Goal: Task Accomplishment & Management: Use online tool/utility

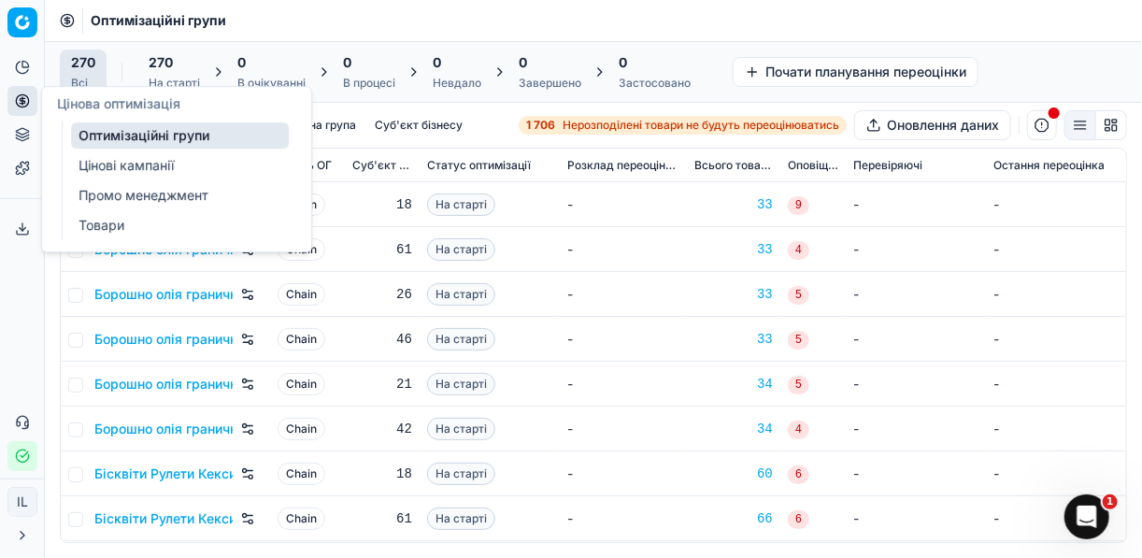
click at [113, 162] on link "Цінові кампанії" at bounding box center [180, 165] width 218 height 26
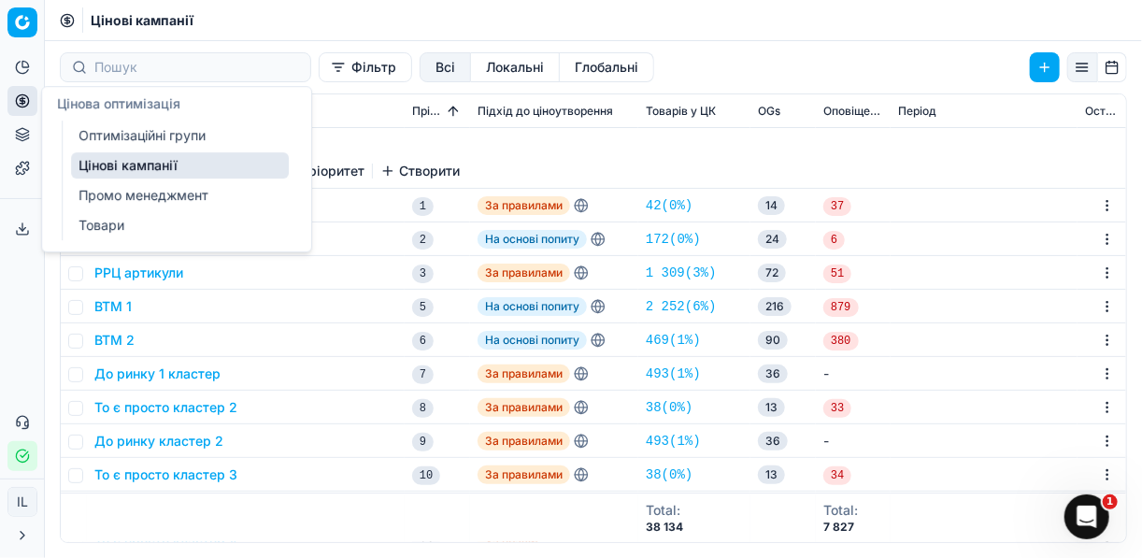
click at [150, 160] on link "Цінові кампанії" at bounding box center [180, 165] width 218 height 26
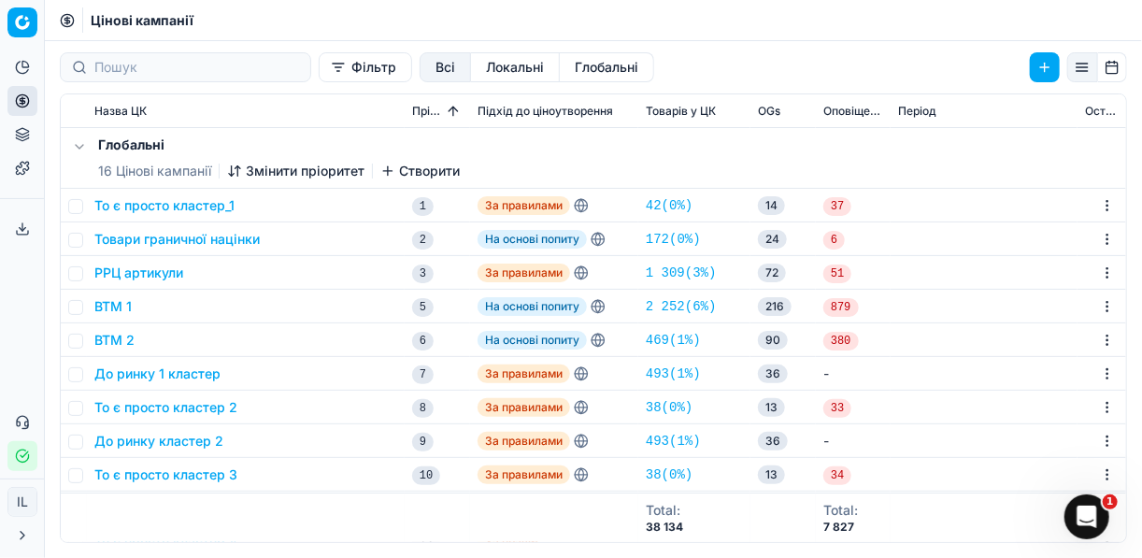
click at [319, 70] on button "Фільтр" at bounding box center [365, 67] width 93 height 30
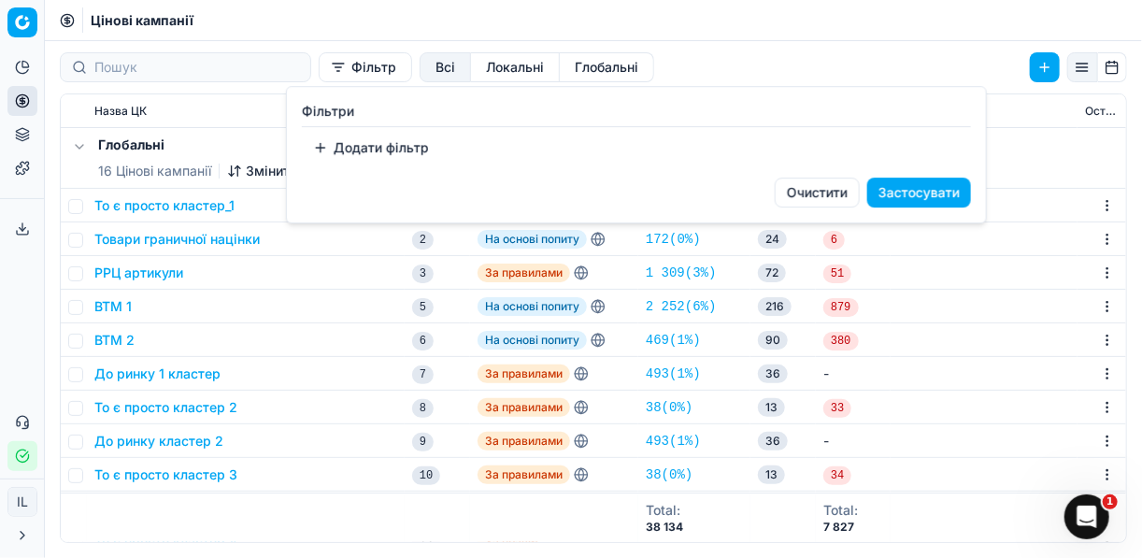
click at [322, 148] on button "Додати фільтр" at bounding box center [371, 148] width 138 height 30
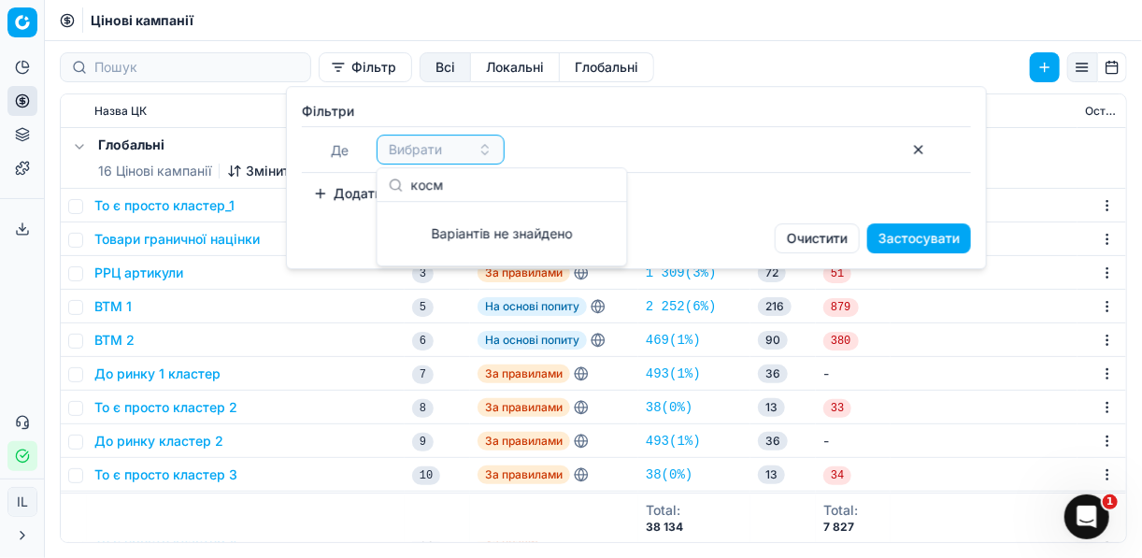
type input "косм"
click at [591, 124] on div "Фiльтри Де Вибрати To pick up a sortable item, press space or enter. While drag…" at bounding box center [636, 155] width 669 height 107
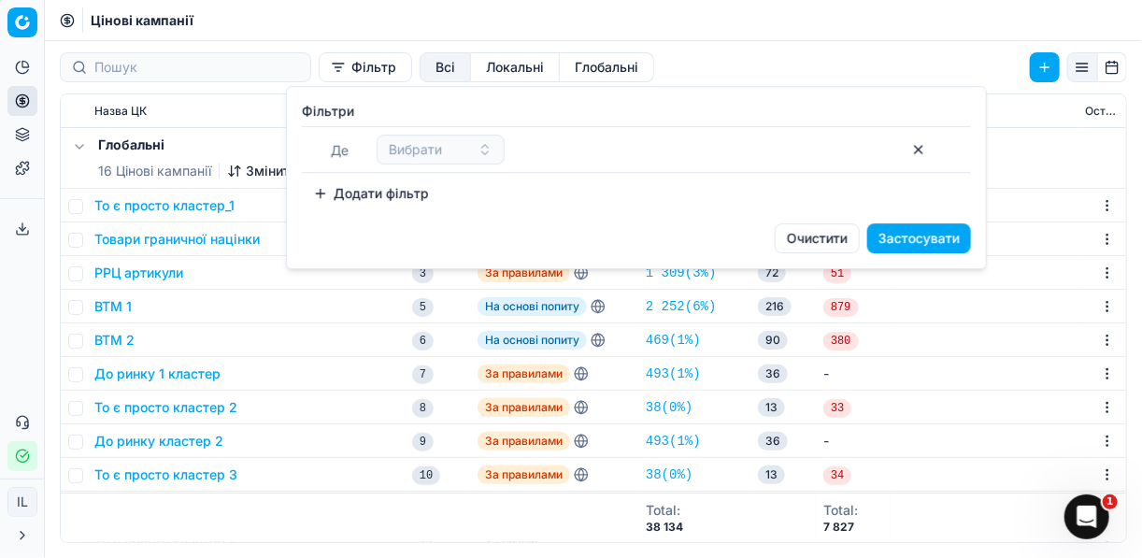
click at [317, 194] on button "Додати фільтр" at bounding box center [371, 194] width 138 height 30
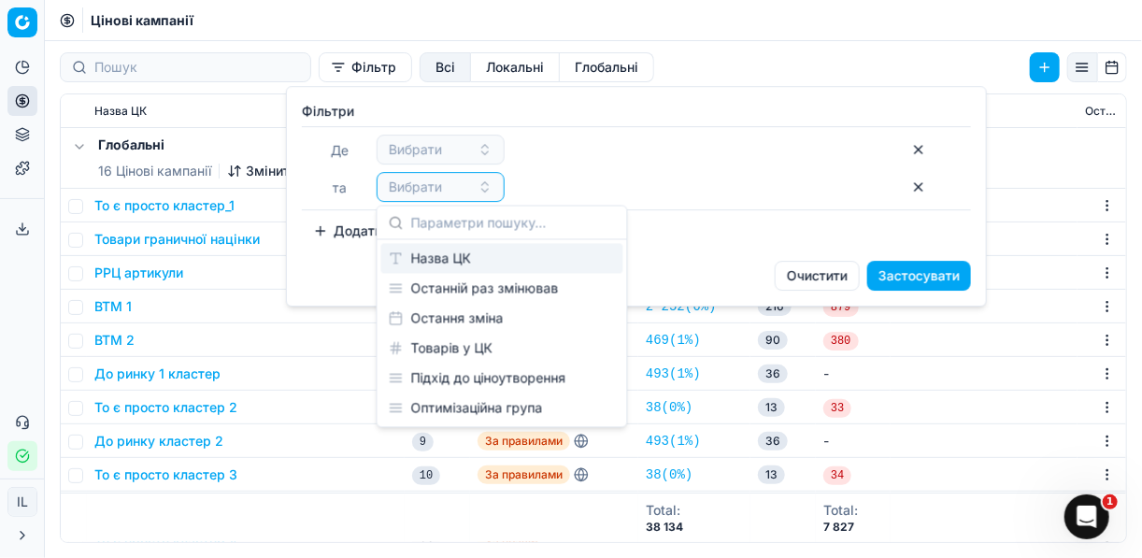
click at [420, 258] on div "Назва ЦК" at bounding box center [502, 259] width 242 height 30
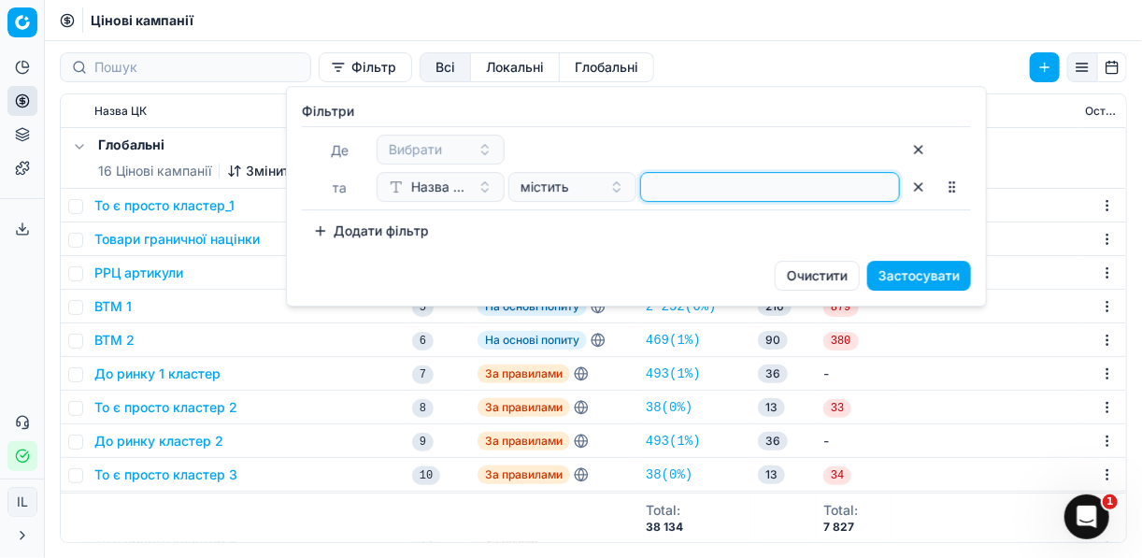
click at [686, 194] on input at bounding box center [770, 187] width 243 height 28
type input "косм"
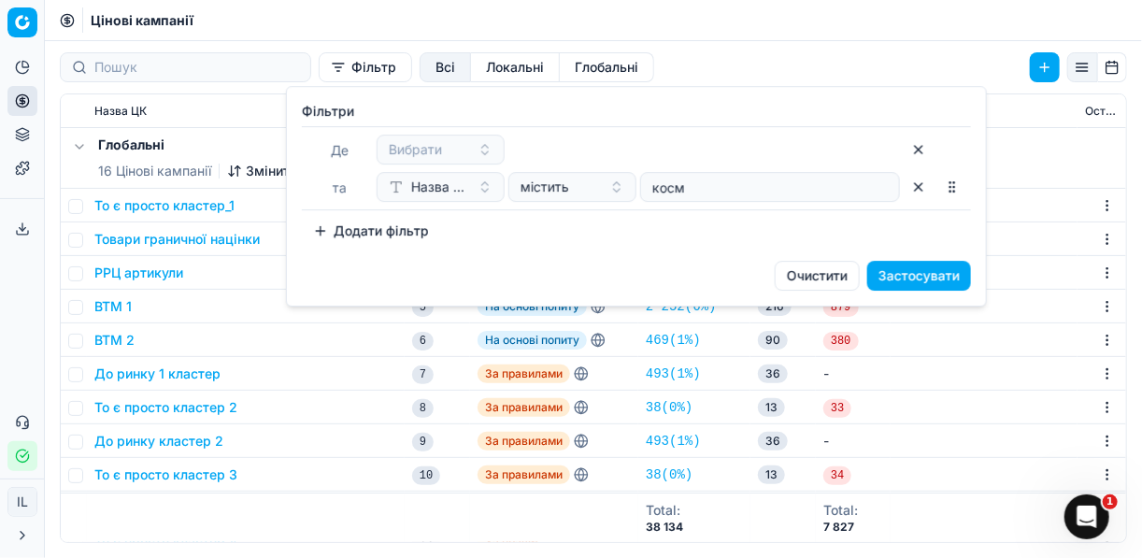
click at [899, 279] on button "Застосувати" at bounding box center [919, 276] width 104 height 30
click at [922, 147] on button "button" at bounding box center [919, 150] width 30 height 30
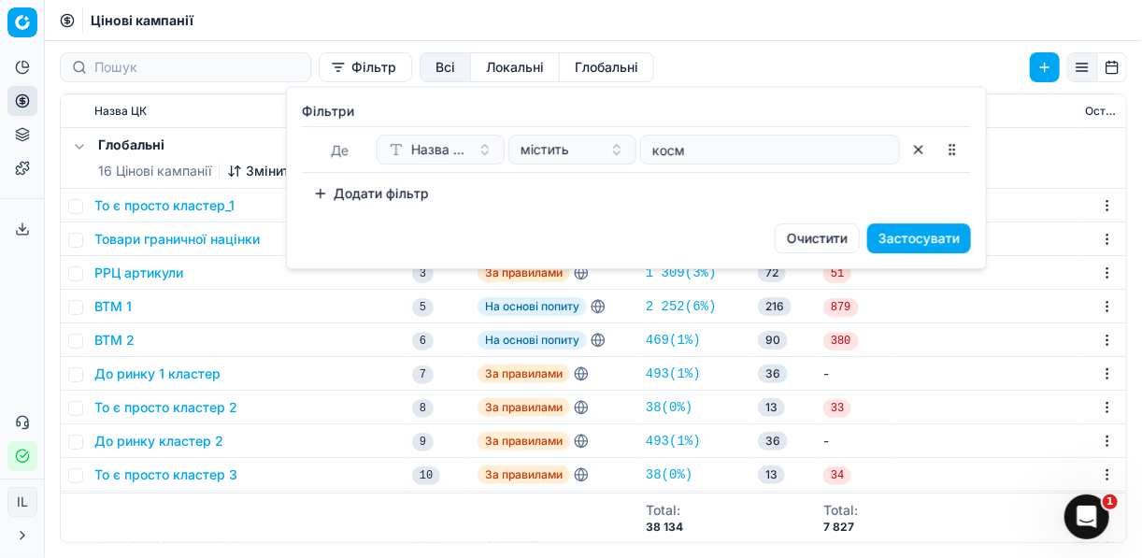
click at [920, 232] on button "Застосувати" at bounding box center [919, 238] width 104 height 30
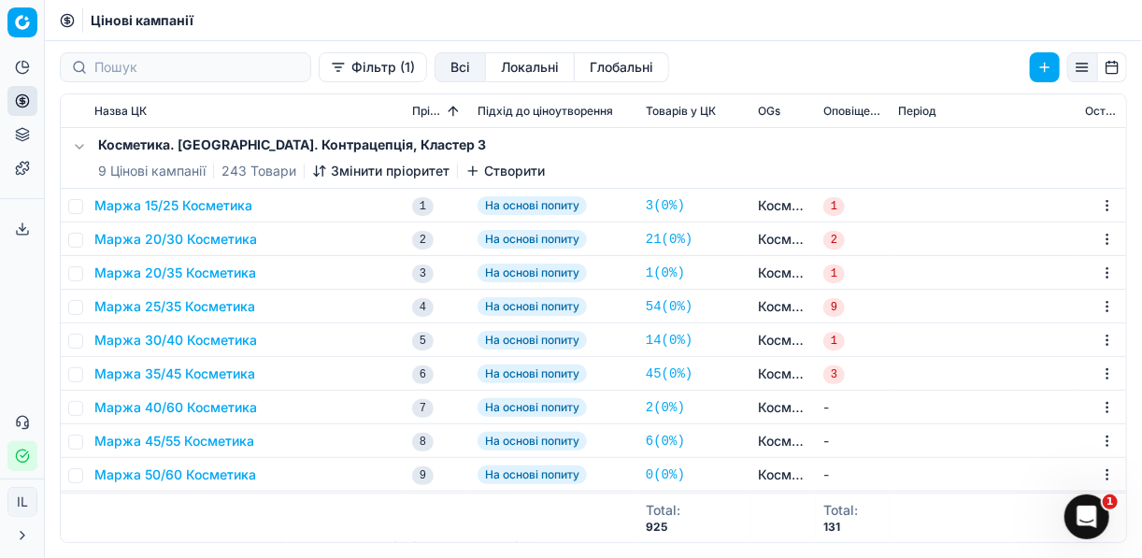
click at [144, 211] on button "Маржа 15/25 Косметика" at bounding box center [173, 205] width 158 height 19
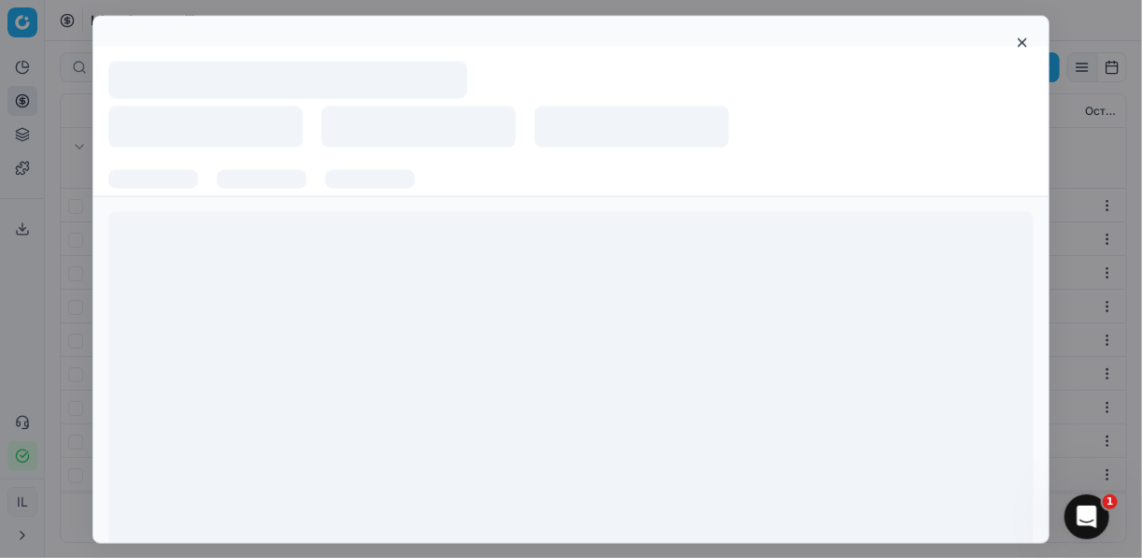
click at [144, 211] on div at bounding box center [570, 390] width 955 height 389
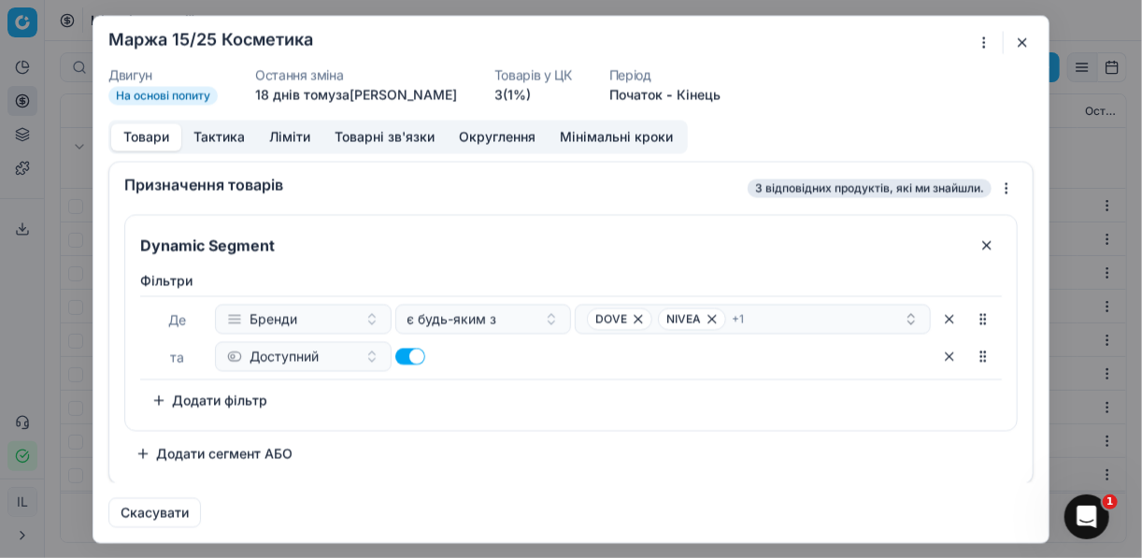
click at [492, 138] on button "Округлення" at bounding box center [497, 136] width 101 height 27
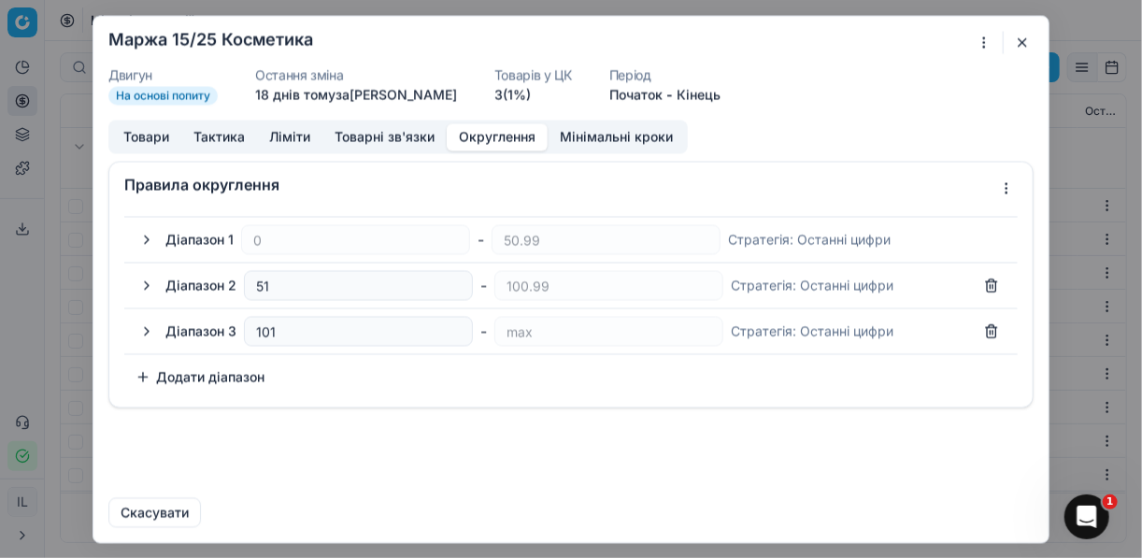
click at [148, 250] on button "button" at bounding box center [147, 239] width 22 height 22
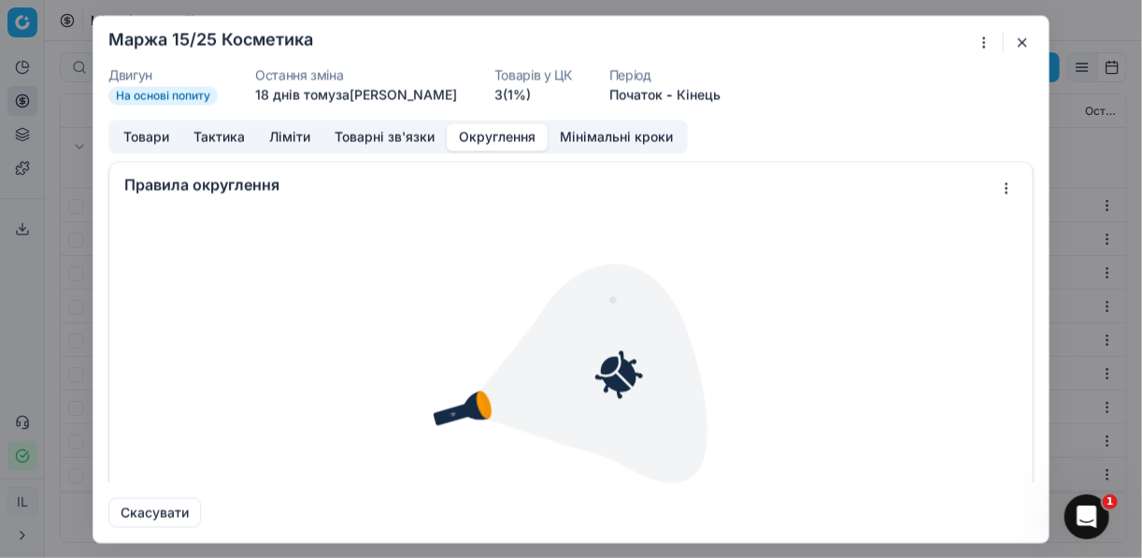
click at [379, 130] on button "Товарні зв'язки" at bounding box center [384, 136] width 124 height 27
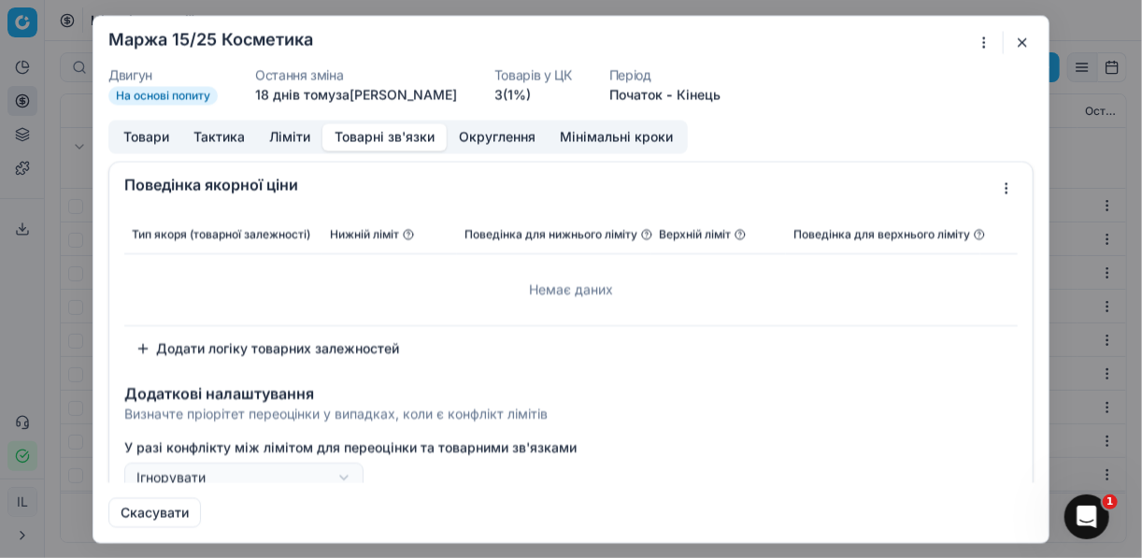
click at [487, 132] on button "Округлення" at bounding box center [497, 136] width 101 height 27
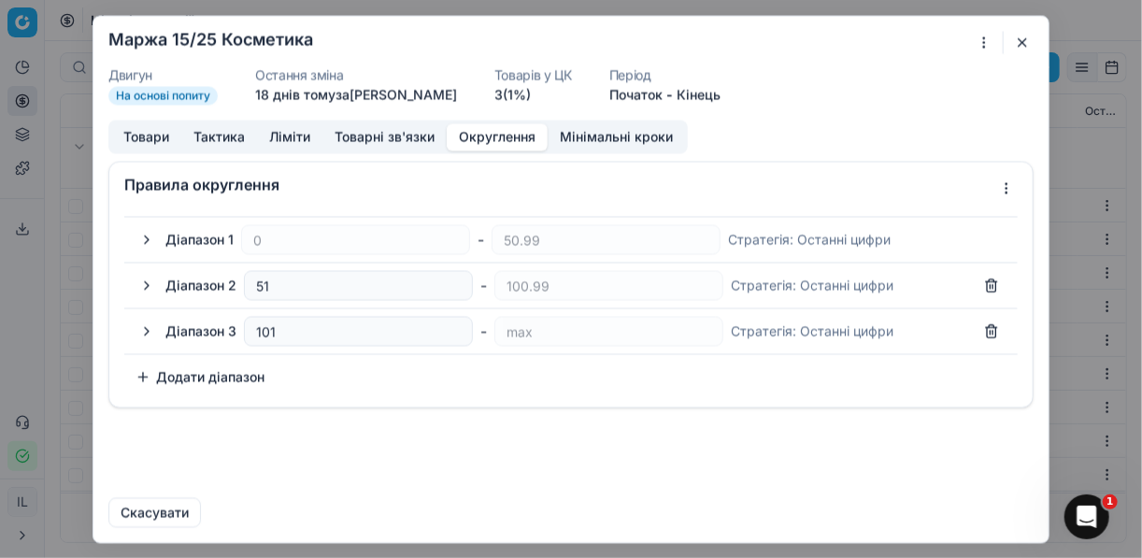
click at [146, 235] on button "button" at bounding box center [147, 239] width 22 height 22
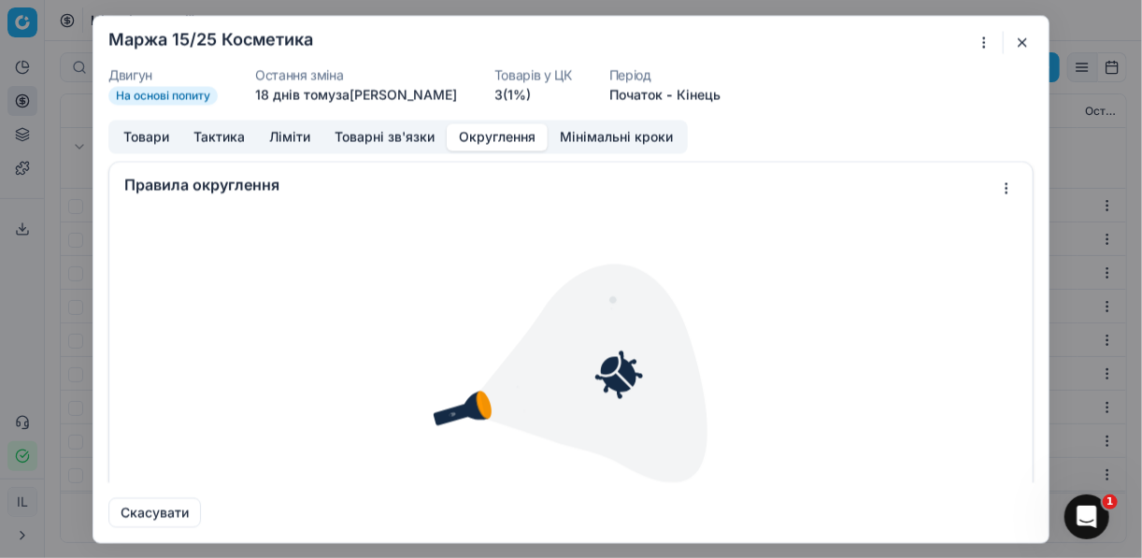
click at [465, 140] on button "Округлення" at bounding box center [497, 136] width 101 height 27
click at [144, 142] on button "Товари" at bounding box center [146, 136] width 70 height 27
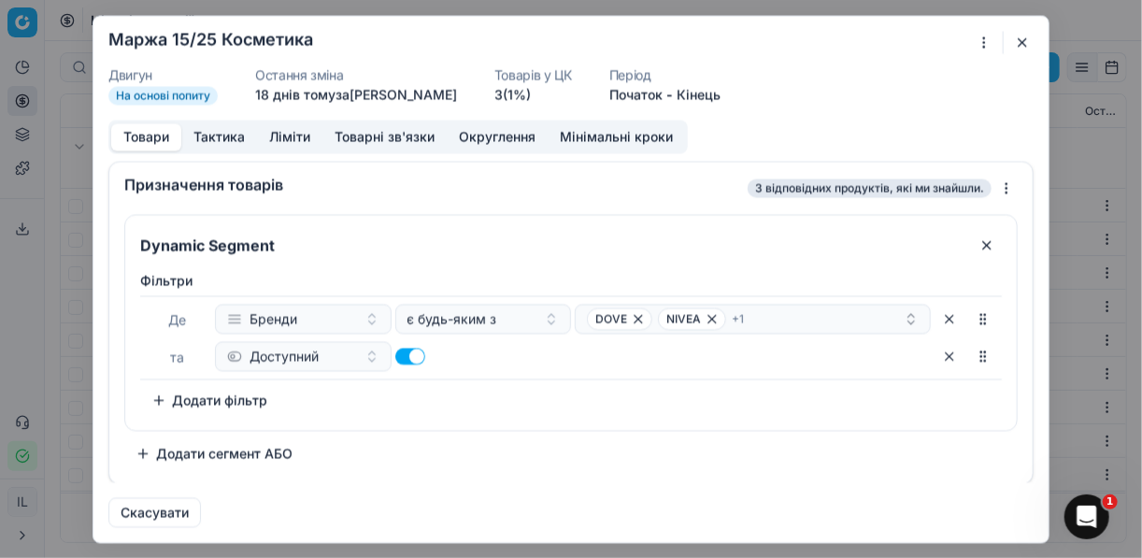
click at [1018, 42] on button "button" at bounding box center [1022, 42] width 22 height 22
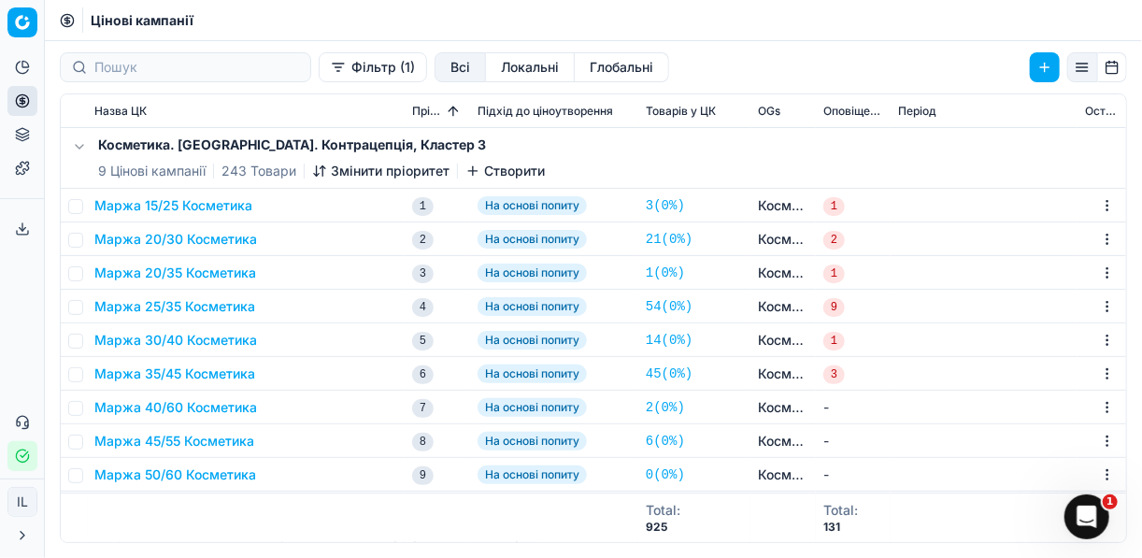
click at [319, 73] on button "Фільтр (1)" at bounding box center [373, 67] width 108 height 30
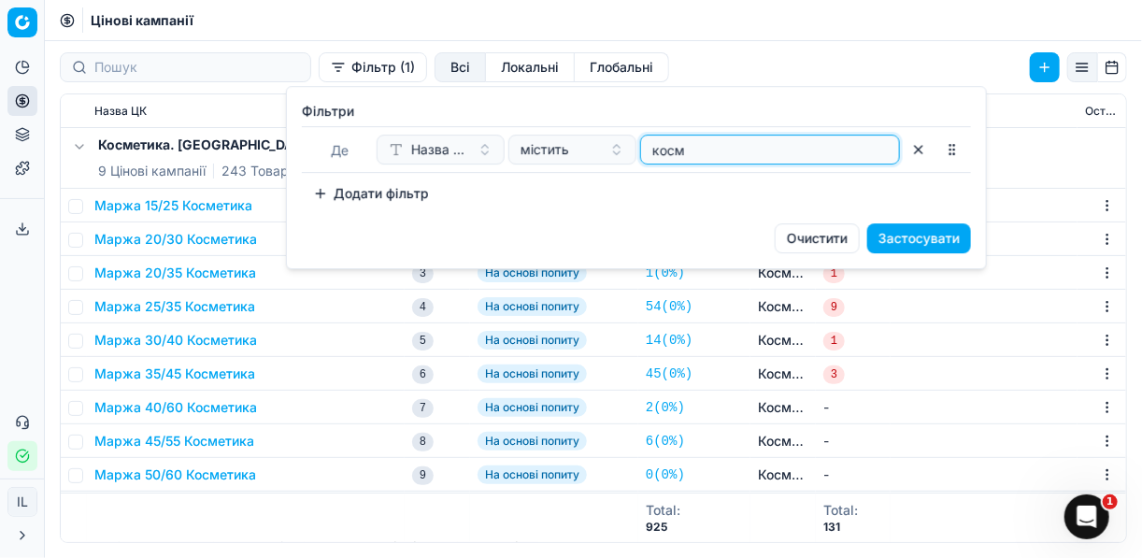
drag, startPoint x: 699, startPoint y: 142, endPoint x: 641, endPoint y: 140, distance: 58.0
click at [642, 140] on div "косм" at bounding box center [770, 150] width 260 height 30
type input "побут"
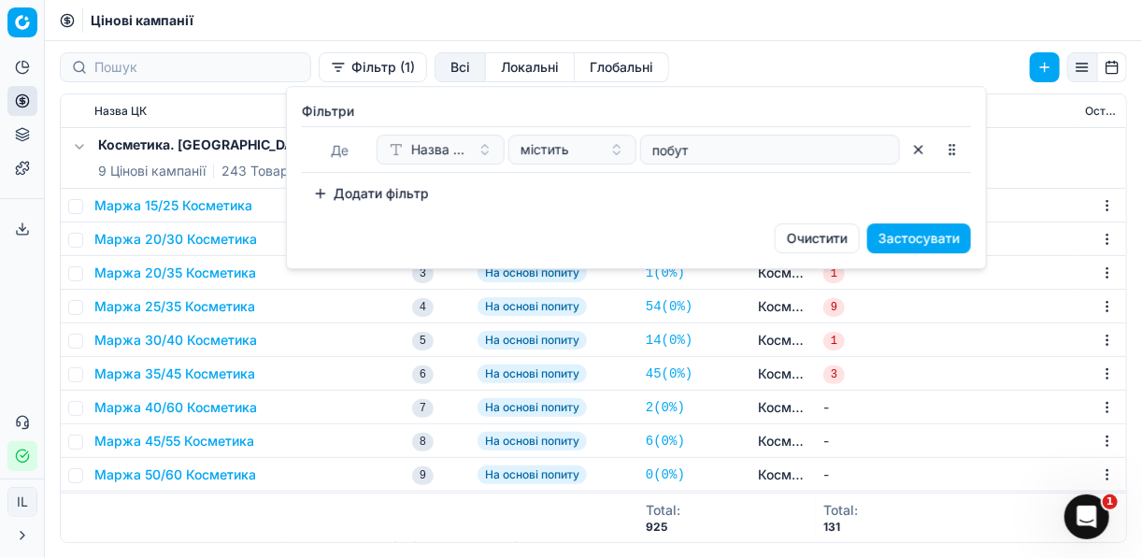
click at [930, 230] on button "Застосувати" at bounding box center [919, 238] width 104 height 30
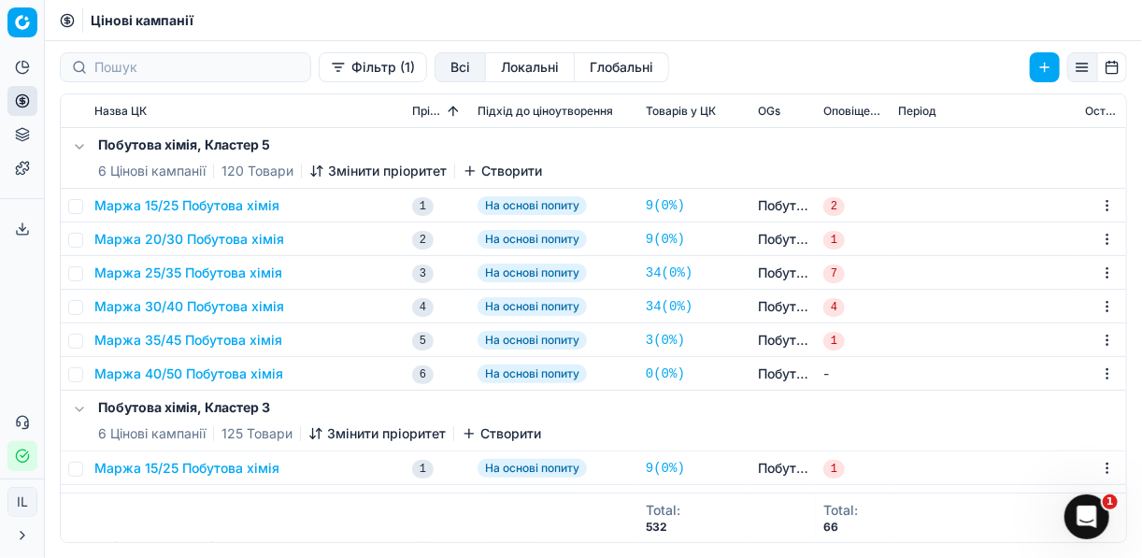
click at [192, 208] on button "Маржа 15/25 Побутова хімія" at bounding box center [186, 205] width 185 height 19
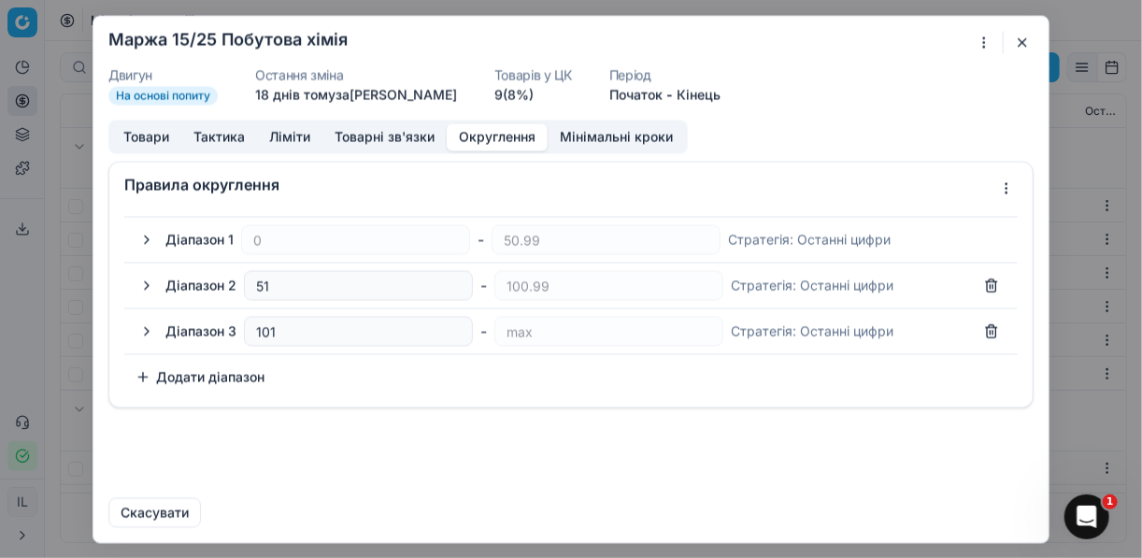
click at [486, 134] on button "Округлення" at bounding box center [497, 136] width 101 height 27
click at [150, 281] on button "button" at bounding box center [147, 285] width 22 height 22
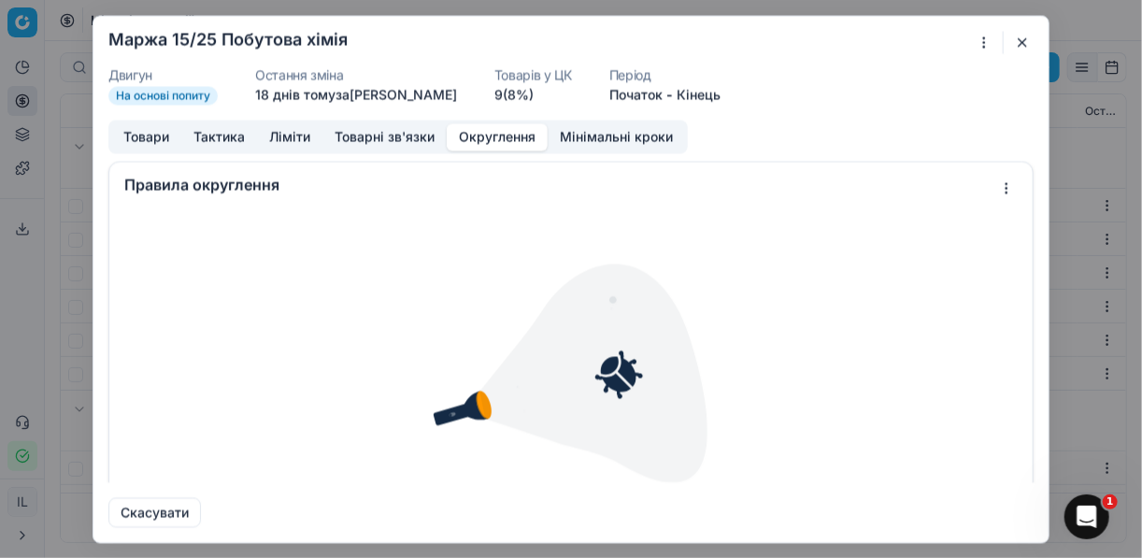
click at [484, 400] on img at bounding box center [571, 372] width 299 height 299
click at [994, 191] on div "Ми зберігаємо налаштування ЦК. Будь ласка, зачекайте, це може зайняти декілька …" at bounding box center [571, 279] width 1142 height 558
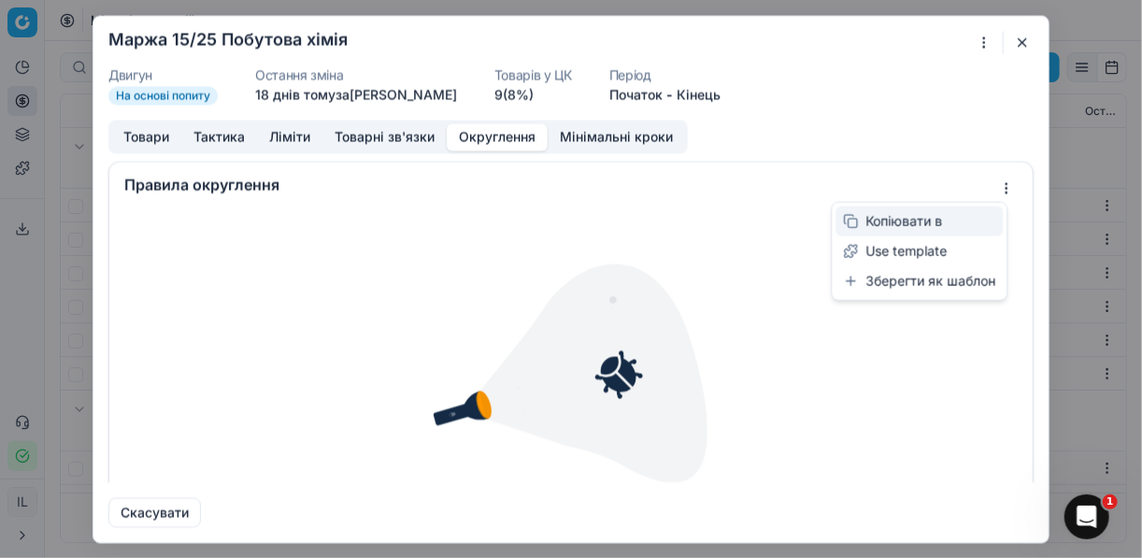
click at [908, 222] on div "Копіювати в" at bounding box center [920, 222] width 167 height 30
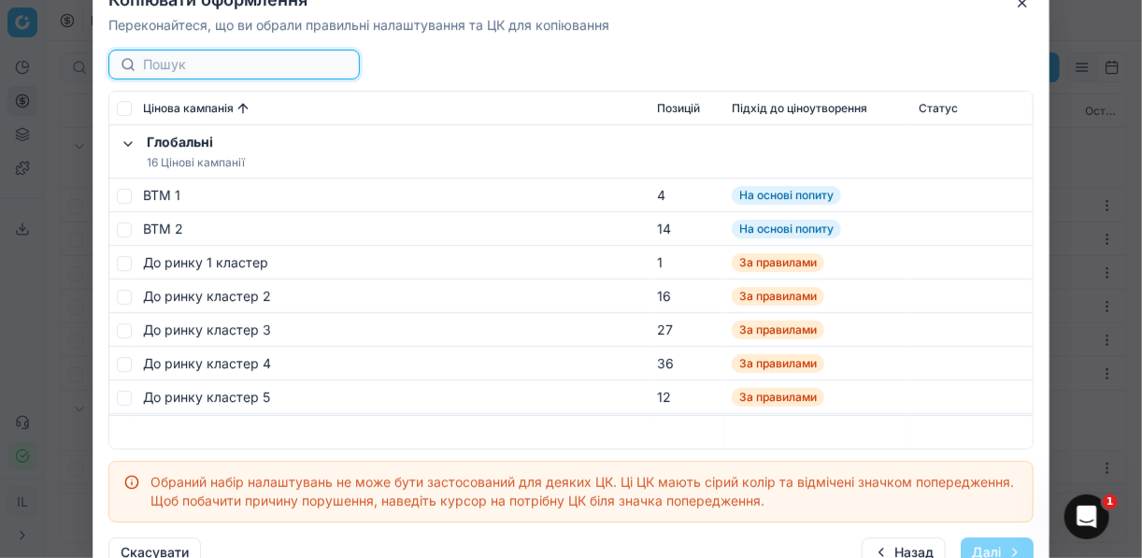
click at [199, 65] on input at bounding box center [245, 64] width 205 height 19
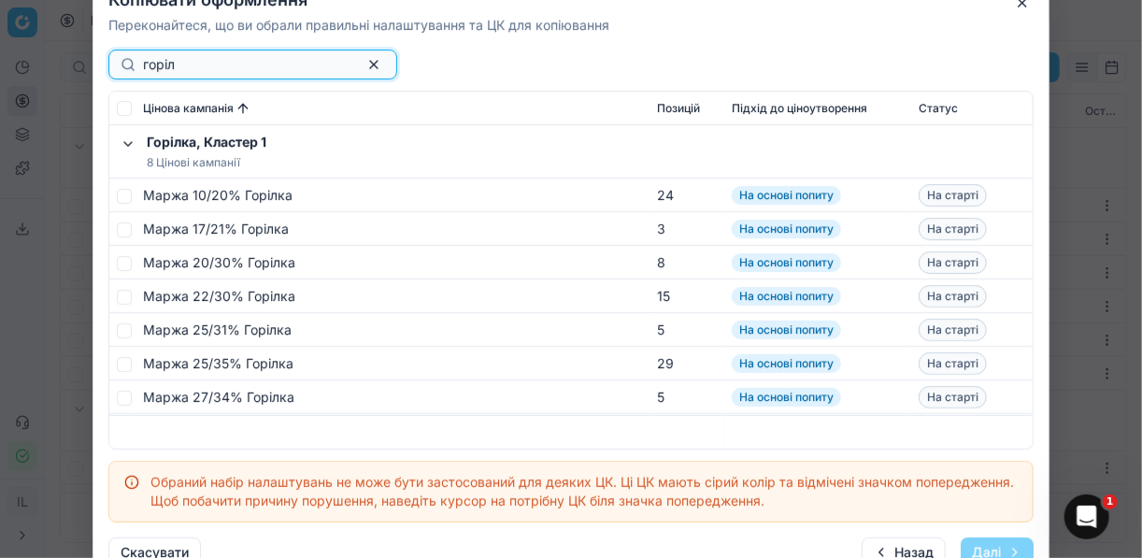
type input "горіл"
click at [126, 189] on input "checkbox" at bounding box center [124, 195] width 15 height 15
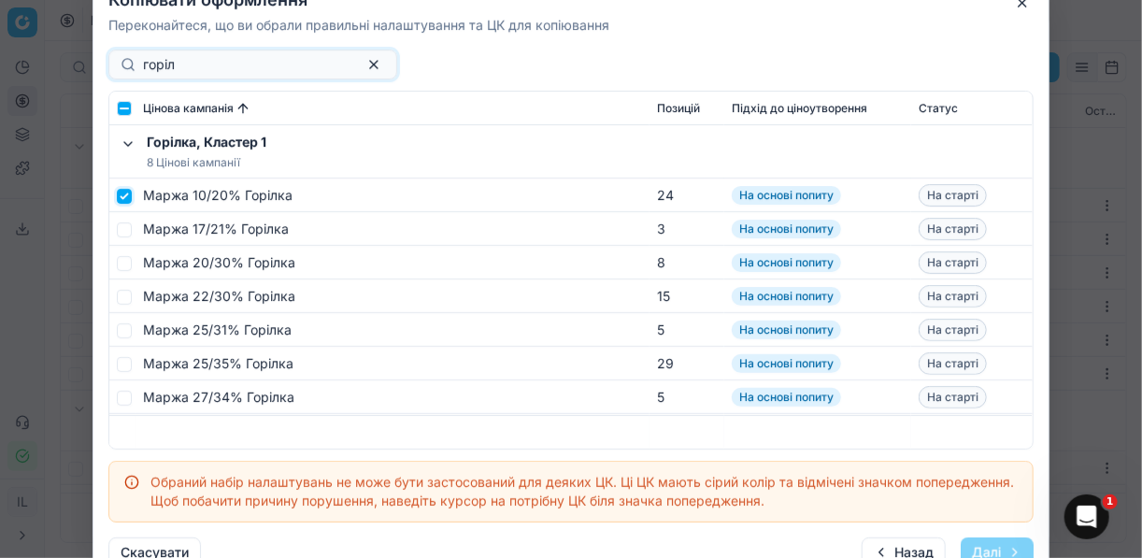
checkbox input "true"
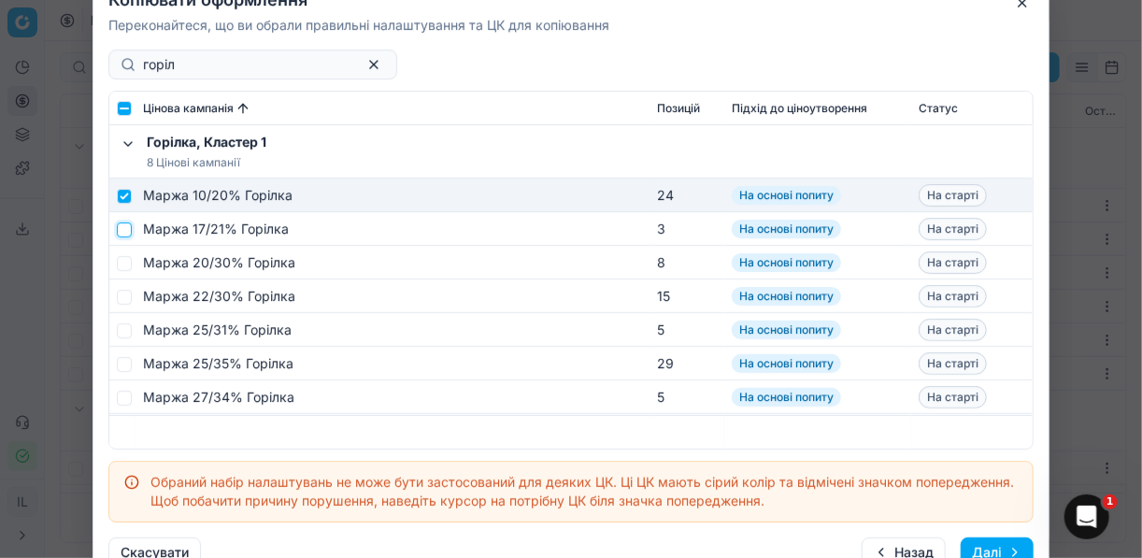
click at [122, 232] on input "checkbox" at bounding box center [124, 229] width 15 height 15
checkbox input "true"
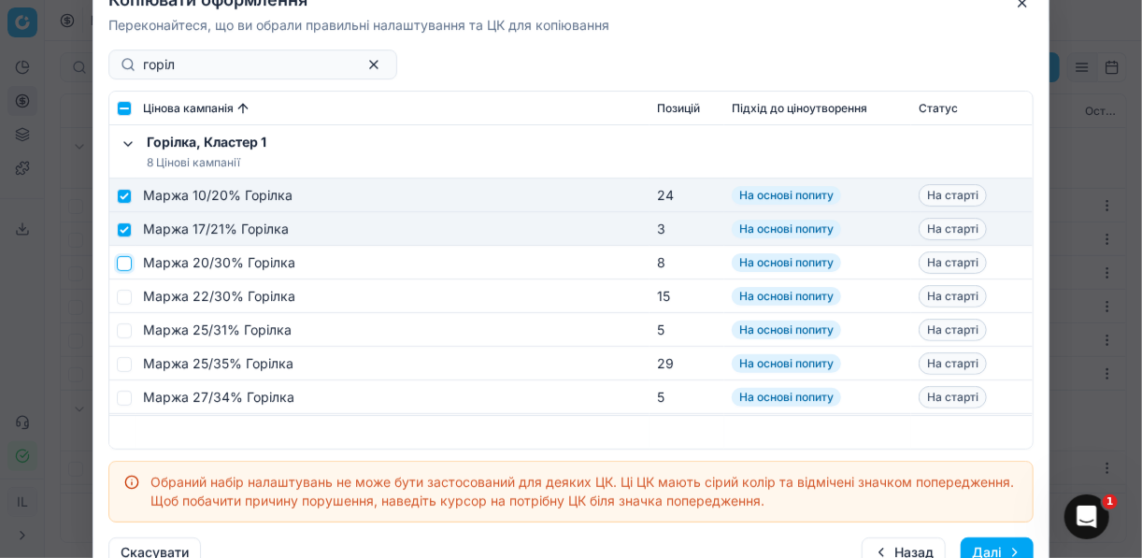
click at [124, 263] on input "checkbox" at bounding box center [124, 262] width 15 height 15
checkbox input "true"
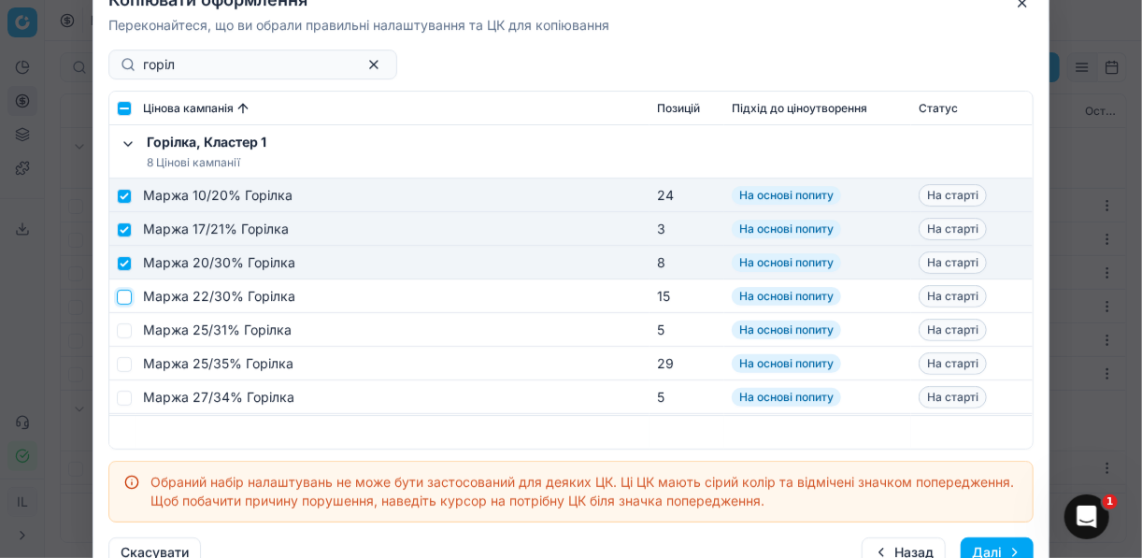
click at [122, 294] on input "checkbox" at bounding box center [124, 296] width 15 height 15
checkbox input "true"
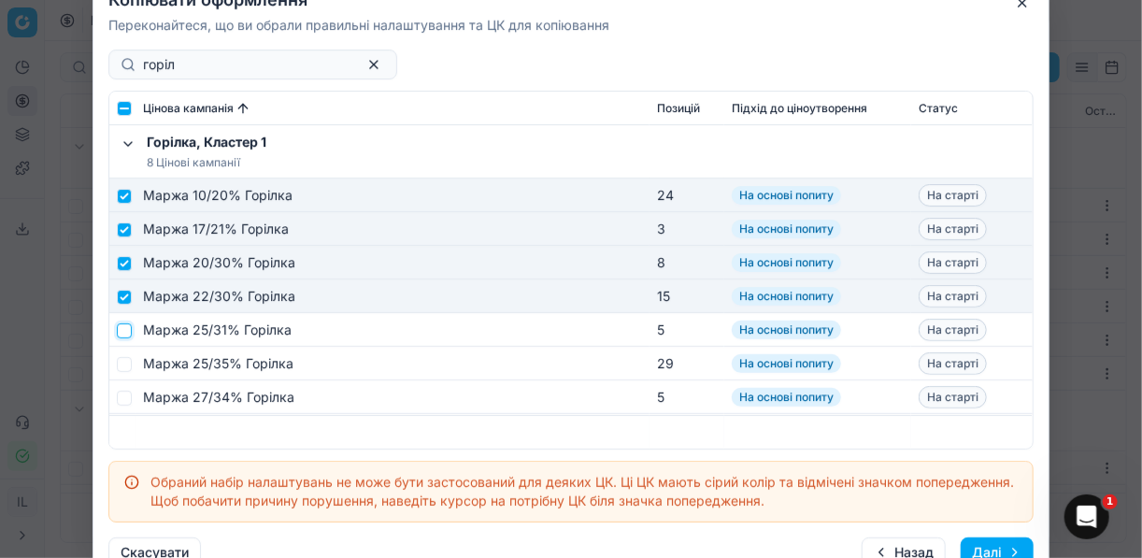
click at [125, 331] on input "checkbox" at bounding box center [124, 329] width 15 height 15
checkbox input "true"
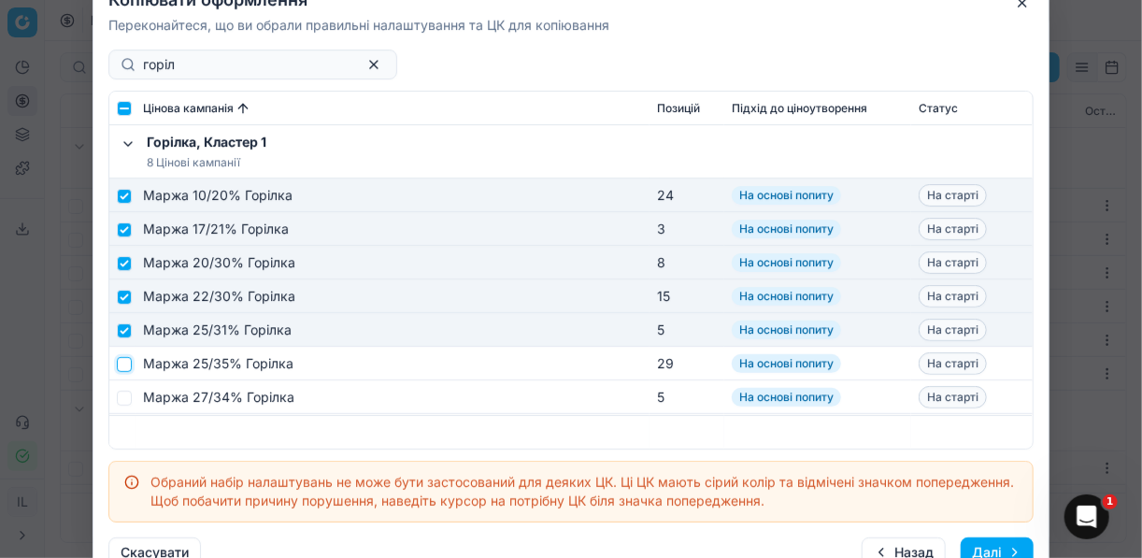
click at [124, 362] on input "checkbox" at bounding box center [124, 363] width 15 height 15
checkbox input "true"
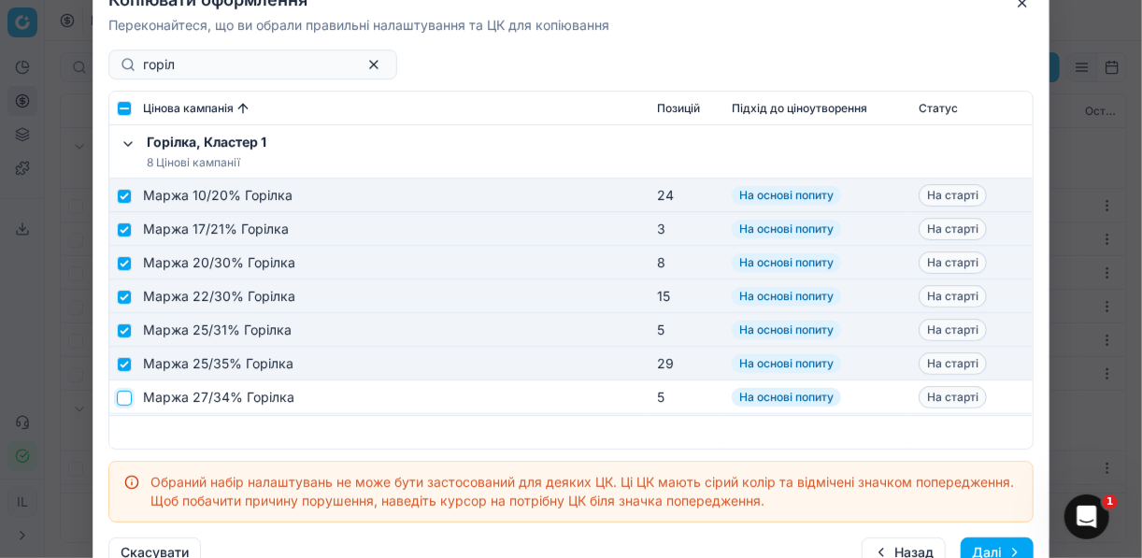
click at [122, 397] on input "checkbox" at bounding box center [124, 397] width 15 height 15
checkbox input "true"
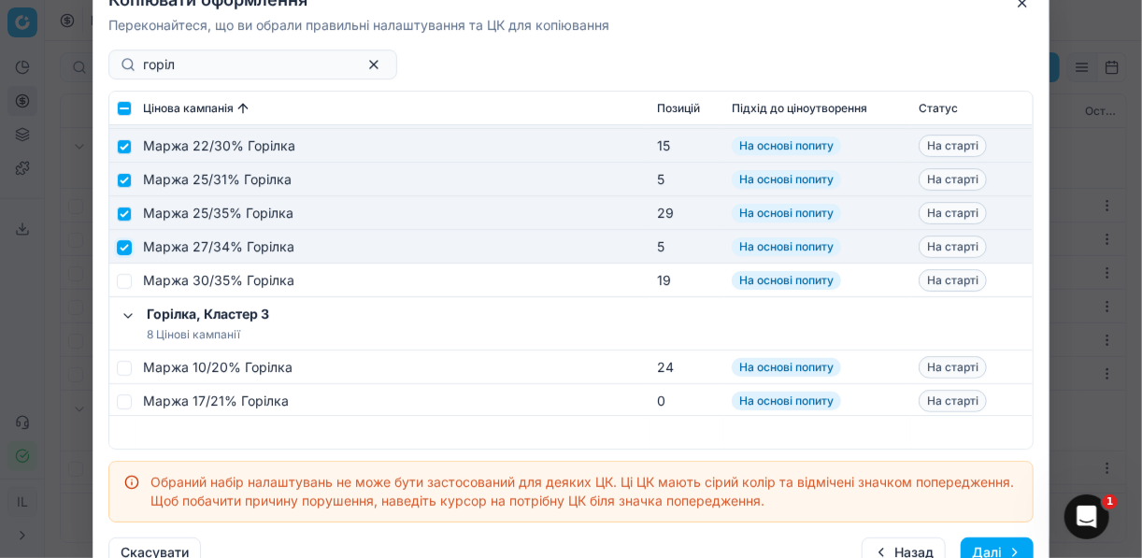
scroll to position [224, 0]
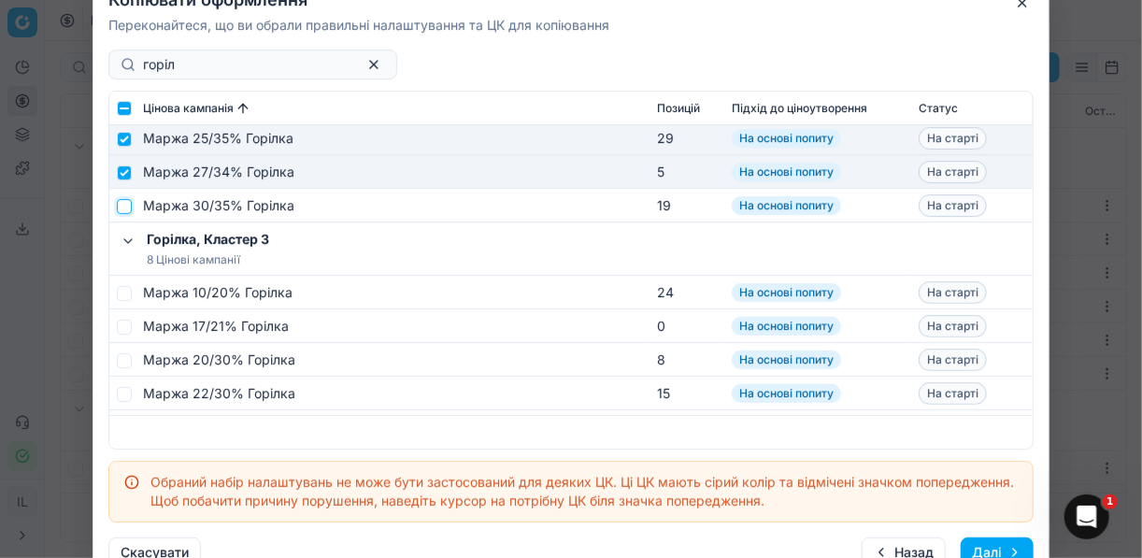
click at [131, 207] on input "checkbox" at bounding box center [124, 205] width 15 height 15
checkbox input "true"
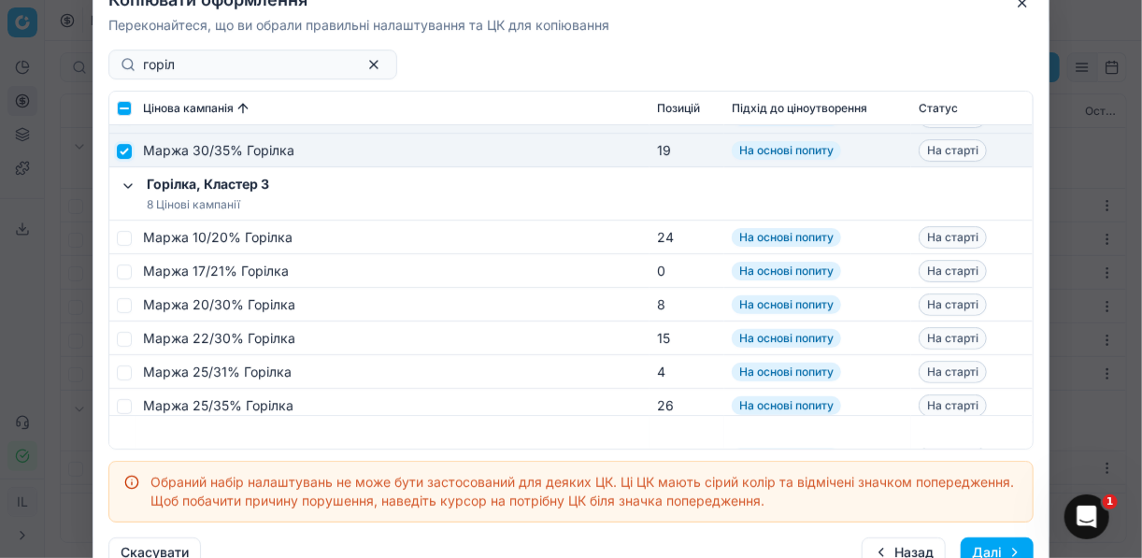
scroll to position [299, 0]
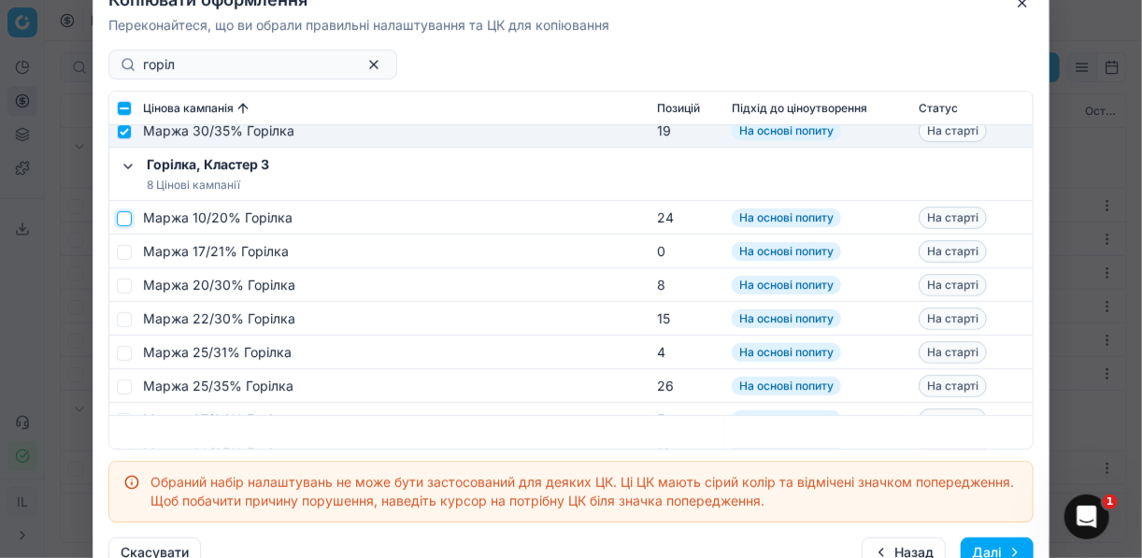
click at [122, 210] on input "checkbox" at bounding box center [124, 217] width 15 height 15
checkbox input "true"
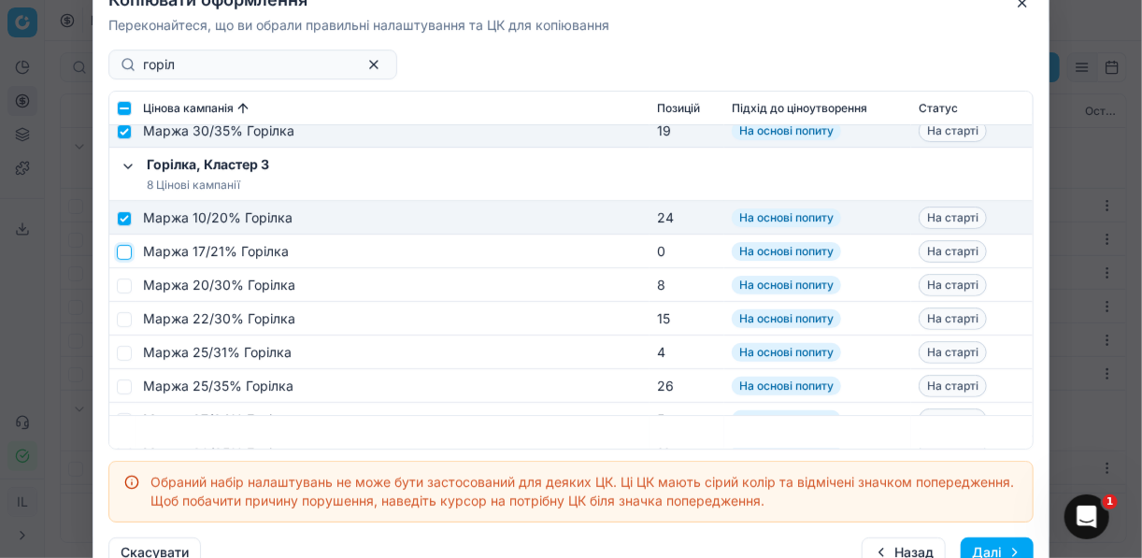
click at [130, 256] on input "checkbox" at bounding box center [124, 251] width 15 height 15
checkbox input "true"
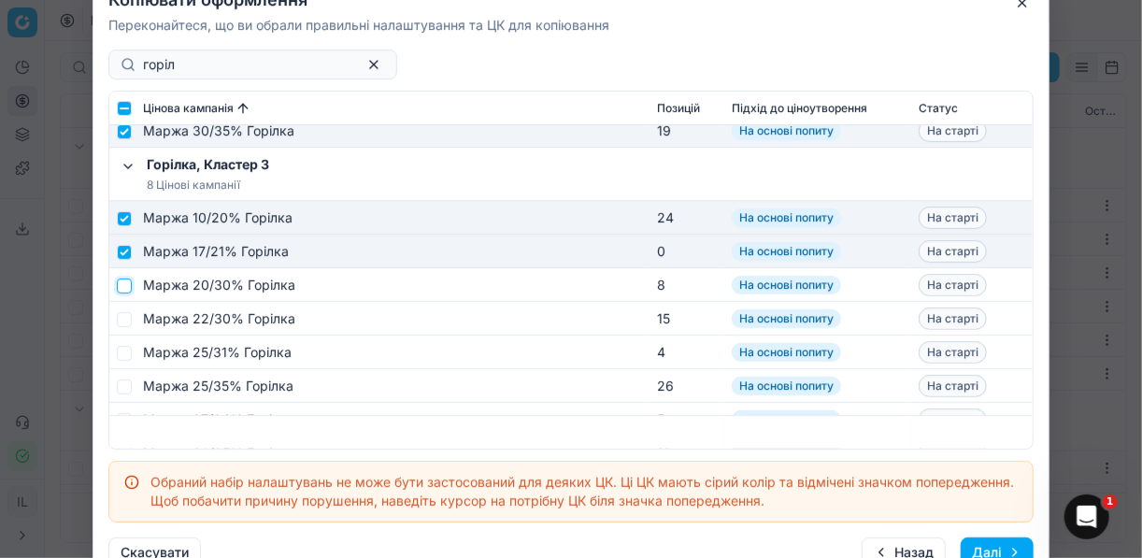
click at [129, 284] on input "checkbox" at bounding box center [124, 285] width 15 height 15
checkbox input "true"
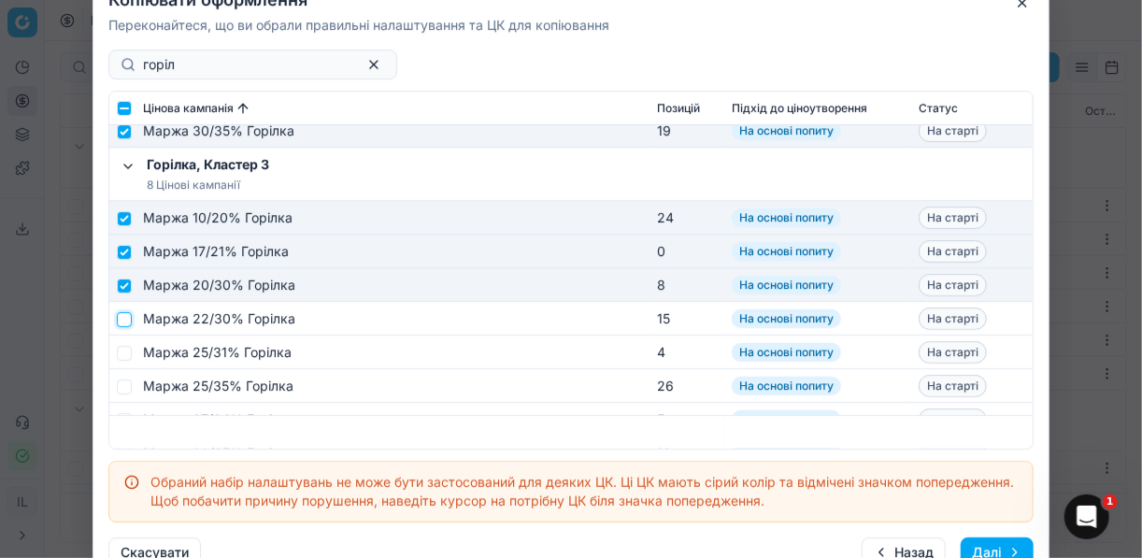
click at [128, 318] on input "checkbox" at bounding box center [124, 318] width 15 height 15
checkbox input "true"
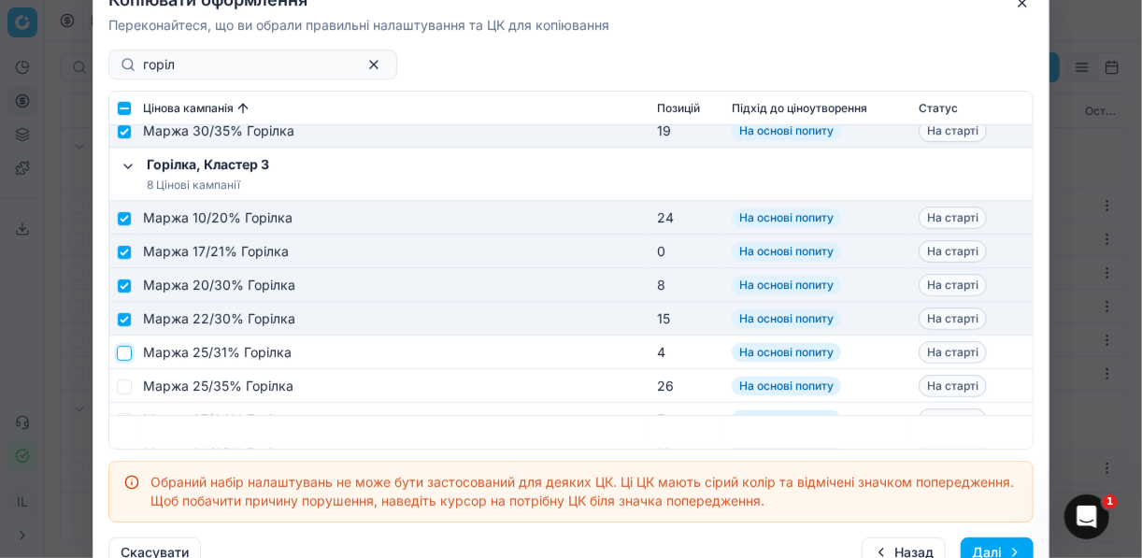
click at [126, 350] on input "checkbox" at bounding box center [124, 352] width 15 height 15
checkbox input "true"
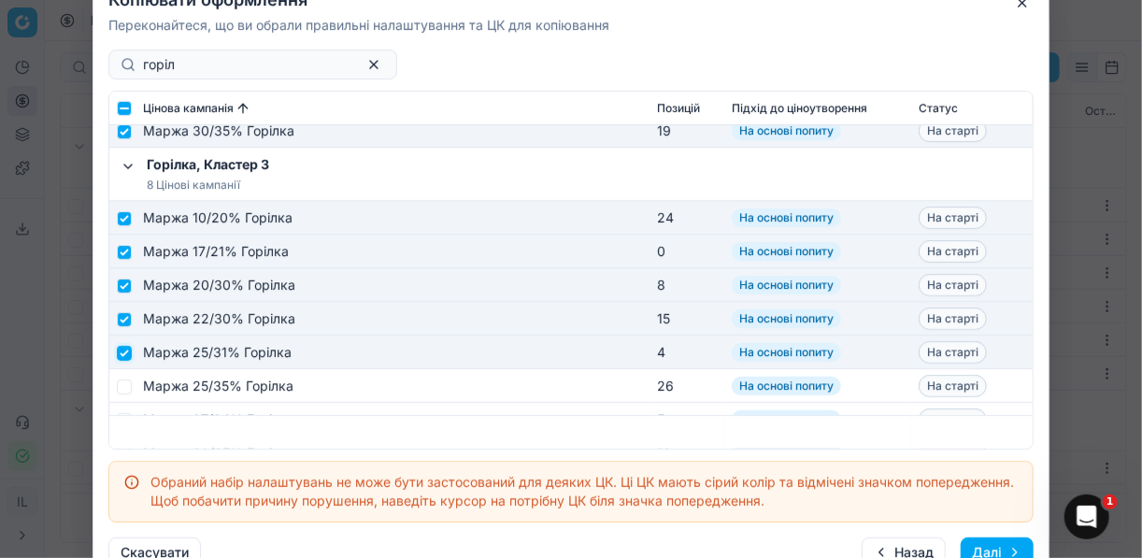
scroll to position [449, 0]
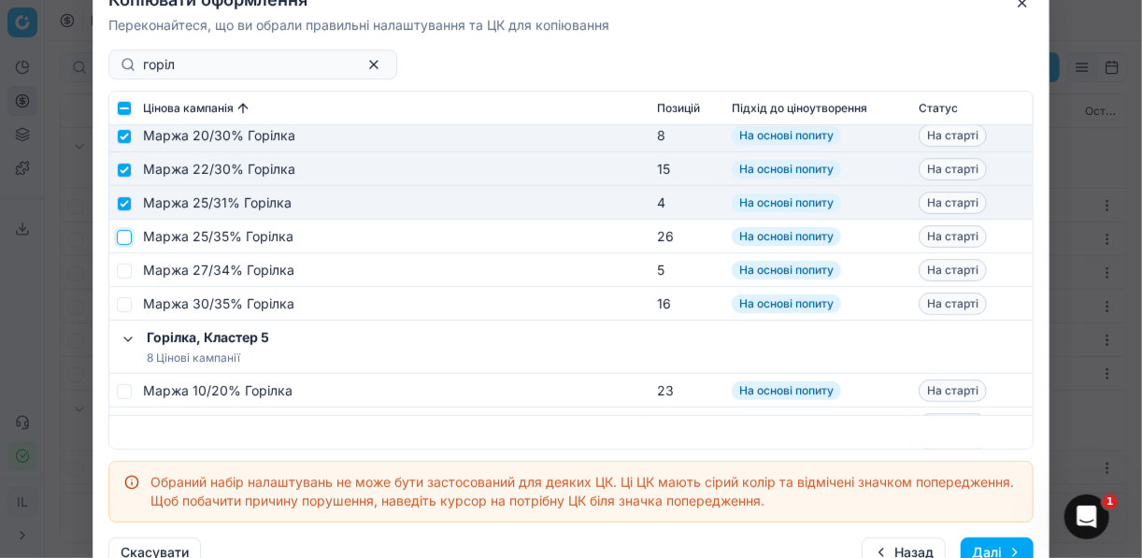
click at [124, 236] on input "checkbox" at bounding box center [124, 236] width 15 height 15
checkbox input "true"
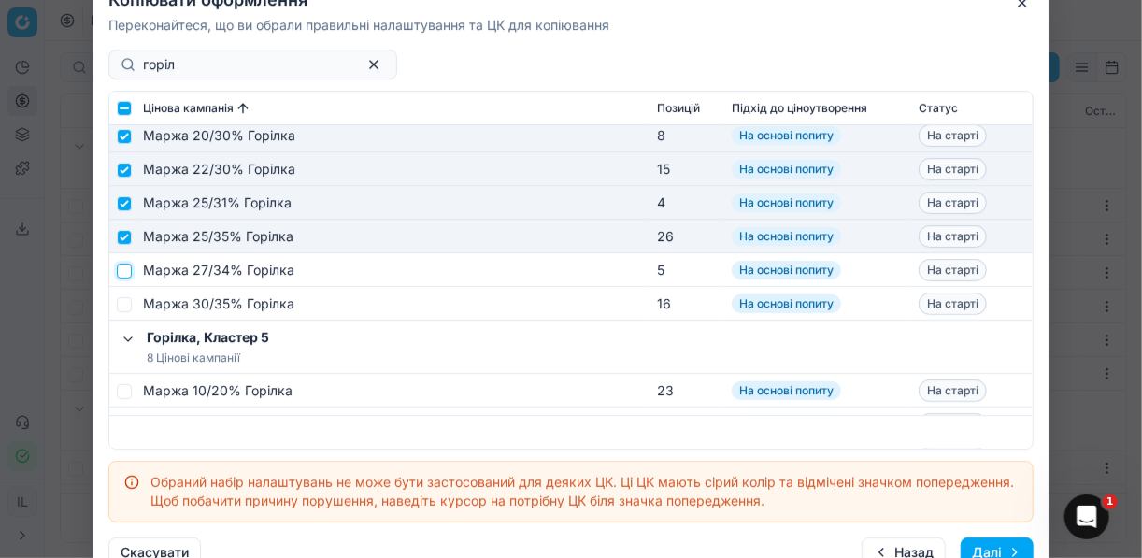
click at [122, 269] on input "checkbox" at bounding box center [124, 270] width 15 height 15
checkbox input "true"
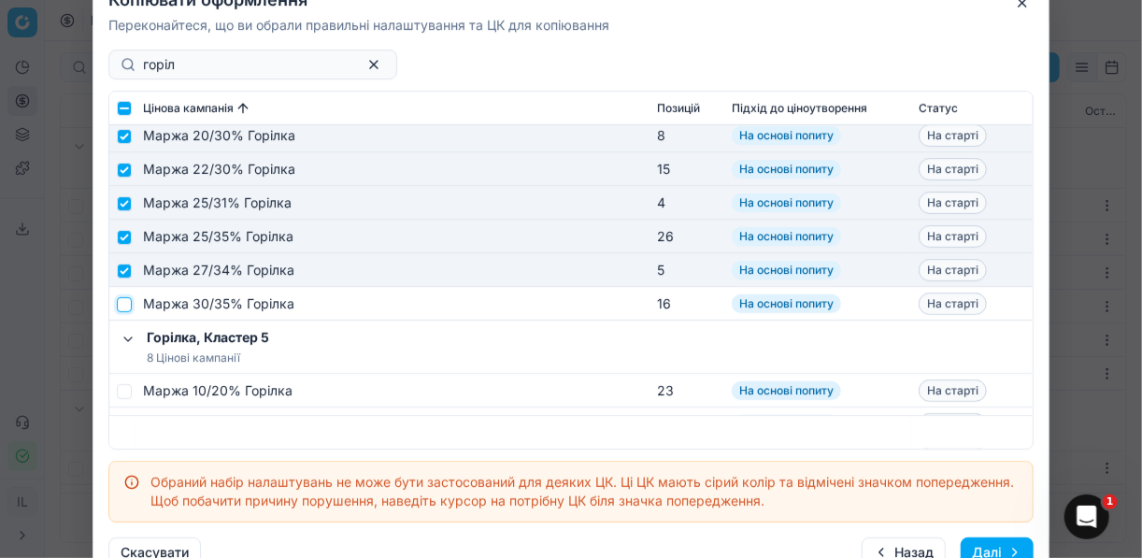
click at [122, 302] on input "checkbox" at bounding box center [124, 303] width 15 height 15
checkbox input "true"
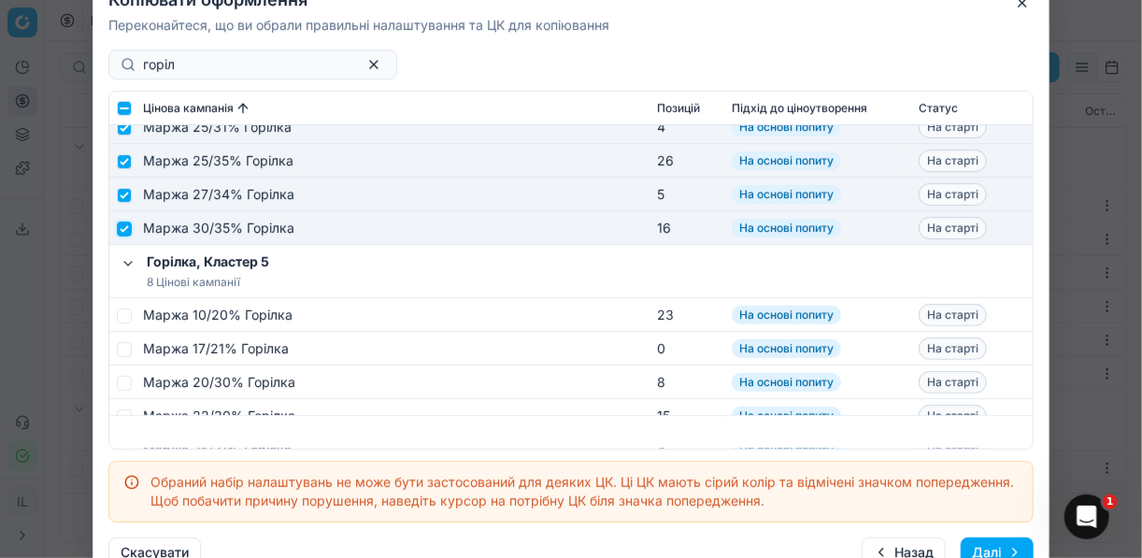
scroll to position [598, 0]
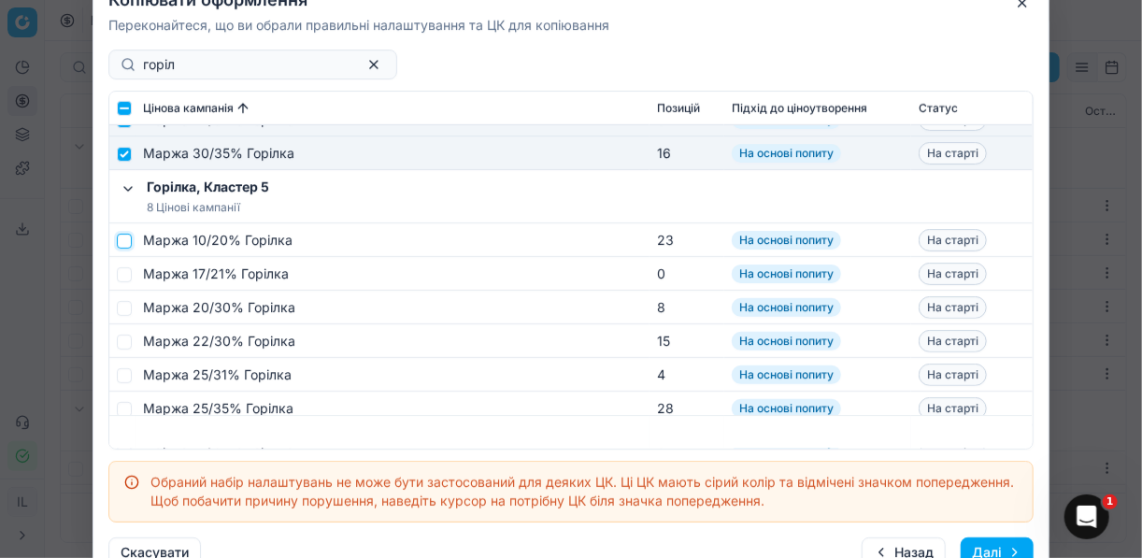
click at [126, 236] on input "checkbox" at bounding box center [124, 240] width 15 height 15
checkbox input "true"
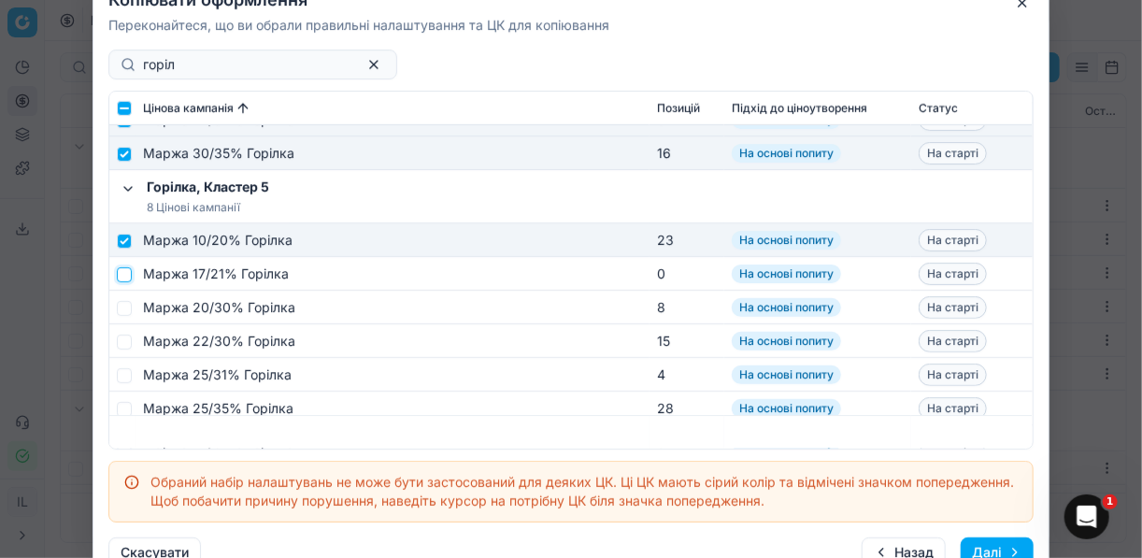
click at [123, 275] on input "checkbox" at bounding box center [124, 273] width 15 height 15
checkbox input "true"
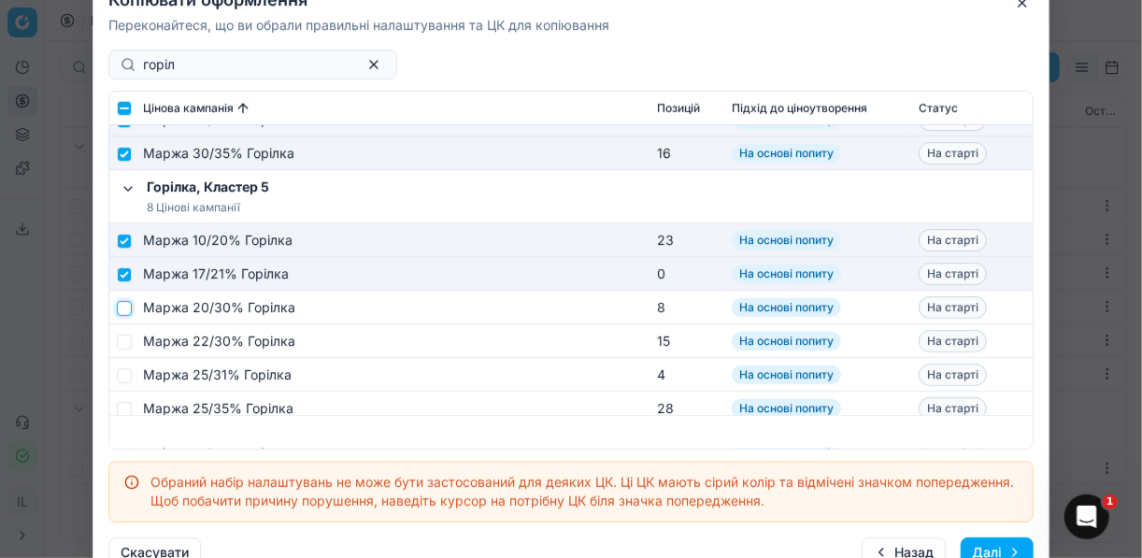
click at [123, 305] on input "checkbox" at bounding box center [124, 307] width 15 height 15
checkbox input "true"
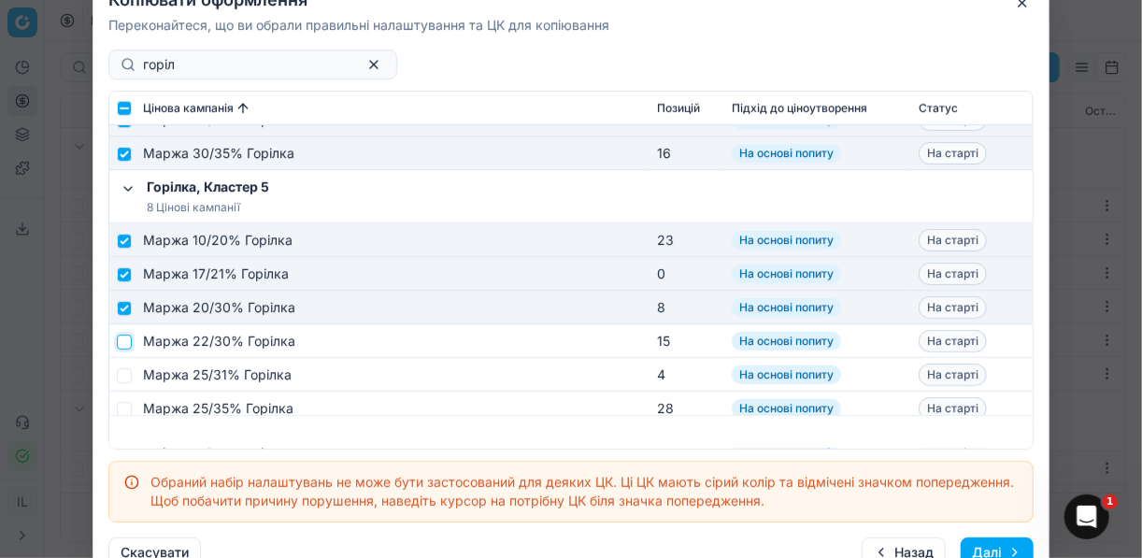
click at [122, 336] on input "checkbox" at bounding box center [124, 341] width 15 height 15
checkbox input "true"
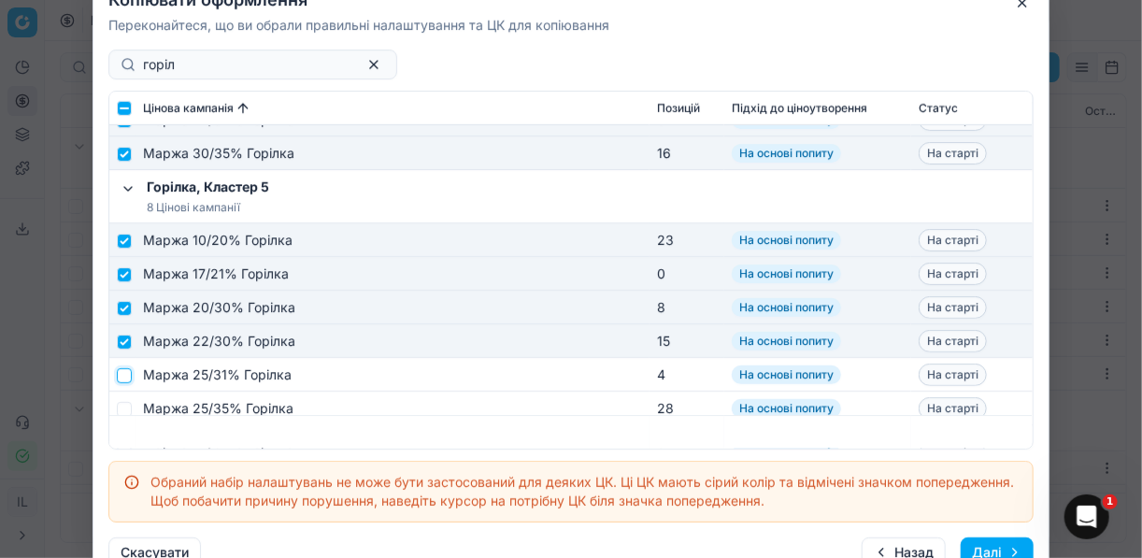
click at [122, 376] on input "checkbox" at bounding box center [124, 374] width 15 height 15
checkbox input "true"
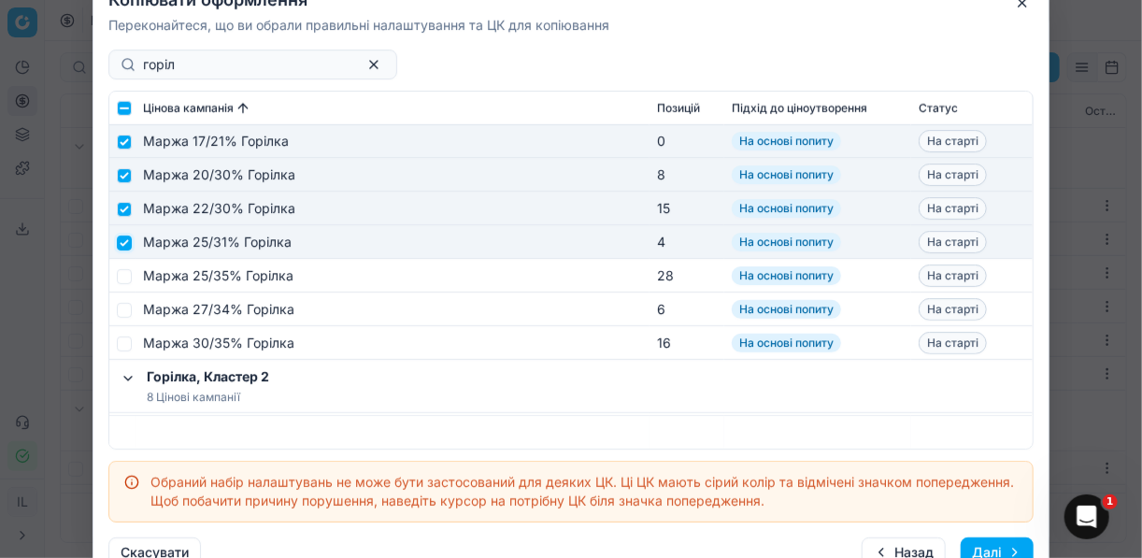
scroll to position [748, 0]
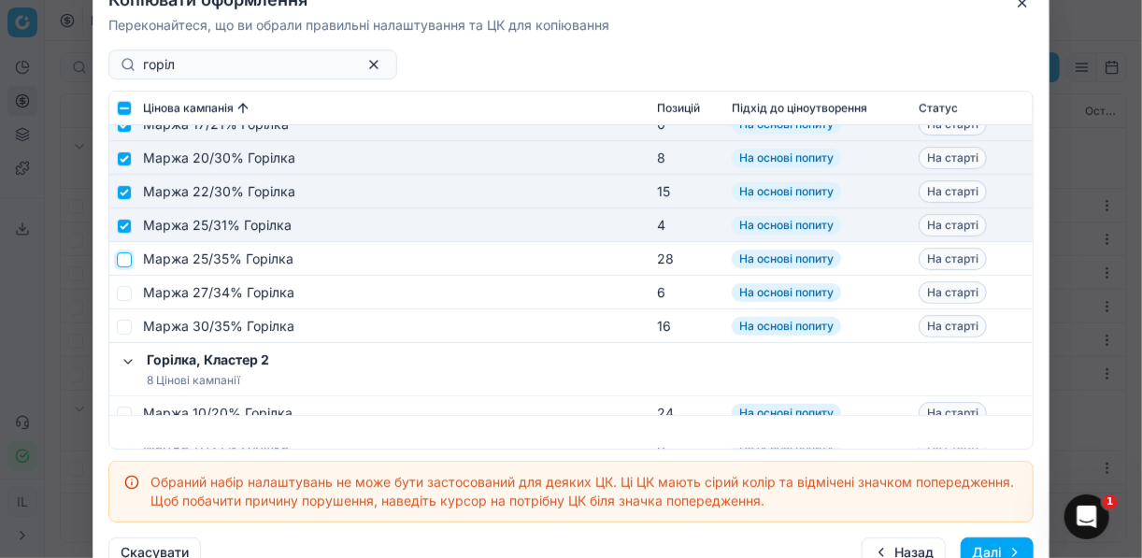
click at [128, 260] on input "checkbox" at bounding box center [124, 258] width 15 height 15
checkbox input "true"
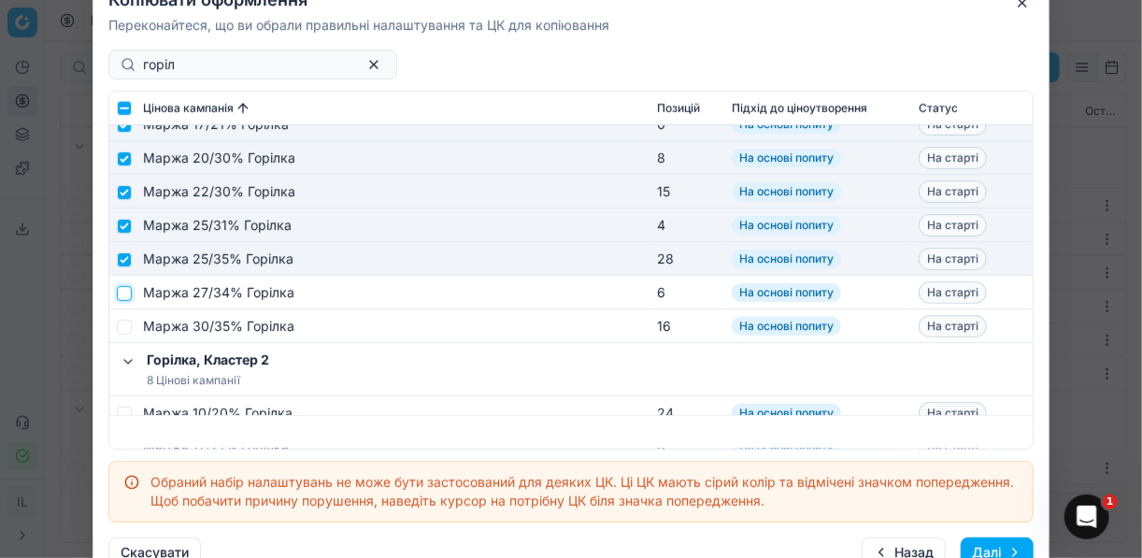
click at [125, 292] on input "checkbox" at bounding box center [124, 292] width 15 height 15
checkbox input "true"
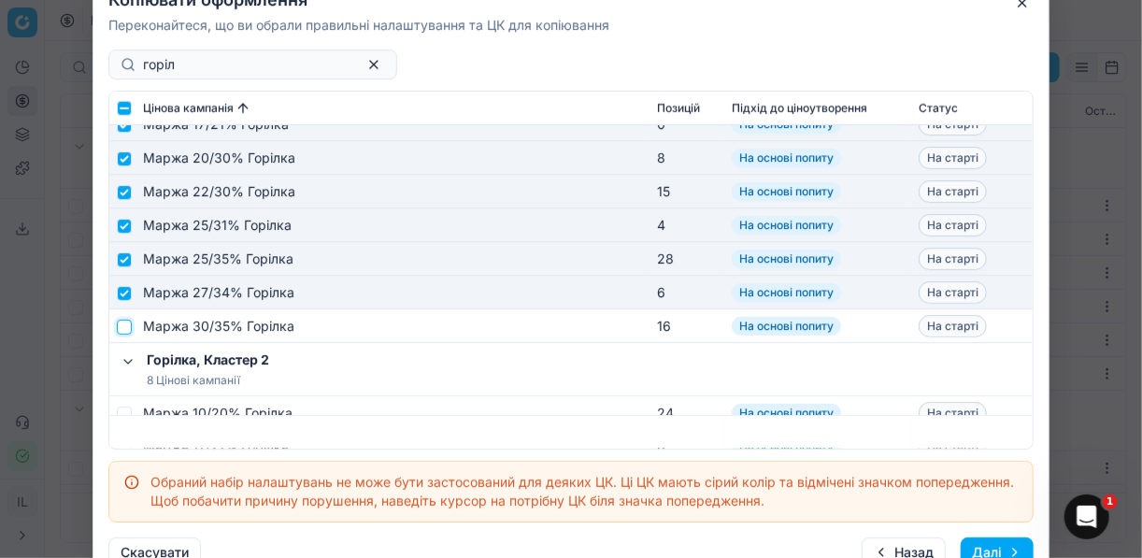
click at [127, 323] on input "checkbox" at bounding box center [124, 326] width 15 height 15
checkbox input "true"
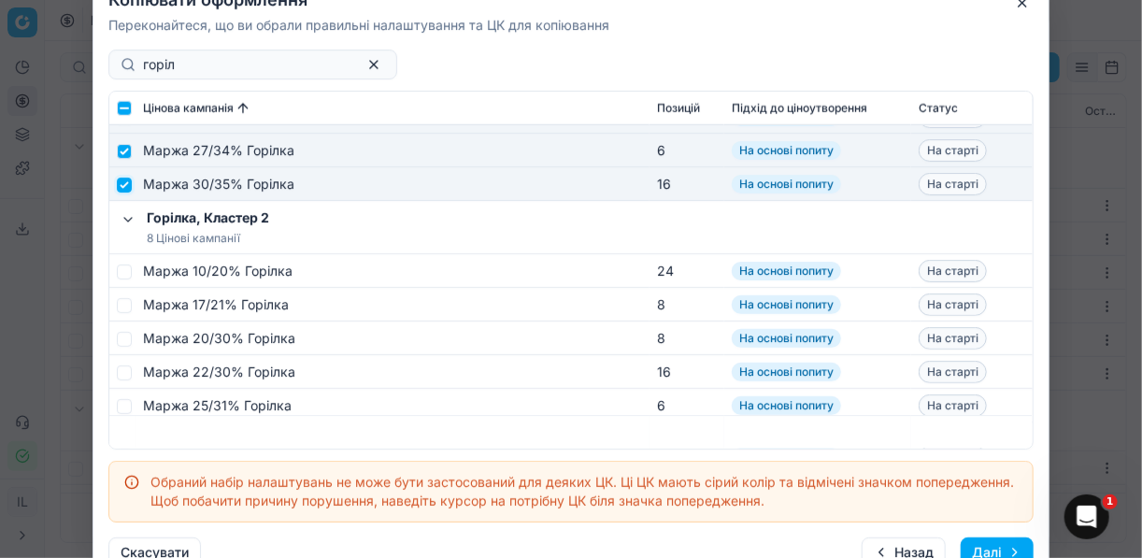
scroll to position [897, 0]
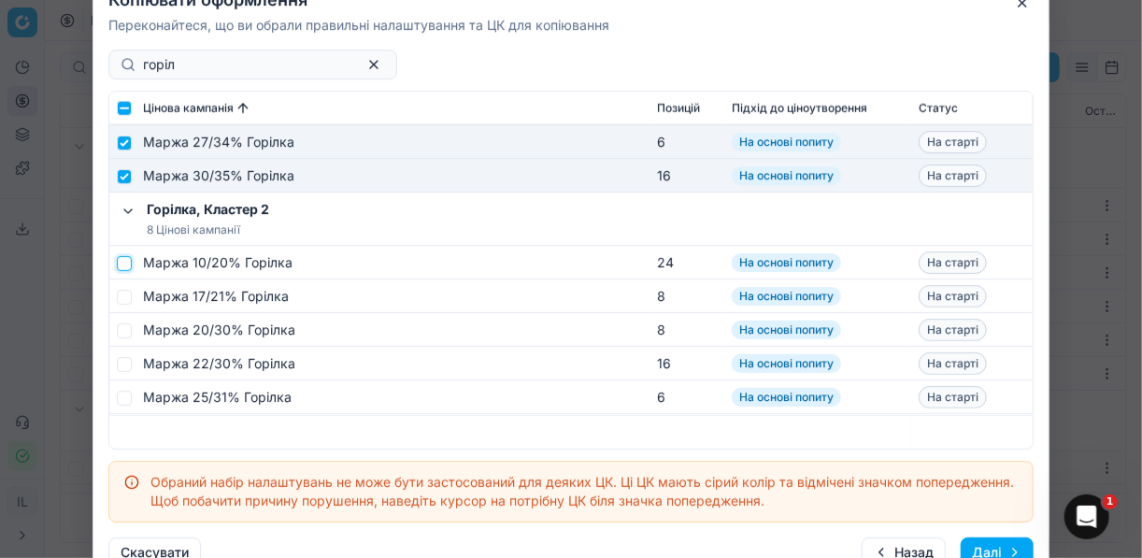
click at [124, 265] on input "checkbox" at bounding box center [124, 262] width 15 height 15
checkbox input "true"
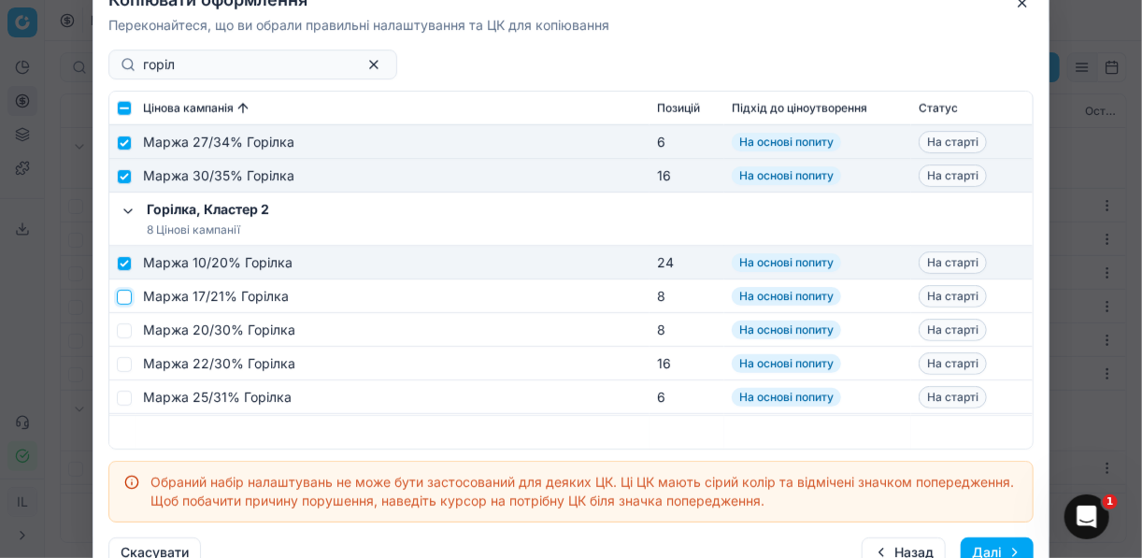
click at [122, 295] on input "checkbox" at bounding box center [124, 296] width 15 height 15
checkbox input "true"
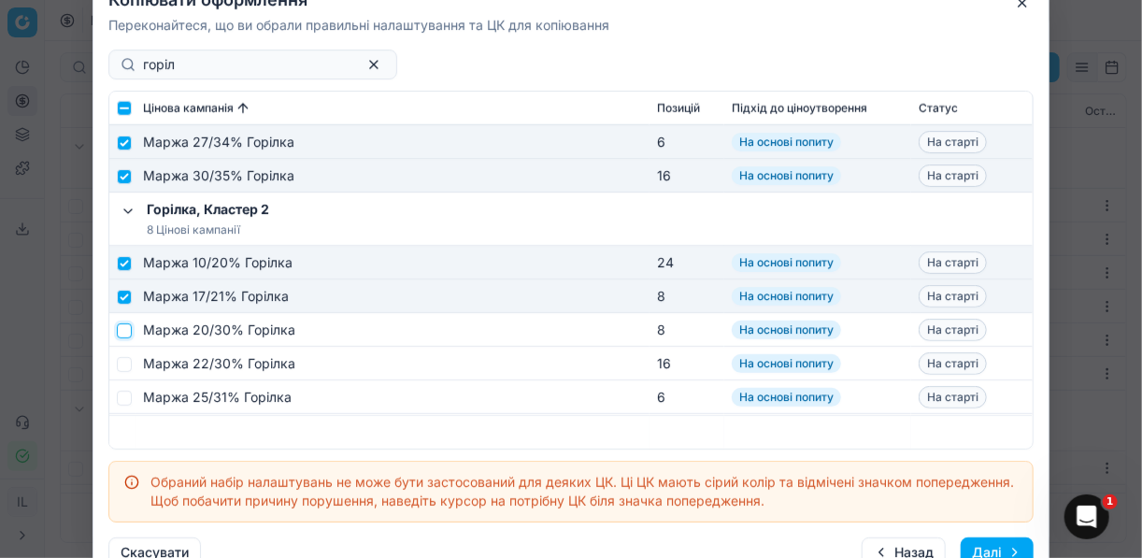
click at [124, 326] on input "checkbox" at bounding box center [124, 329] width 15 height 15
checkbox input "true"
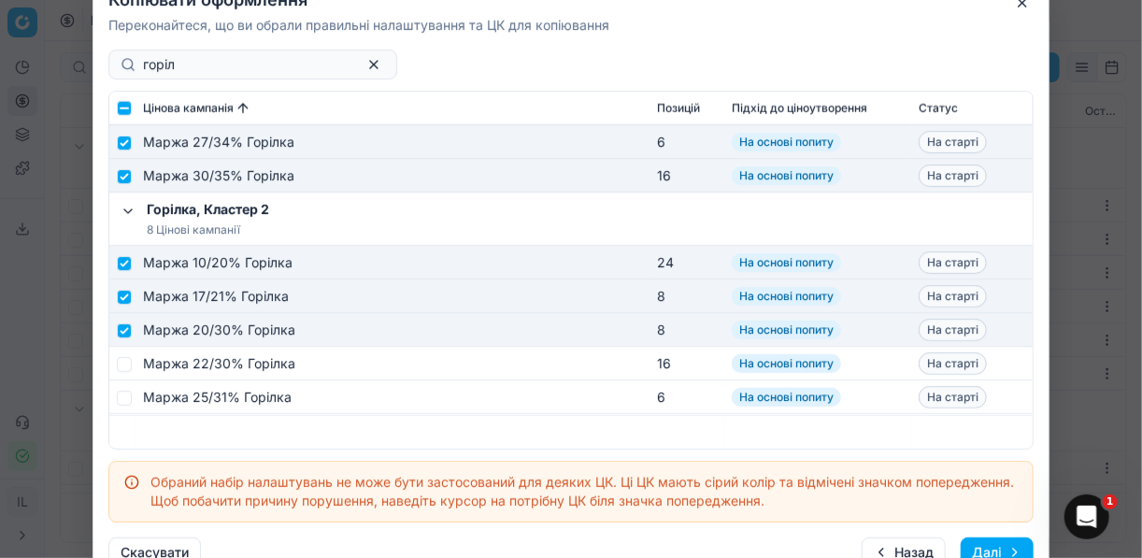
click at [124, 351] on td at bounding box center [122, 364] width 26 height 34
click at [124, 358] on input "checkbox" at bounding box center [124, 363] width 15 height 15
checkbox input "true"
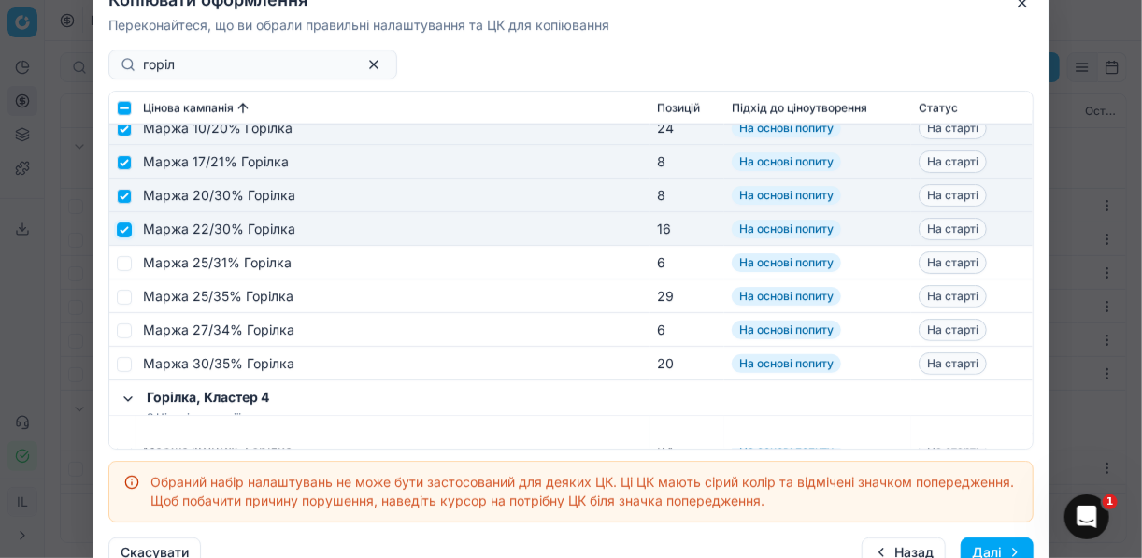
scroll to position [1047, 0]
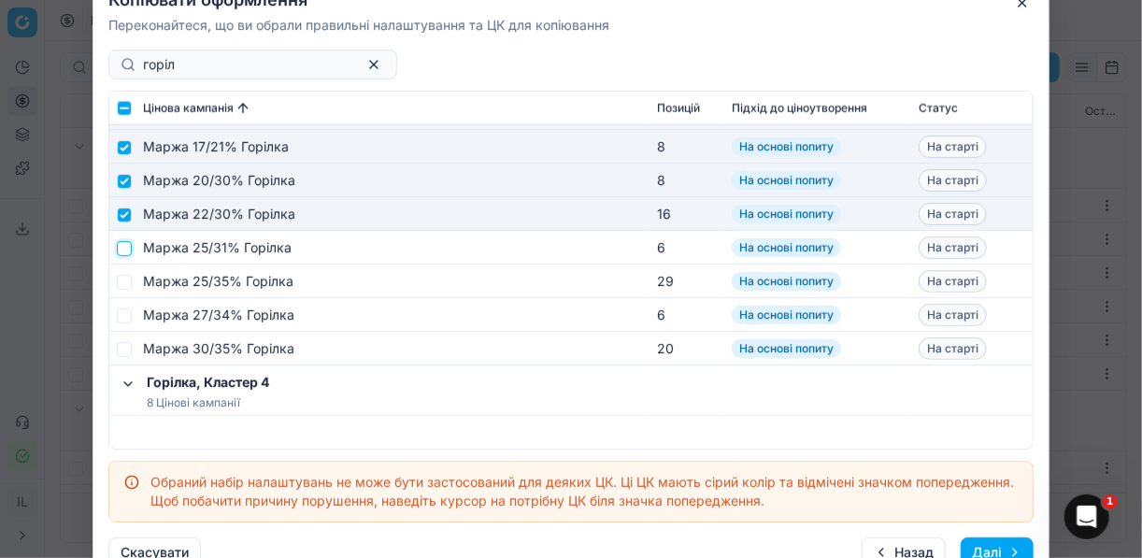
click at [121, 245] on input "checkbox" at bounding box center [124, 247] width 15 height 15
checkbox input "true"
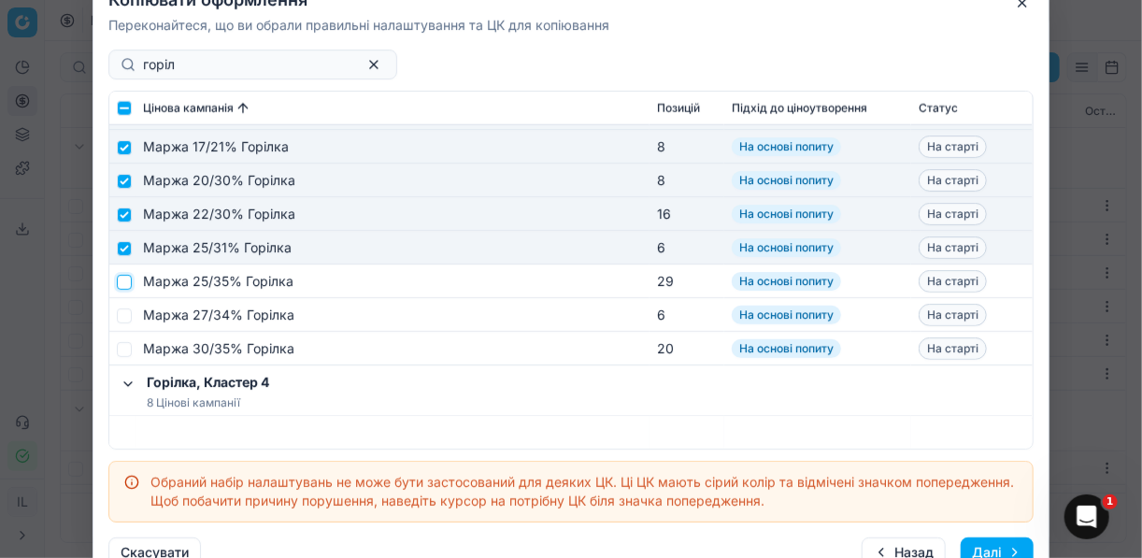
click at [122, 285] on input "checkbox" at bounding box center [124, 281] width 15 height 15
checkbox input "true"
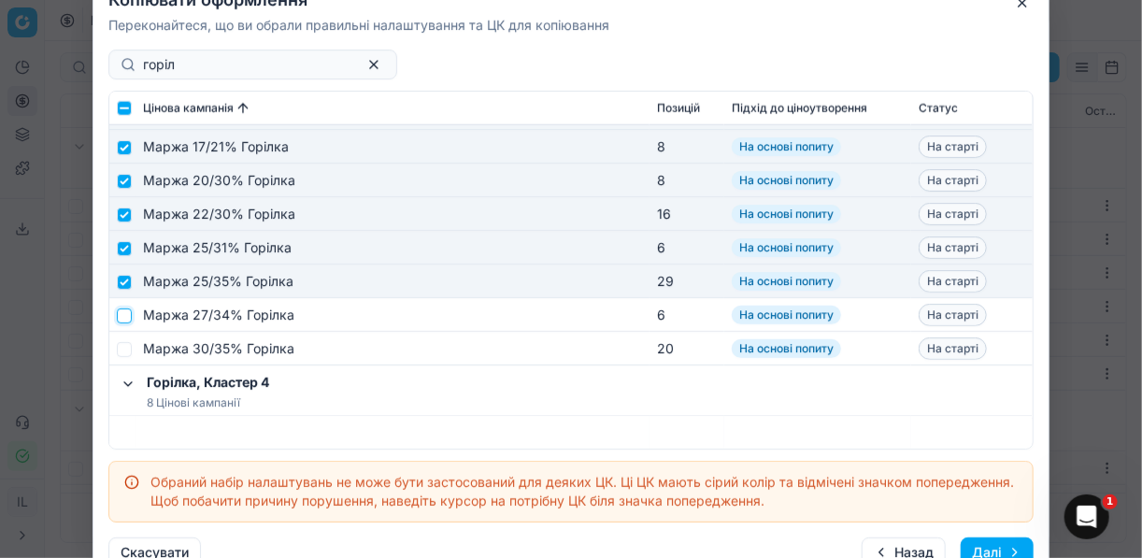
click at [125, 317] on input "checkbox" at bounding box center [124, 314] width 15 height 15
checkbox input "true"
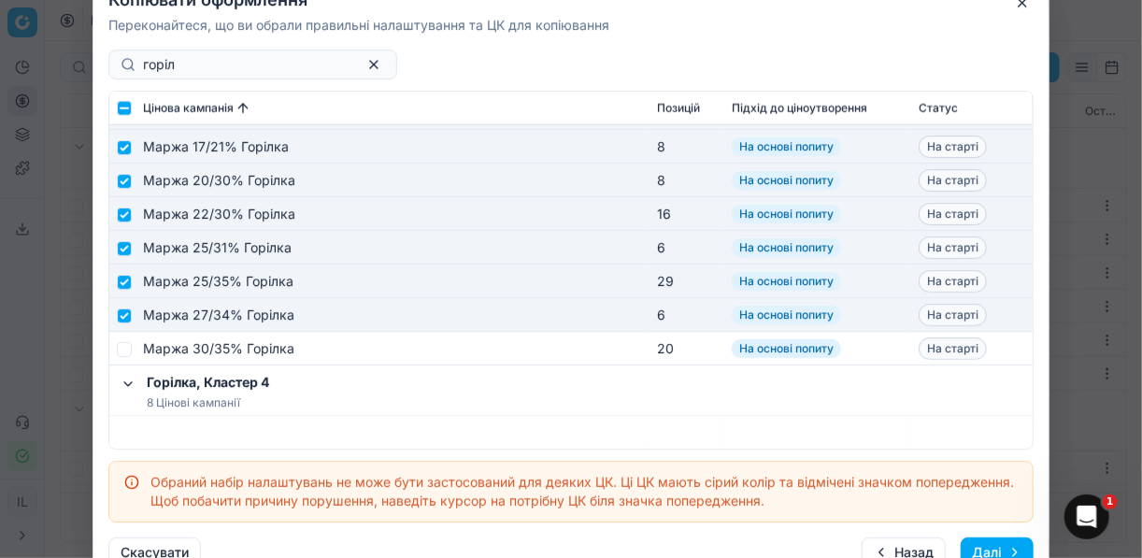
click at [125, 336] on td at bounding box center [122, 349] width 26 height 34
click at [122, 343] on input "checkbox" at bounding box center [124, 348] width 15 height 15
checkbox input "true"
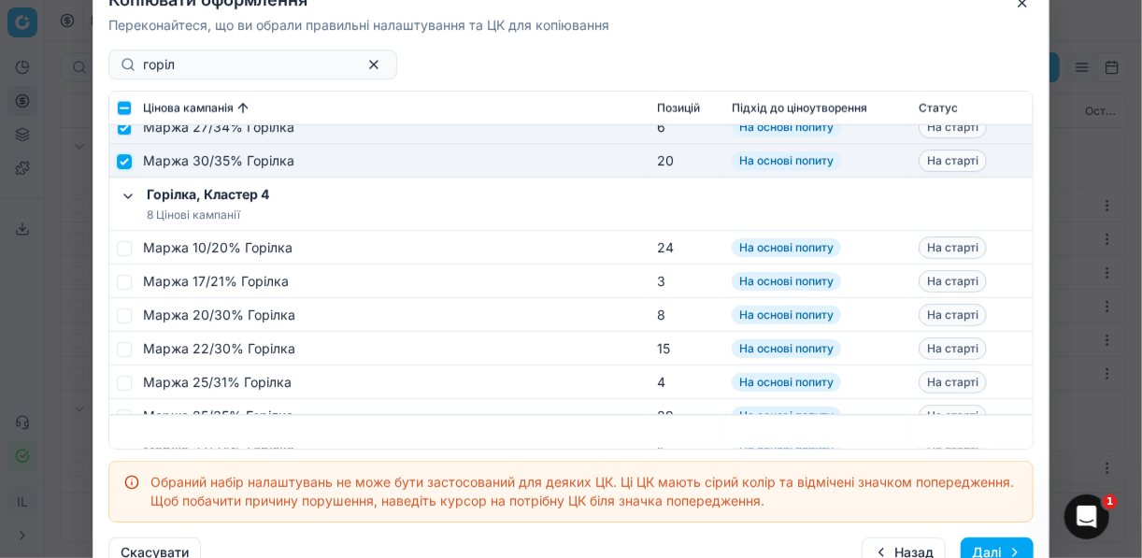
scroll to position [1271, 0]
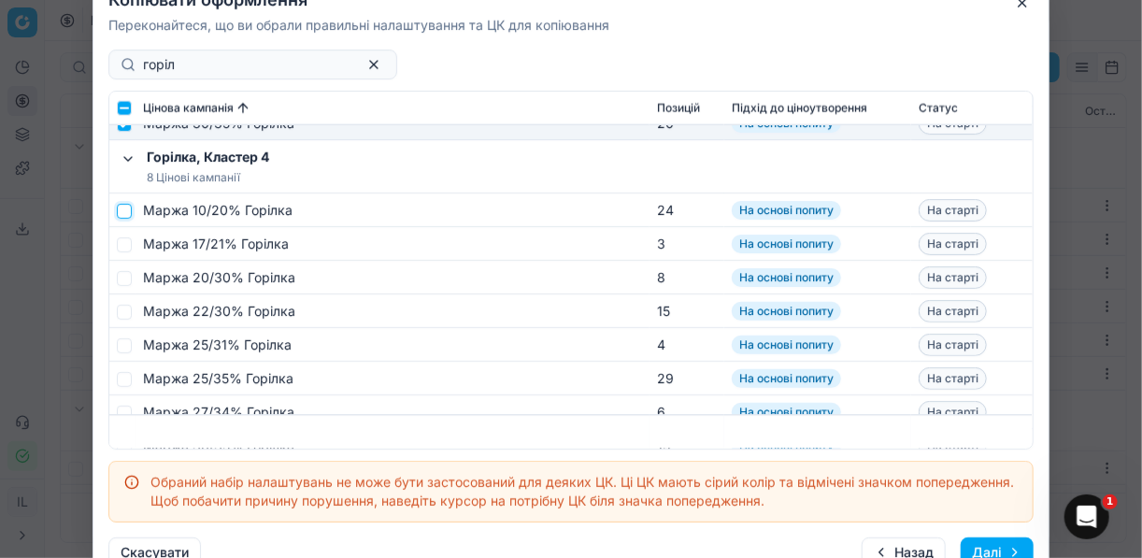
click at [126, 210] on input "checkbox" at bounding box center [124, 210] width 15 height 15
checkbox input "true"
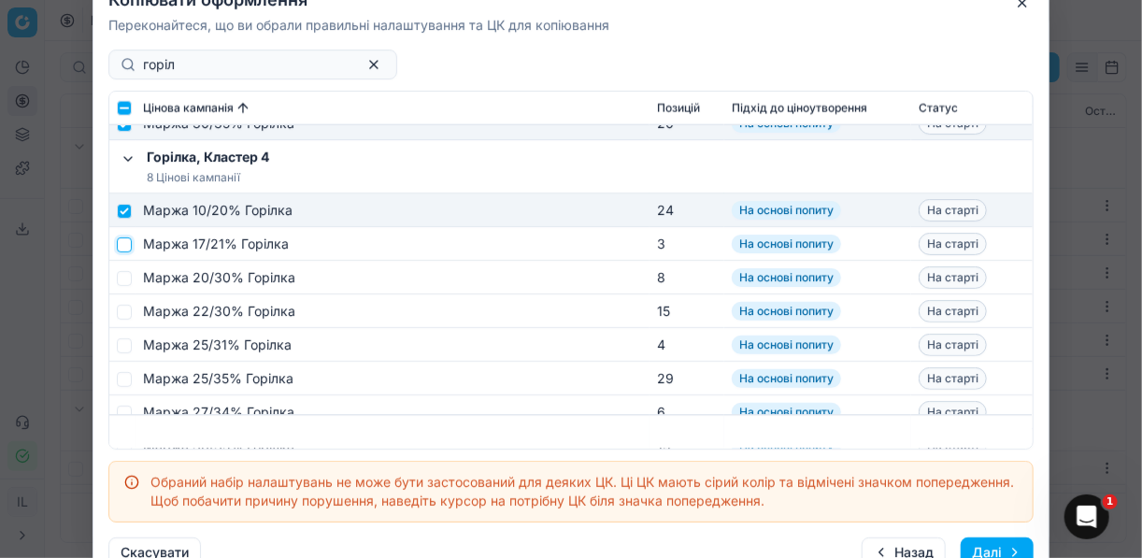
click at [125, 247] on input "checkbox" at bounding box center [124, 243] width 15 height 15
checkbox input "true"
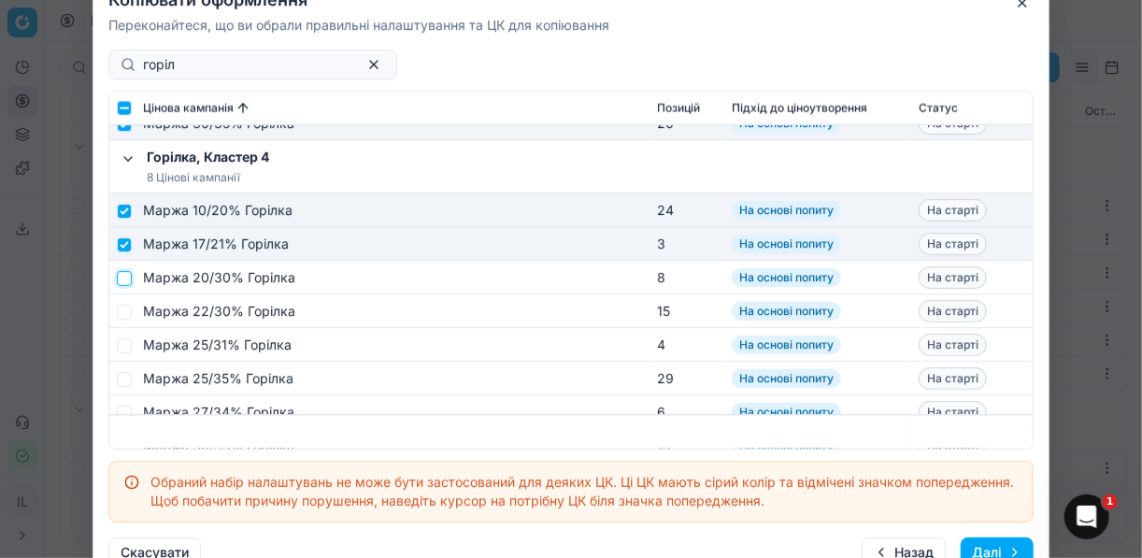
click at [122, 273] on input "checkbox" at bounding box center [124, 277] width 15 height 15
checkbox input "true"
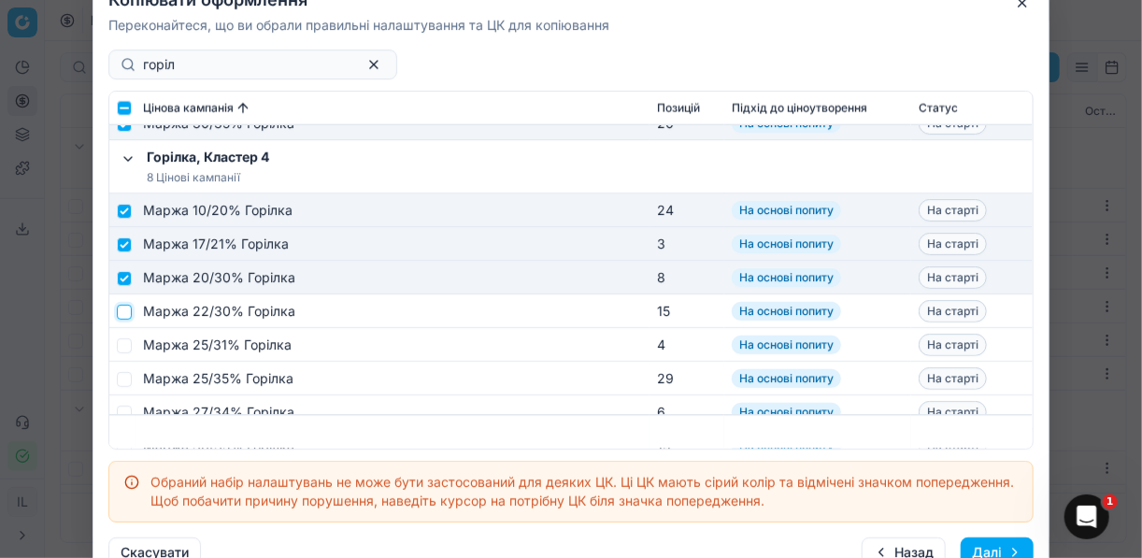
click at [122, 316] on input "checkbox" at bounding box center [124, 311] width 15 height 15
checkbox input "true"
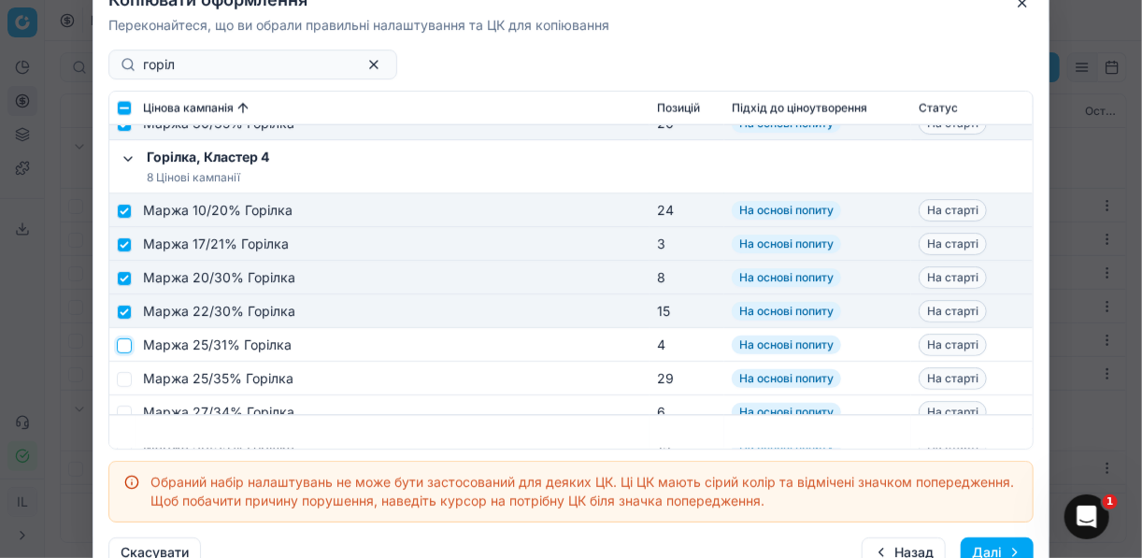
click at [123, 347] on input "checkbox" at bounding box center [124, 344] width 15 height 15
checkbox input "true"
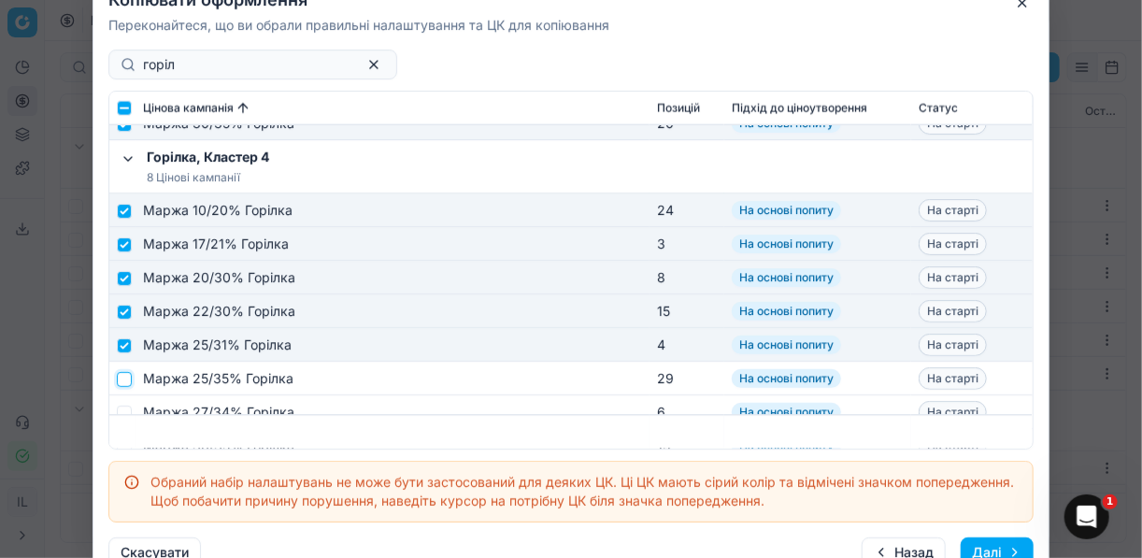
click at [126, 376] on input "checkbox" at bounding box center [124, 378] width 15 height 15
checkbox input "true"
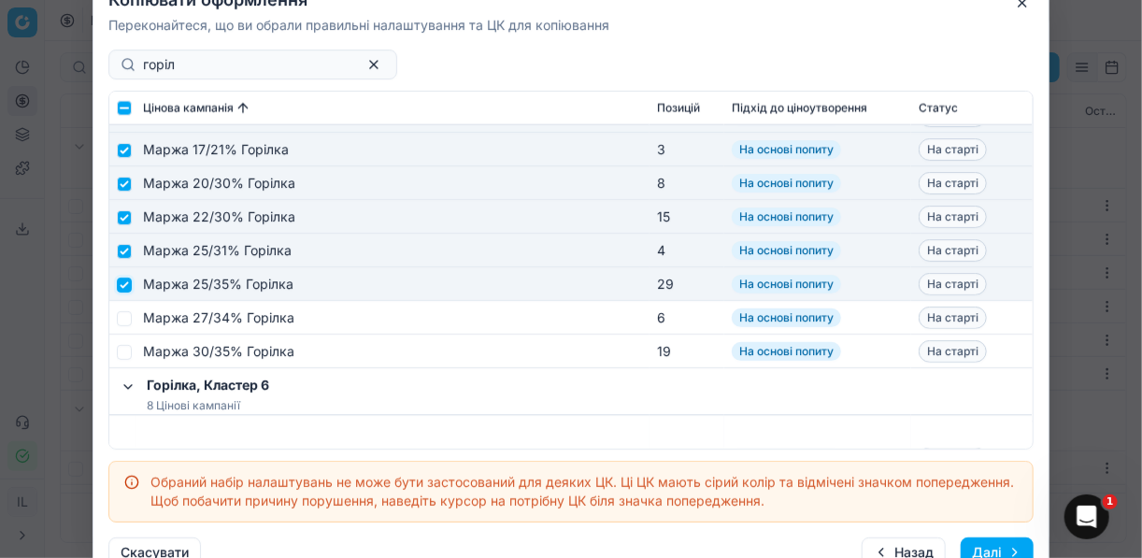
scroll to position [1421, 0]
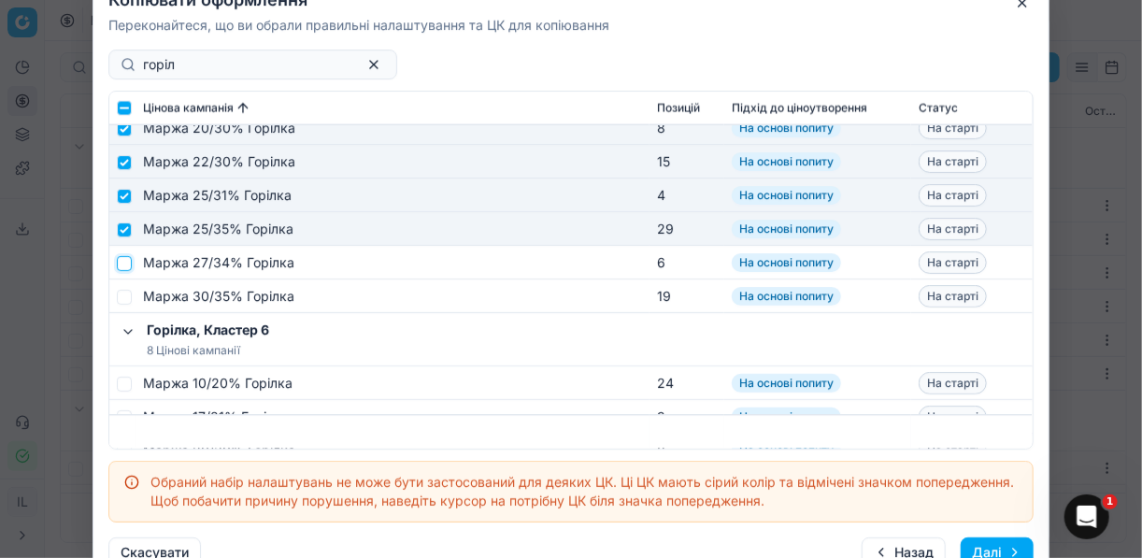
click at [122, 264] on input "checkbox" at bounding box center [124, 262] width 15 height 15
checkbox input "true"
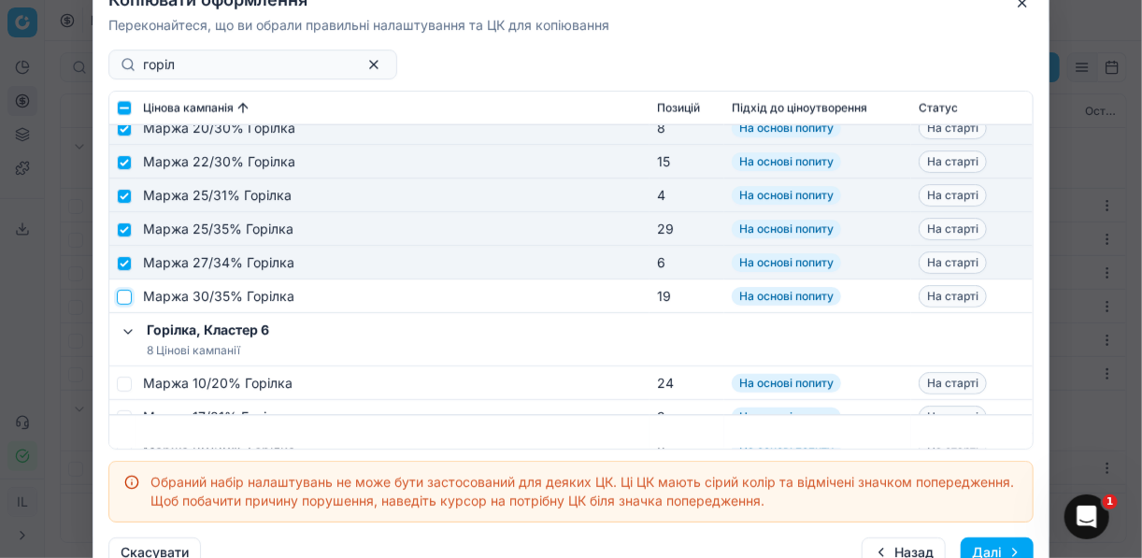
click at [128, 301] on input "checkbox" at bounding box center [124, 296] width 15 height 15
checkbox input "true"
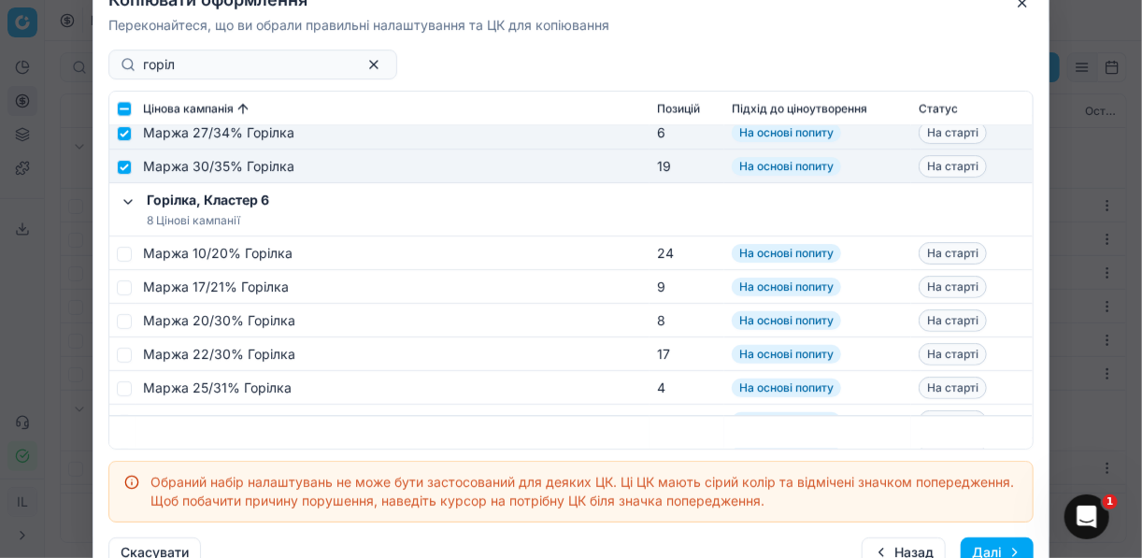
scroll to position [1564, 0]
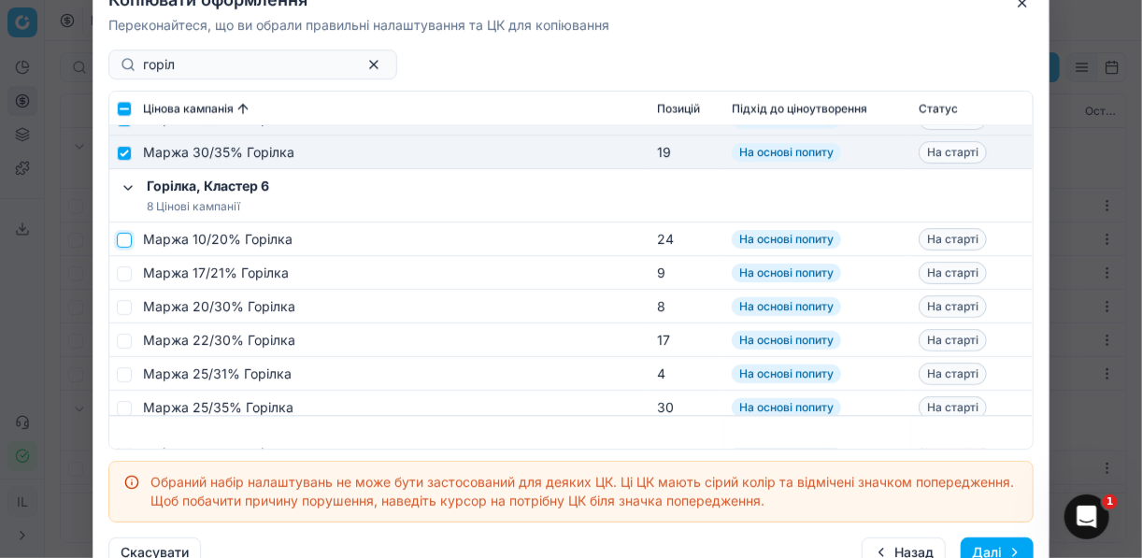
click at [123, 239] on input "checkbox" at bounding box center [124, 239] width 15 height 15
checkbox input "true"
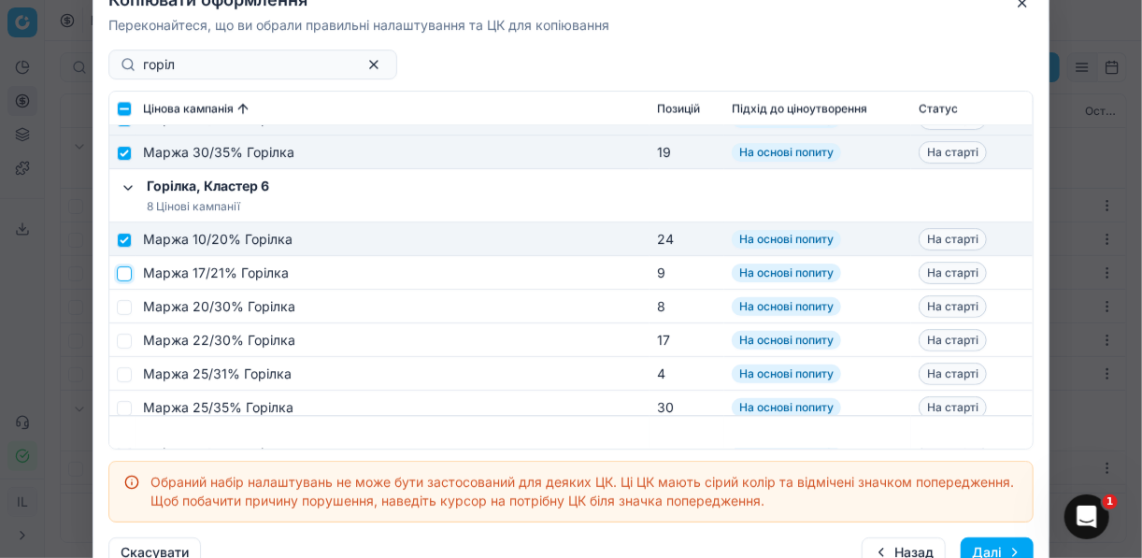
click at [126, 278] on input "checkbox" at bounding box center [124, 272] width 15 height 15
checkbox input "true"
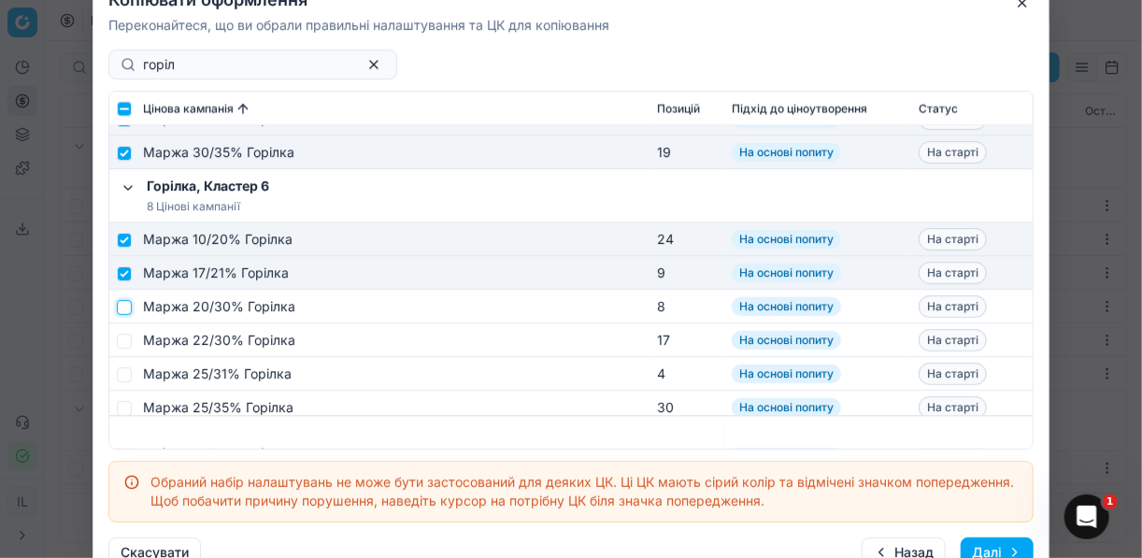
click at [124, 309] on input "checkbox" at bounding box center [124, 306] width 15 height 15
checkbox input "true"
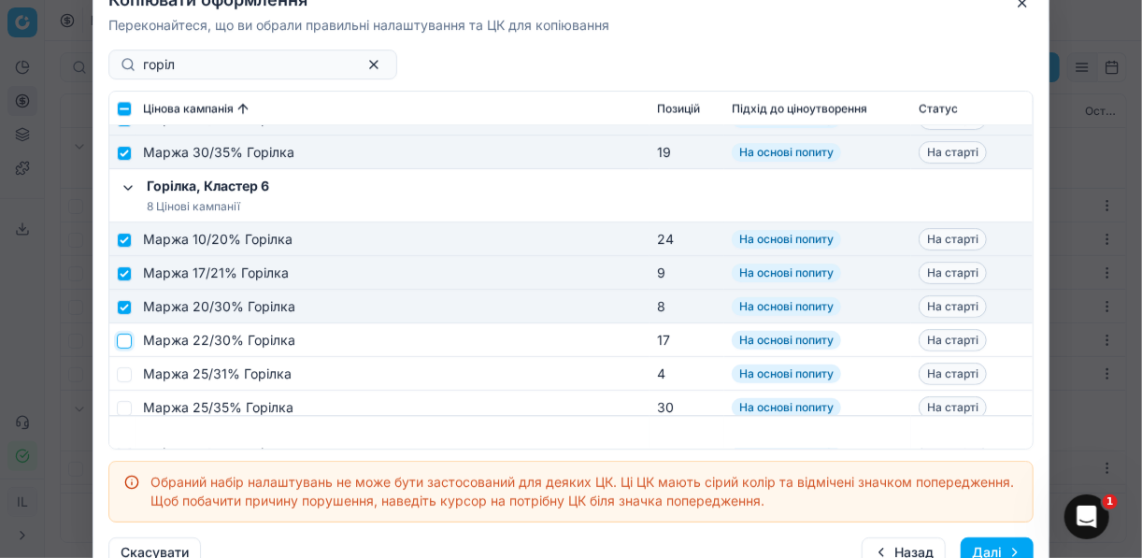
click at [124, 341] on input "checkbox" at bounding box center [124, 340] width 15 height 15
checkbox input "true"
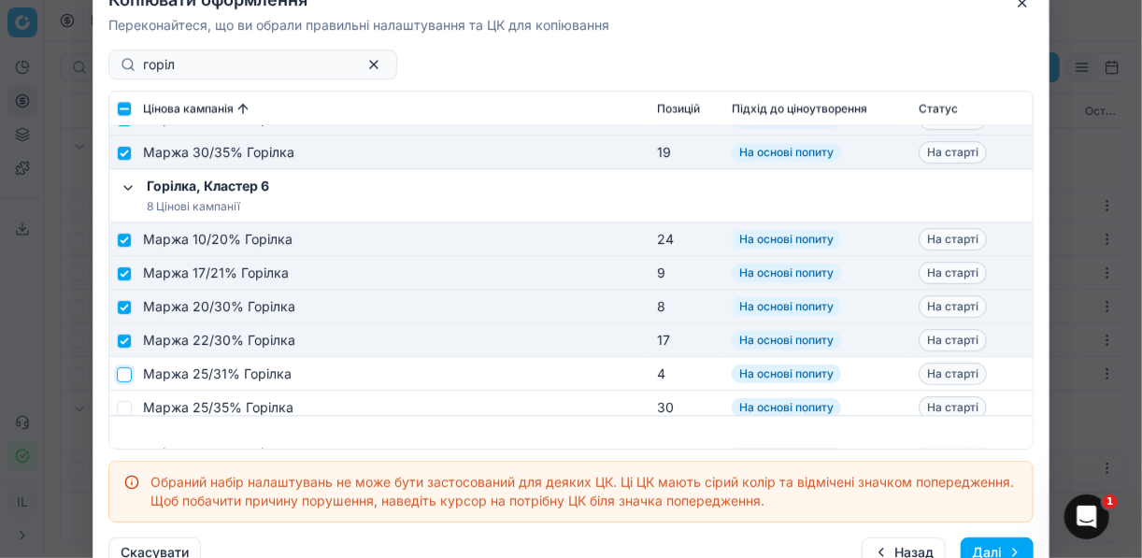
click at [126, 371] on input "checkbox" at bounding box center [124, 373] width 15 height 15
checkbox input "true"
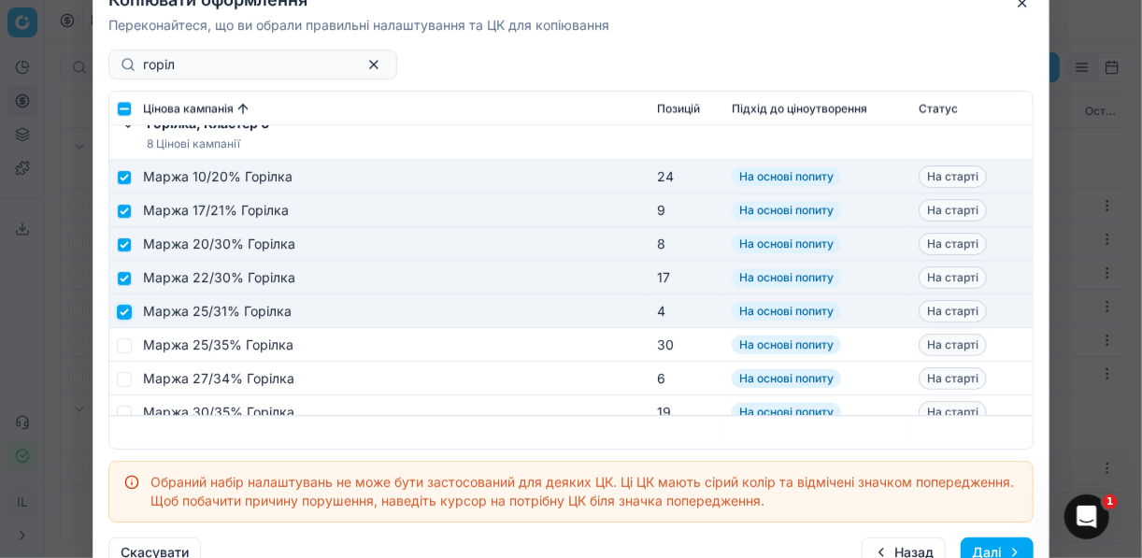
scroll to position [1638, 0]
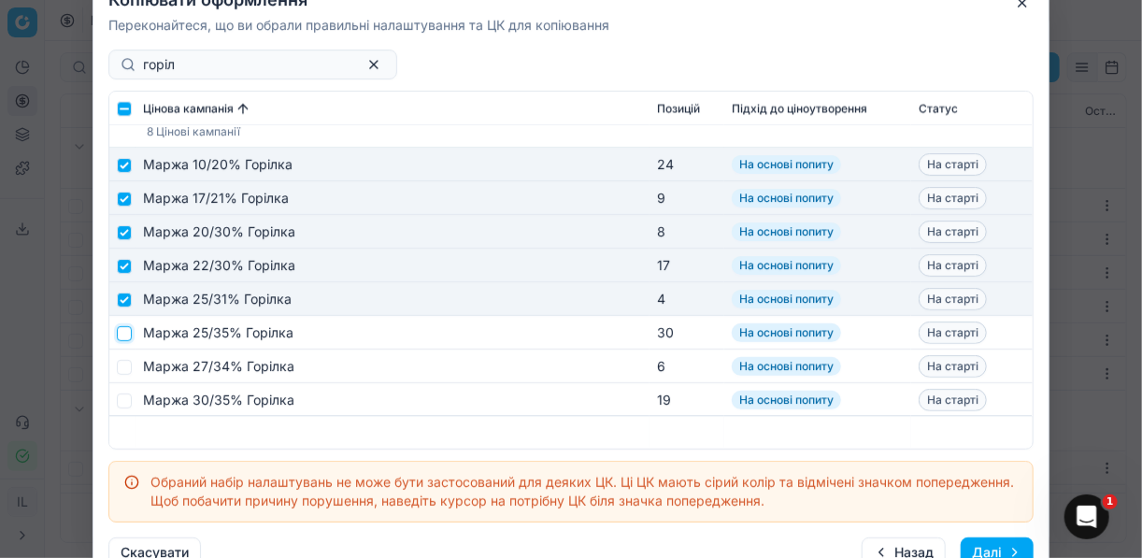
click at [129, 331] on input "checkbox" at bounding box center [124, 332] width 15 height 15
checkbox input "true"
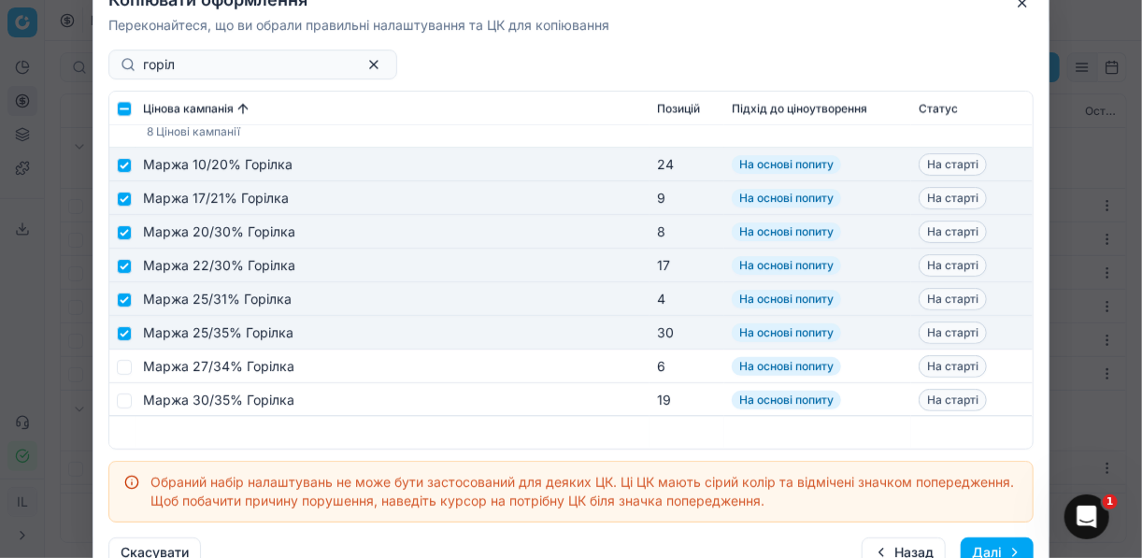
click at [128, 356] on td at bounding box center [122, 367] width 26 height 34
click at [124, 364] on input "checkbox" at bounding box center [124, 366] width 15 height 15
checkbox input "true"
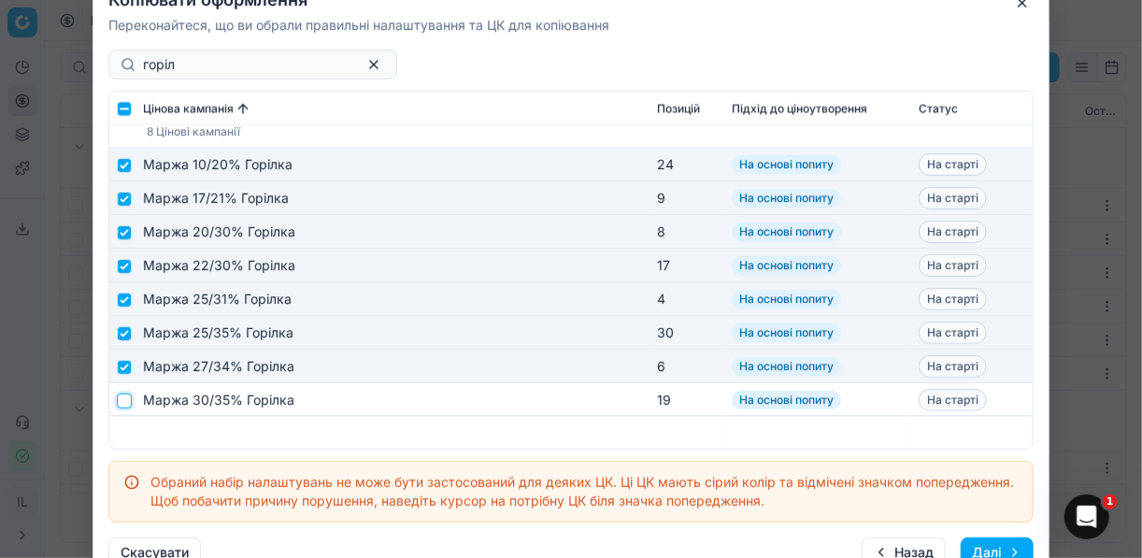
click at [122, 399] on input "checkbox" at bounding box center [124, 400] width 15 height 15
checkbox input "true"
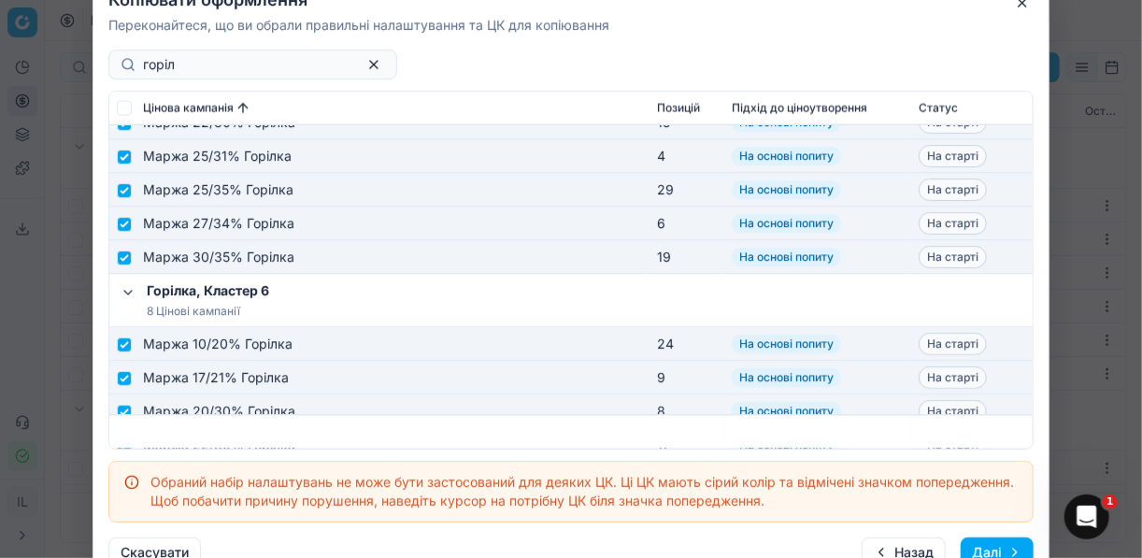
scroll to position [1414, 0]
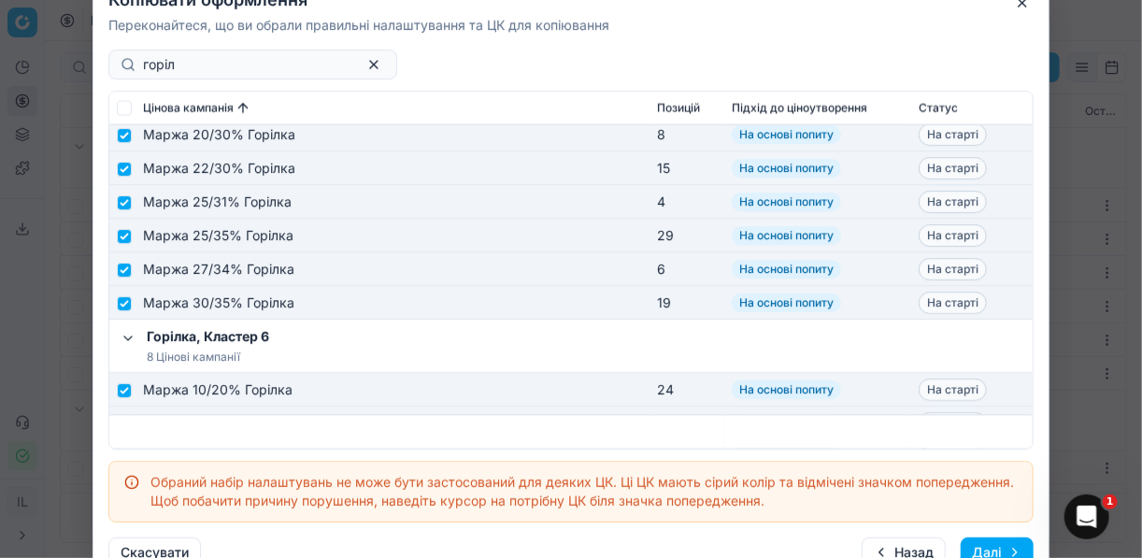
click at [985, 549] on button "Далі" at bounding box center [997, 552] width 73 height 30
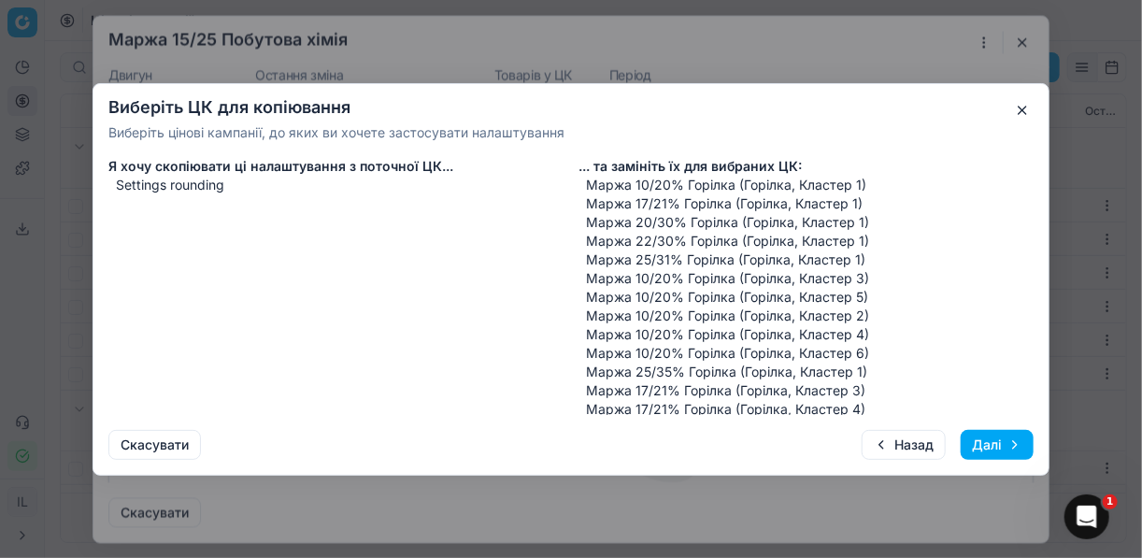
click at [994, 436] on button "Далі" at bounding box center [997, 445] width 73 height 30
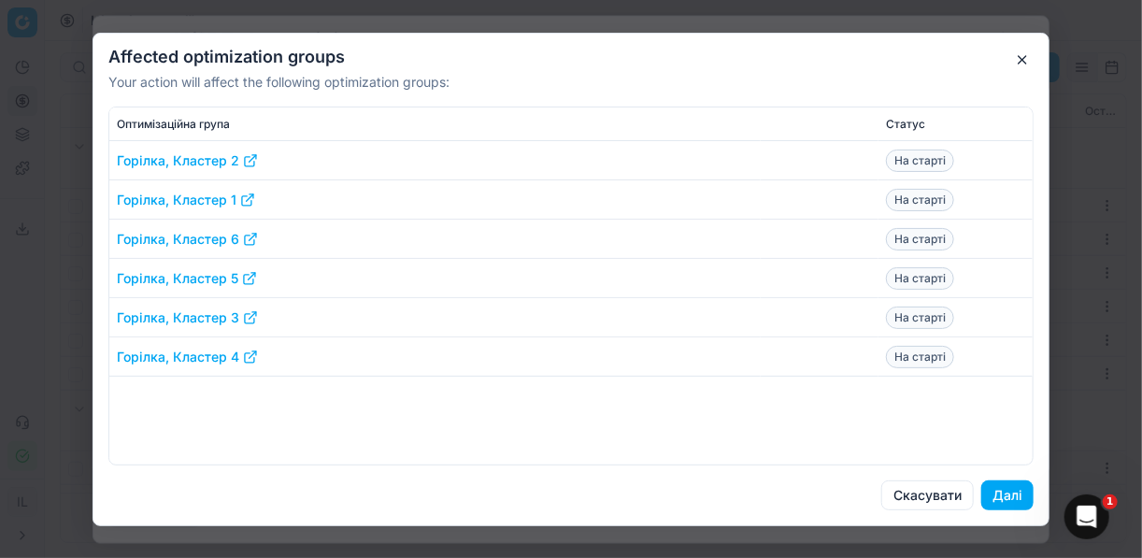
click at [1007, 497] on button "Далі" at bounding box center [1007, 495] width 52 height 30
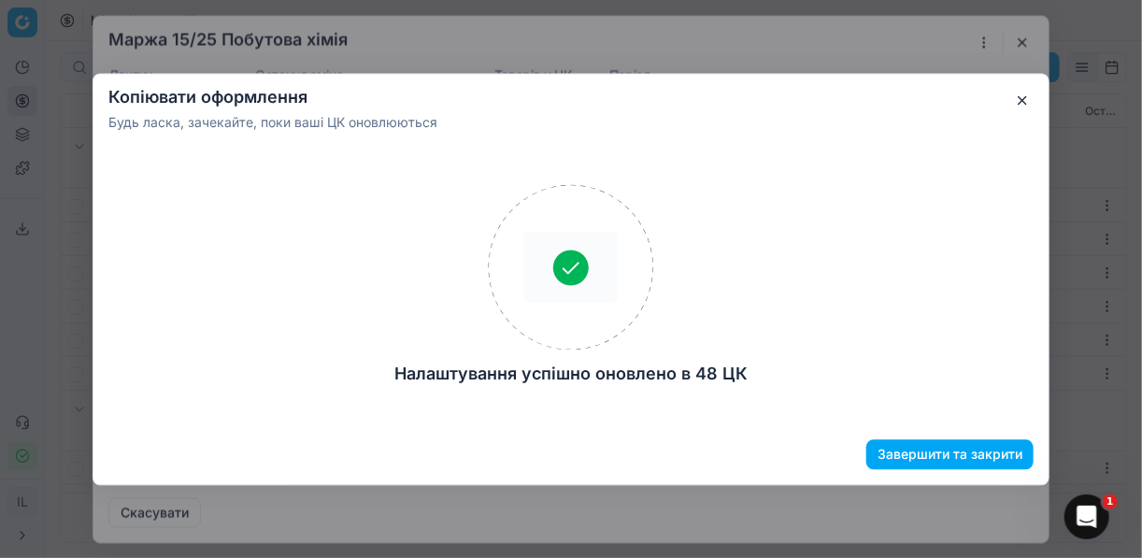
click at [948, 455] on button "Завершити та закрити" at bounding box center [949, 454] width 167 height 30
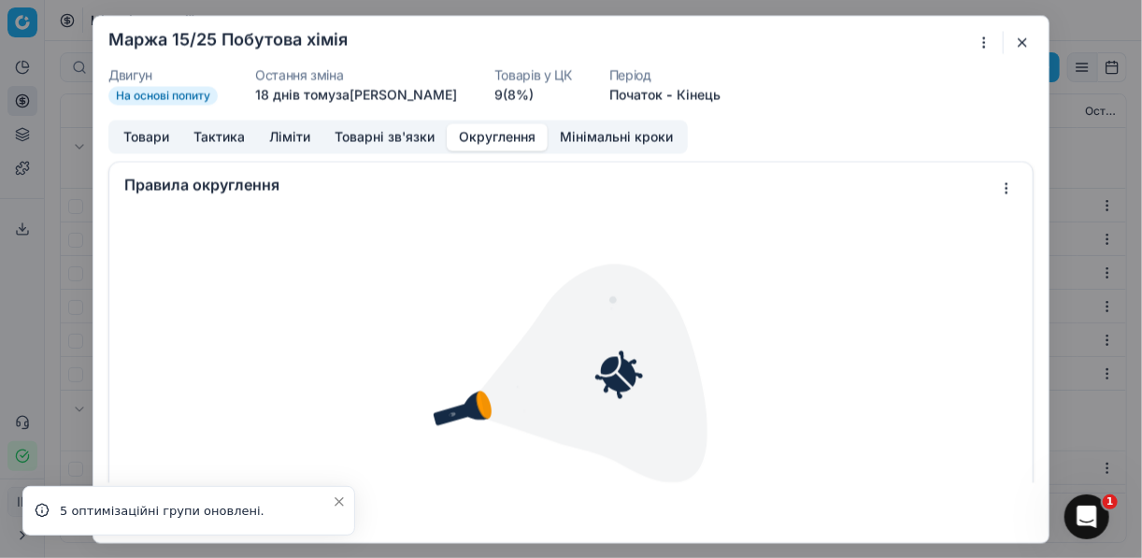
click at [1021, 36] on button "button" at bounding box center [1022, 42] width 22 height 22
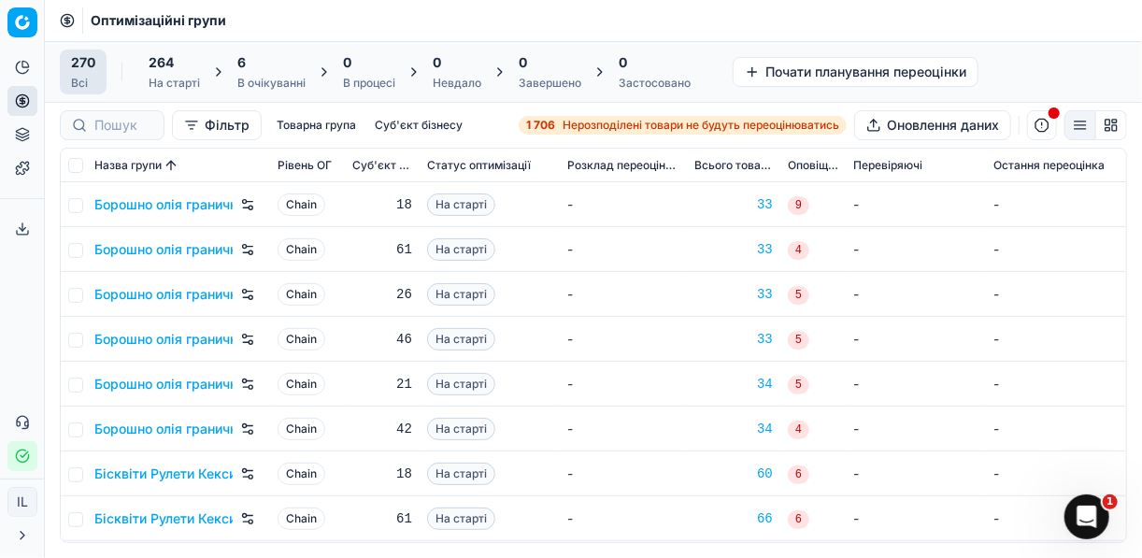
click at [266, 61] on div "6" at bounding box center [271, 62] width 68 height 19
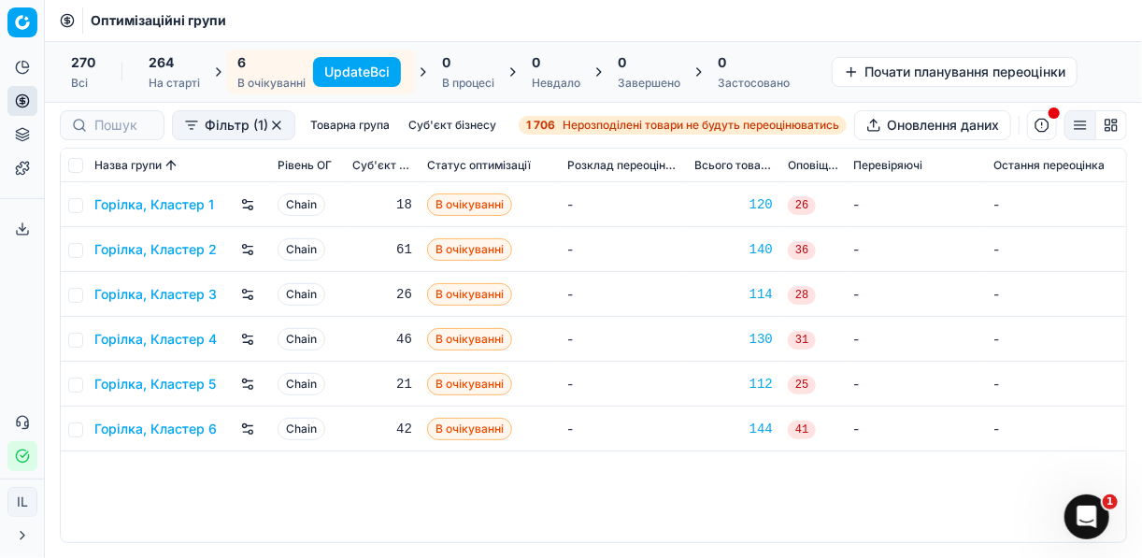
click at [336, 65] on button "Update Всі" at bounding box center [357, 72] width 88 height 30
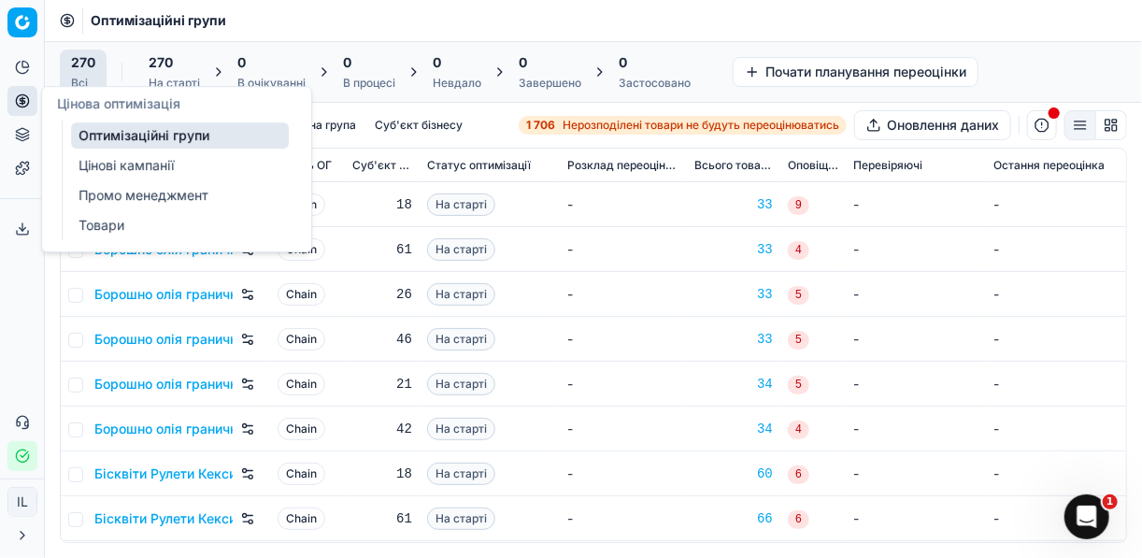
click at [110, 164] on link "Цінові кампанії" at bounding box center [180, 165] width 218 height 26
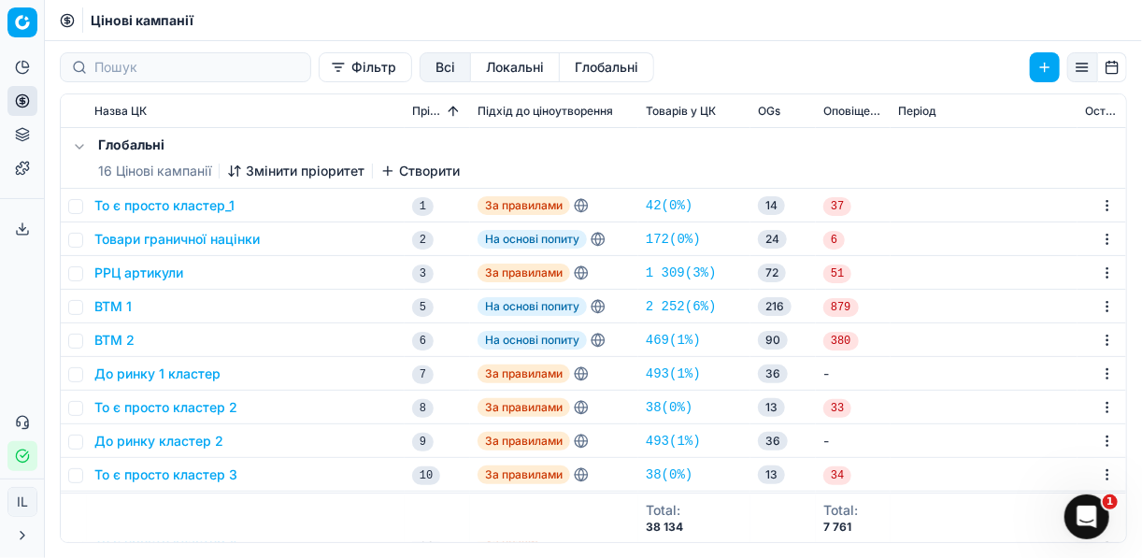
click at [319, 78] on button "Фільтр" at bounding box center [365, 67] width 93 height 30
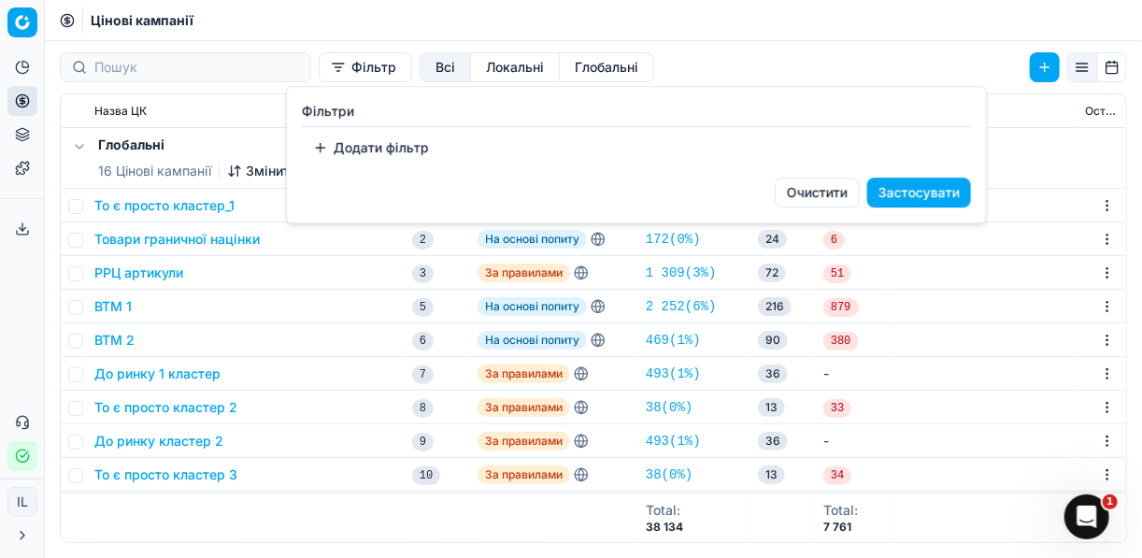
click at [323, 147] on button "Додати фільтр" at bounding box center [371, 148] width 138 height 30
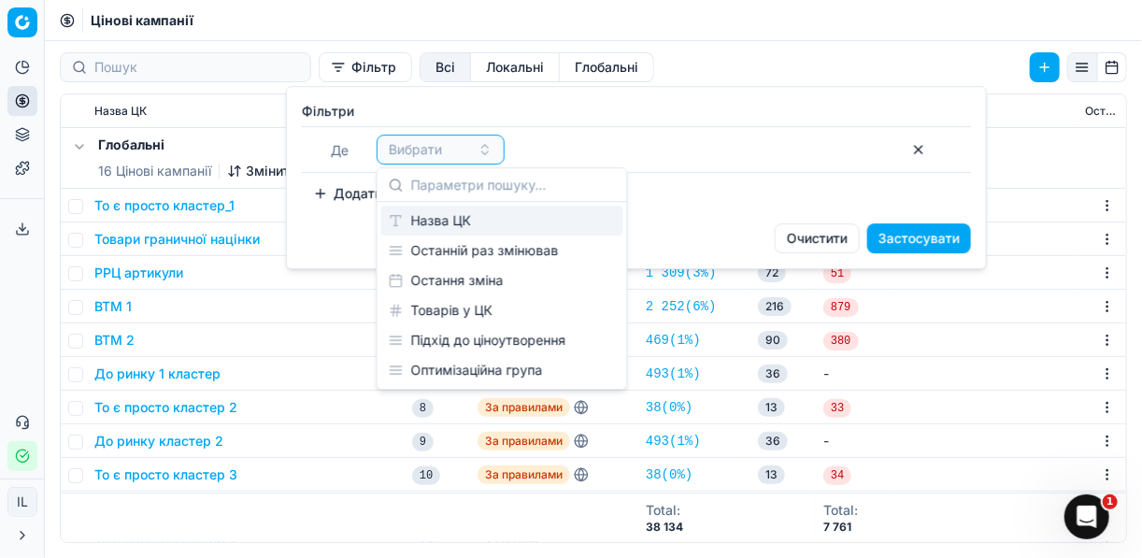
click at [446, 225] on div "Назва ЦК" at bounding box center [502, 221] width 242 height 30
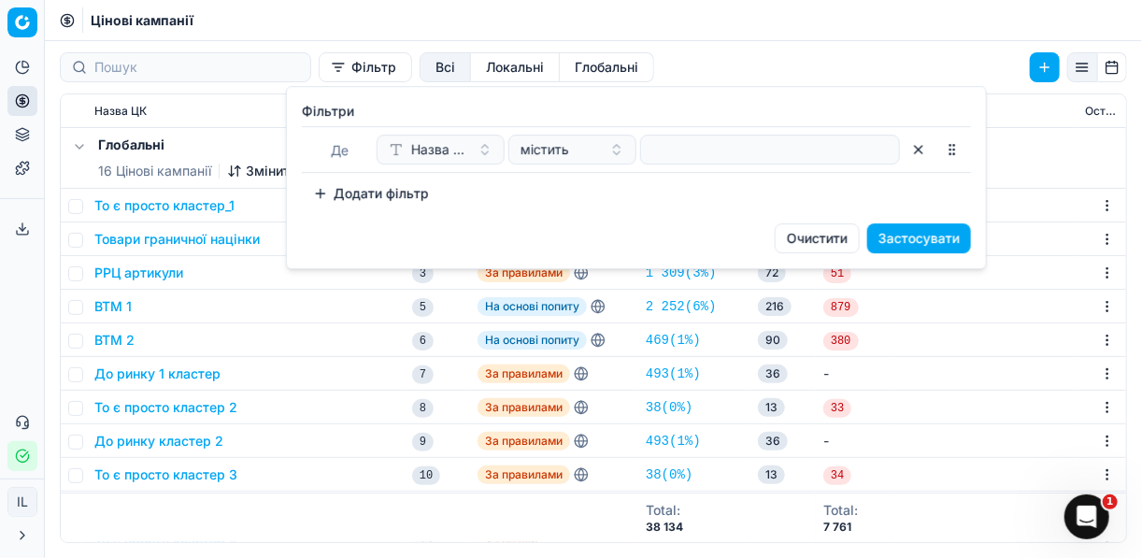
click at [649, 157] on div at bounding box center [770, 150] width 260 height 30
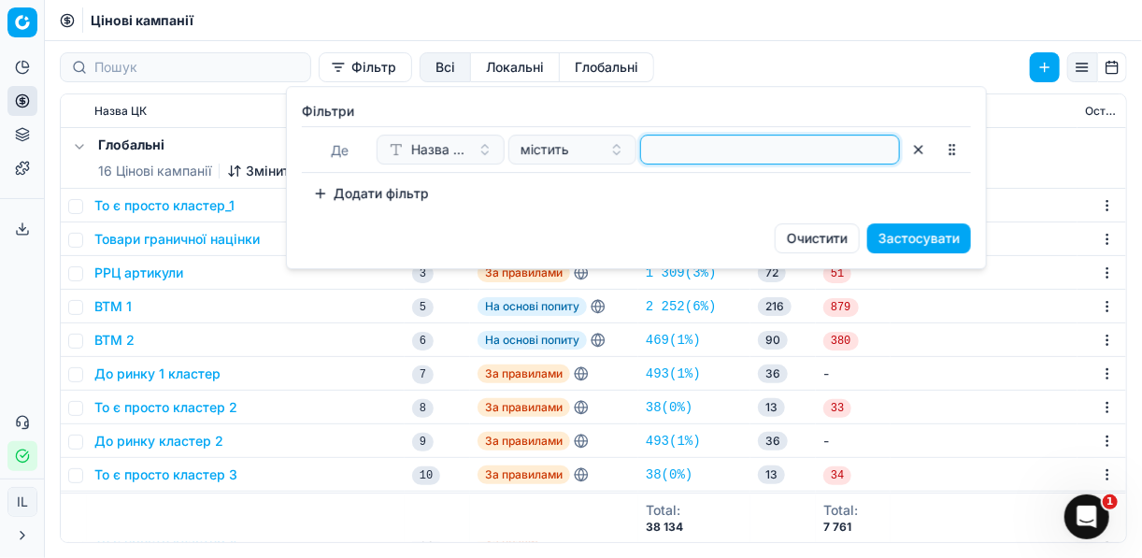
click at [652, 156] on input at bounding box center [770, 150] width 243 height 28
type input "гор"
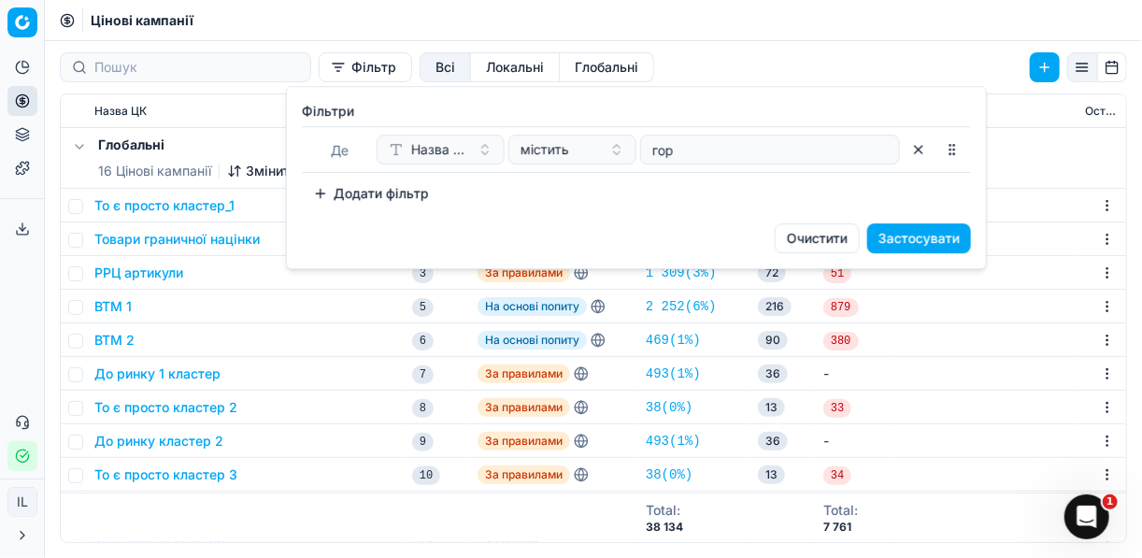
click at [938, 234] on button "Застосувати" at bounding box center [919, 238] width 104 height 30
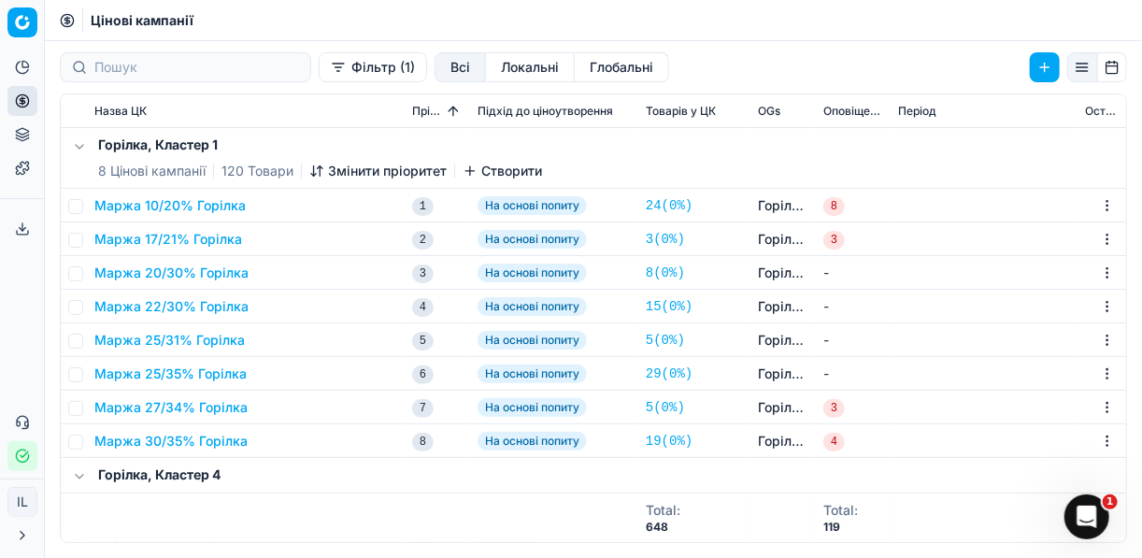
click at [202, 209] on button "Маржа 10/20% Горілка" at bounding box center [169, 205] width 151 height 19
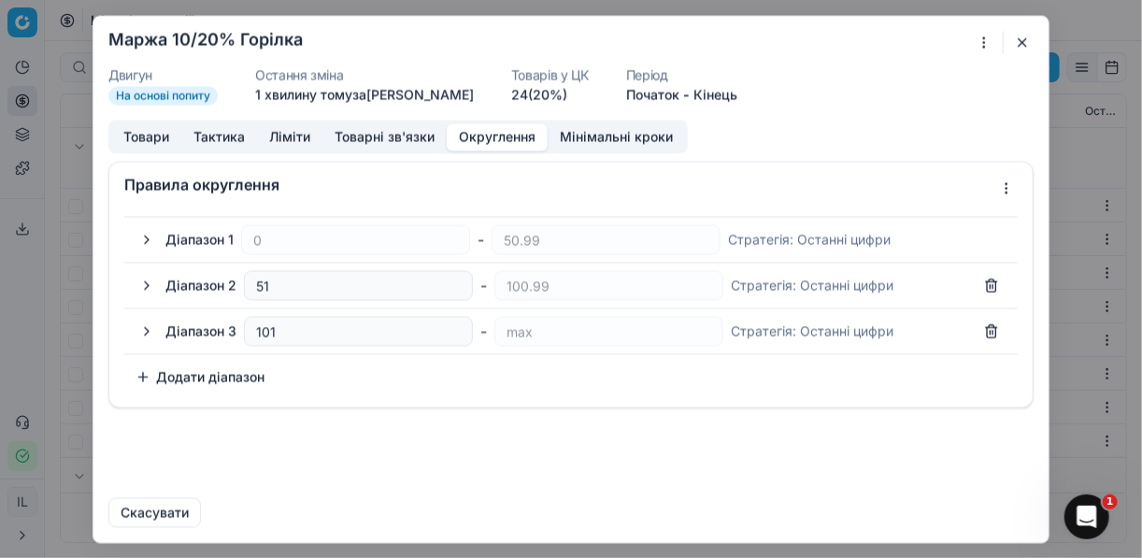
click at [493, 132] on button "Округлення" at bounding box center [497, 136] width 101 height 27
click at [138, 283] on button "button" at bounding box center [147, 285] width 22 height 22
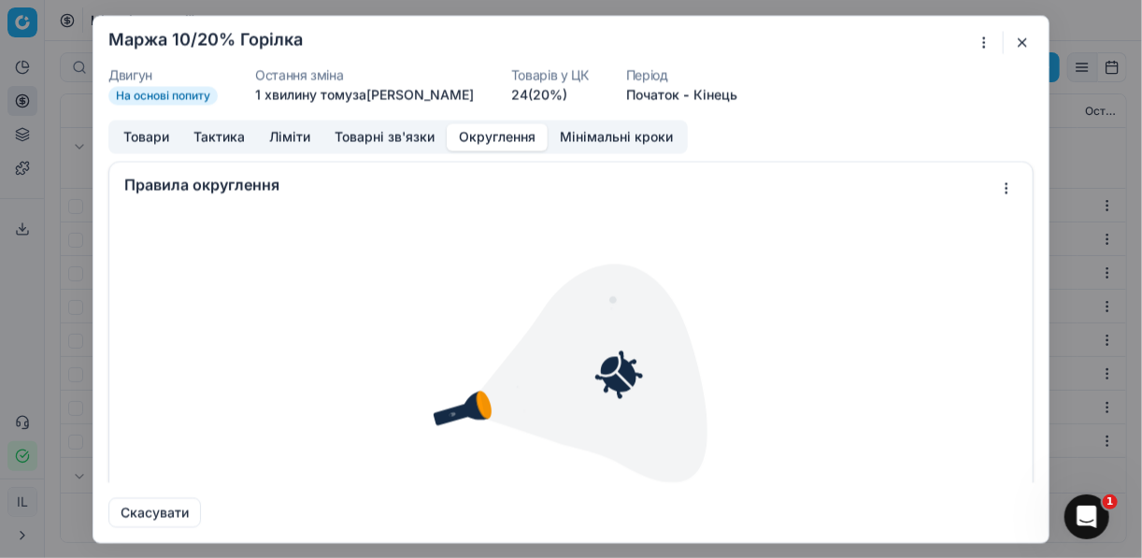
click at [1026, 38] on button "button" at bounding box center [1022, 42] width 22 height 22
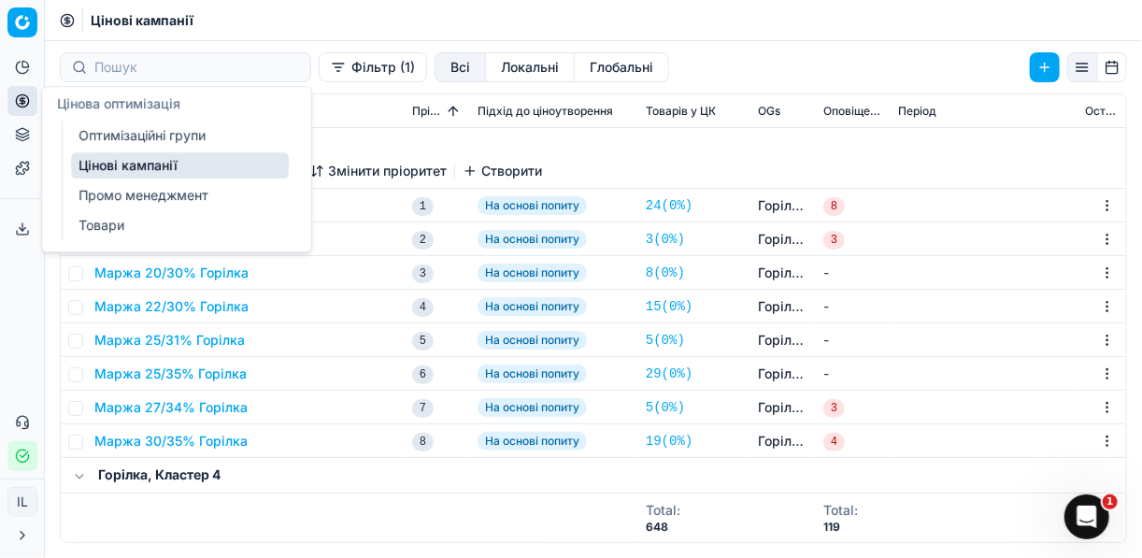
click at [102, 132] on link "Оптимізаційні групи" at bounding box center [180, 135] width 218 height 26
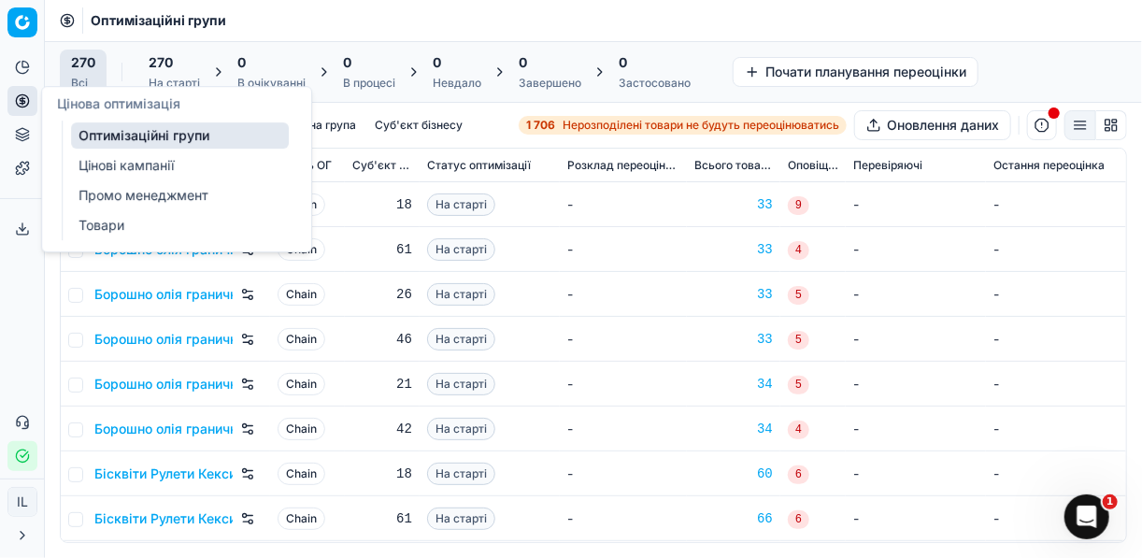
click at [150, 164] on link "Цінові кампанії" at bounding box center [180, 165] width 218 height 26
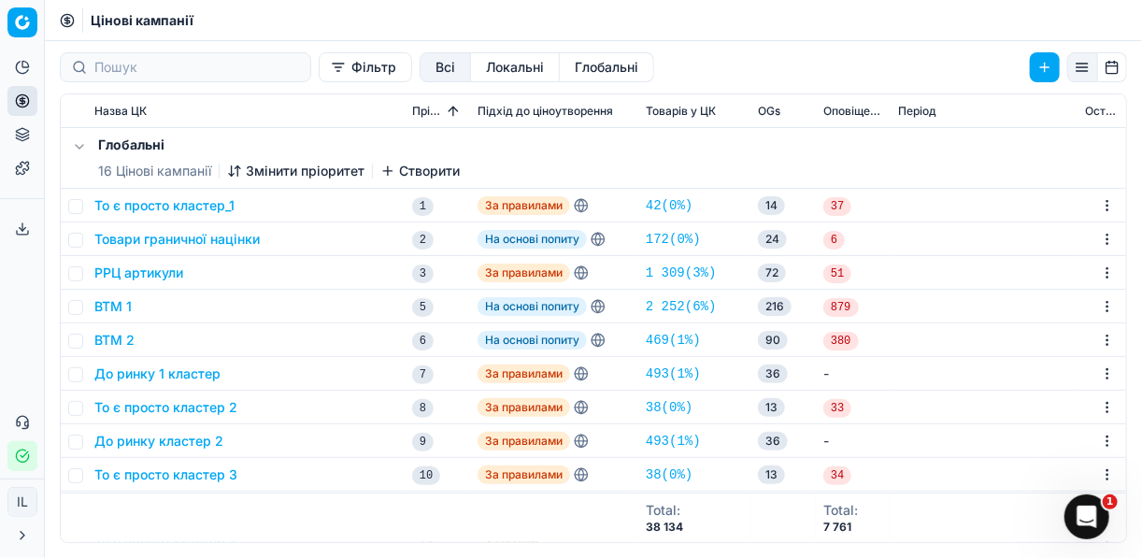
click at [319, 75] on button "Фільтр" at bounding box center [365, 67] width 93 height 30
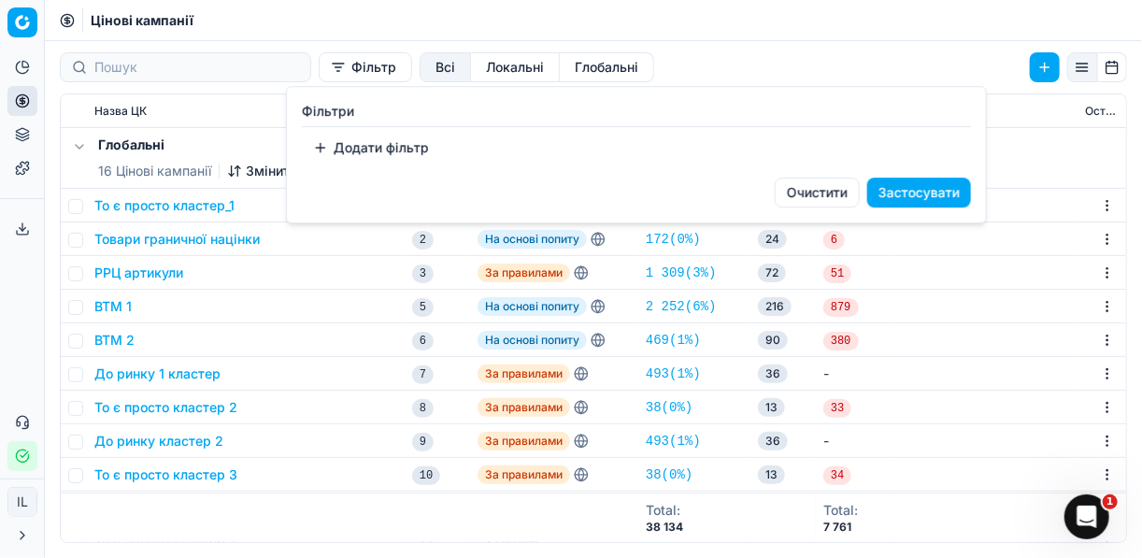
click at [322, 151] on button "Додати фільтр" at bounding box center [371, 148] width 138 height 30
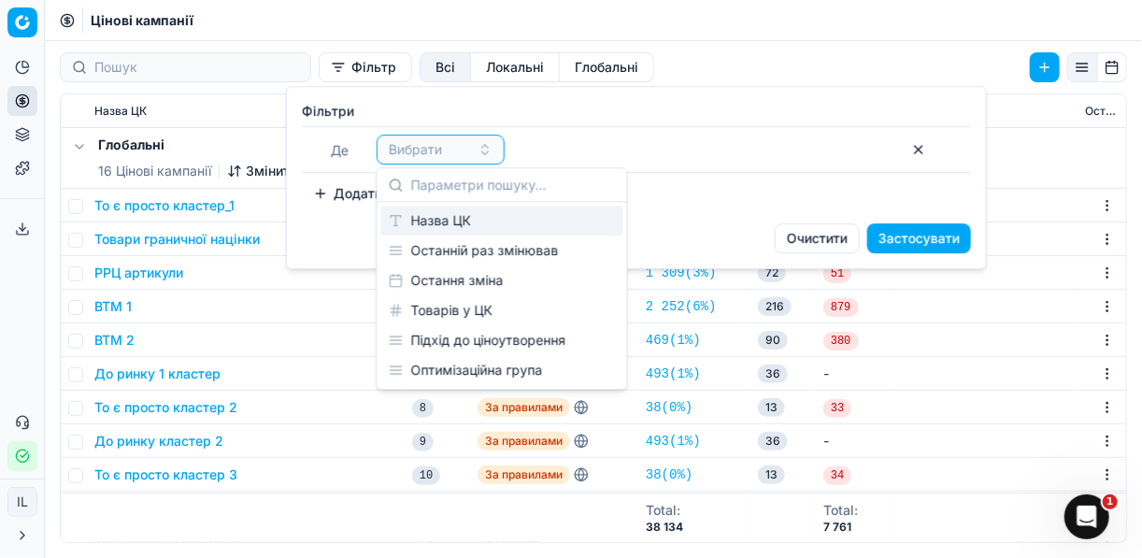
click at [417, 218] on div "Назва ЦК" at bounding box center [502, 221] width 242 height 30
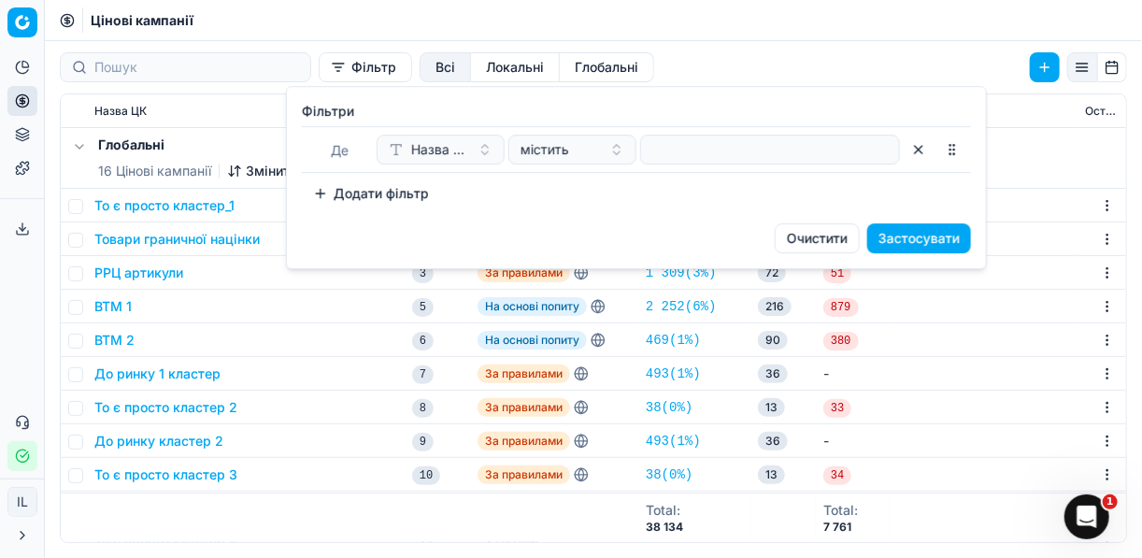
click at [641, 151] on div at bounding box center [770, 150] width 260 height 30
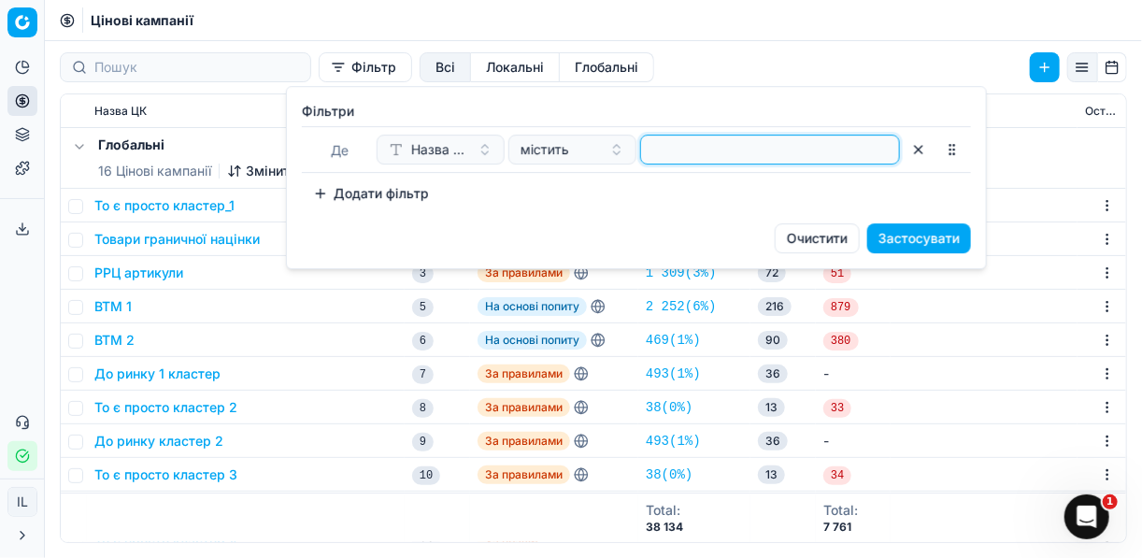
click at [654, 154] on input at bounding box center [770, 150] width 243 height 28
type input "побут"
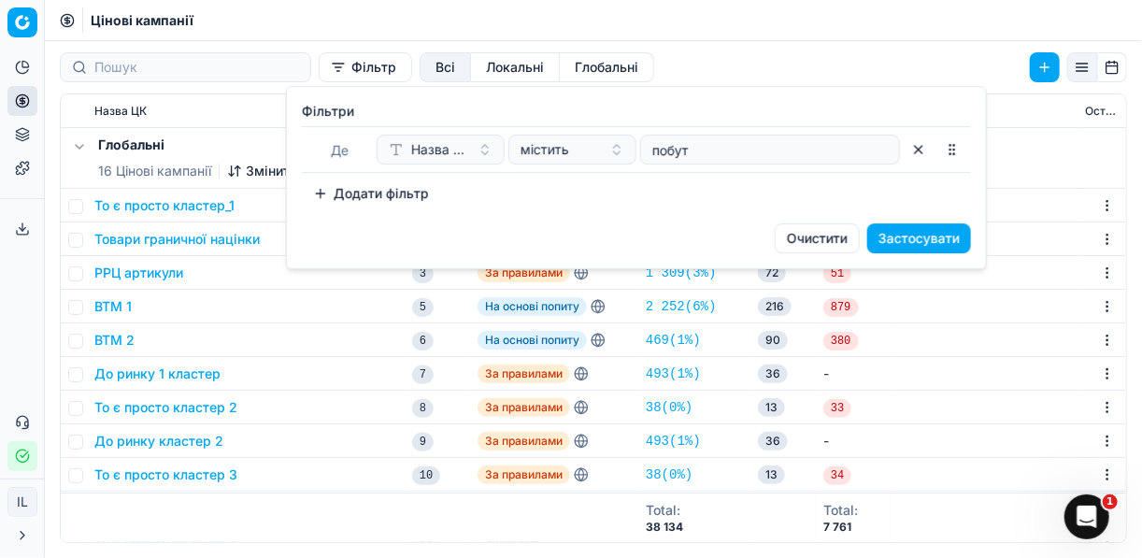
click at [904, 238] on button "Застосувати" at bounding box center [919, 238] width 104 height 30
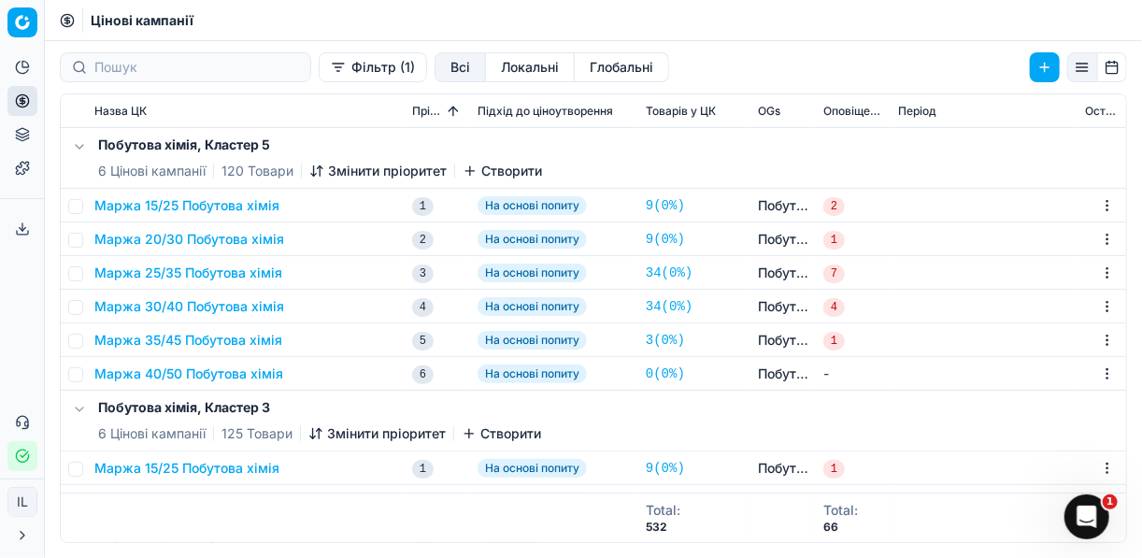
click at [169, 202] on button "Маржа 15/25 Побутова хімія" at bounding box center [186, 205] width 185 height 19
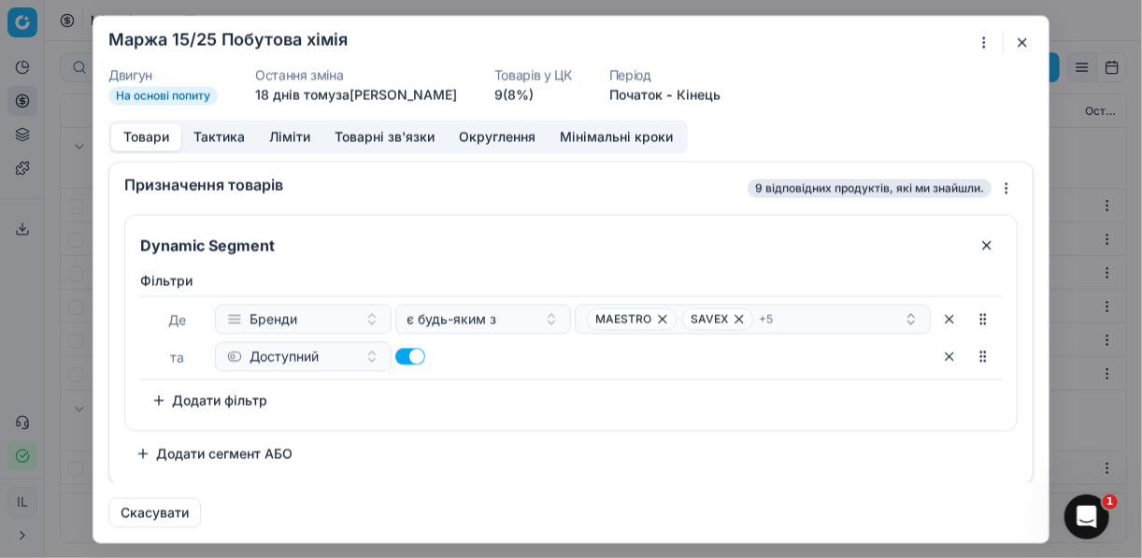
drag, startPoint x: 483, startPoint y: 150, endPoint x: 479, endPoint y: 140, distance: 10.1
click at [480, 148] on div "Товари Тактика Ліміти Товарні зв'язки Округлення Мінімальні кроки" at bounding box center [397, 137] width 579 height 34
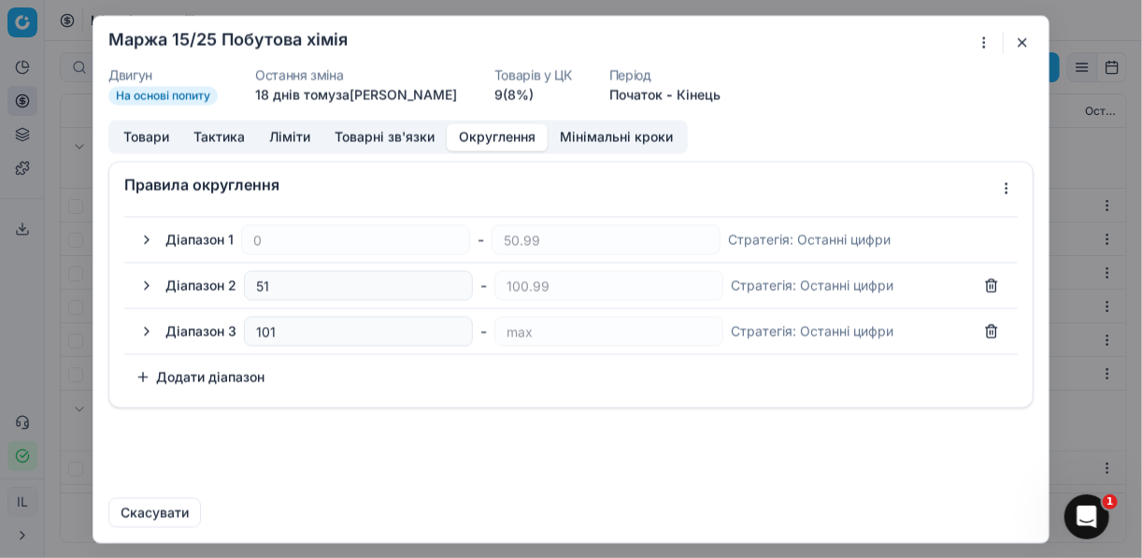
click at [480, 135] on button "Округлення" at bounding box center [497, 136] width 101 height 27
click at [1003, 190] on div "Ми зберігаємо налаштування ЦК. Будь ласка, зачекайте, це може зайняти декілька …" at bounding box center [571, 279] width 1142 height 558
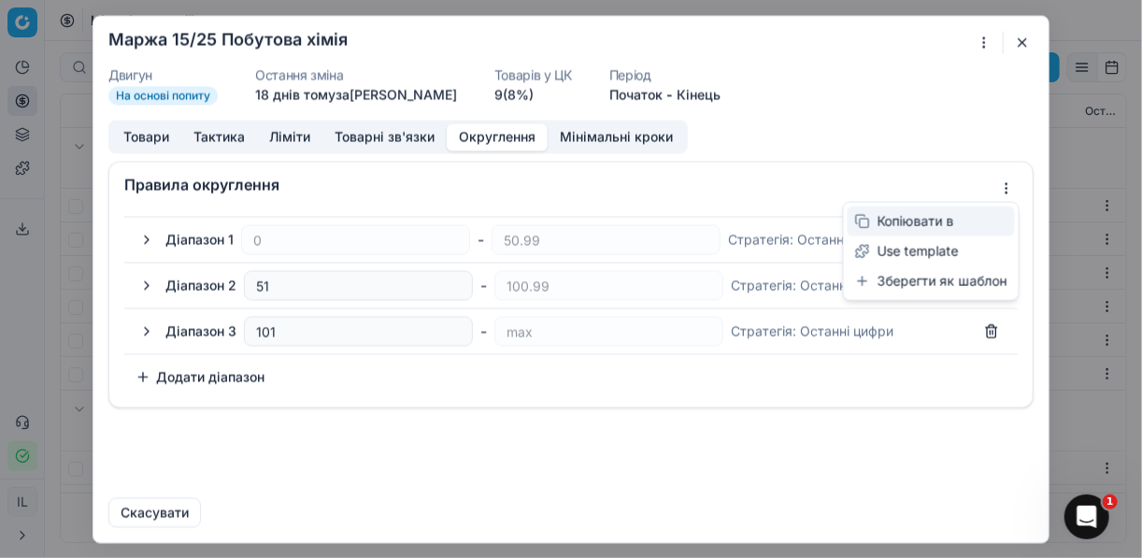
click at [942, 221] on div "Копіювати в" at bounding box center [931, 222] width 167 height 30
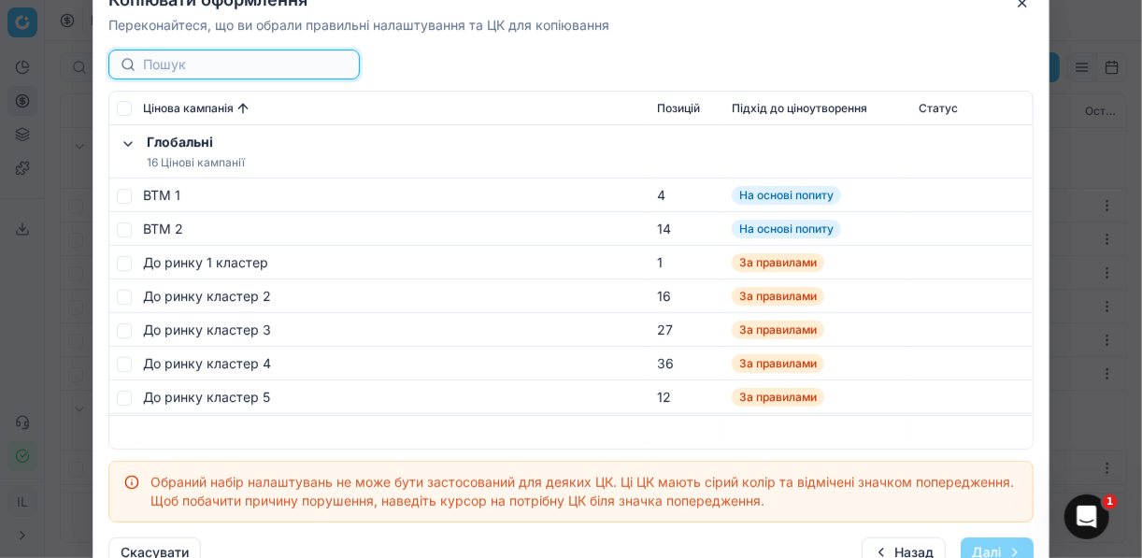
click at [214, 64] on input at bounding box center [245, 64] width 205 height 19
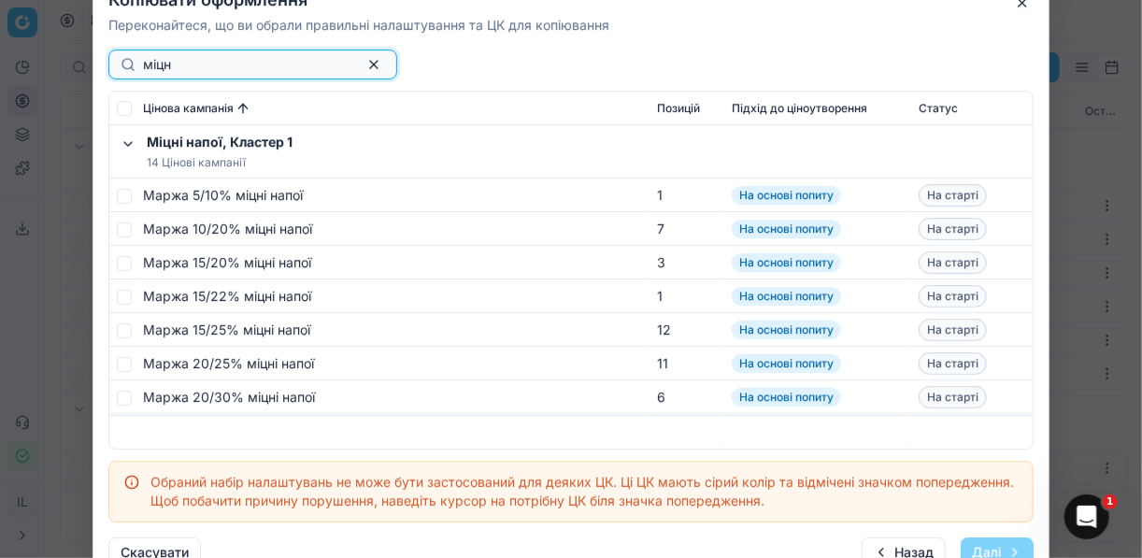
type input "міцн"
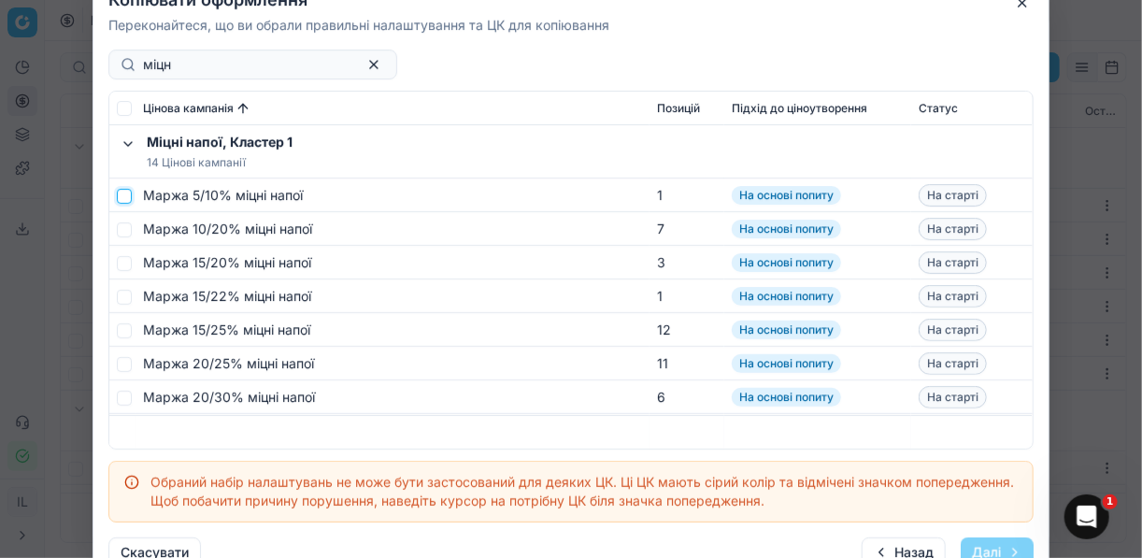
click at [130, 193] on input "checkbox" at bounding box center [124, 195] width 15 height 15
checkbox input "true"
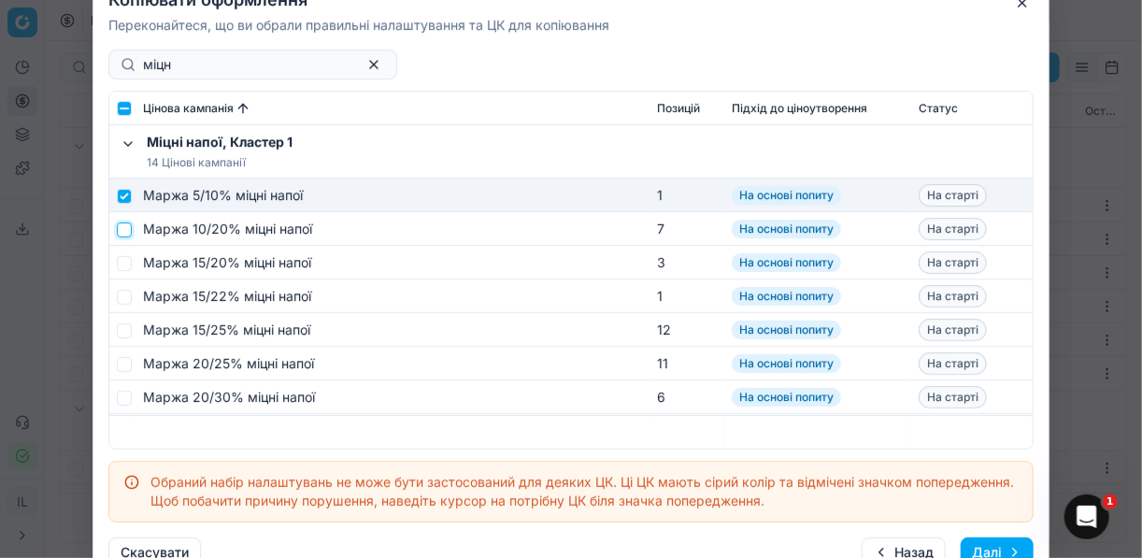
click at [125, 228] on input "checkbox" at bounding box center [124, 229] width 15 height 15
checkbox input "true"
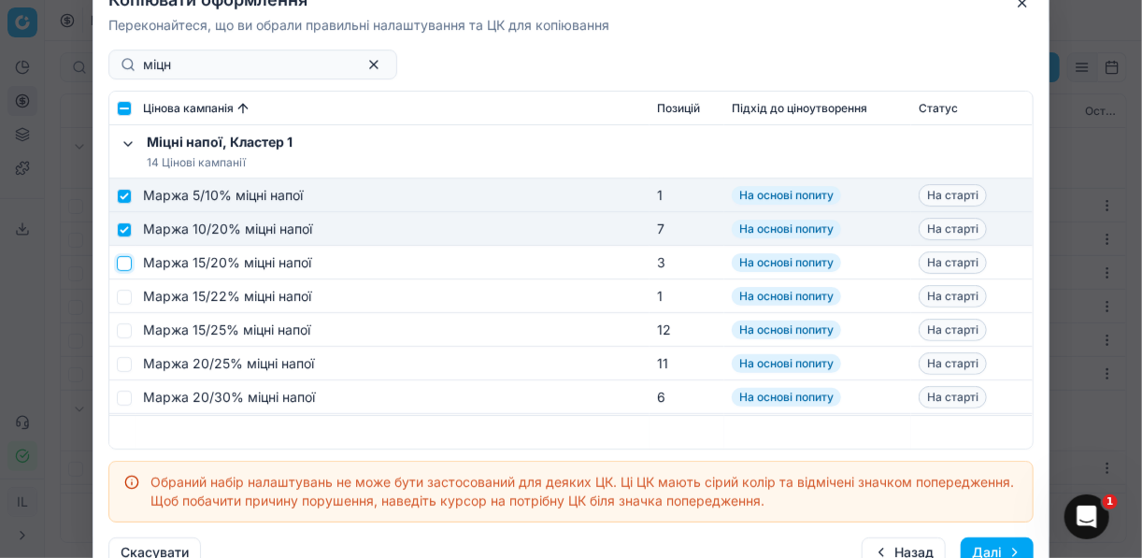
click at [125, 261] on input "checkbox" at bounding box center [124, 262] width 15 height 15
checkbox input "true"
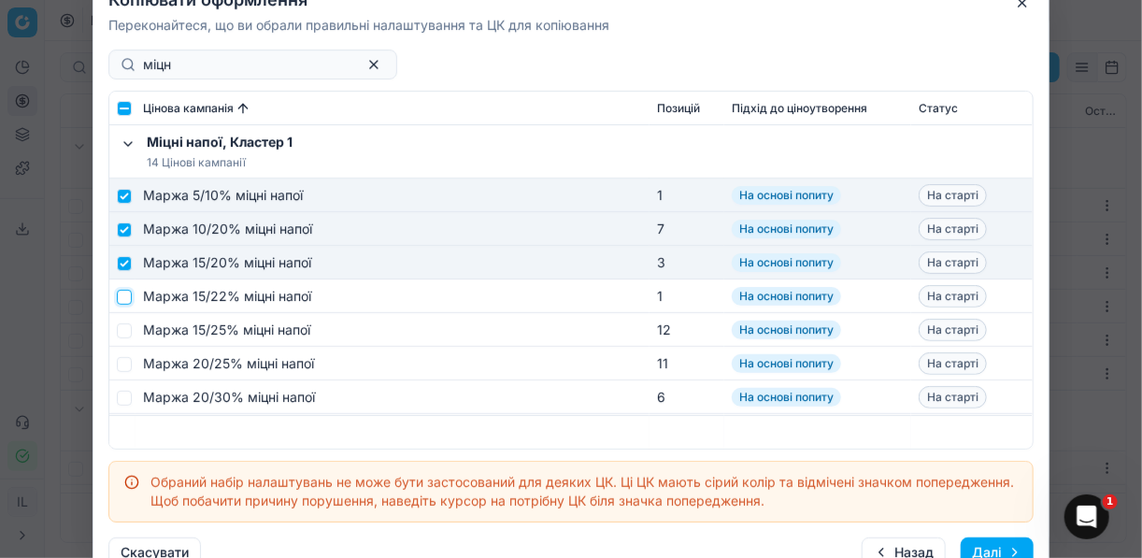
click at [122, 293] on input "checkbox" at bounding box center [124, 296] width 15 height 15
checkbox input "true"
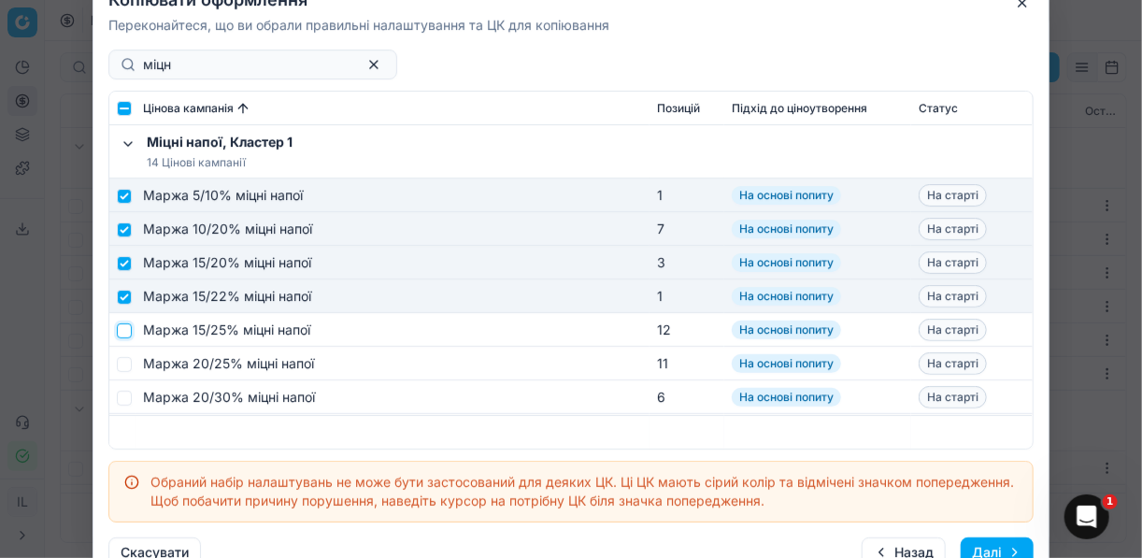
click at [125, 331] on input "checkbox" at bounding box center [124, 329] width 15 height 15
checkbox input "true"
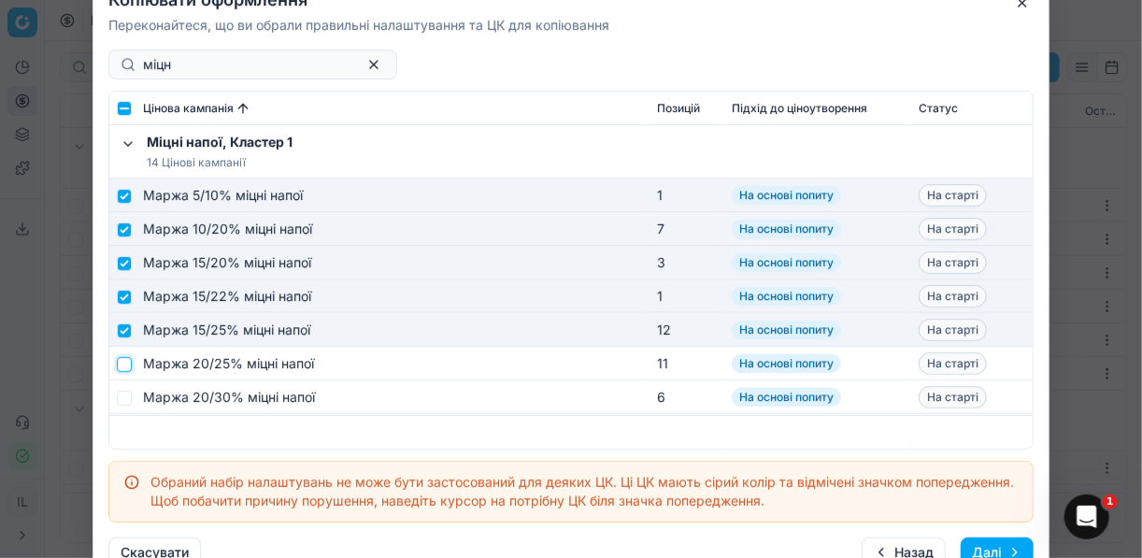
click at [122, 361] on input "checkbox" at bounding box center [124, 363] width 15 height 15
checkbox input "true"
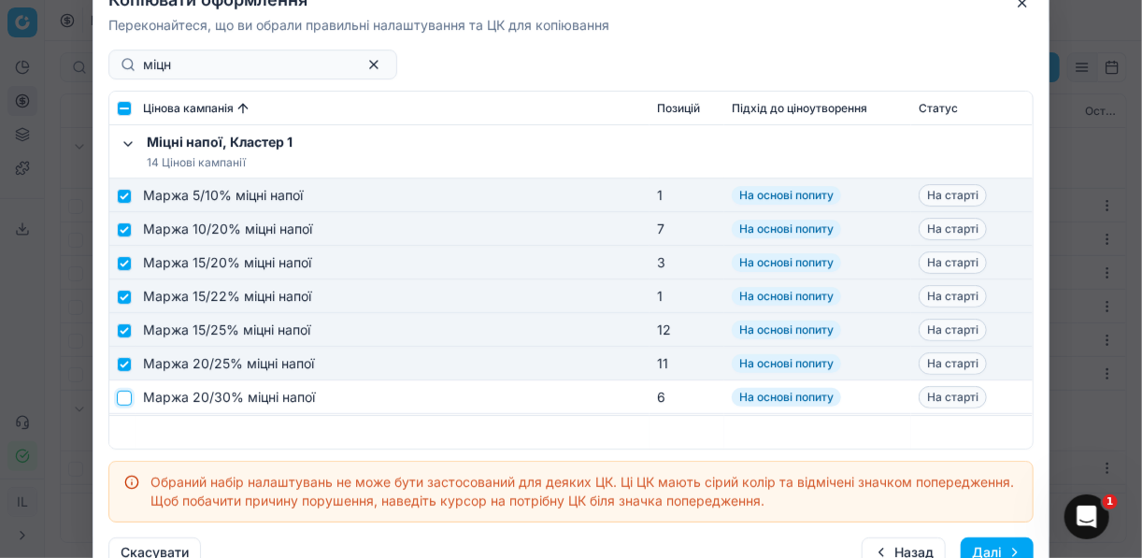
click at [126, 394] on input "checkbox" at bounding box center [124, 397] width 15 height 15
checkbox input "true"
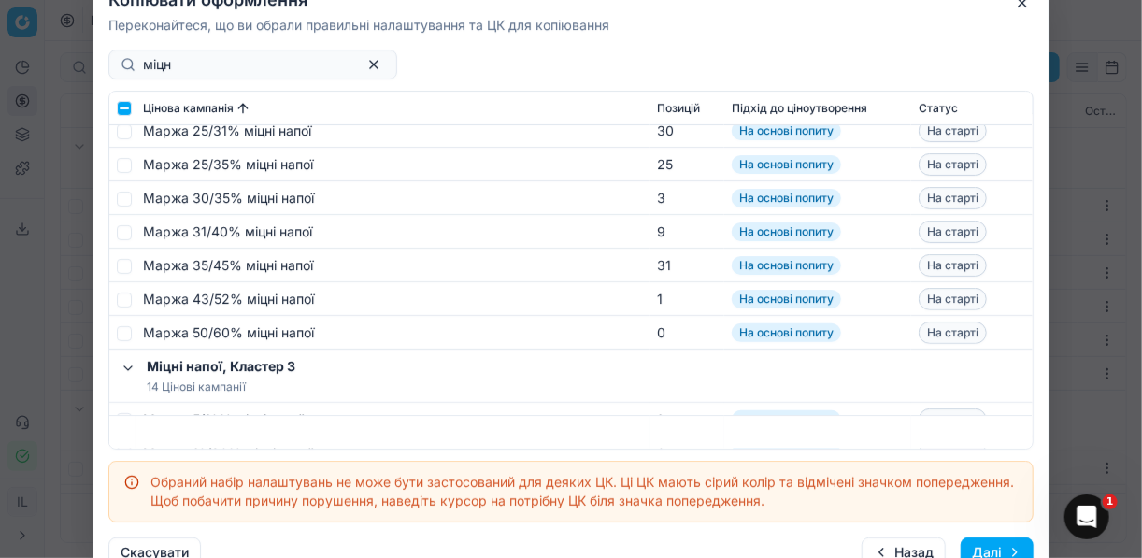
scroll to position [150, 0]
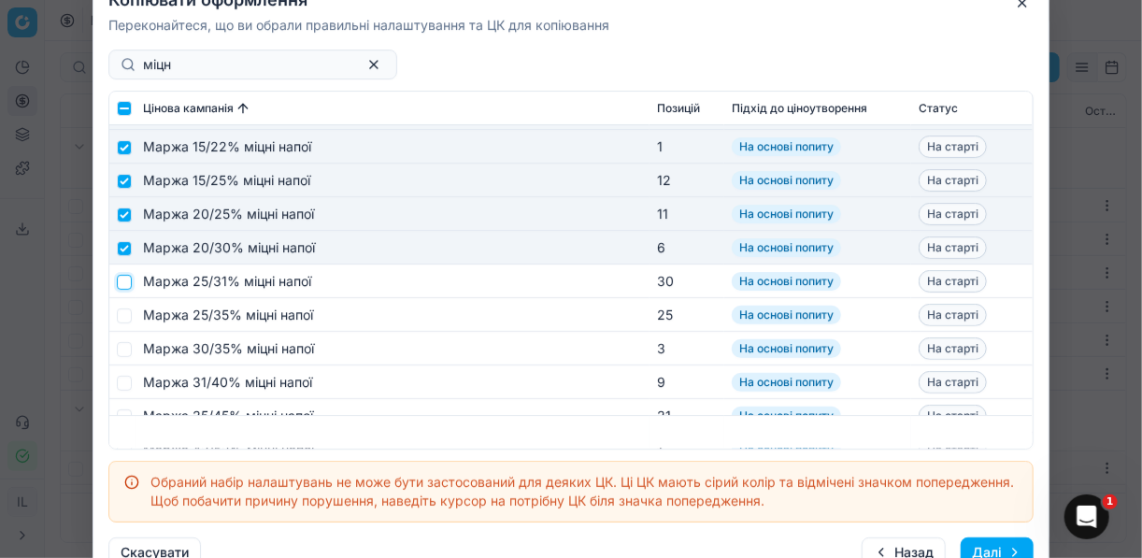
click at [124, 279] on input "checkbox" at bounding box center [124, 281] width 15 height 15
checkbox input "true"
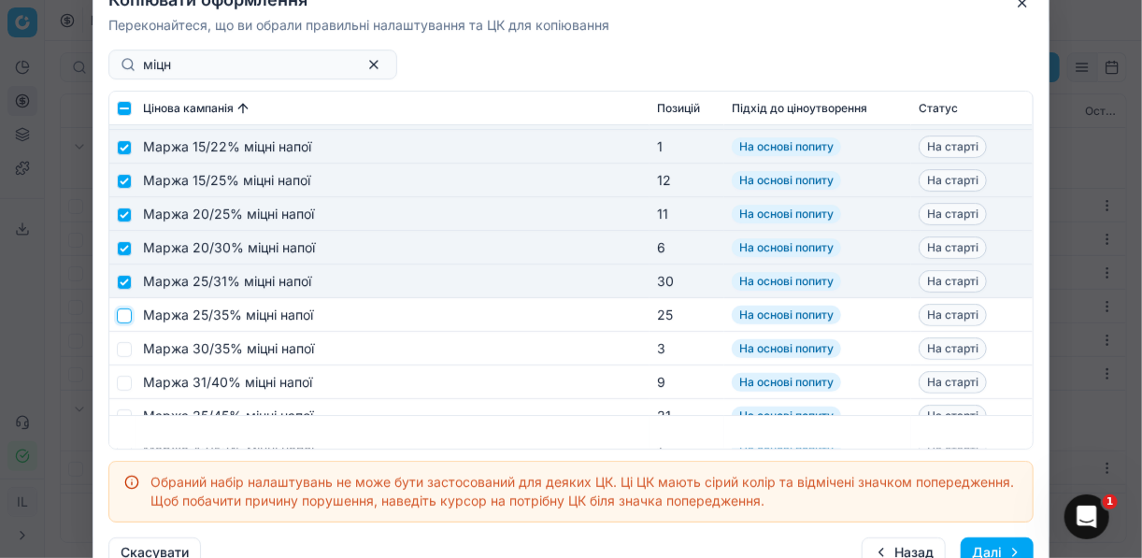
click at [126, 313] on input "checkbox" at bounding box center [124, 314] width 15 height 15
checkbox input "true"
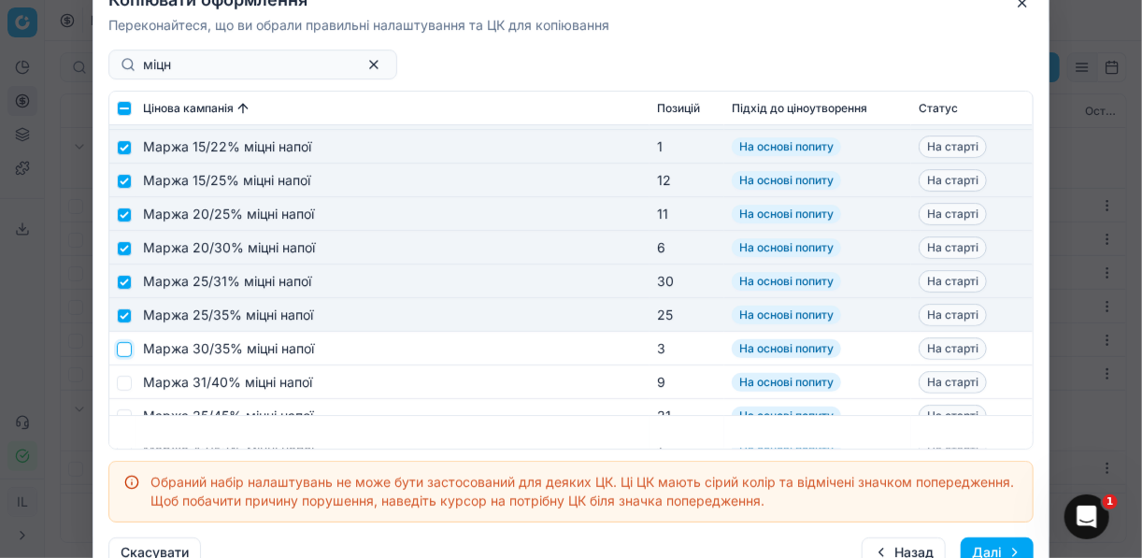
click at [125, 344] on input "checkbox" at bounding box center [124, 348] width 15 height 15
checkbox input "true"
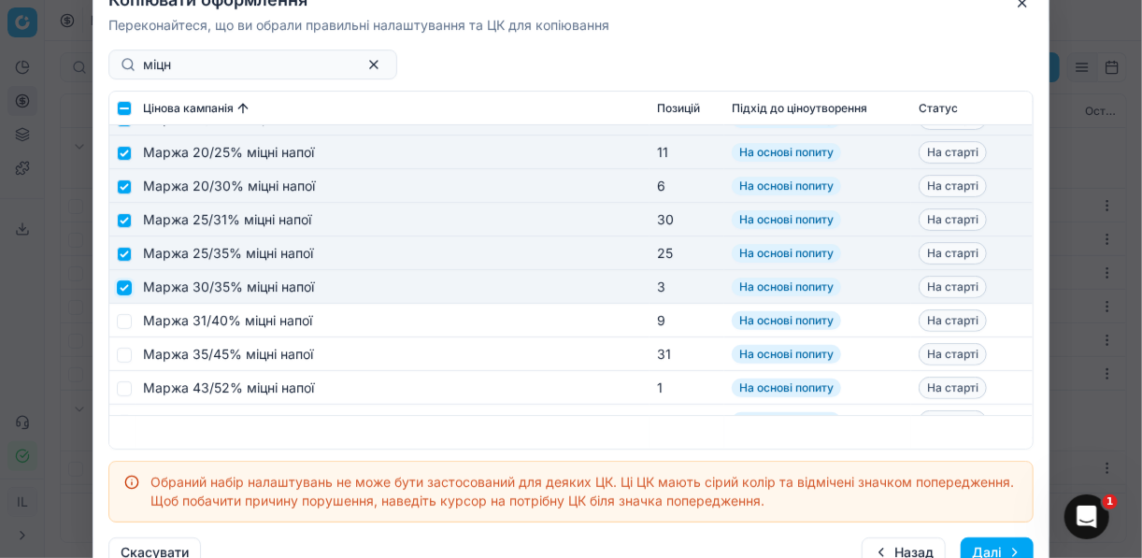
scroll to position [299, 0]
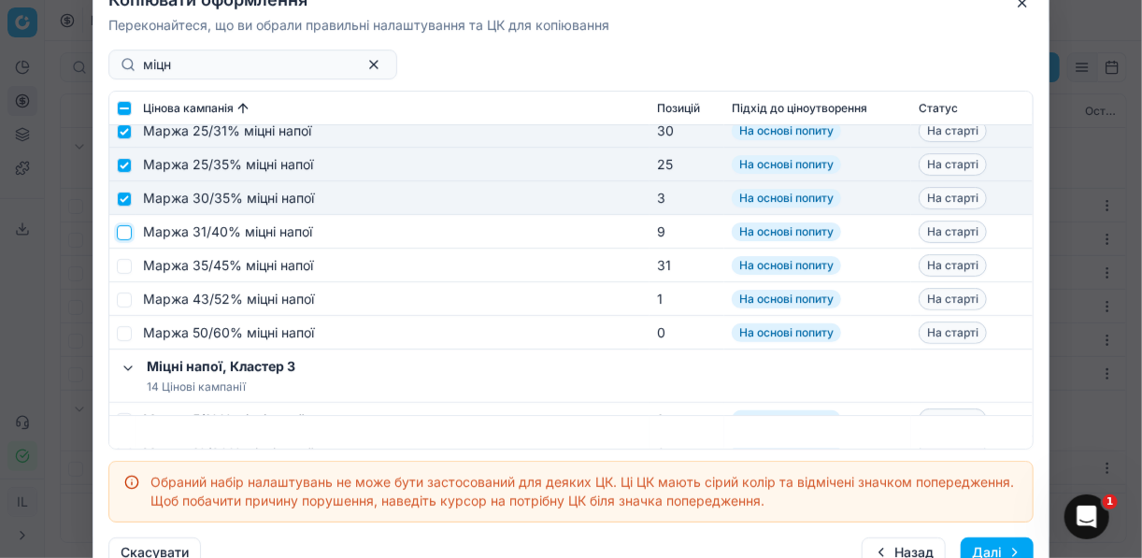
click at [126, 234] on input "checkbox" at bounding box center [124, 231] width 15 height 15
checkbox input "true"
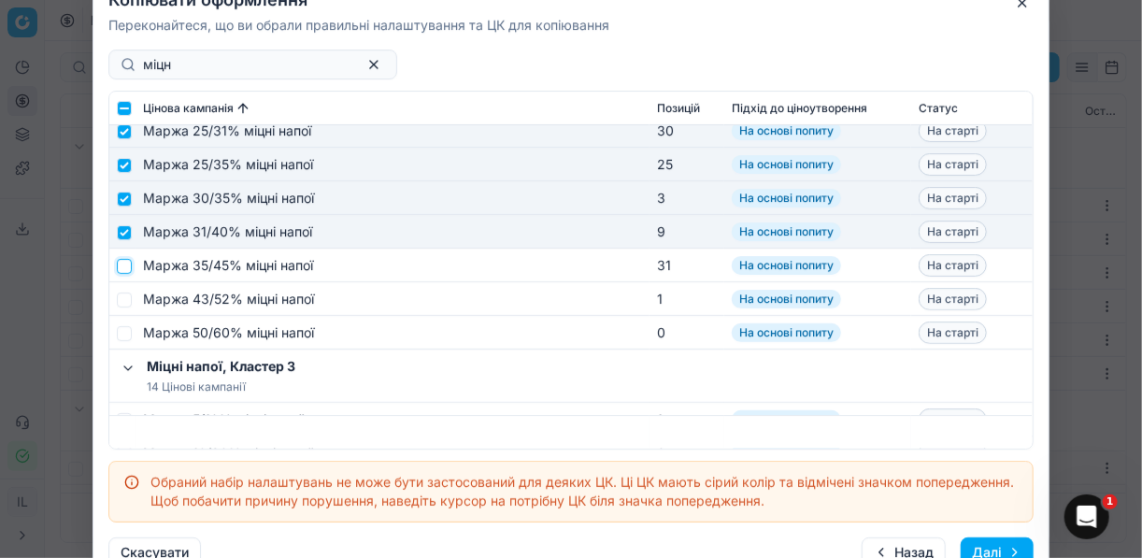
drag, startPoint x: 123, startPoint y: 271, endPoint x: 131, endPoint y: 286, distance: 16.7
click at [124, 270] on input "checkbox" at bounding box center [124, 265] width 15 height 15
checkbox input "true"
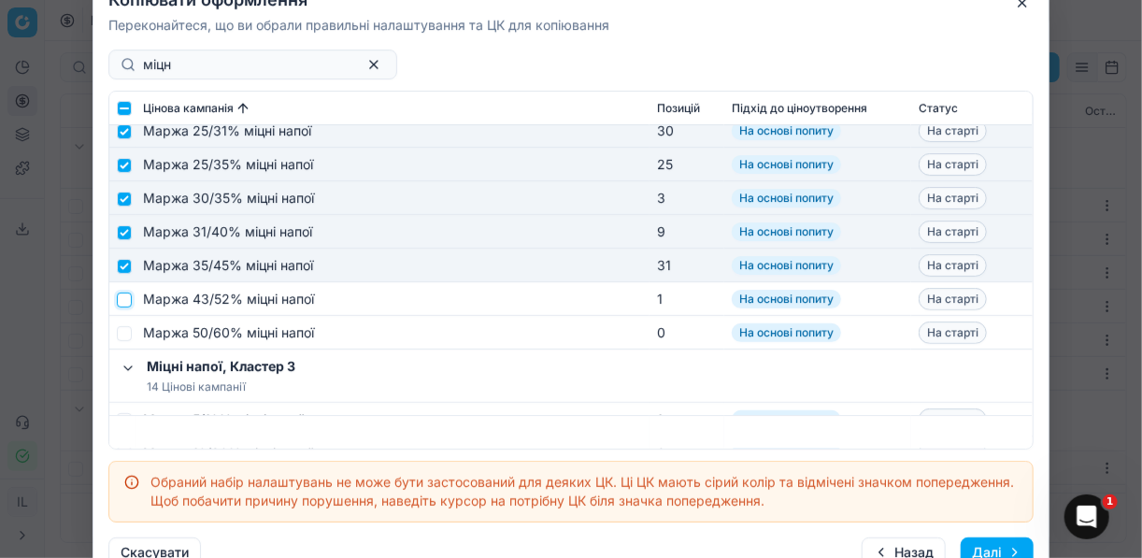
click at [129, 294] on input "checkbox" at bounding box center [124, 299] width 15 height 15
checkbox input "true"
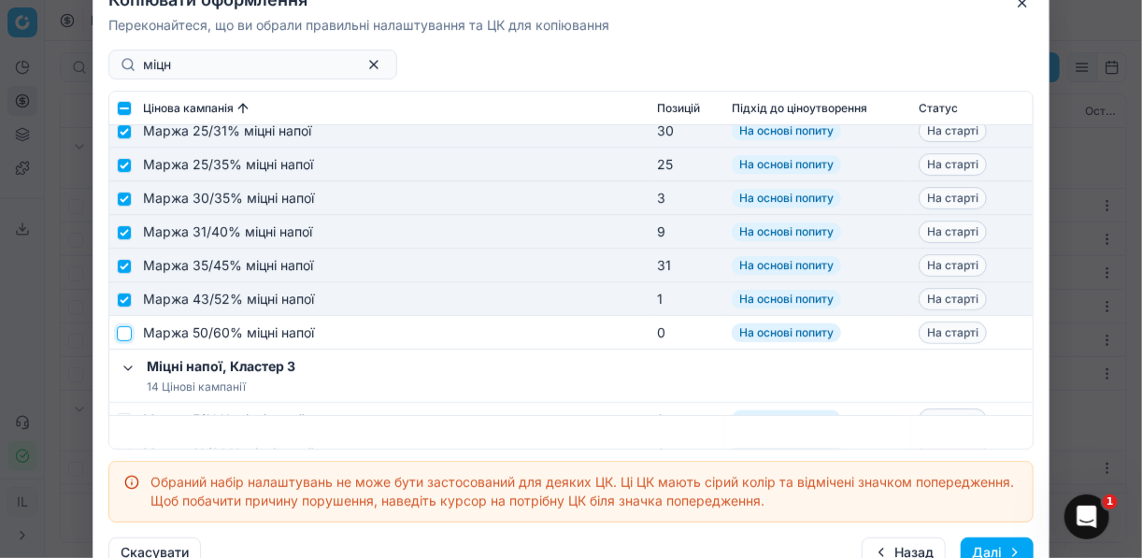
click at [124, 332] on input "checkbox" at bounding box center [124, 332] width 15 height 15
checkbox input "true"
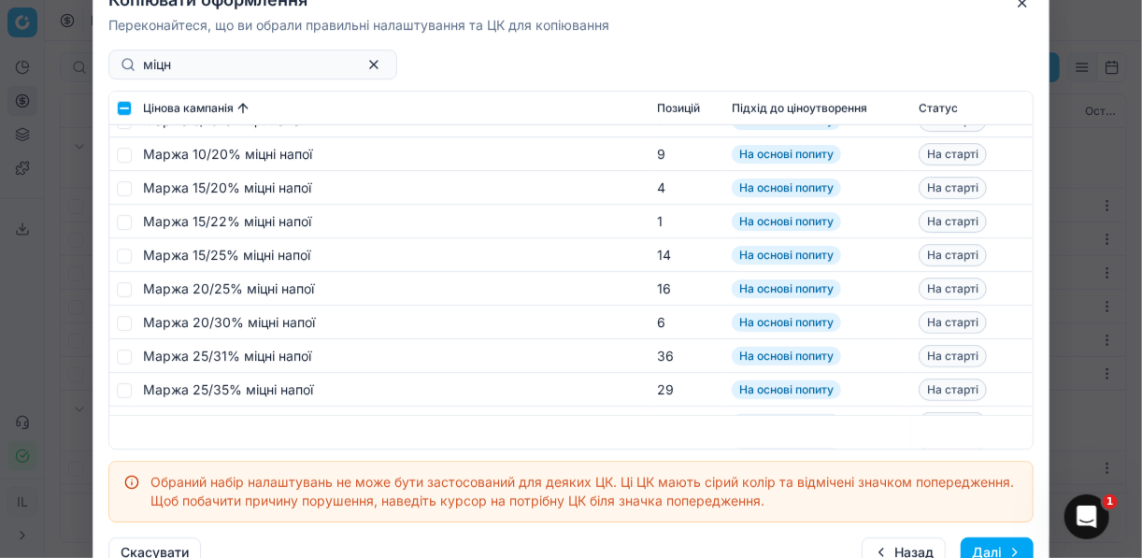
scroll to position [449, 0]
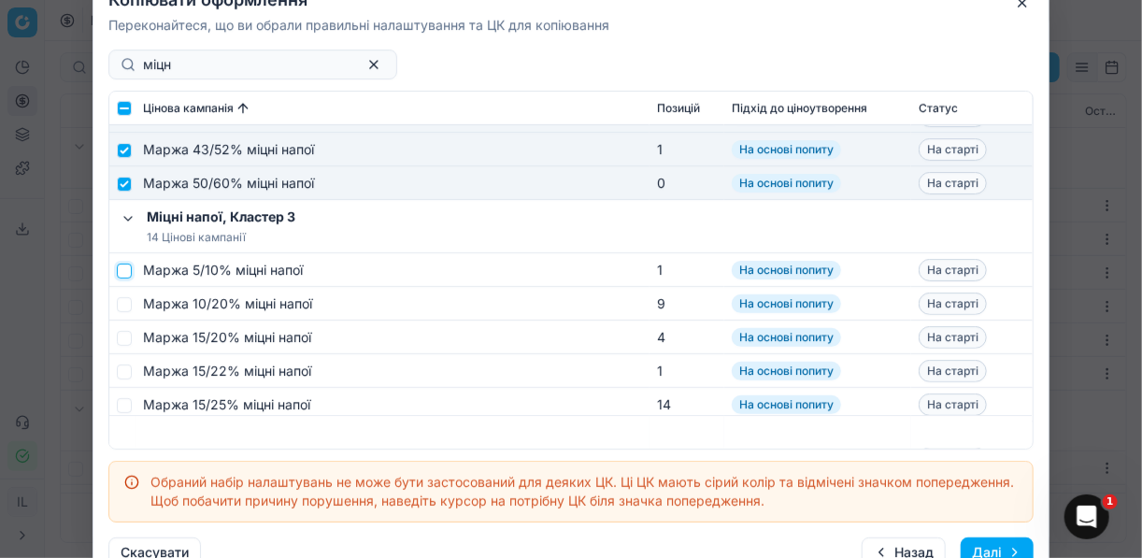
click at [129, 267] on input "checkbox" at bounding box center [124, 270] width 15 height 15
checkbox input "true"
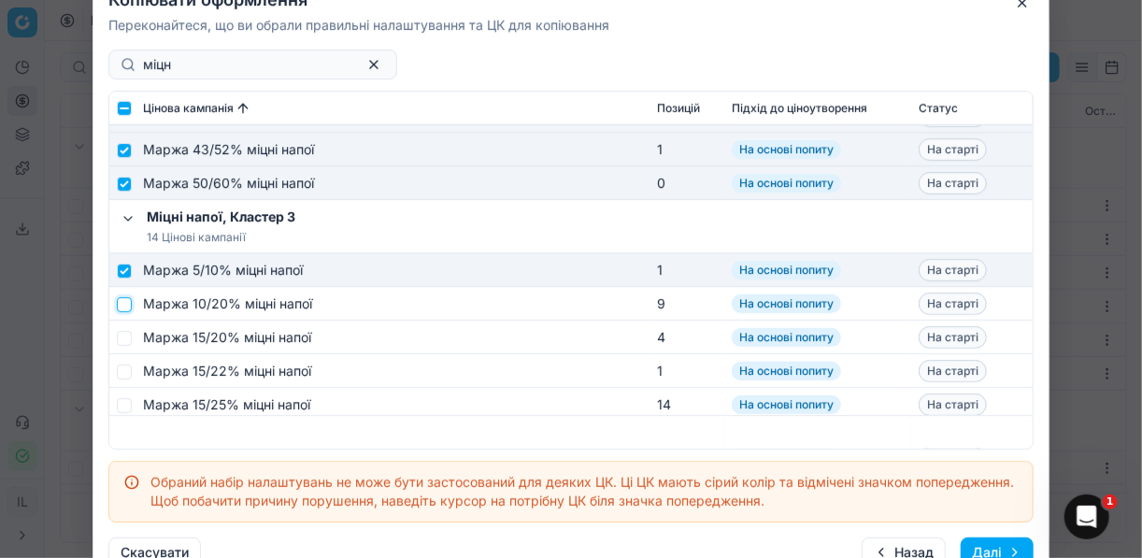
click at [126, 299] on input "checkbox" at bounding box center [124, 303] width 15 height 15
checkbox input "true"
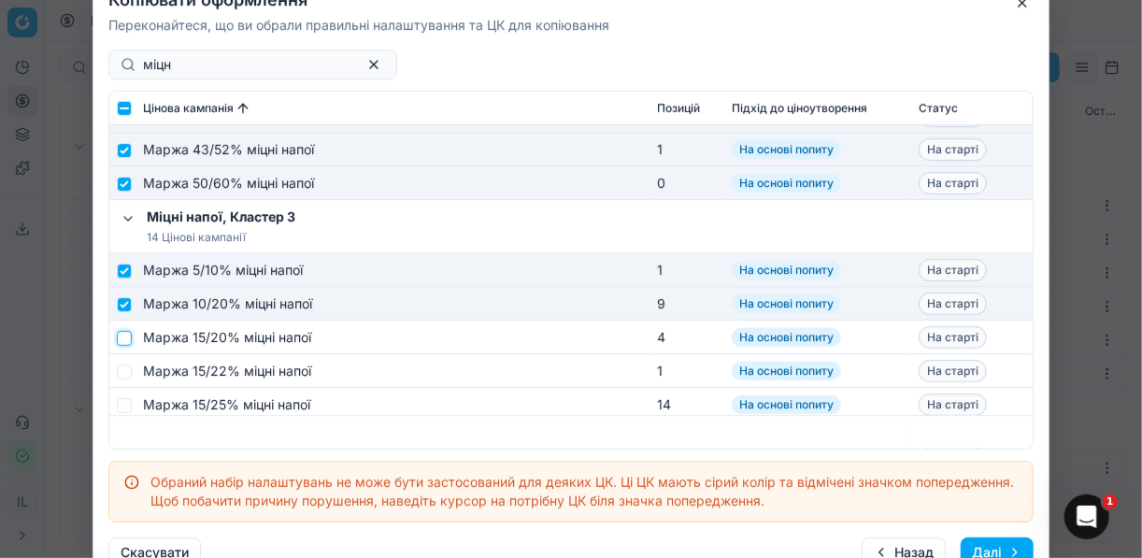
click at [122, 338] on input "checkbox" at bounding box center [124, 337] width 15 height 15
checkbox input "true"
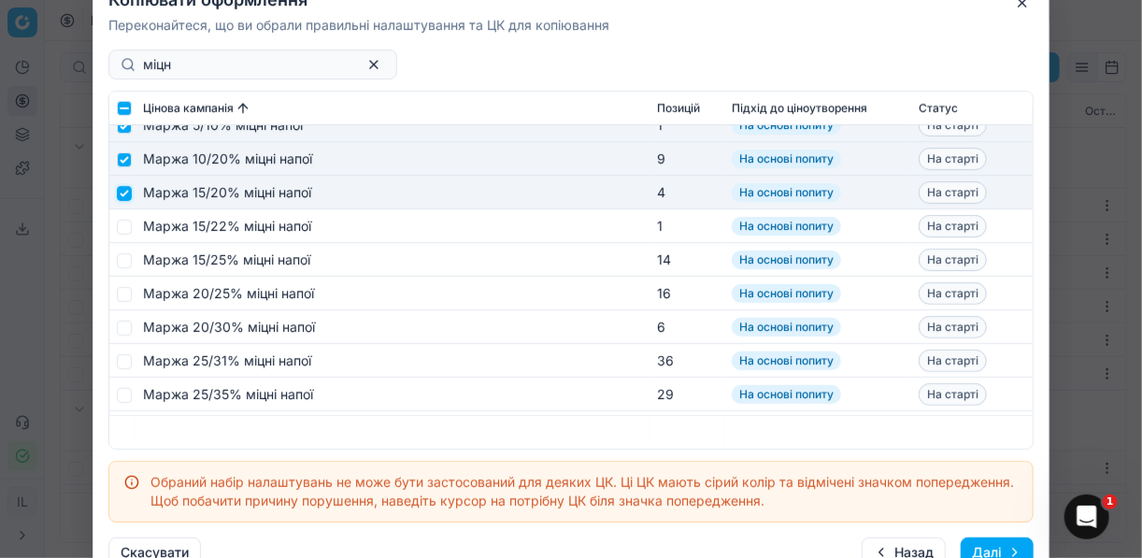
scroll to position [598, 0]
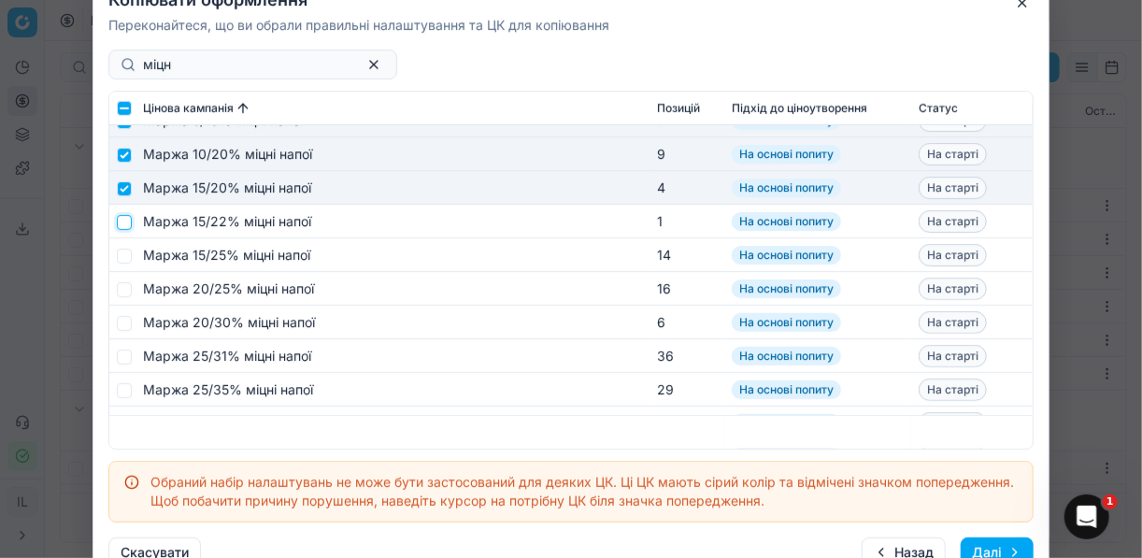
click at [125, 228] on input "checkbox" at bounding box center [124, 221] width 15 height 15
checkbox input "true"
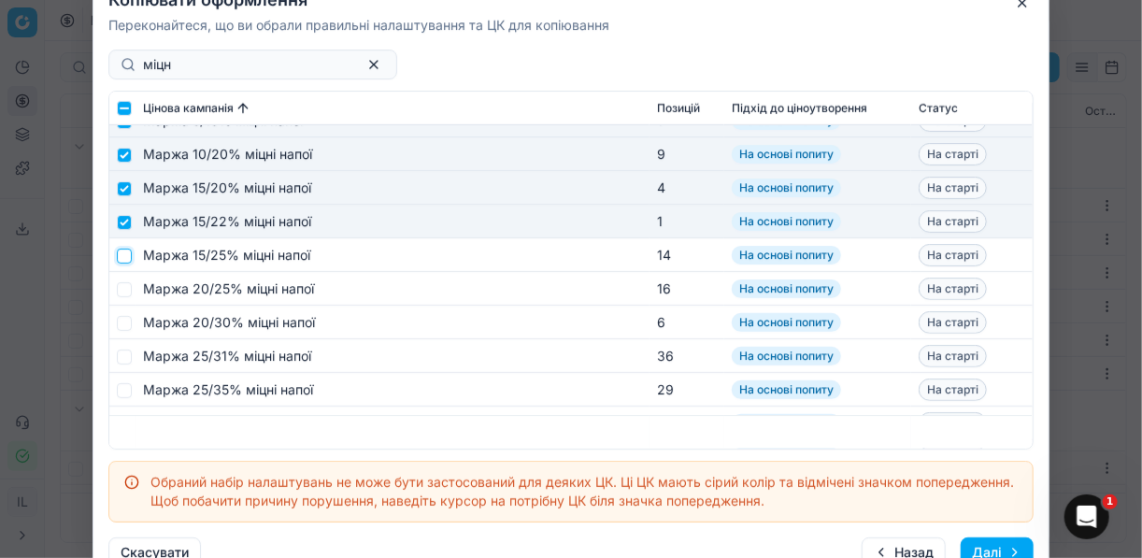
click at [121, 255] on input "checkbox" at bounding box center [124, 255] width 15 height 15
checkbox input "true"
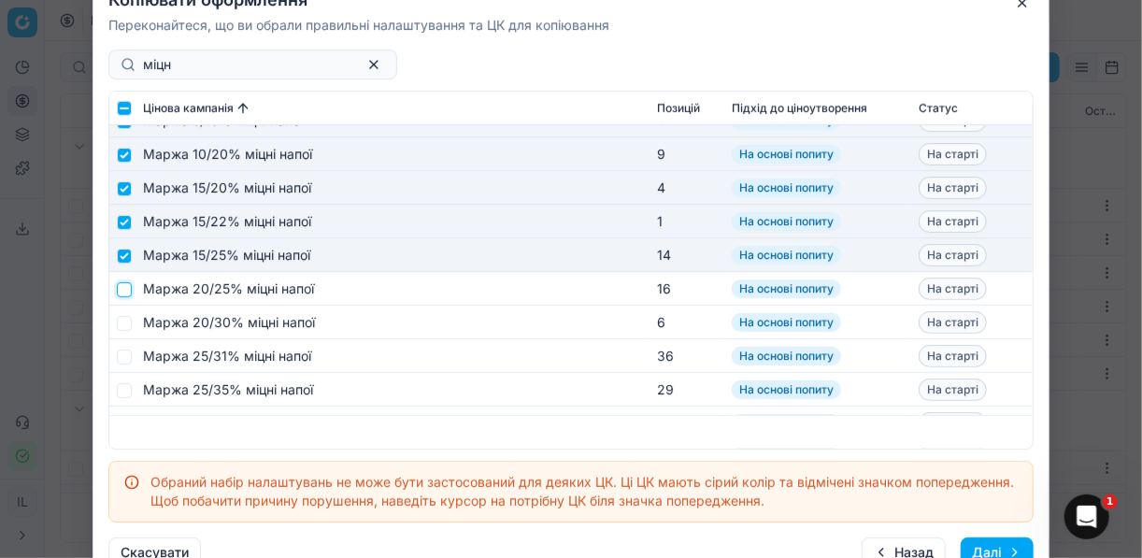
click at [128, 286] on input "checkbox" at bounding box center [124, 288] width 15 height 15
checkbox input "true"
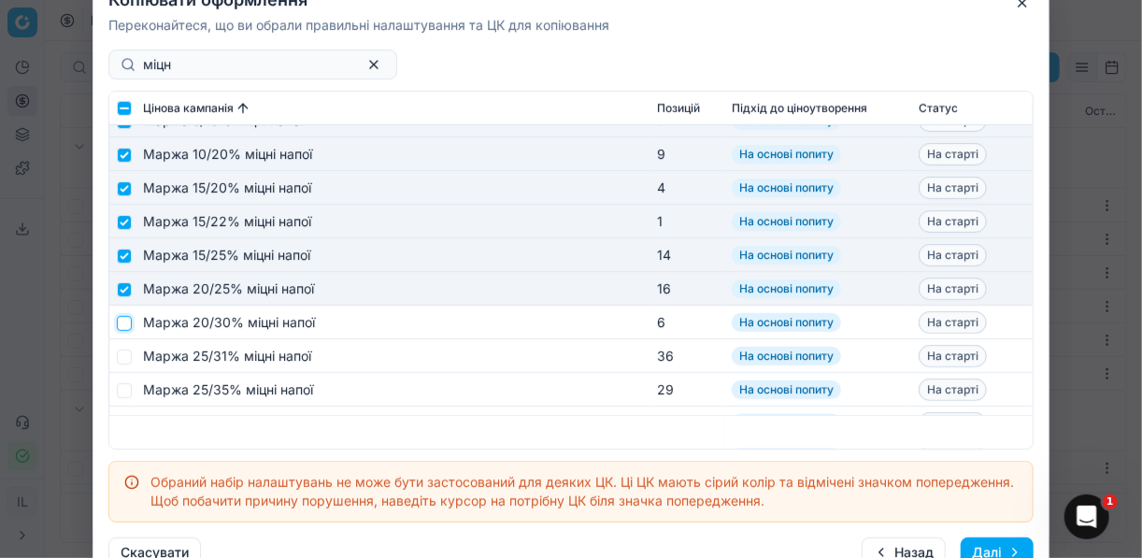
click at [126, 316] on input "checkbox" at bounding box center [124, 322] width 15 height 15
checkbox input "true"
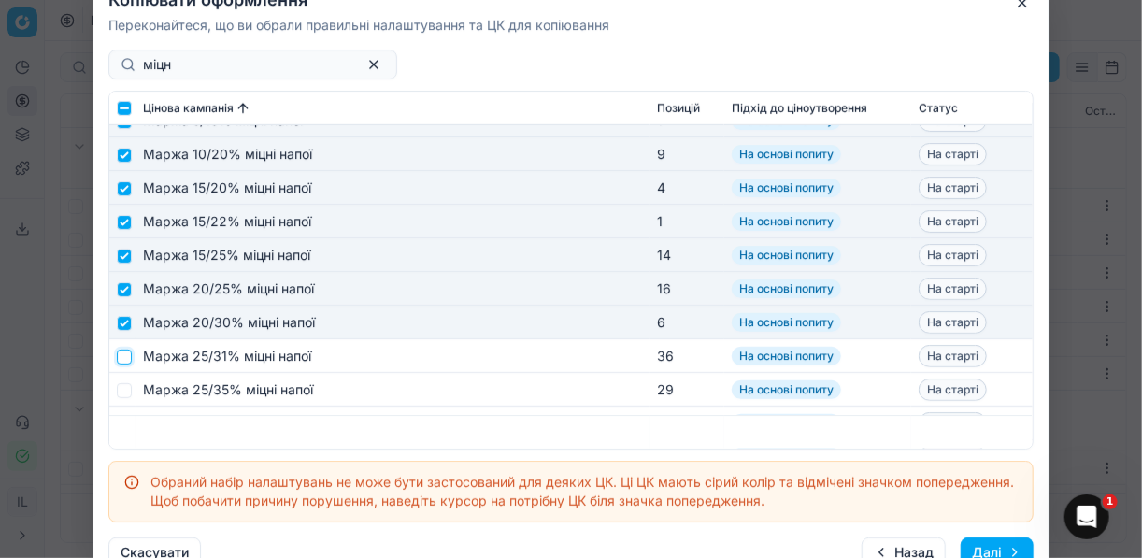
click at [124, 358] on input "checkbox" at bounding box center [124, 356] width 15 height 15
checkbox input "true"
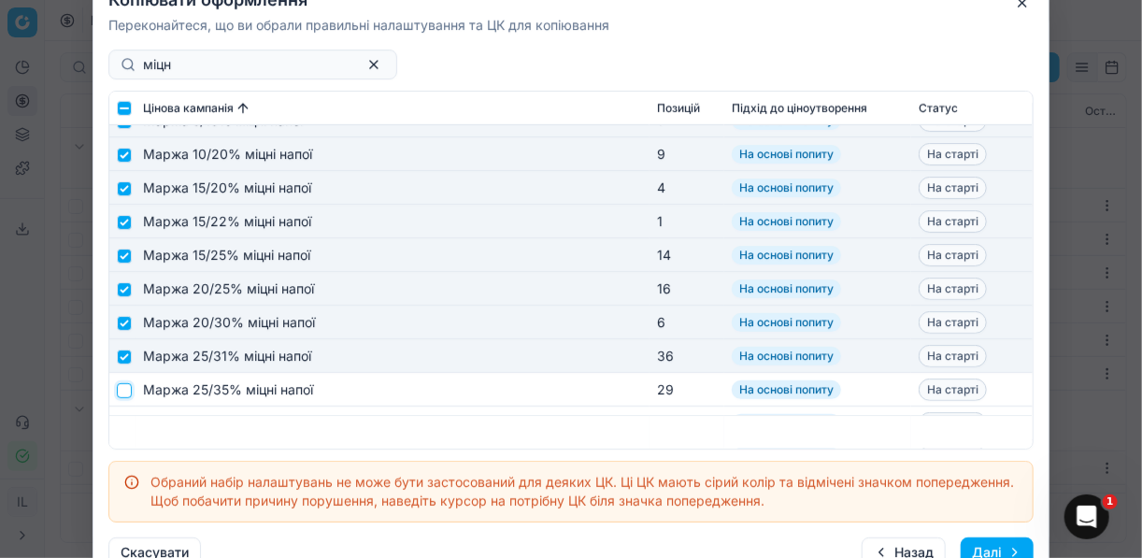
click at [127, 391] on input "checkbox" at bounding box center [124, 389] width 15 height 15
checkbox input "true"
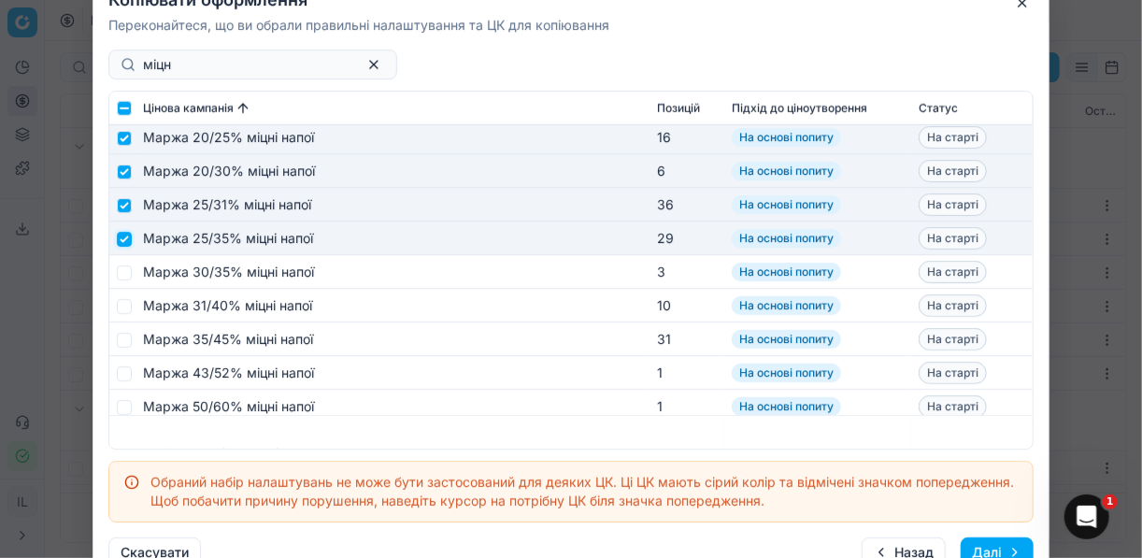
scroll to position [748, 0]
click at [123, 273] on input "checkbox" at bounding box center [124, 272] width 15 height 15
checkbox input "true"
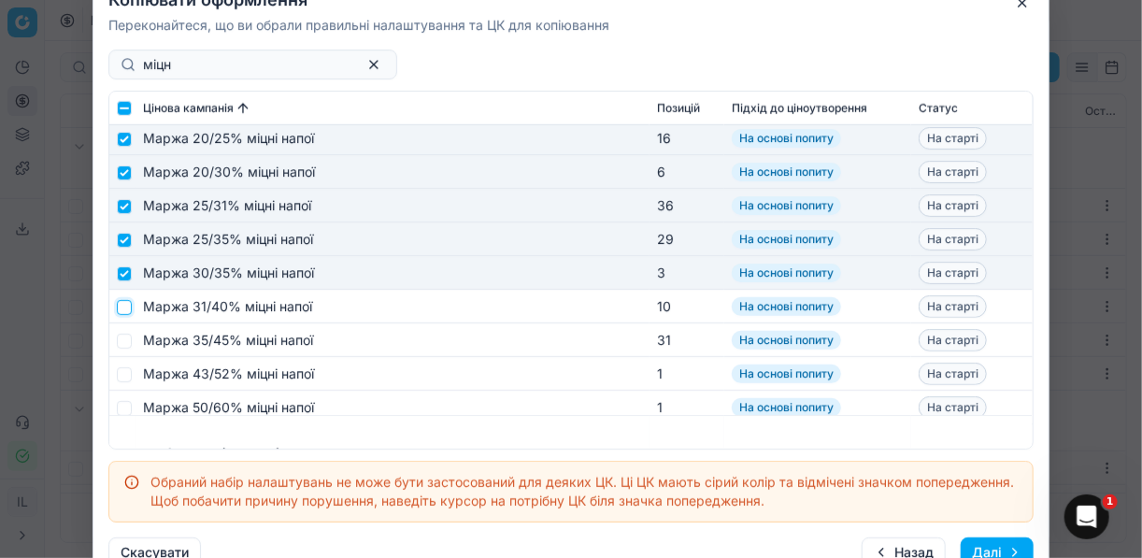
drag, startPoint x: 126, startPoint y: 307, endPoint x: 124, endPoint y: 318, distance: 11.4
click at [125, 307] on input "checkbox" at bounding box center [124, 306] width 15 height 15
checkbox input "true"
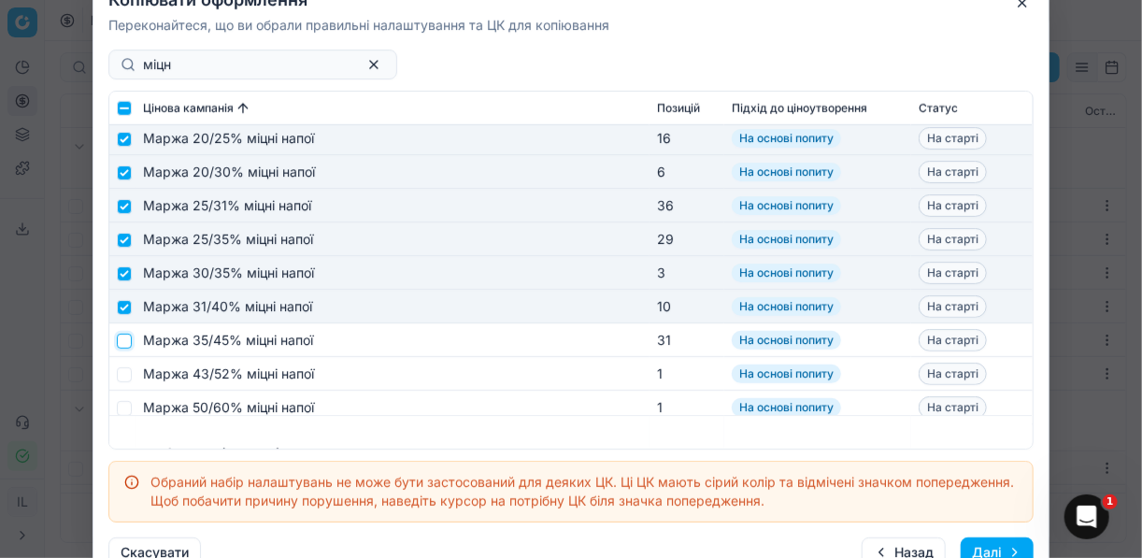
click at [128, 339] on input "checkbox" at bounding box center [124, 340] width 15 height 15
checkbox input "true"
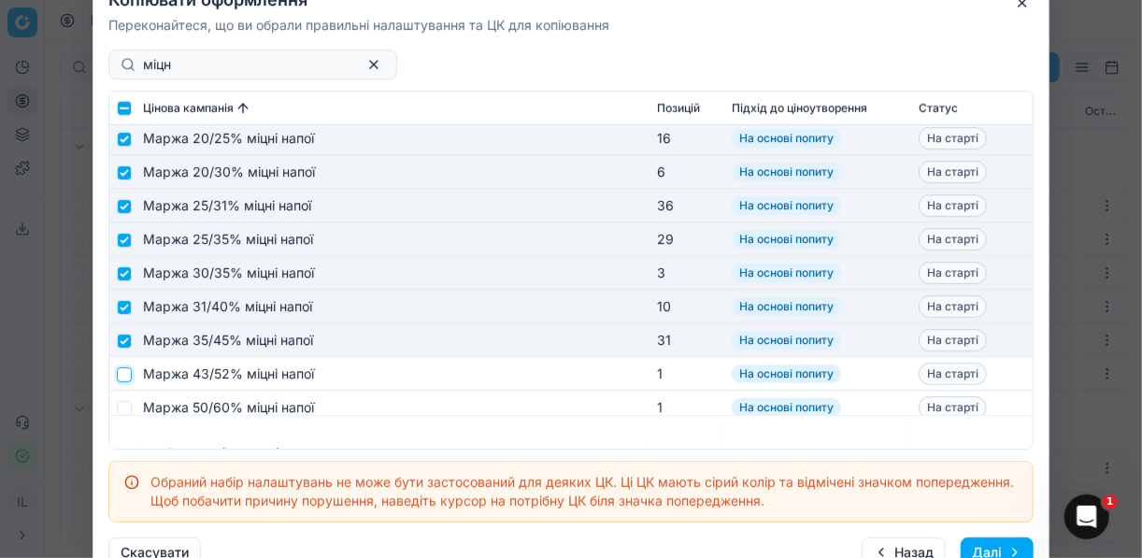
drag, startPoint x: 122, startPoint y: 377, endPoint x: 139, endPoint y: 366, distance: 19.7
click at [122, 377] on input "checkbox" at bounding box center [124, 373] width 15 height 15
checkbox input "true"
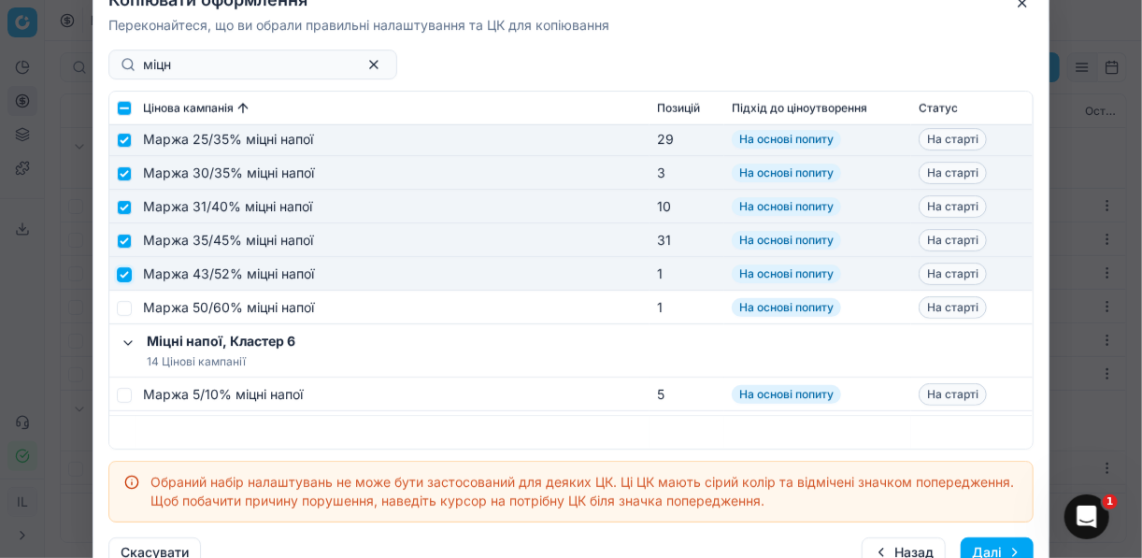
scroll to position [897, 0]
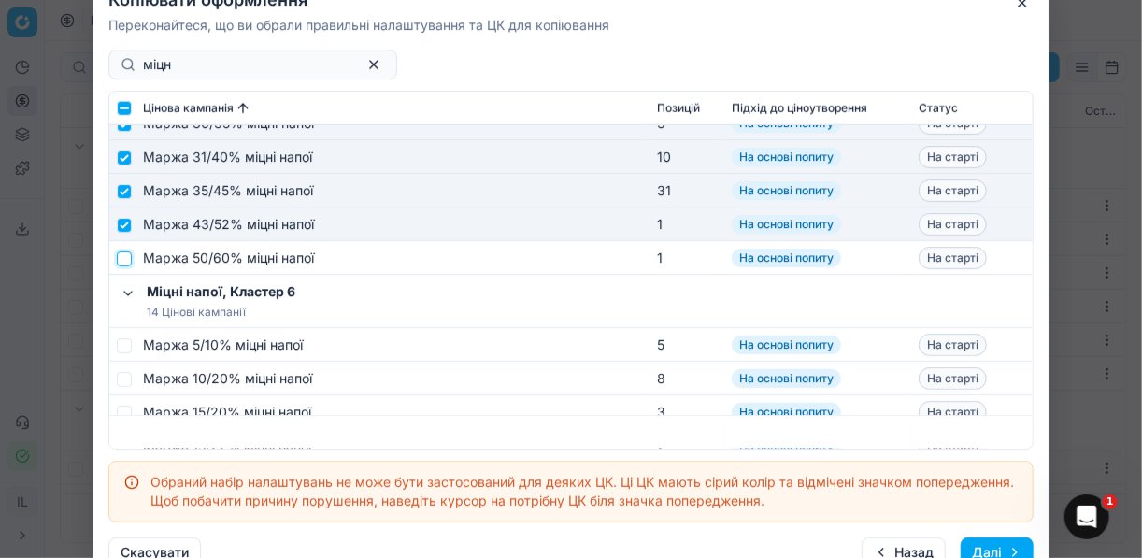
click at [119, 256] on input "checkbox" at bounding box center [124, 257] width 15 height 15
checkbox input "true"
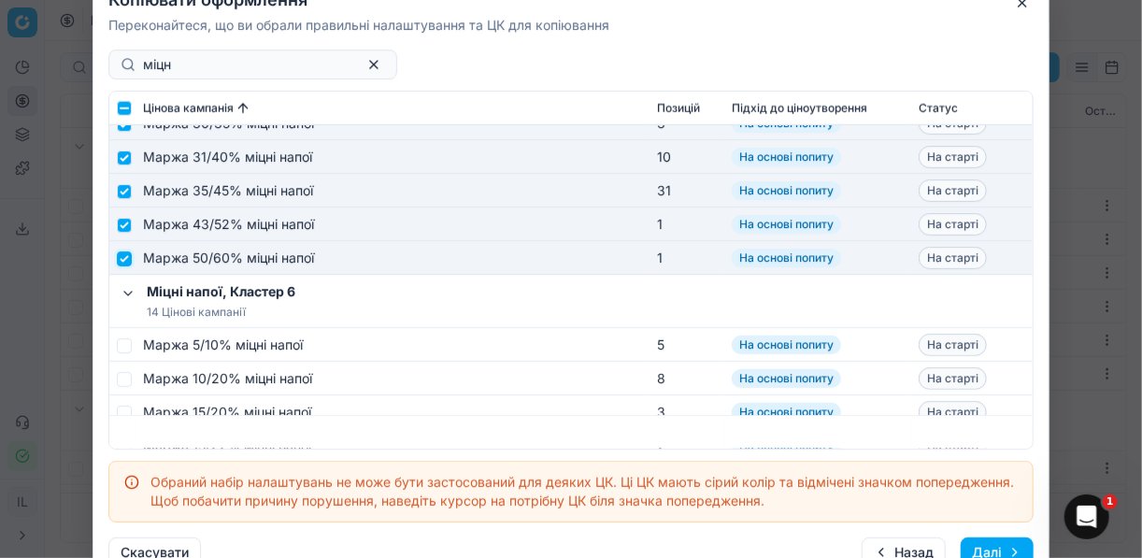
scroll to position [972, 0]
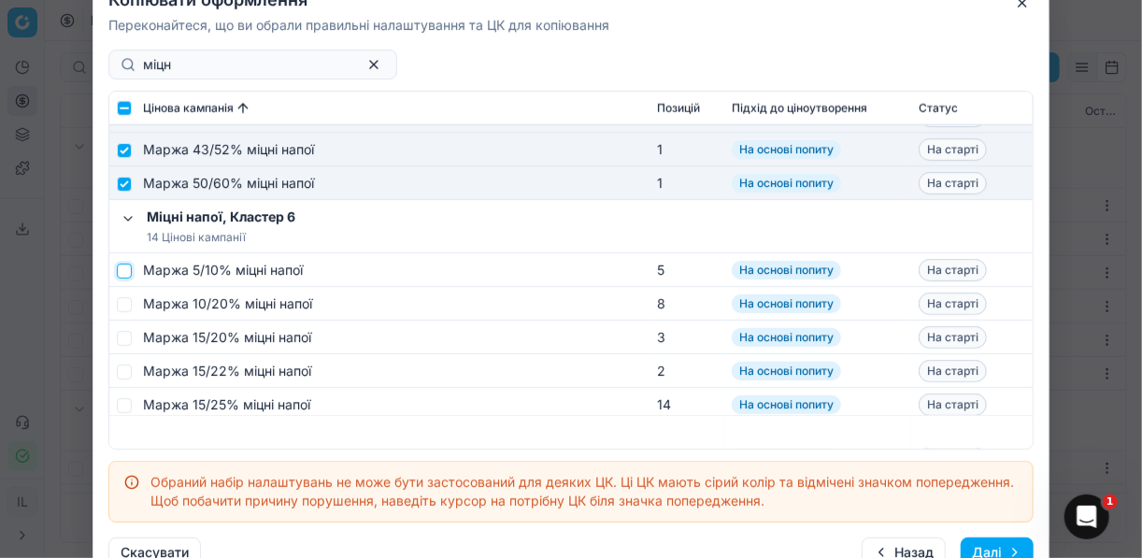
click at [129, 269] on input "checkbox" at bounding box center [124, 270] width 15 height 15
checkbox input "true"
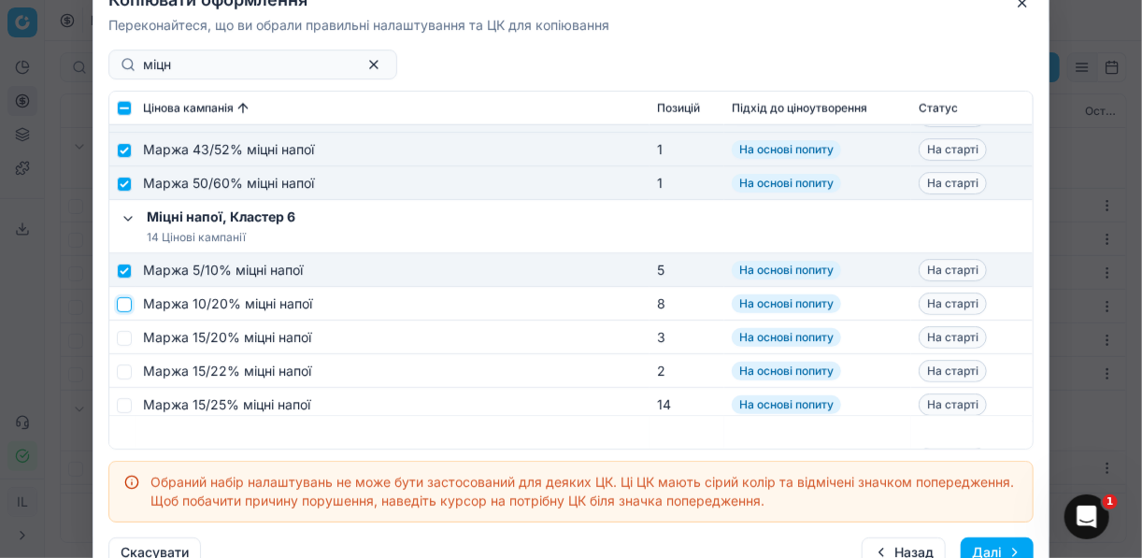
click at [123, 303] on input "checkbox" at bounding box center [124, 303] width 15 height 15
checkbox input "true"
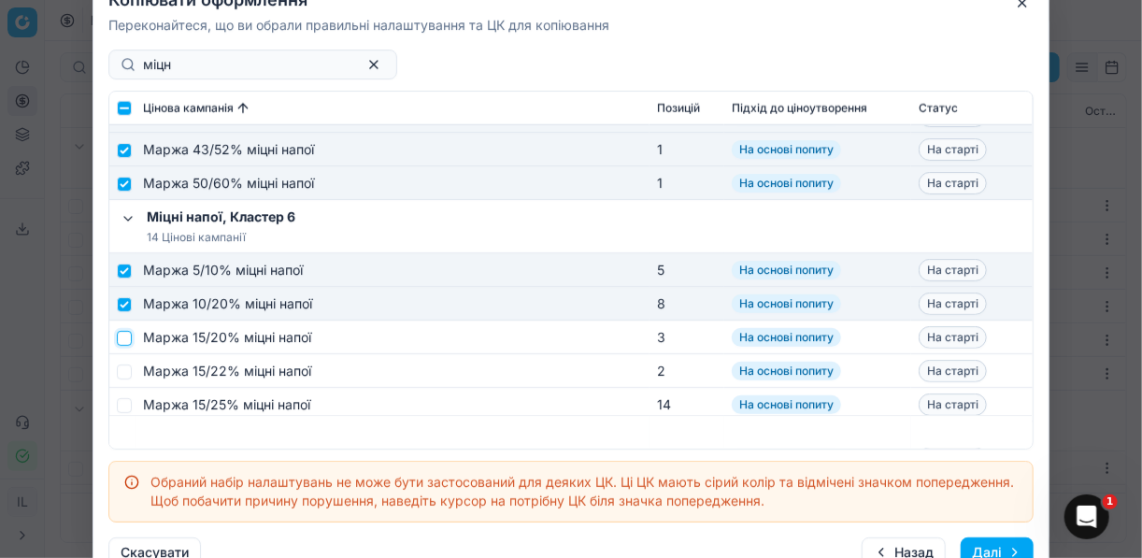
click at [124, 336] on input "checkbox" at bounding box center [124, 337] width 15 height 15
checkbox input "true"
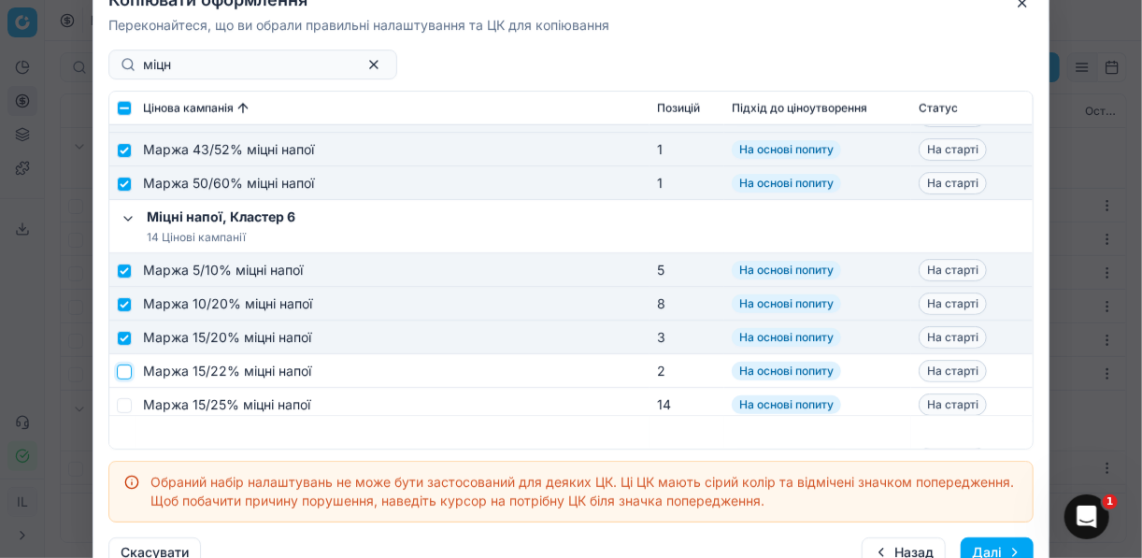
click at [122, 371] on input "checkbox" at bounding box center [124, 371] width 15 height 15
checkbox input "true"
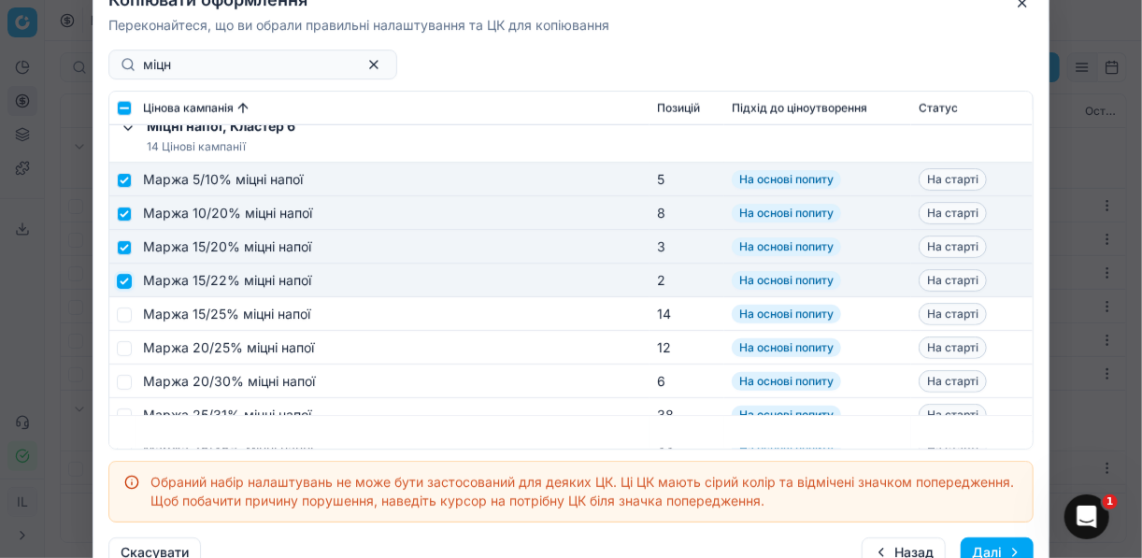
scroll to position [1122, 0]
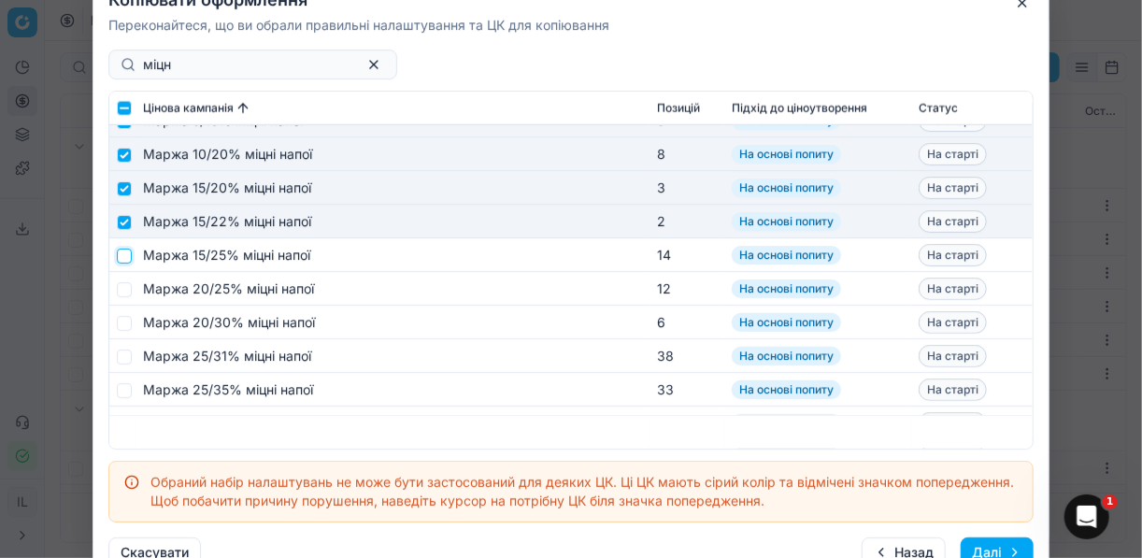
click at [129, 256] on input "checkbox" at bounding box center [124, 255] width 15 height 15
checkbox input "true"
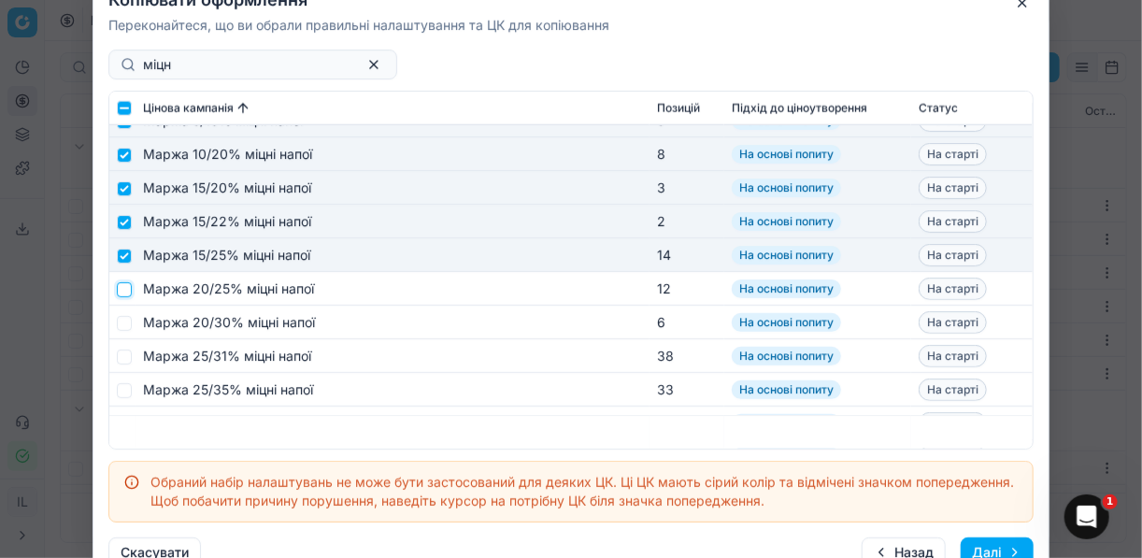
click at [122, 288] on input "checkbox" at bounding box center [124, 288] width 15 height 15
checkbox input "true"
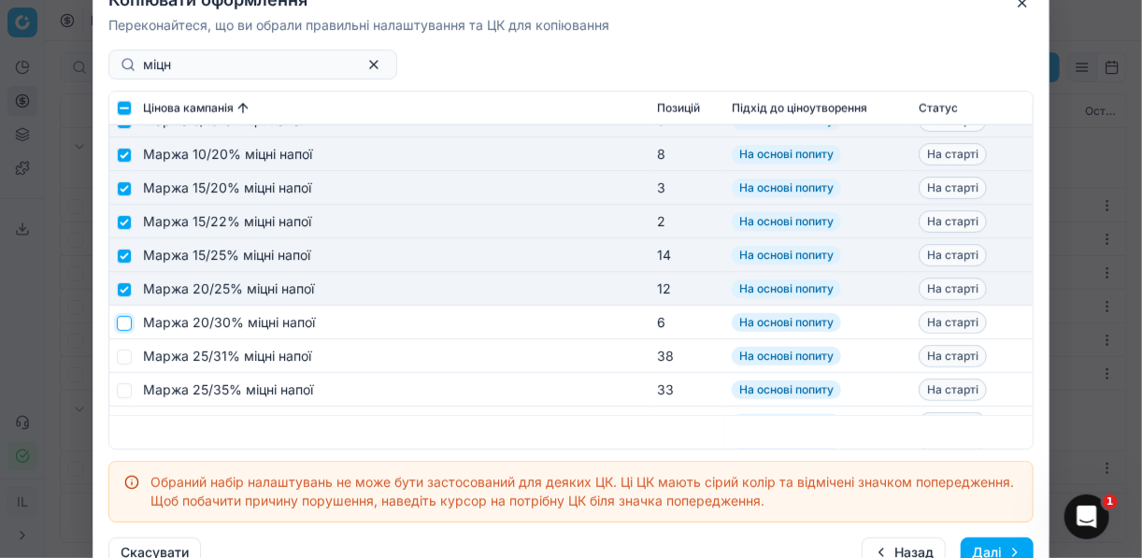
click at [127, 322] on input "checkbox" at bounding box center [124, 322] width 15 height 15
checkbox input "true"
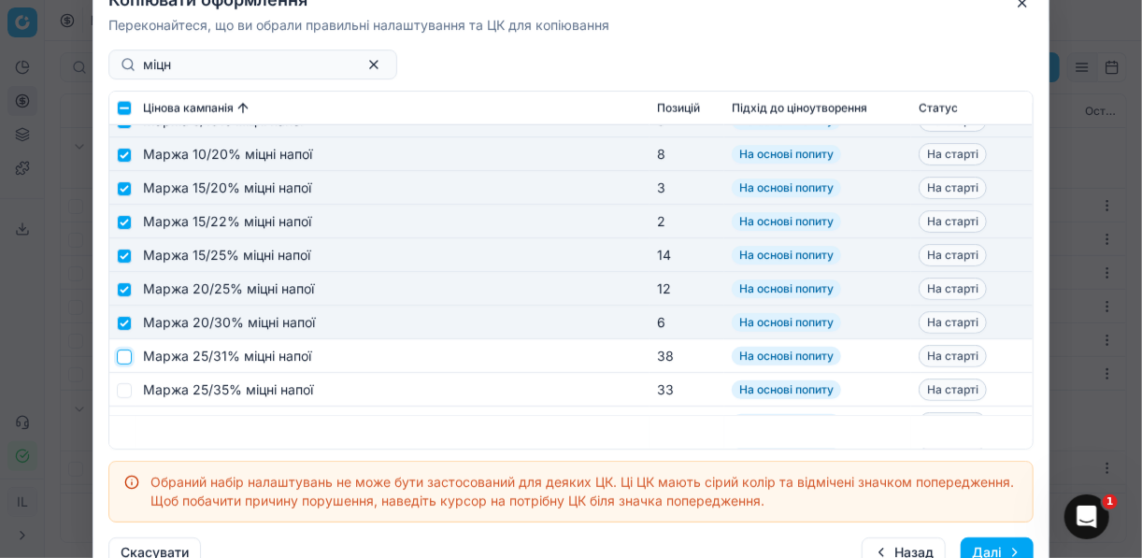
click at [122, 358] on input "checkbox" at bounding box center [124, 356] width 15 height 15
checkbox input "true"
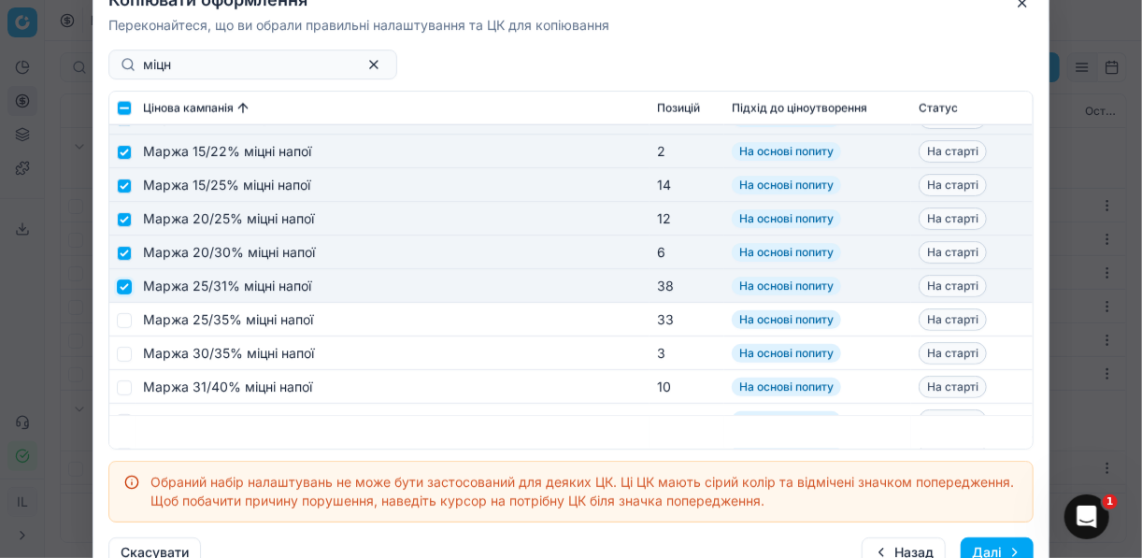
scroll to position [1196, 0]
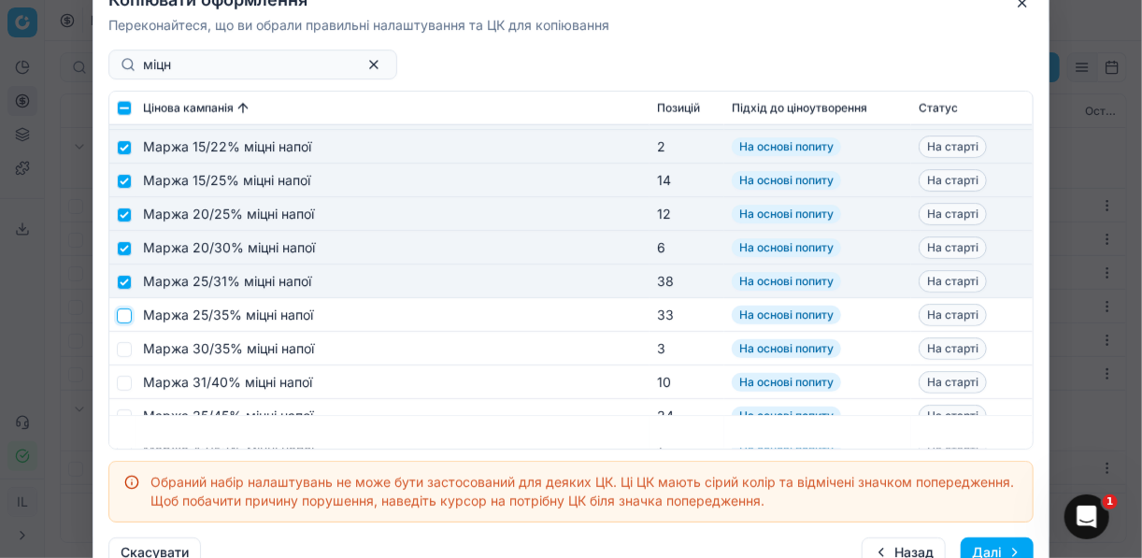
click at [127, 311] on input "checkbox" at bounding box center [124, 314] width 15 height 15
checkbox input "true"
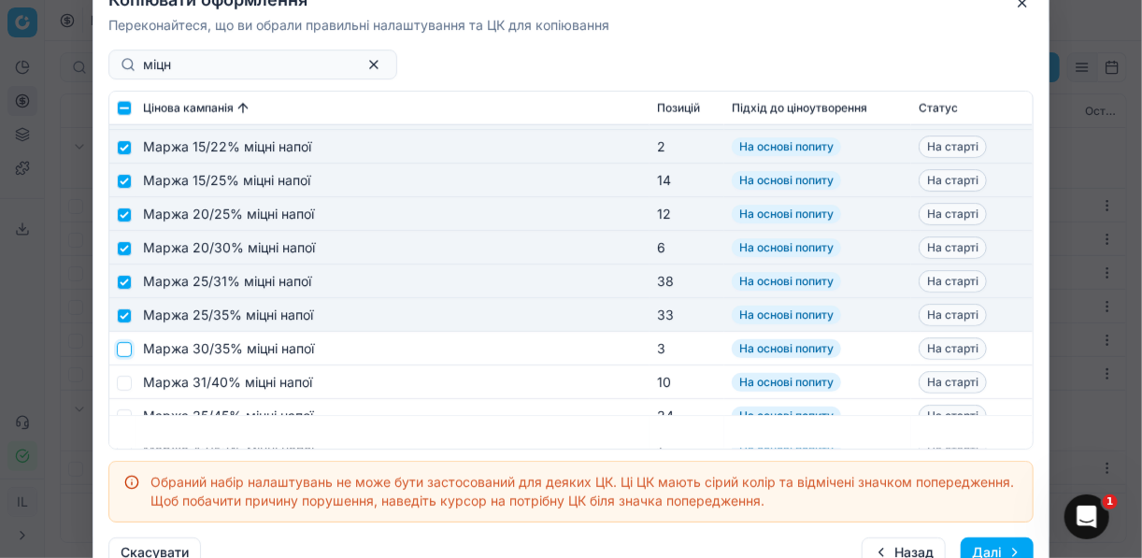
click at [126, 343] on input "checkbox" at bounding box center [124, 348] width 15 height 15
checkbox input "true"
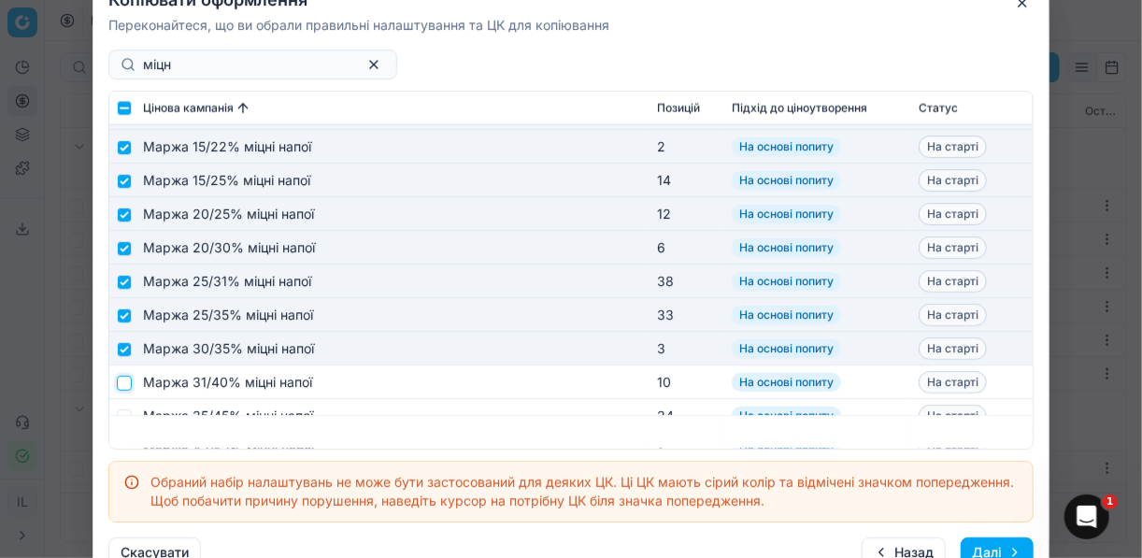
click at [124, 382] on input "checkbox" at bounding box center [124, 382] width 15 height 15
checkbox input "true"
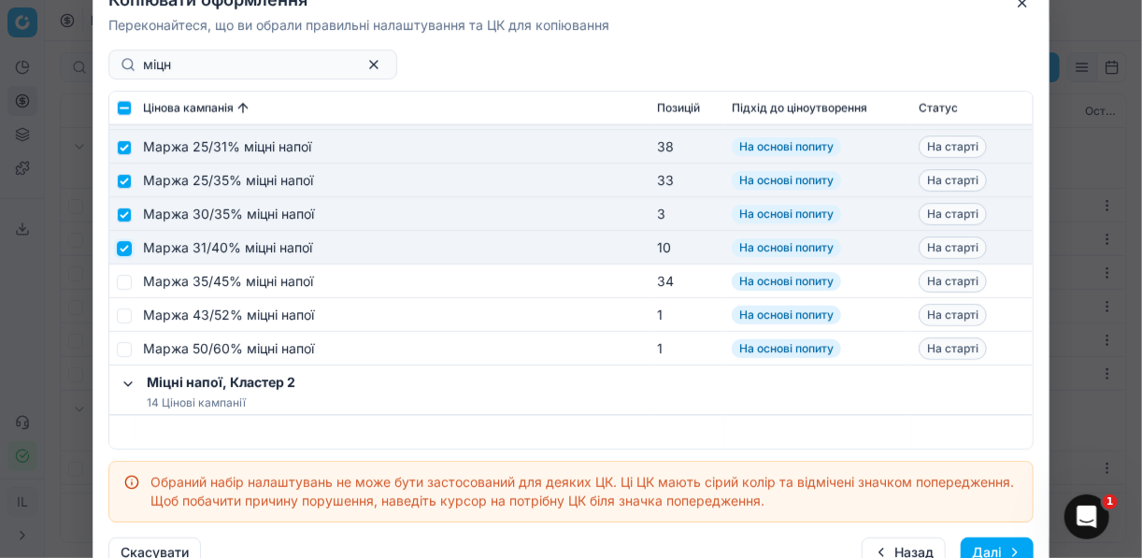
scroll to position [1346, 0]
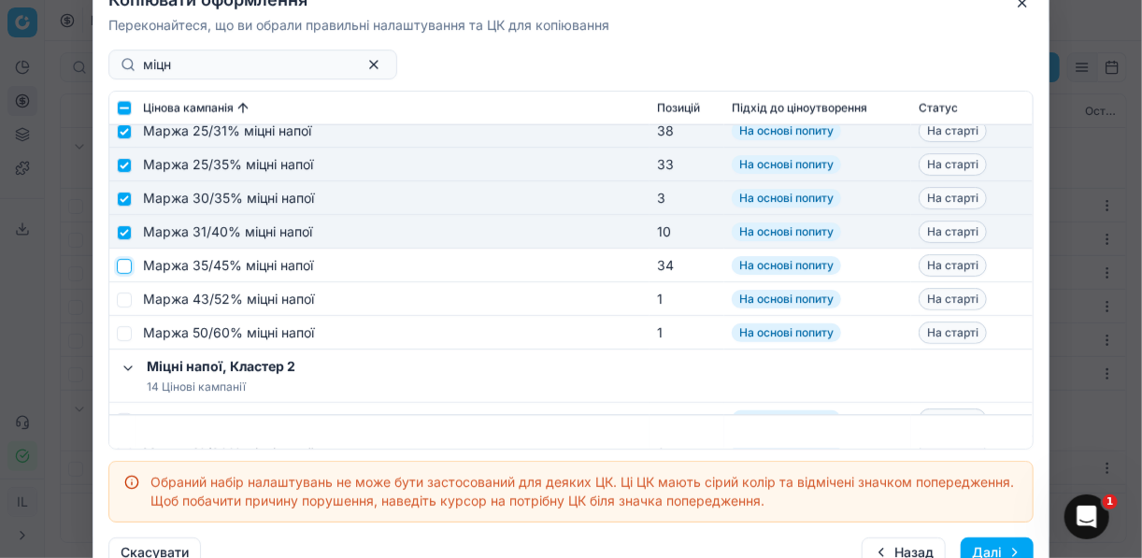
click at [127, 269] on input "checkbox" at bounding box center [124, 265] width 15 height 15
checkbox input "true"
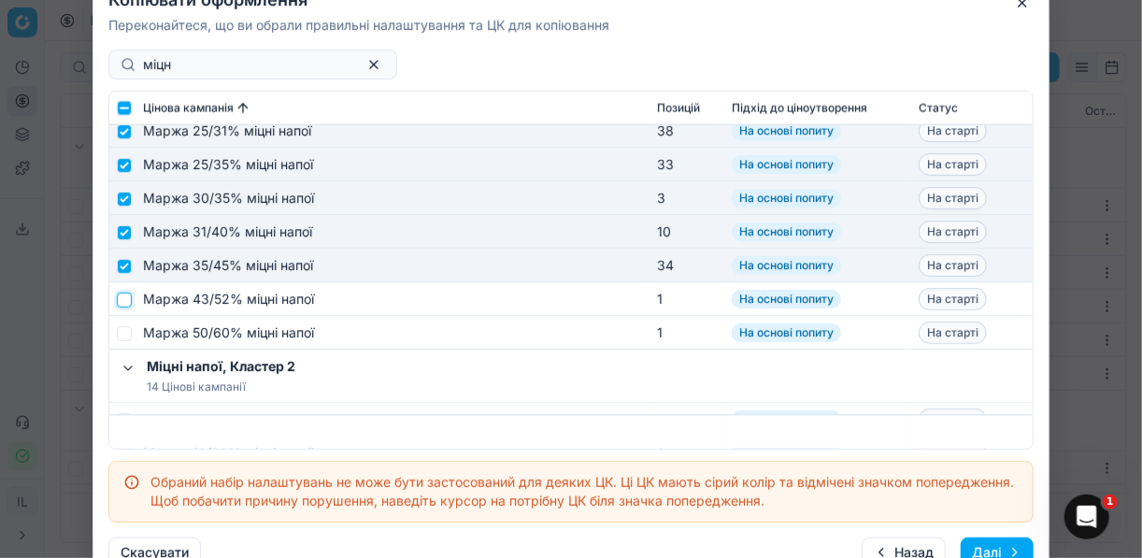
click at [124, 294] on input "checkbox" at bounding box center [124, 299] width 15 height 15
checkbox input "true"
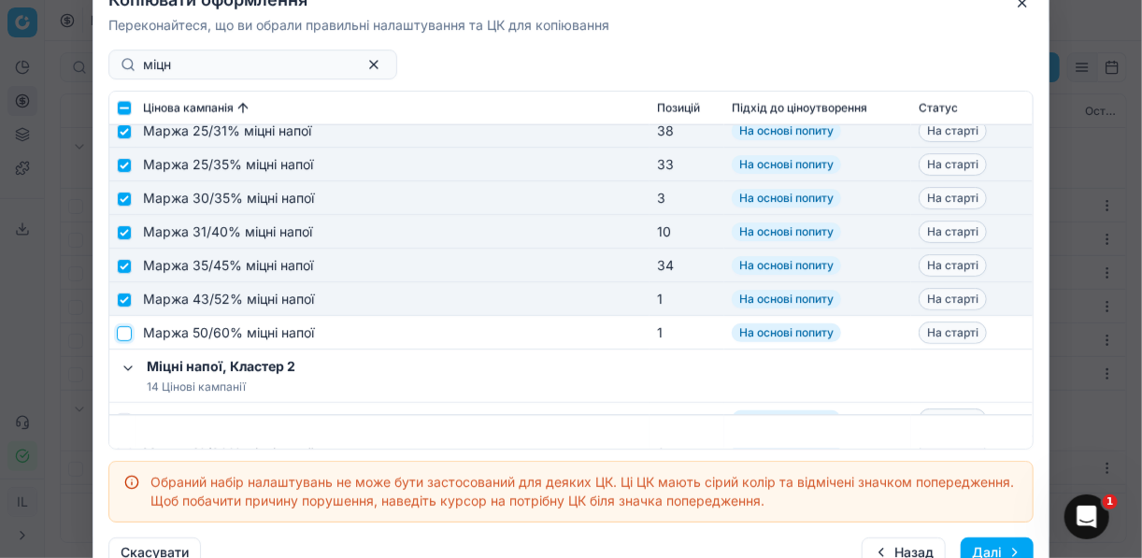
click at [124, 329] on input "checkbox" at bounding box center [124, 332] width 15 height 15
checkbox input "true"
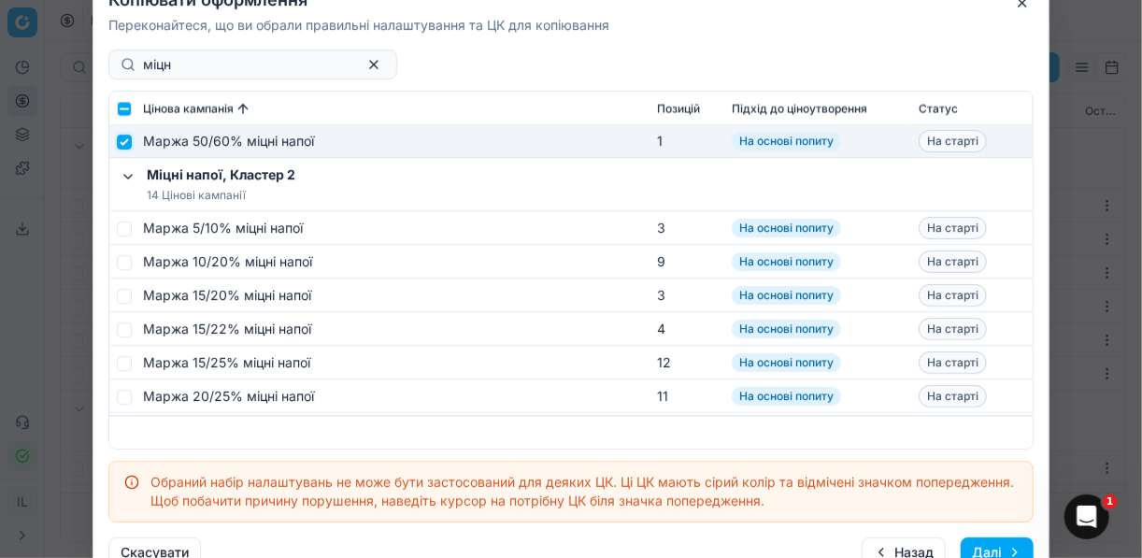
scroll to position [1495, 0]
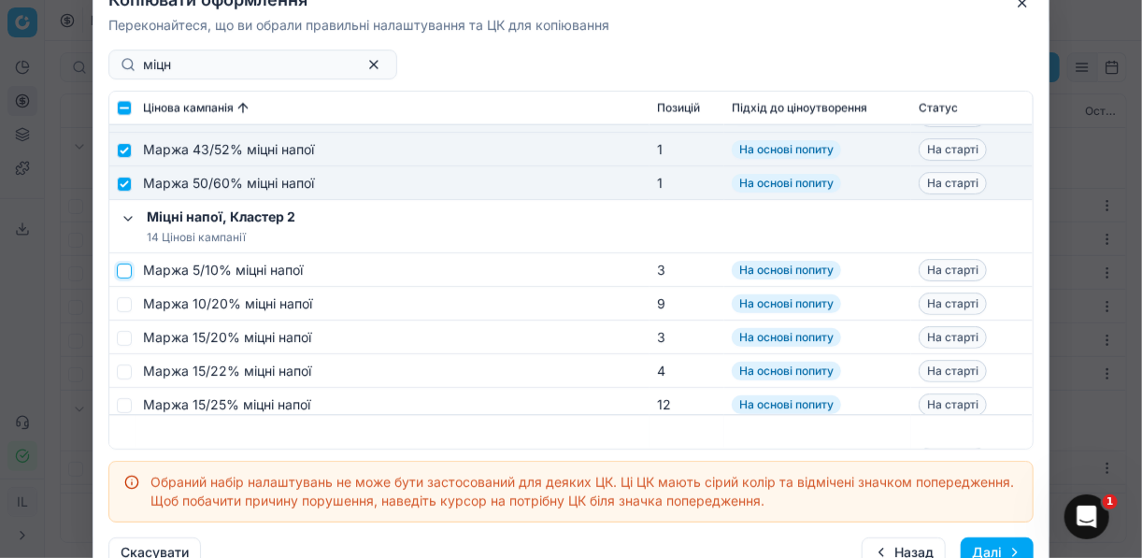
click at [129, 266] on input "checkbox" at bounding box center [124, 270] width 15 height 15
checkbox input "true"
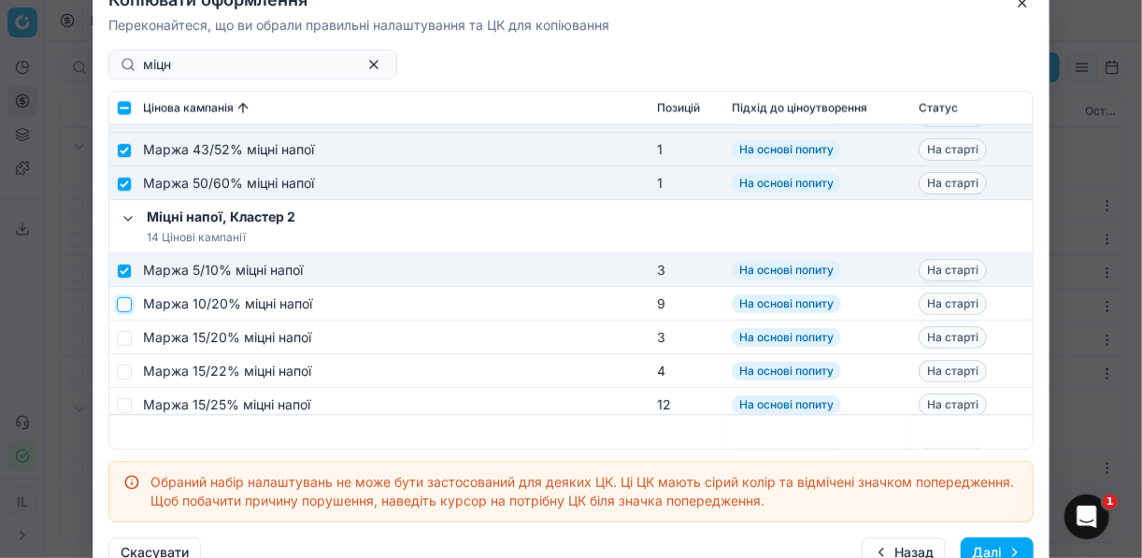
click at [126, 307] on input "checkbox" at bounding box center [124, 303] width 15 height 15
checkbox input "true"
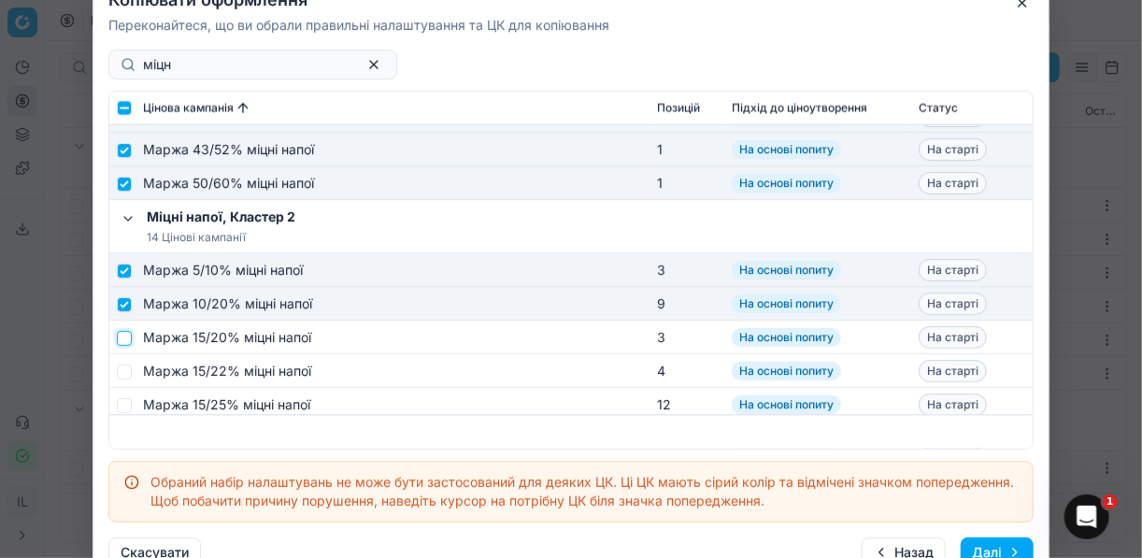
click at [124, 336] on input "checkbox" at bounding box center [124, 337] width 15 height 15
checkbox input "true"
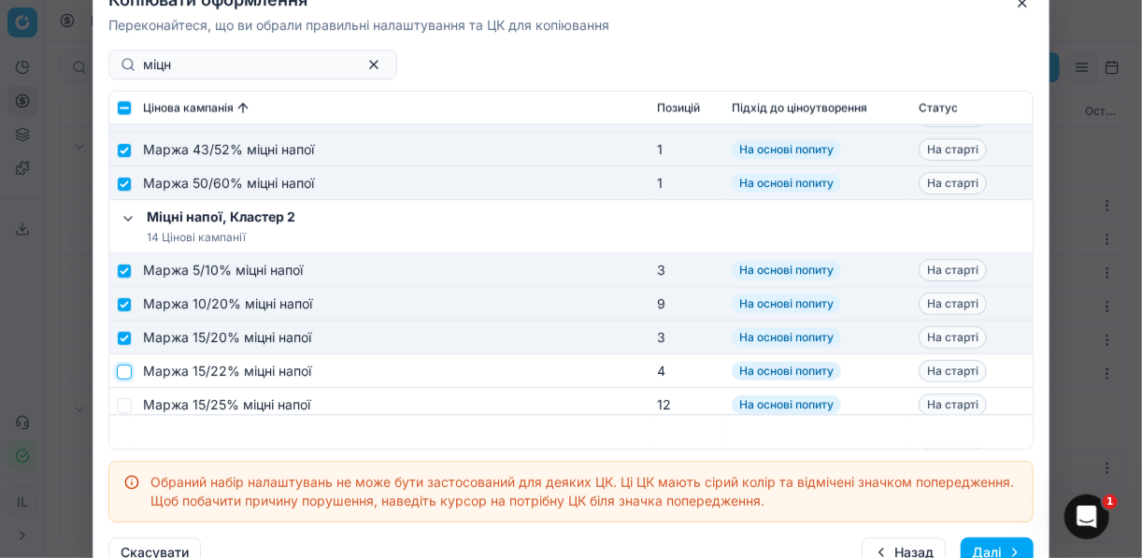
click at [127, 366] on input "checkbox" at bounding box center [124, 371] width 15 height 15
checkbox input "true"
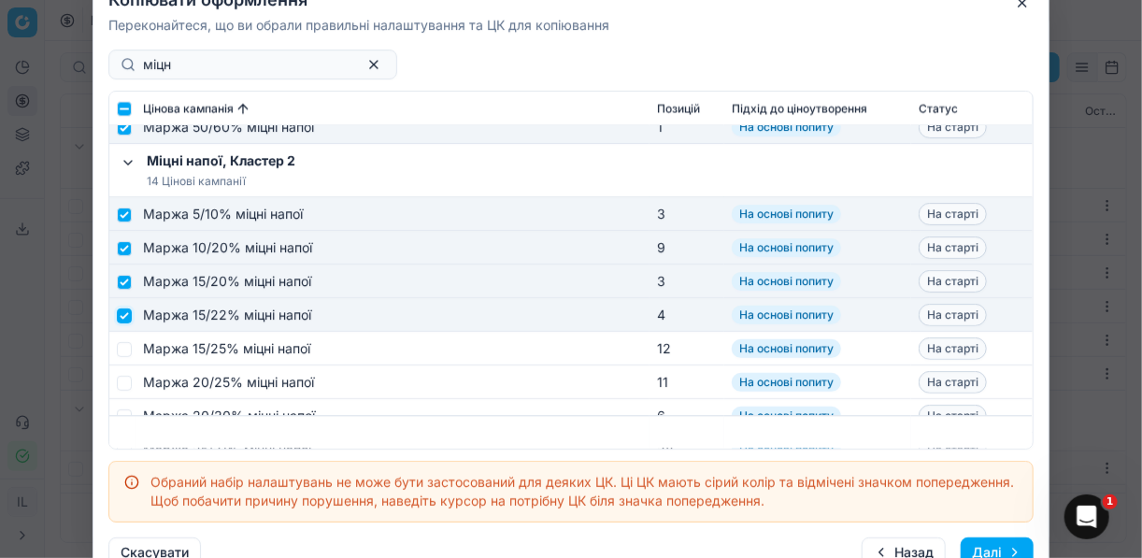
scroll to position [1570, 0]
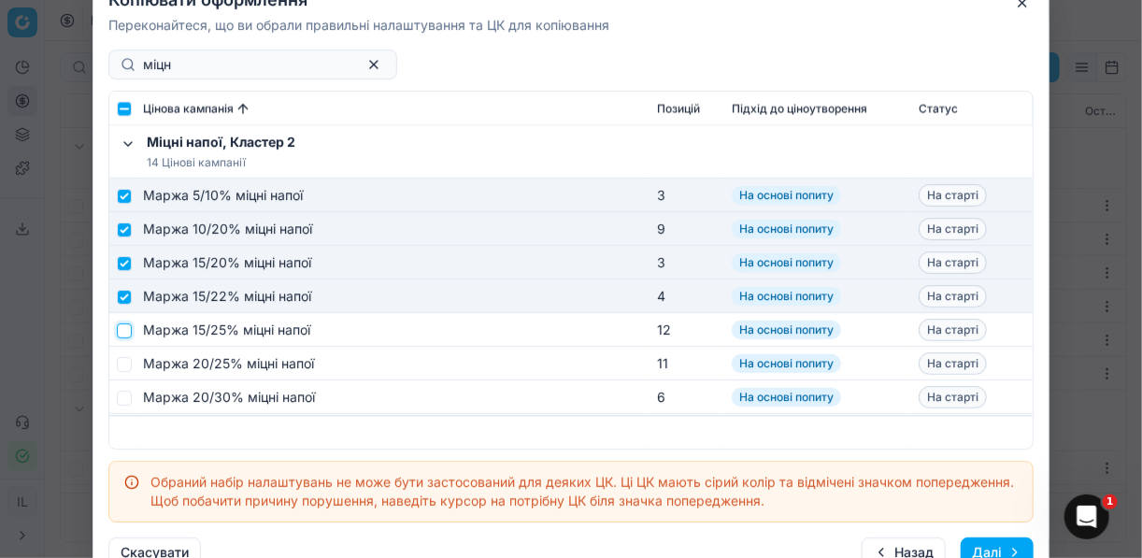
click at [129, 334] on input "checkbox" at bounding box center [124, 329] width 15 height 15
checkbox input "true"
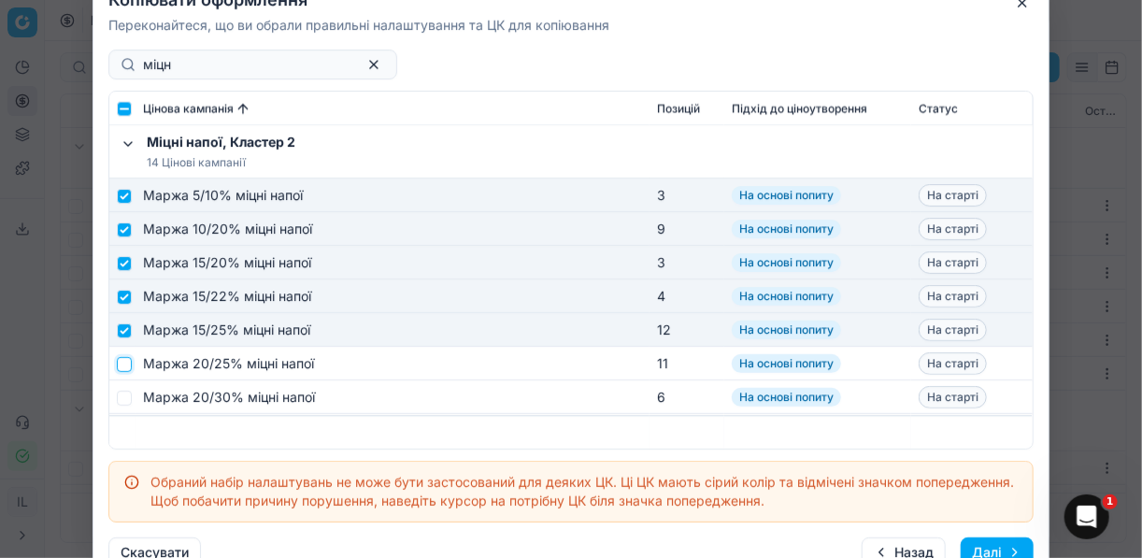
click at [127, 361] on input "checkbox" at bounding box center [124, 363] width 15 height 15
checkbox input "true"
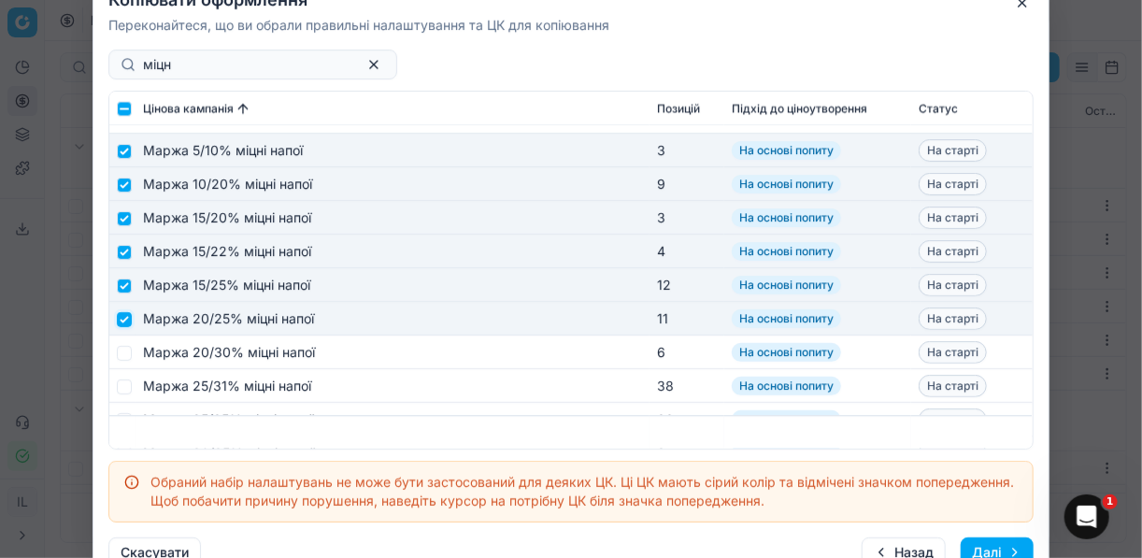
scroll to position [1645, 0]
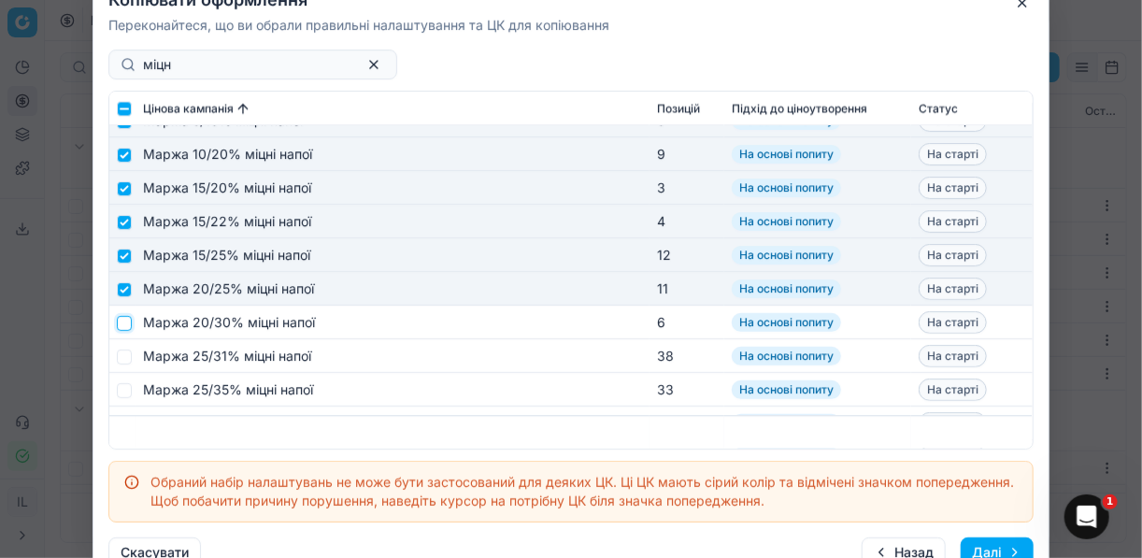
click at [125, 323] on input "checkbox" at bounding box center [124, 322] width 15 height 15
checkbox input "true"
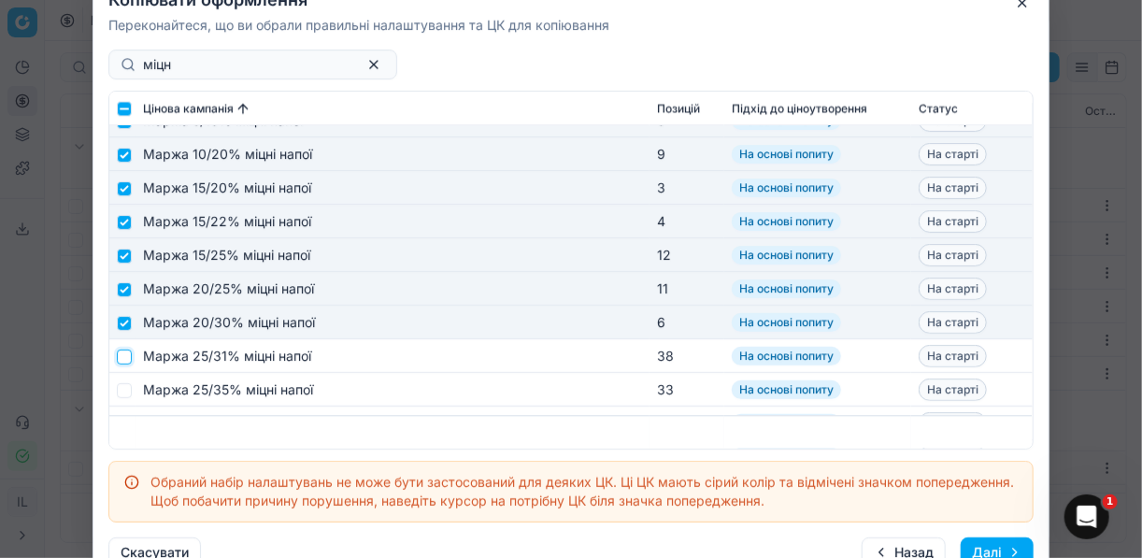
drag, startPoint x: 129, startPoint y: 350, endPoint x: 123, endPoint y: 362, distance: 12.5
click at [127, 351] on input "checkbox" at bounding box center [124, 356] width 15 height 15
checkbox input "true"
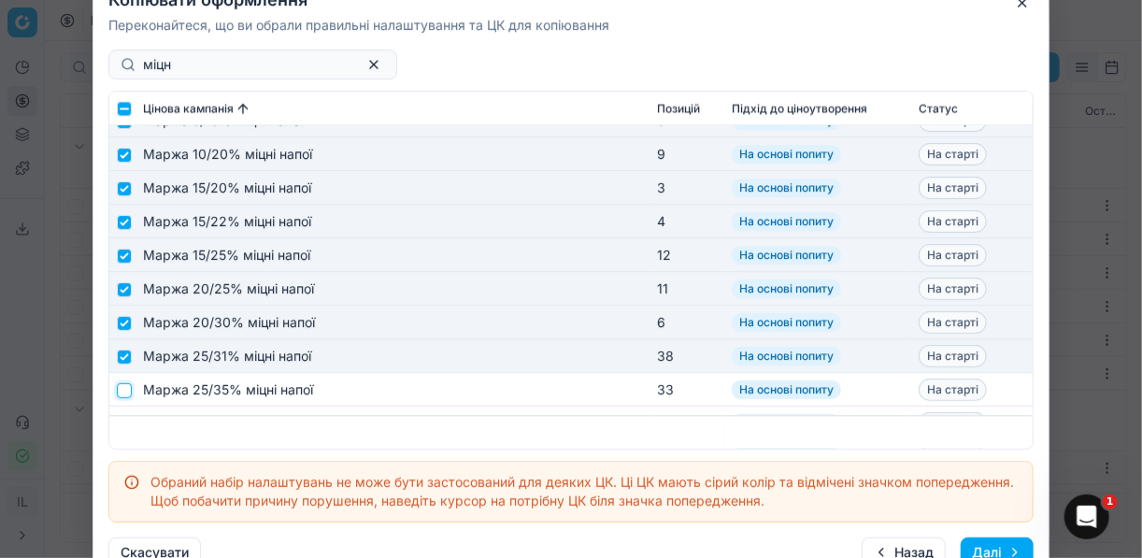
click at [126, 382] on input "checkbox" at bounding box center [124, 389] width 15 height 15
checkbox input "true"
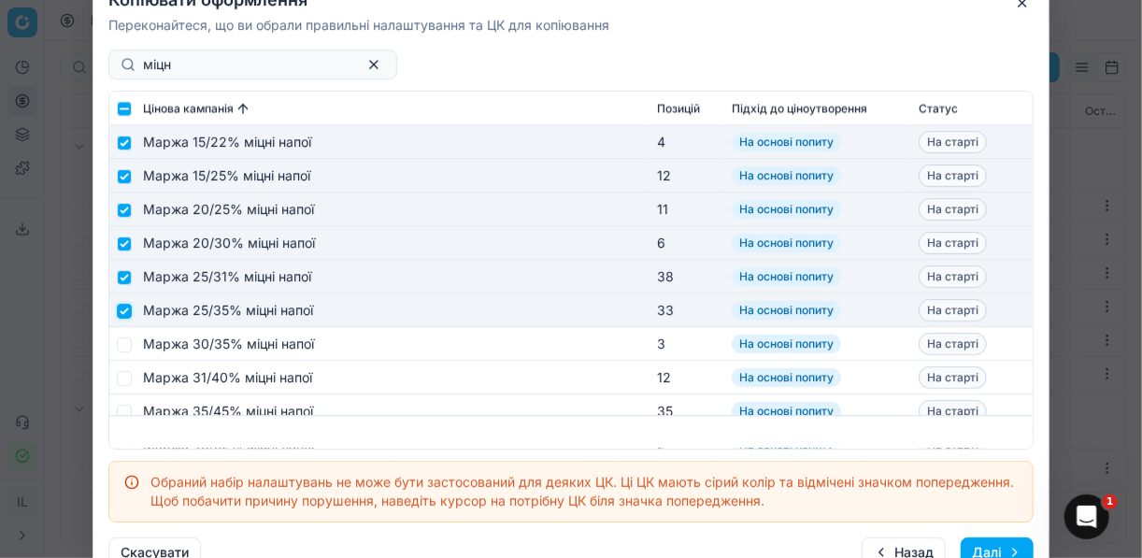
scroll to position [1795, 0]
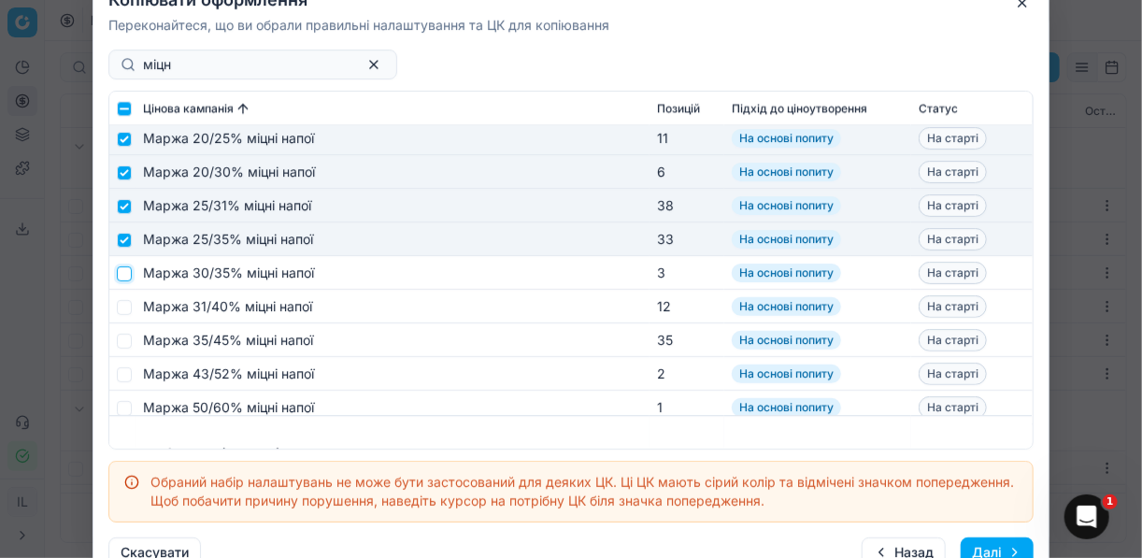
click at [129, 268] on input "checkbox" at bounding box center [124, 272] width 15 height 15
checkbox input "true"
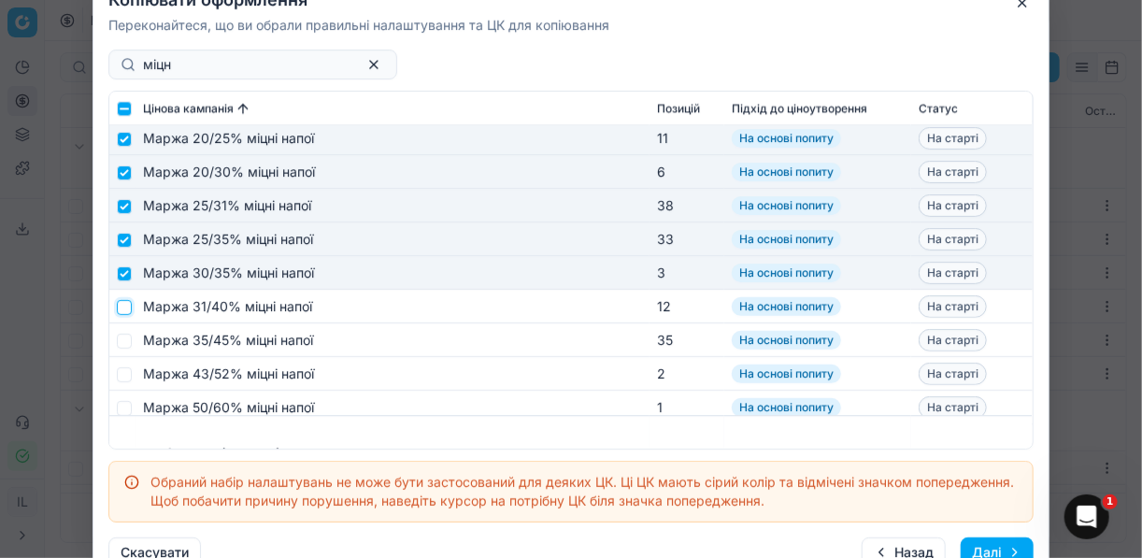
click at [122, 307] on input "checkbox" at bounding box center [124, 306] width 15 height 15
checkbox input "true"
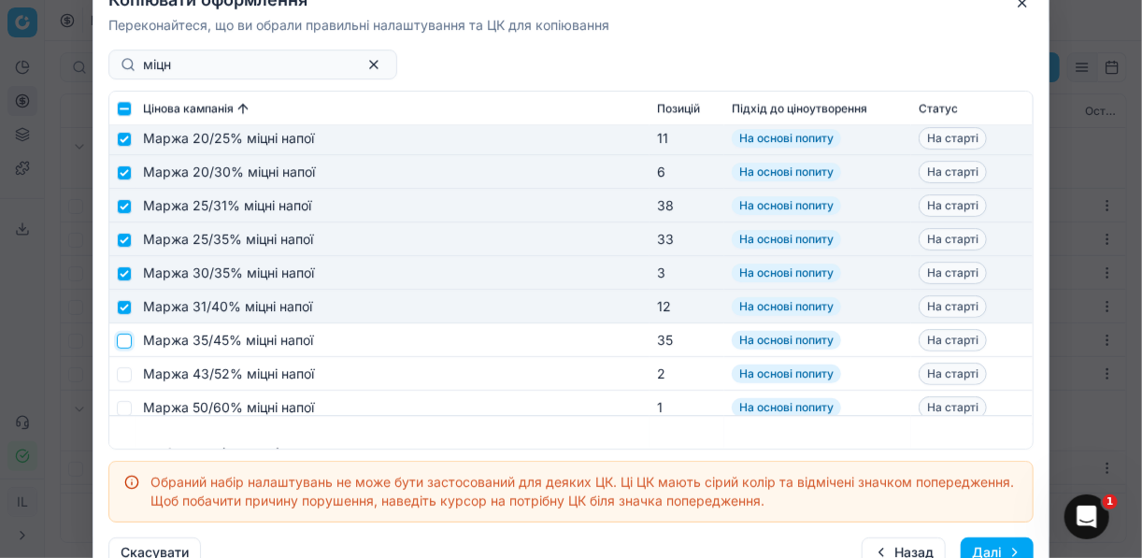
click at [124, 339] on input "checkbox" at bounding box center [124, 340] width 15 height 15
checkbox input "true"
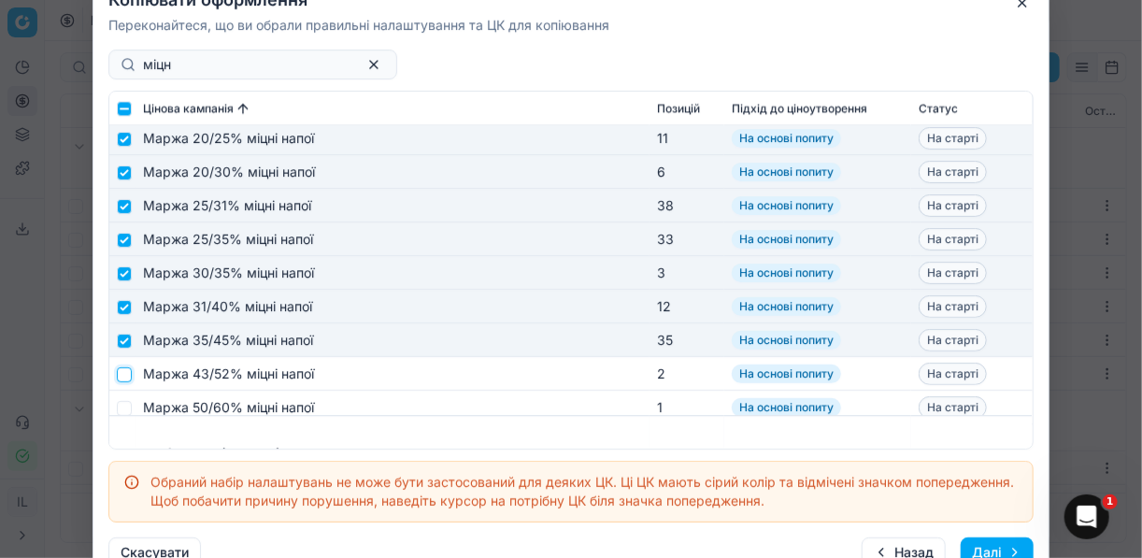
click at [122, 371] on input "checkbox" at bounding box center [124, 373] width 15 height 15
checkbox input "true"
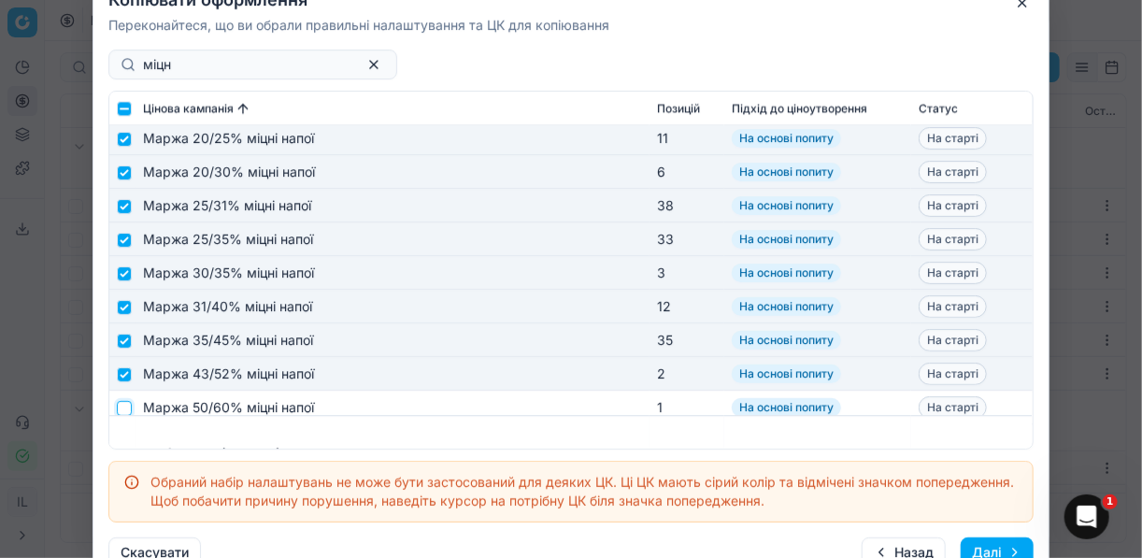
click at [122, 406] on input "checkbox" at bounding box center [124, 407] width 15 height 15
checkbox input "true"
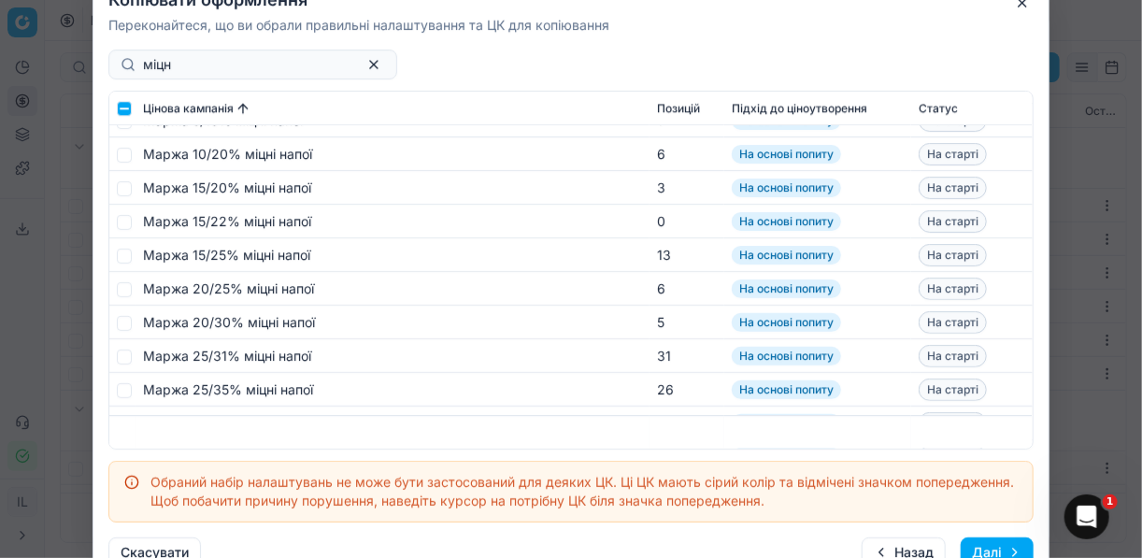
scroll to position [2019, 0]
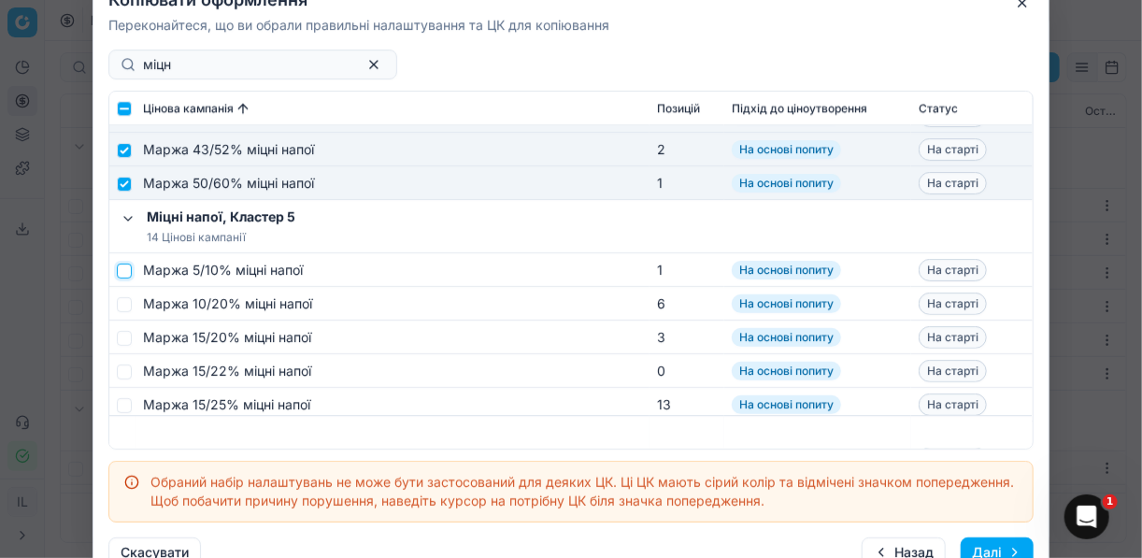
click at [127, 274] on input "checkbox" at bounding box center [124, 270] width 15 height 15
checkbox input "true"
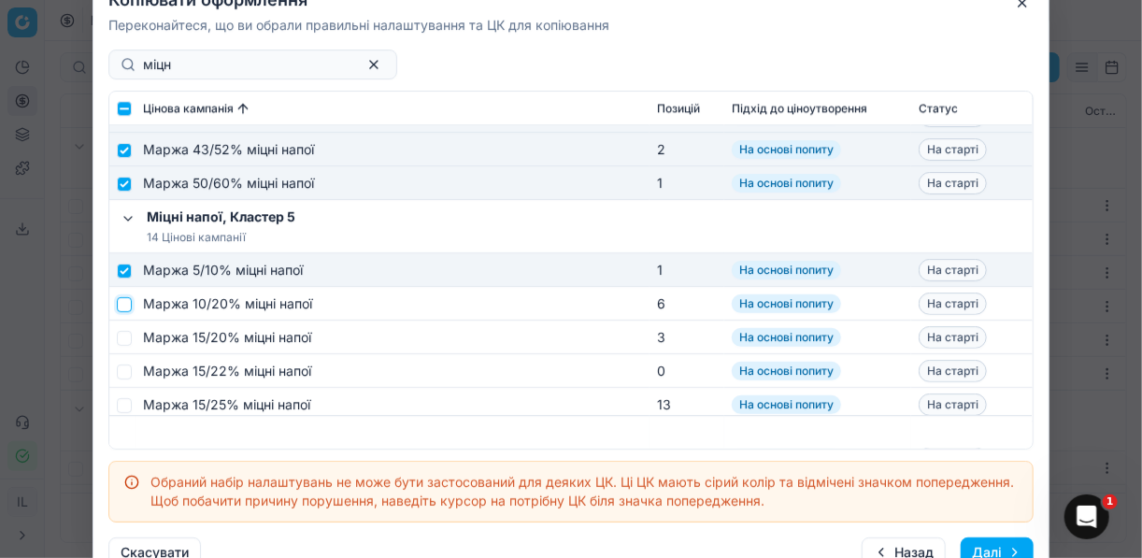
click at [128, 296] on input "checkbox" at bounding box center [124, 303] width 15 height 15
checkbox input "true"
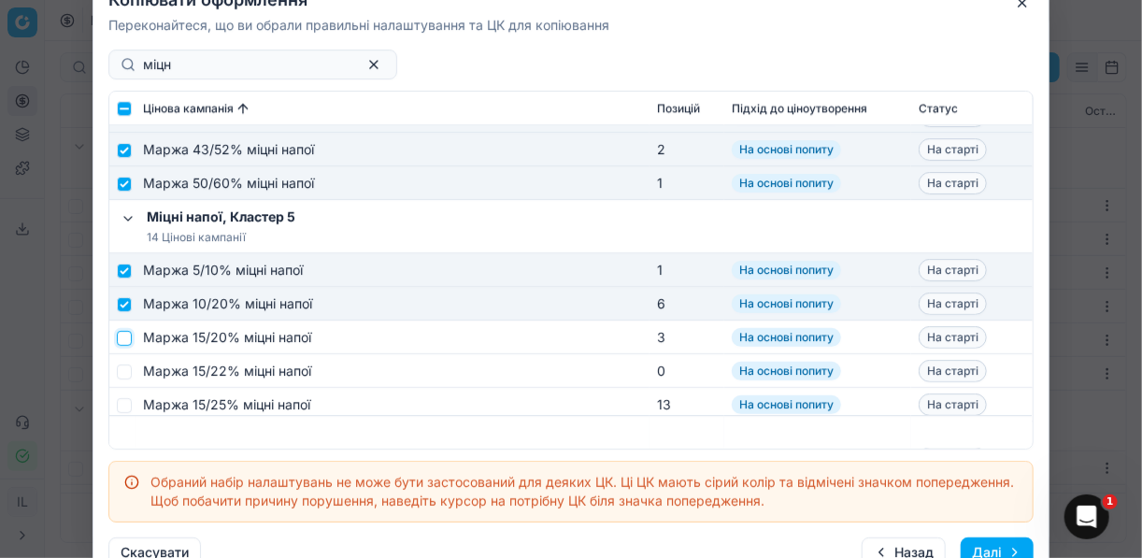
click at [122, 338] on input "checkbox" at bounding box center [124, 337] width 15 height 15
checkbox input "true"
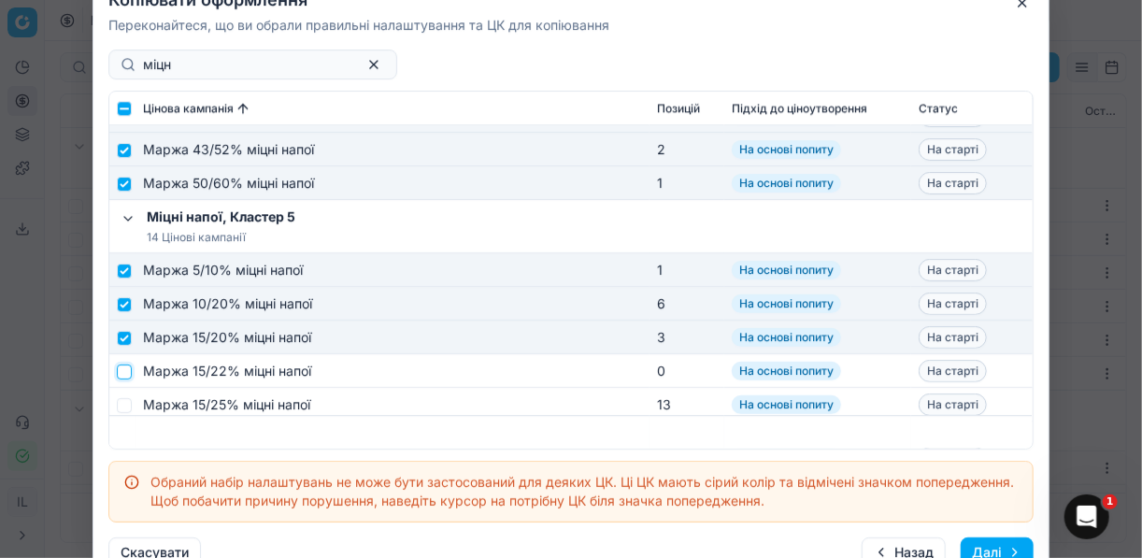
click at [125, 367] on input "checkbox" at bounding box center [124, 371] width 15 height 15
checkbox input "true"
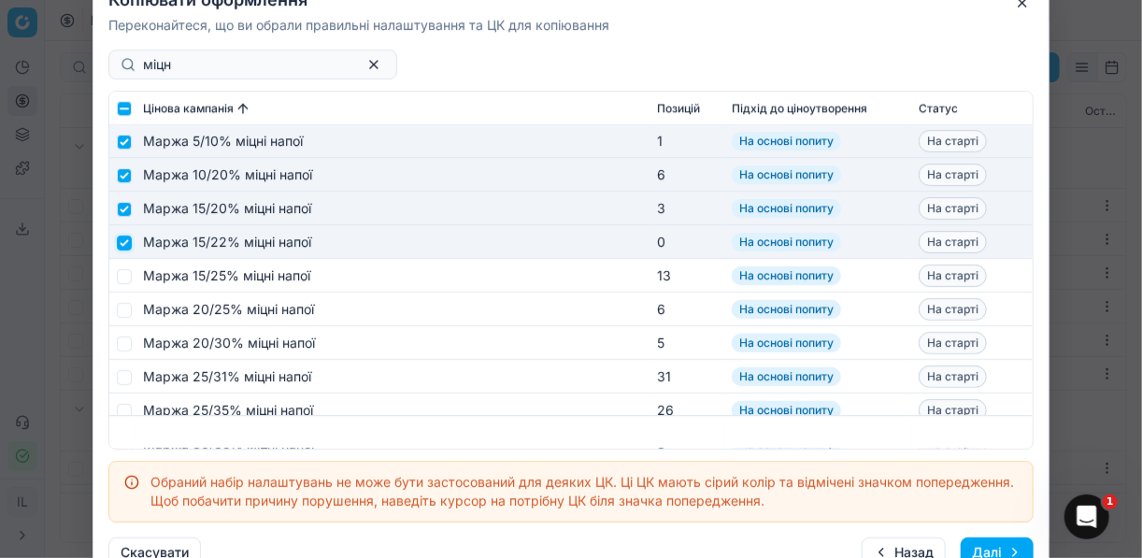
scroll to position [2168, 0]
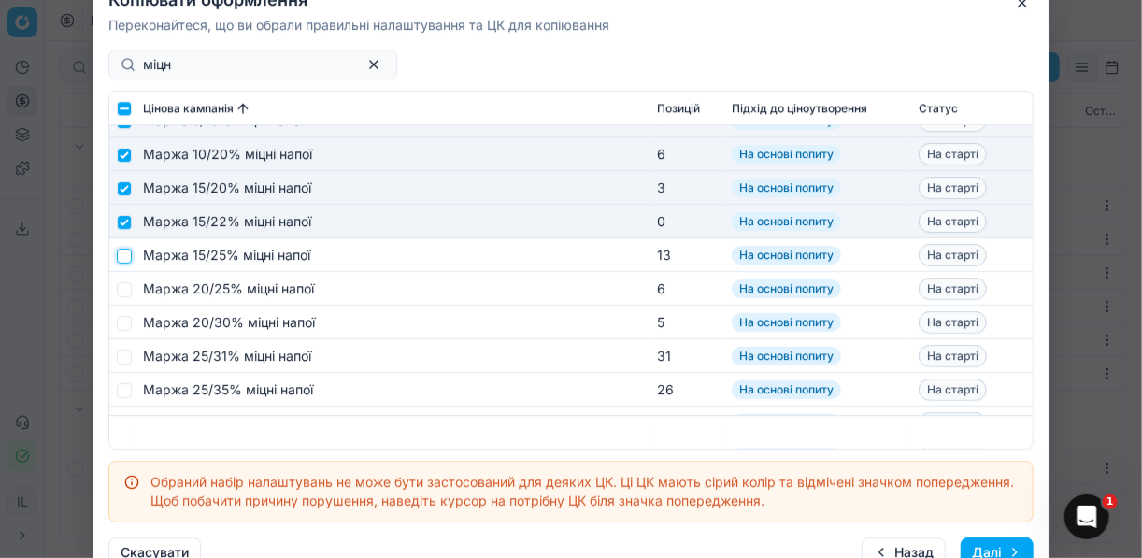
click at [128, 254] on input "checkbox" at bounding box center [124, 255] width 15 height 15
checkbox input "true"
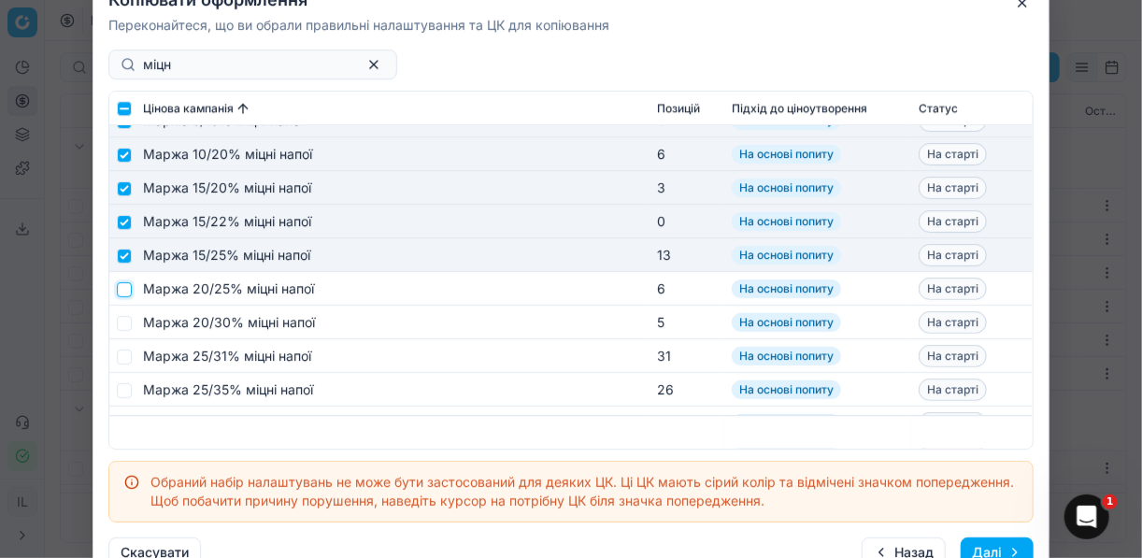
click at [122, 288] on input "checkbox" at bounding box center [124, 288] width 15 height 15
checkbox input "true"
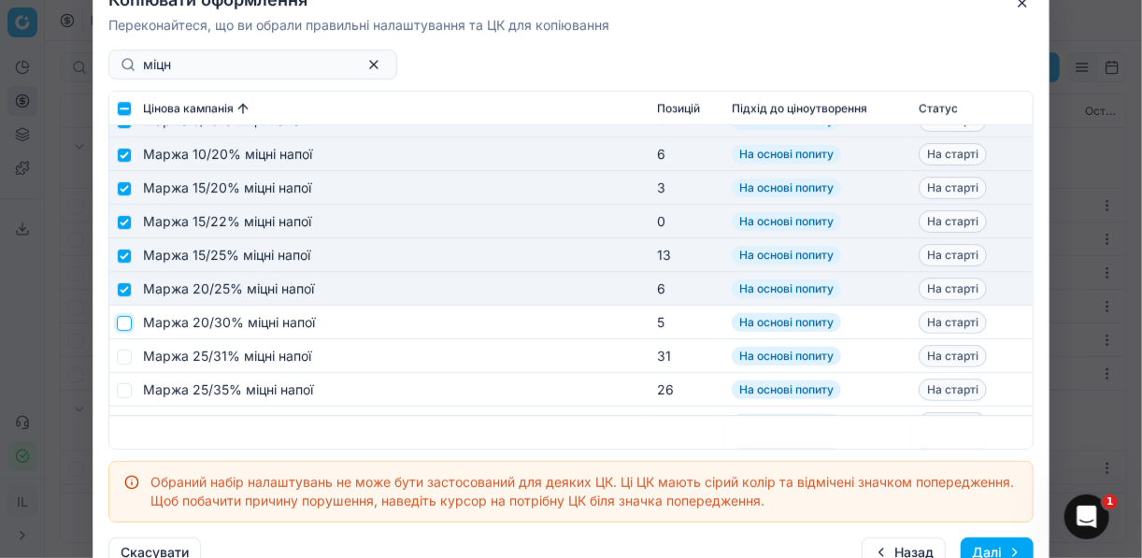
click at [118, 322] on input "checkbox" at bounding box center [124, 322] width 15 height 15
checkbox input "true"
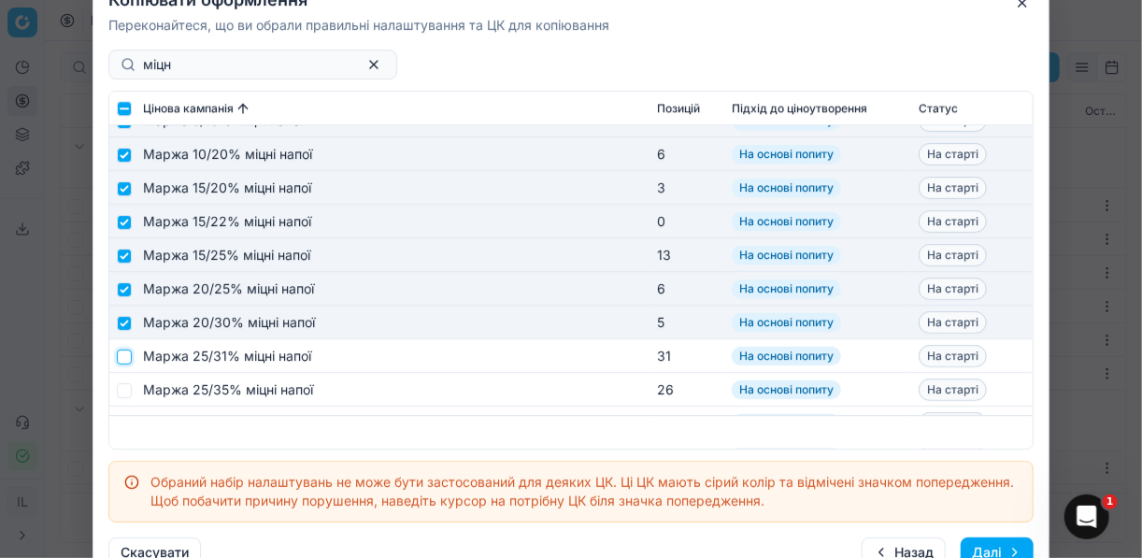
click at [121, 351] on input "checkbox" at bounding box center [124, 356] width 15 height 15
checkbox input "true"
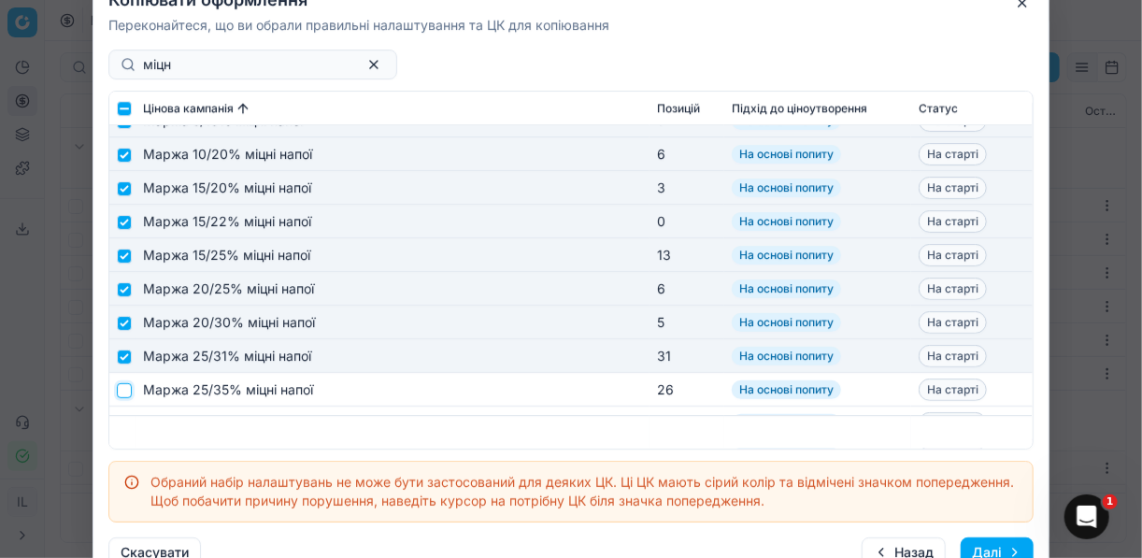
click at [122, 389] on input "checkbox" at bounding box center [124, 389] width 15 height 15
checkbox input "true"
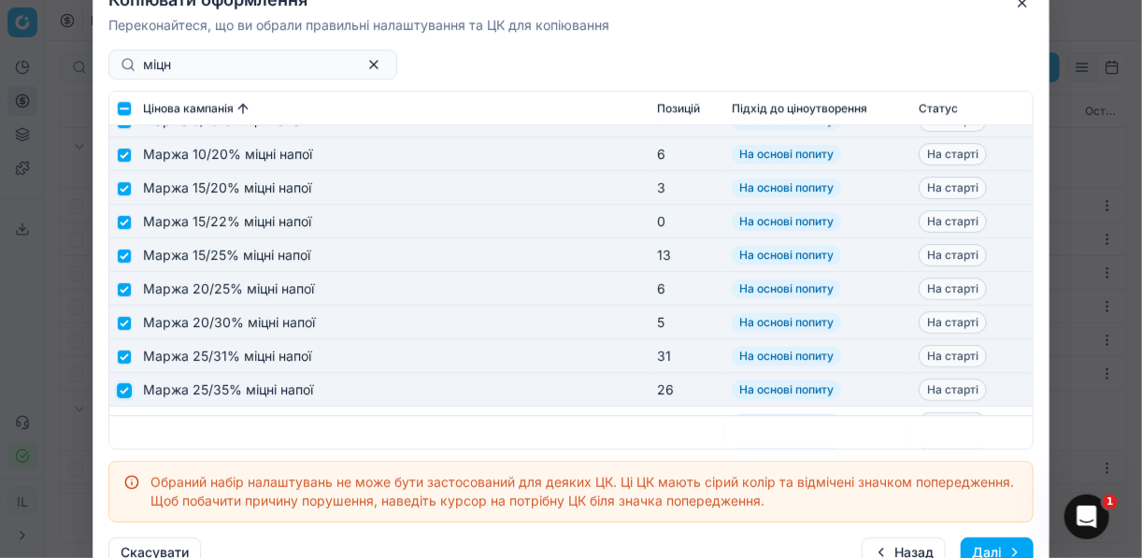
scroll to position [2318, 0]
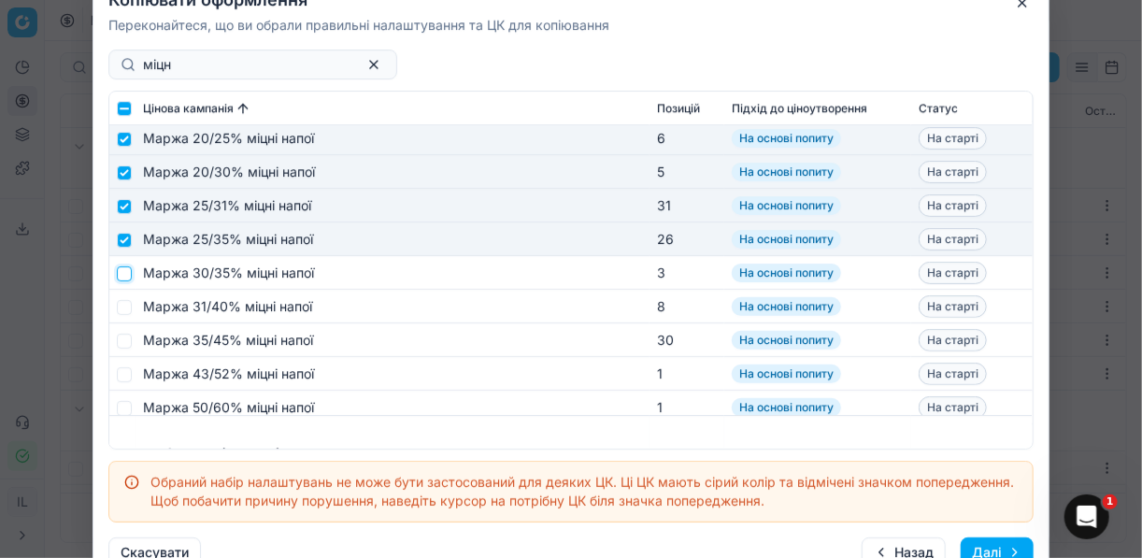
click at [129, 270] on input "checkbox" at bounding box center [124, 272] width 15 height 15
checkbox input "true"
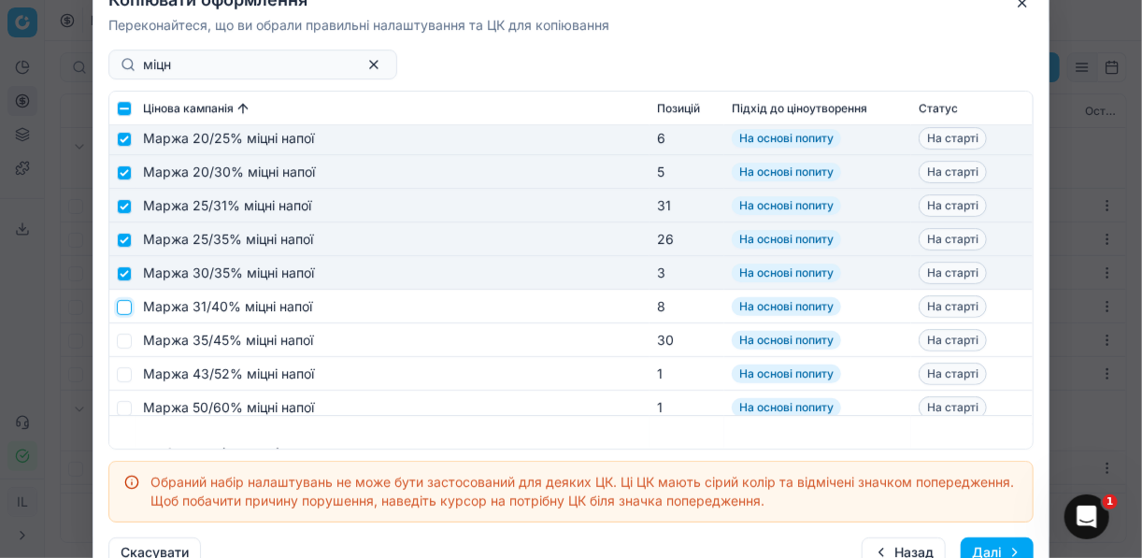
click at [127, 301] on input "checkbox" at bounding box center [124, 306] width 15 height 15
checkbox input "true"
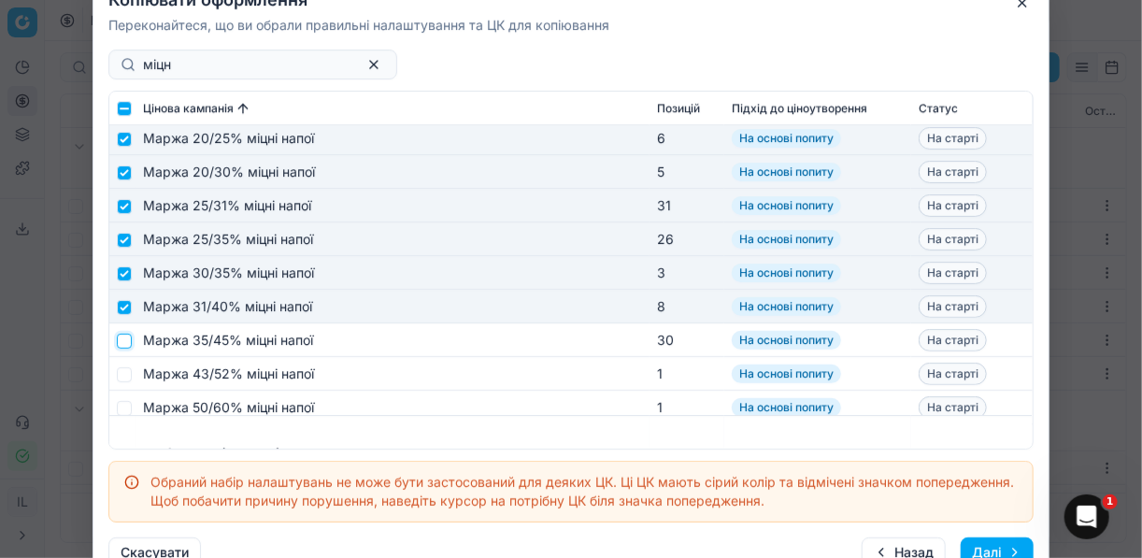
click at [124, 336] on input "checkbox" at bounding box center [124, 340] width 15 height 15
checkbox input "true"
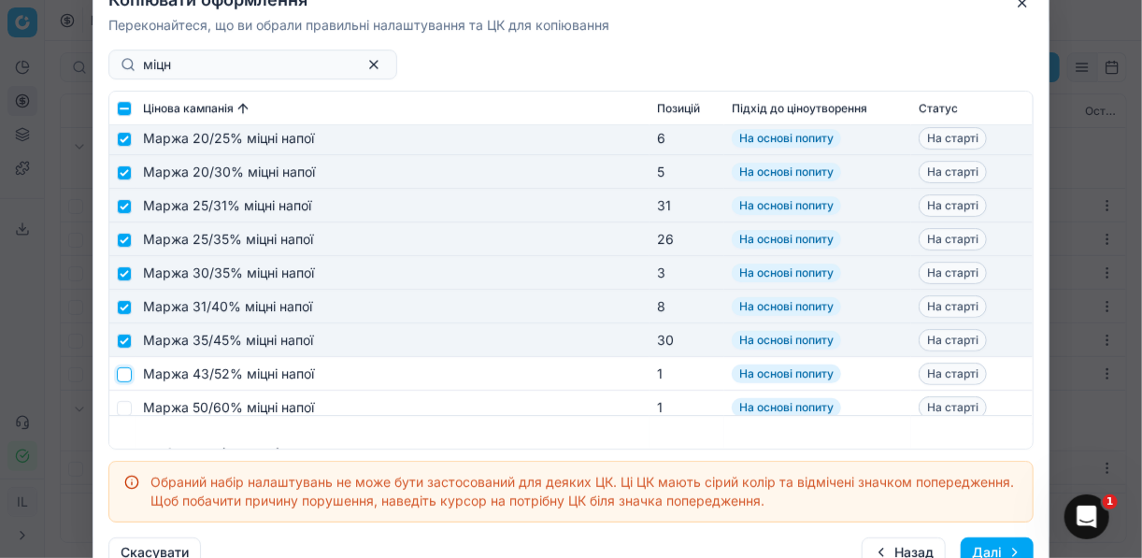
click at [122, 374] on input "checkbox" at bounding box center [124, 373] width 15 height 15
checkbox input "true"
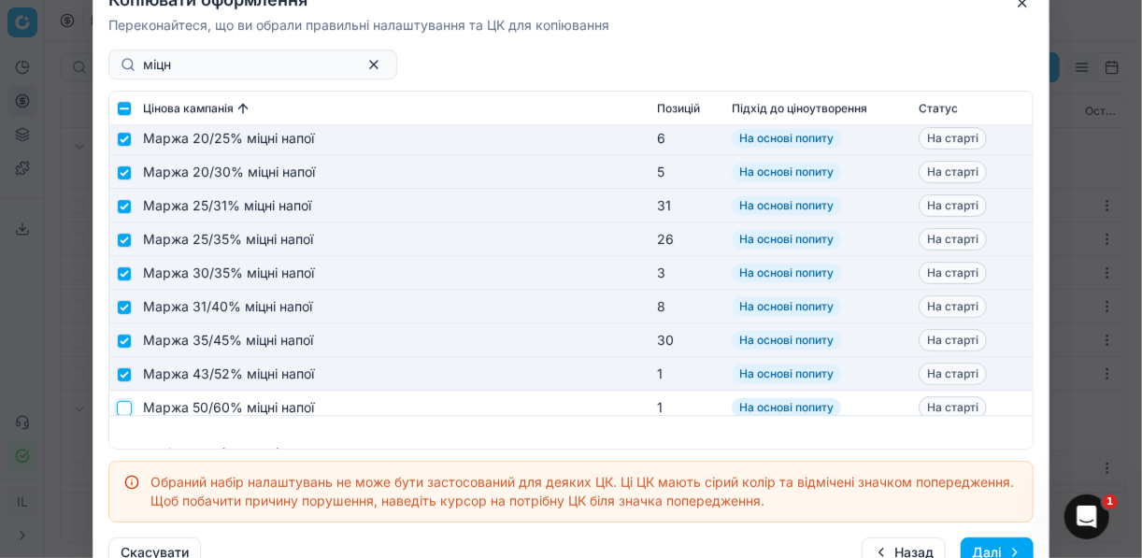
click at [126, 403] on input "checkbox" at bounding box center [124, 407] width 15 height 15
checkbox input "true"
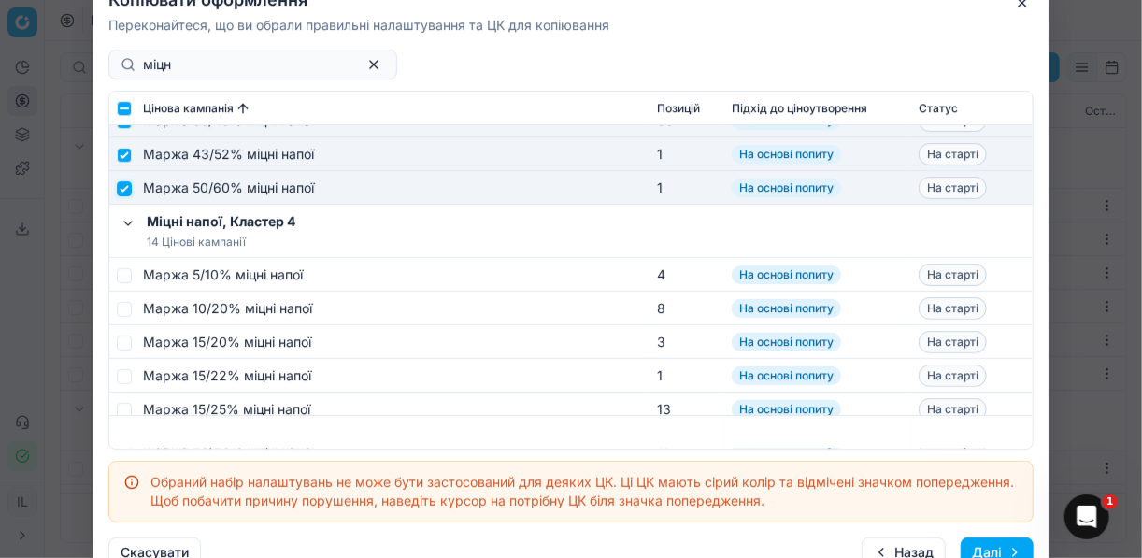
scroll to position [2542, 0]
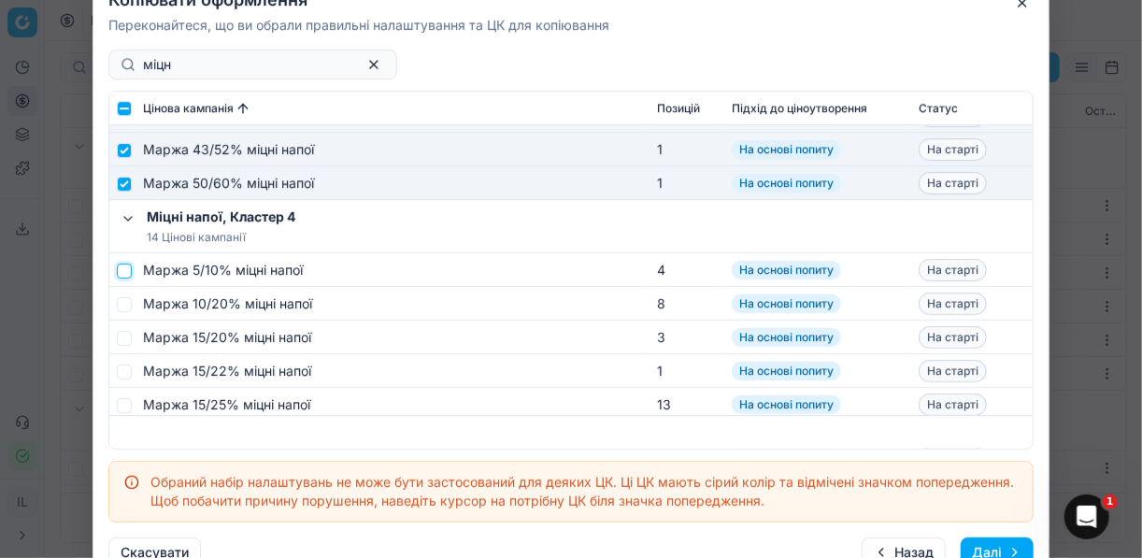
click at [127, 270] on input "checkbox" at bounding box center [124, 270] width 15 height 15
checkbox input "true"
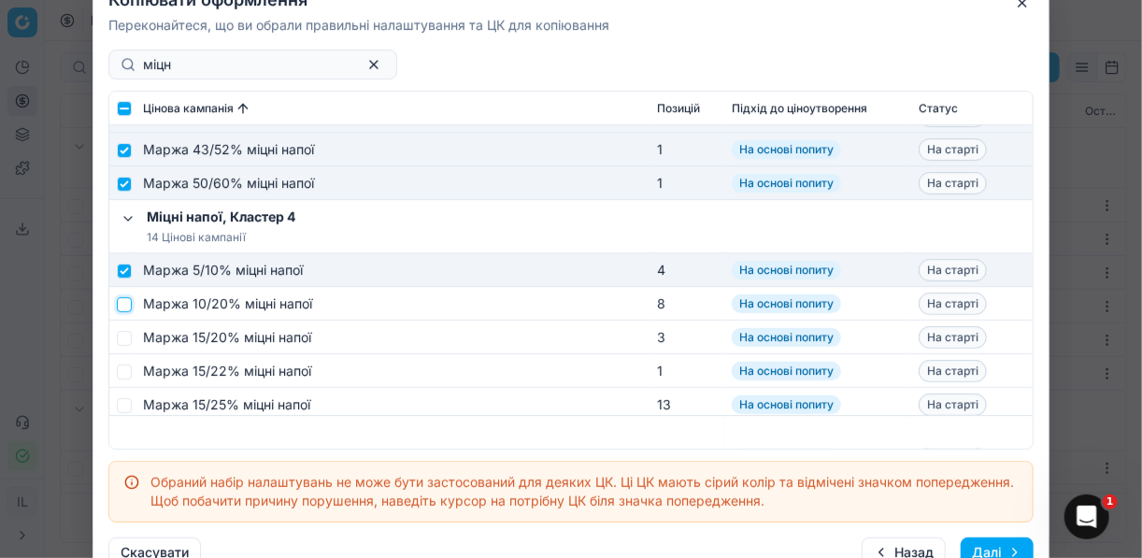
click at [124, 303] on input "checkbox" at bounding box center [124, 303] width 15 height 15
checkbox input "true"
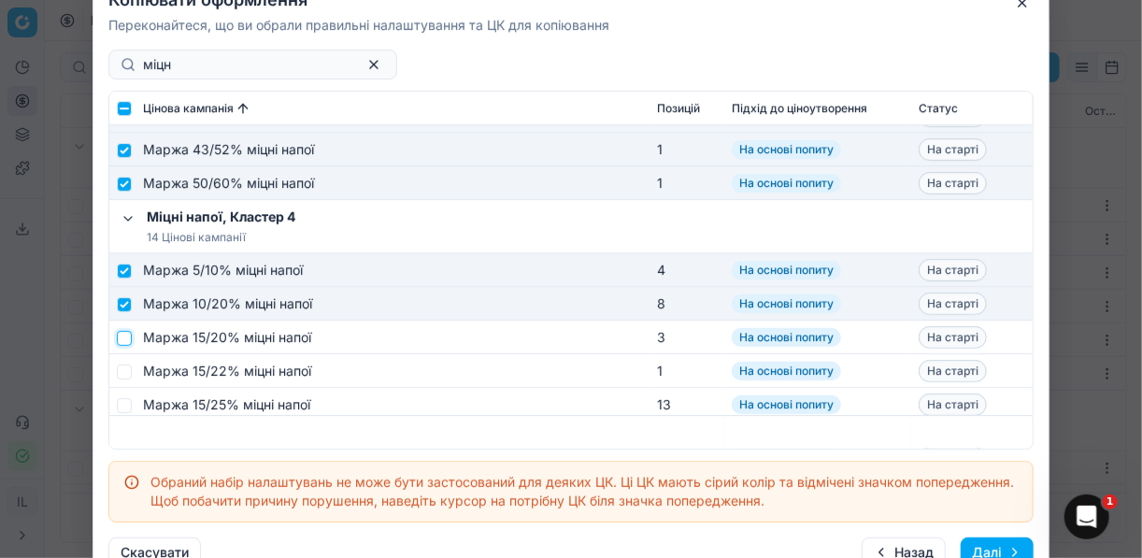
click at [126, 335] on input "checkbox" at bounding box center [124, 337] width 15 height 15
checkbox input "true"
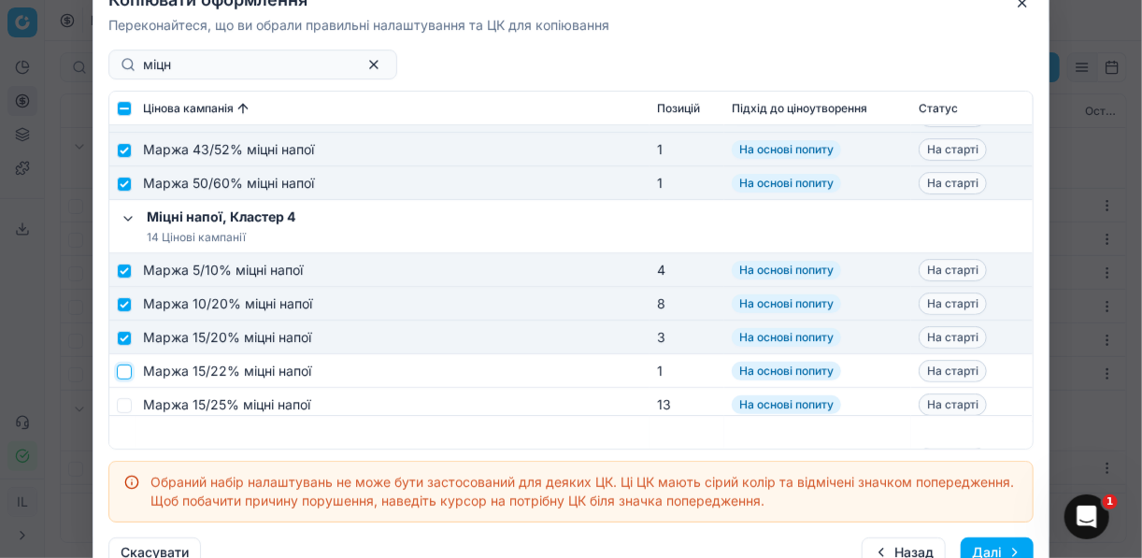
click at [123, 369] on input "checkbox" at bounding box center [124, 371] width 15 height 15
checkbox input "true"
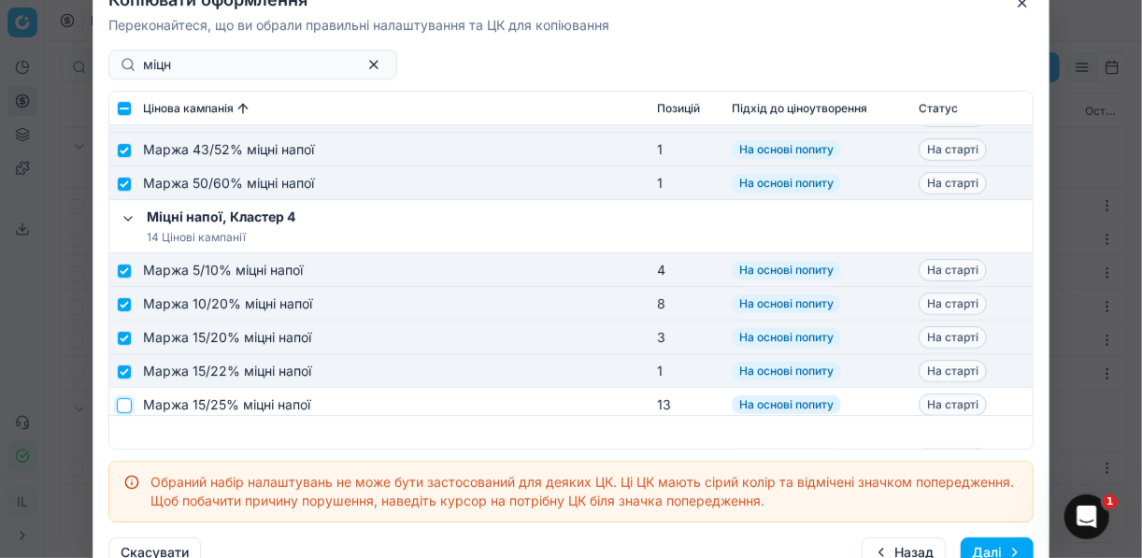
click at [125, 398] on input "checkbox" at bounding box center [124, 404] width 15 height 15
checkbox input "true"
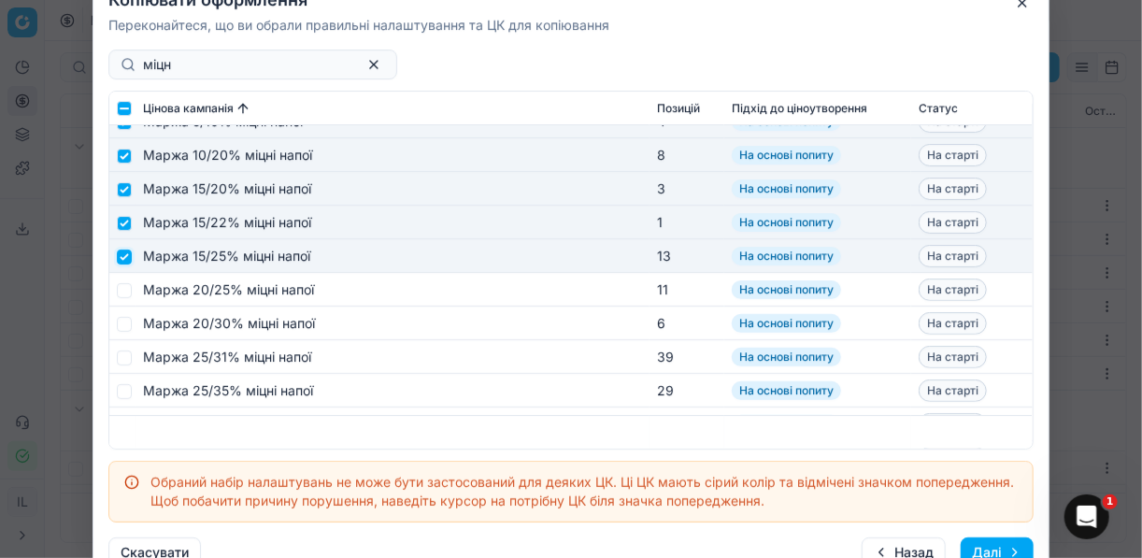
scroll to position [2692, 0]
click at [129, 287] on input "checkbox" at bounding box center [124, 288] width 15 height 15
checkbox input "true"
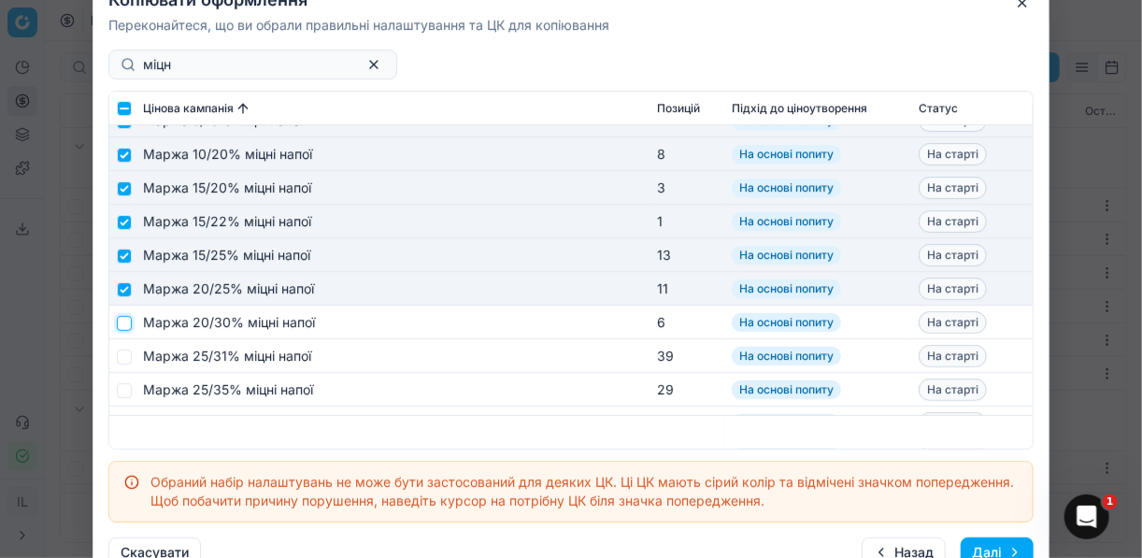
click at [124, 318] on input "checkbox" at bounding box center [124, 322] width 15 height 15
checkbox input "true"
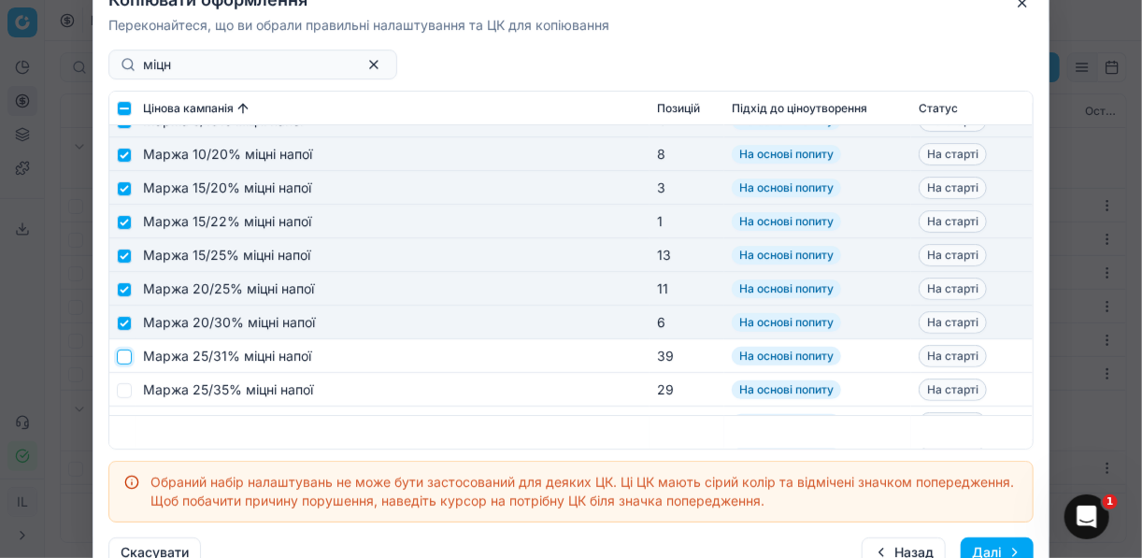
click at [127, 350] on input "checkbox" at bounding box center [124, 356] width 15 height 15
checkbox input "true"
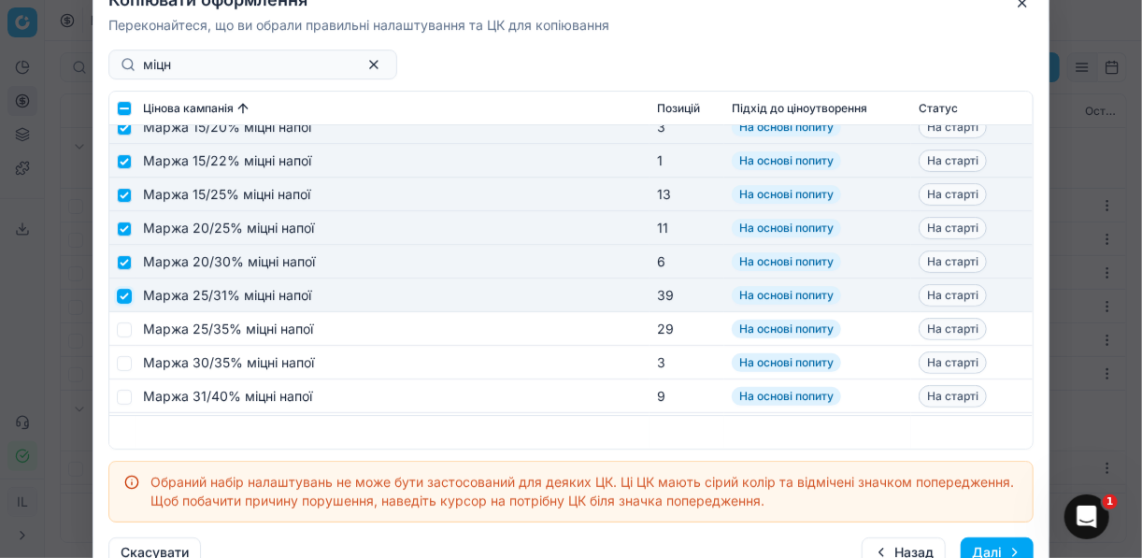
scroll to position [2767, 0]
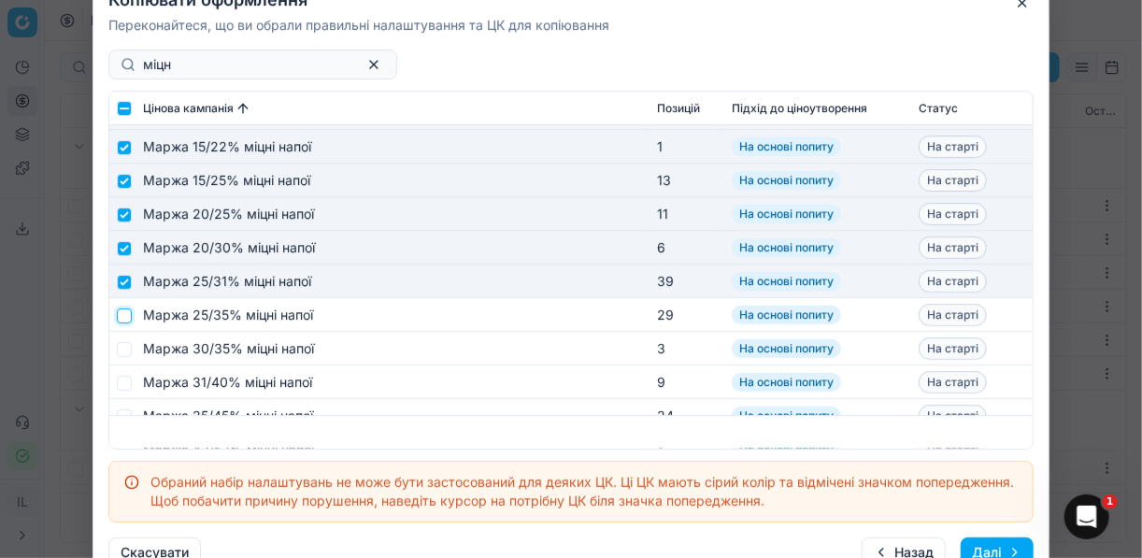
click at [124, 318] on input "checkbox" at bounding box center [124, 314] width 15 height 15
checkbox input "true"
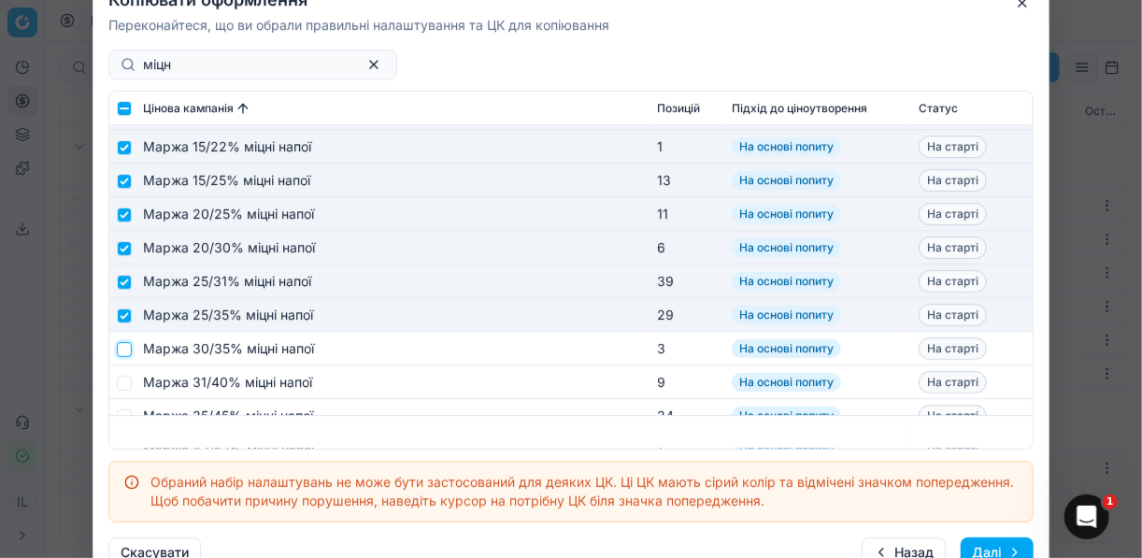
click at [127, 350] on input "checkbox" at bounding box center [124, 348] width 15 height 15
checkbox input "true"
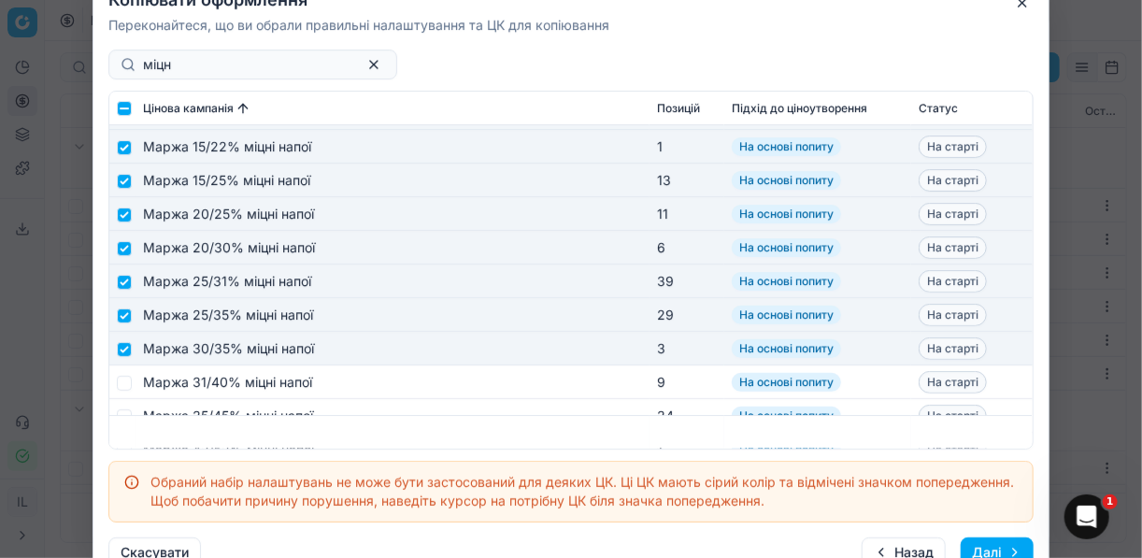
click at [131, 374] on td at bounding box center [122, 382] width 26 height 34
click at [130, 379] on input "checkbox" at bounding box center [124, 382] width 15 height 15
checkbox input "true"
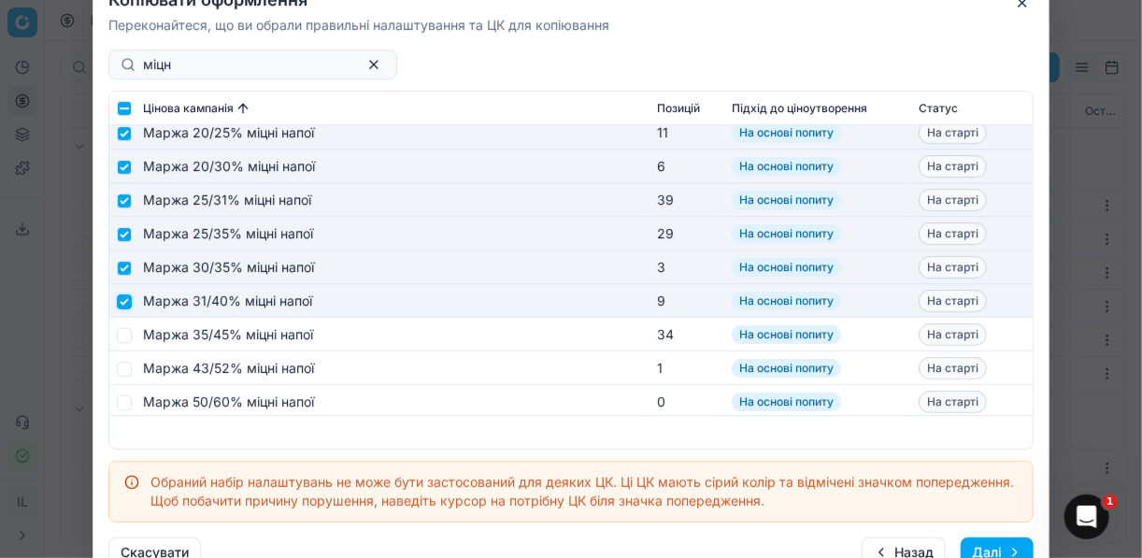
scroll to position [2849, 0]
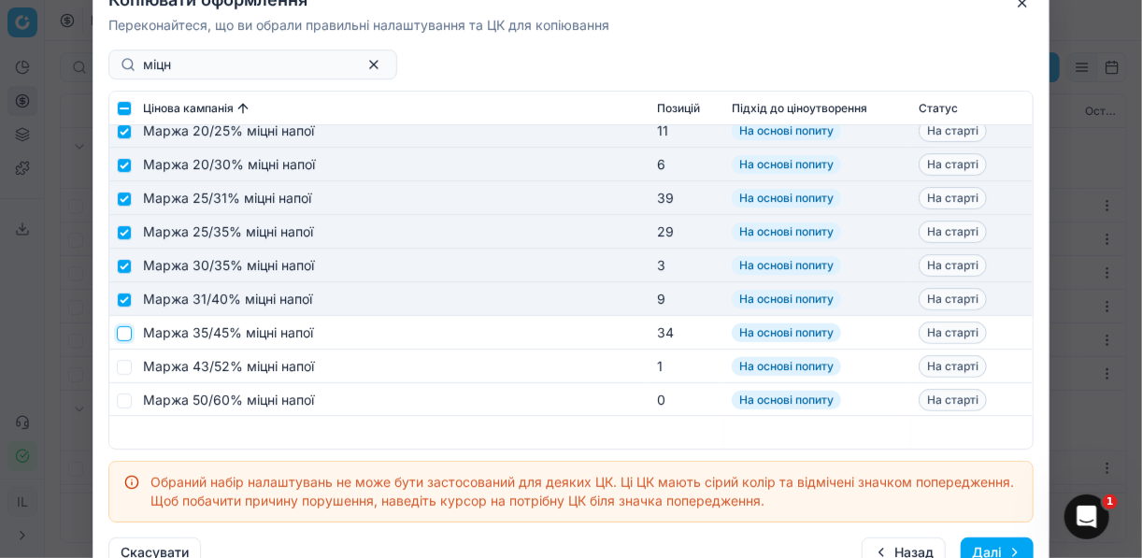
click at [130, 336] on input "checkbox" at bounding box center [124, 332] width 15 height 15
checkbox input "true"
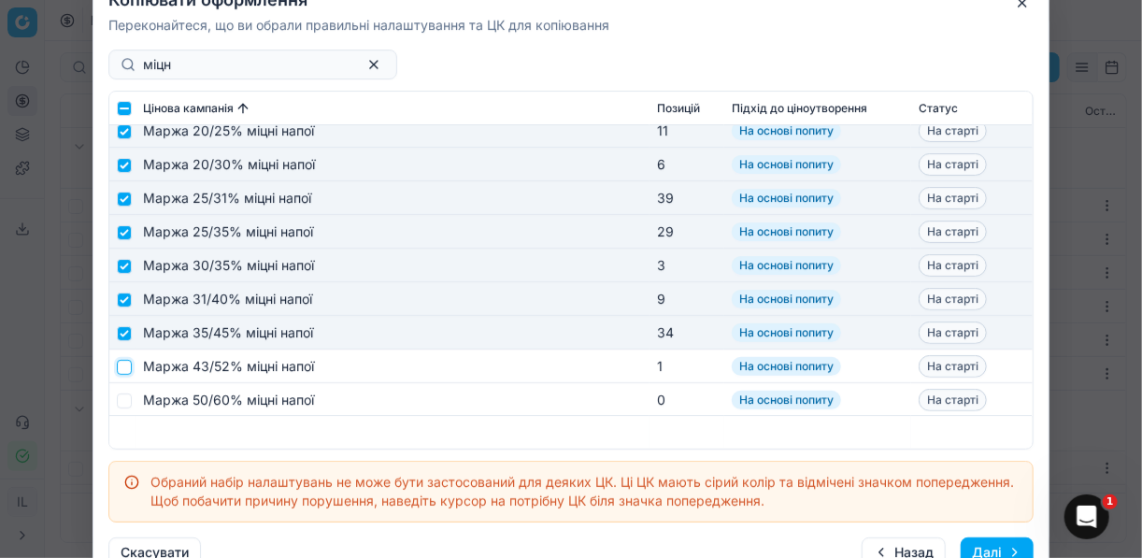
click at [124, 368] on input "checkbox" at bounding box center [124, 366] width 15 height 15
checkbox input "true"
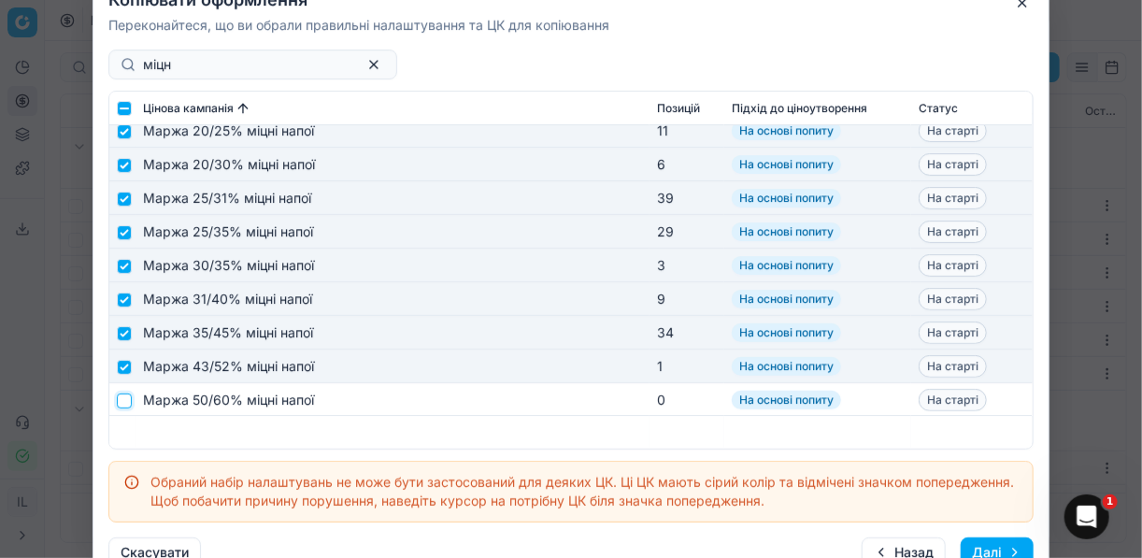
click at [122, 397] on input "checkbox" at bounding box center [124, 400] width 15 height 15
checkbox input "true"
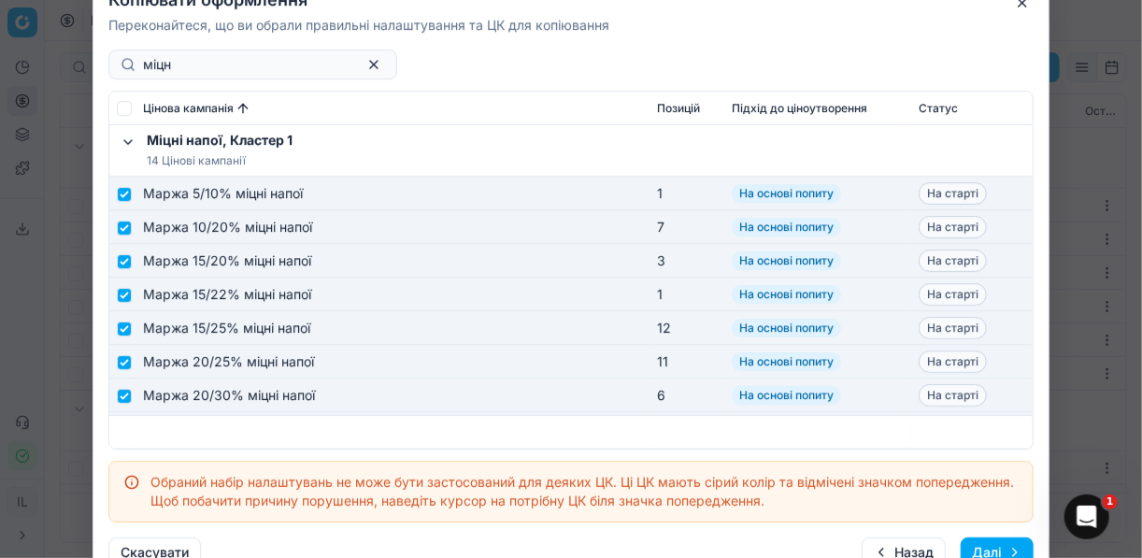
scroll to position [0, 0]
click at [1003, 544] on button "Далі" at bounding box center [997, 552] width 73 height 30
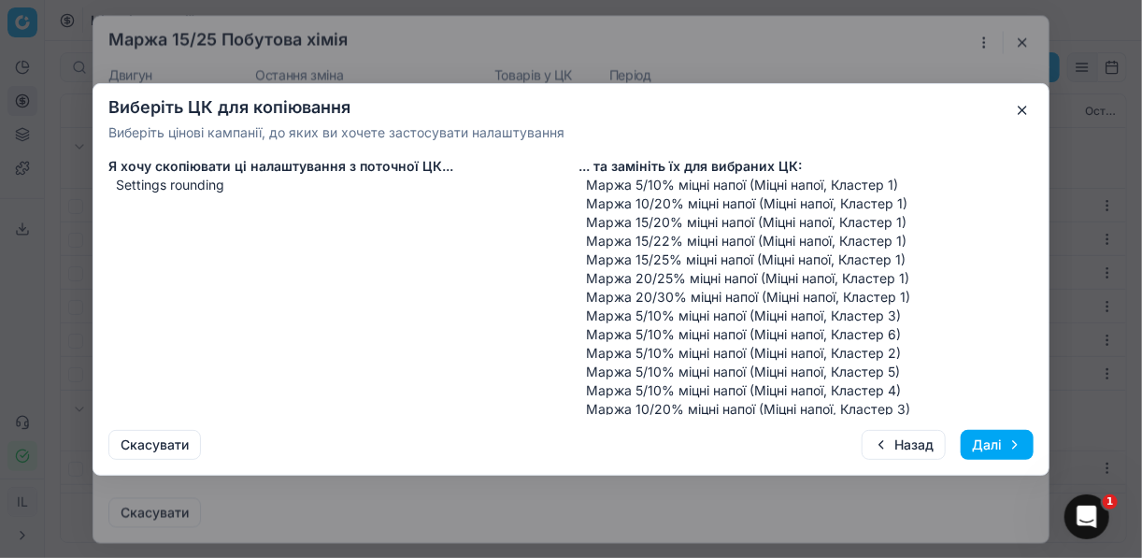
click at [980, 442] on button "Далі" at bounding box center [997, 445] width 73 height 30
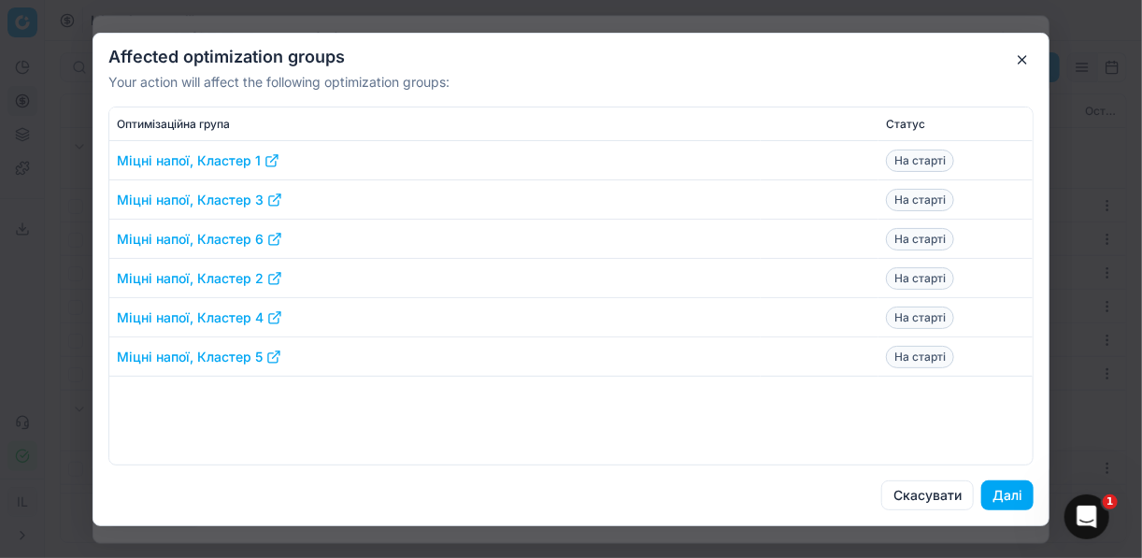
click at [1011, 495] on button "Далі" at bounding box center [1007, 495] width 52 height 30
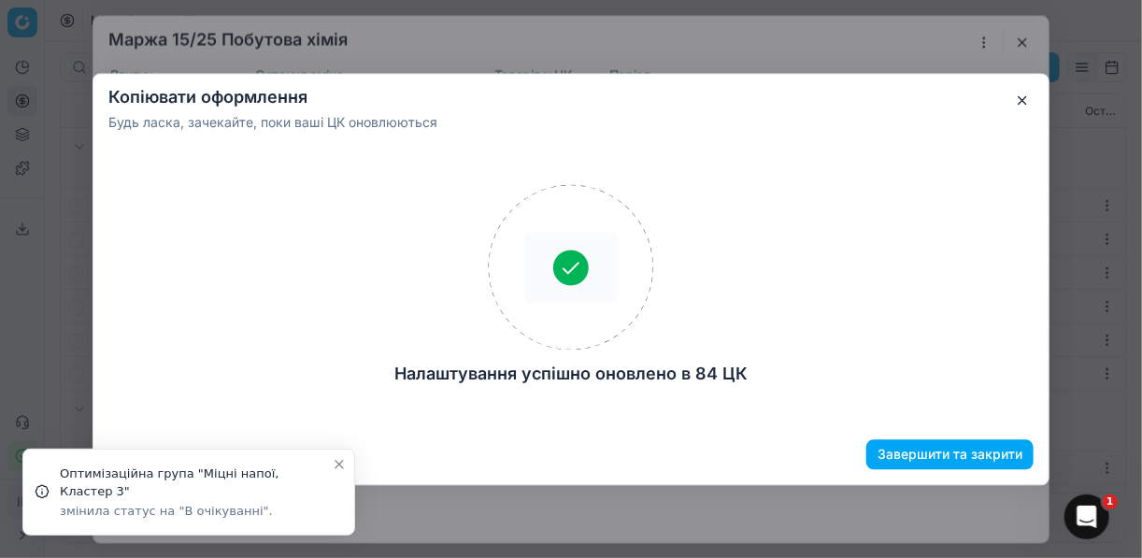
click at [954, 453] on button "Завершити та закрити" at bounding box center [949, 454] width 167 height 30
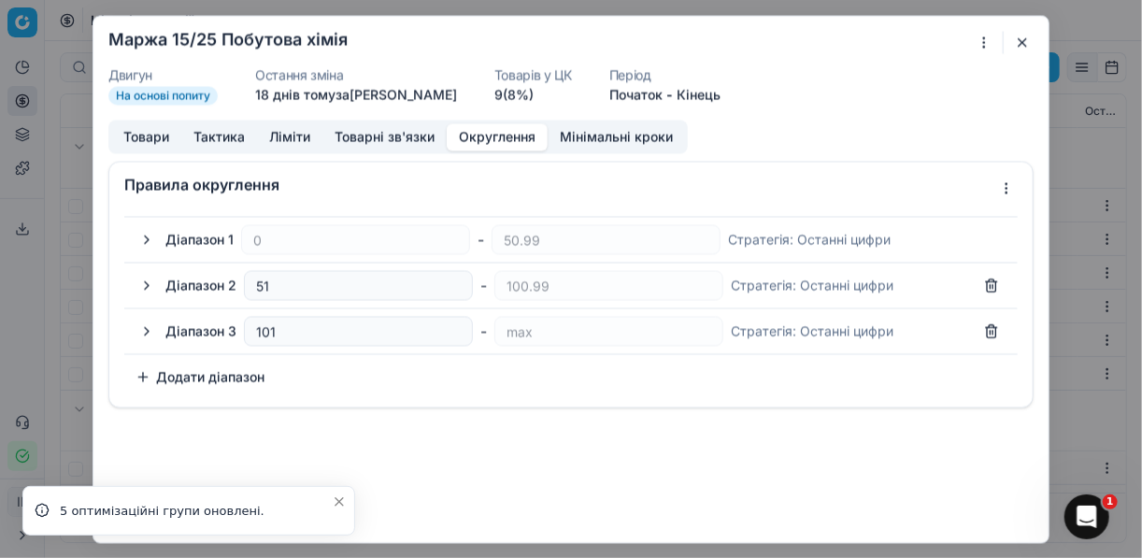
click at [1022, 40] on button "button" at bounding box center [1022, 42] width 22 height 22
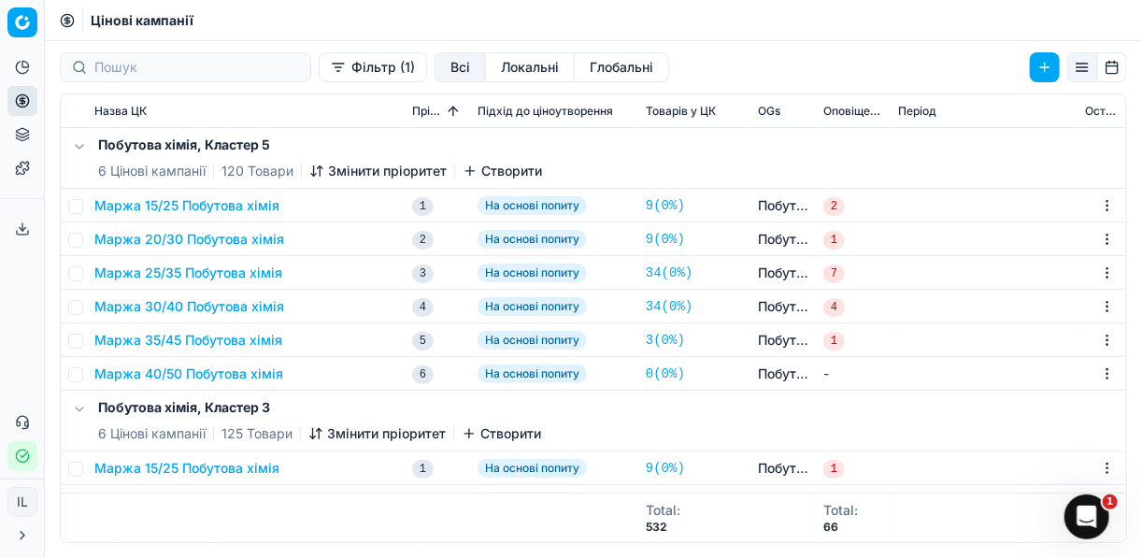
click at [192, 208] on button "Маржа 15/25 Побутова хімія" at bounding box center [186, 205] width 185 height 19
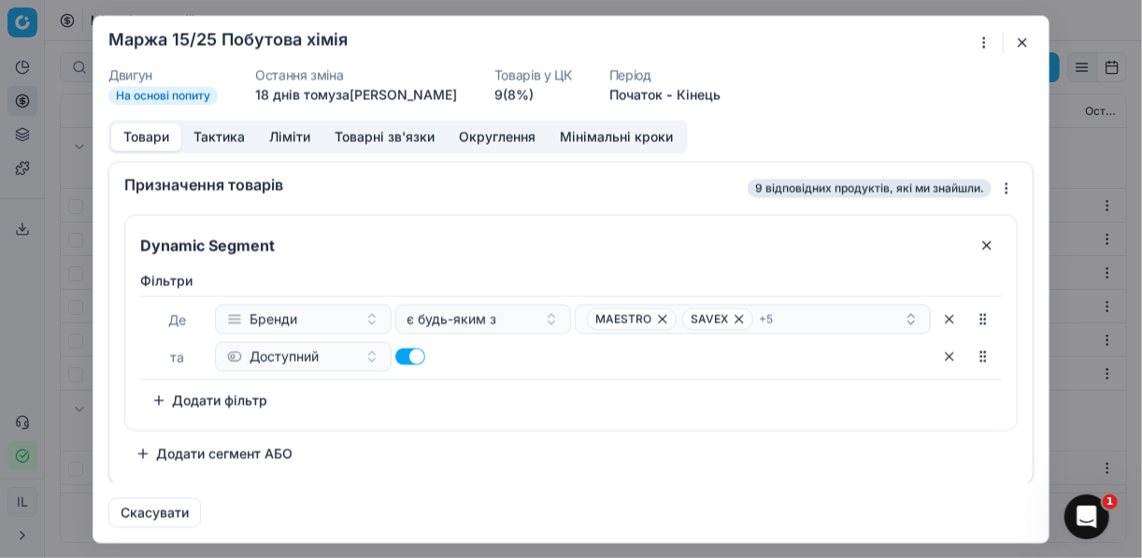
click at [482, 132] on button "Округлення" at bounding box center [497, 136] width 101 height 27
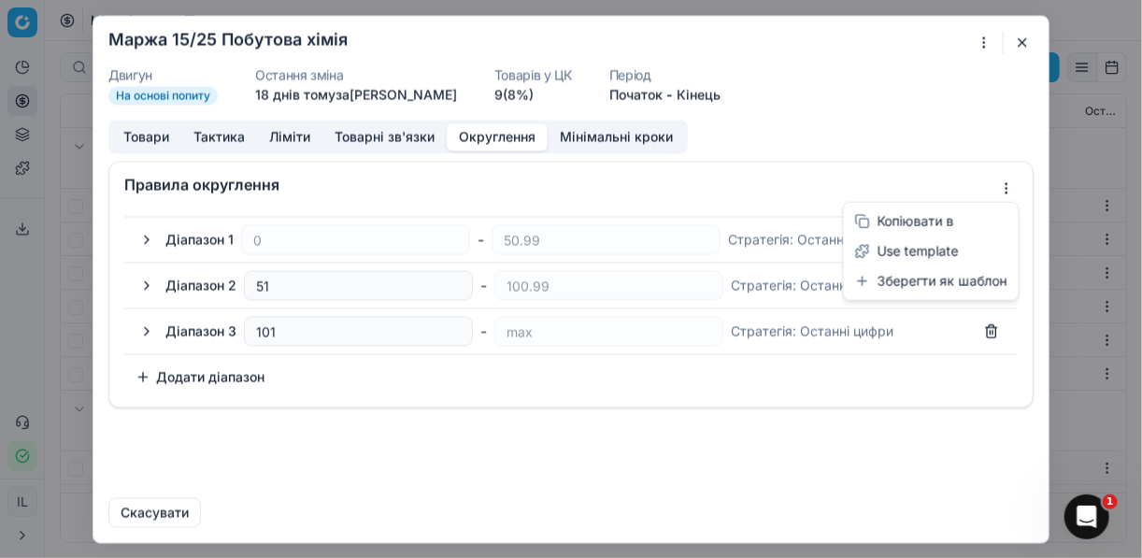
click at [1007, 181] on div "Ми зберігаємо налаштування ЦК. Будь ласка, зачекайте, це може зайняти декілька …" at bounding box center [571, 279] width 1142 height 558
click at [948, 221] on div "Копіювати в" at bounding box center [931, 222] width 167 height 30
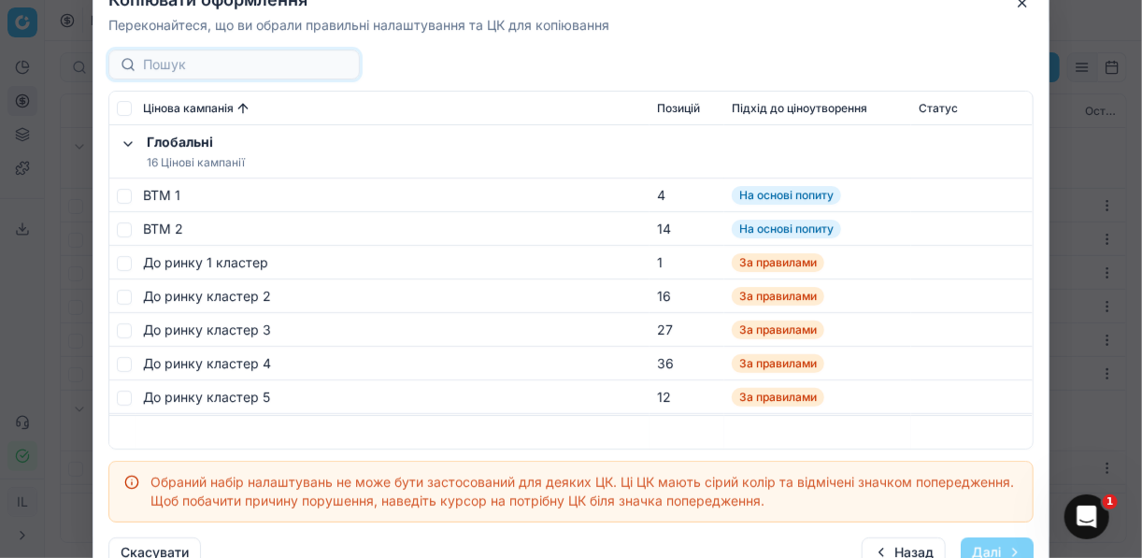
click at [220, 56] on div at bounding box center [233, 65] width 251 height 30
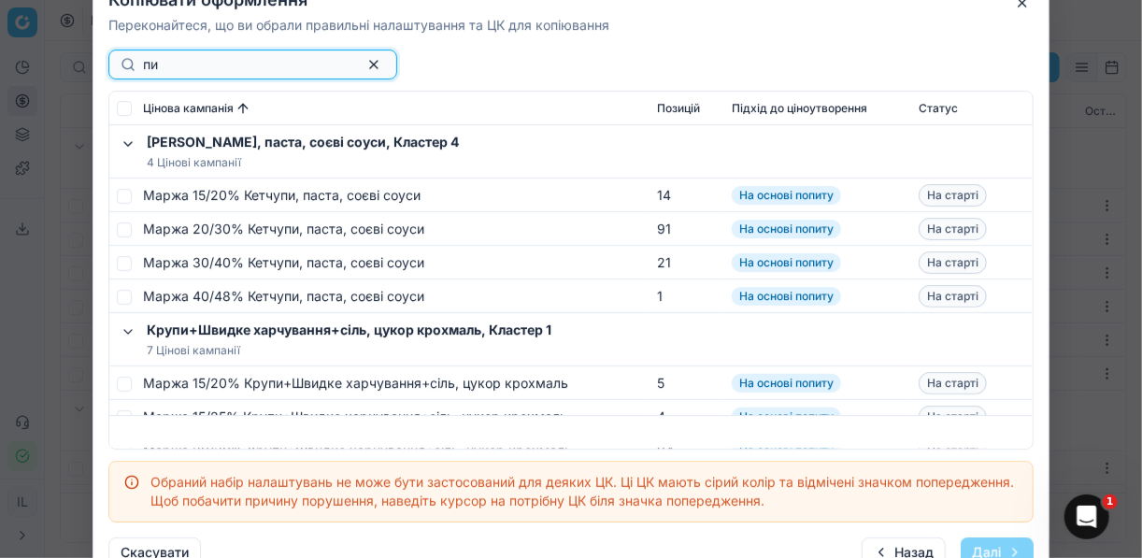
type input "п"
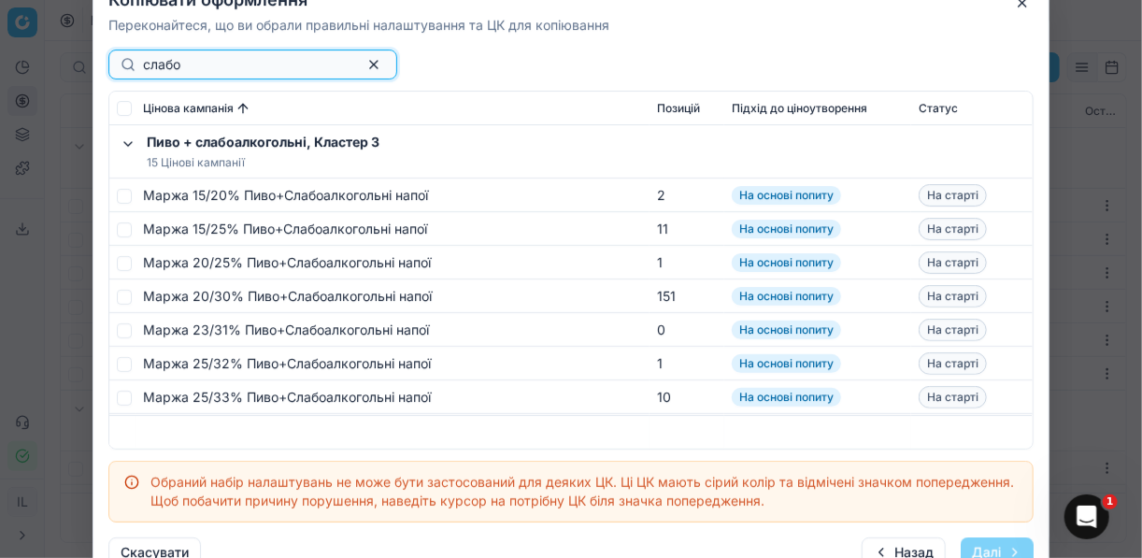
type input "слабо"
drag, startPoint x: 120, startPoint y: 192, endPoint x: 120, endPoint y: 210, distance: 18.7
click at [119, 203] on td at bounding box center [122, 196] width 26 height 34
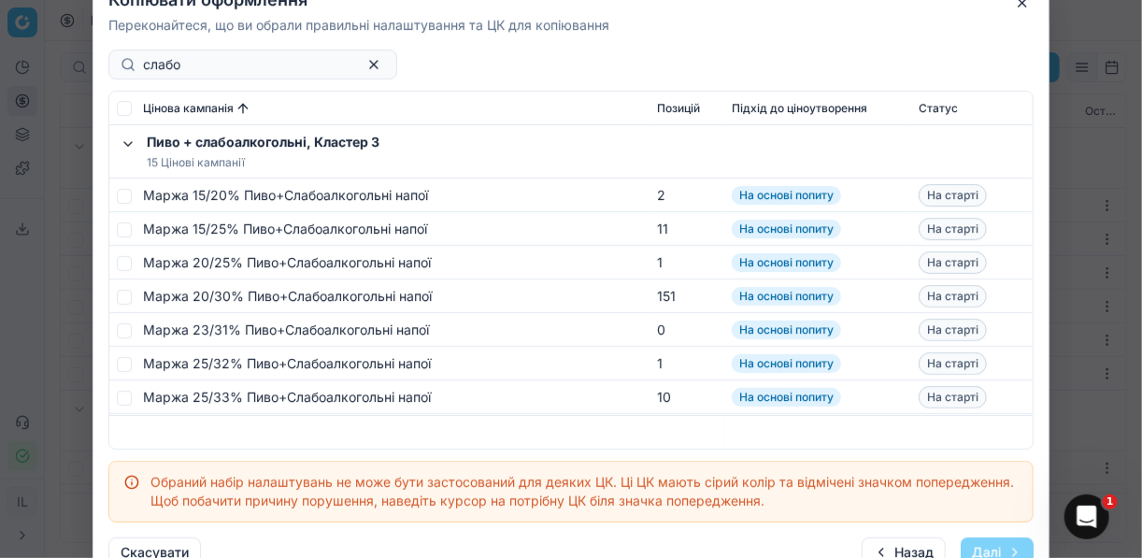
click at [113, 198] on td at bounding box center [122, 196] width 26 height 34
click at [122, 197] on input "checkbox" at bounding box center [124, 195] width 15 height 15
checkbox input "true"
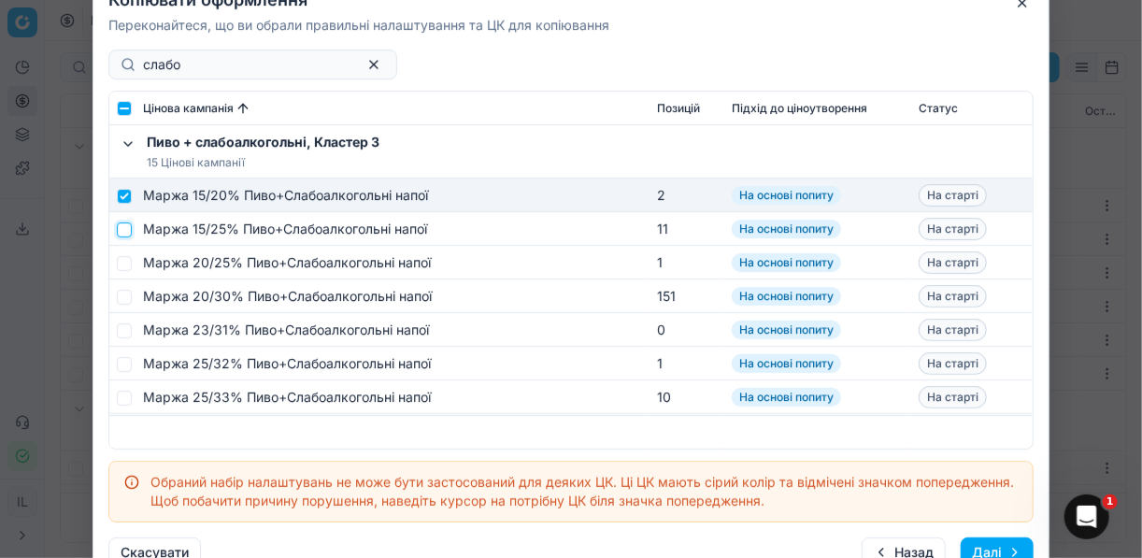
click at [121, 236] on input "checkbox" at bounding box center [124, 229] width 15 height 15
checkbox input "true"
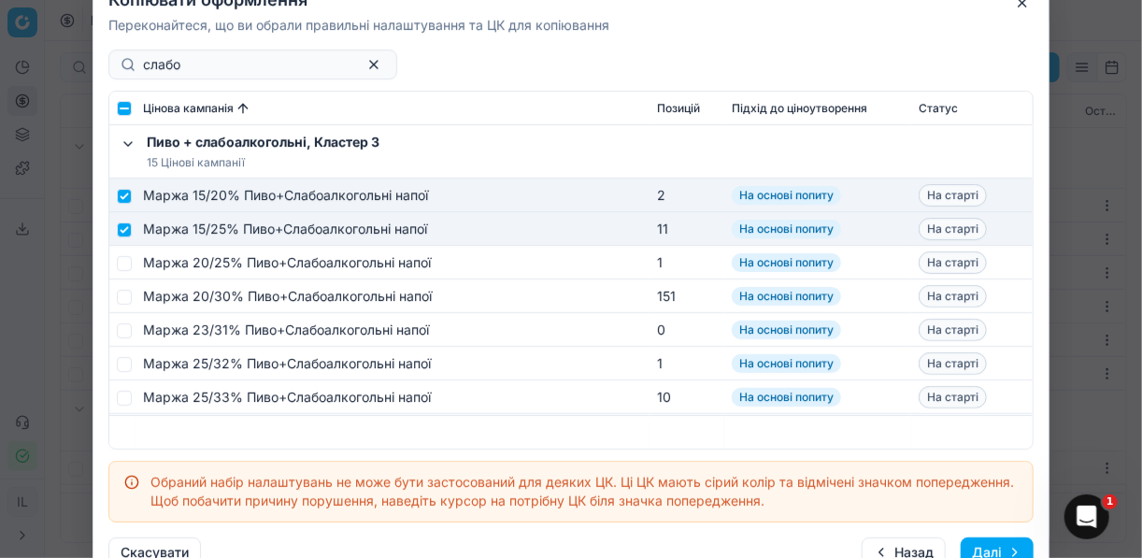
click at [122, 270] on td at bounding box center [122, 263] width 26 height 34
click at [131, 264] on td at bounding box center [122, 263] width 26 height 34
click at [124, 263] on input "checkbox" at bounding box center [124, 262] width 15 height 15
checkbox input "true"
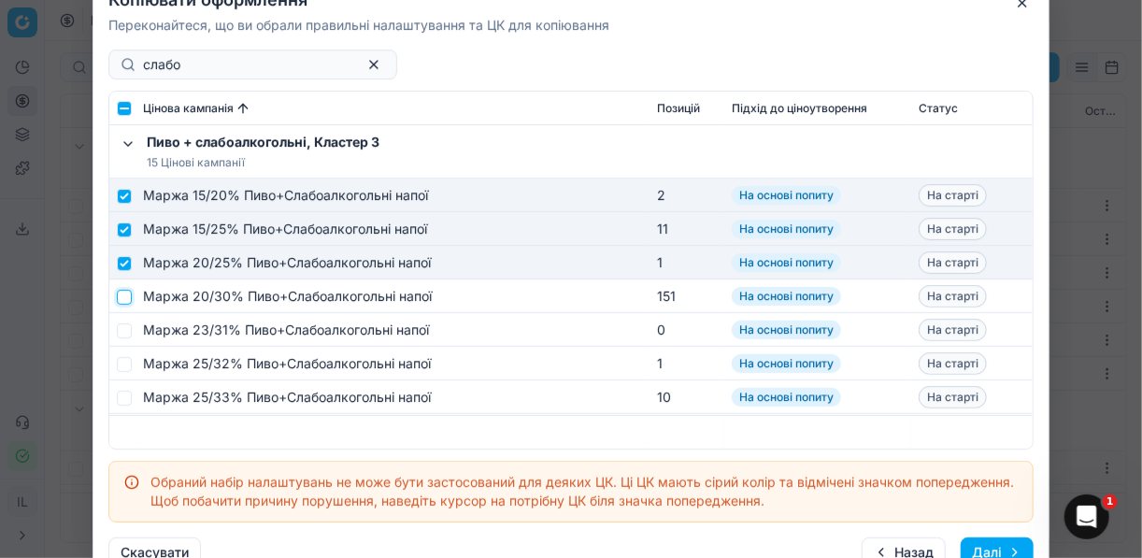
click at [124, 299] on input "checkbox" at bounding box center [124, 296] width 15 height 15
checkbox input "true"
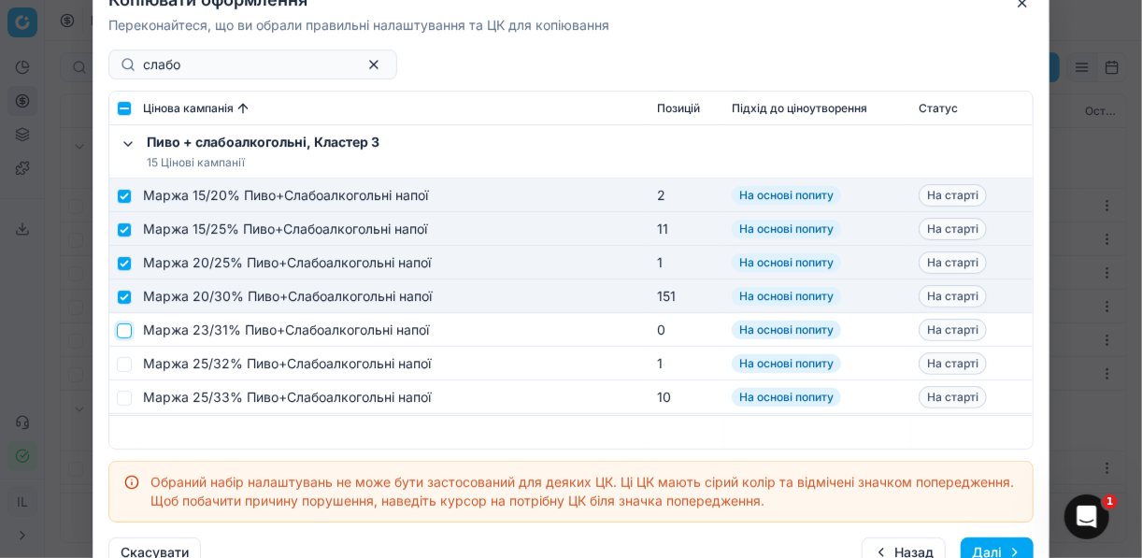
click at [126, 328] on input "checkbox" at bounding box center [124, 329] width 15 height 15
checkbox input "true"
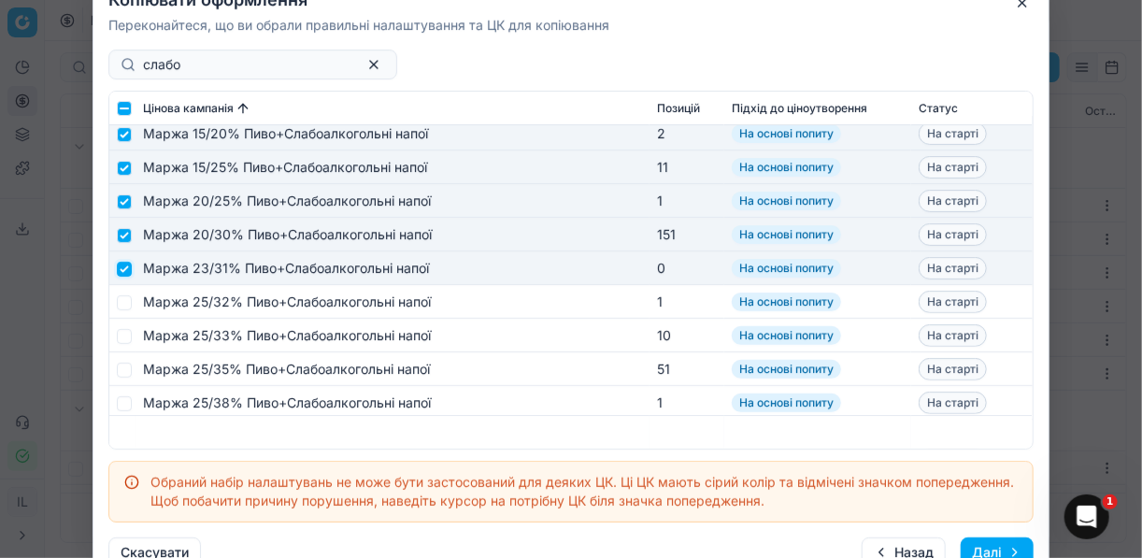
scroll to position [75, 0]
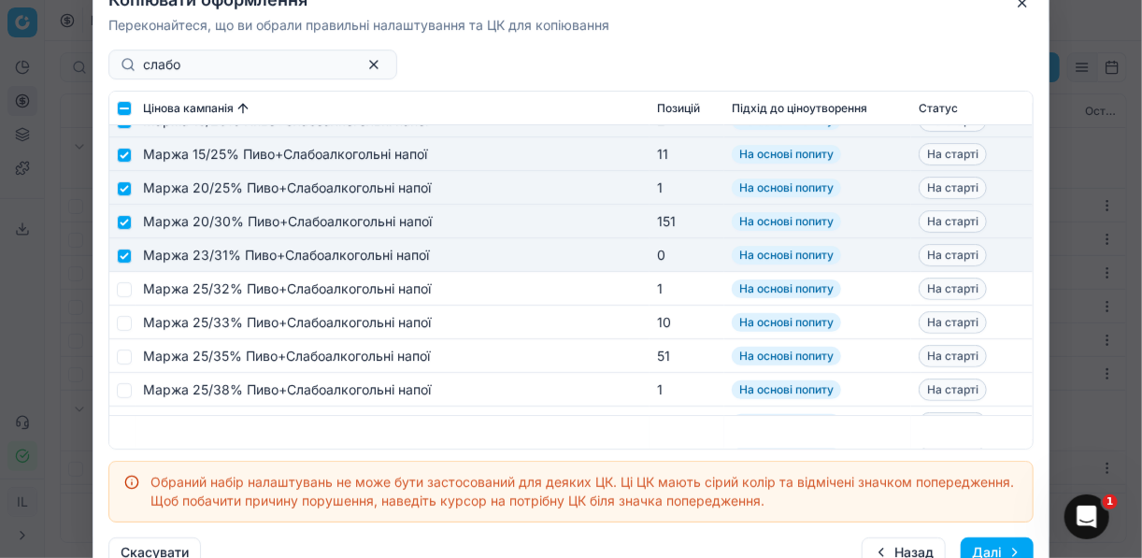
click at [124, 296] on td at bounding box center [122, 289] width 26 height 34
click at [126, 293] on input "checkbox" at bounding box center [124, 288] width 15 height 15
checkbox input "true"
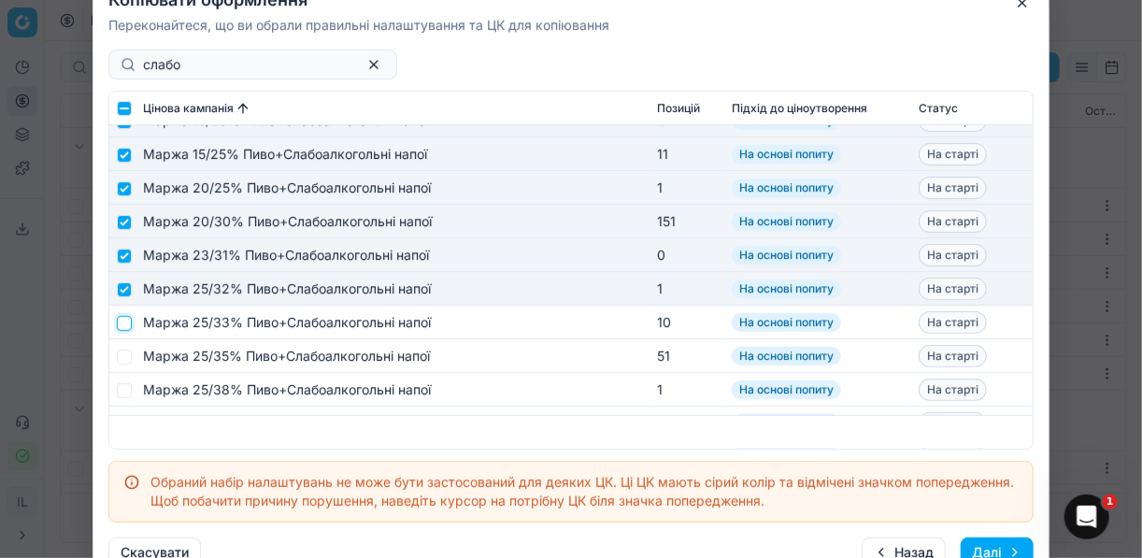
click at [128, 322] on input "checkbox" at bounding box center [124, 322] width 15 height 15
checkbox input "true"
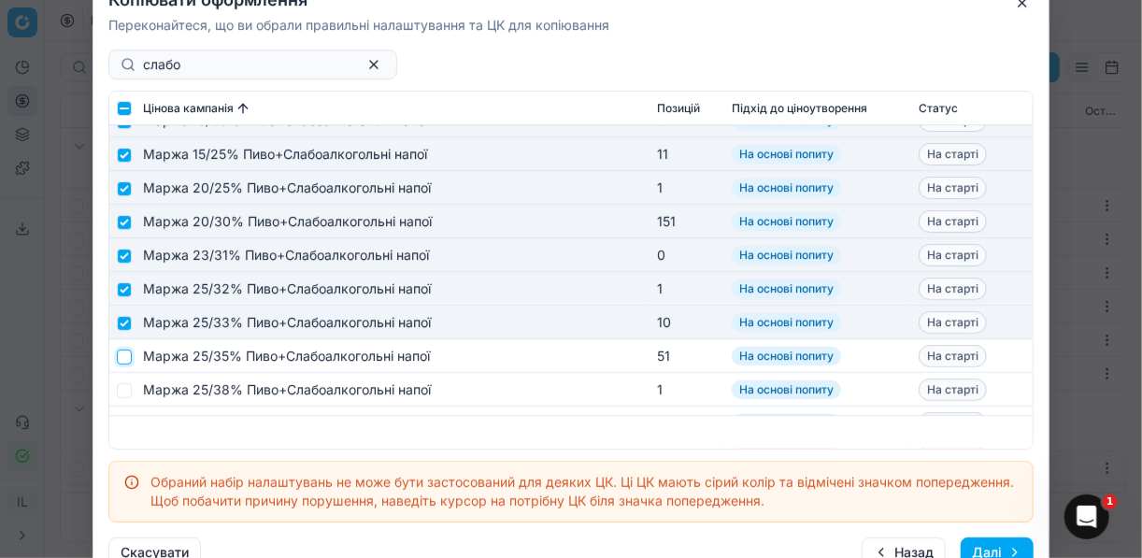
click at [125, 363] on input "checkbox" at bounding box center [124, 356] width 15 height 15
checkbox input "true"
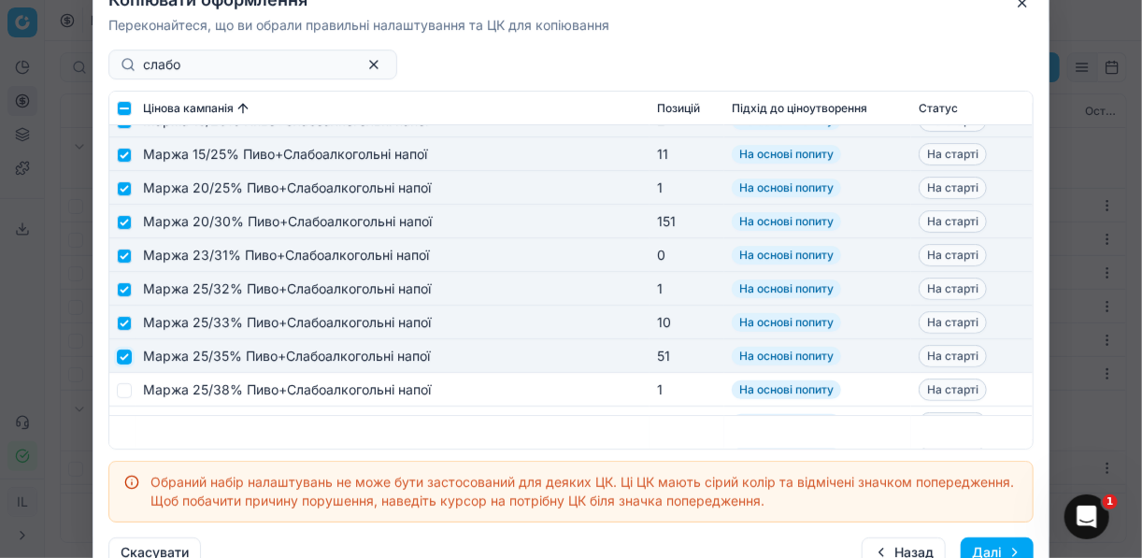
scroll to position [299, 0]
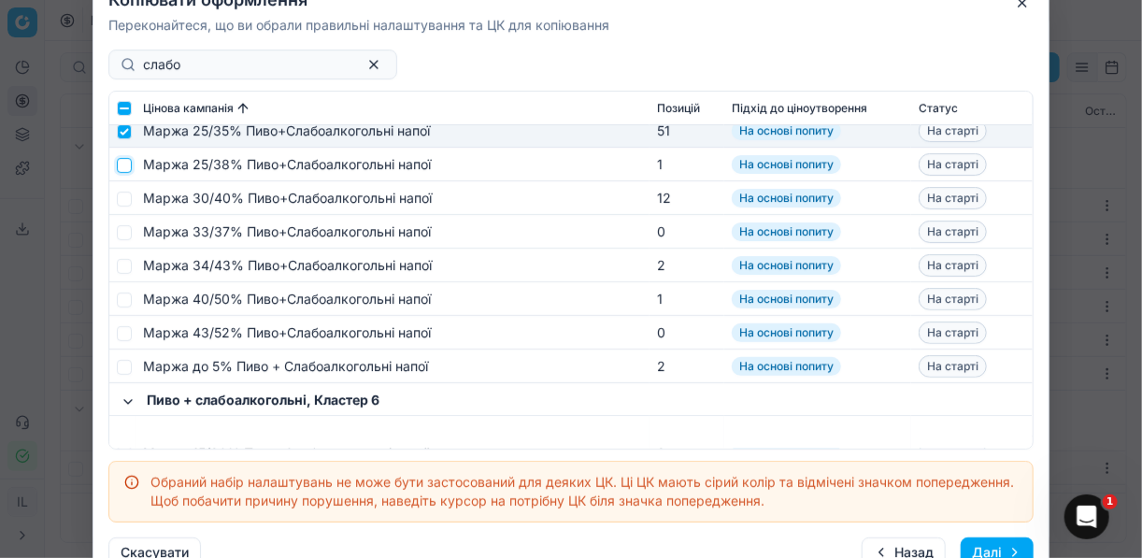
click at [128, 164] on input "checkbox" at bounding box center [124, 164] width 15 height 15
checkbox input "true"
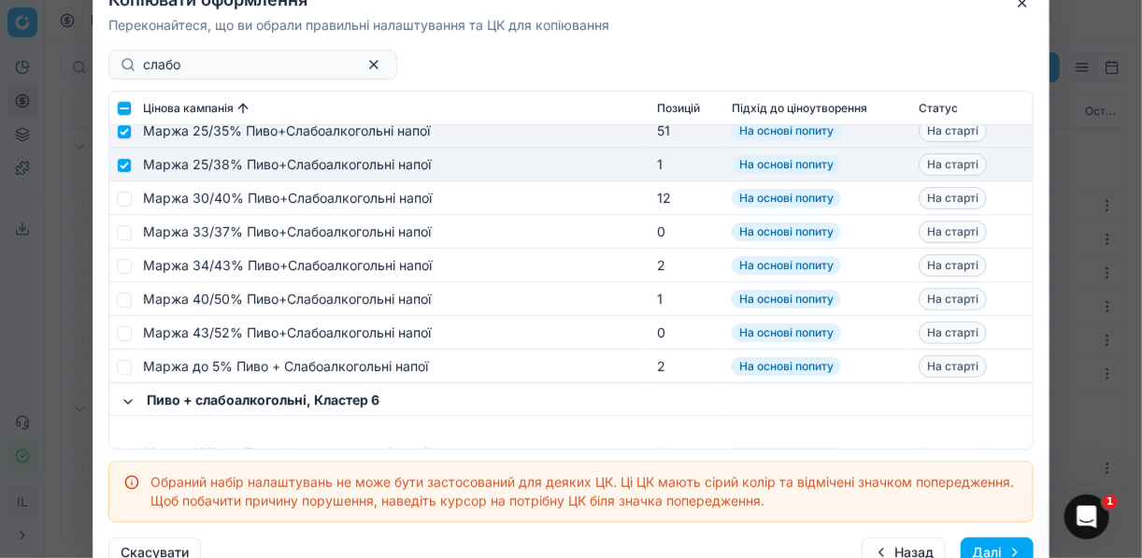
click at [127, 202] on td at bounding box center [122, 198] width 26 height 34
click at [126, 201] on input "checkbox" at bounding box center [124, 198] width 15 height 15
checkbox input "true"
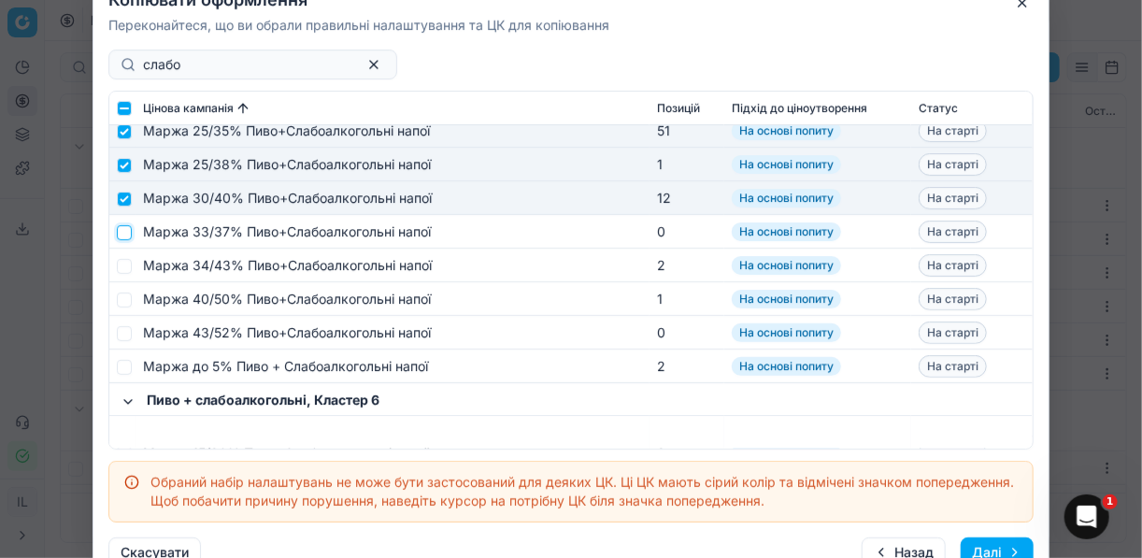
click at [122, 233] on input "checkbox" at bounding box center [124, 231] width 15 height 15
checkbox input "true"
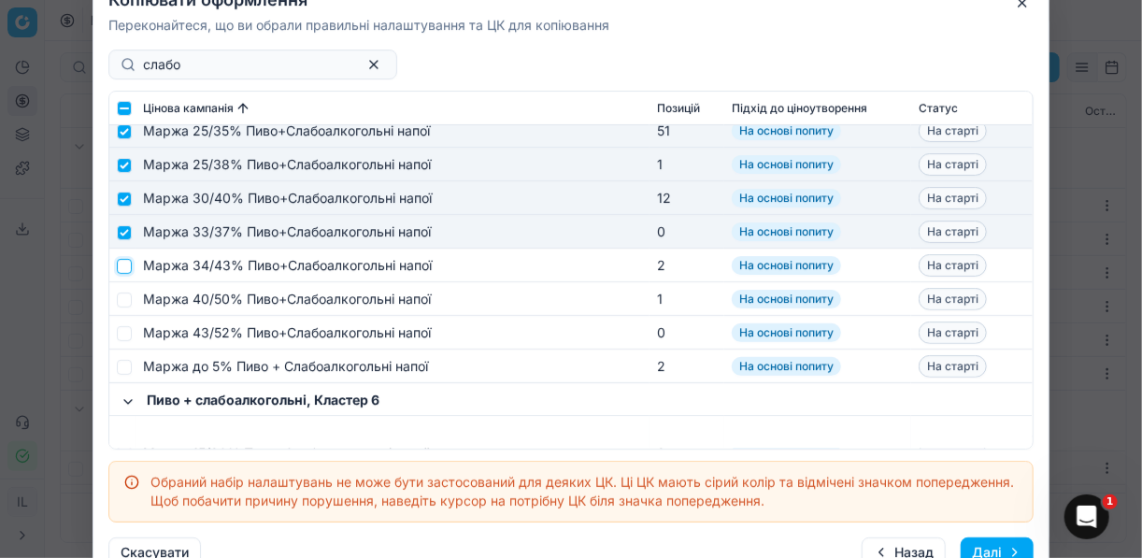
click at [129, 267] on input "checkbox" at bounding box center [124, 265] width 15 height 15
checkbox input "true"
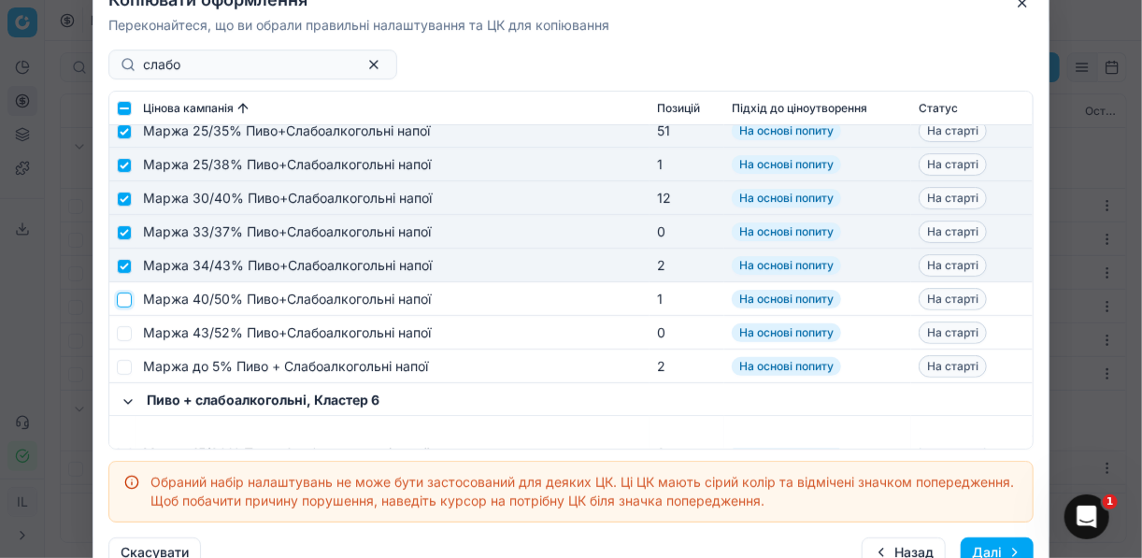
click at [122, 299] on input "checkbox" at bounding box center [124, 299] width 15 height 15
checkbox input "true"
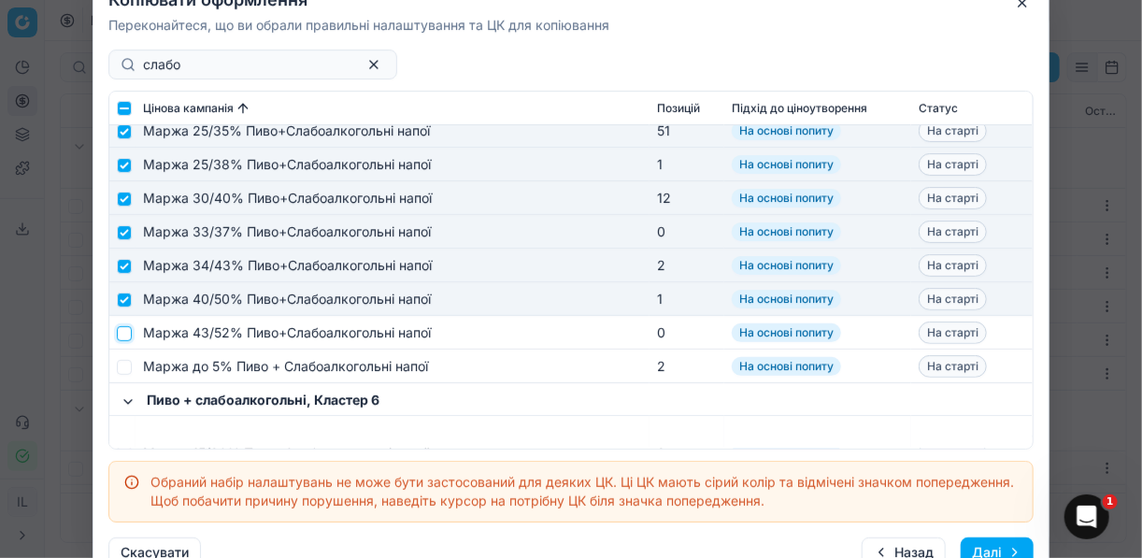
click at [126, 331] on input "checkbox" at bounding box center [124, 332] width 15 height 15
checkbox input "true"
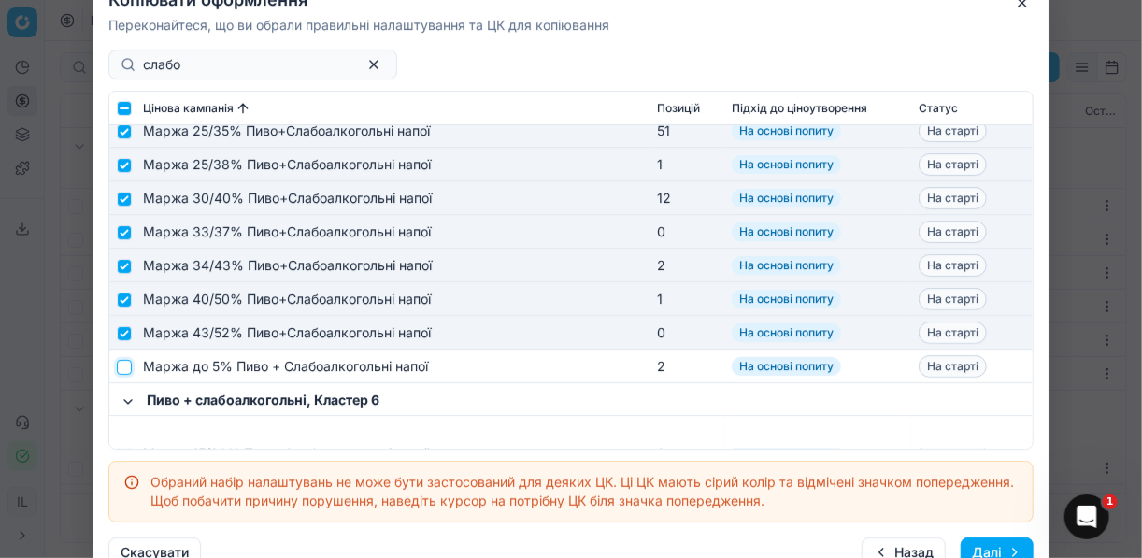
click at [124, 373] on input "checkbox" at bounding box center [124, 366] width 15 height 15
checkbox input "true"
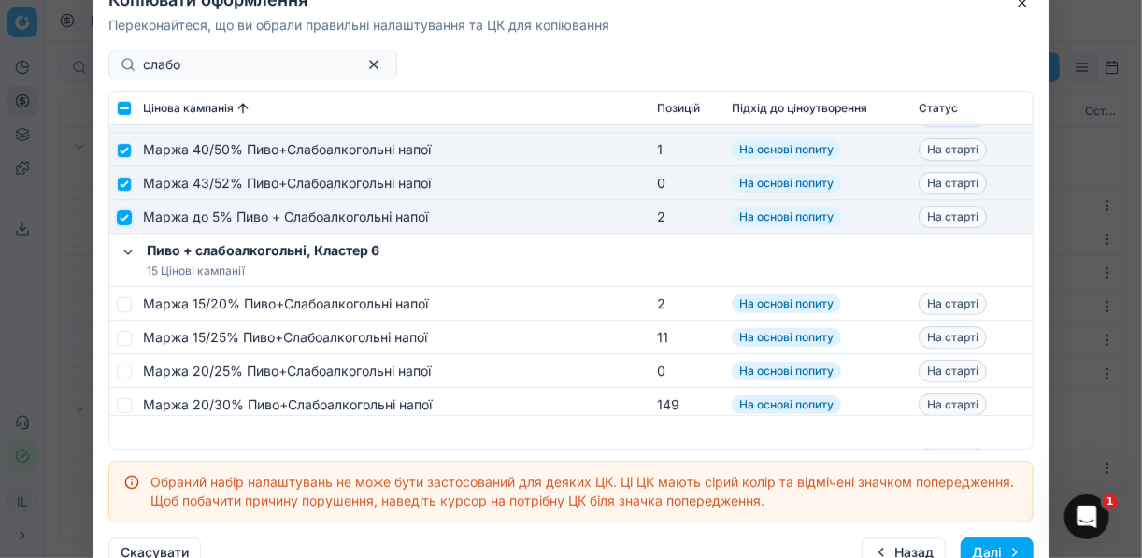
scroll to position [523, 0]
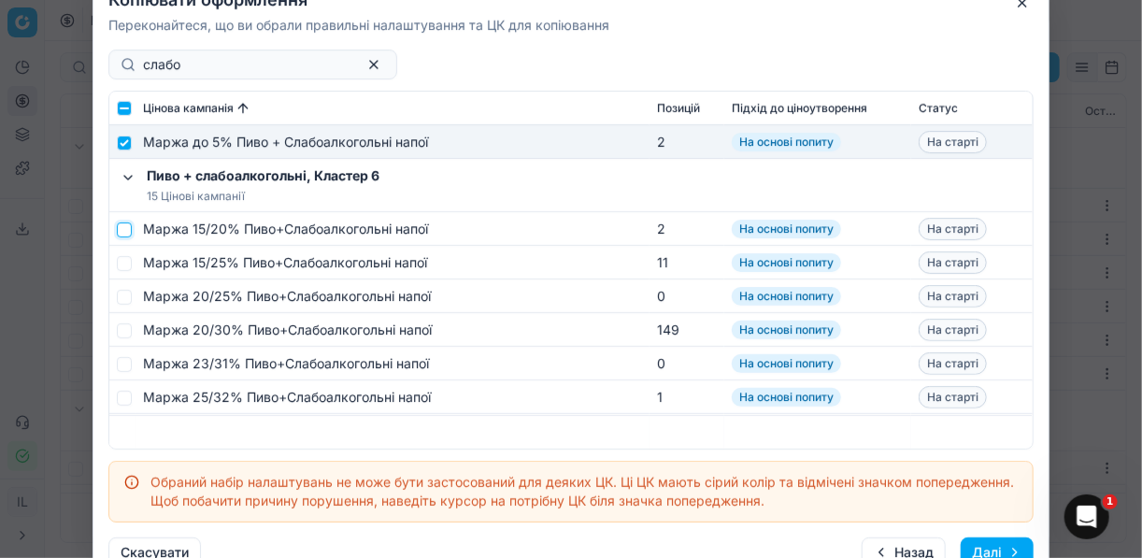
click at [127, 232] on input "checkbox" at bounding box center [124, 229] width 15 height 15
checkbox input "true"
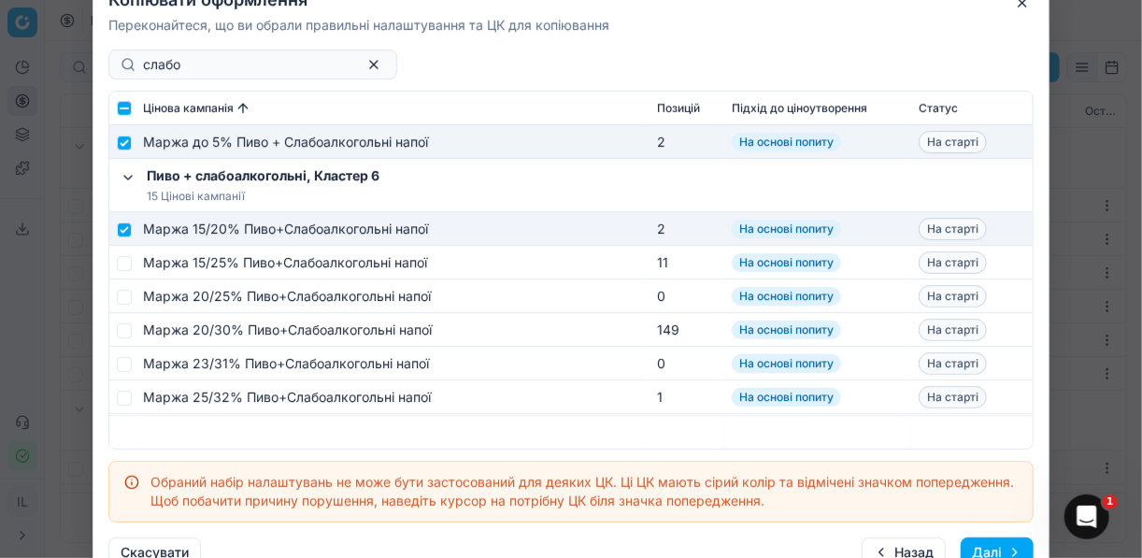
click at [127, 273] on td at bounding box center [122, 263] width 26 height 34
click at [126, 265] on input "checkbox" at bounding box center [124, 262] width 15 height 15
checkbox input "true"
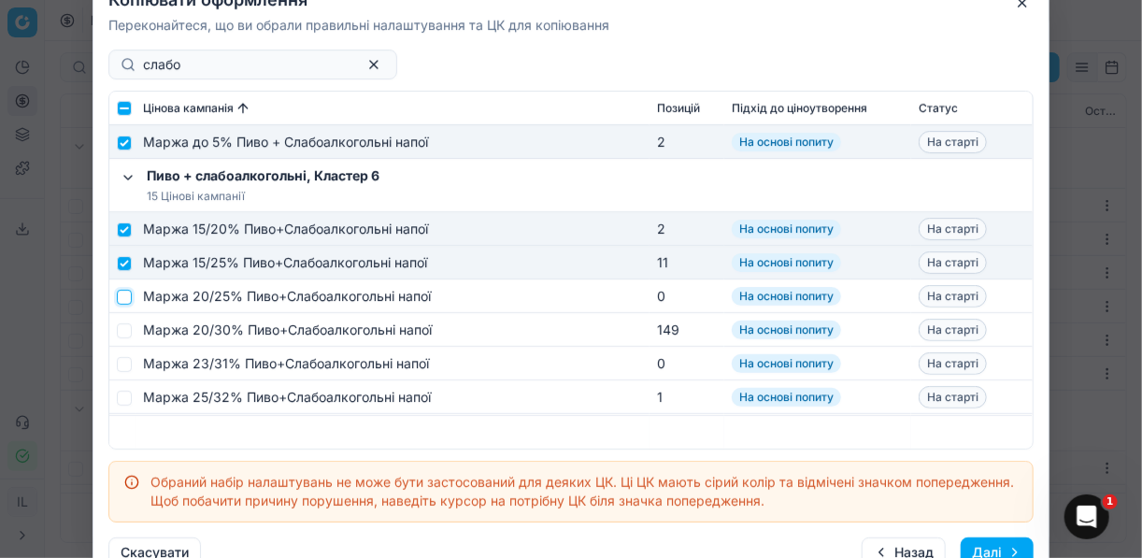
click at [127, 300] on input "checkbox" at bounding box center [124, 296] width 15 height 15
checkbox input "true"
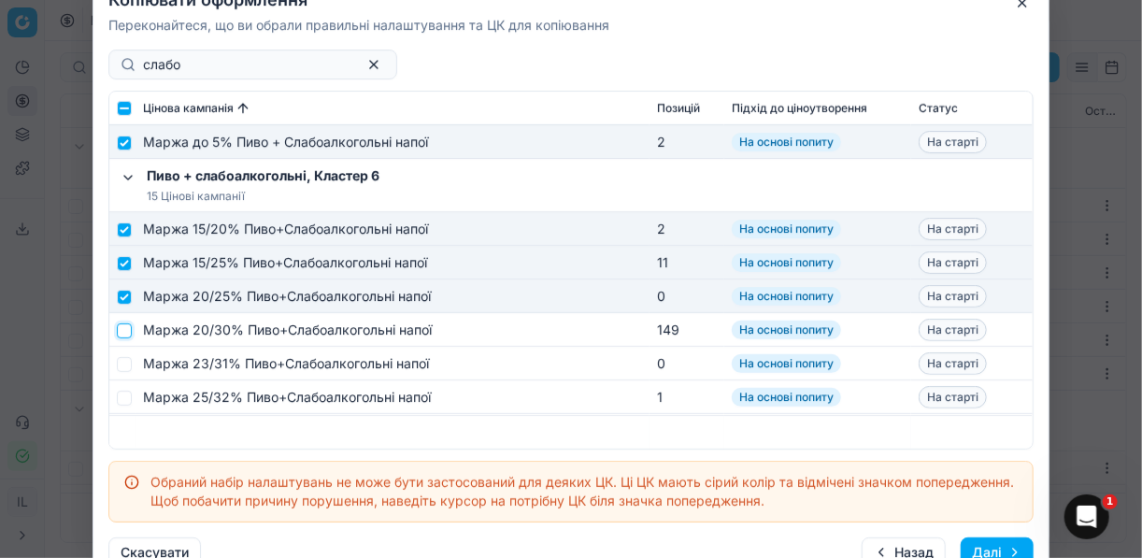
click at [126, 326] on input "checkbox" at bounding box center [124, 329] width 15 height 15
checkbox input "true"
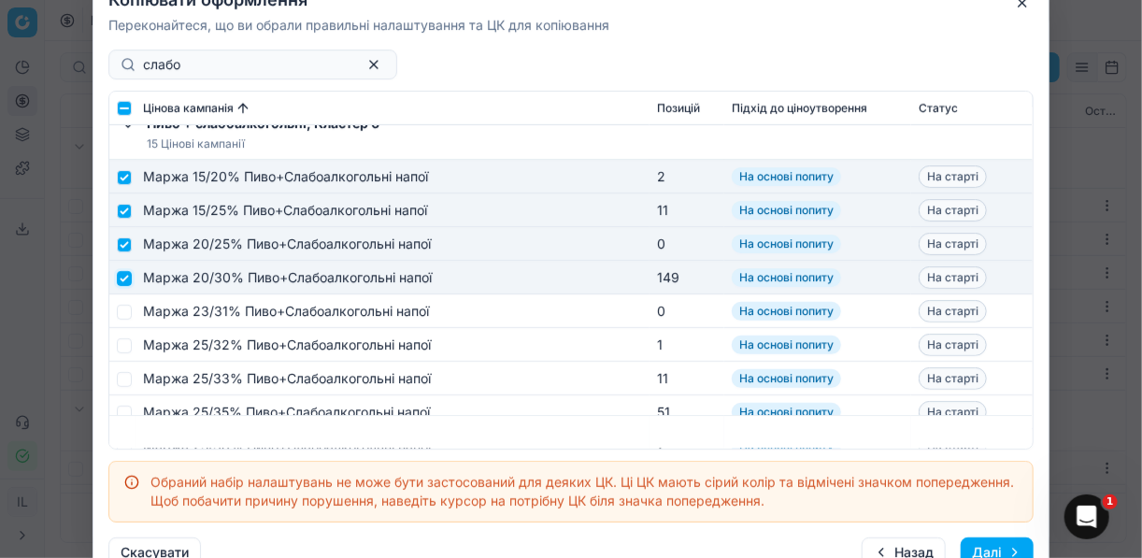
scroll to position [598, 0]
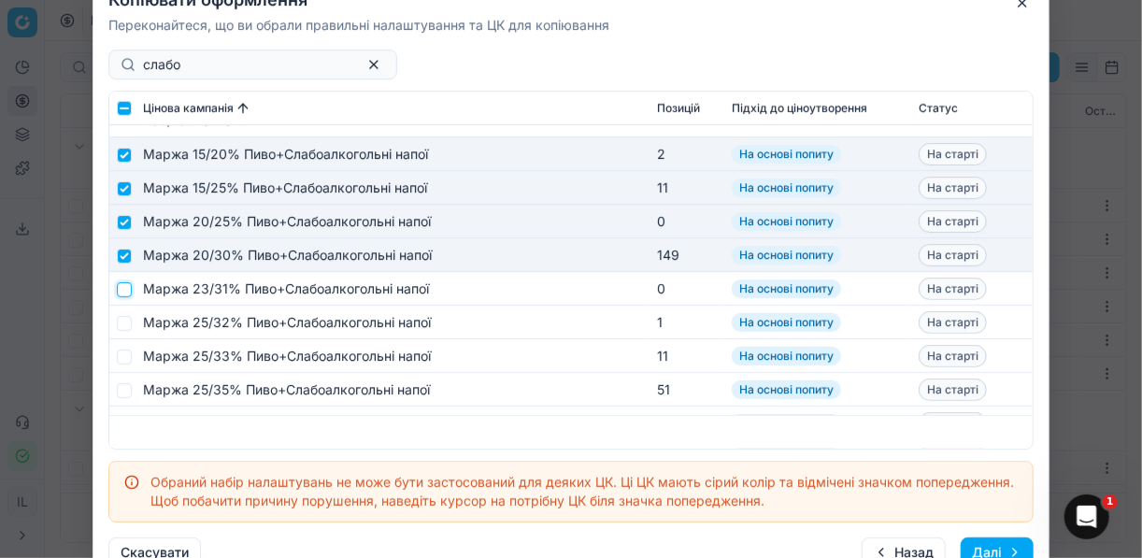
click at [127, 288] on input "checkbox" at bounding box center [124, 288] width 15 height 15
checkbox input "true"
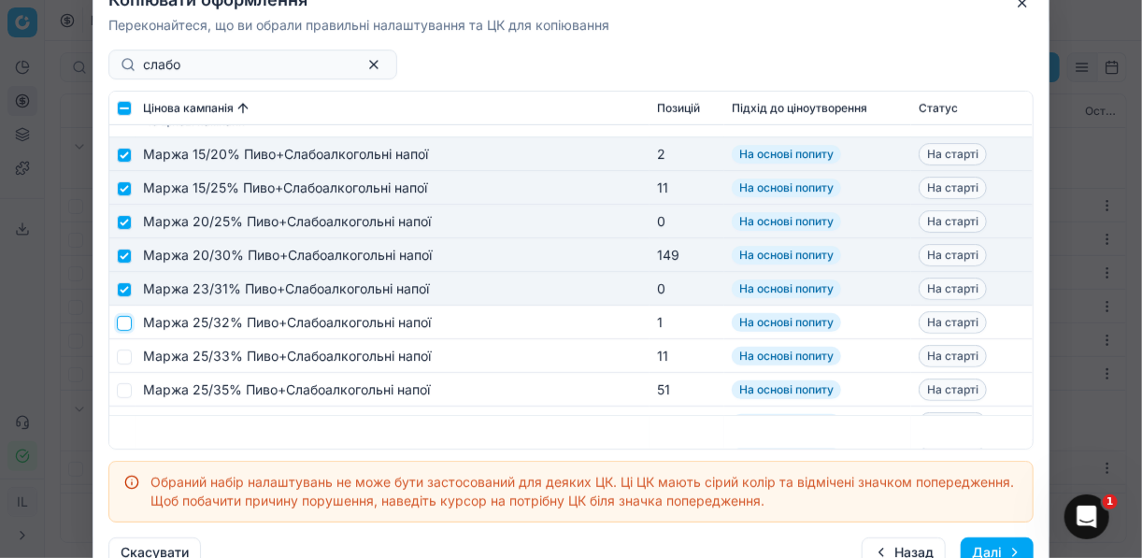
click at [121, 320] on input "checkbox" at bounding box center [124, 322] width 15 height 15
checkbox input "true"
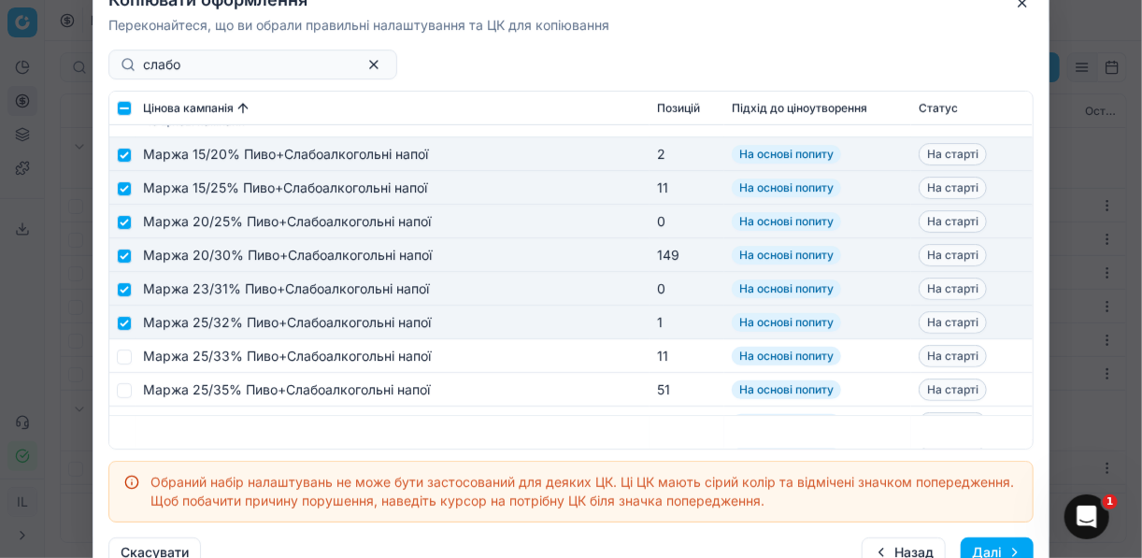
click at [116, 361] on td at bounding box center [122, 356] width 26 height 34
click at [122, 354] on input "checkbox" at bounding box center [124, 356] width 15 height 15
checkbox input "true"
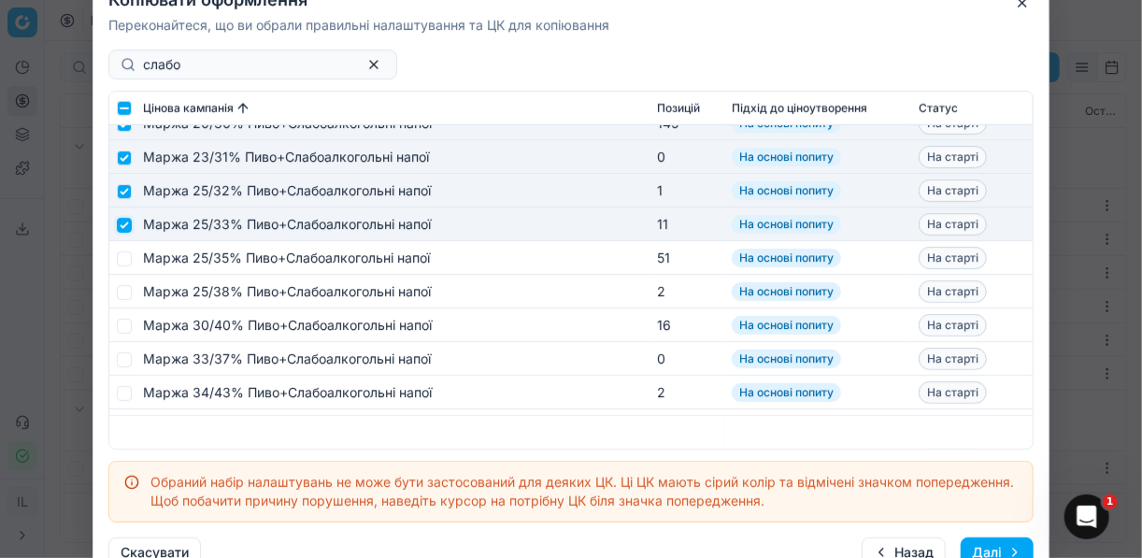
scroll to position [748, 0]
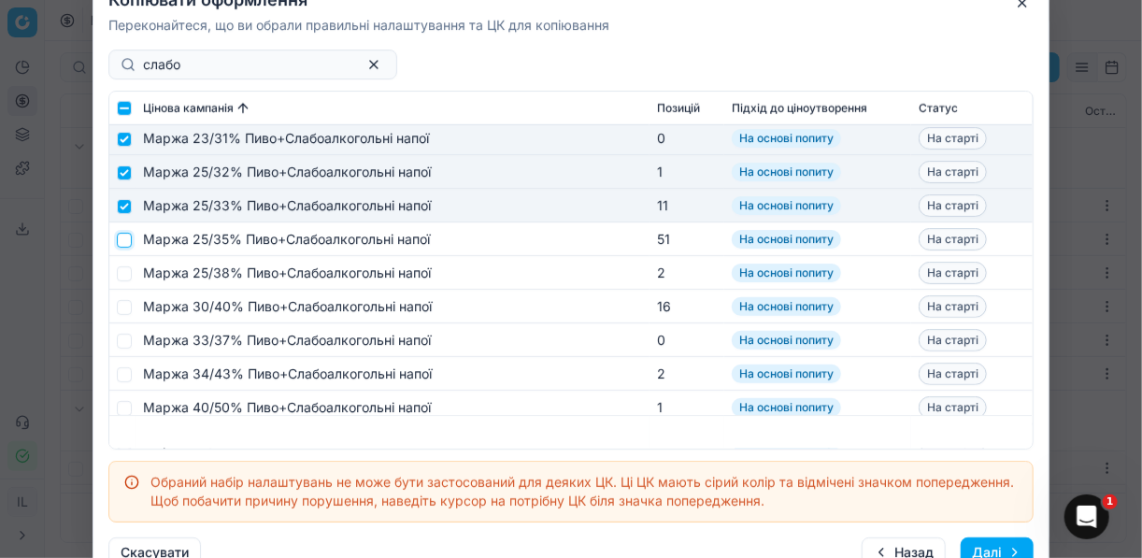
click at [125, 241] on input "checkbox" at bounding box center [124, 239] width 15 height 15
checkbox input "true"
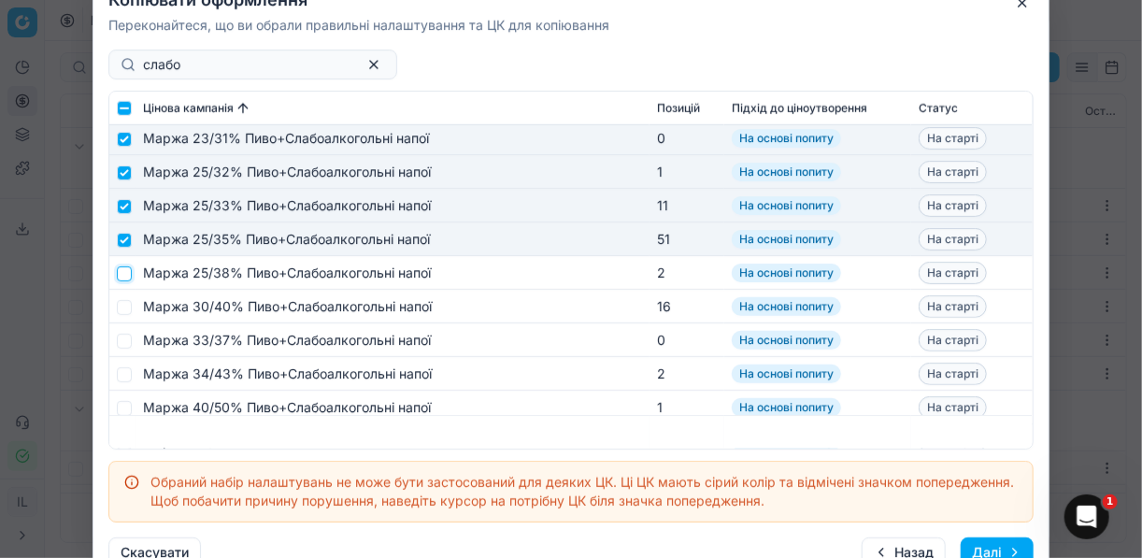
click at [126, 275] on input "checkbox" at bounding box center [124, 272] width 15 height 15
checkbox input "true"
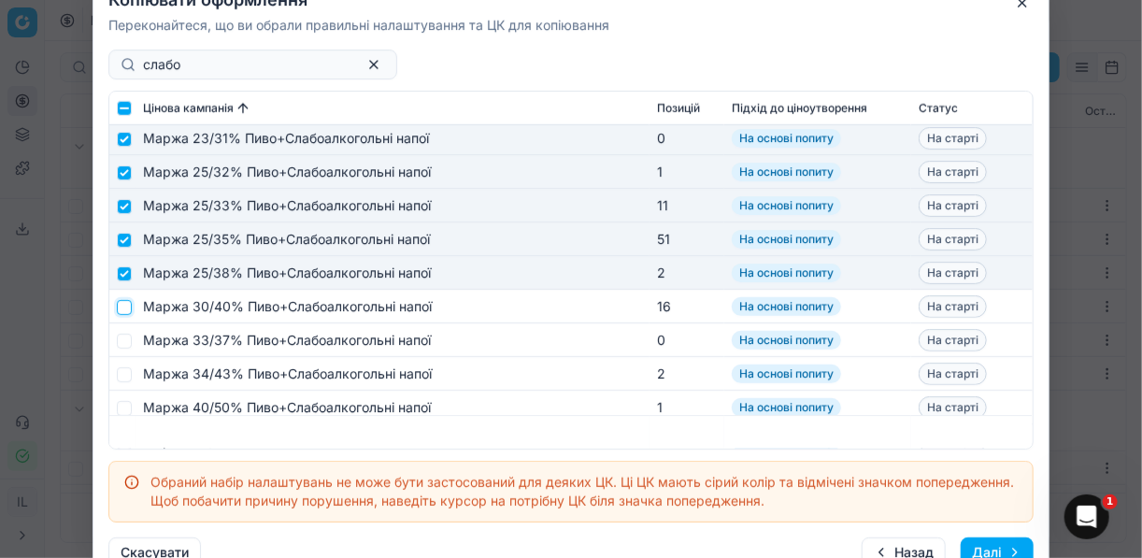
click at [124, 303] on input "checkbox" at bounding box center [124, 306] width 15 height 15
checkbox input "true"
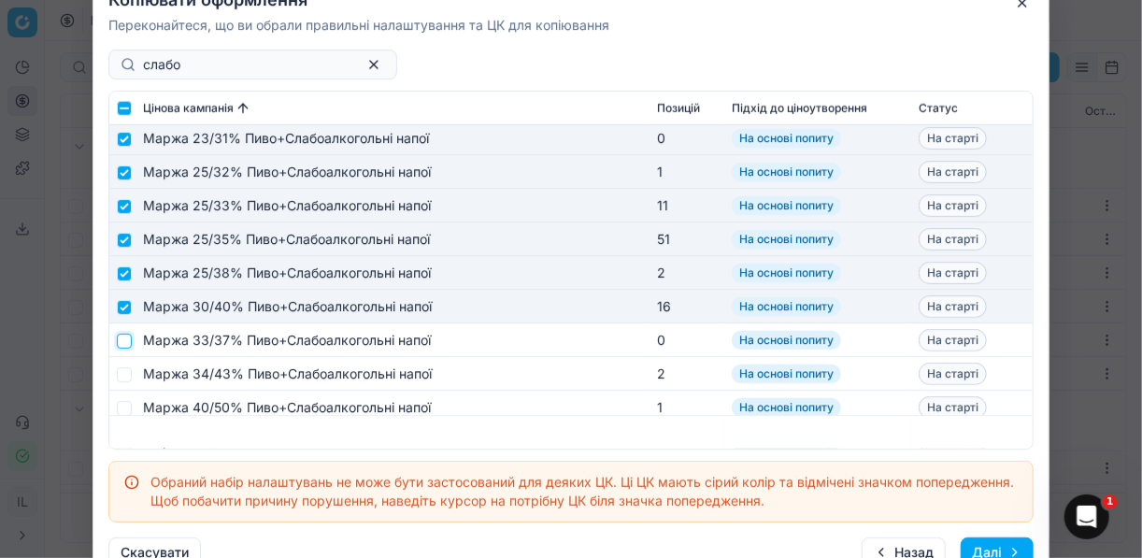
click at [125, 340] on input "checkbox" at bounding box center [124, 340] width 15 height 15
checkbox input "true"
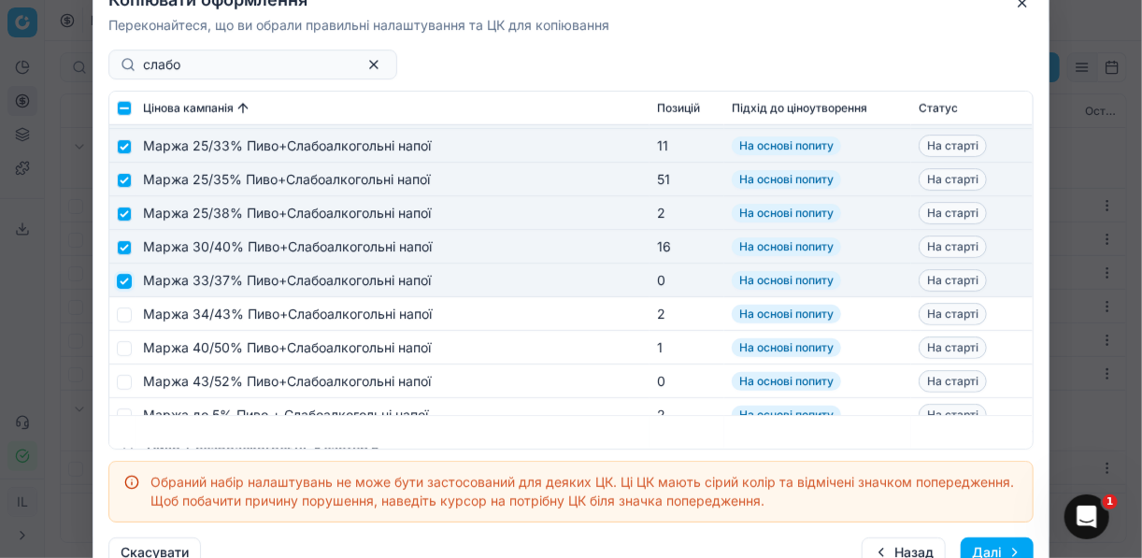
scroll to position [897, 0]
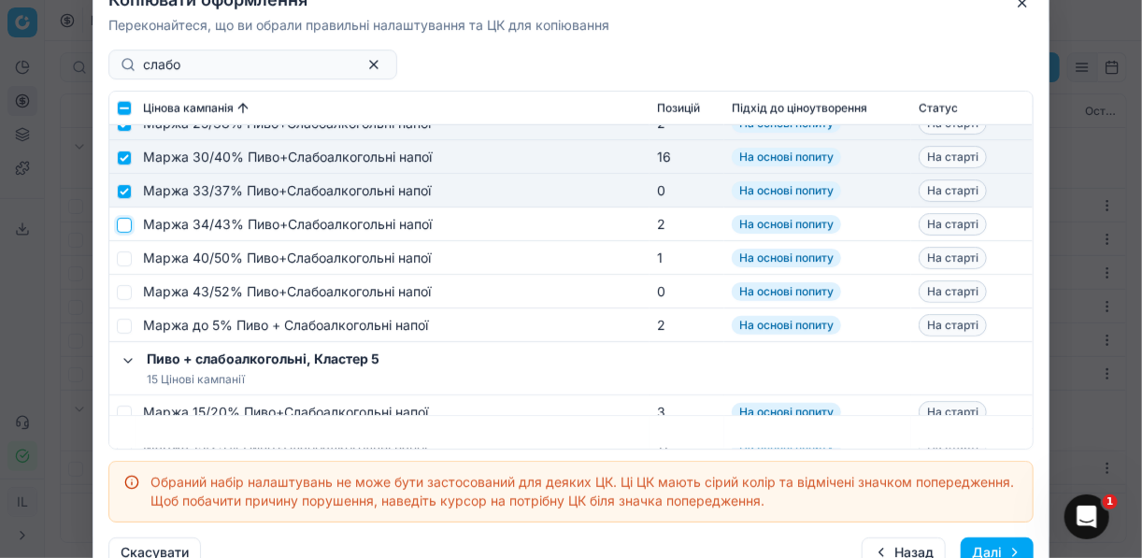
click at [119, 222] on input "checkbox" at bounding box center [124, 224] width 15 height 15
checkbox input "true"
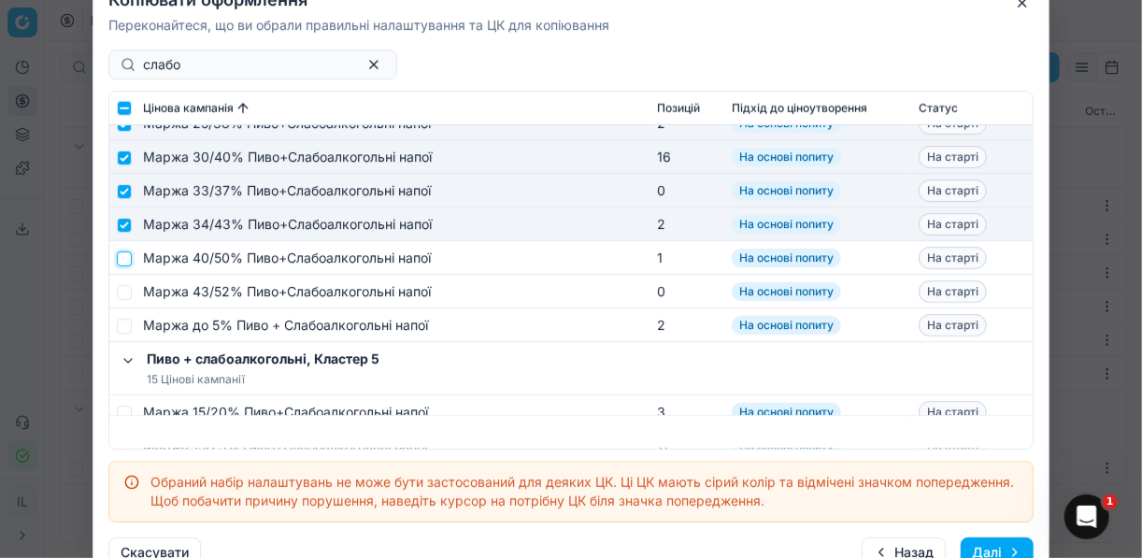
click at [129, 257] on input "checkbox" at bounding box center [124, 257] width 15 height 15
checkbox input "true"
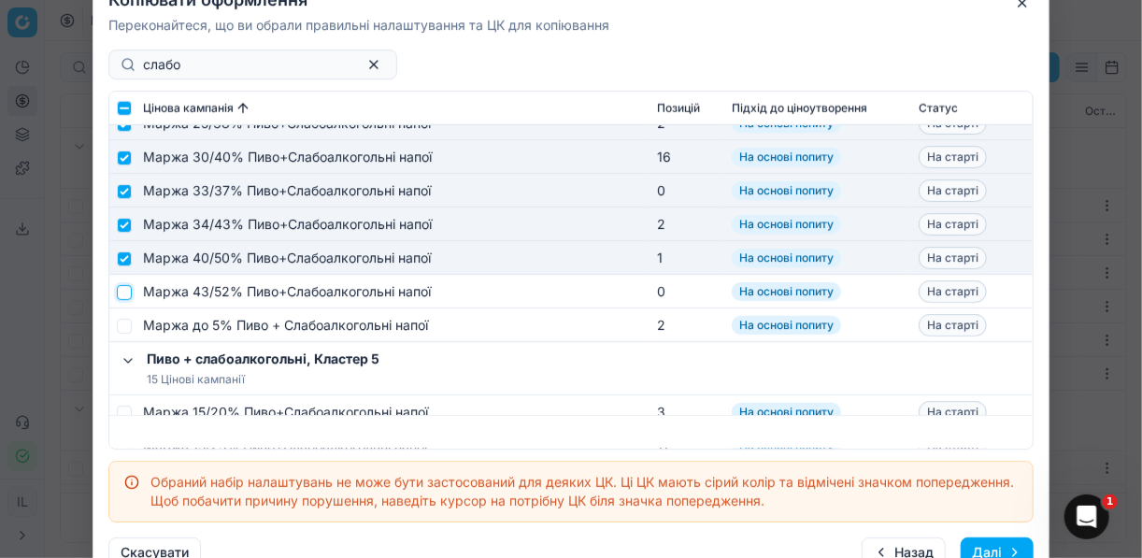
click at [123, 293] on input "checkbox" at bounding box center [124, 291] width 15 height 15
checkbox input "true"
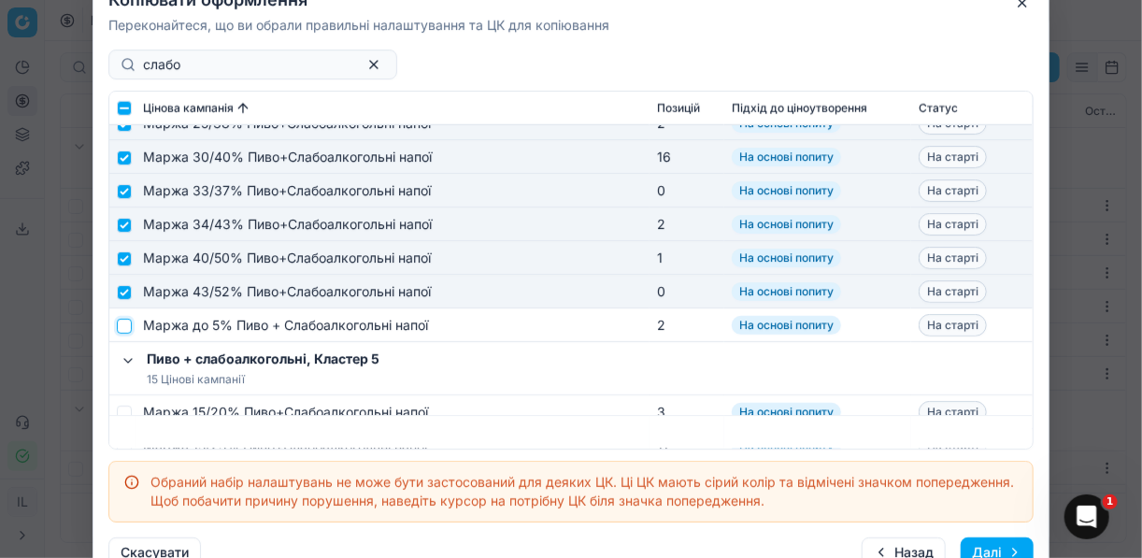
click at [123, 326] on input "checkbox" at bounding box center [124, 325] width 15 height 15
checkbox input "true"
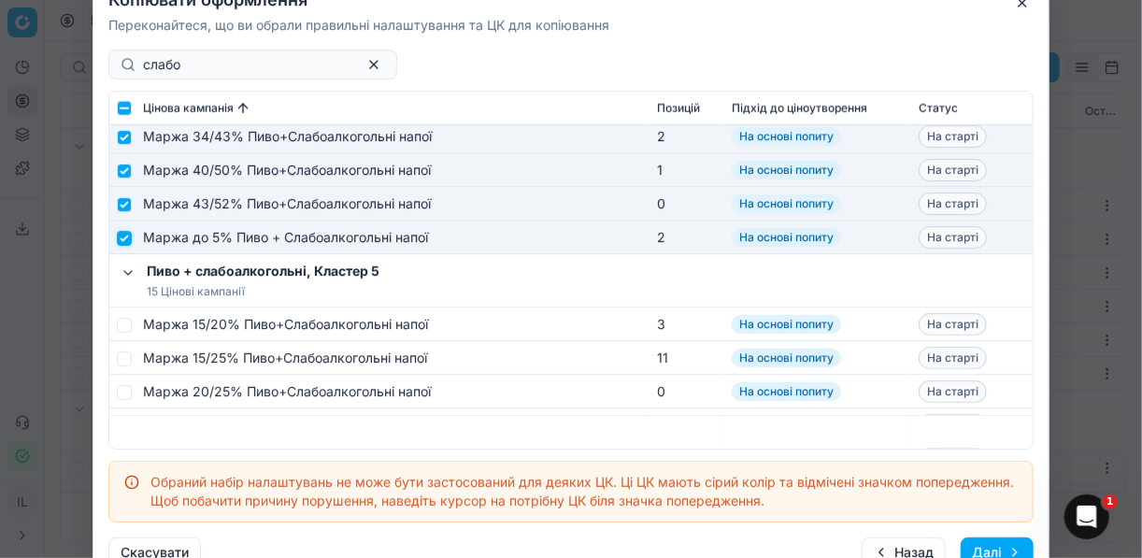
scroll to position [1047, 0]
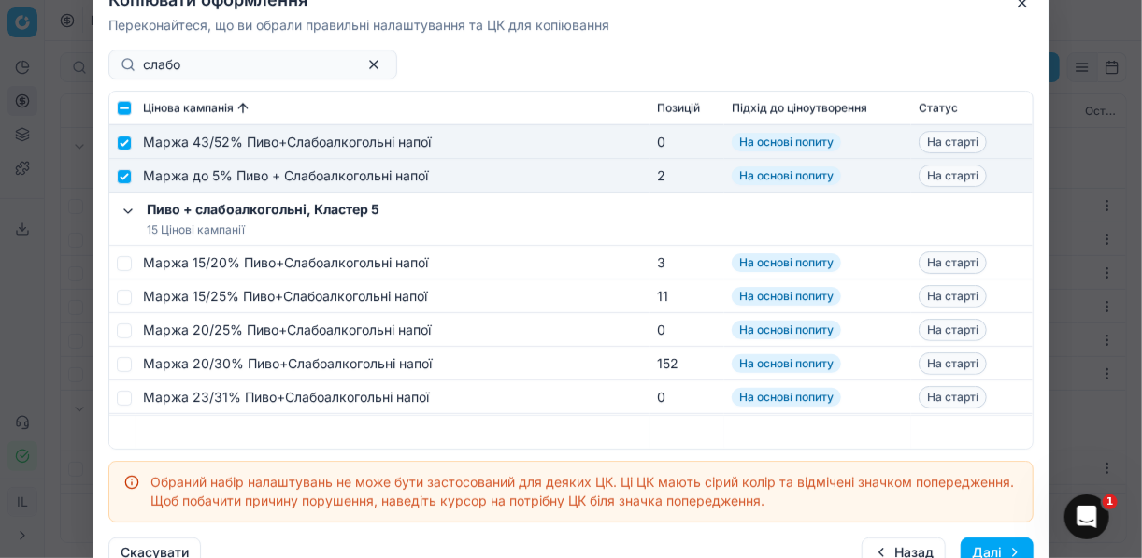
click at [125, 270] on td at bounding box center [122, 263] width 26 height 34
click at [129, 263] on input "checkbox" at bounding box center [124, 262] width 15 height 15
checkbox input "true"
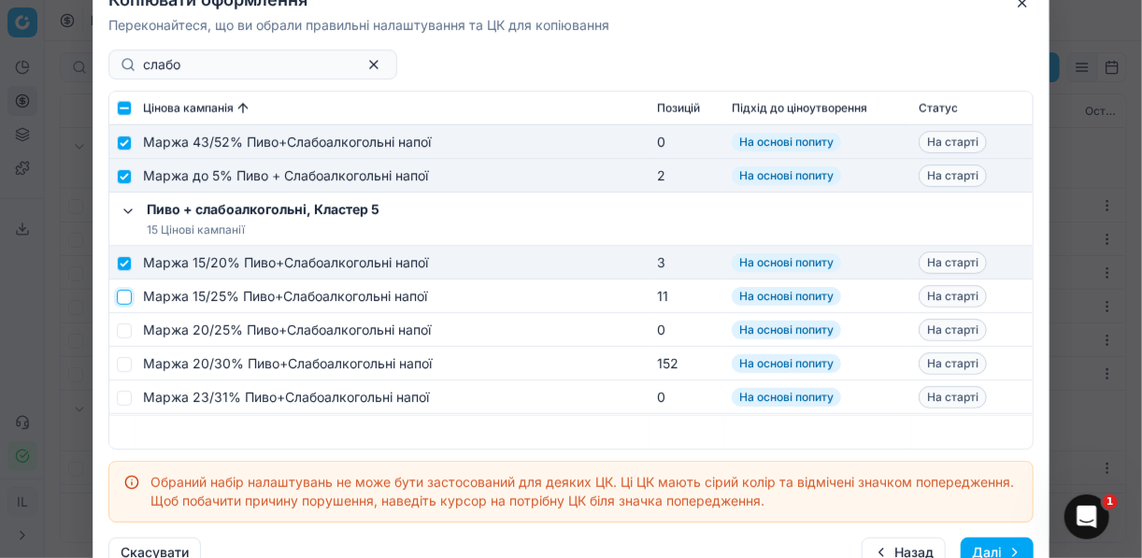
click at [127, 293] on input "checkbox" at bounding box center [124, 296] width 15 height 15
checkbox input "true"
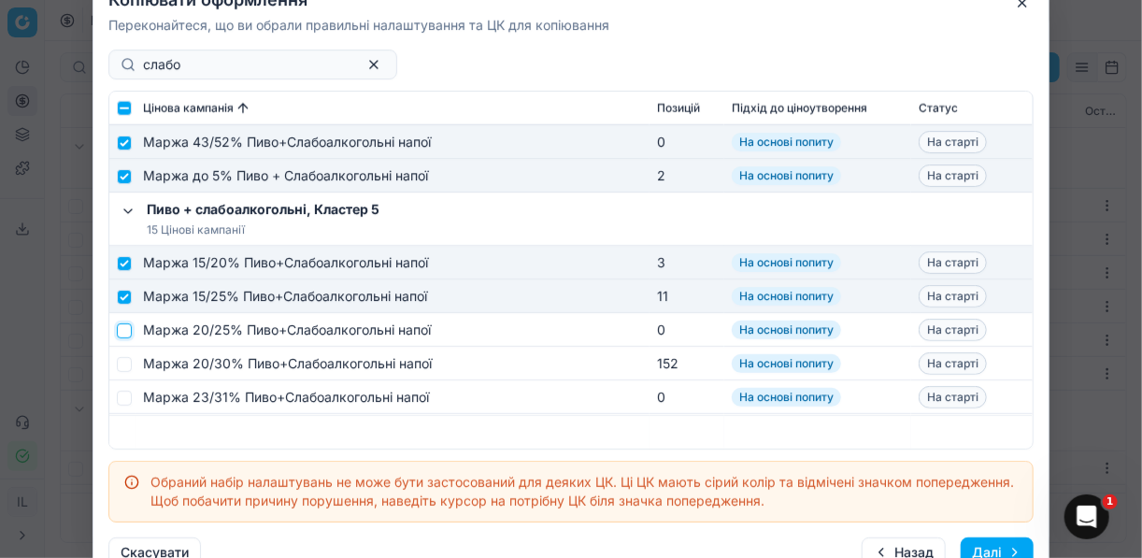
click at [123, 330] on input "checkbox" at bounding box center [124, 329] width 15 height 15
checkbox input "true"
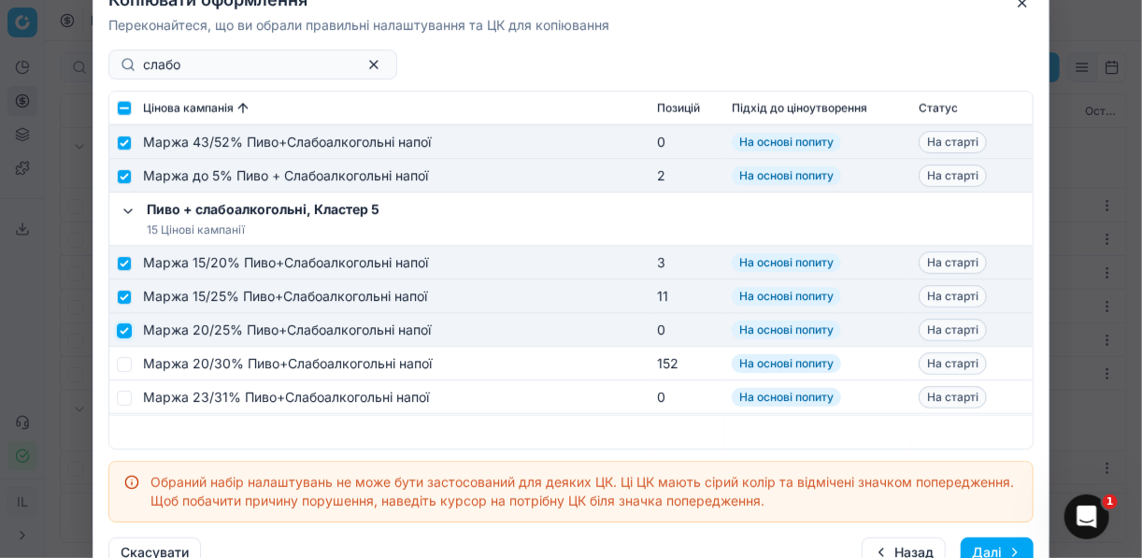
scroll to position [1122, 0]
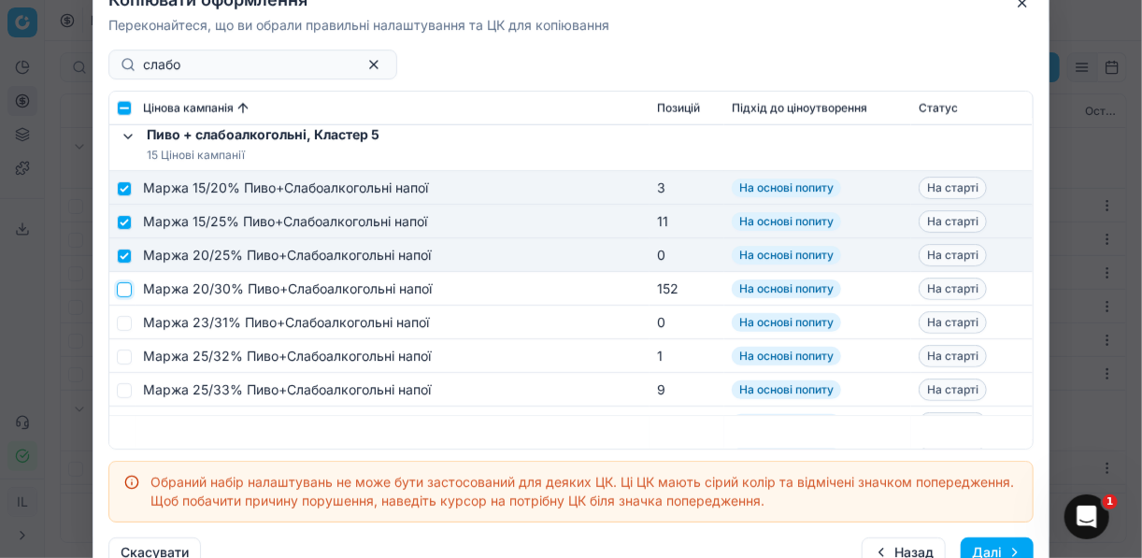
click at [122, 295] on input "checkbox" at bounding box center [124, 288] width 15 height 15
checkbox input "true"
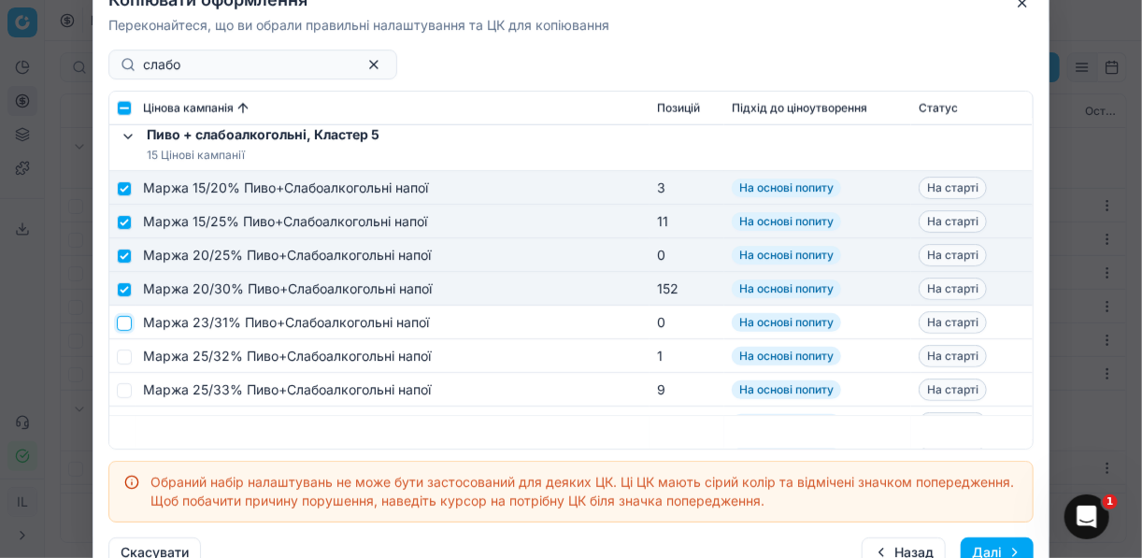
click at [123, 318] on input "checkbox" at bounding box center [124, 322] width 15 height 15
checkbox input "true"
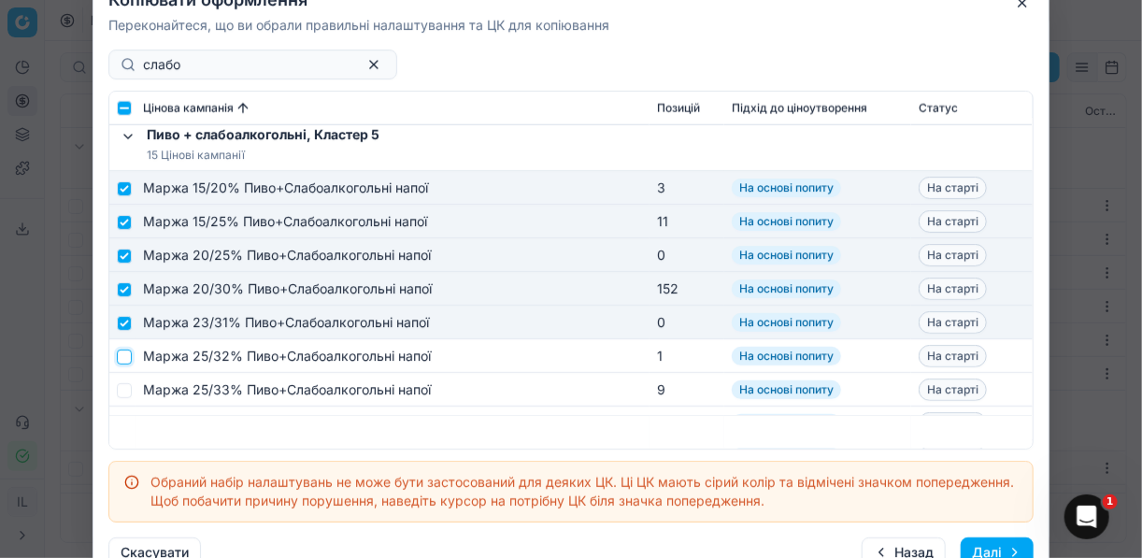
click at [127, 356] on input "checkbox" at bounding box center [124, 356] width 15 height 15
checkbox input "true"
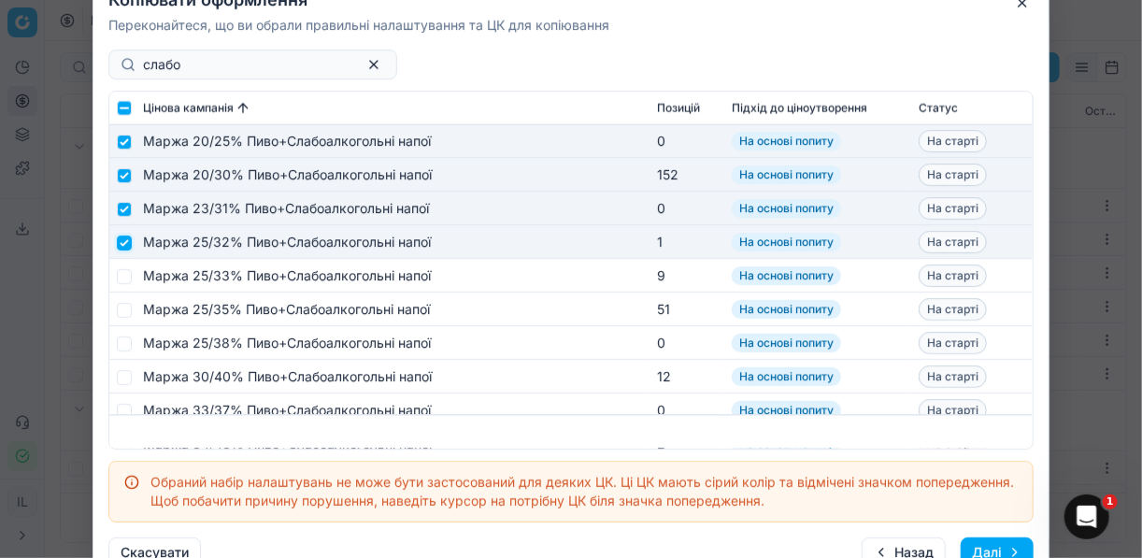
scroll to position [1271, 0]
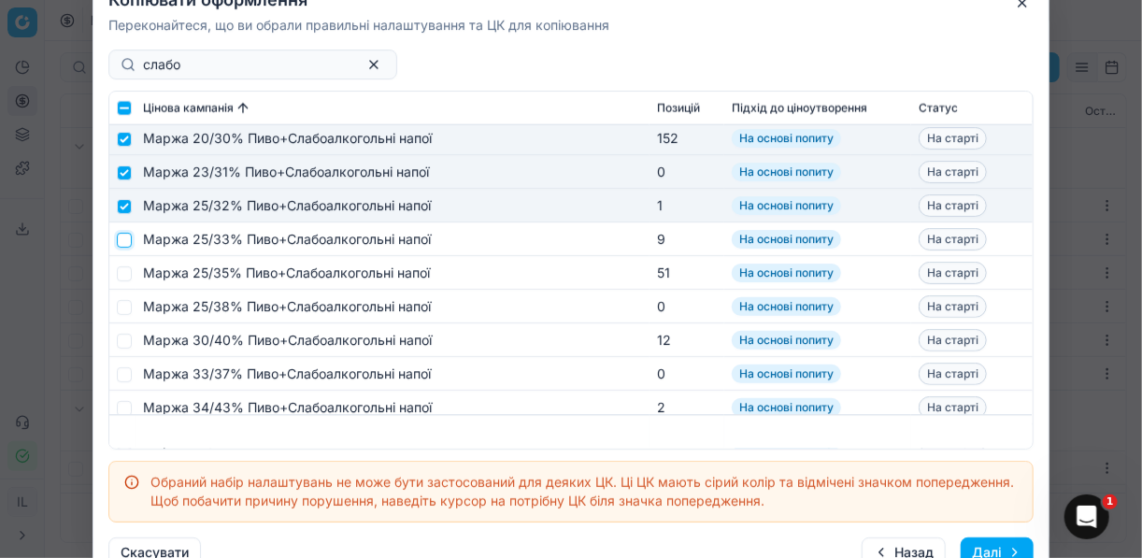
click at [123, 247] on input "checkbox" at bounding box center [124, 239] width 15 height 15
checkbox input "true"
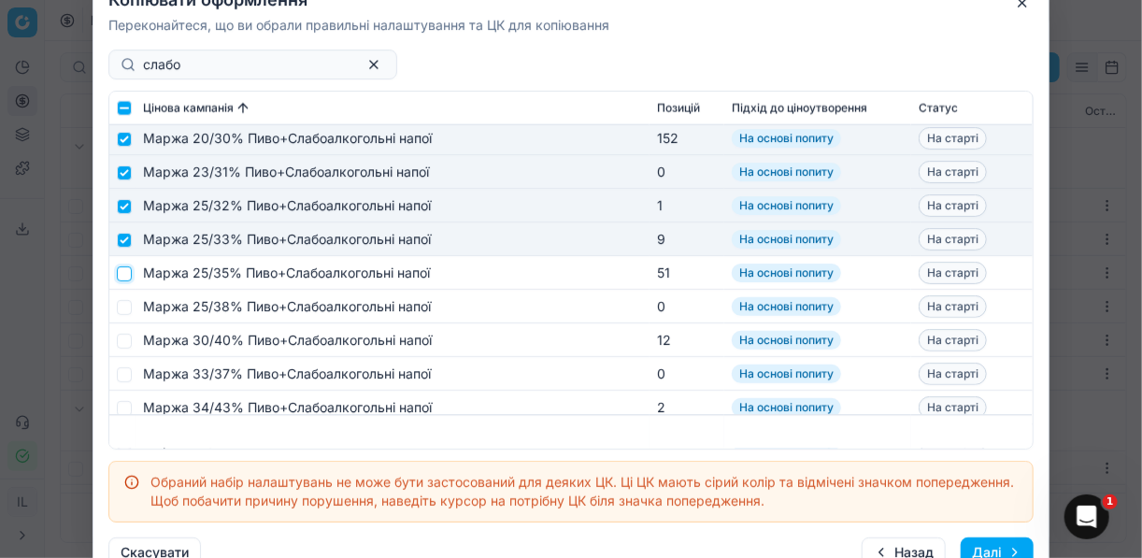
click at [126, 278] on input "checkbox" at bounding box center [124, 272] width 15 height 15
checkbox input "true"
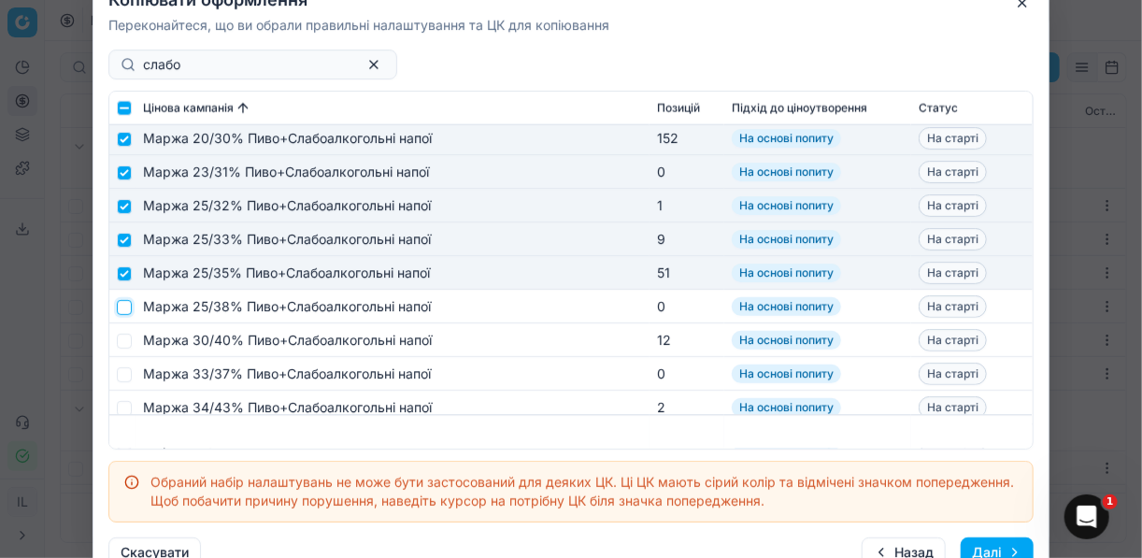
click at [127, 313] on input "checkbox" at bounding box center [124, 306] width 15 height 15
checkbox input "true"
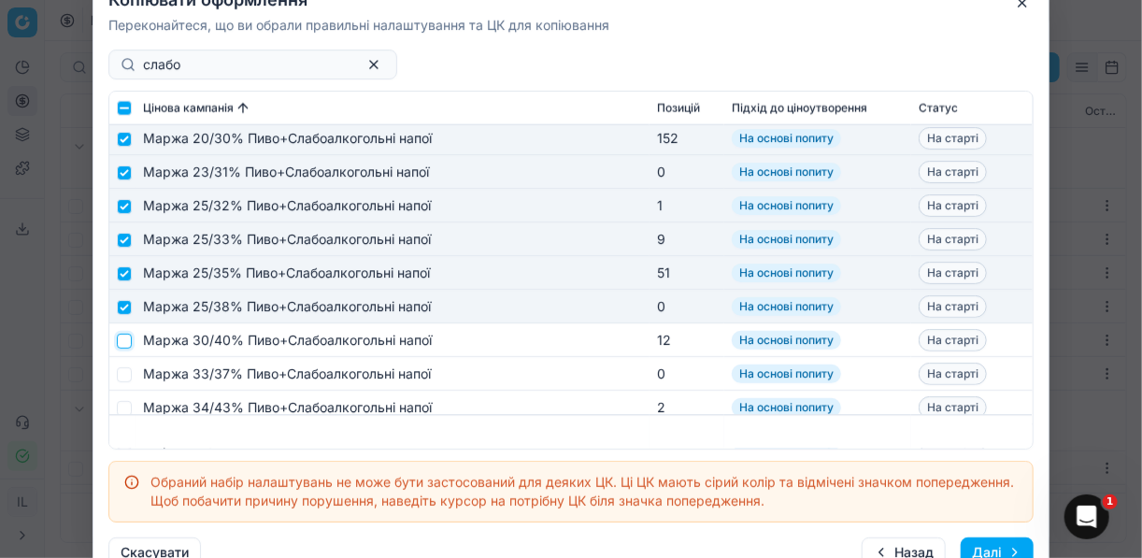
click at [122, 341] on input "checkbox" at bounding box center [124, 340] width 15 height 15
checkbox input "true"
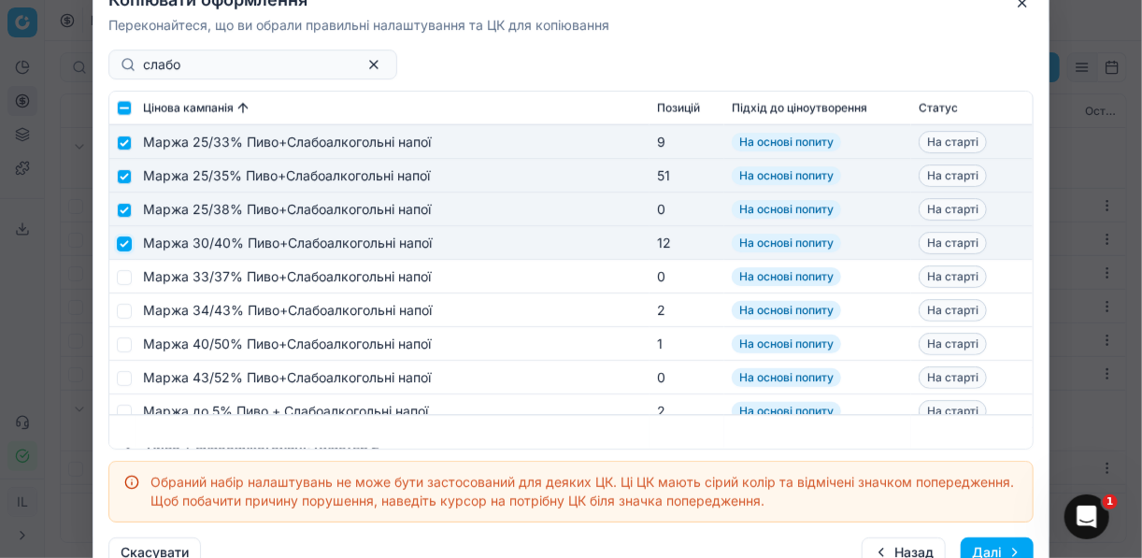
scroll to position [1421, 0]
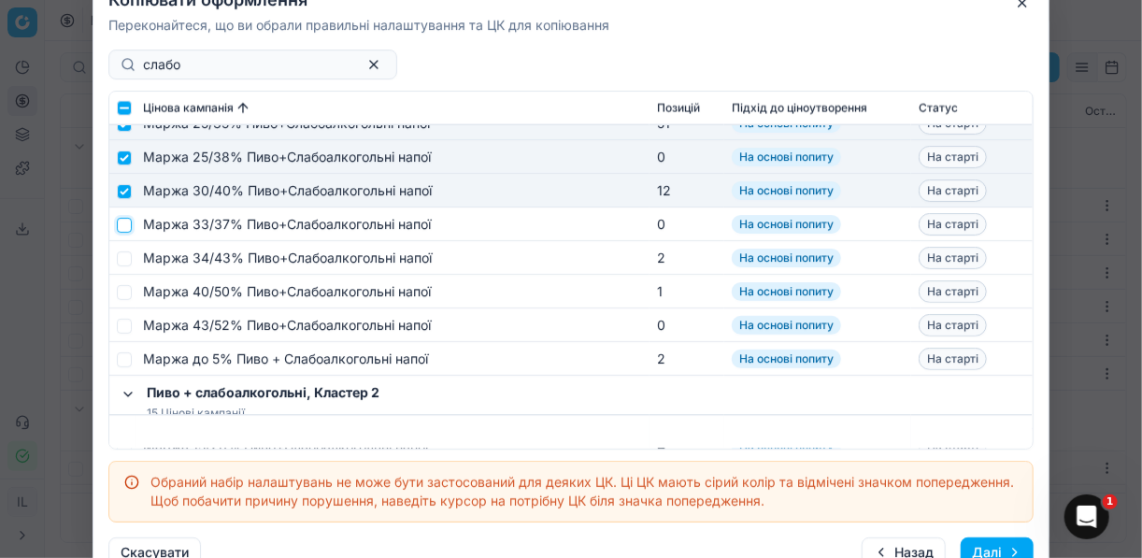
click at [125, 230] on input "checkbox" at bounding box center [124, 224] width 15 height 15
checkbox input "true"
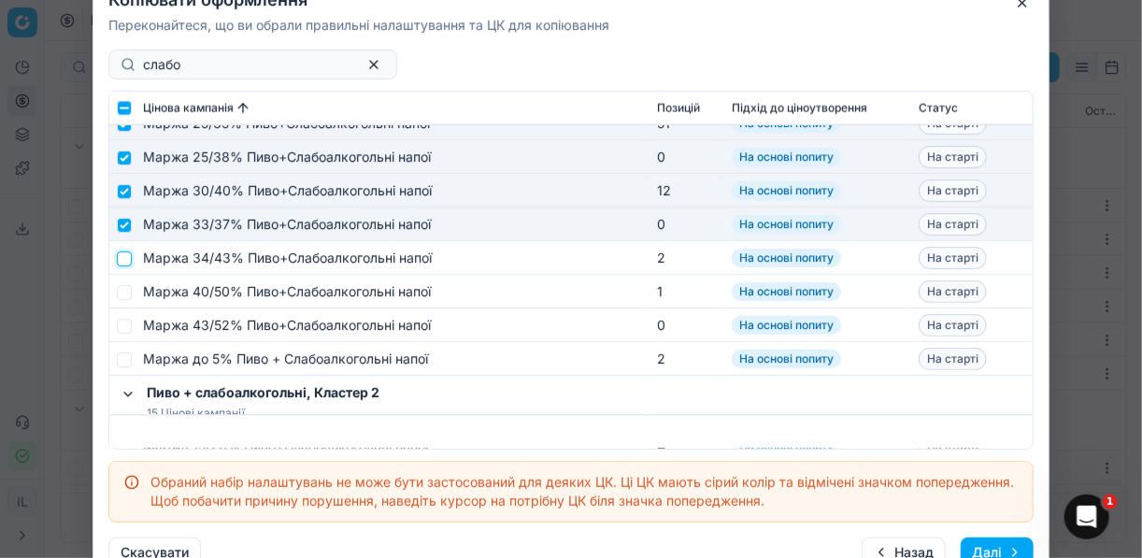
click at [123, 250] on input "checkbox" at bounding box center [124, 257] width 15 height 15
checkbox input "true"
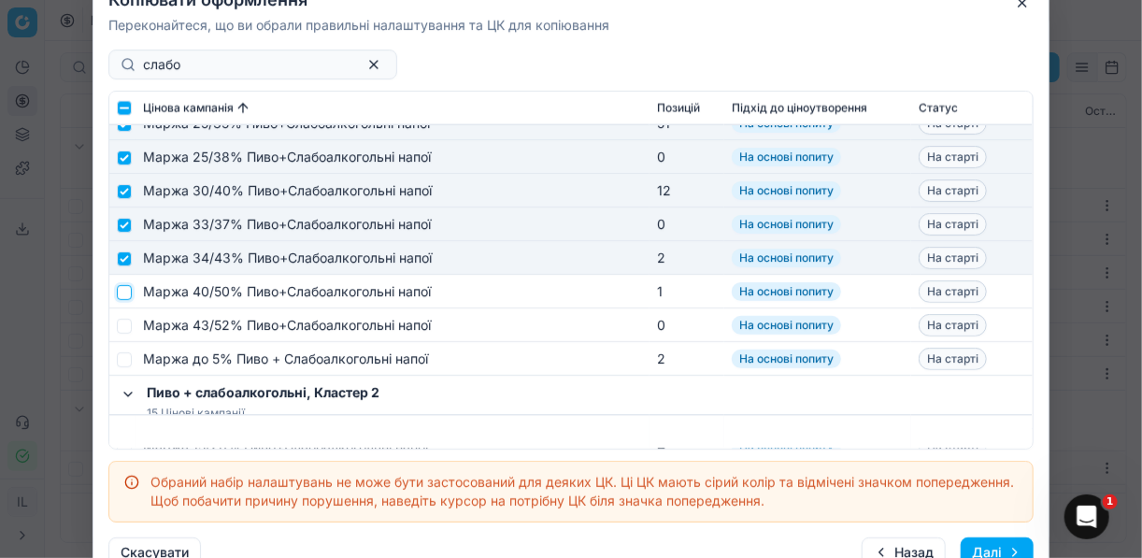
click at [120, 292] on input "checkbox" at bounding box center [124, 291] width 15 height 15
checkbox input "true"
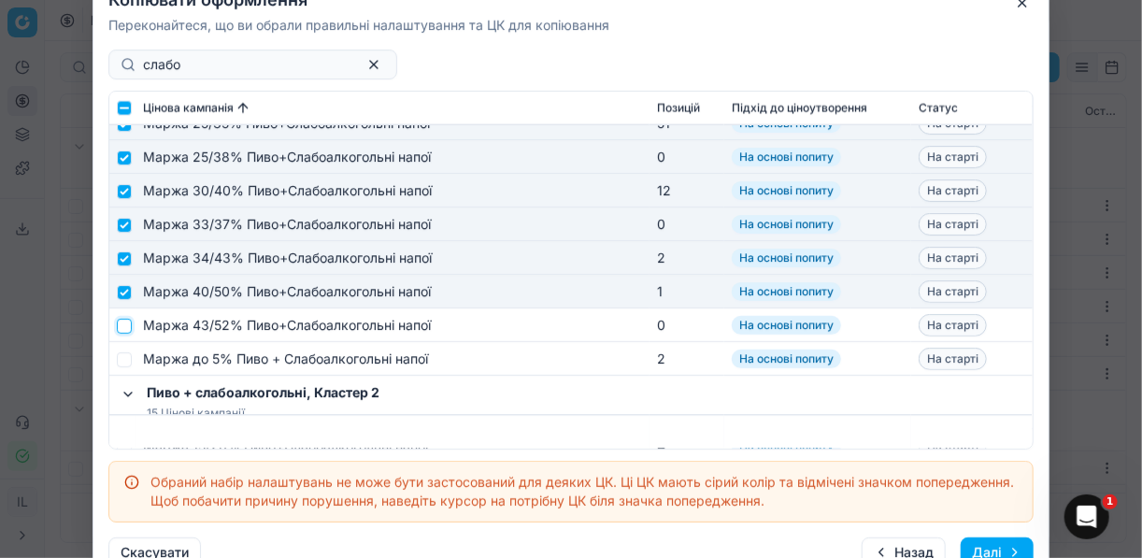
click at [120, 321] on input "checkbox" at bounding box center [124, 325] width 15 height 15
checkbox input "true"
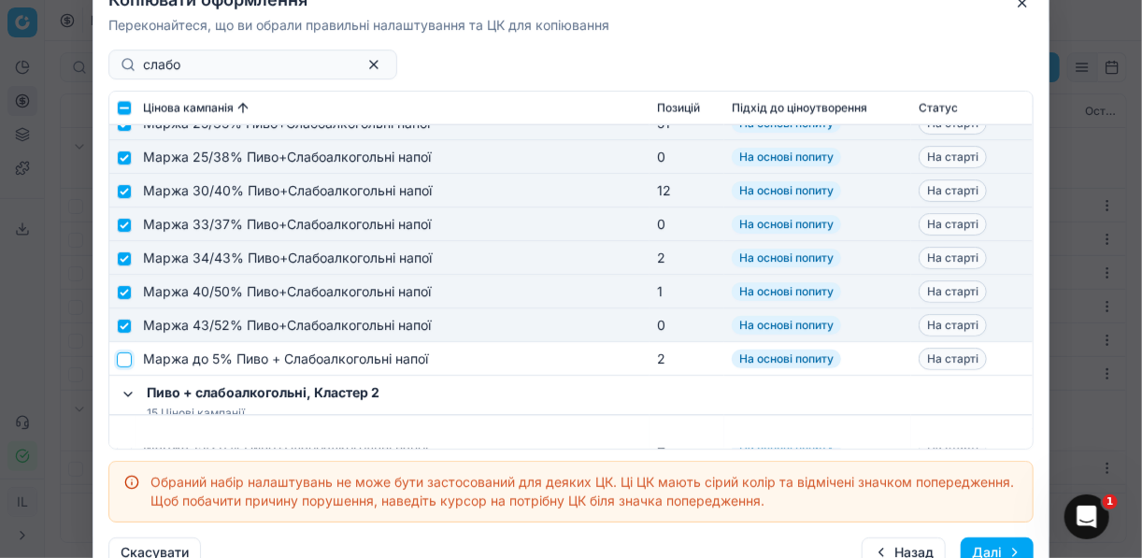
click at [123, 358] on input "checkbox" at bounding box center [124, 358] width 15 height 15
checkbox input "true"
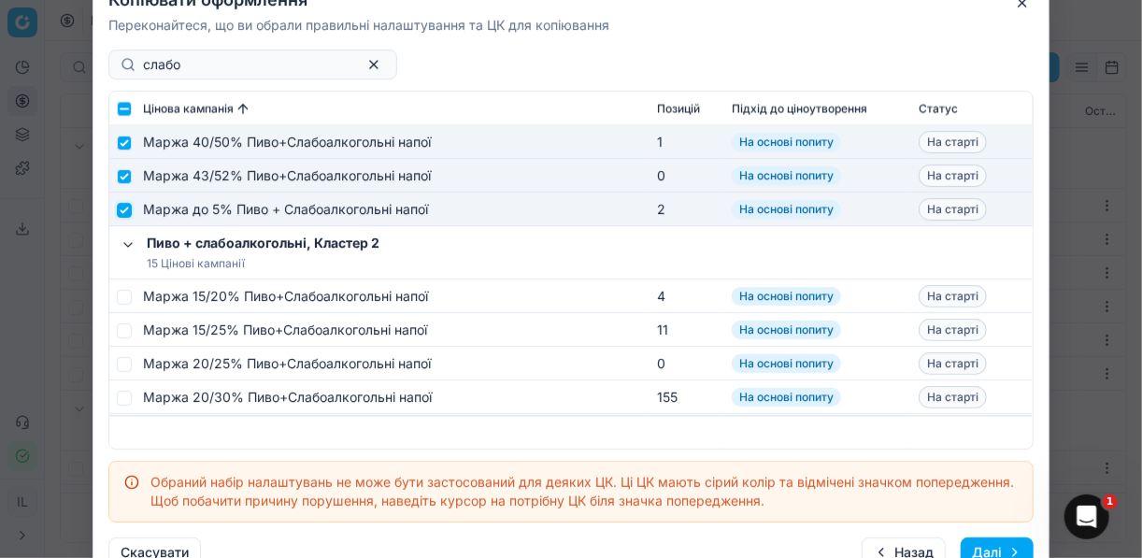
scroll to position [1720, 0]
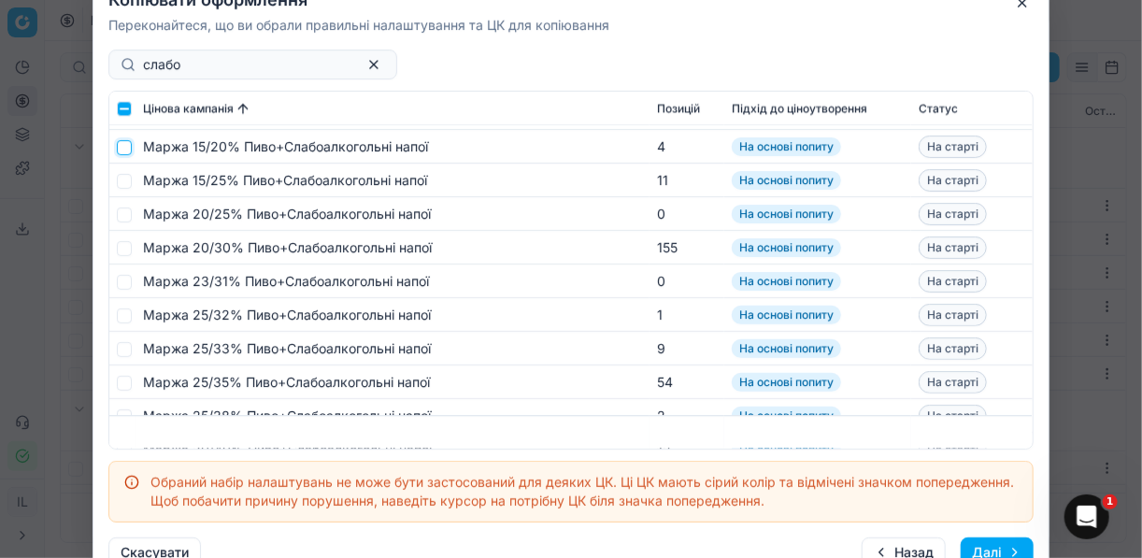
drag, startPoint x: 123, startPoint y: 150, endPoint x: 126, endPoint y: 173, distance: 23.5
click at [124, 150] on input "checkbox" at bounding box center [124, 146] width 15 height 15
checkbox input "true"
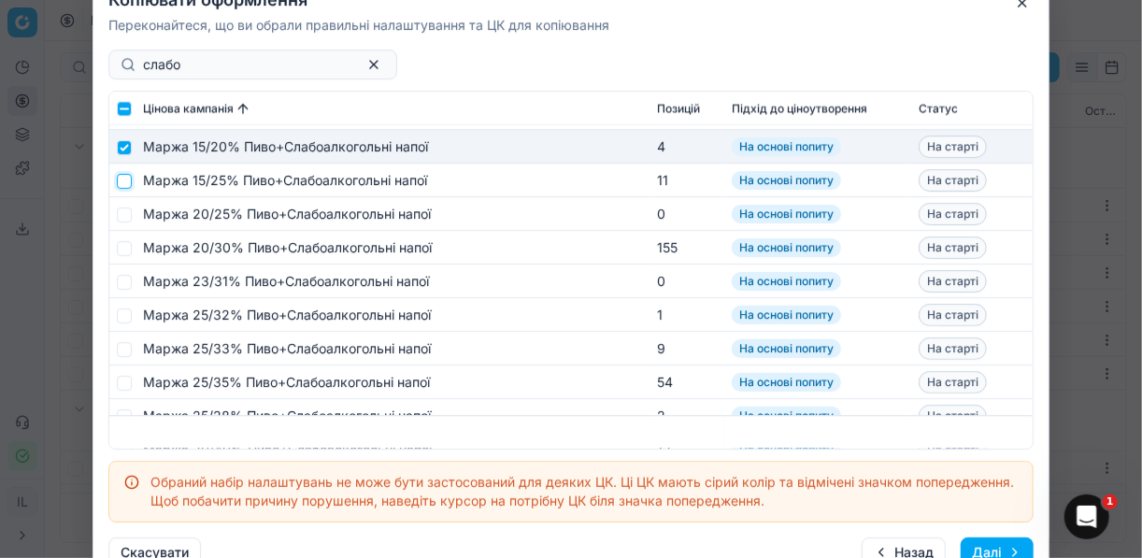
click at [128, 180] on input "checkbox" at bounding box center [124, 180] width 15 height 15
checkbox input "true"
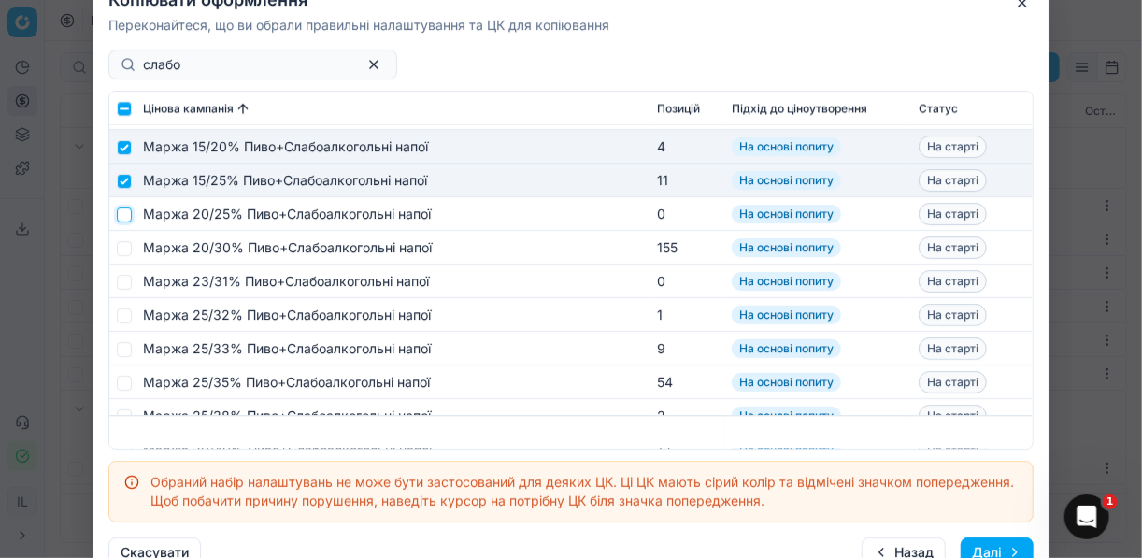
click at [129, 210] on input "checkbox" at bounding box center [124, 214] width 15 height 15
checkbox input "true"
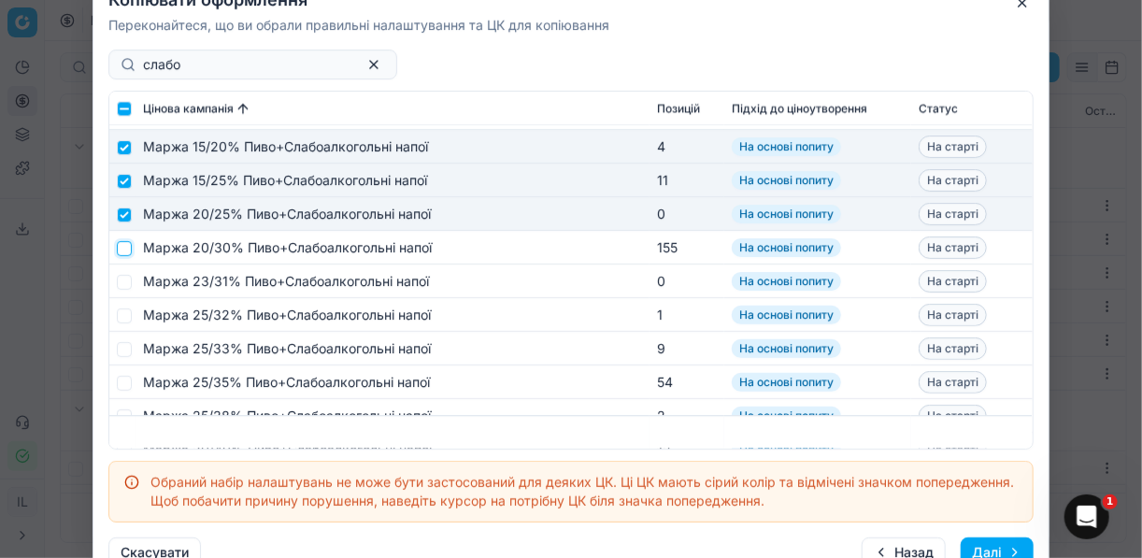
click at [124, 253] on input "checkbox" at bounding box center [124, 247] width 15 height 15
checkbox input "true"
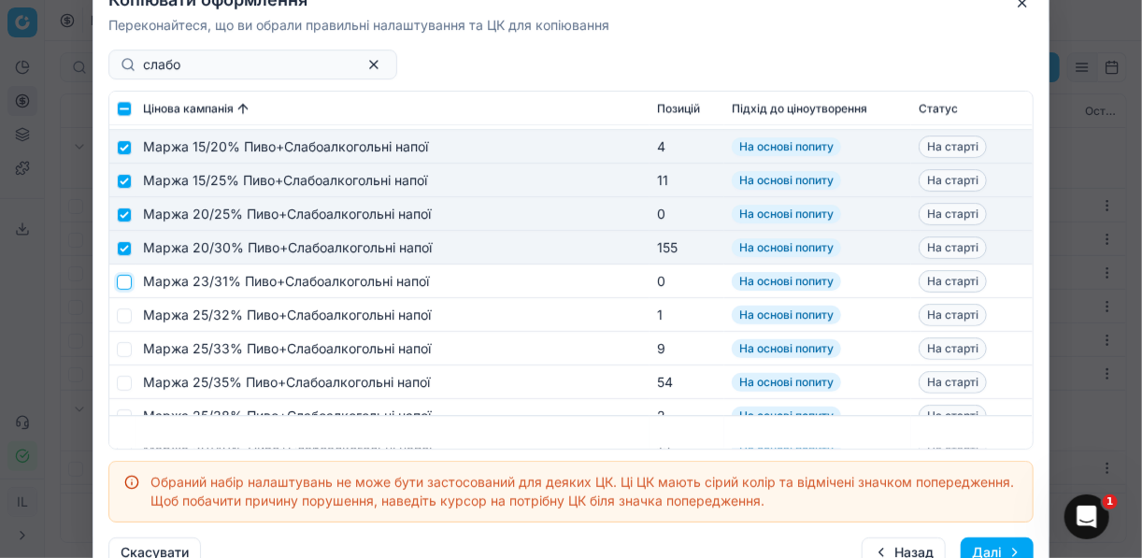
click at [127, 281] on input "checkbox" at bounding box center [124, 281] width 15 height 15
checkbox input "true"
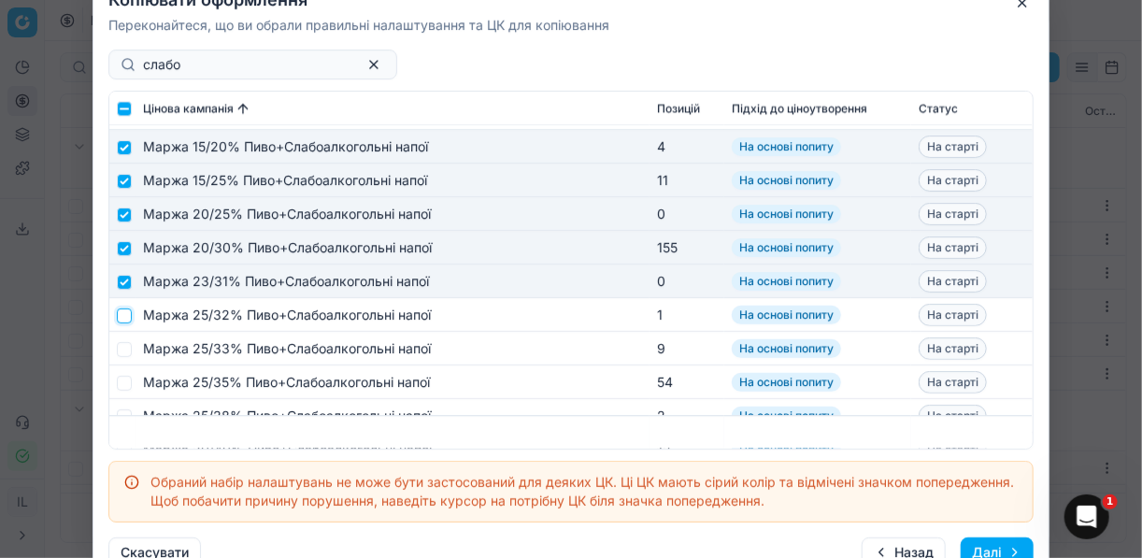
drag, startPoint x: 121, startPoint y: 310, endPoint x: 129, endPoint y: 324, distance: 16.3
click at [127, 313] on input "checkbox" at bounding box center [124, 314] width 15 height 15
checkbox input "true"
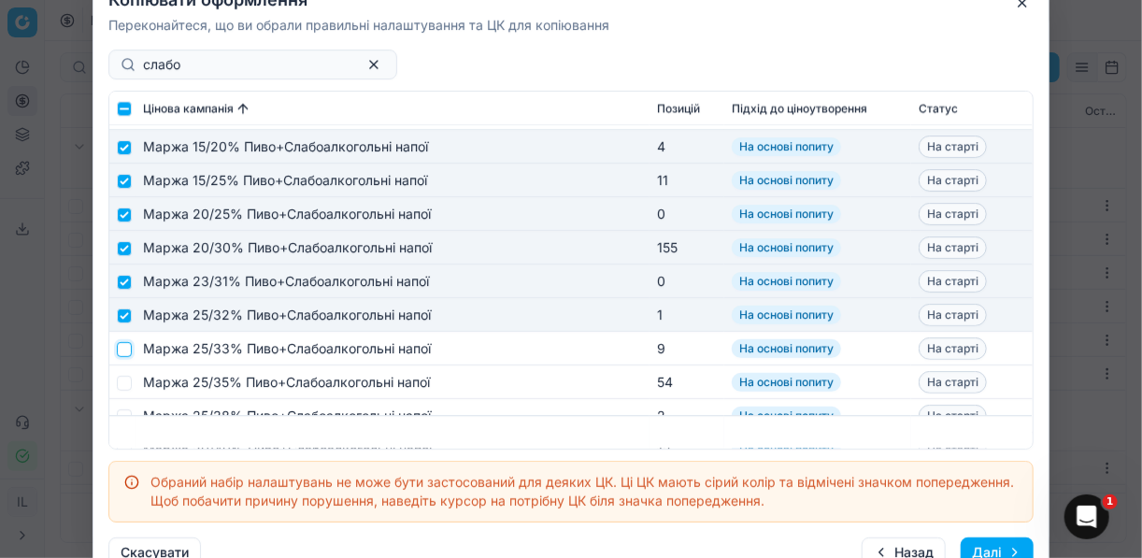
click at [127, 351] on input "checkbox" at bounding box center [124, 348] width 15 height 15
checkbox input "true"
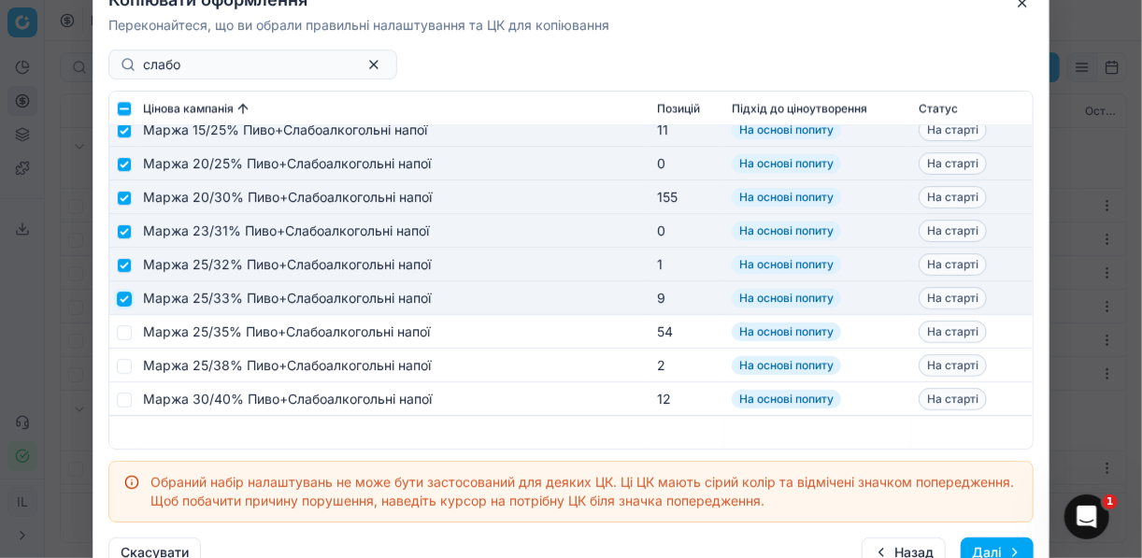
scroll to position [1795, 0]
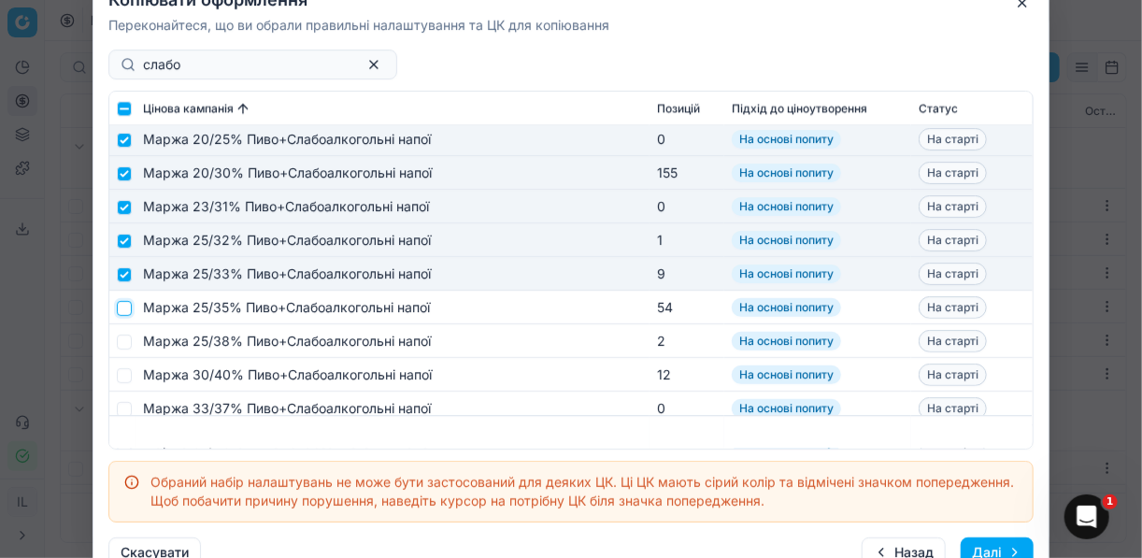
click at [126, 307] on input "checkbox" at bounding box center [124, 307] width 15 height 15
checkbox input "true"
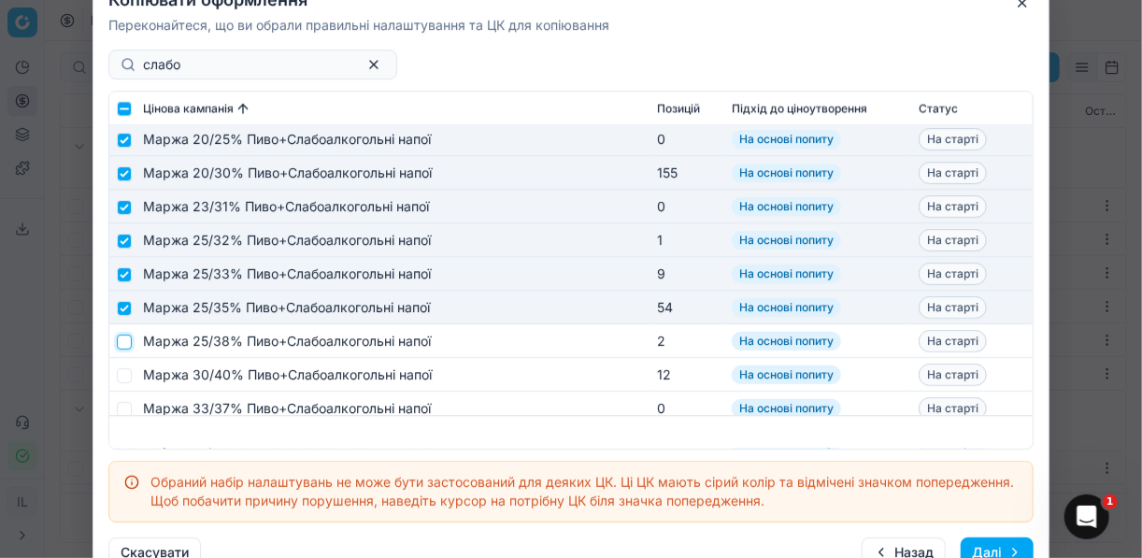
click at [125, 340] on input "checkbox" at bounding box center [124, 341] width 15 height 15
checkbox input "true"
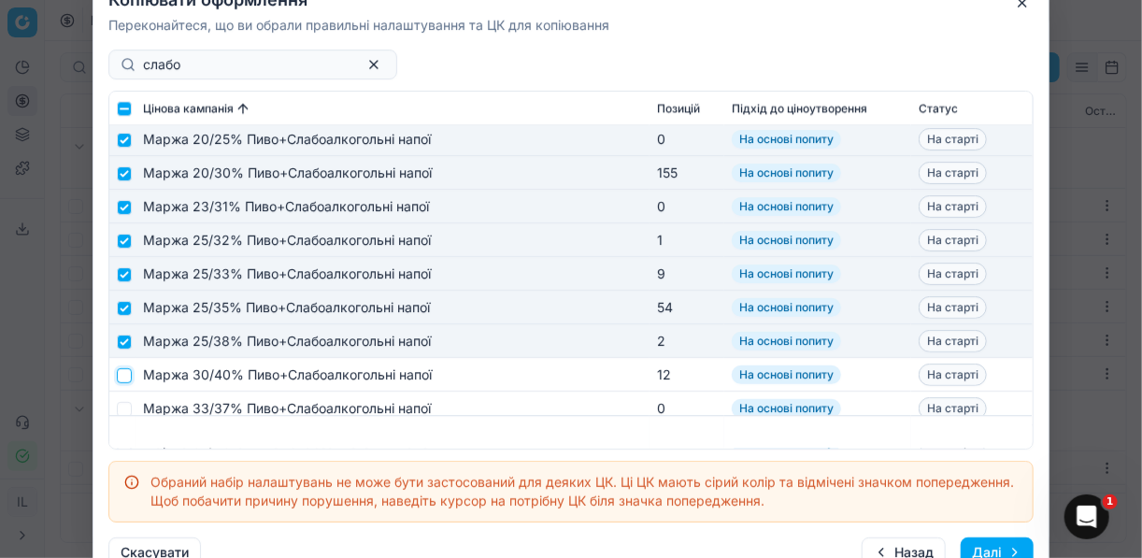
click at [126, 376] on input "checkbox" at bounding box center [124, 374] width 15 height 15
checkbox input "true"
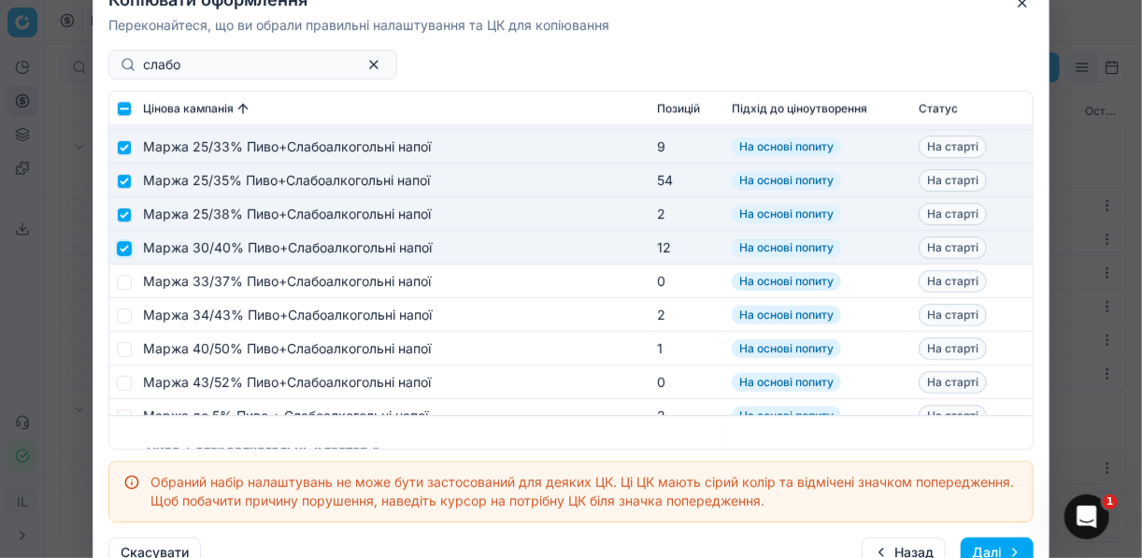
scroll to position [2019, 0]
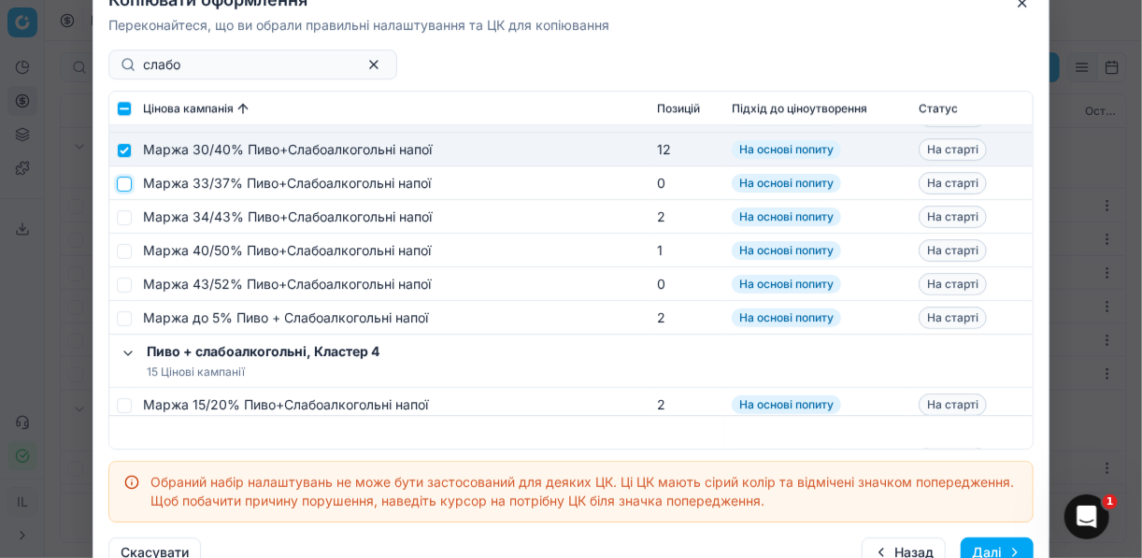
click at [126, 183] on input "checkbox" at bounding box center [124, 183] width 15 height 15
checkbox input "true"
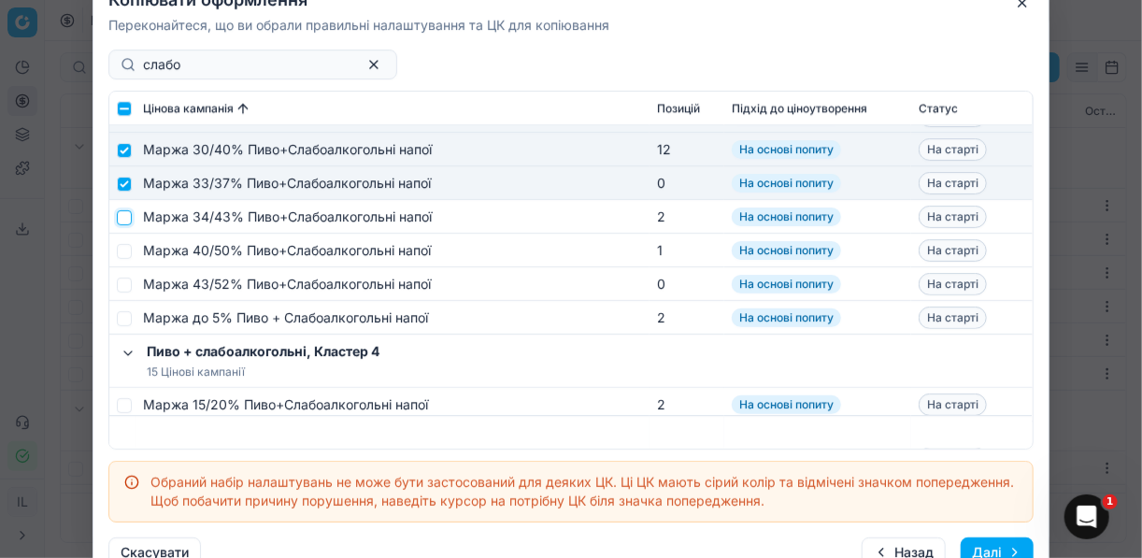
click at [123, 214] on input "checkbox" at bounding box center [124, 216] width 15 height 15
checkbox input "true"
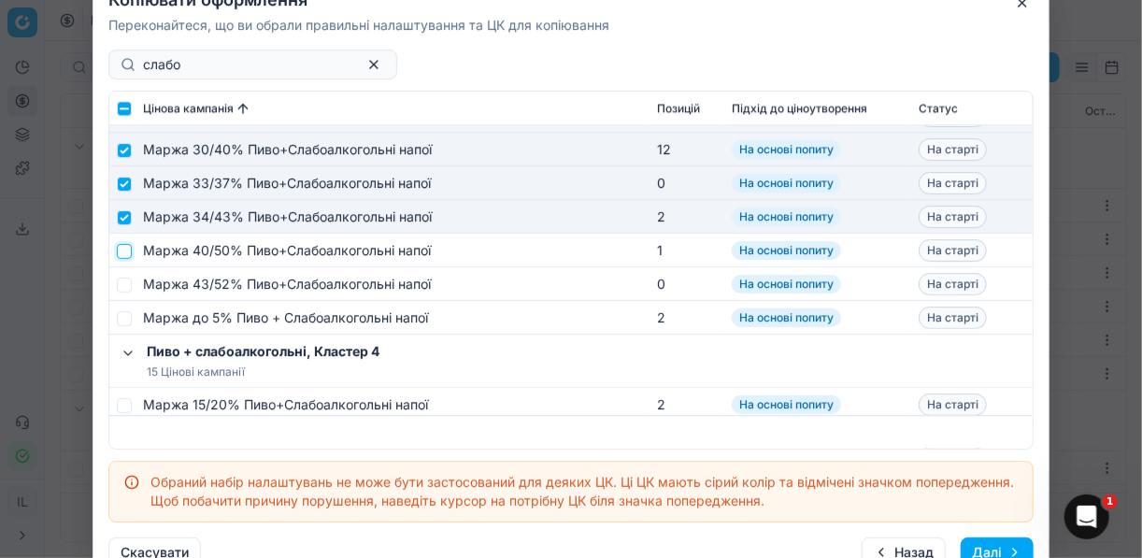
click at [125, 251] on input "checkbox" at bounding box center [124, 250] width 15 height 15
checkbox input "true"
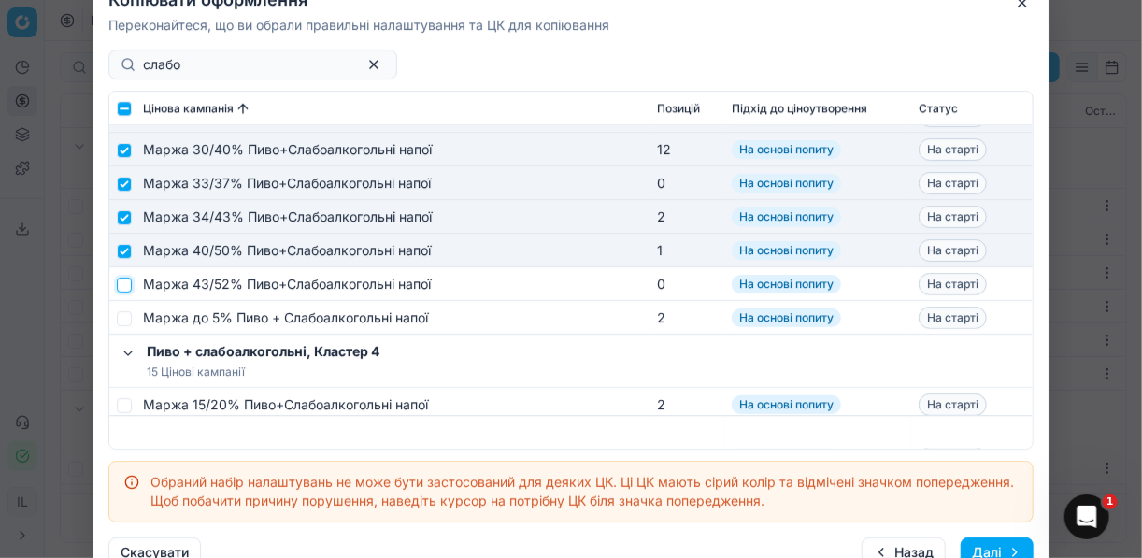
click at [124, 284] on input "checkbox" at bounding box center [124, 284] width 15 height 15
checkbox input "true"
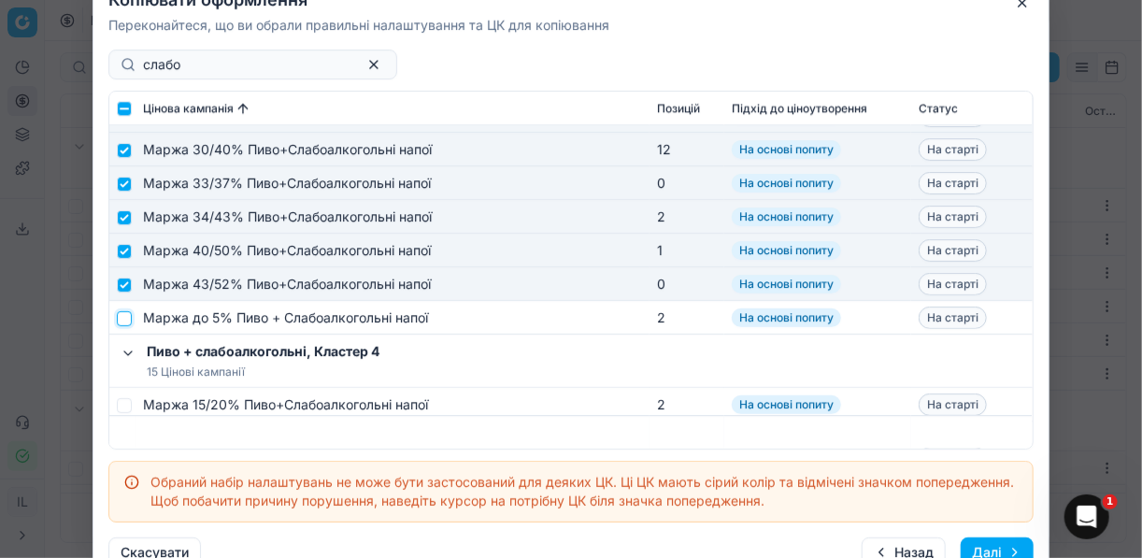
click at [121, 313] on input "checkbox" at bounding box center [124, 317] width 15 height 15
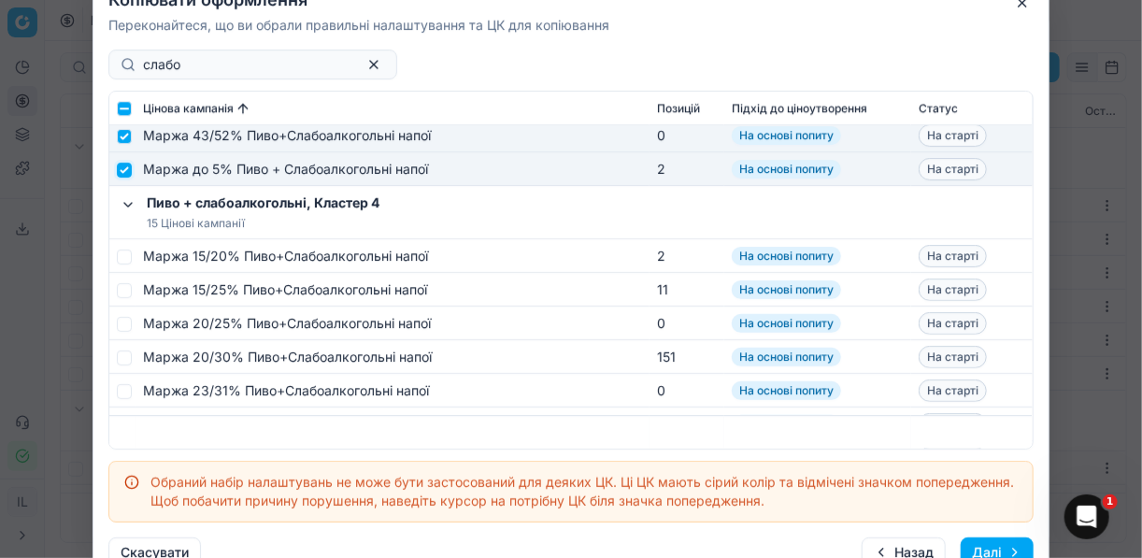
scroll to position [2168, 0]
click at [124, 253] on input "checkbox" at bounding box center [124, 255] width 15 height 15
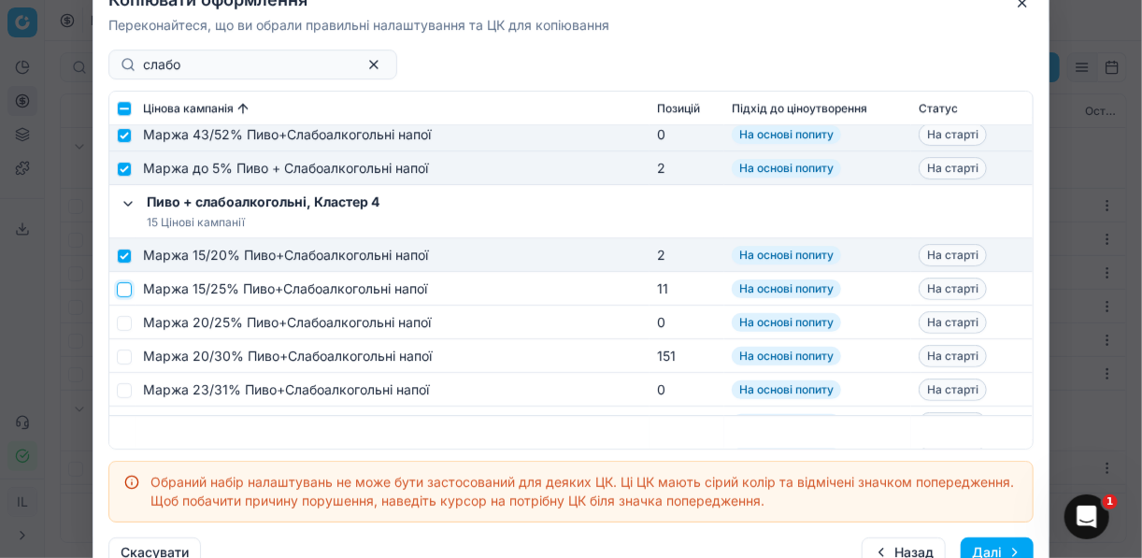
click at [122, 284] on input "checkbox" at bounding box center [124, 288] width 15 height 15
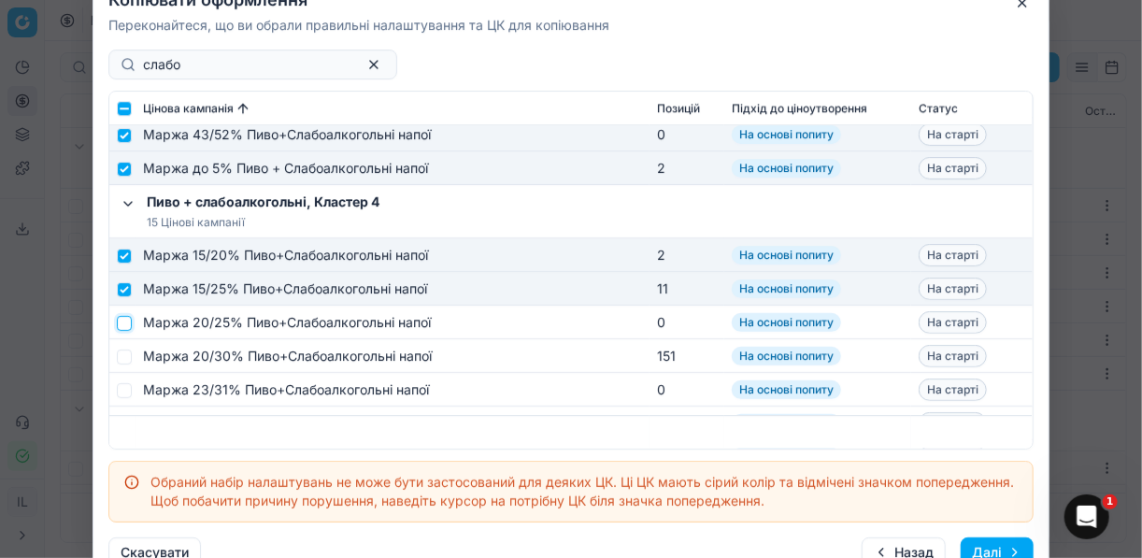
click at [118, 318] on input "checkbox" at bounding box center [124, 322] width 15 height 15
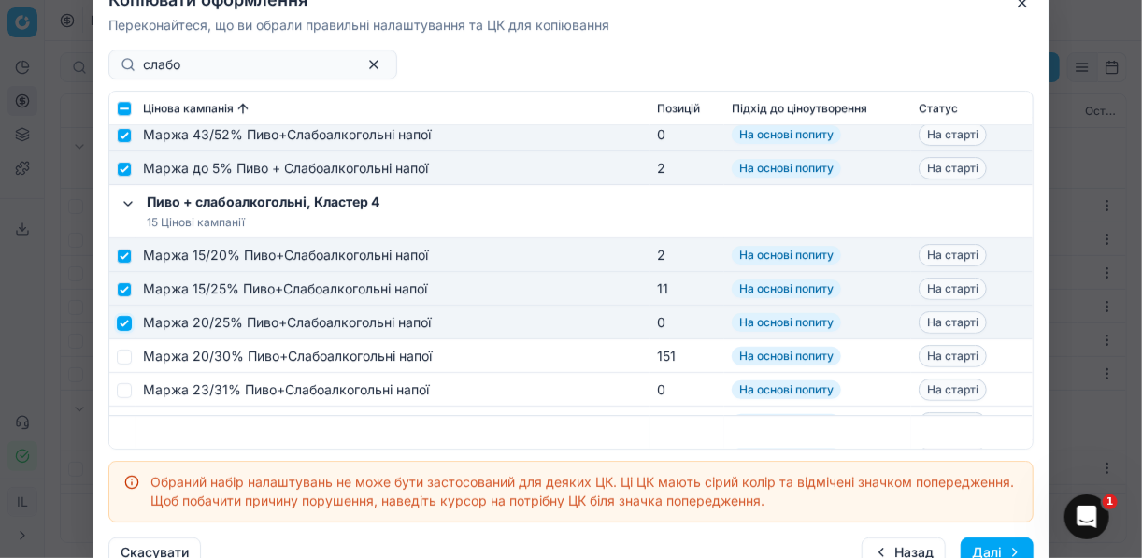
scroll to position [2243, 0]
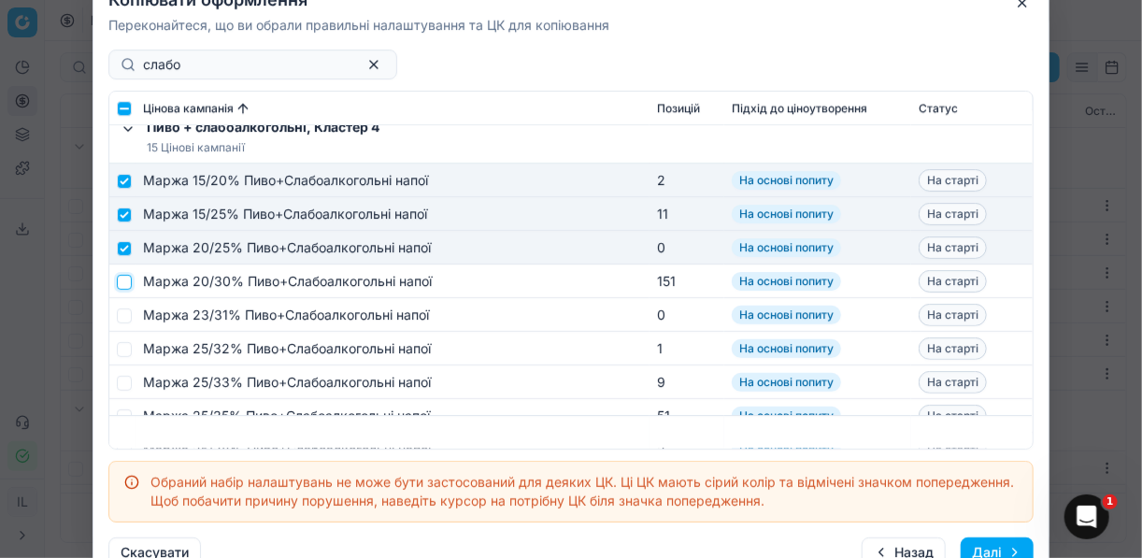
click at [129, 278] on input "checkbox" at bounding box center [124, 281] width 15 height 15
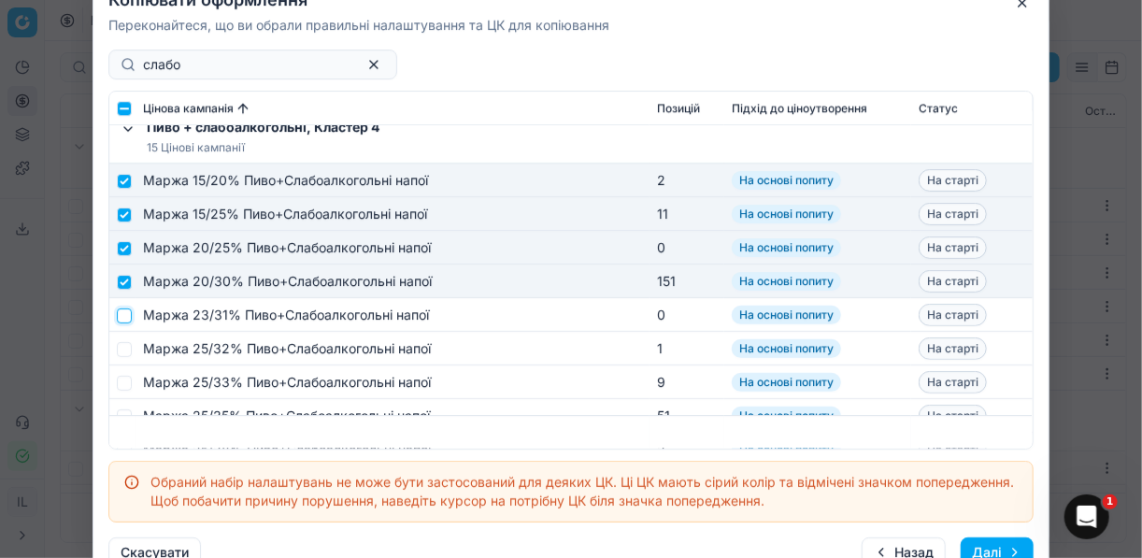
click at [119, 320] on input "checkbox" at bounding box center [124, 314] width 15 height 15
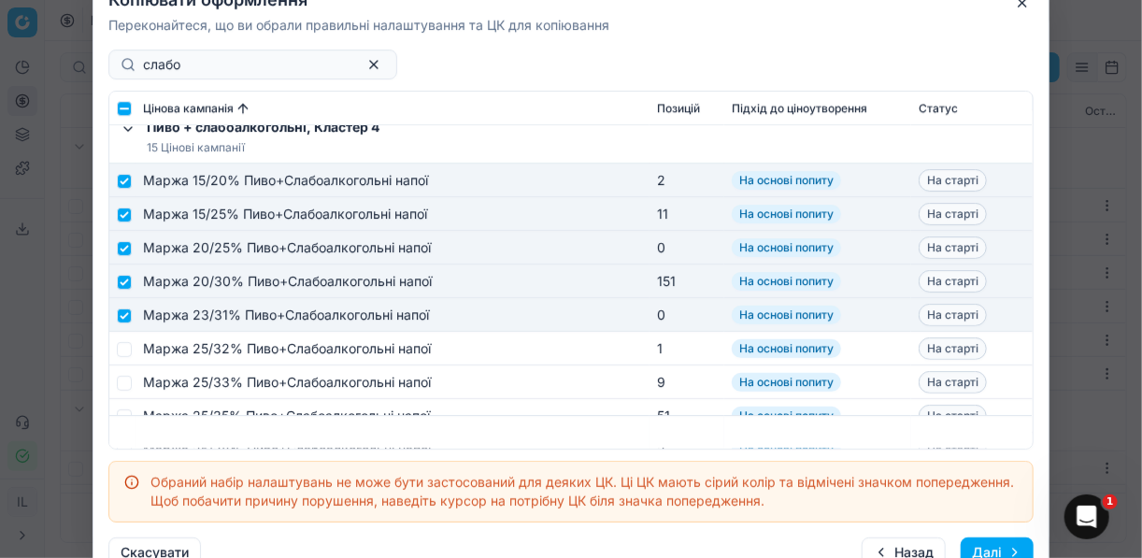
click at [126, 358] on td at bounding box center [122, 349] width 26 height 34
click at [131, 350] on tr "Маржа 25/32% Пиво+Слабоалкогольні напої 1 На основі попиту На старті" at bounding box center [570, 349] width 923 height 34
click at [131, 346] on td at bounding box center [122, 349] width 26 height 34
click at [126, 346] on input "checkbox" at bounding box center [124, 348] width 15 height 15
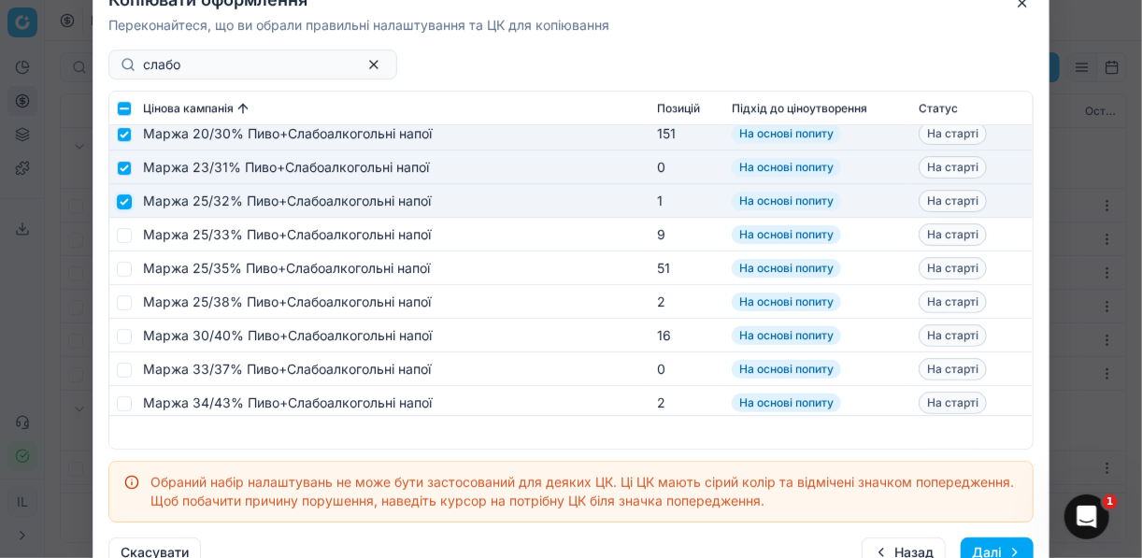
scroll to position [2393, 0]
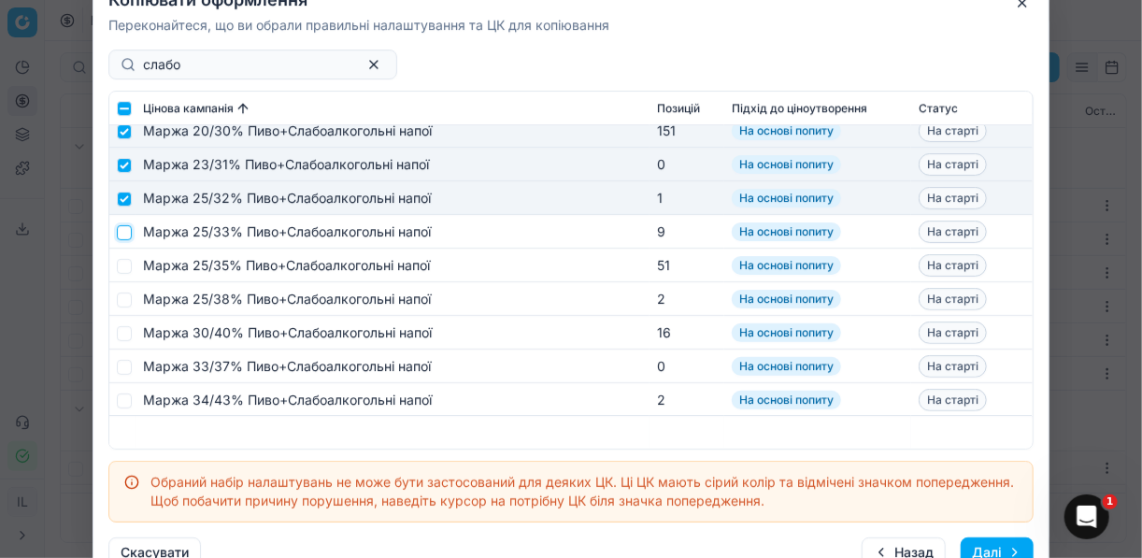
click at [124, 234] on input "checkbox" at bounding box center [124, 231] width 15 height 15
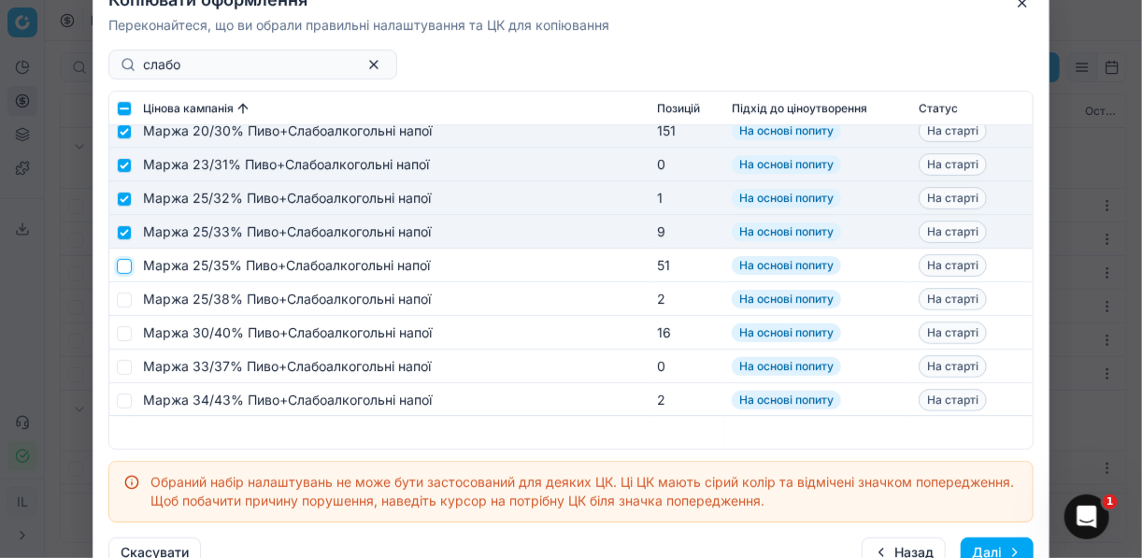
click at [129, 267] on input "checkbox" at bounding box center [124, 265] width 15 height 15
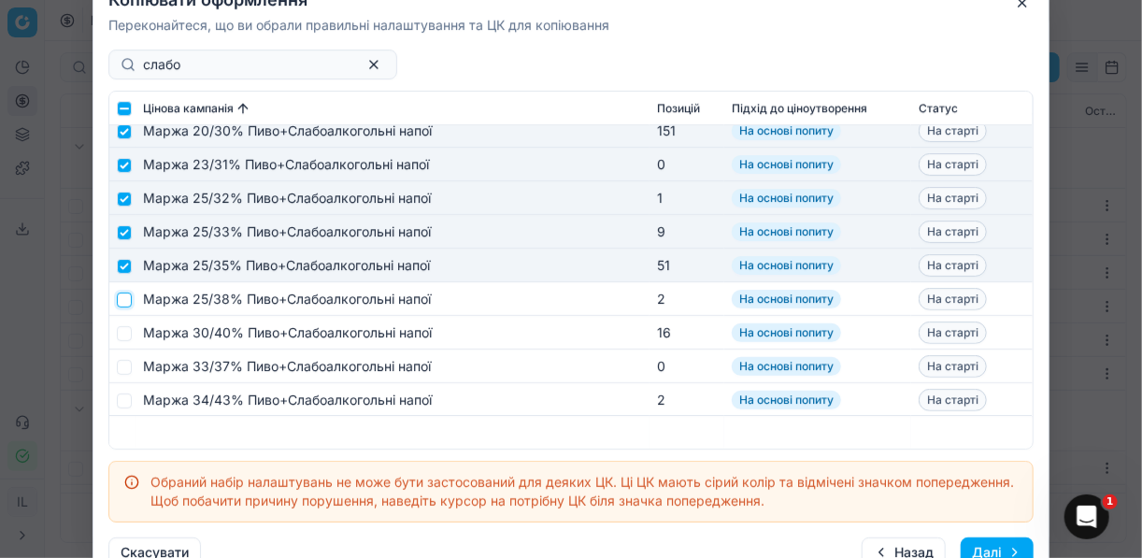
click at [122, 301] on input "checkbox" at bounding box center [124, 299] width 15 height 15
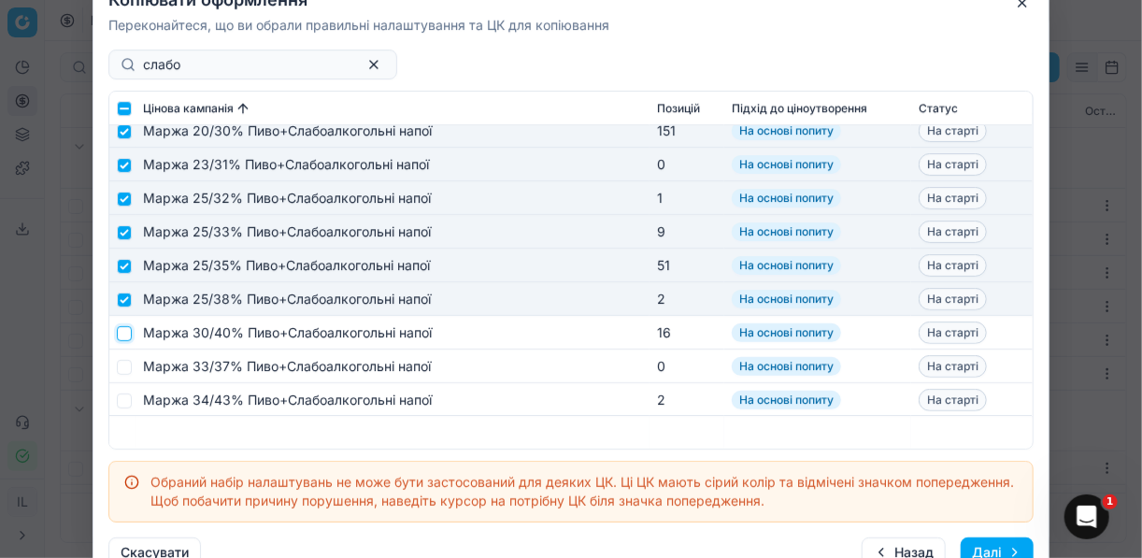
click at [125, 331] on input "checkbox" at bounding box center [124, 332] width 15 height 15
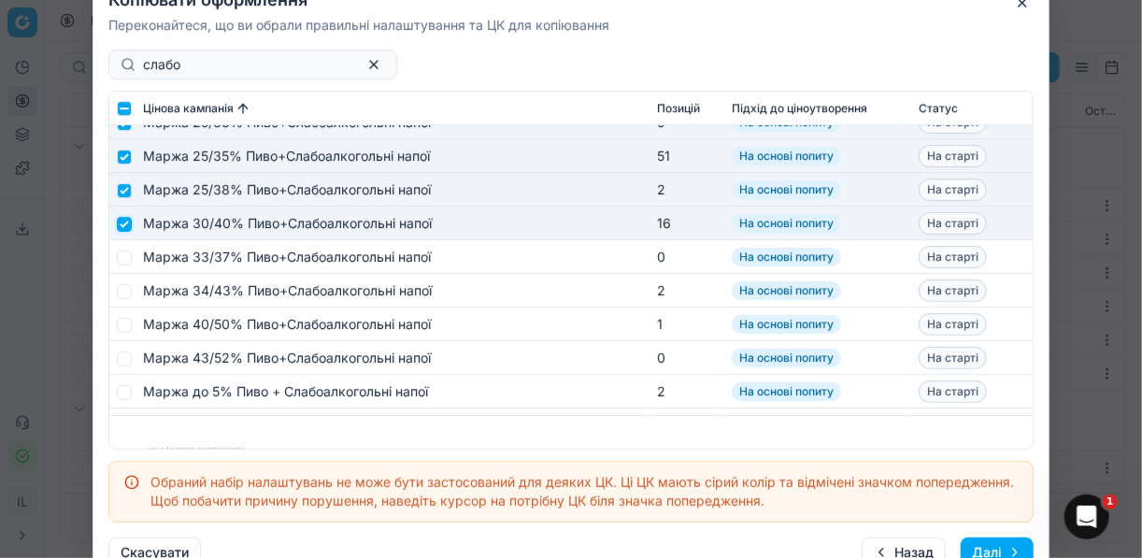
scroll to position [2542, 0]
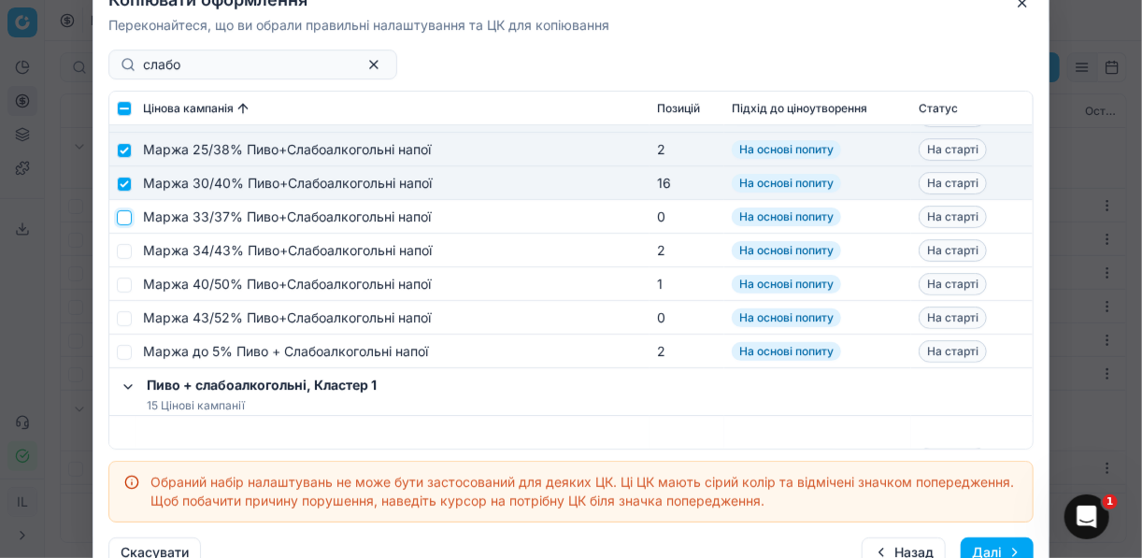
click at [125, 219] on input "checkbox" at bounding box center [124, 216] width 15 height 15
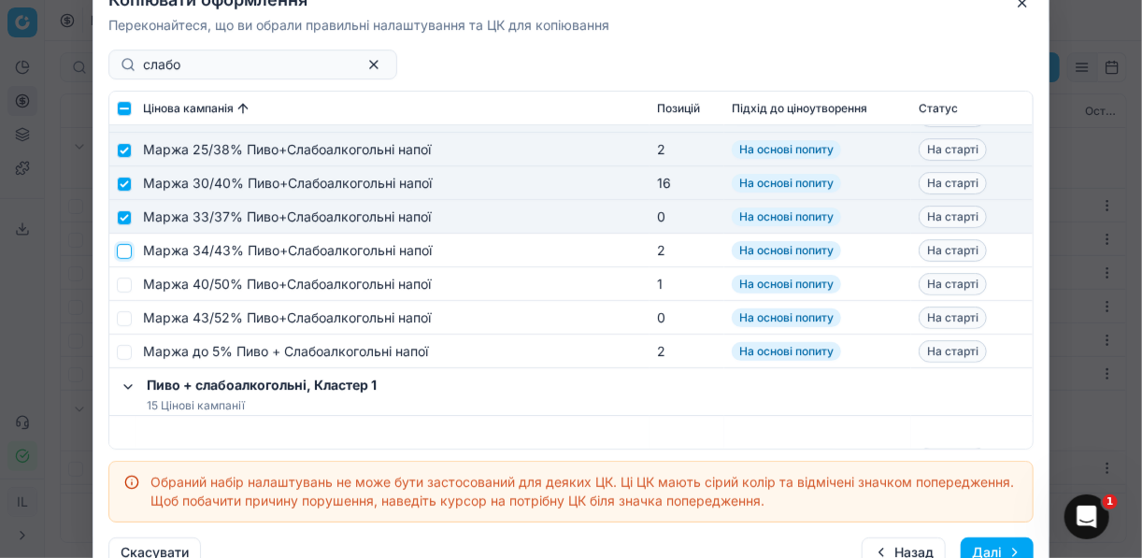
click at [125, 253] on input "checkbox" at bounding box center [124, 250] width 15 height 15
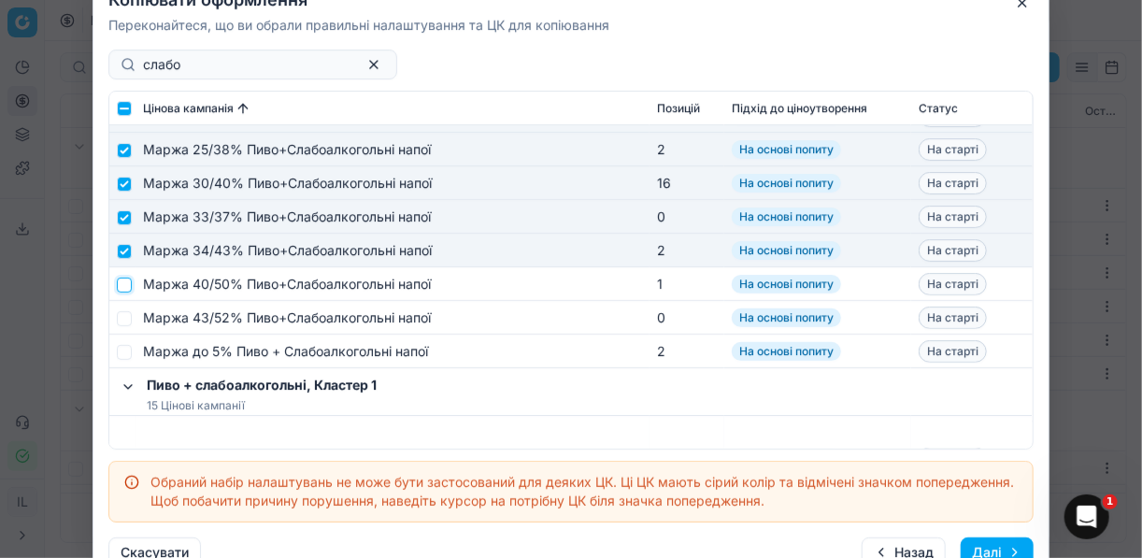
click at [127, 277] on input "checkbox" at bounding box center [124, 284] width 15 height 15
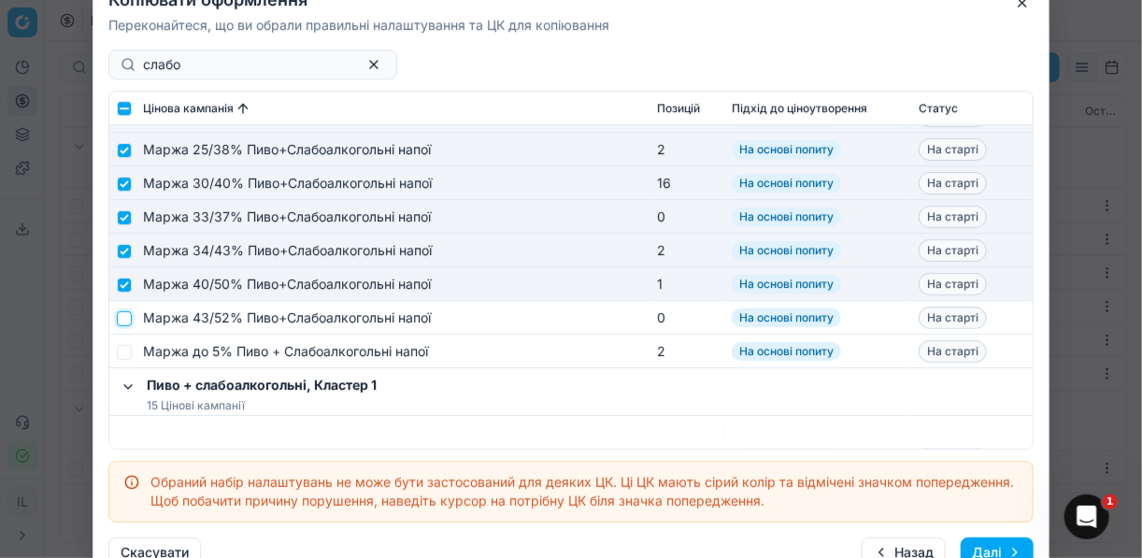
click at [122, 313] on input "checkbox" at bounding box center [124, 317] width 15 height 15
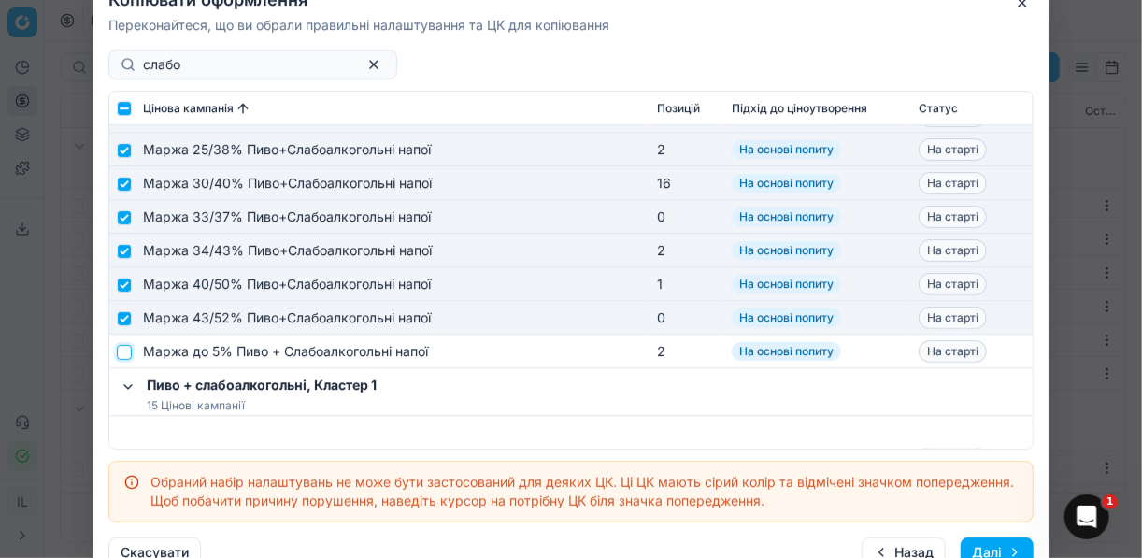
click at [122, 350] on input "checkbox" at bounding box center [124, 351] width 15 height 15
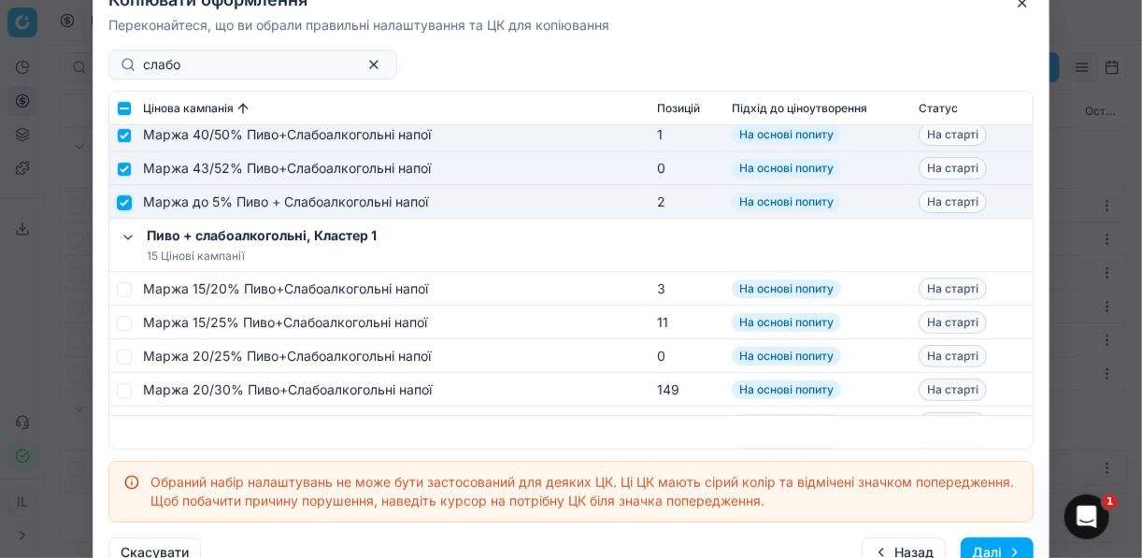
scroll to position [2767, 0]
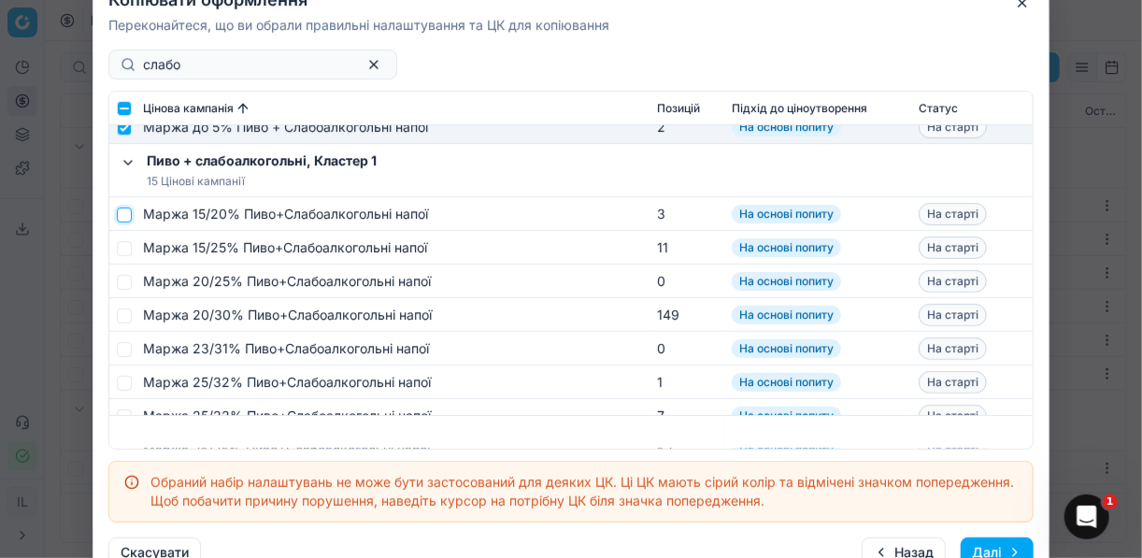
click at [131, 217] on input "checkbox" at bounding box center [124, 214] width 15 height 15
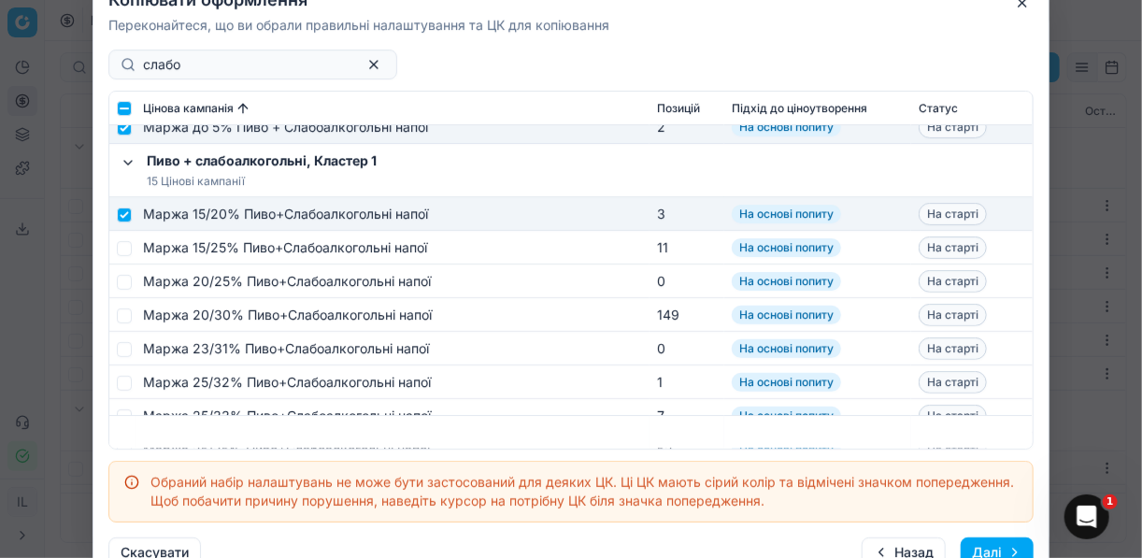
click at [131, 246] on td at bounding box center [122, 248] width 26 height 34
click at [127, 246] on input "checkbox" at bounding box center [124, 247] width 15 height 15
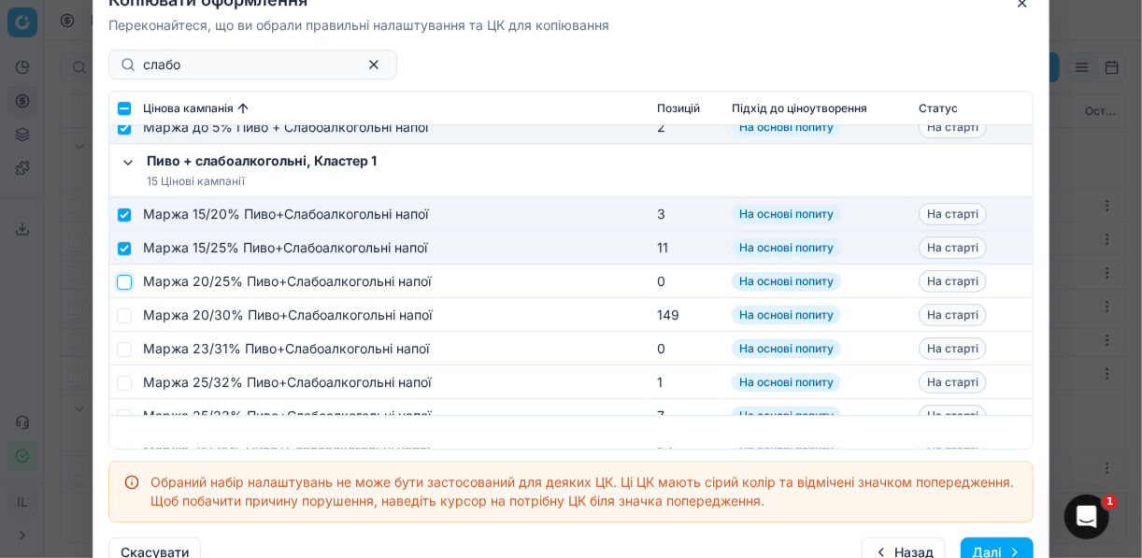
click at [128, 281] on input "checkbox" at bounding box center [124, 281] width 15 height 15
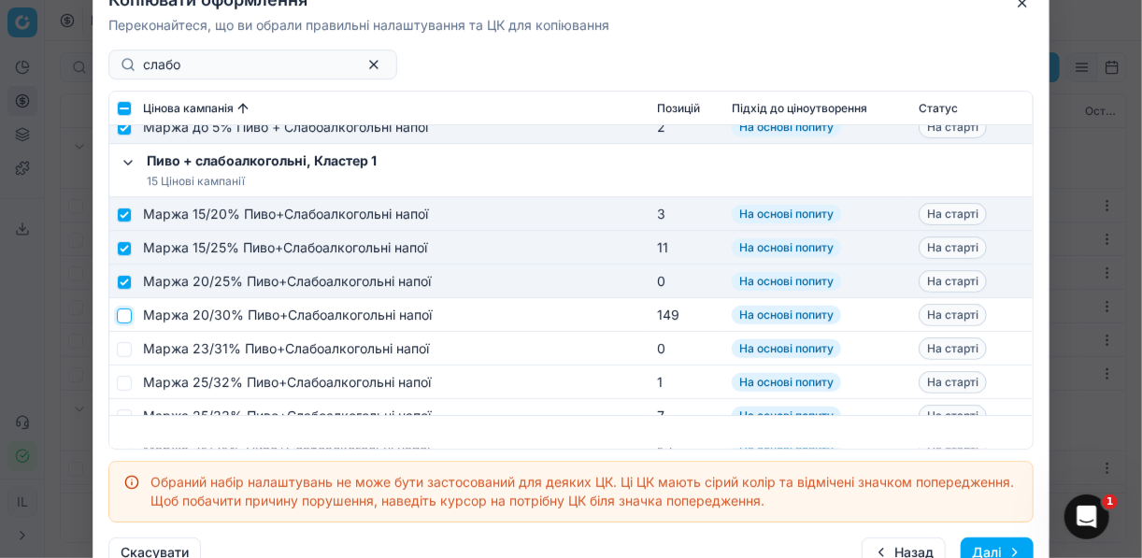
click at [126, 314] on input "checkbox" at bounding box center [124, 314] width 15 height 15
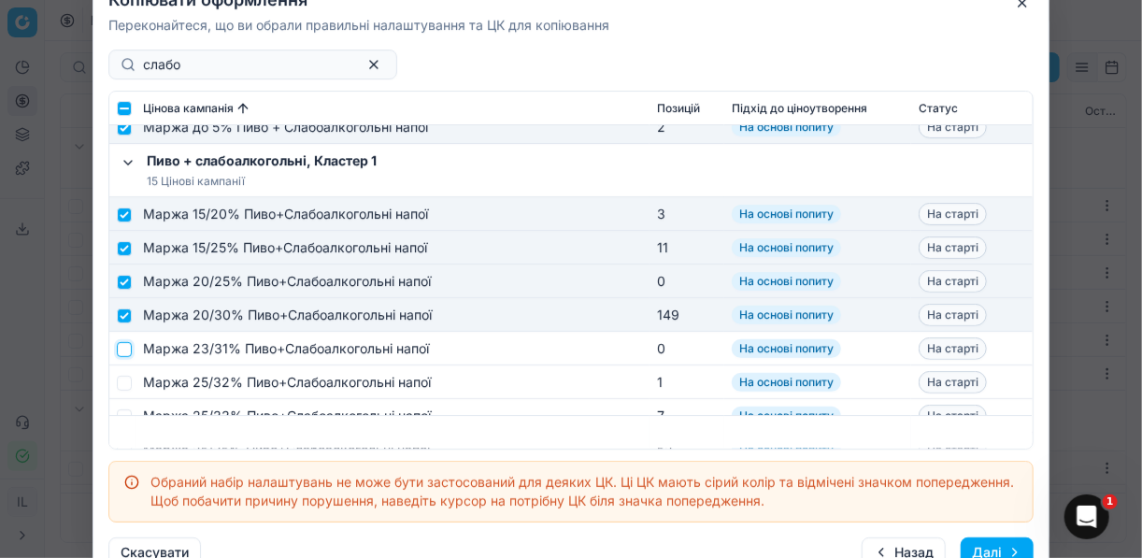
click at [126, 348] on input "checkbox" at bounding box center [124, 348] width 15 height 15
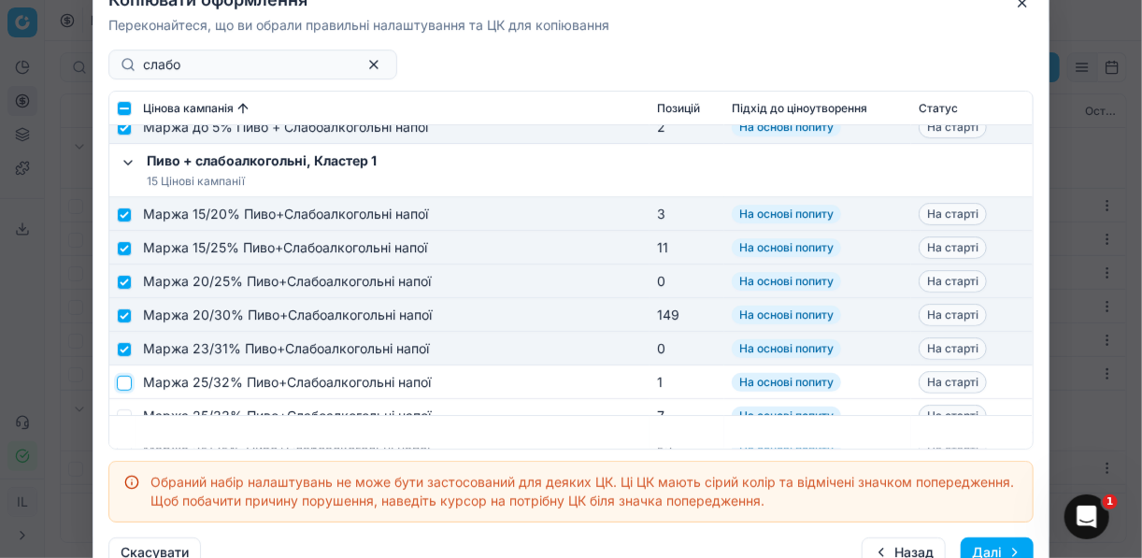
click at [125, 376] on input "checkbox" at bounding box center [124, 382] width 15 height 15
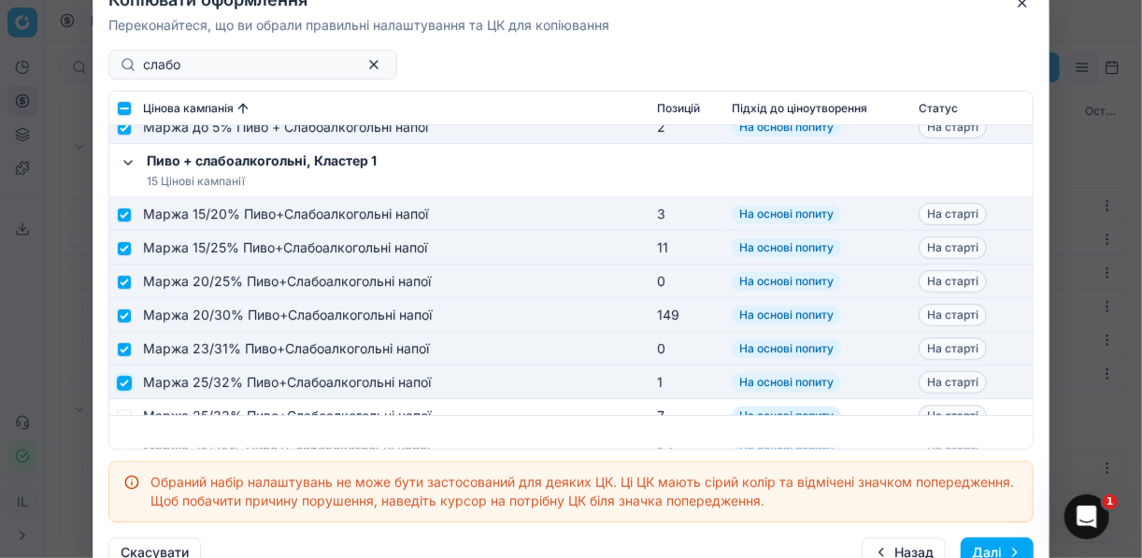
scroll to position [2916, 0]
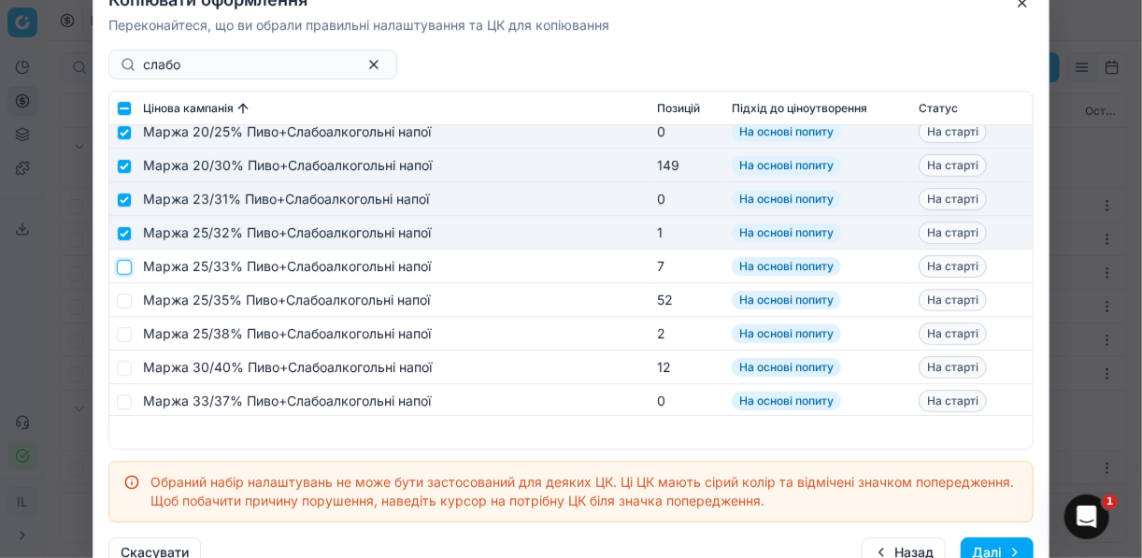
click at [129, 264] on input "checkbox" at bounding box center [124, 266] width 15 height 15
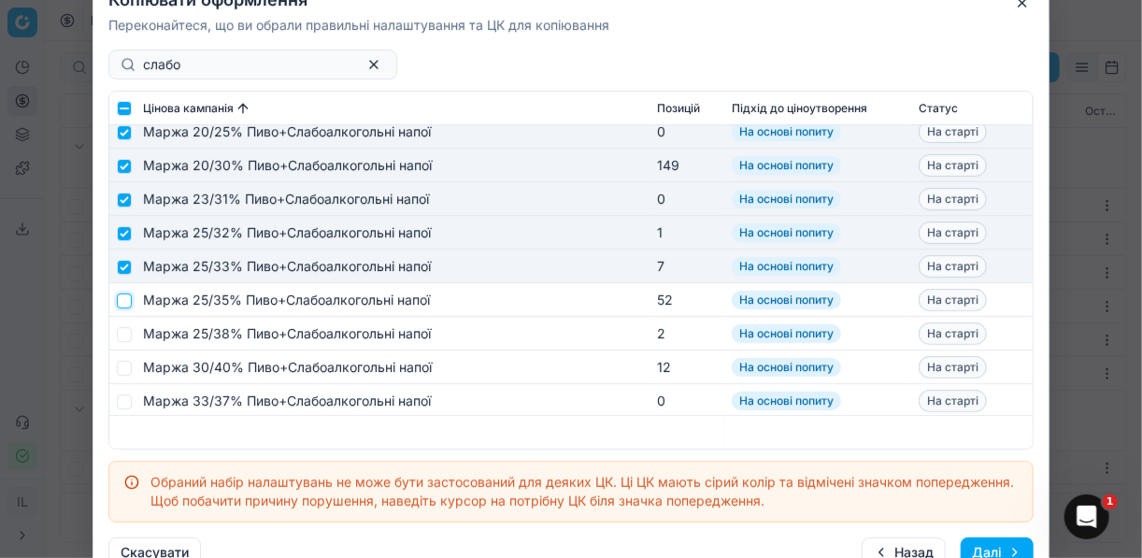
click at [127, 298] on input "checkbox" at bounding box center [124, 300] width 15 height 15
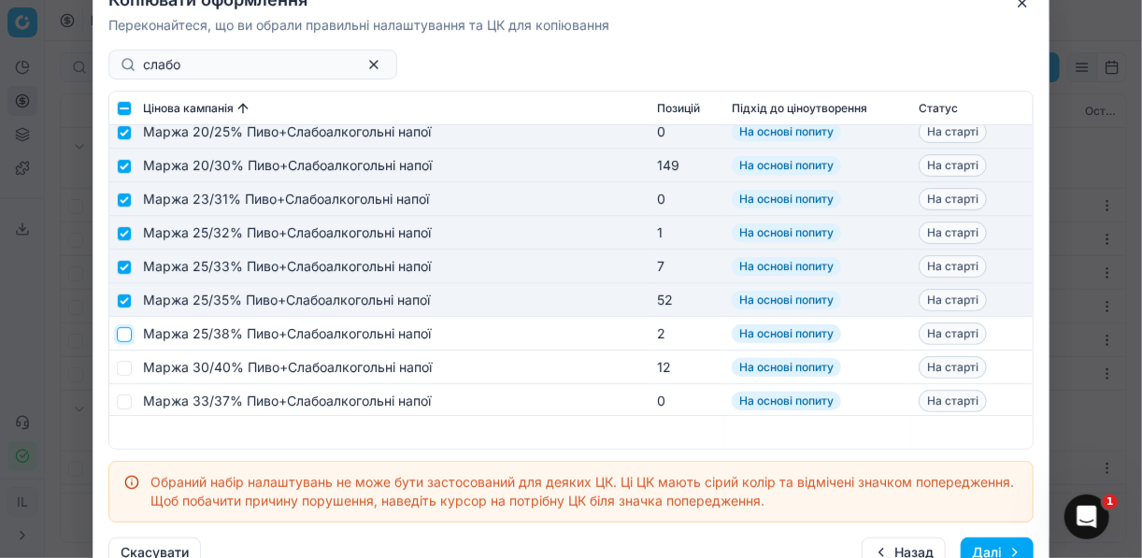
click at [124, 332] on input "checkbox" at bounding box center [124, 333] width 15 height 15
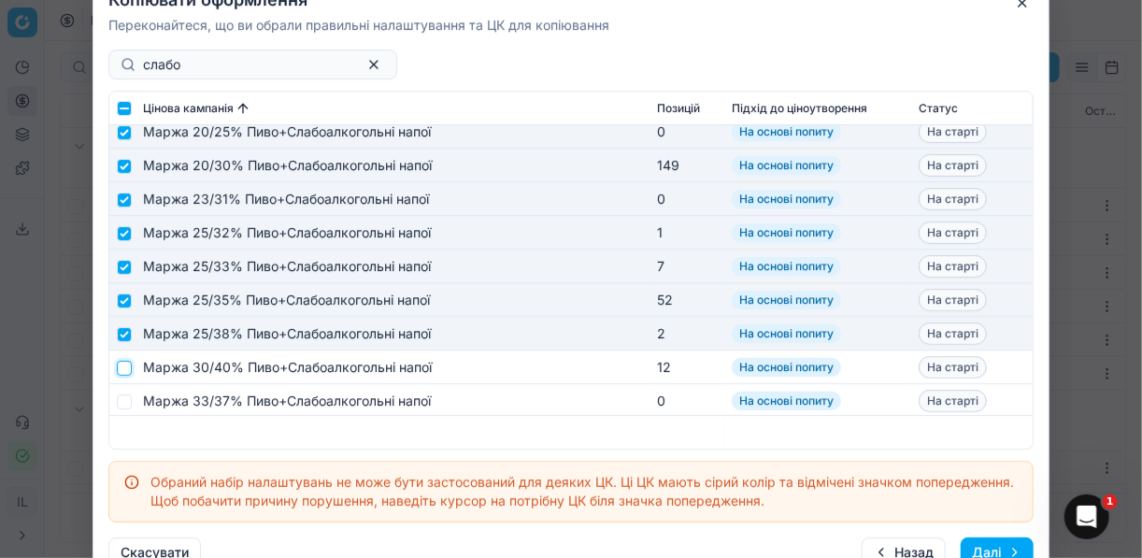
click at [125, 365] on input "checkbox" at bounding box center [124, 367] width 15 height 15
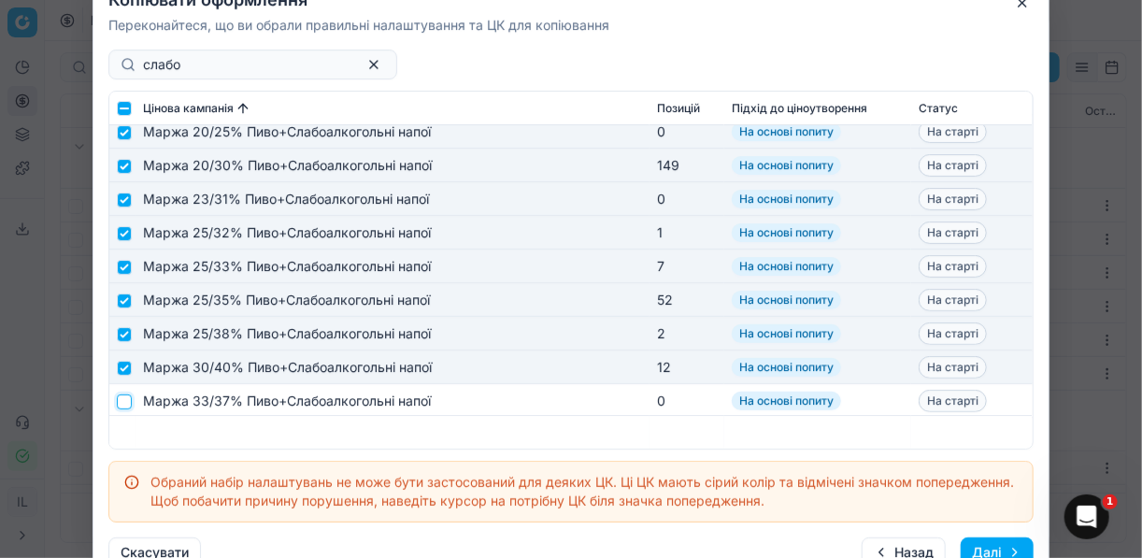
click at [122, 393] on input "checkbox" at bounding box center [124, 400] width 15 height 15
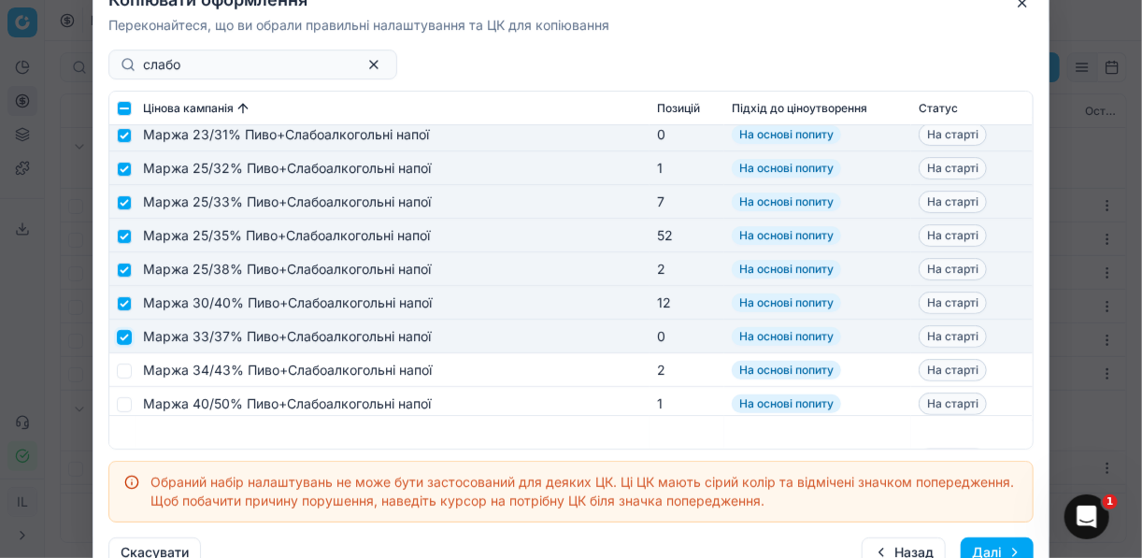
scroll to position [3052, 0]
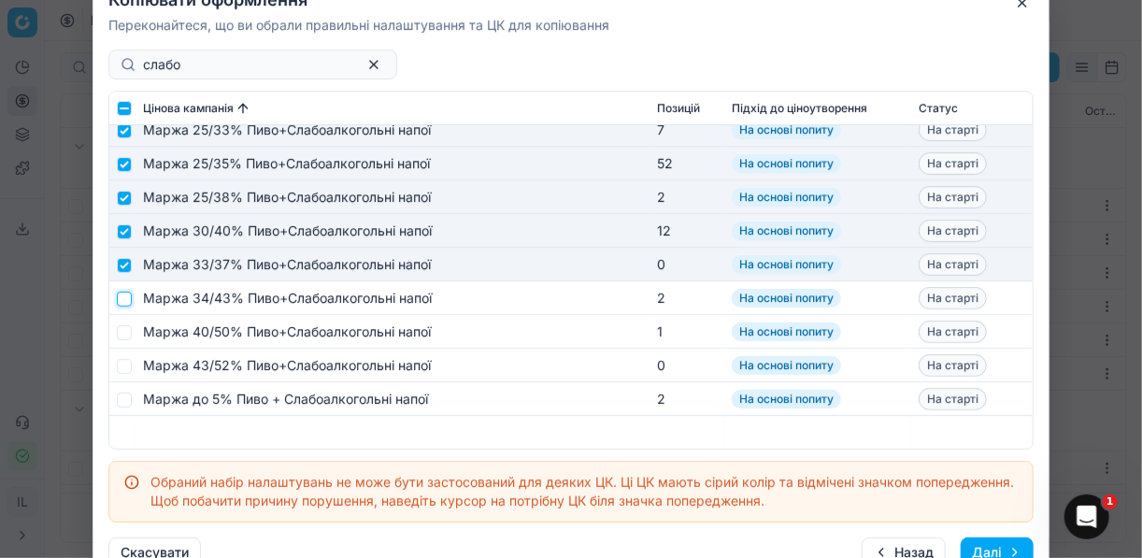
click at [122, 300] on input "checkbox" at bounding box center [124, 298] width 15 height 15
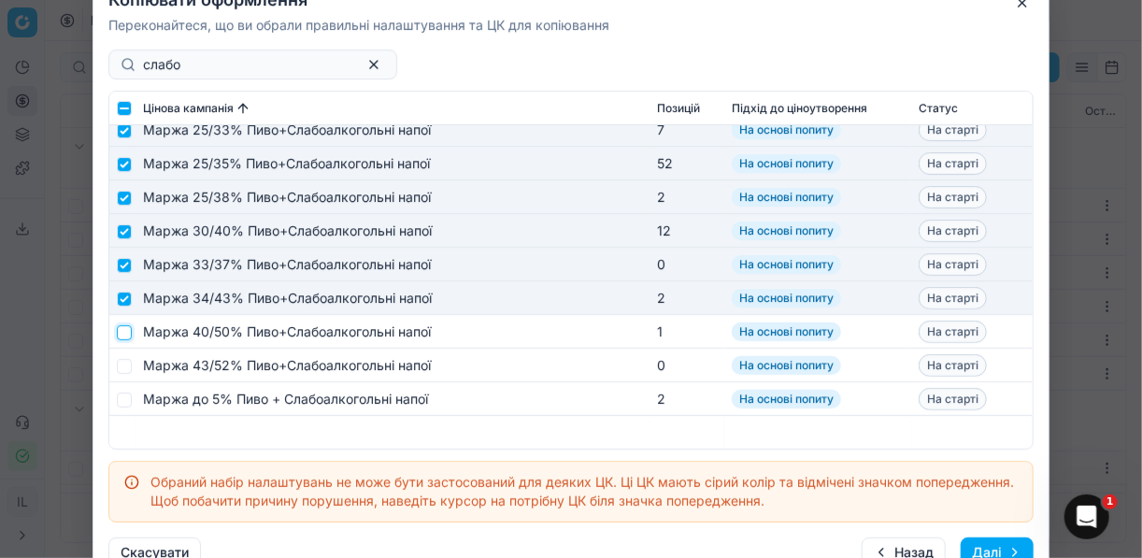
drag, startPoint x: 122, startPoint y: 333, endPoint x: 118, endPoint y: 341, distance: 9.6
click at [121, 333] on input "checkbox" at bounding box center [124, 331] width 15 height 15
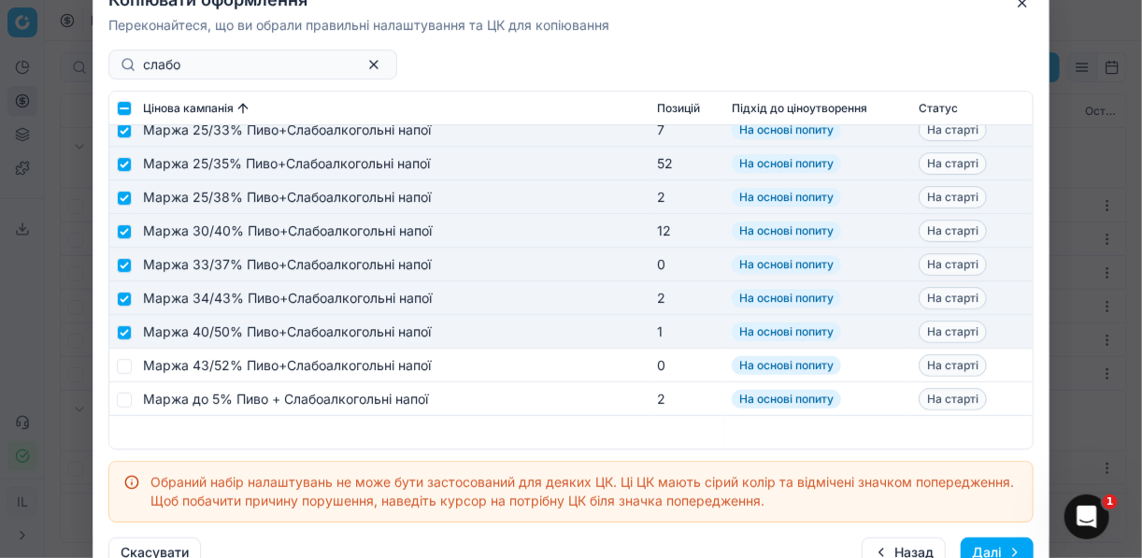
click at [116, 373] on td at bounding box center [122, 366] width 26 height 34
click at [120, 367] on input "checkbox" at bounding box center [124, 365] width 15 height 15
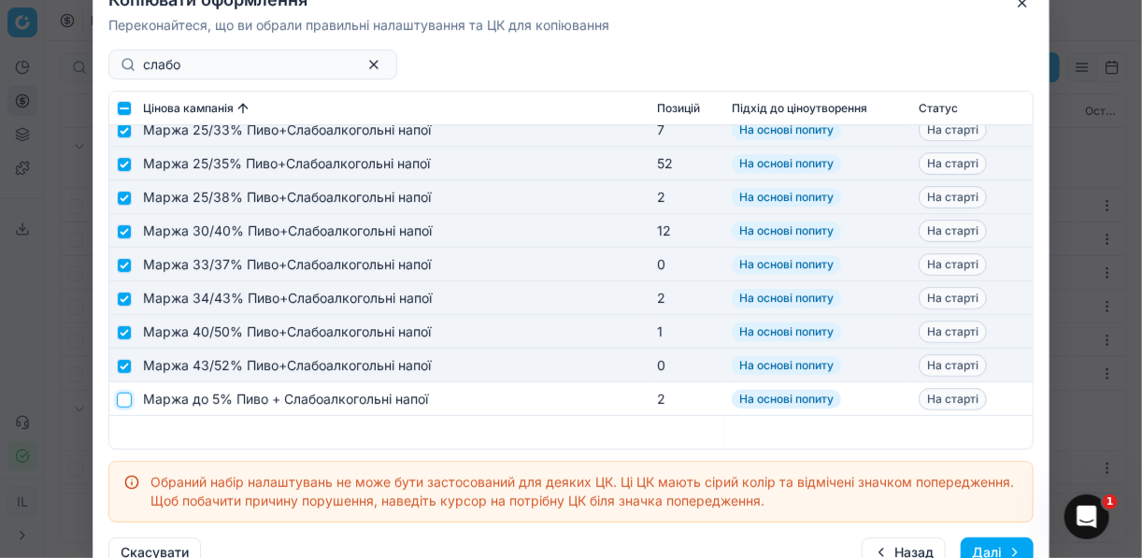
click at [121, 402] on input "checkbox" at bounding box center [124, 399] width 15 height 15
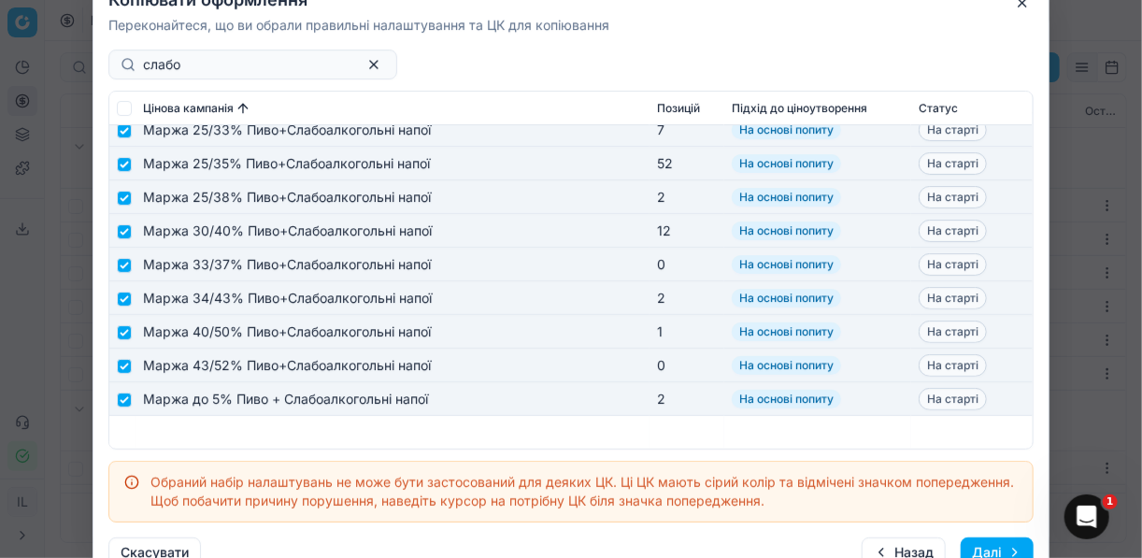
click at [998, 544] on button "Далі" at bounding box center [997, 552] width 73 height 30
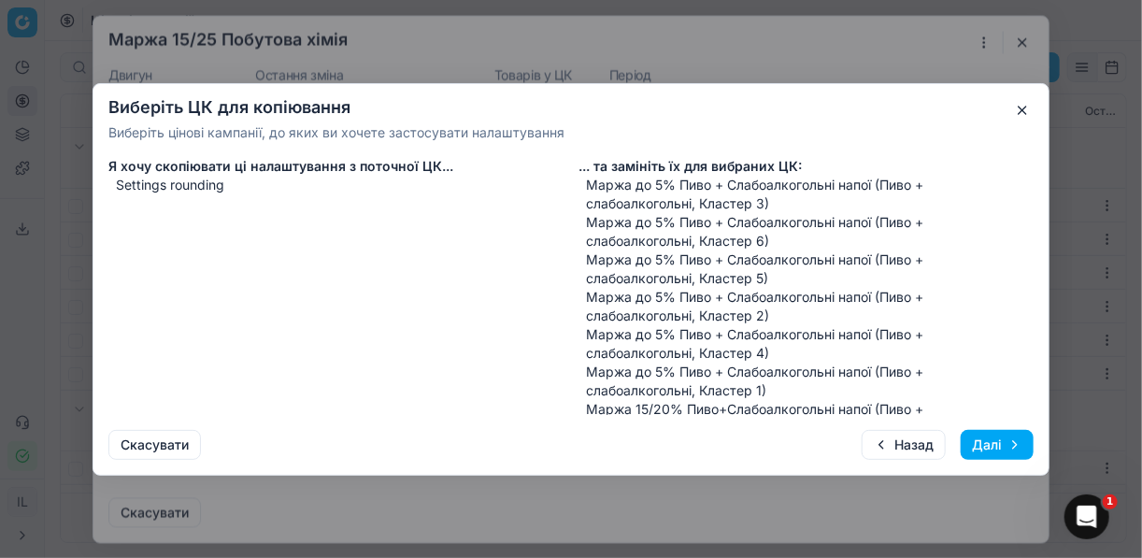
click at [985, 444] on button "Далі" at bounding box center [997, 445] width 73 height 30
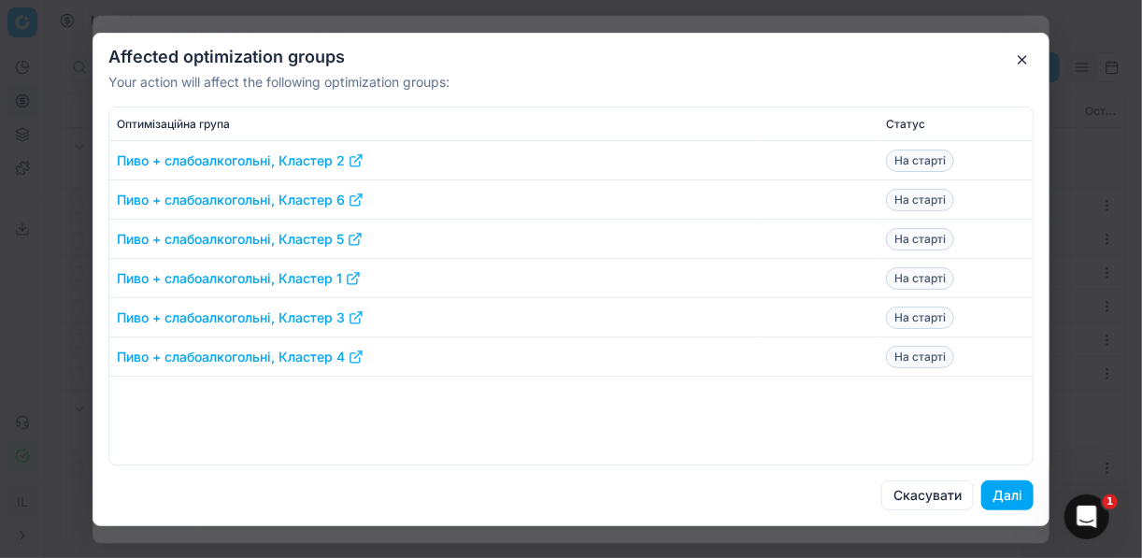
click at [1002, 487] on button "Далі" at bounding box center [1007, 495] width 52 height 30
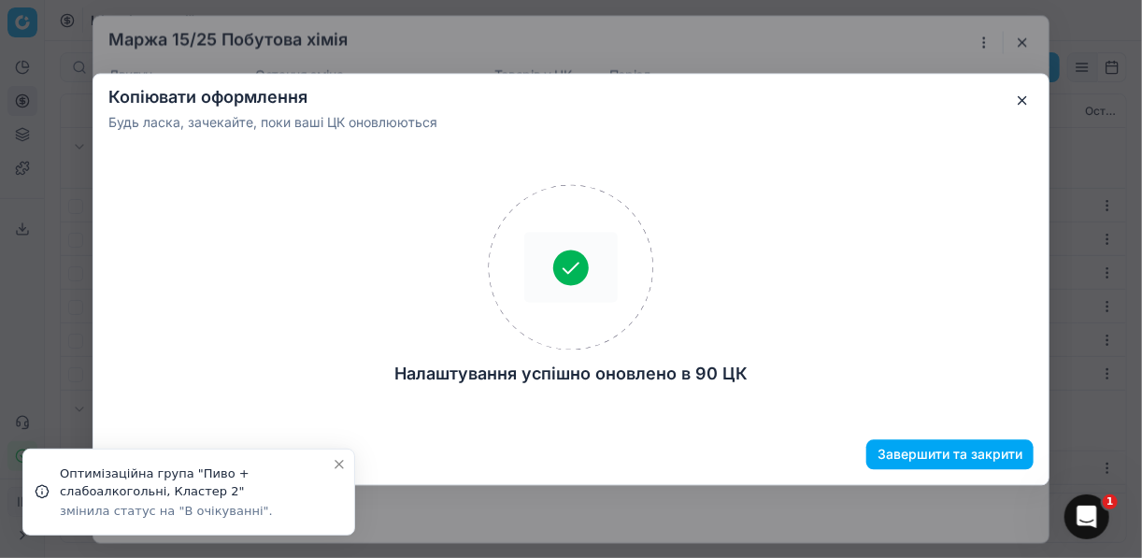
click at [966, 455] on button "Завершити та закрити" at bounding box center [949, 454] width 167 height 30
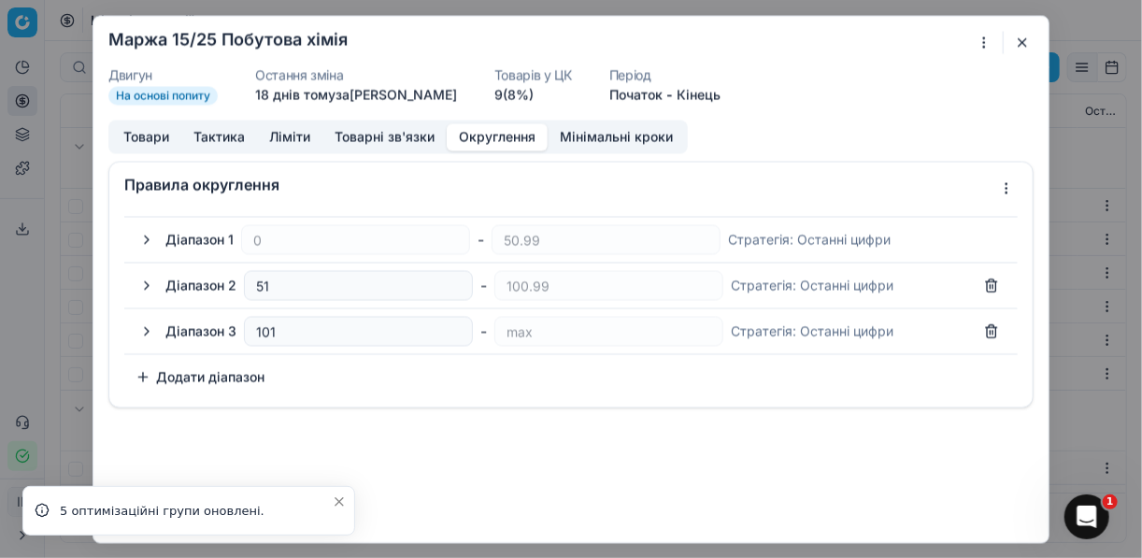
click at [1021, 40] on button "button" at bounding box center [1022, 42] width 22 height 22
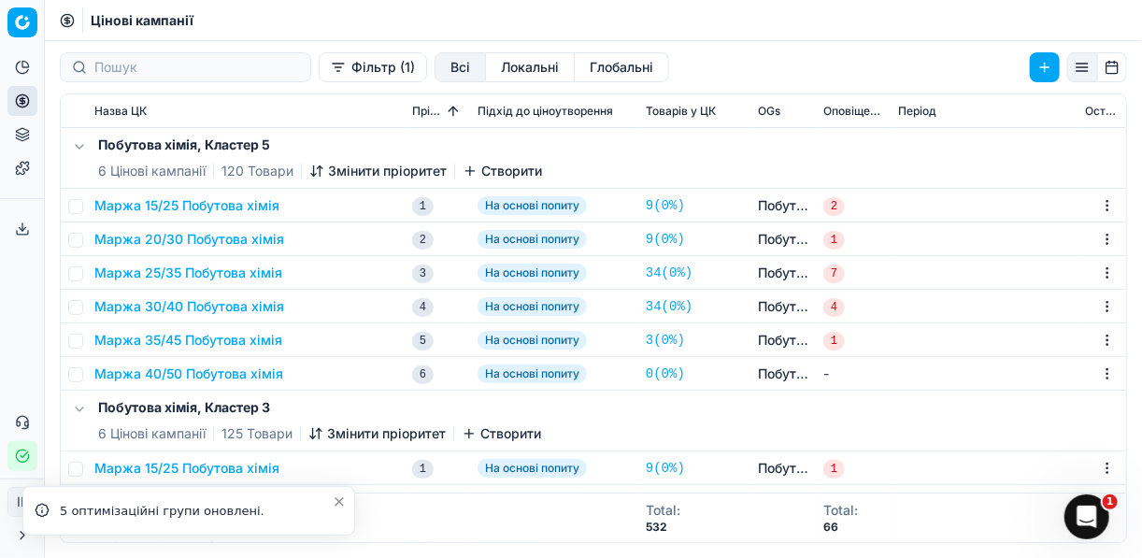
click at [219, 202] on button "Маржа 15/25 Побутова хімія" at bounding box center [186, 205] width 185 height 19
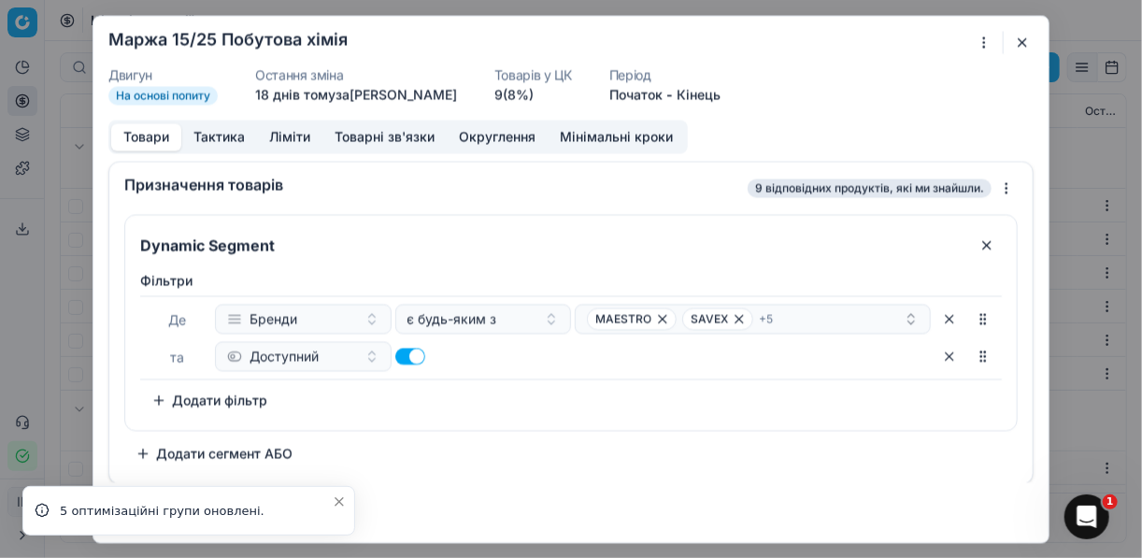
click at [516, 133] on button "Округлення" at bounding box center [497, 136] width 101 height 27
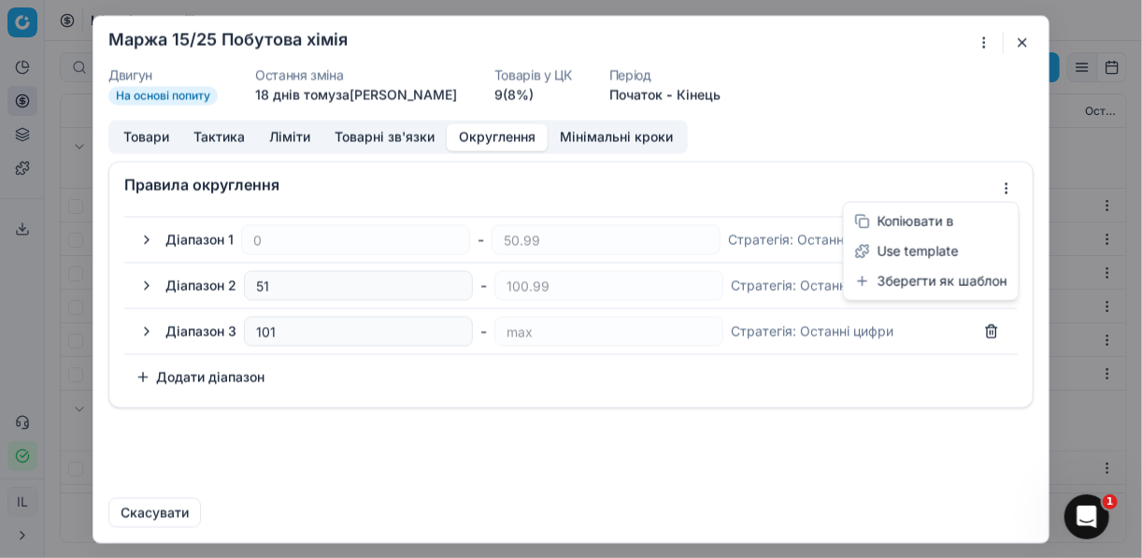
click at [1007, 190] on div "Ми зберігаємо налаштування ЦК. Будь ласка, зачекайте, це може зайняти декілька …" at bounding box center [571, 279] width 1142 height 558
click at [915, 222] on div "Копіювати в" at bounding box center [931, 222] width 167 height 30
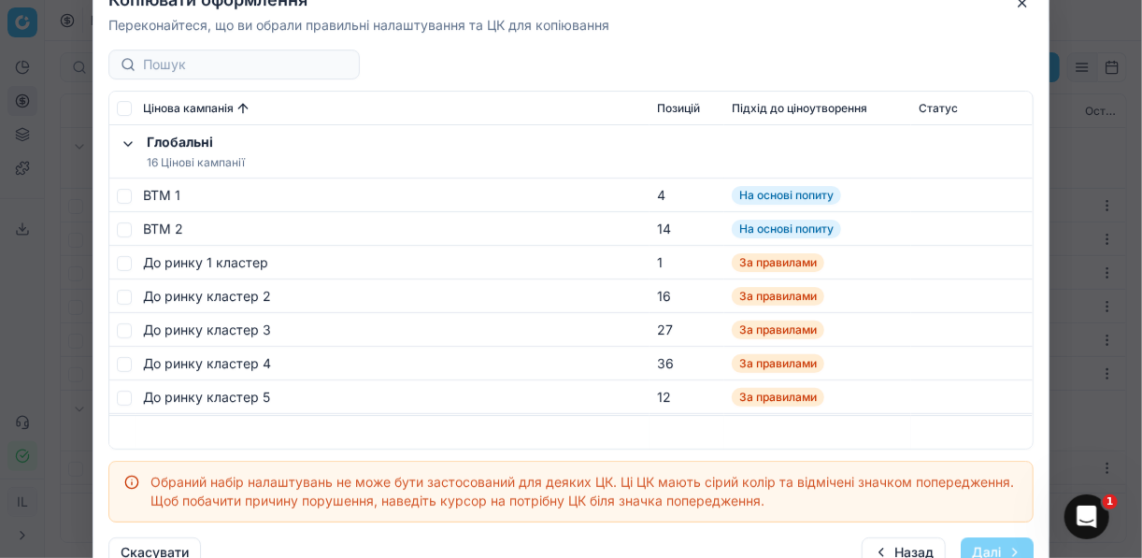
click at [206, 50] on div at bounding box center [233, 65] width 251 height 30
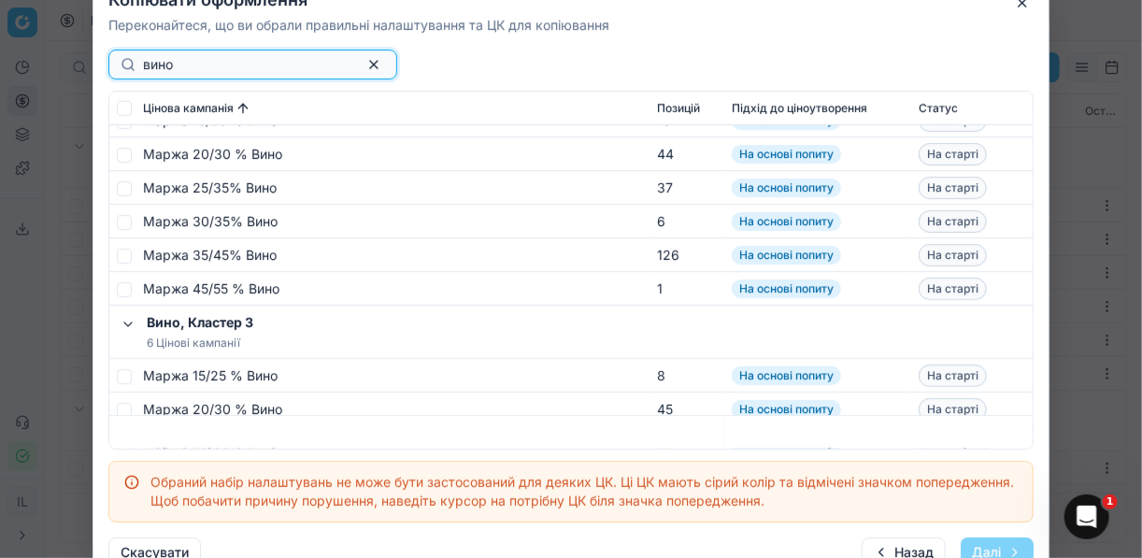
scroll to position [374, 0]
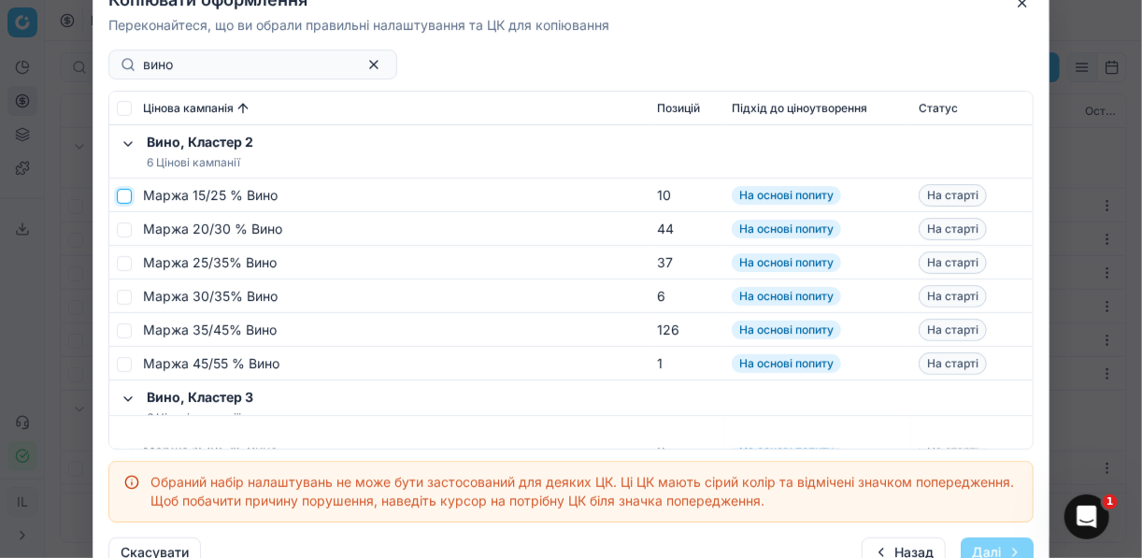
click at [124, 196] on input "checkbox" at bounding box center [124, 195] width 15 height 15
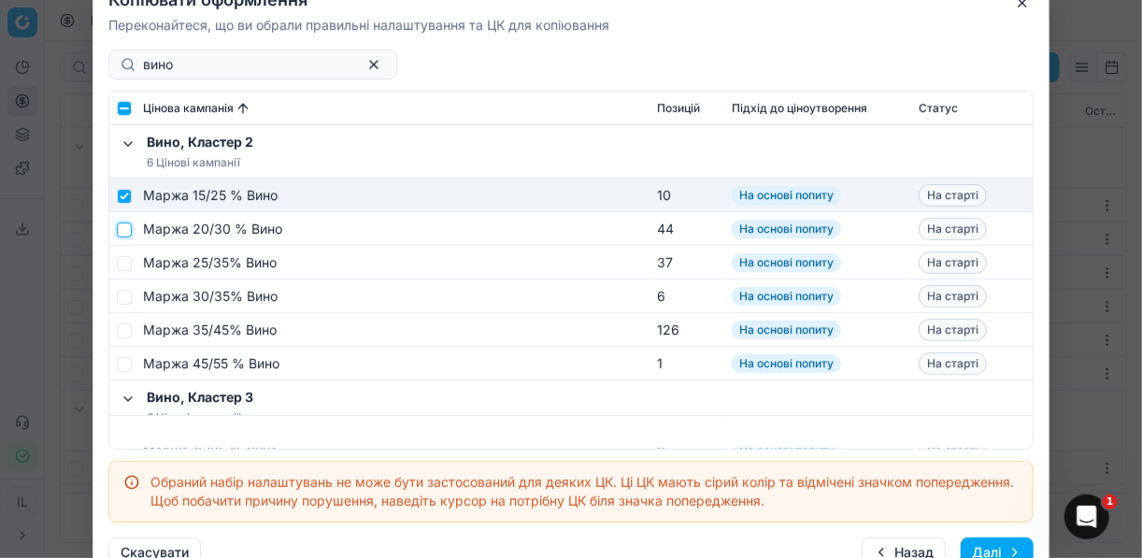
click at [124, 224] on input "checkbox" at bounding box center [124, 229] width 15 height 15
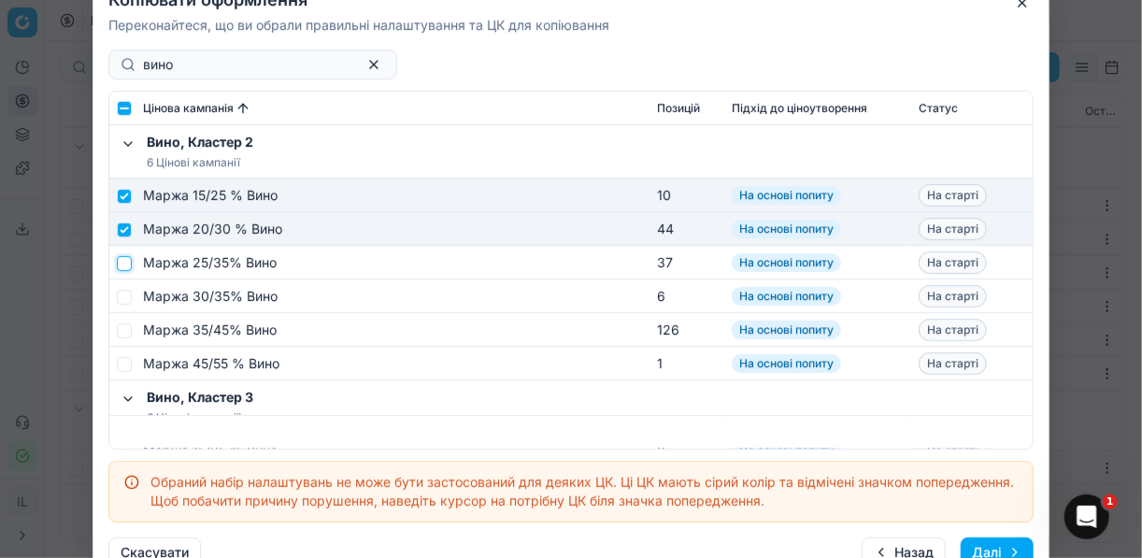
click at [126, 265] on input "checkbox" at bounding box center [124, 262] width 15 height 15
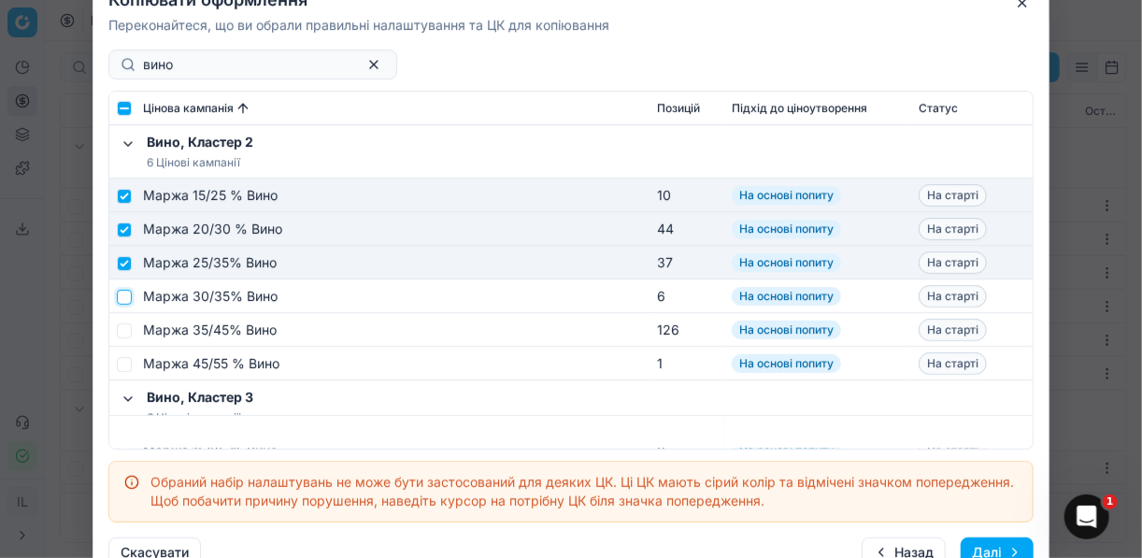
click at [125, 297] on input "checkbox" at bounding box center [124, 296] width 15 height 15
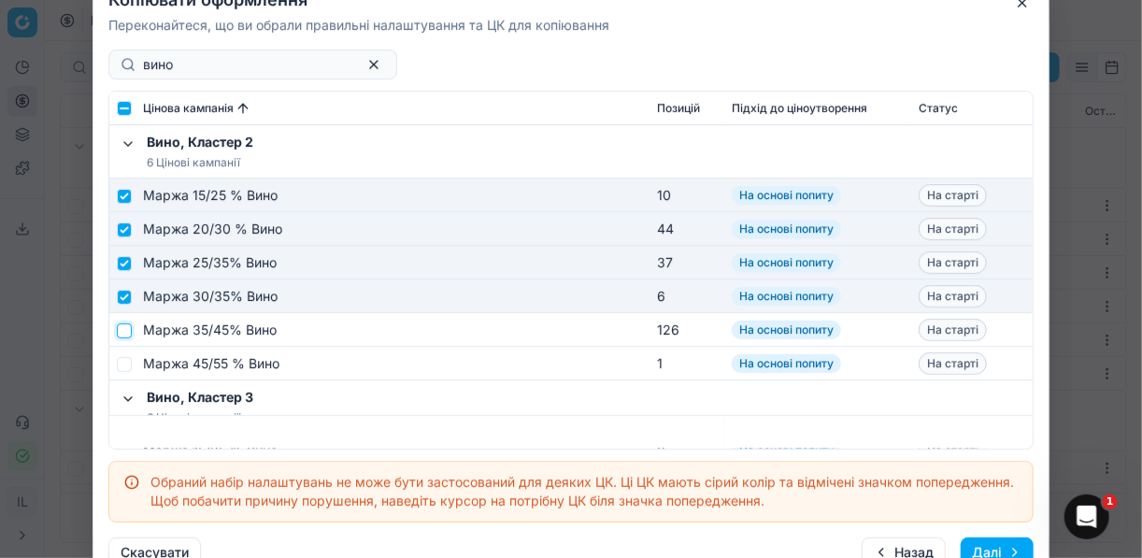
drag, startPoint x: 123, startPoint y: 329, endPoint x: 123, endPoint y: 348, distance: 18.7
click at [123, 337] on td at bounding box center [122, 330] width 26 height 34
click at [121, 359] on input "checkbox" at bounding box center [124, 363] width 15 height 15
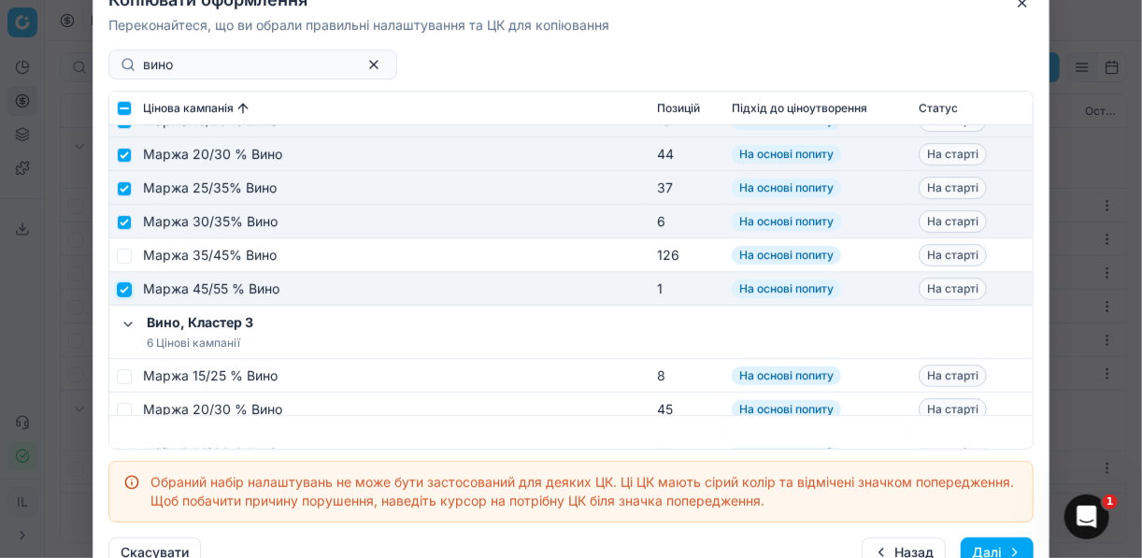
scroll to position [598, 0]
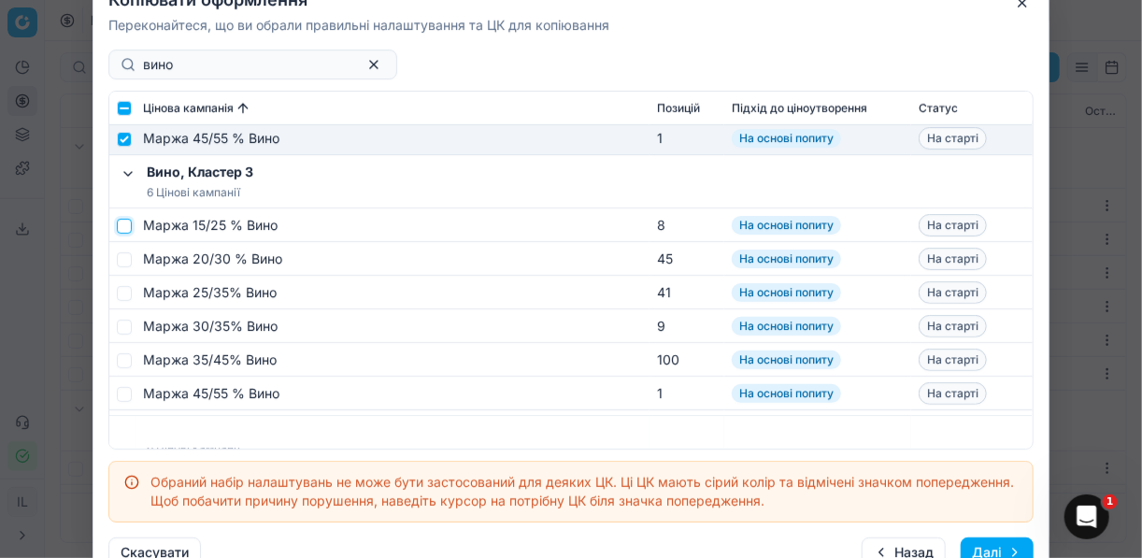
click at [121, 224] on input "checkbox" at bounding box center [124, 225] width 15 height 15
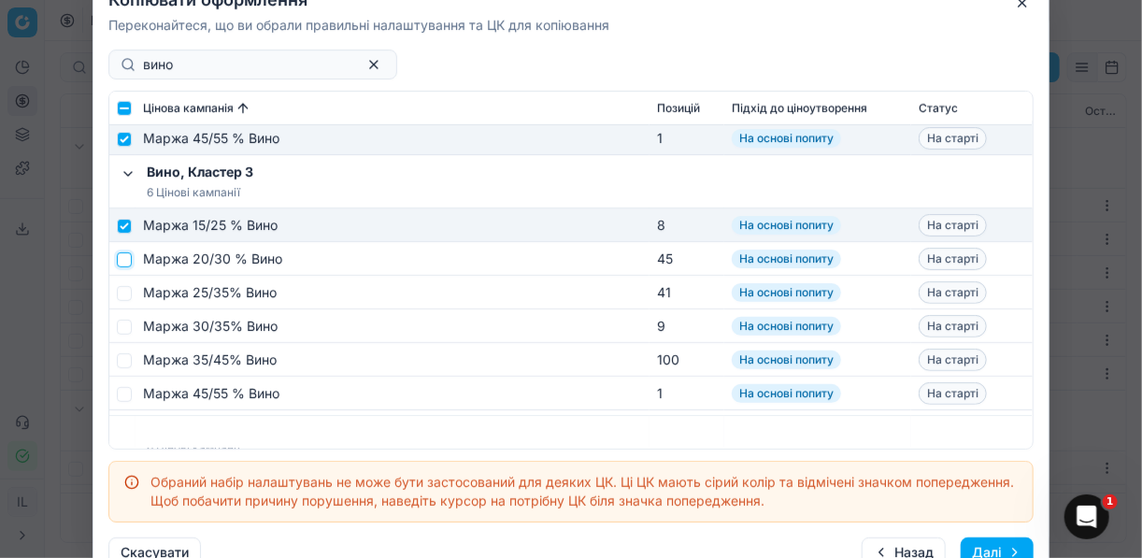
drag, startPoint x: 124, startPoint y: 258, endPoint x: 127, endPoint y: 277, distance: 18.9
click at [124, 258] on input "checkbox" at bounding box center [124, 258] width 15 height 15
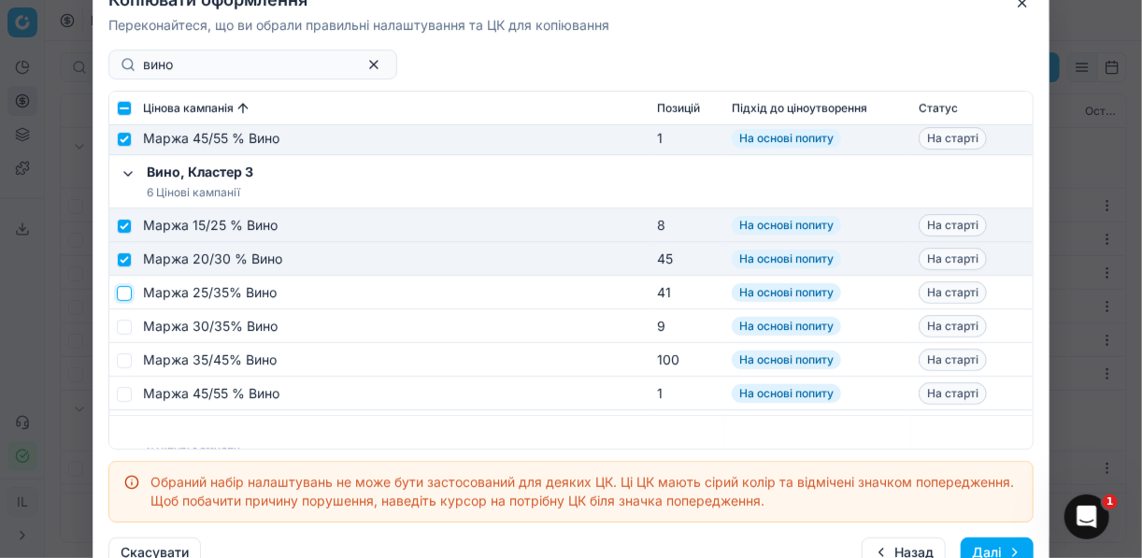
click at [122, 295] on input "checkbox" at bounding box center [124, 292] width 15 height 15
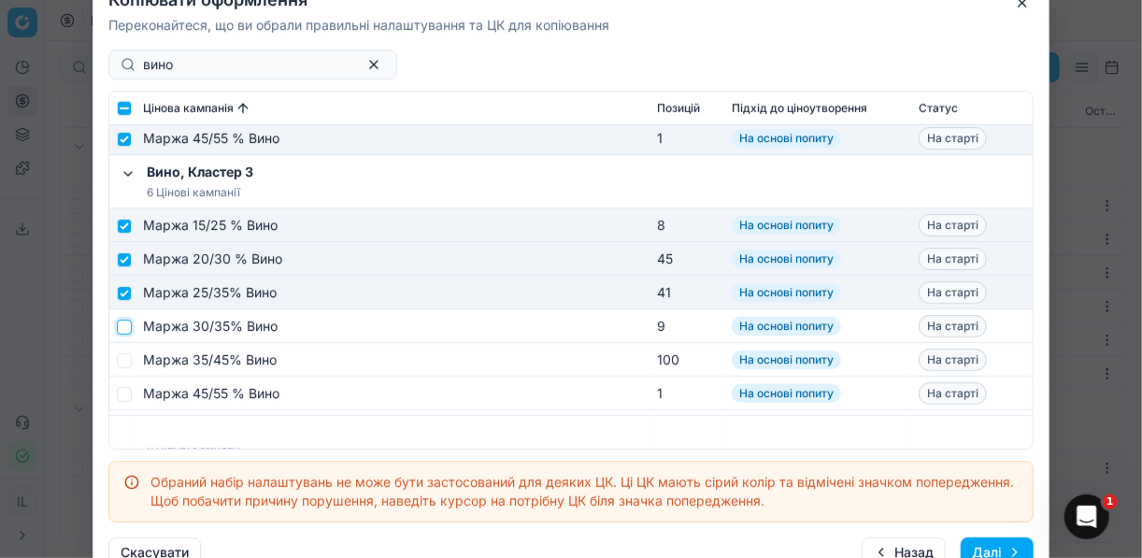
click at [120, 326] on input "checkbox" at bounding box center [124, 326] width 15 height 15
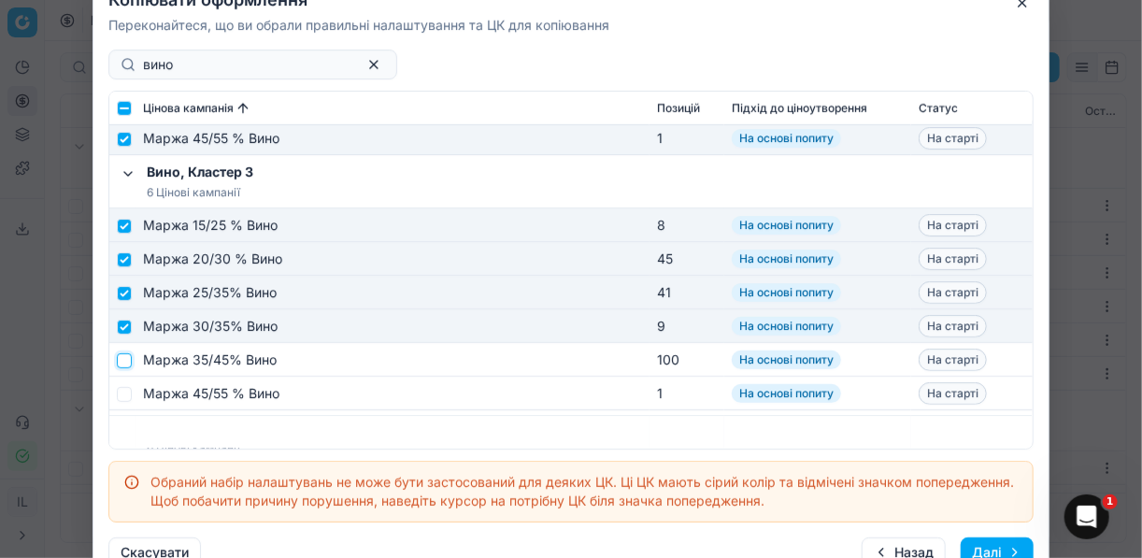
click at [129, 364] on input "checkbox" at bounding box center [124, 359] width 15 height 15
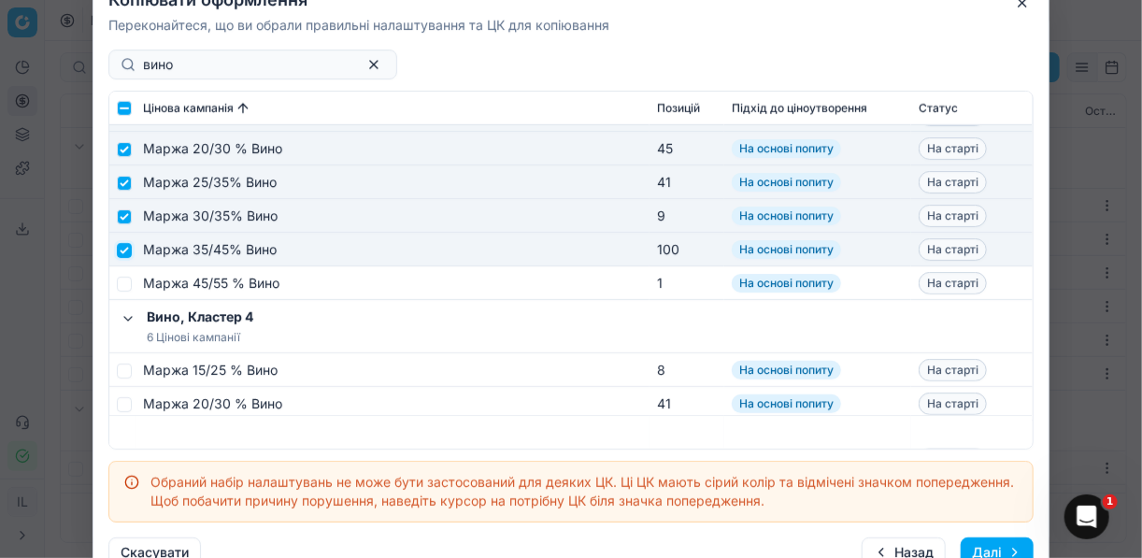
scroll to position [748, 0]
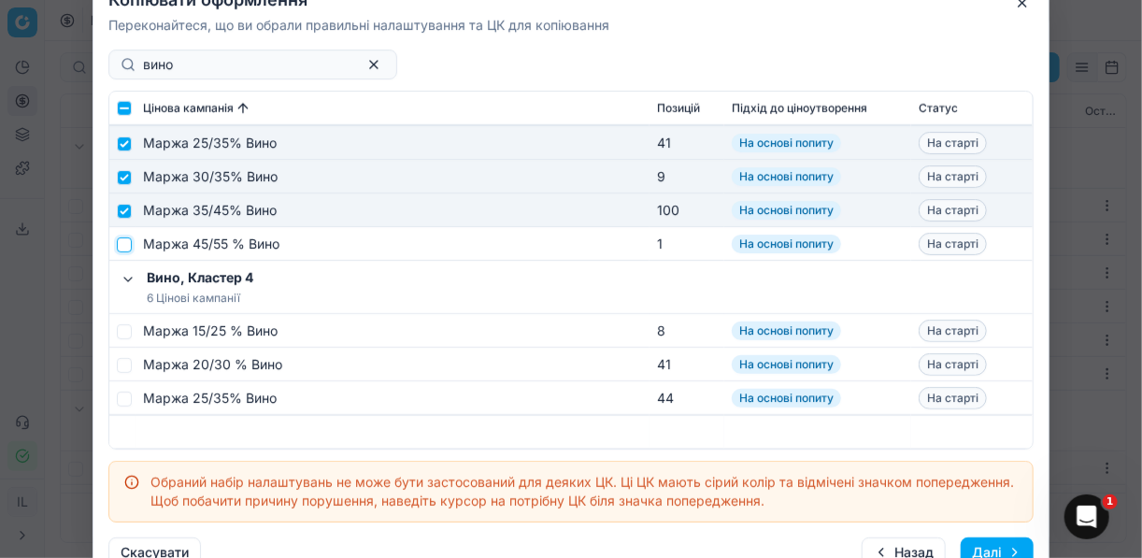
click at [126, 245] on input "checkbox" at bounding box center [124, 243] width 15 height 15
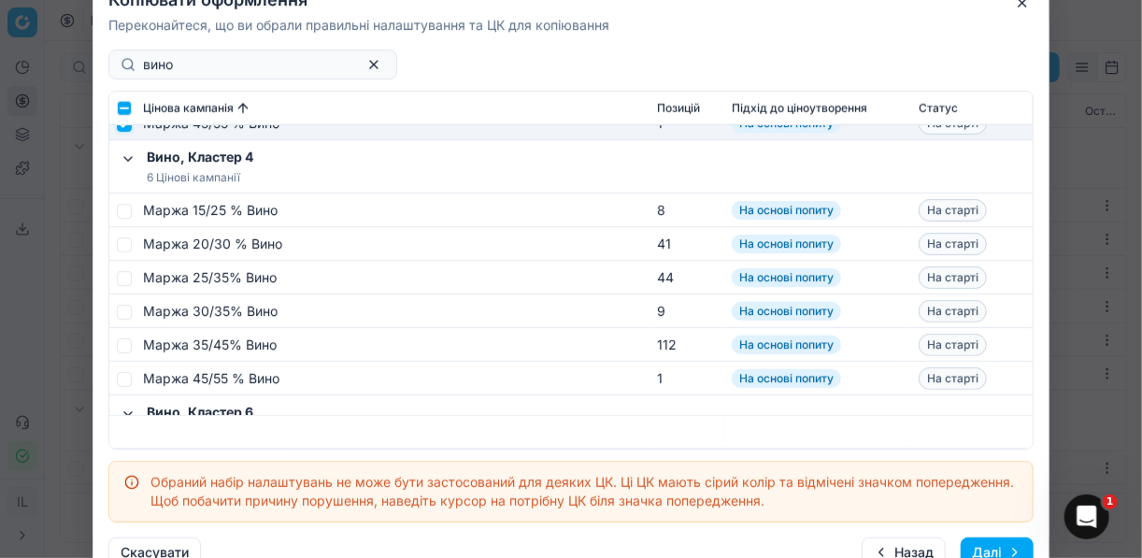
scroll to position [897, 0]
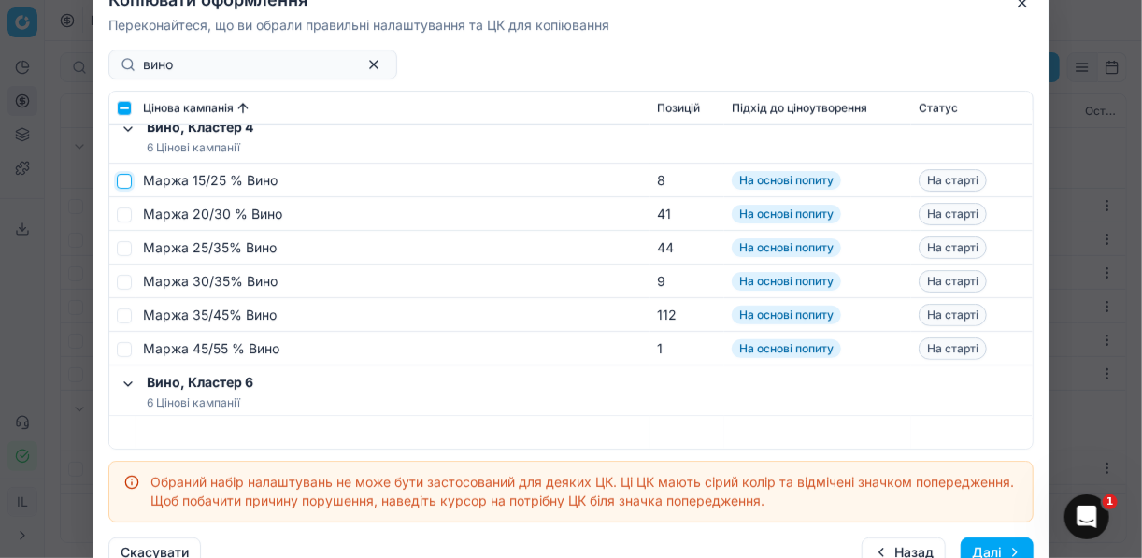
drag, startPoint x: 123, startPoint y: 181, endPoint x: 127, endPoint y: 192, distance: 10.9
click at [124, 181] on input "checkbox" at bounding box center [124, 180] width 15 height 15
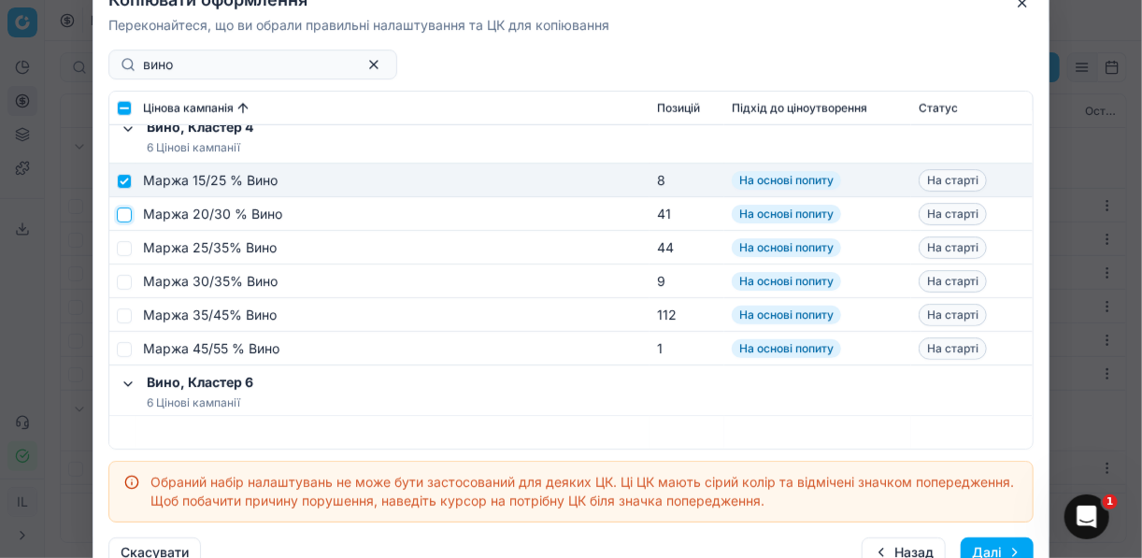
click at [128, 213] on input "checkbox" at bounding box center [124, 214] width 15 height 15
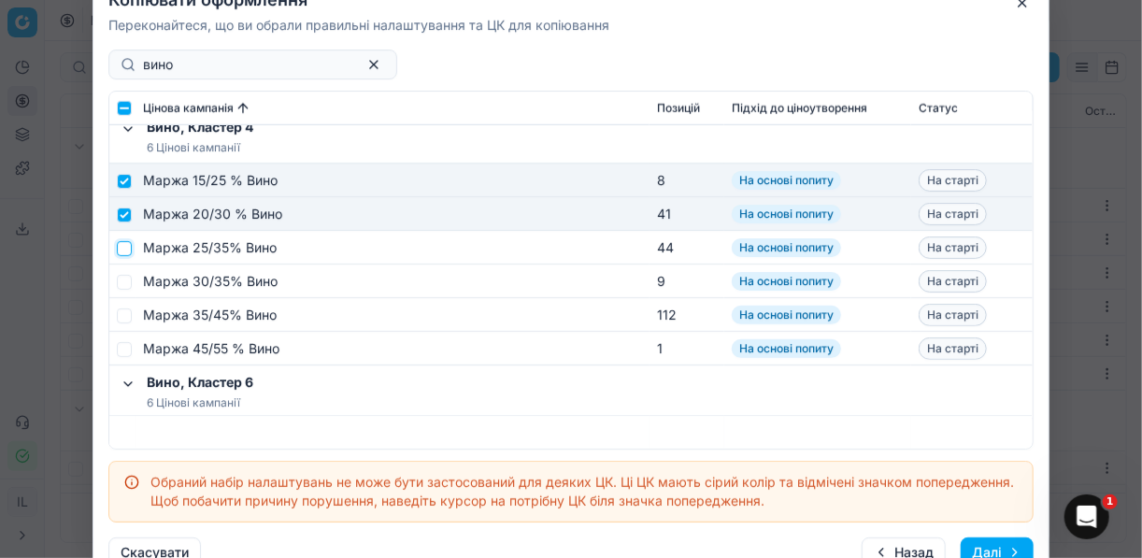
click at [127, 246] on input "checkbox" at bounding box center [124, 247] width 15 height 15
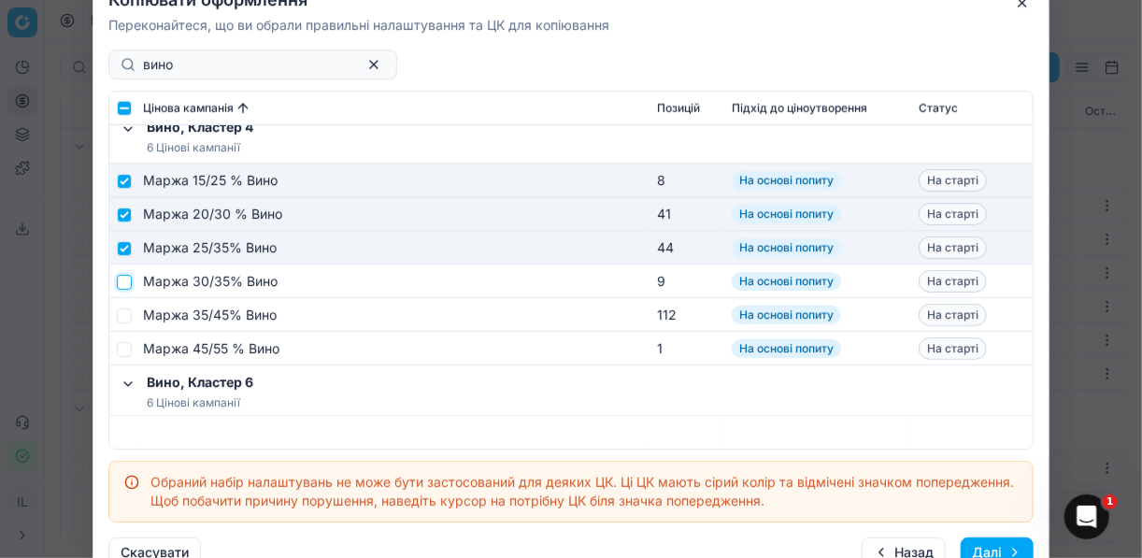
click at [125, 283] on input "checkbox" at bounding box center [124, 281] width 15 height 15
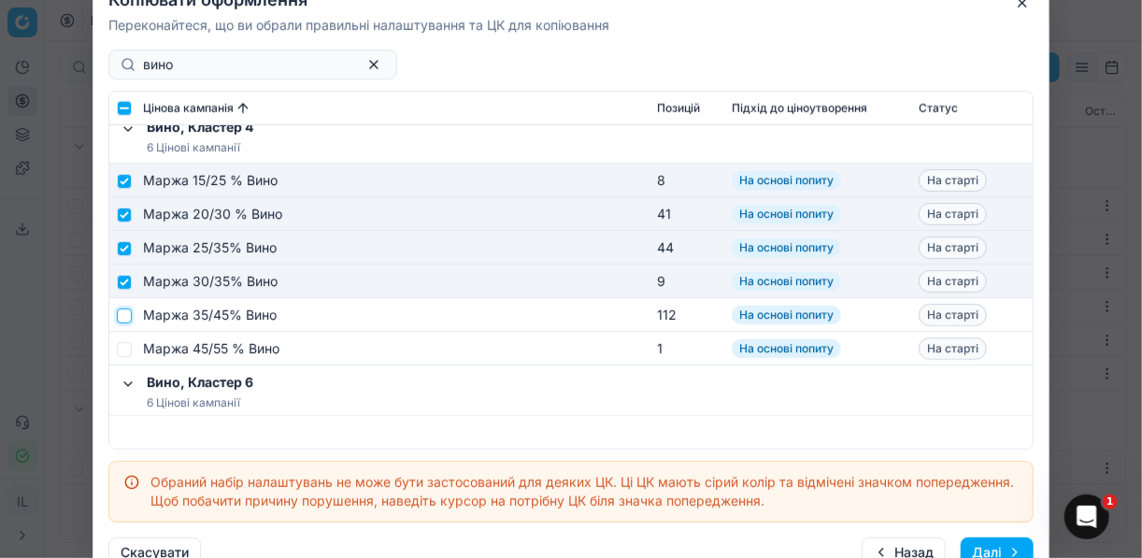
click at [126, 307] on input "checkbox" at bounding box center [124, 314] width 15 height 15
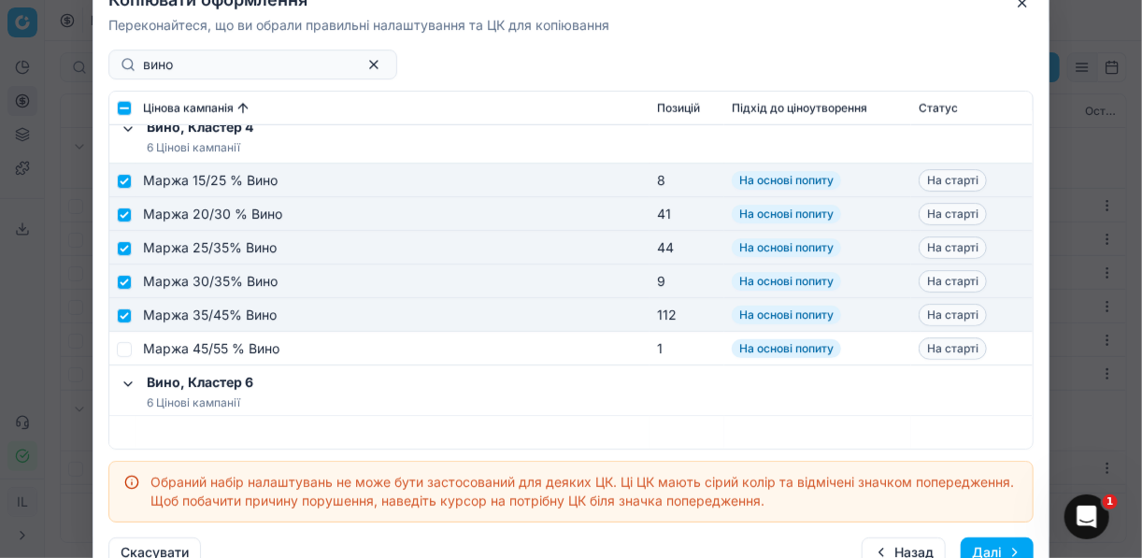
click at [123, 358] on td at bounding box center [122, 349] width 26 height 34
click at [133, 346] on td at bounding box center [122, 349] width 26 height 34
click at [126, 342] on input "checkbox" at bounding box center [124, 348] width 15 height 15
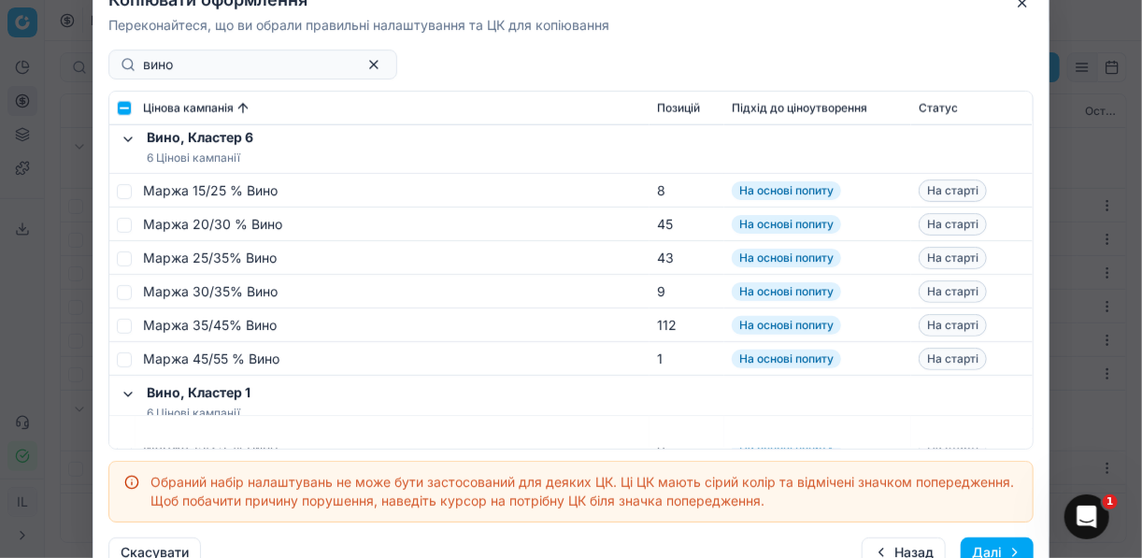
scroll to position [1122, 0]
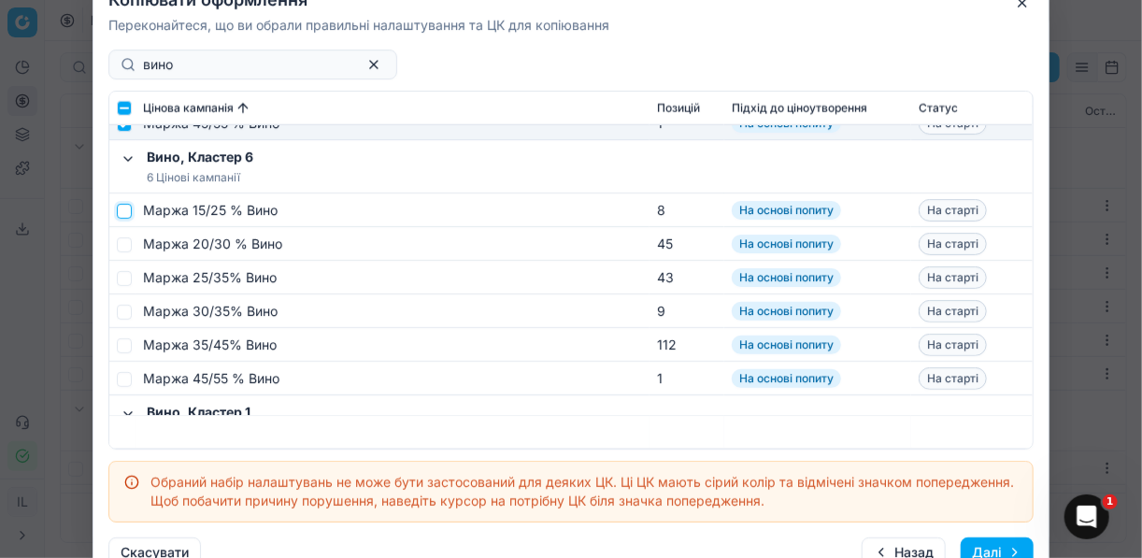
click at [127, 208] on input "checkbox" at bounding box center [124, 210] width 15 height 15
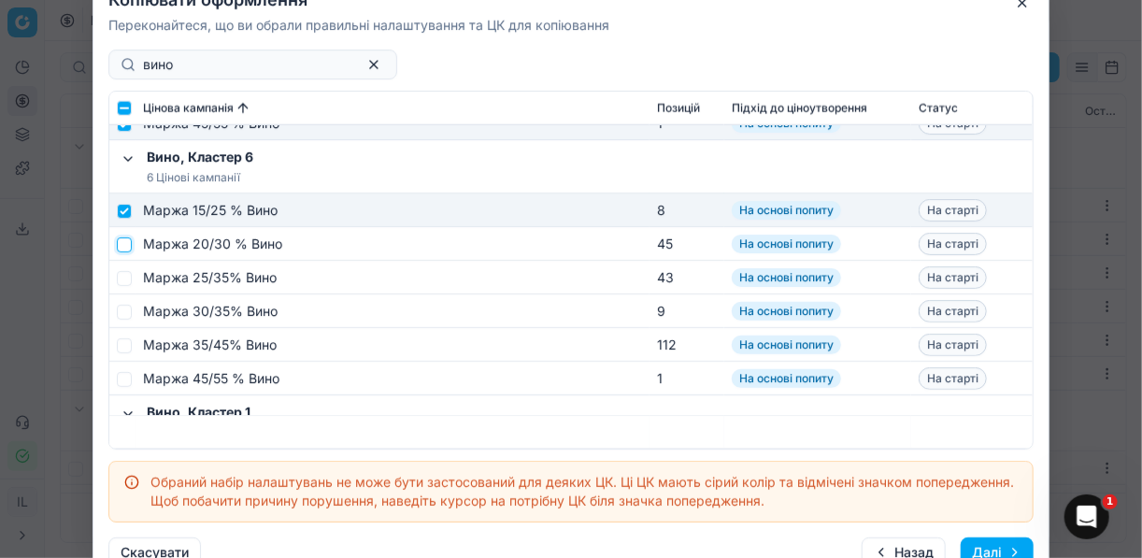
click at [122, 242] on input "checkbox" at bounding box center [124, 243] width 15 height 15
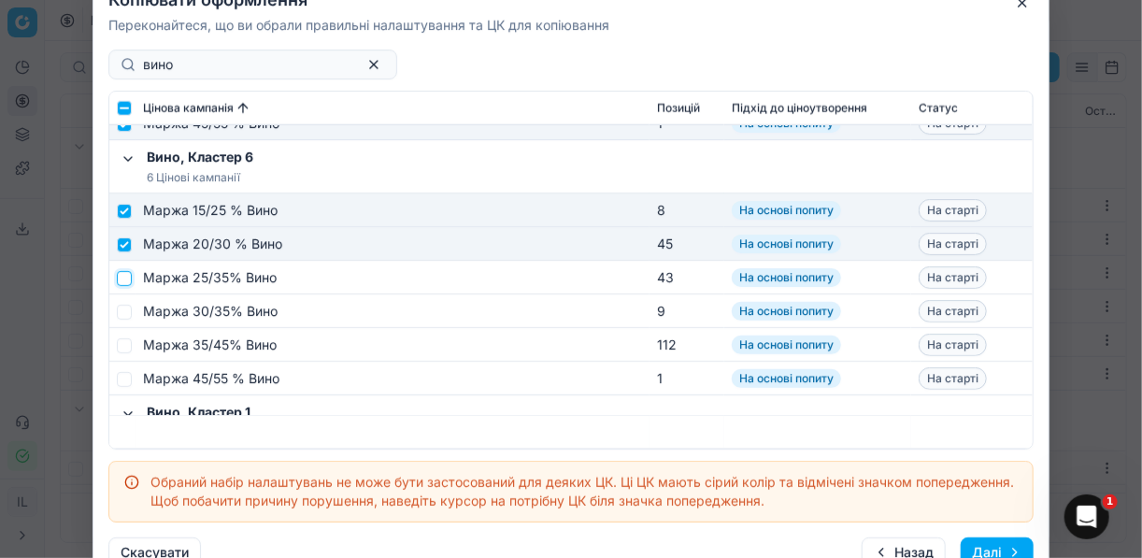
click at [127, 277] on input "checkbox" at bounding box center [124, 277] width 15 height 15
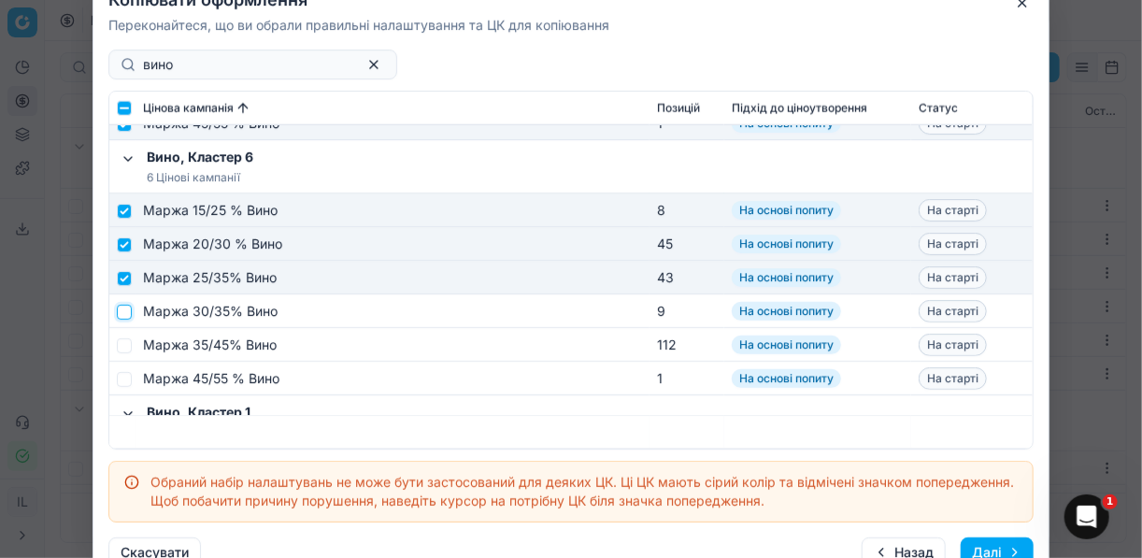
click at [124, 312] on input "checkbox" at bounding box center [124, 311] width 15 height 15
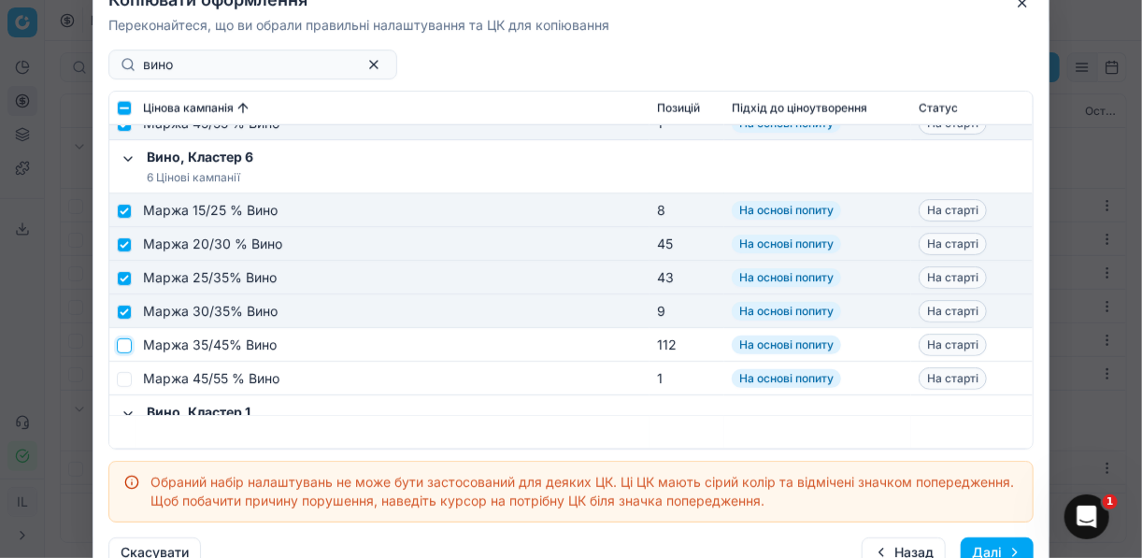
click at [126, 343] on input "checkbox" at bounding box center [124, 344] width 15 height 15
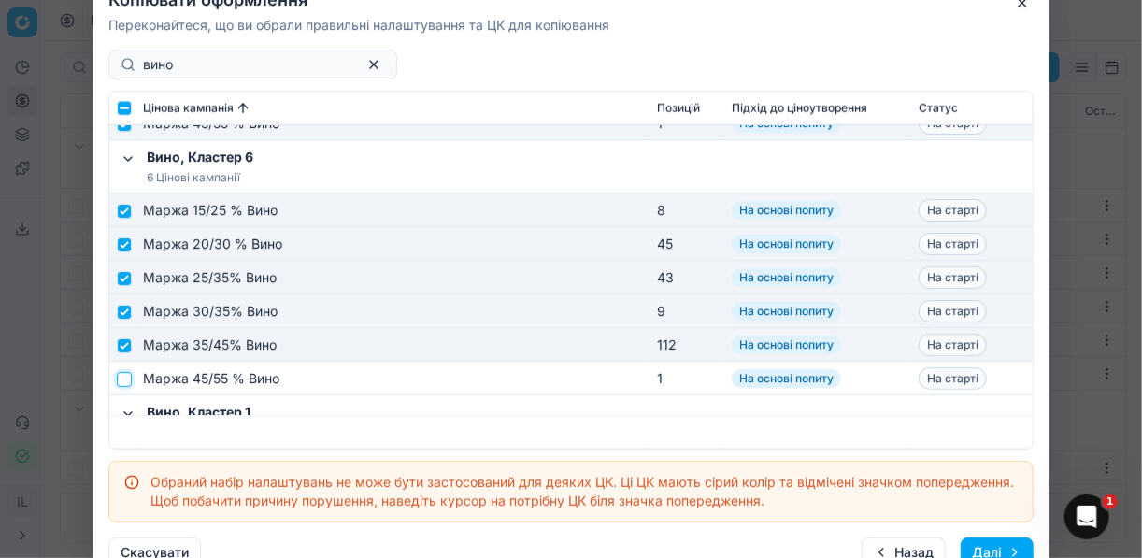
drag, startPoint x: 125, startPoint y: 379, endPoint x: 142, endPoint y: 378, distance: 16.9
click at [124, 379] on input "checkbox" at bounding box center [124, 378] width 15 height 15
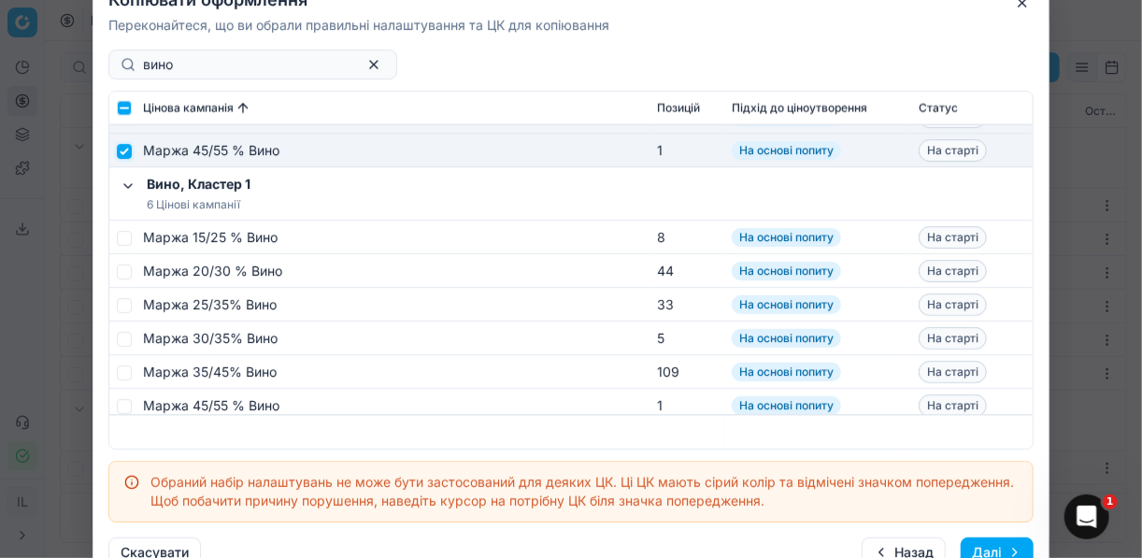
scroll to position [1421, 0]
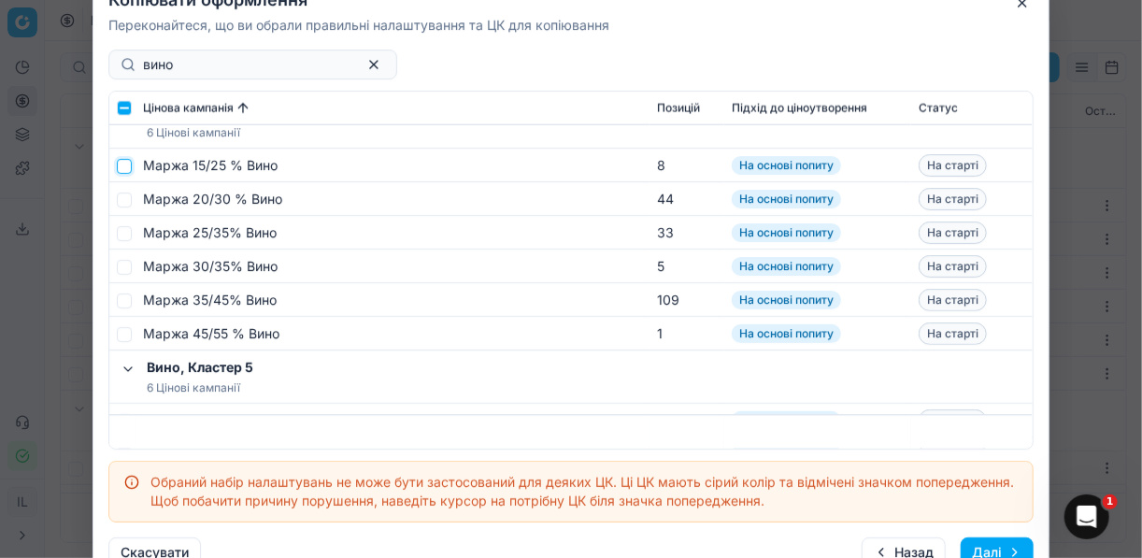
click at [130, 164] on input "checkbox" at bounding box center [124, 165] width 15 height 15
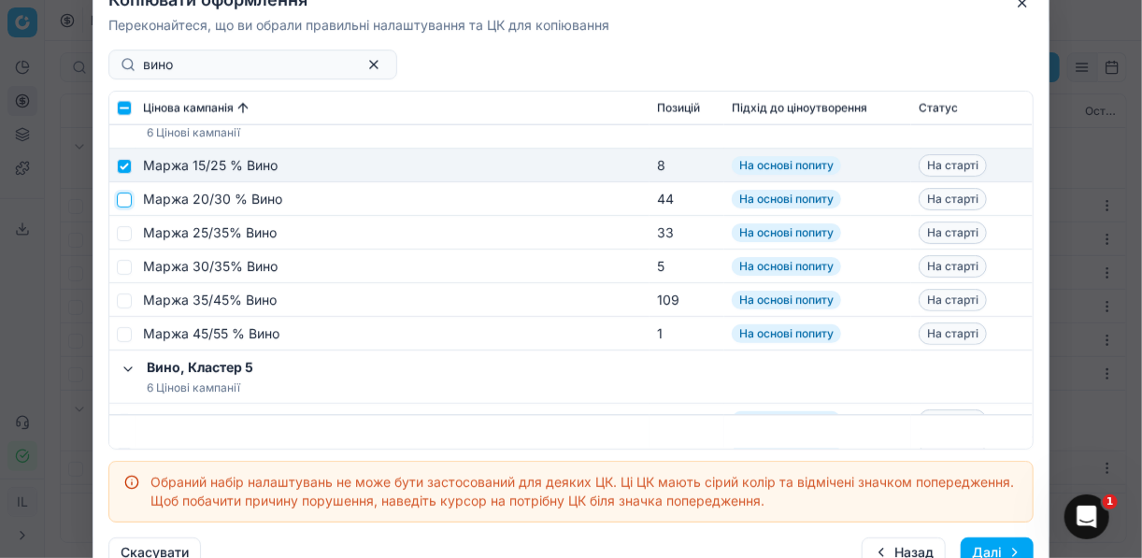
click at [125, 202] on input "checkbox" at bounding box center [124, 199] width 15 height 15
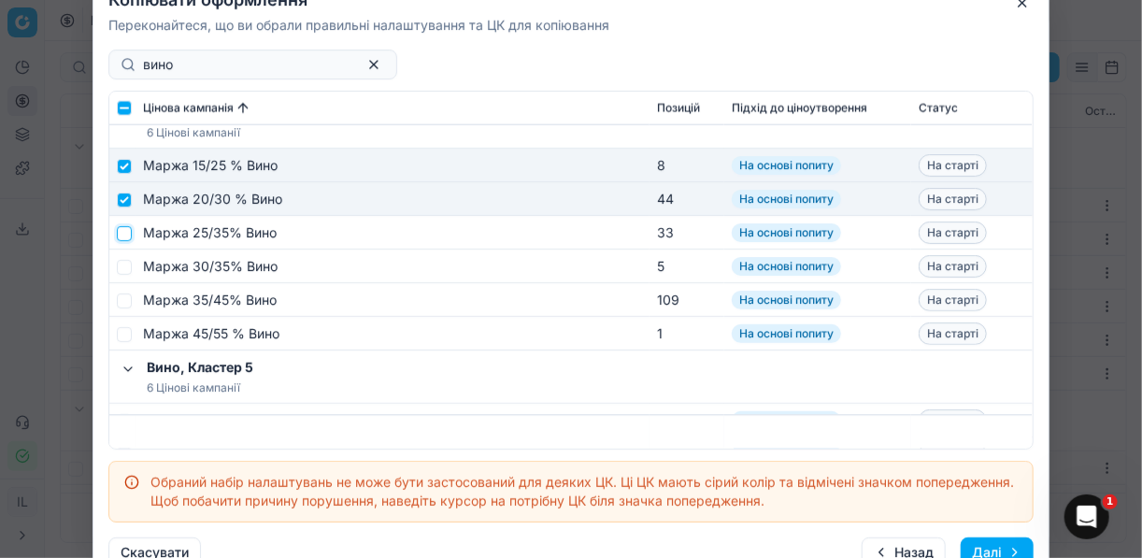
click at [124, 231] on input "checkbox" at bounding box center [124, 232] width 15 height 15
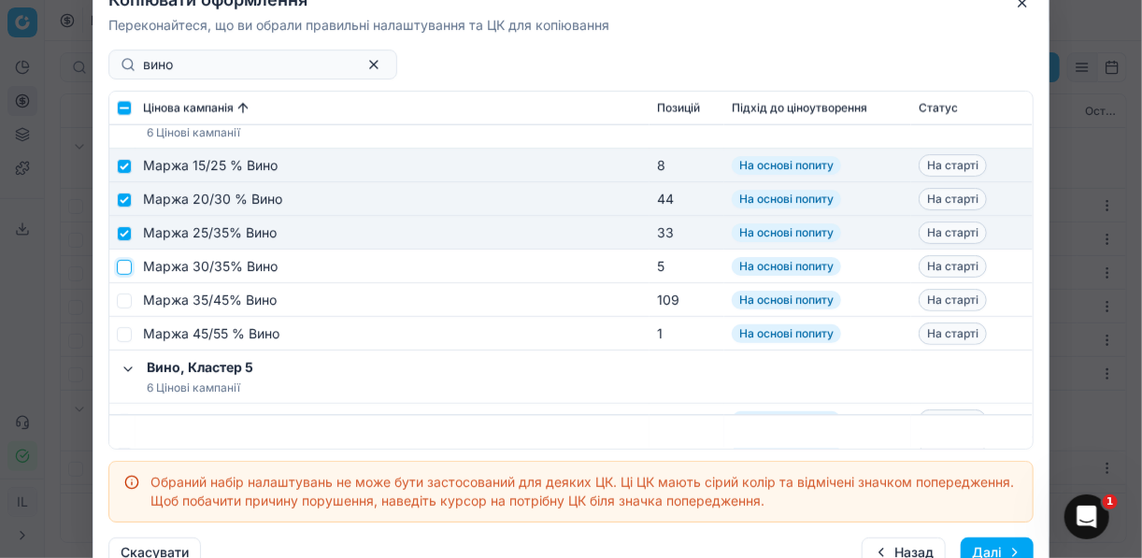
click at [128, 272] on input "checkbox" at bounding box center [124, 266] width 15 height 15
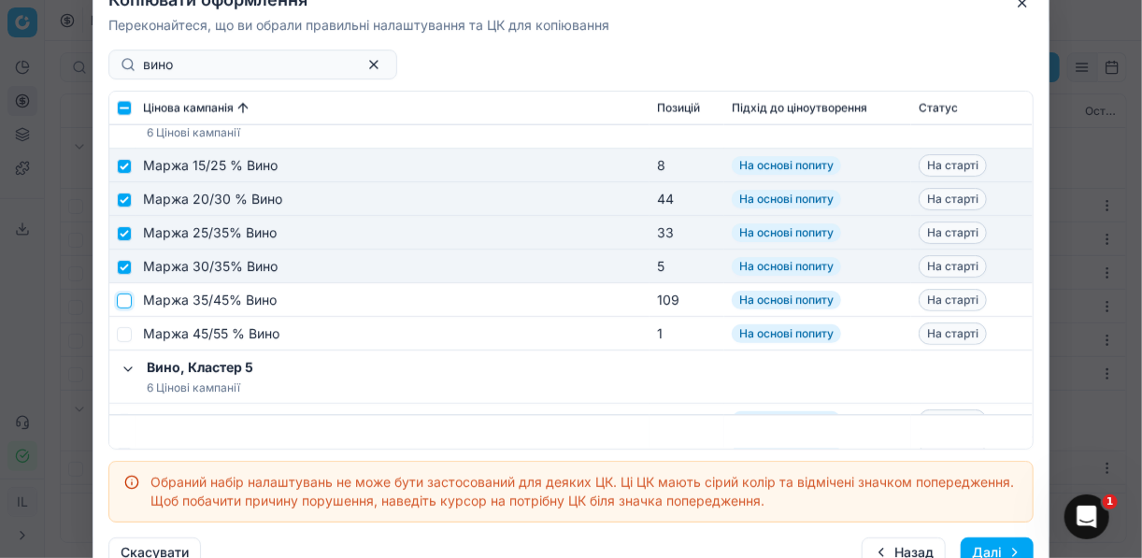
click at [128, 298] on input "checkbox" at bounding box center [124, 300] width 15 height 15
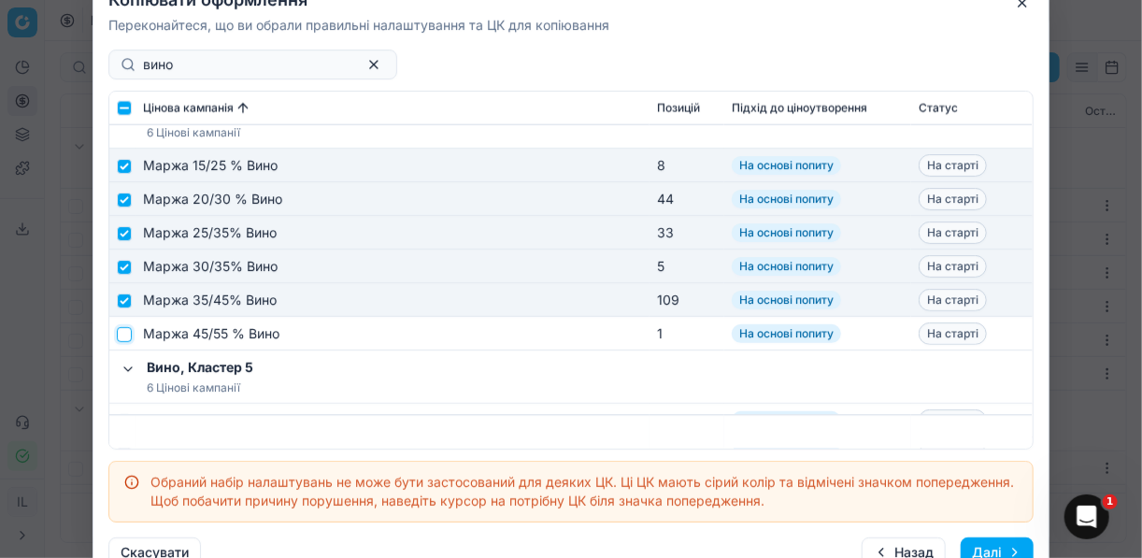
click at [124, 333] on input "checkbox" at bounding box center [124, 333] width 15 height 15
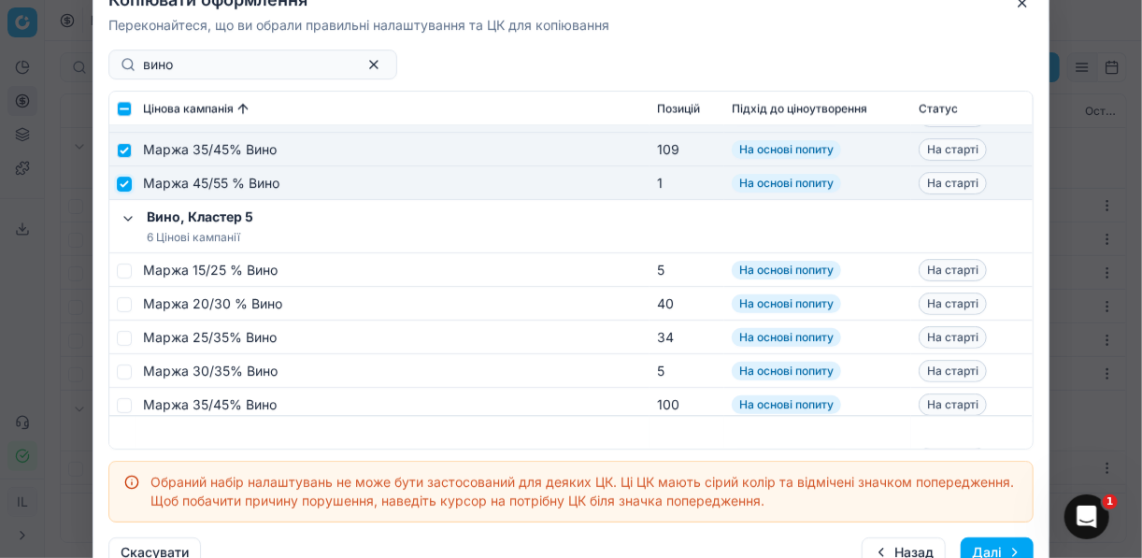
scroll to position [1645, 0]
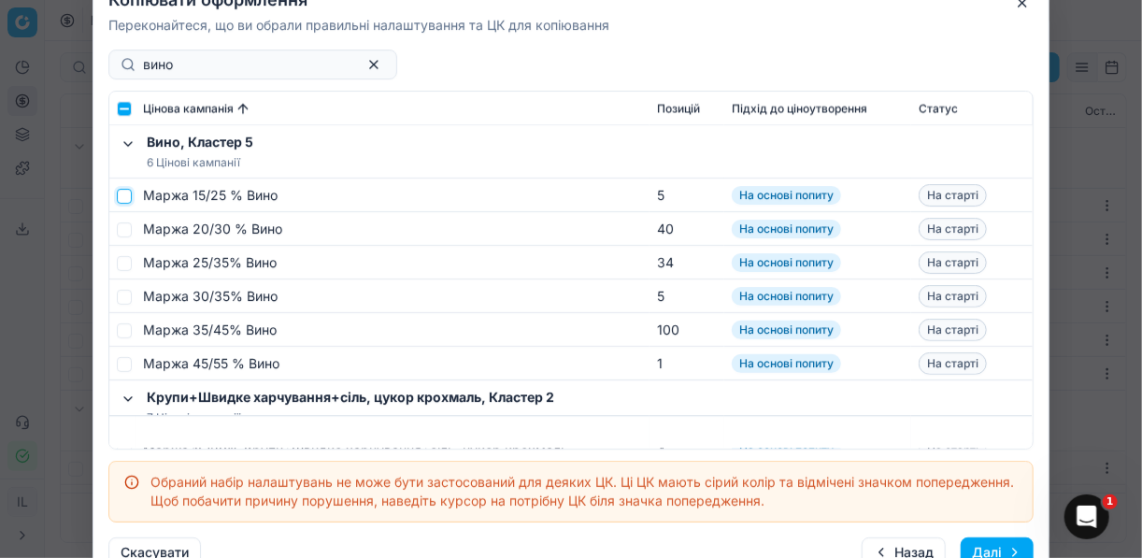
drag, startPoint x: 130, startPoint y: 193, endPoint x: 136, endPoint y: 210, distance: 18.1
click at [133, 194] on td at bounding box center [122, 196] width 26 height 34
click at [121, 192] on input "checkbox" at bounding box center [124, 195] width 15 height 15
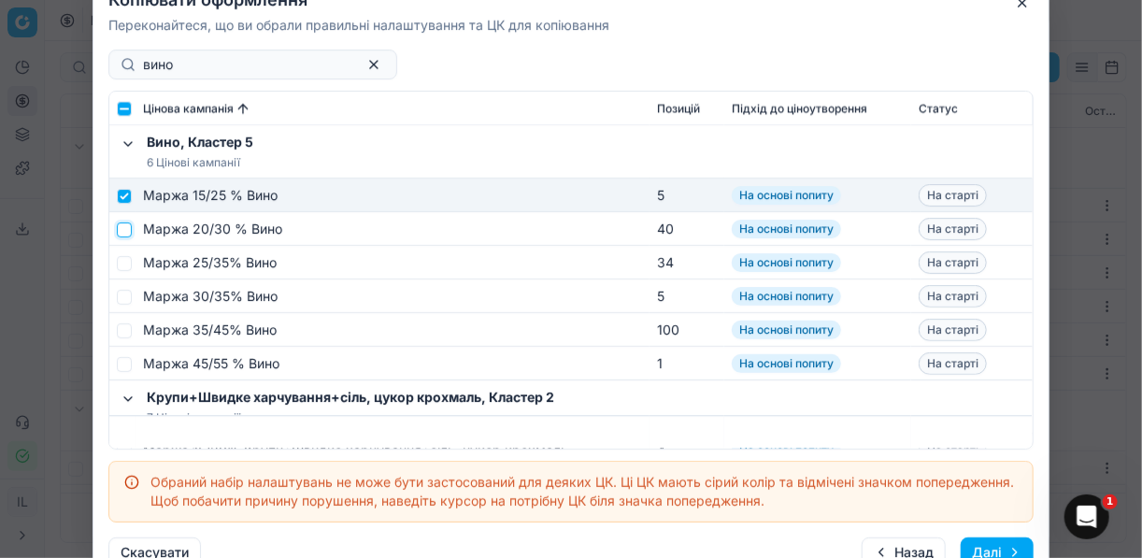
drag, startPoint x: 118, startPoint y: 224, endPoint x: 122, endPoint y: 235, distance: 11.3
click at [119, 224] on input "checkbox" at bounding box center [124, 229] width 15 height 15
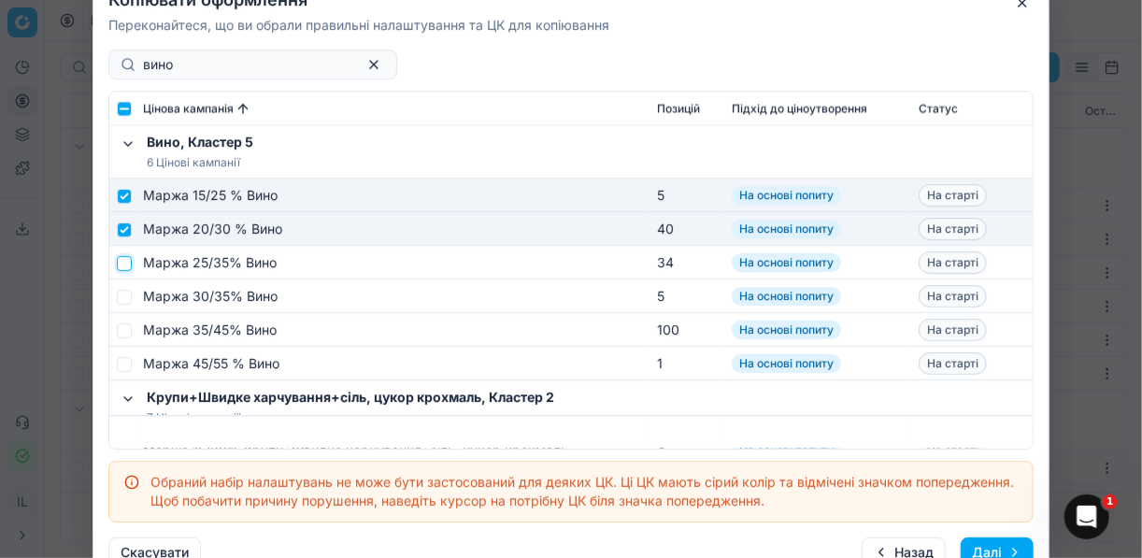
click at [124, 261] on input "checkbox" at bounding box center [124, 262] width 15 height 15
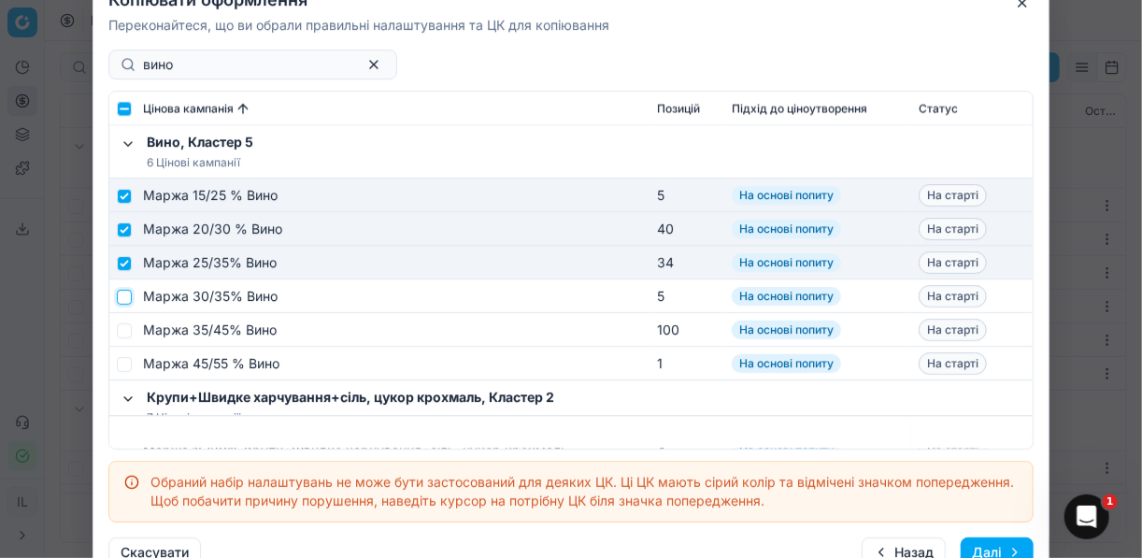
click at [122, 296] on input "checkbox" at bounding box center [124, 296] width 15 height 15
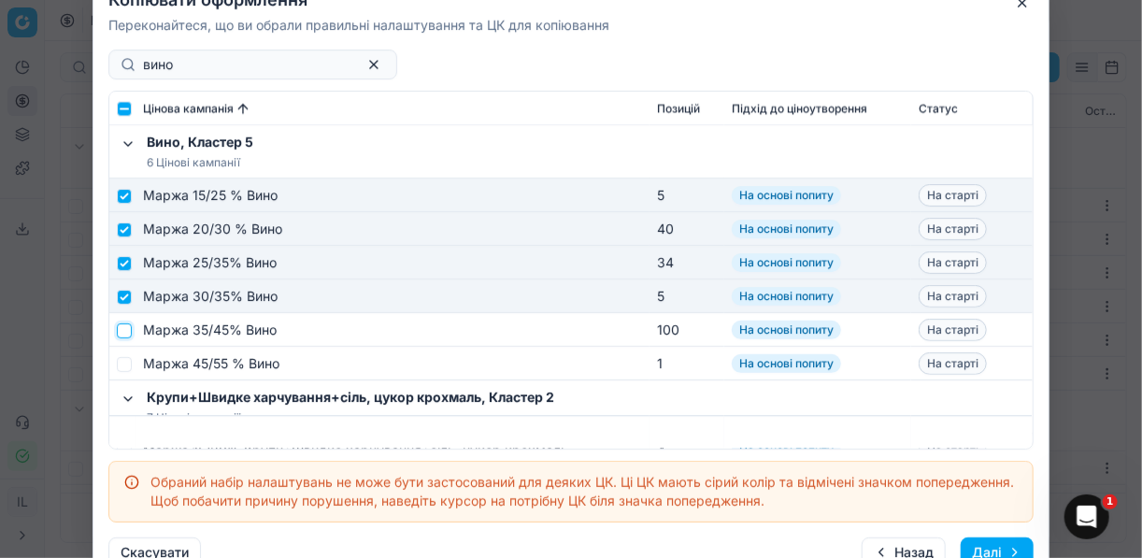
click at [124, 330] on input "checkbox" at bounding box center [124, 329] width 15 height 15
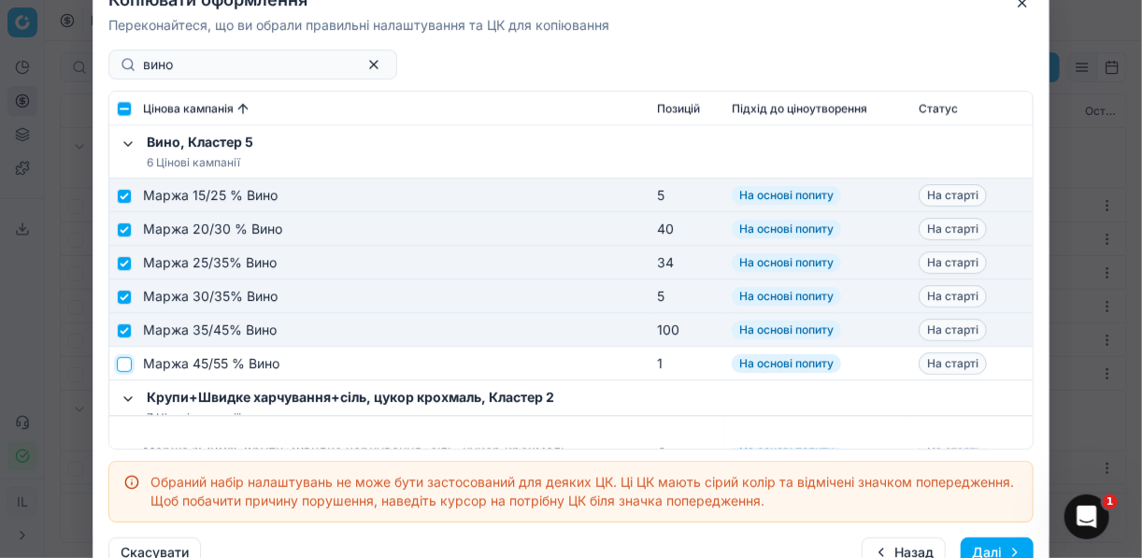
click at [127, 359] on input "checkbox" at bounding box center [124, 363] width 15 height 15
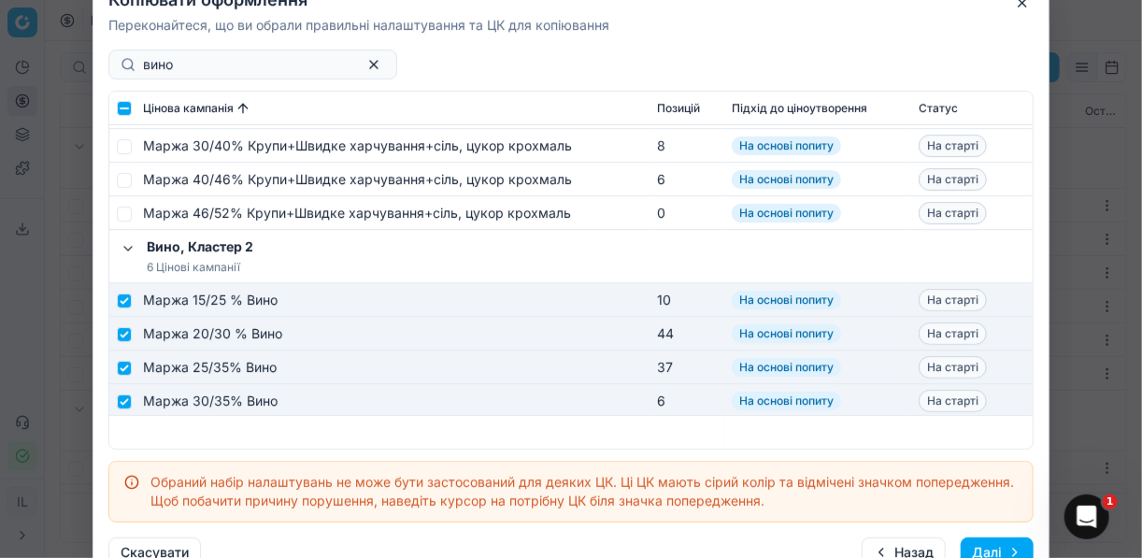
scroll to position [224, 0]
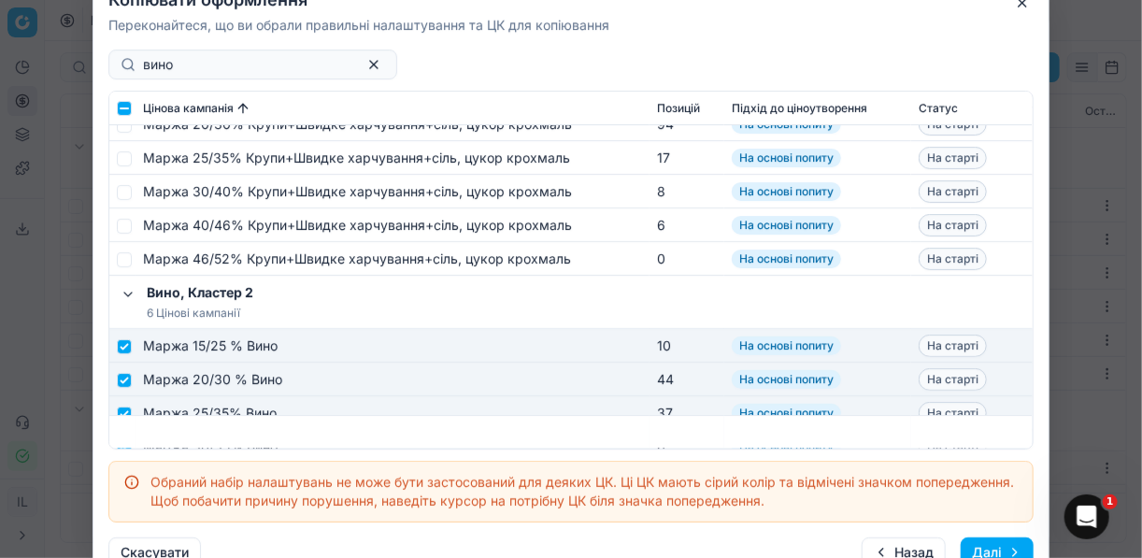
click at [998, 548] on button "Далі" at bounding box center [997, 552] width 73 height 30
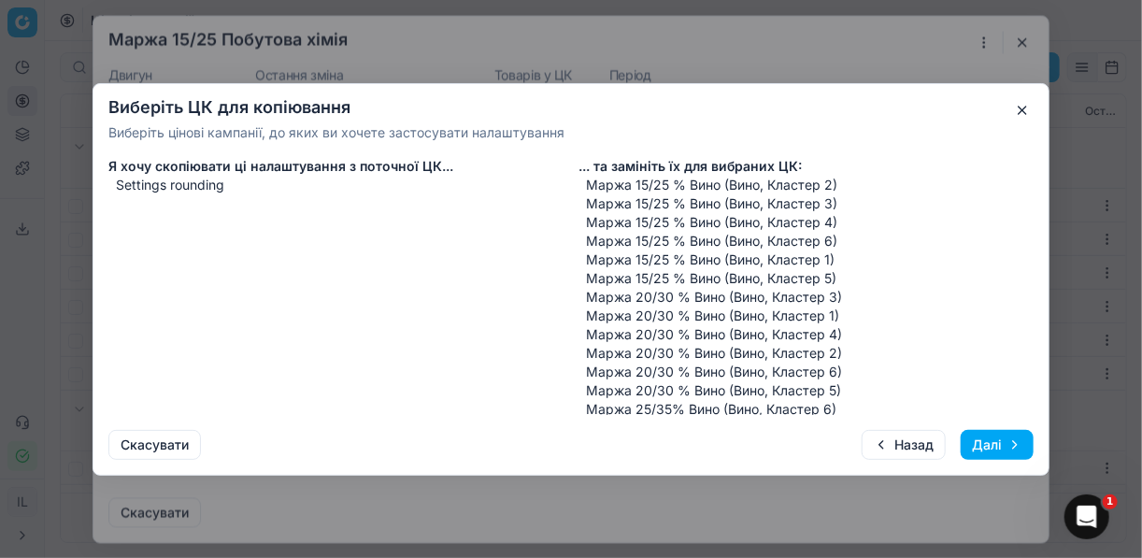
click at [988, 448] on button "Далі" at bounding box center [997, 445] width 73 height 30
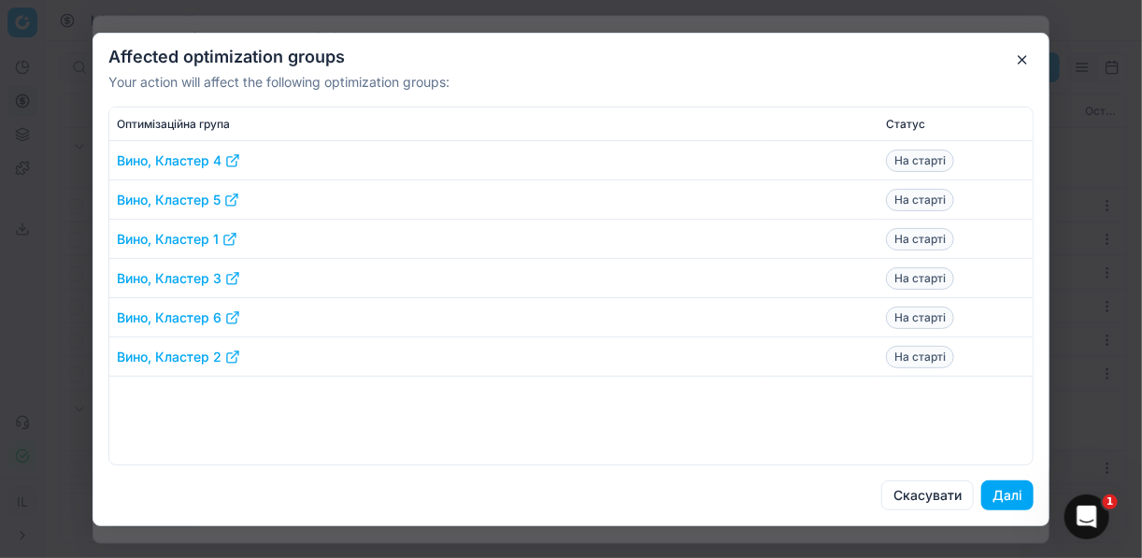
click at [1015, 495] on button "Далі" at bounding box center [1007, 495] width 52 height 30
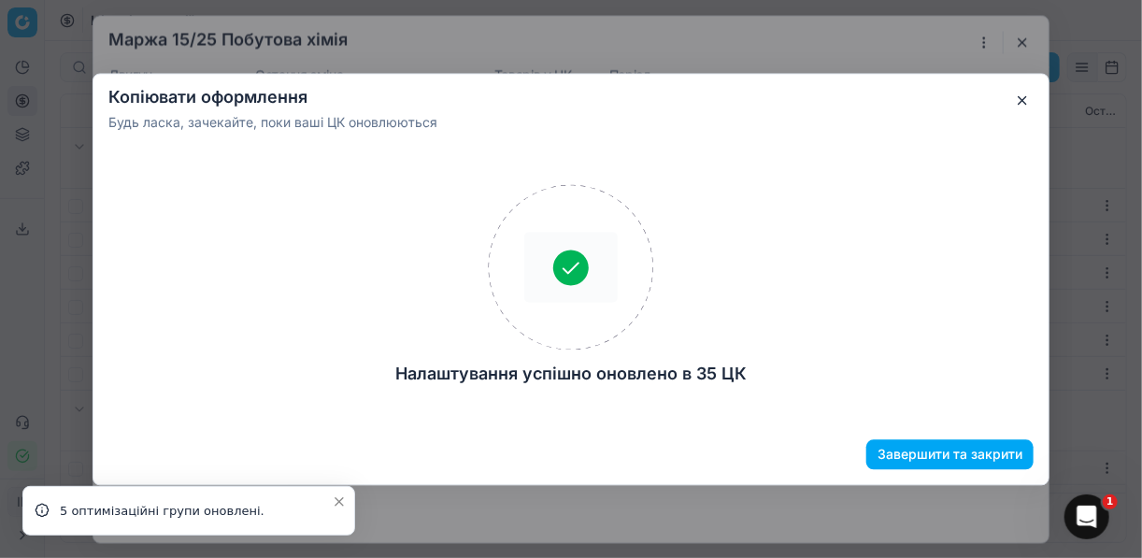
click at [953, 450] on button "Завершити та закрити" at bounding box center [949, 454] width 167 height 30
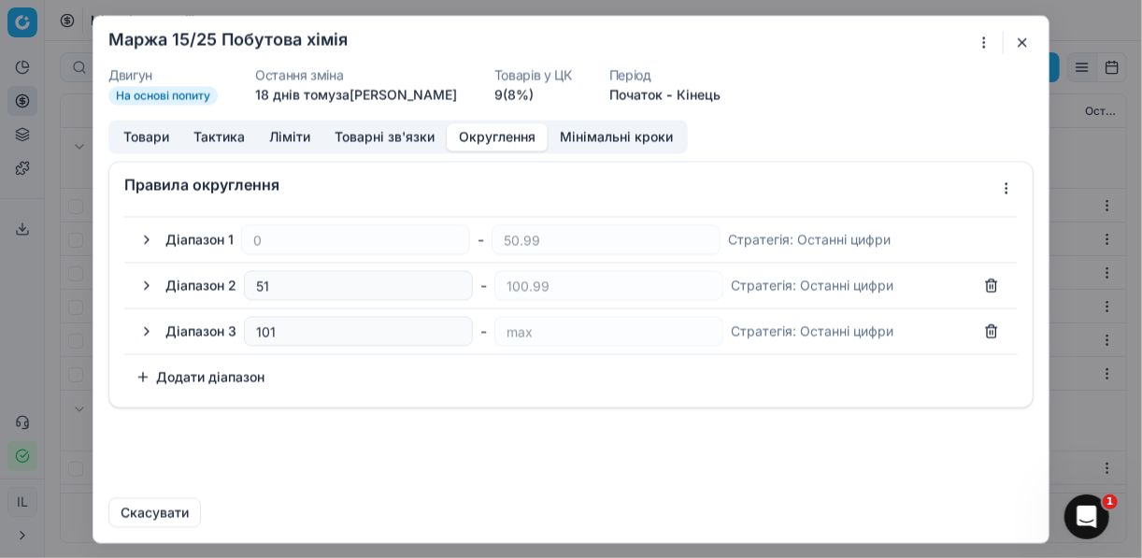
click at [1013, 32] on button "button" at bounding box center [1022, 42] width 22 height 22
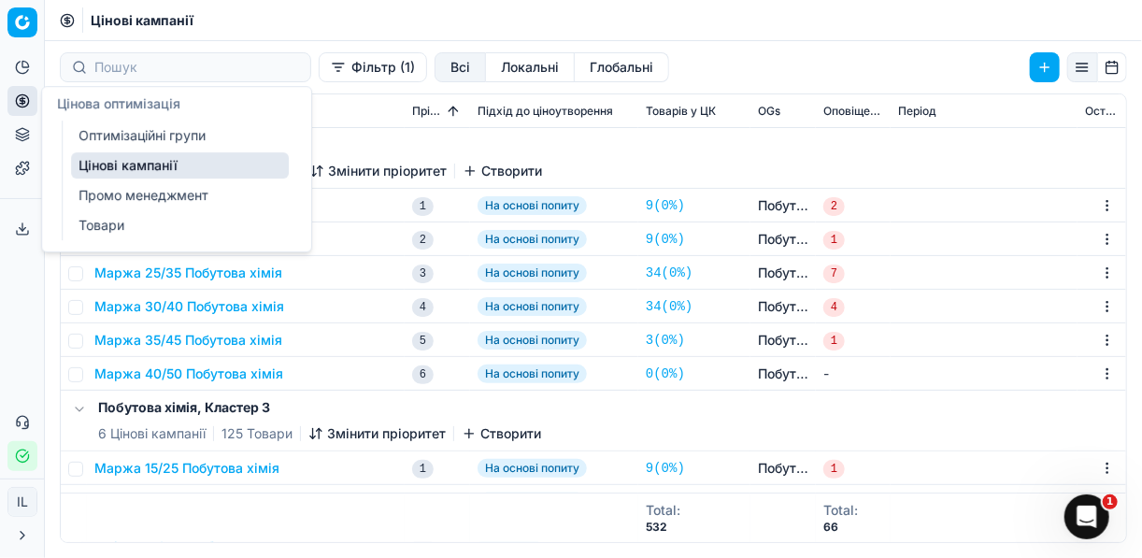
click at [21, 95] on icon at bounding box center [22, 100] width 15 height 15
click at [117, 138] on link "Оптимізаційні групи" at bounding box center [180, 135] width 218 height 26
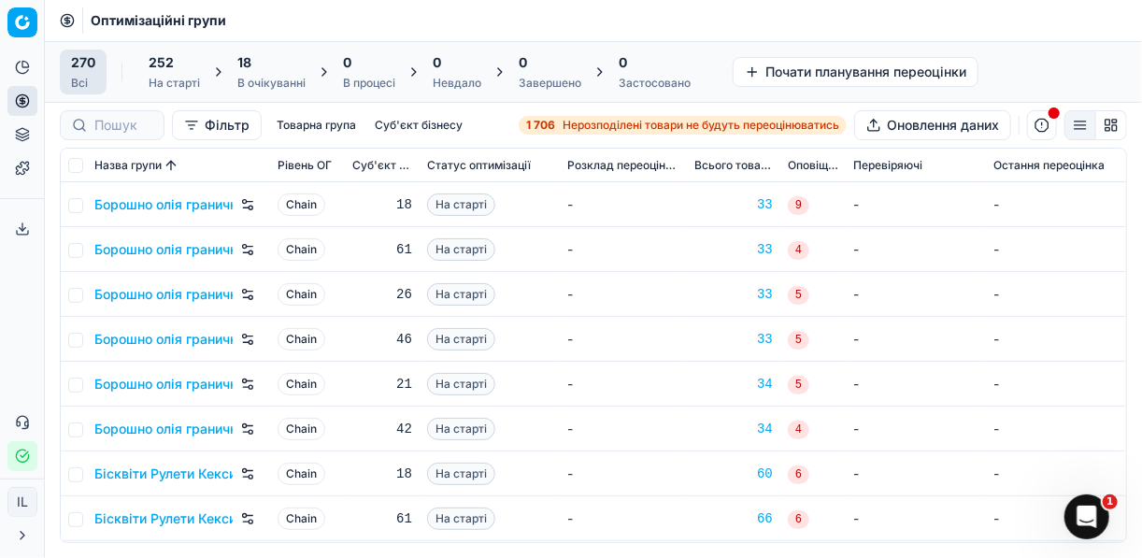
click at [260, 60] on div "18" at bounding box center [271, 62] width 68 height 19
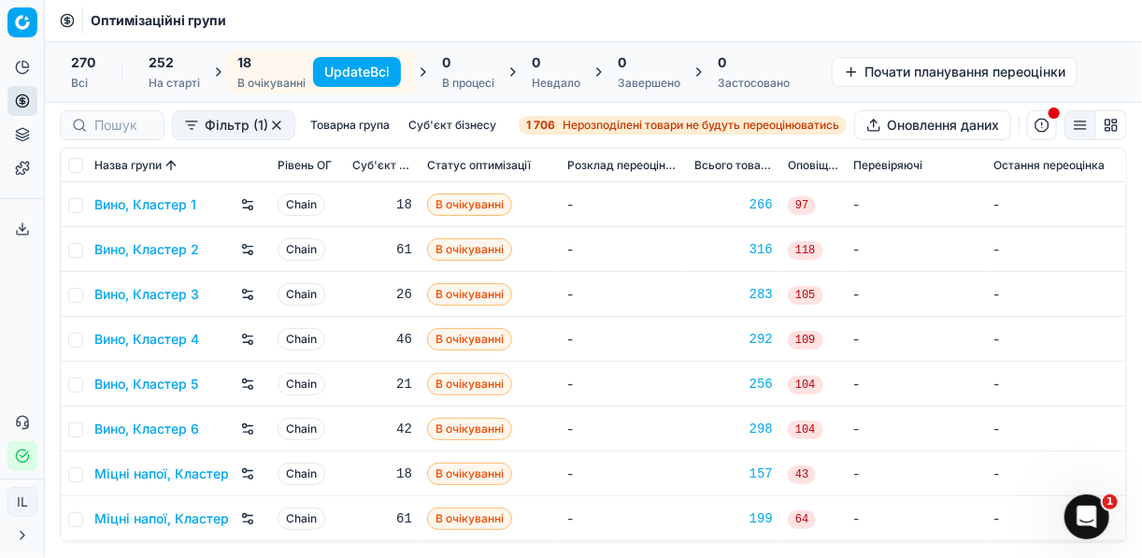
click at [360, 67] on button "Update Всі" at bounding box center [357, 72] width 88 height 30
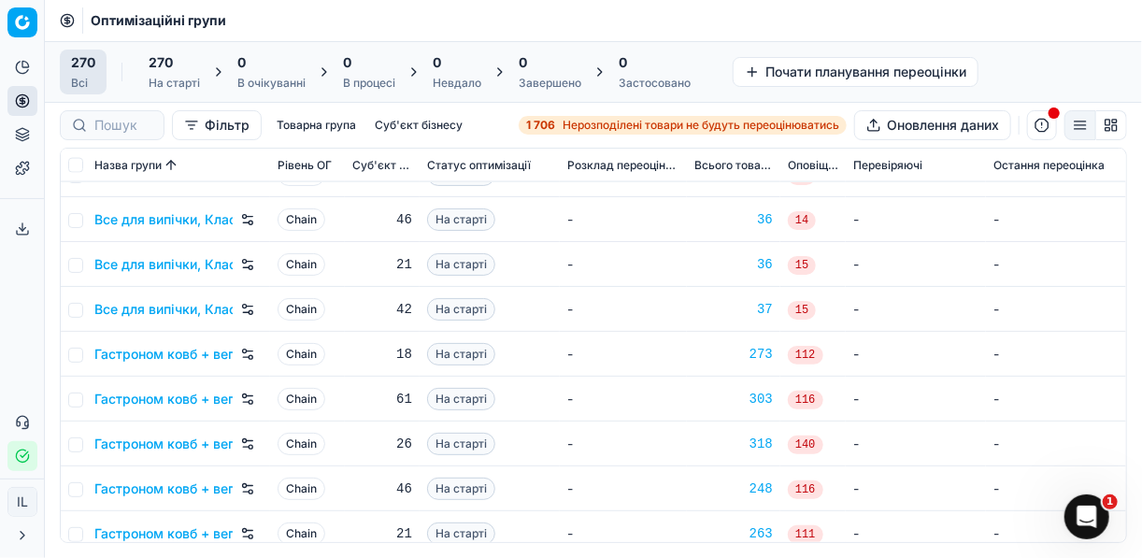
scroll to position [1271, 0]
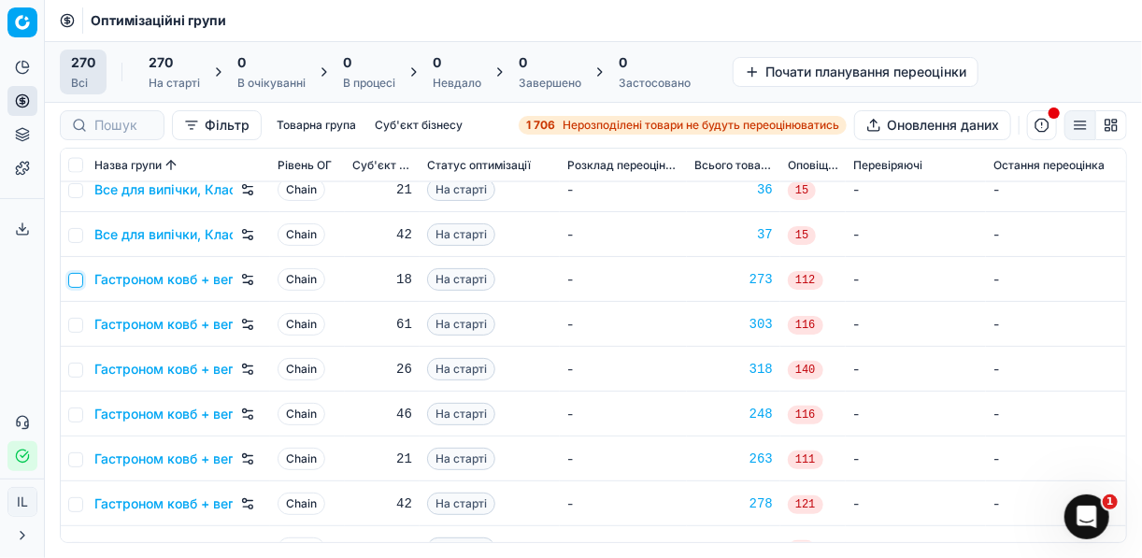
click at [75, 281] on input "checkbox" at bounding box center [75, 280] width 15 height 15
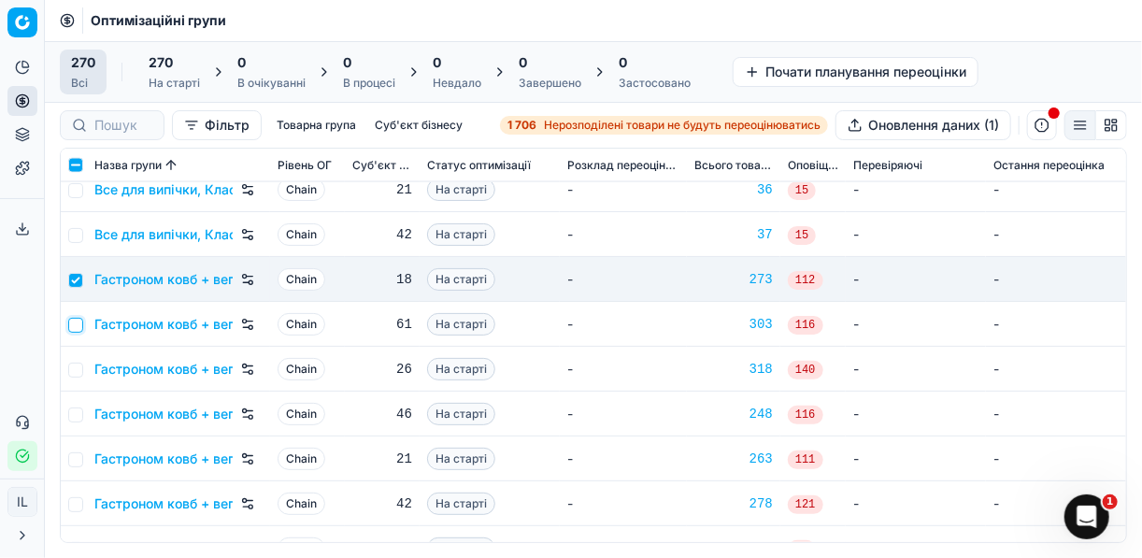
drag, startPoint x: 72, startPoint y: 318, endPoint x: 70, endPoint y: 333, distance: 15.1
click at [74, 320] on input "checkbox" at bounding box center [75, 325] width 15 height 15
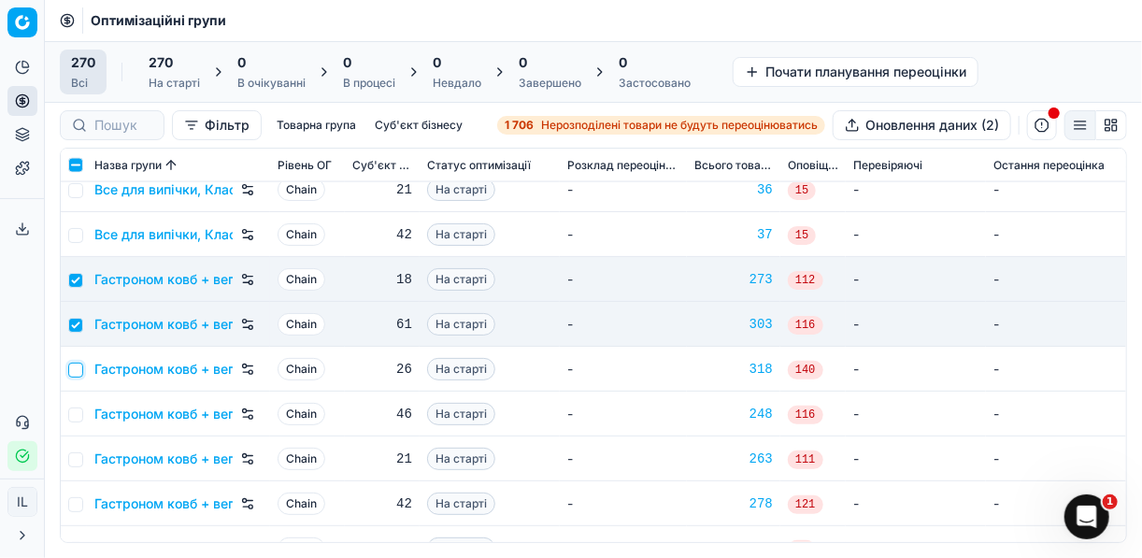
drag, startPoint x: 76, startPoint y: 368, endPoint x: 76, endPoint y: 381, distance: 13.1
click at [76, 369] on input "checkbox" at bounding box center [75, 370] width 15 height 15
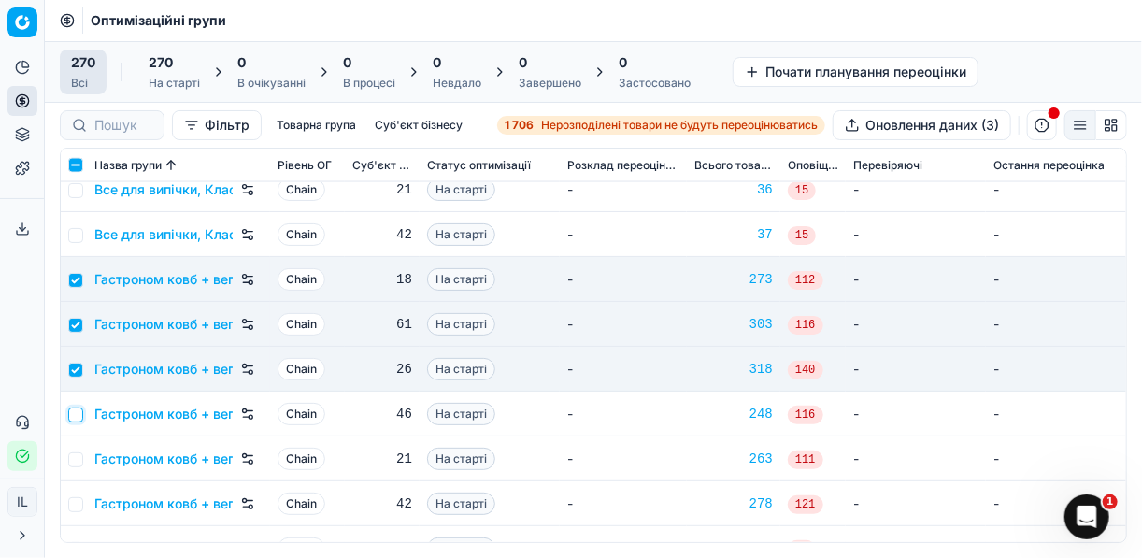
click at [82, 411] on input "checkbox" at bounding box center [75, 415] width 15 height 15
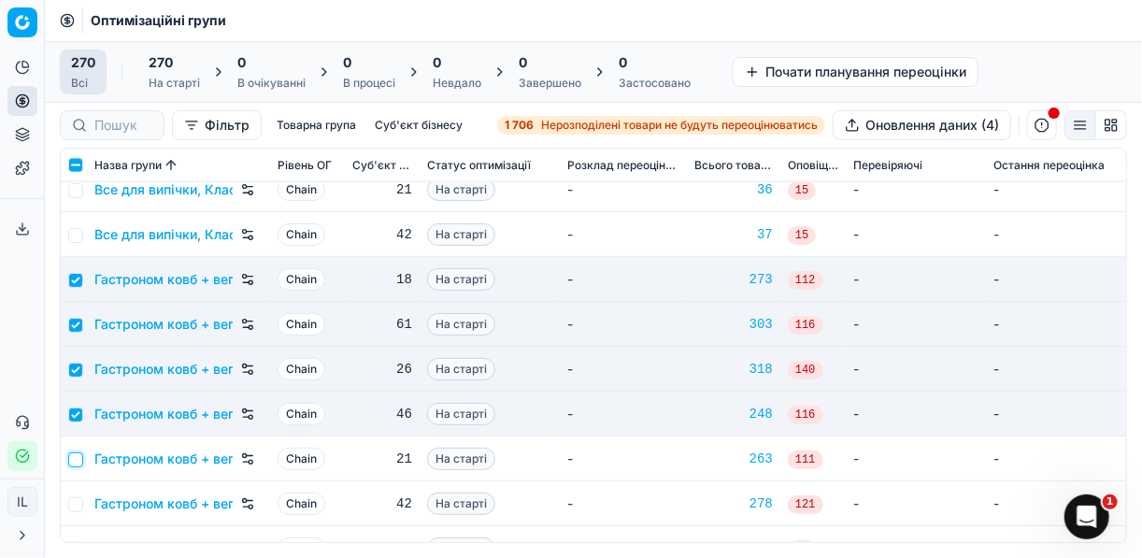
click at [76, 459] on input "checkbox" at bounding box center [75, 459] width 15 height 15
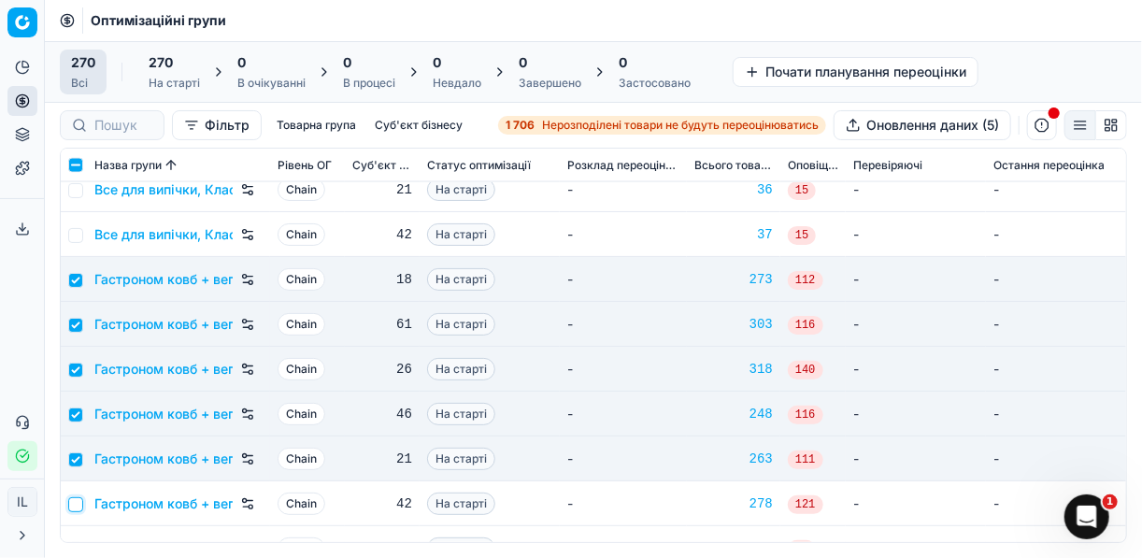
click at [76, 498] on input "checkbox" at bounding box center [75, 504] width 15 height 15
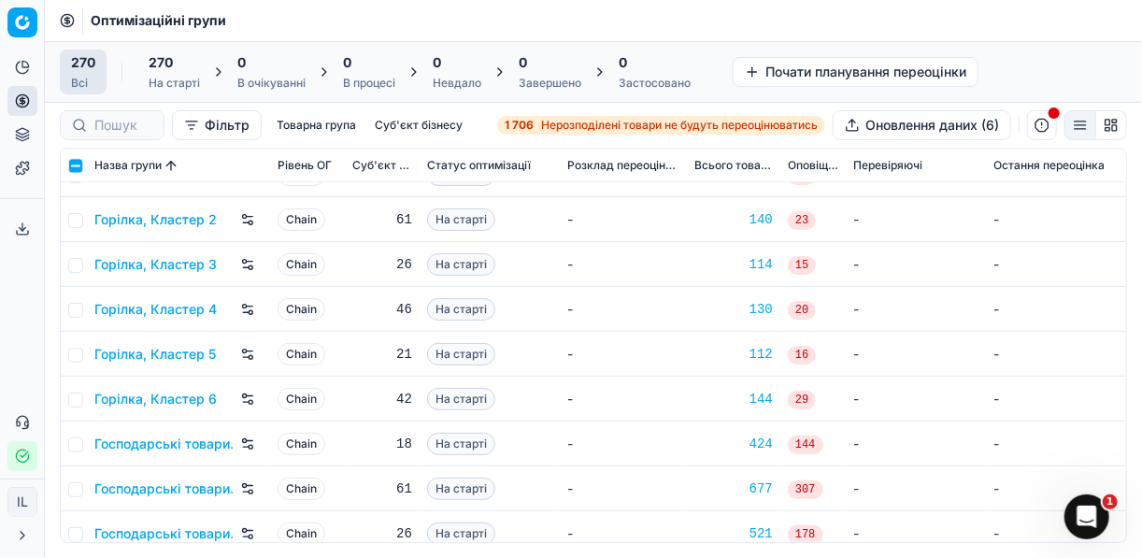
scroll to position [1720, 0]
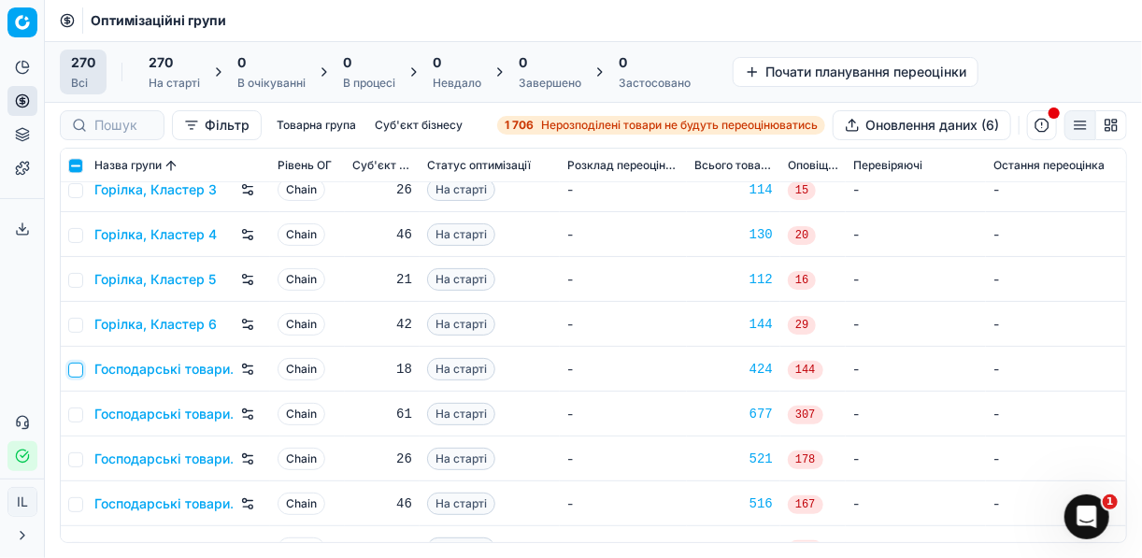
click at [73, 375] on input "checkbox" at bounding box center [75, 370] width 15 height 15
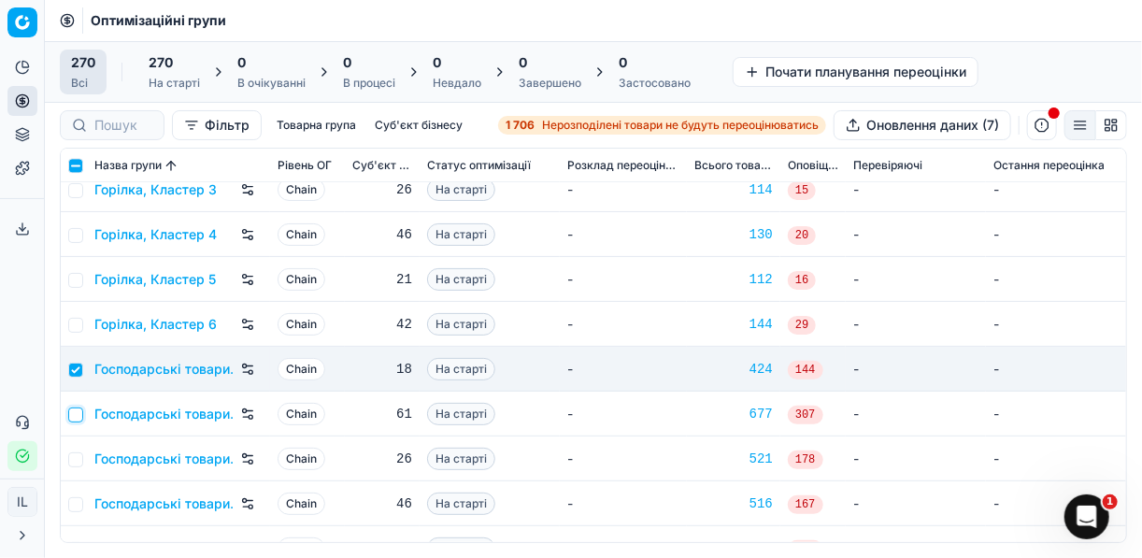
click at [76, 412] on input "checkbox" at bounding box center [75, 415] width 15 height 15
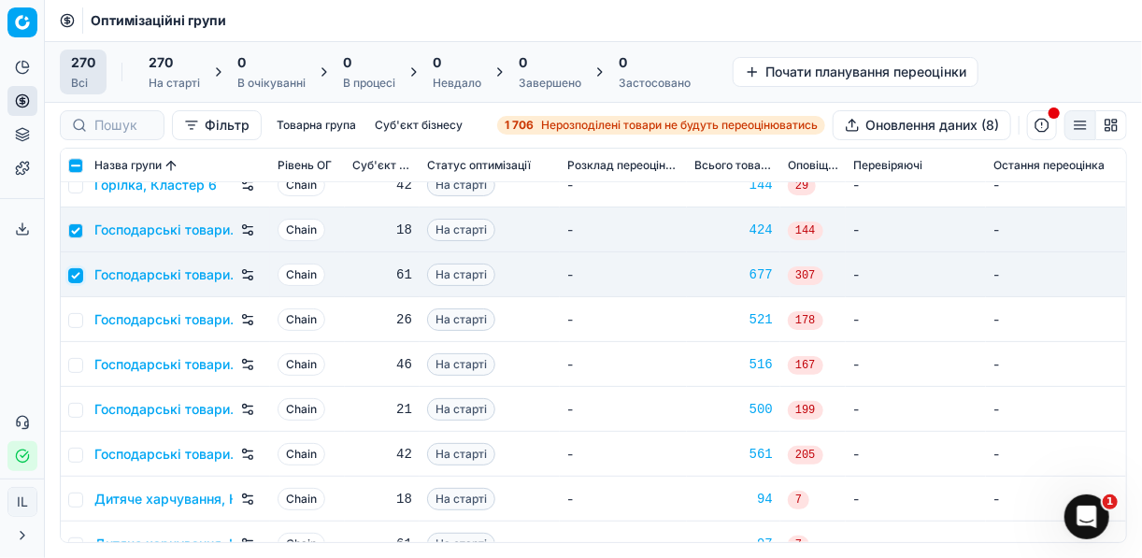
scroll to position [1869, 0]
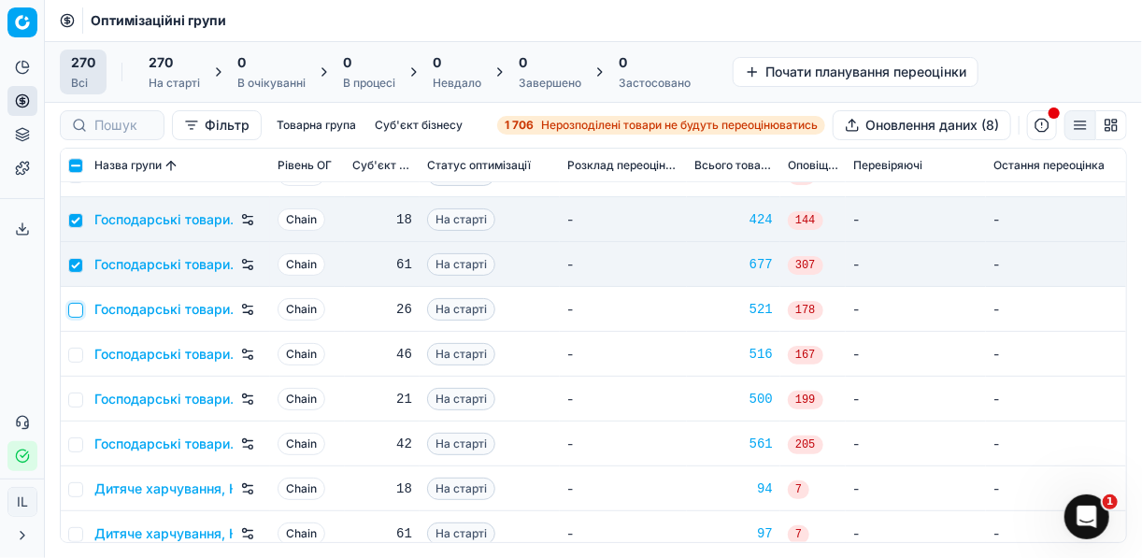
click at [73, 314] on input "checkbox" at bounding box center [75, 310] width 15 height 15
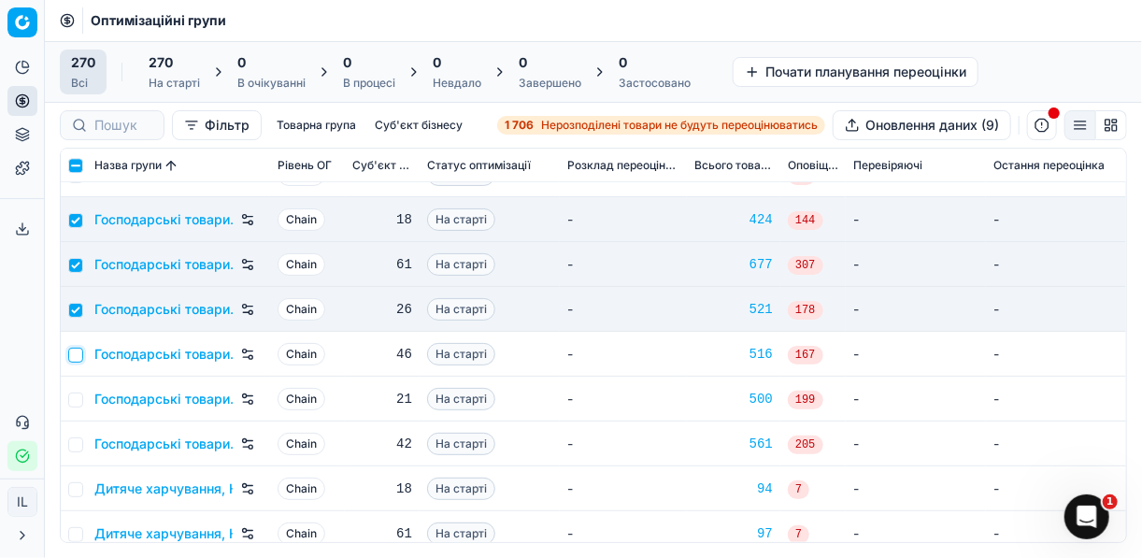
click at [69, 354] on input "checkbox" at bounding box center [75, 355] width 15 height 15
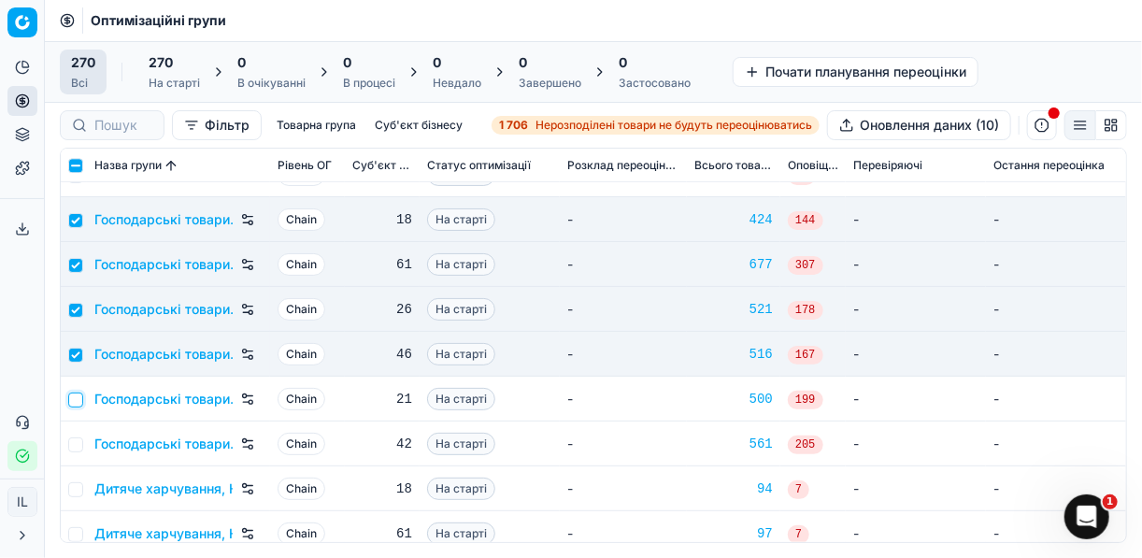
click at [77, 397] on input "checkbox" at bounding box center [75, 400] width 15 height 15
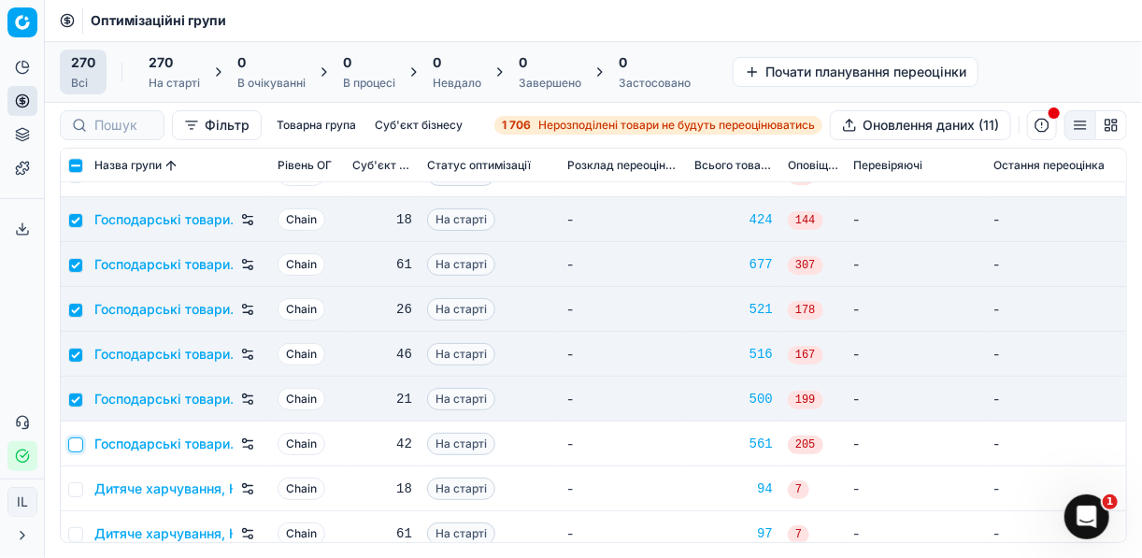
click at [79, 440] on input "checkbox" at bounding box center [75, 444] width 15 height 15
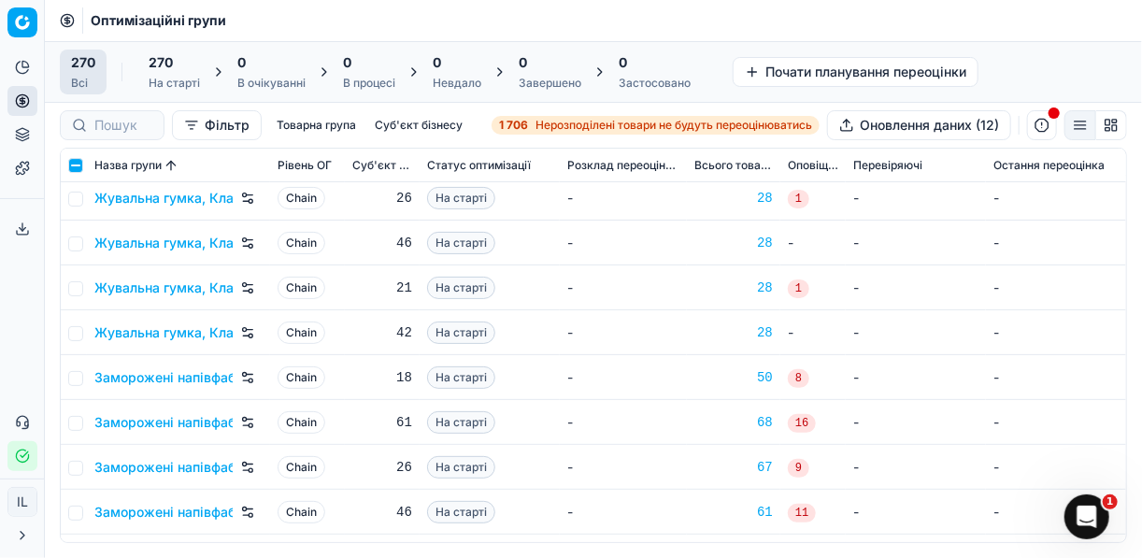
scroll to position [2542, 0]
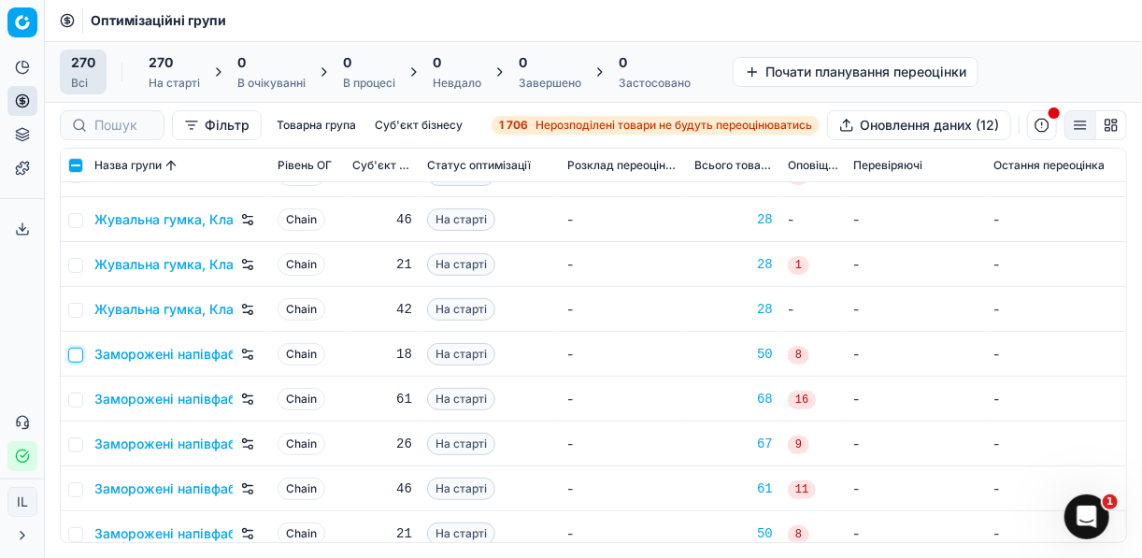
click at [79, 352] on input "checkbox" at bounding box center [75, 355] width 15 height 15
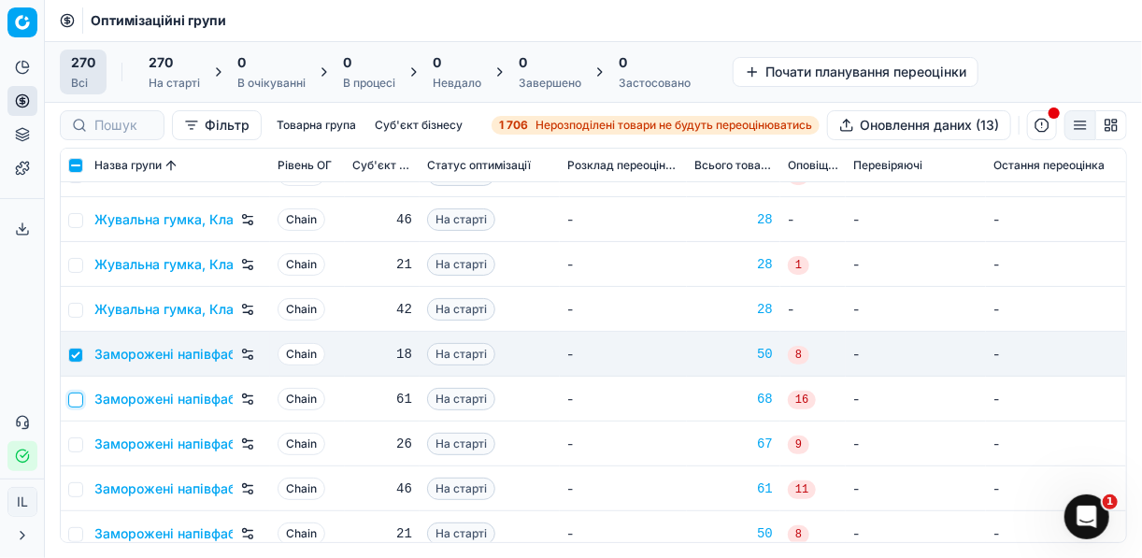
click at [75, 398] on input "checkbox" at bounding box center [75, 400] width 15 height 15
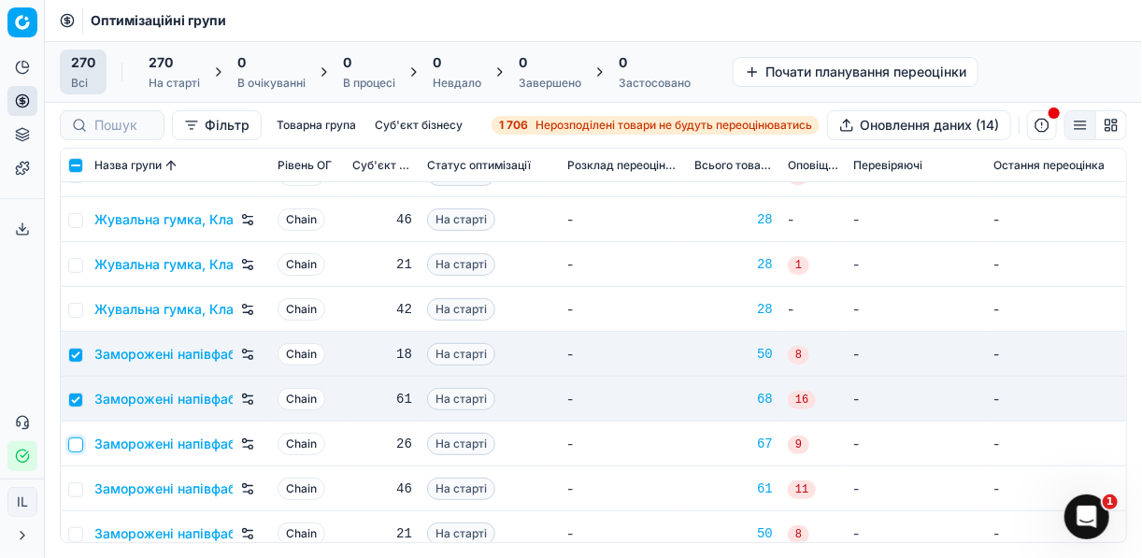
drag, startPoint x: 78, startPoint y: 445, endPoint x: 79, endPoint y: 479, distance: 33.7
click at [78, 446] on input "checkbox" at bounding box center [75, 444] width 15 height 15
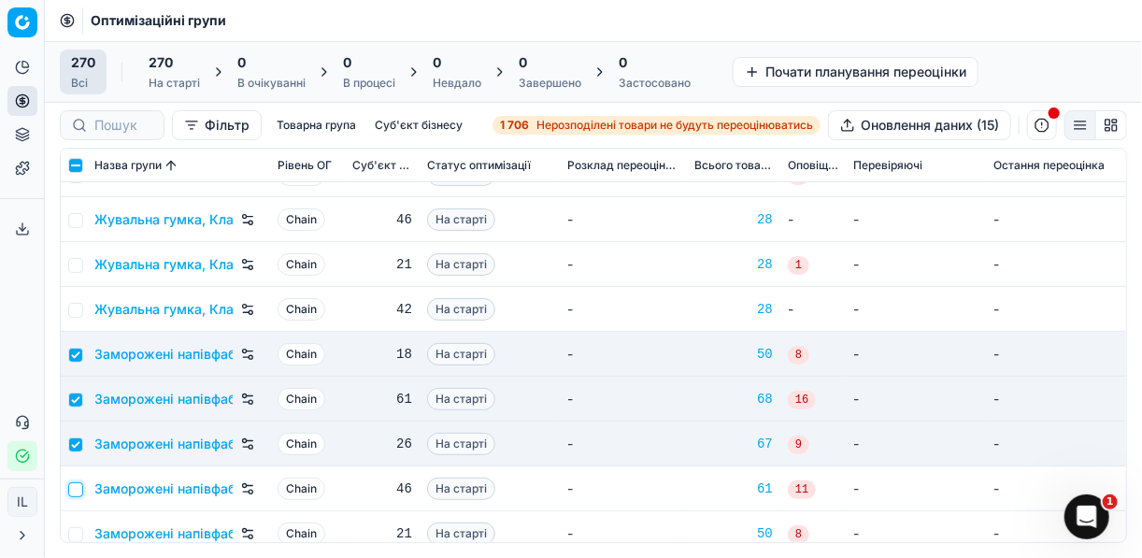
click at [78, 487] on input "checkbox" at bounding box center [75, 489] width 15 height 15
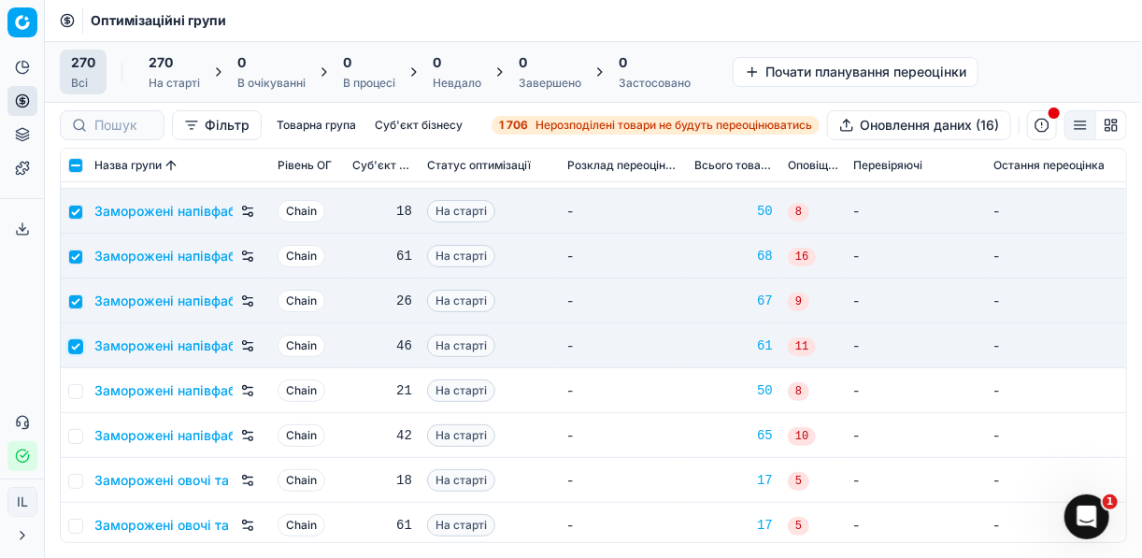
scroll to position [2692, 0]
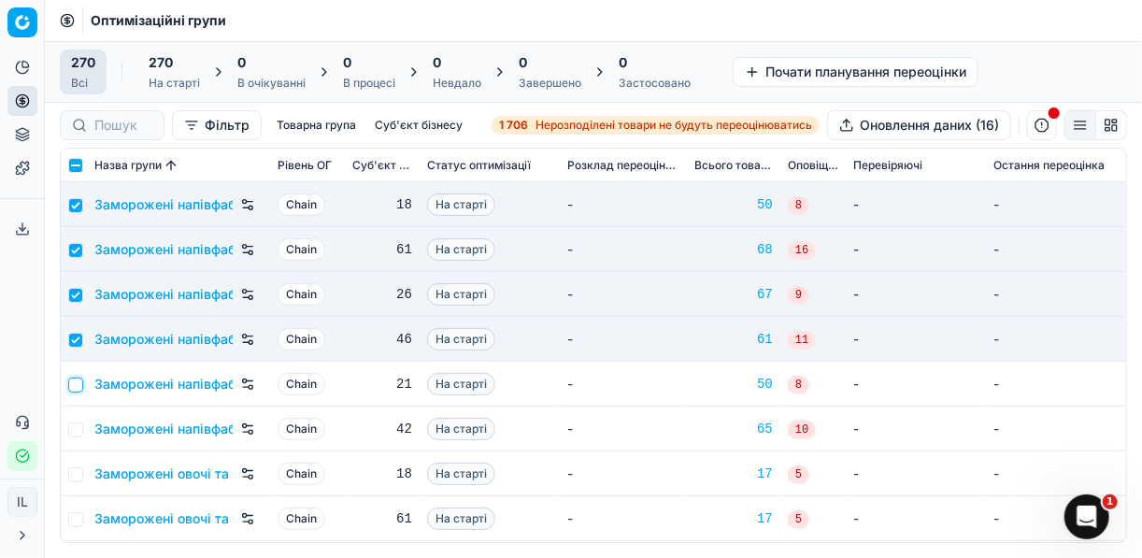
click at [74, 382] on input "checkbox" at bounding box center [75, 385] width 15 height 15
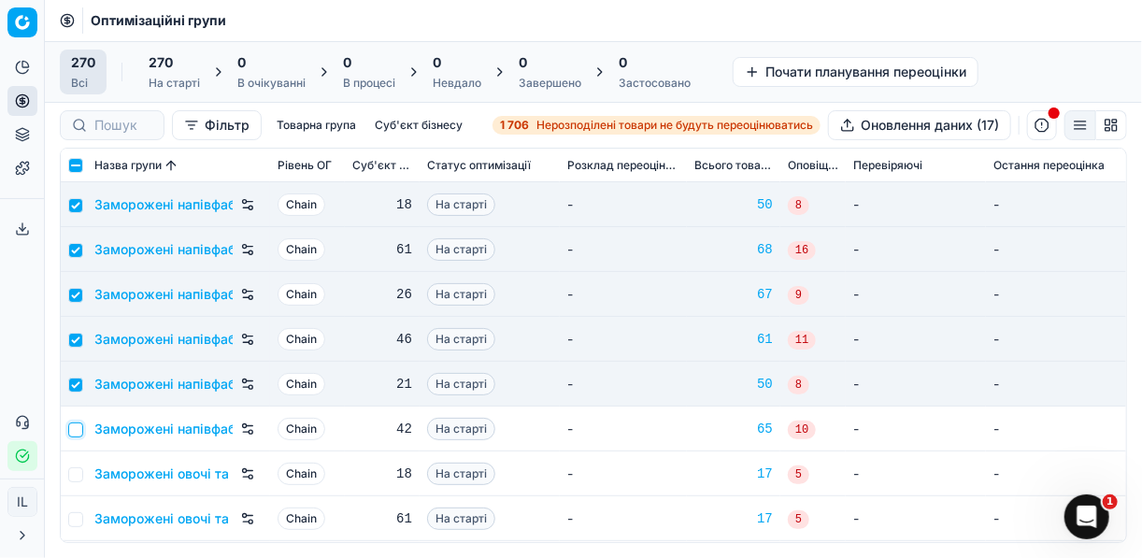
click at [70, 433] on input "checkbox" at bounding box center [75, 429] width 15 height 15
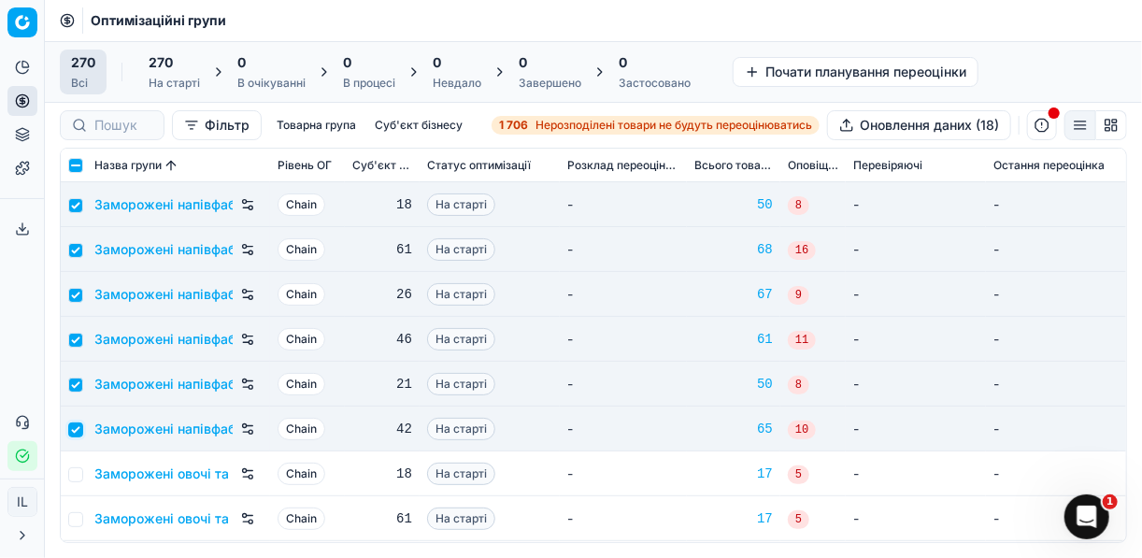
scroll to position [2767, 0]
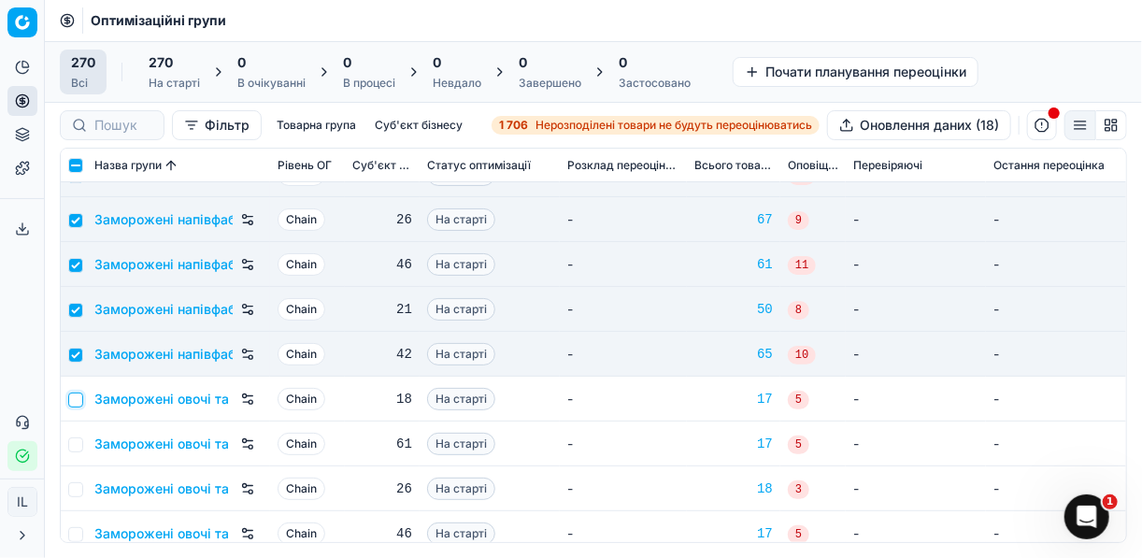
drag, startPoint x: 76, startPoint y: 399, endPoint x: 99, endPoint y: 437, distance: 44.9
click at [76, 400] on input "checkbox" at bounding box center [75, 400] width 15 height 15
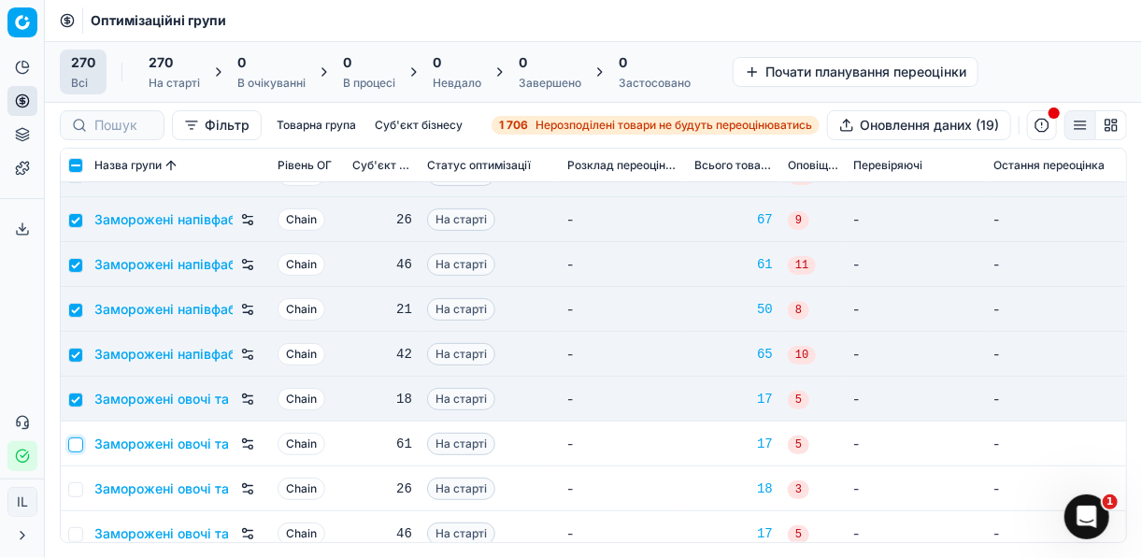
click at [74, 443] on input "checkbox" at bounding box center [75, 444] width 15 height 15
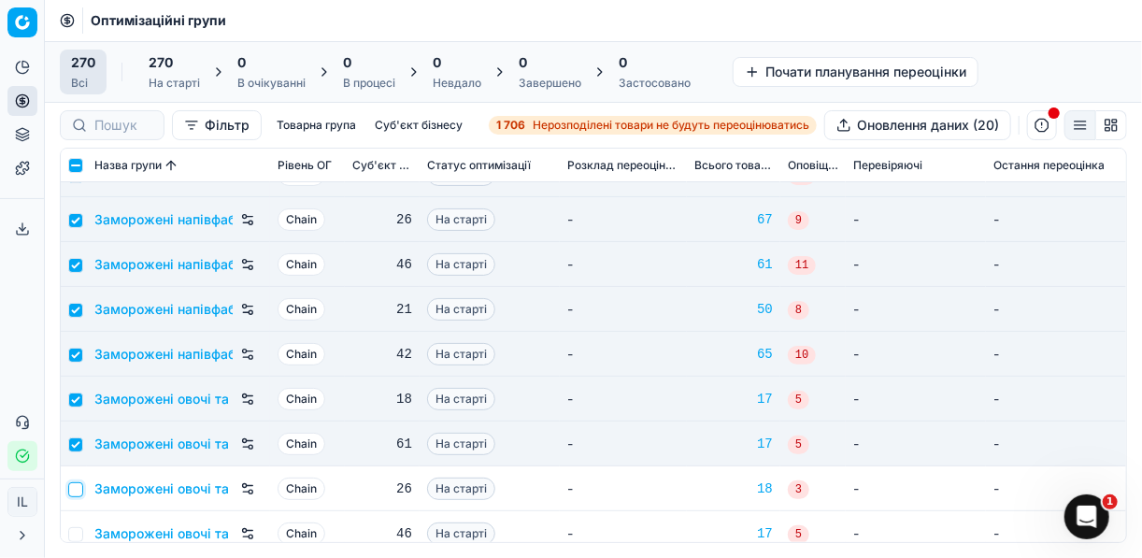
click at [81, 486] on input "checkbox" at bounding box center [75, 489] width 15 height 15
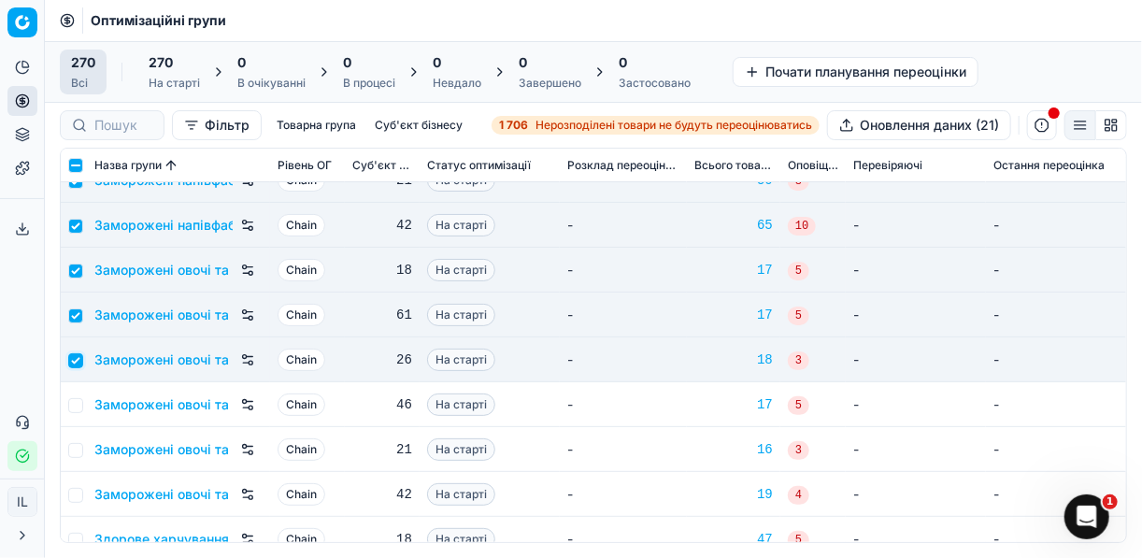
scroll to position [2916, 0]
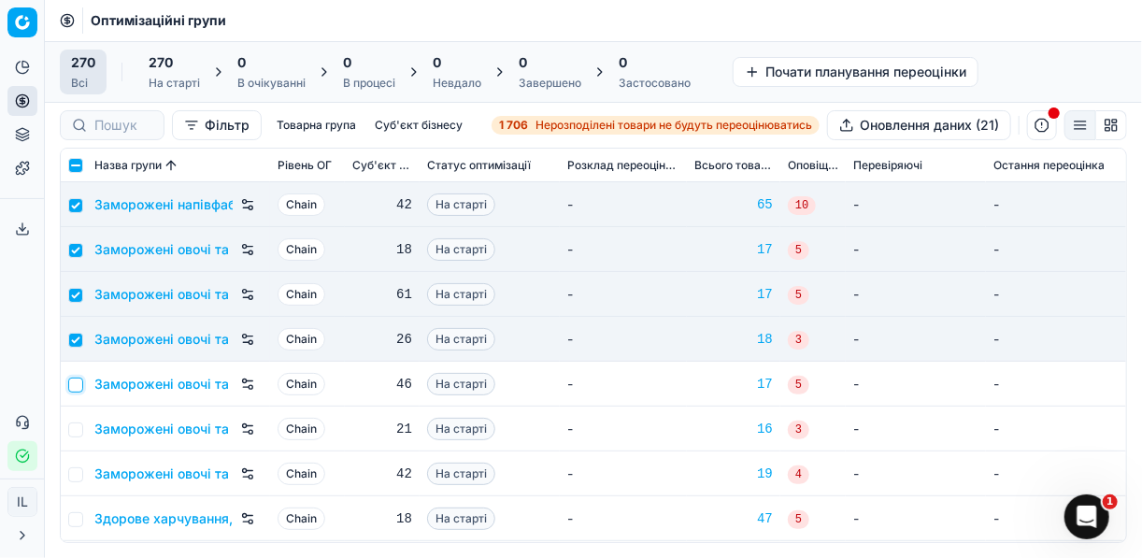
drag, startPoint x: 76, startPoint y: 384, endPoint x: 74, endPoint y: 396, distance: 12.3
click at [76, 384] on input "checkbox" at bounding box center [75, 385] width 15 height 15
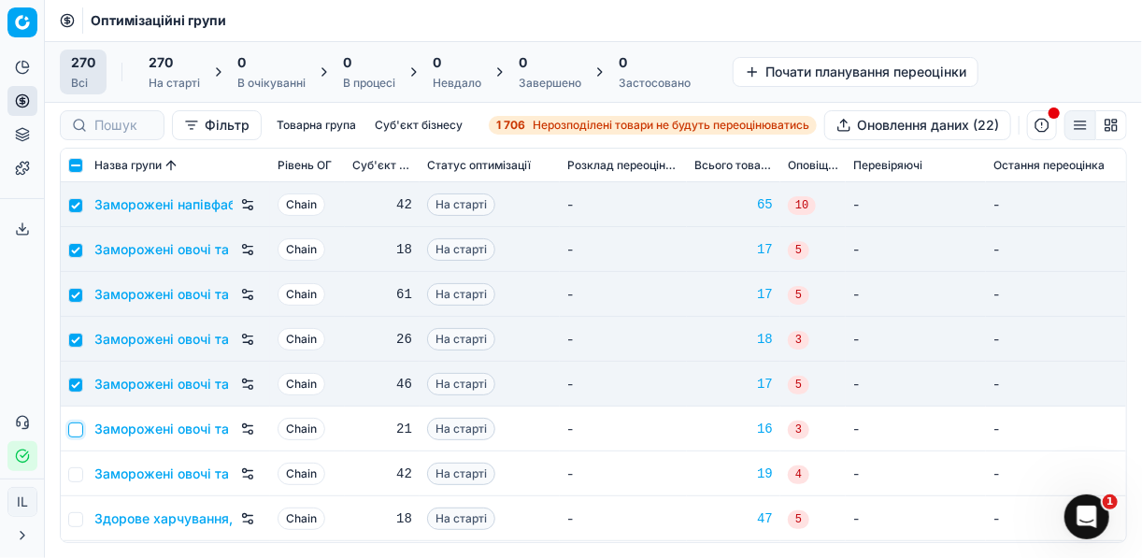
click at [72, 422] on input "checkbox" at bounding box center [75, 429] width 15 height 15
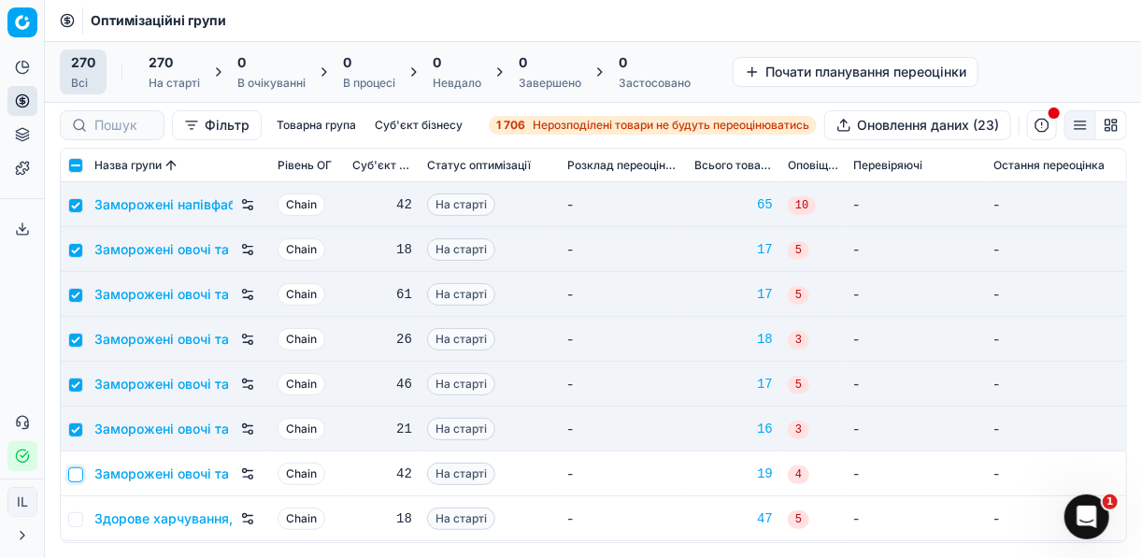
click at [79, 477] on input "checkbox" at bounding box center [75, 474] width 15 height 15
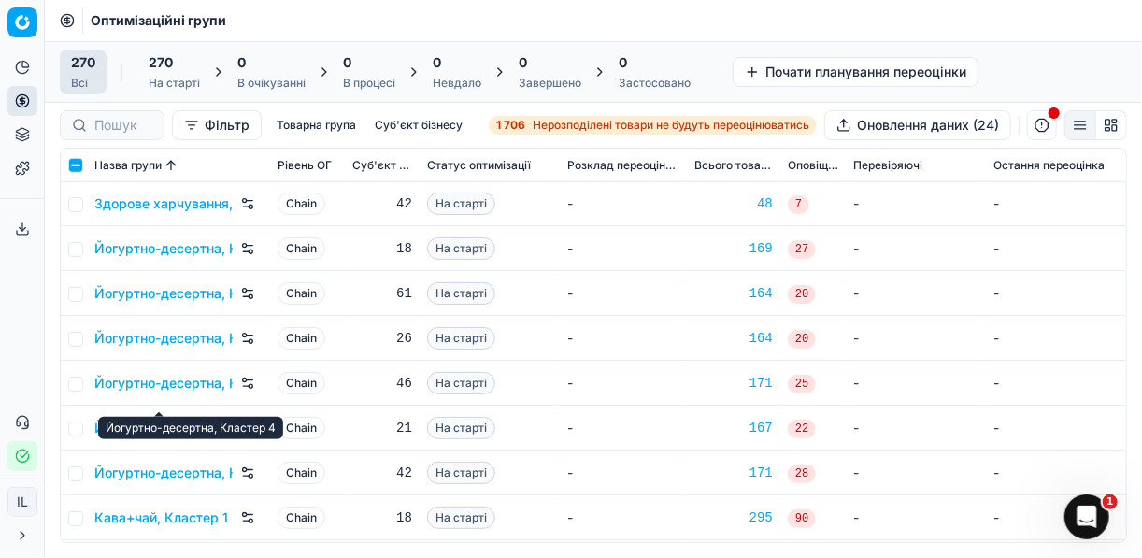
scroll to position [3440, 0]
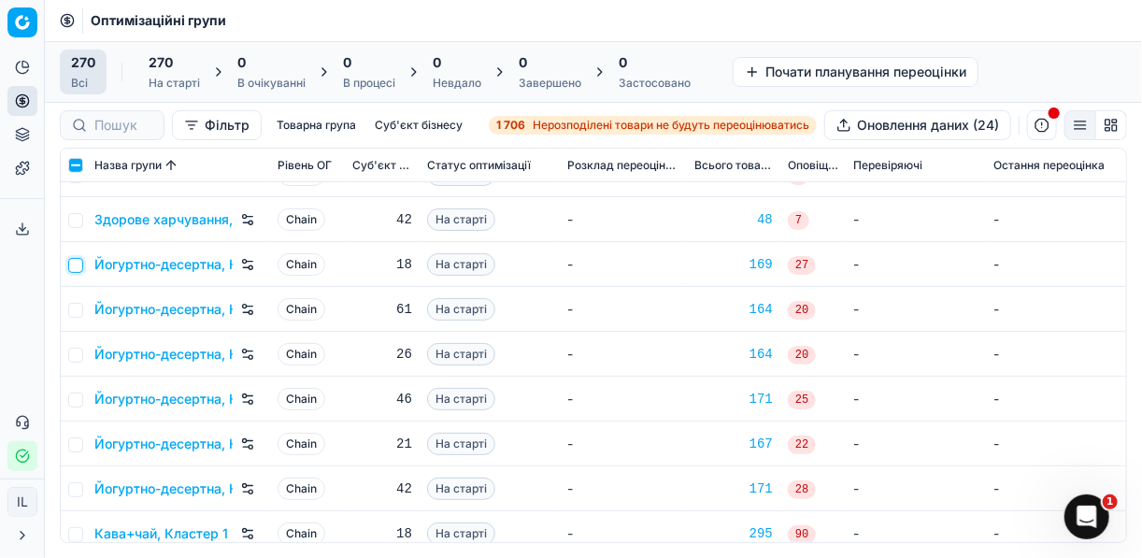
click at [77, 265] on input "checkbox" at bounding box center [75, 265] width 15 height 15
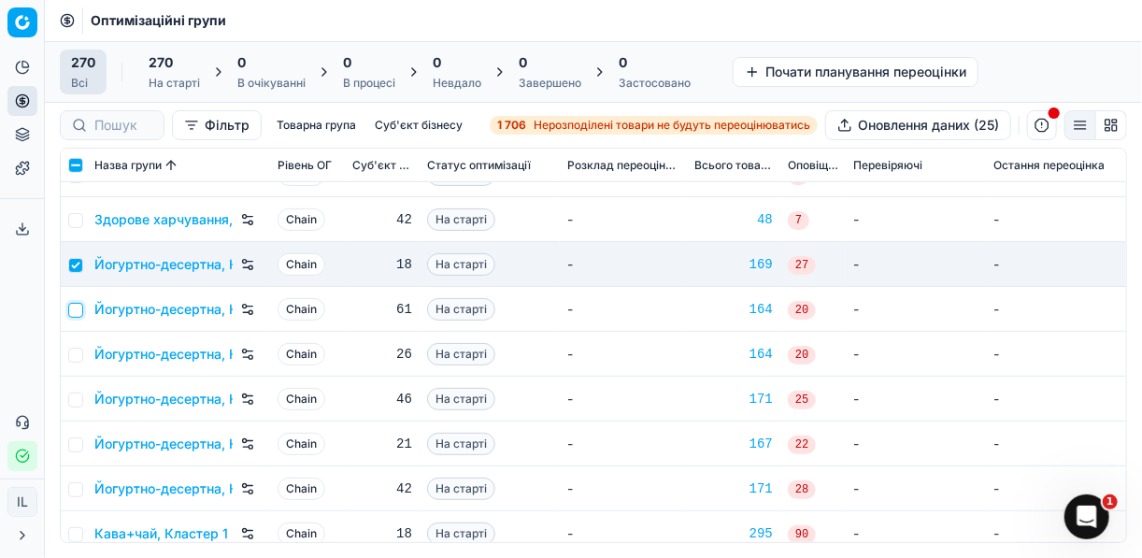
click at [75, 307] on input "checkbox" at bounding box center [75, 310] width 15 height 15
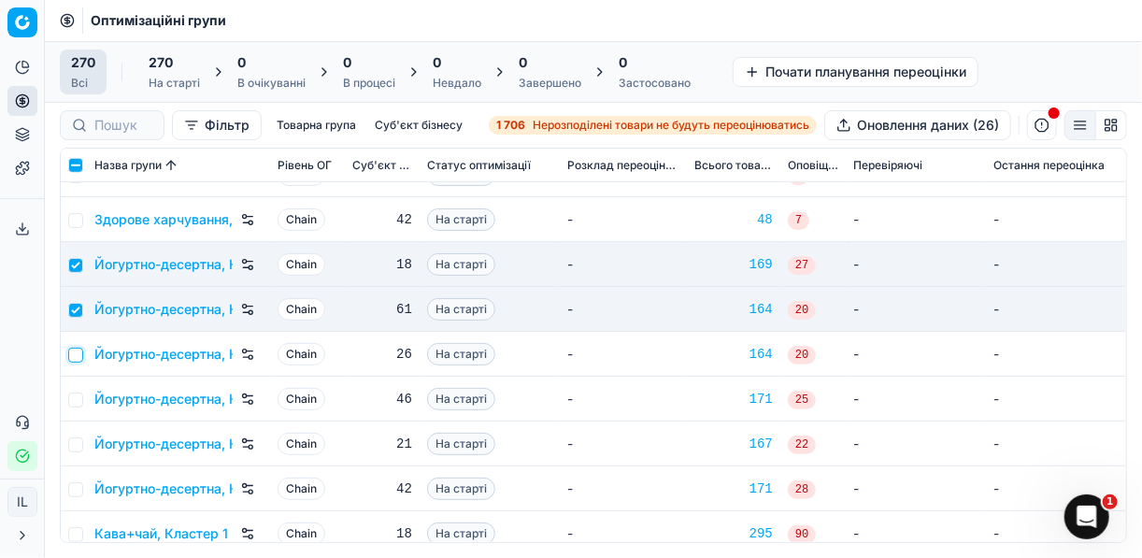
click at [75, 357] on input "checkbox" at bounding box center [75, 355] width 15 height 15
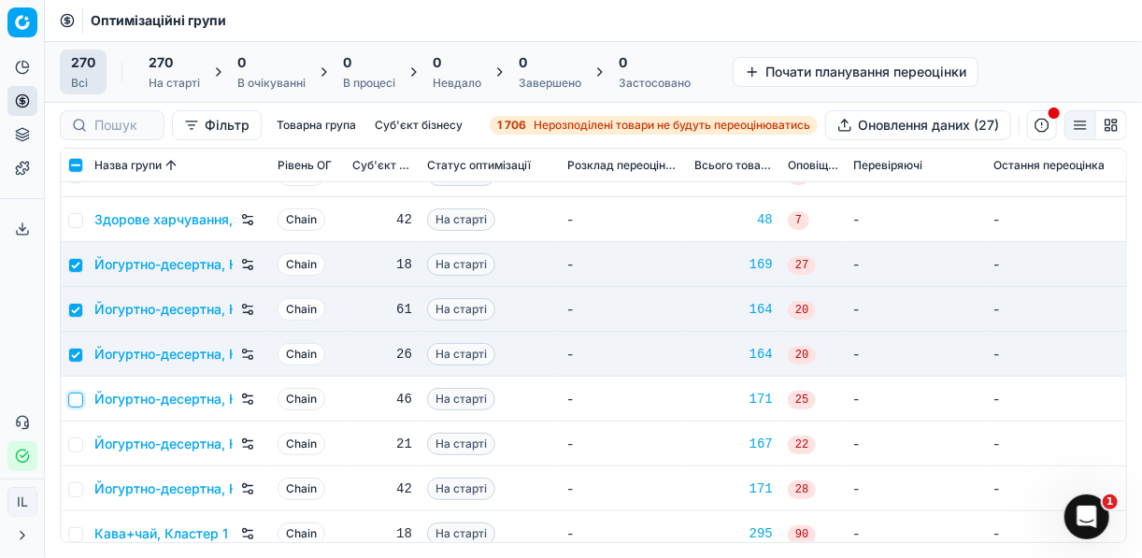
click at [75, 401] on input "checkbox" at bounding box center [75, 400] width 15 height 15
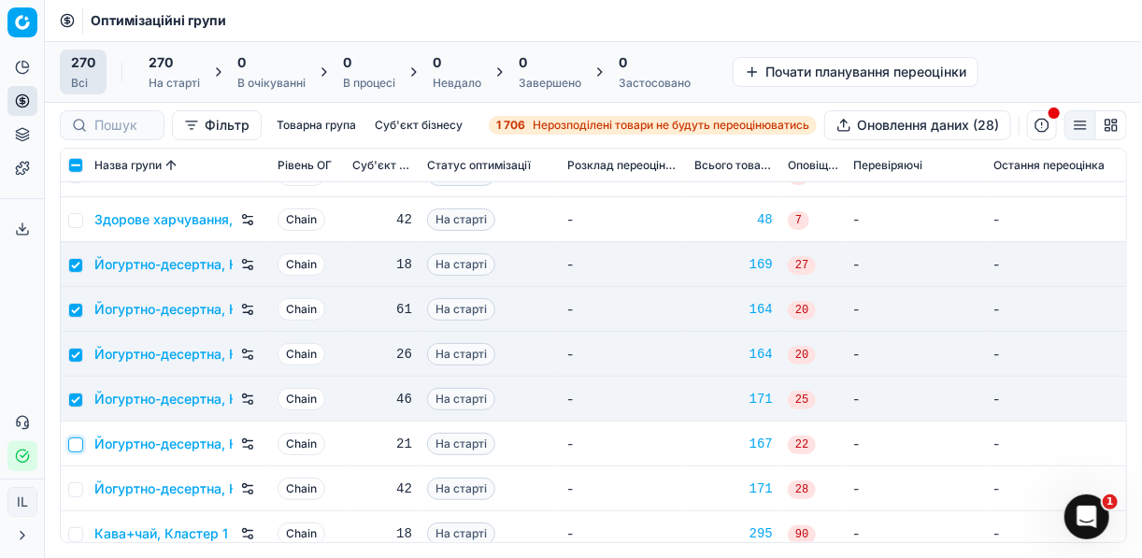
click at [75, 446] on input "checkbox" at bounding box center [75, 444] width 15 height 15
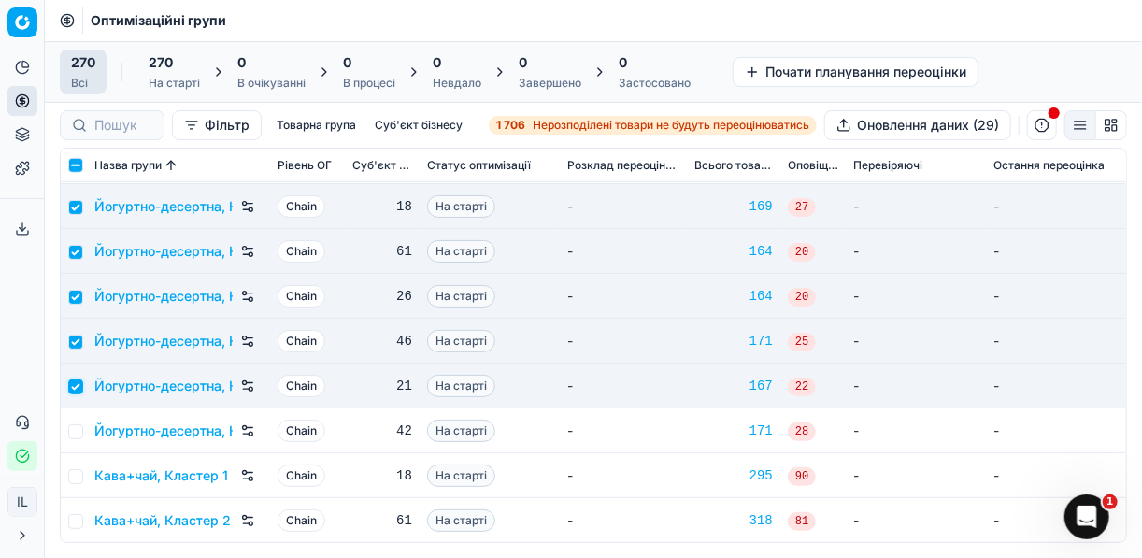
scroll to position [3514, 0]
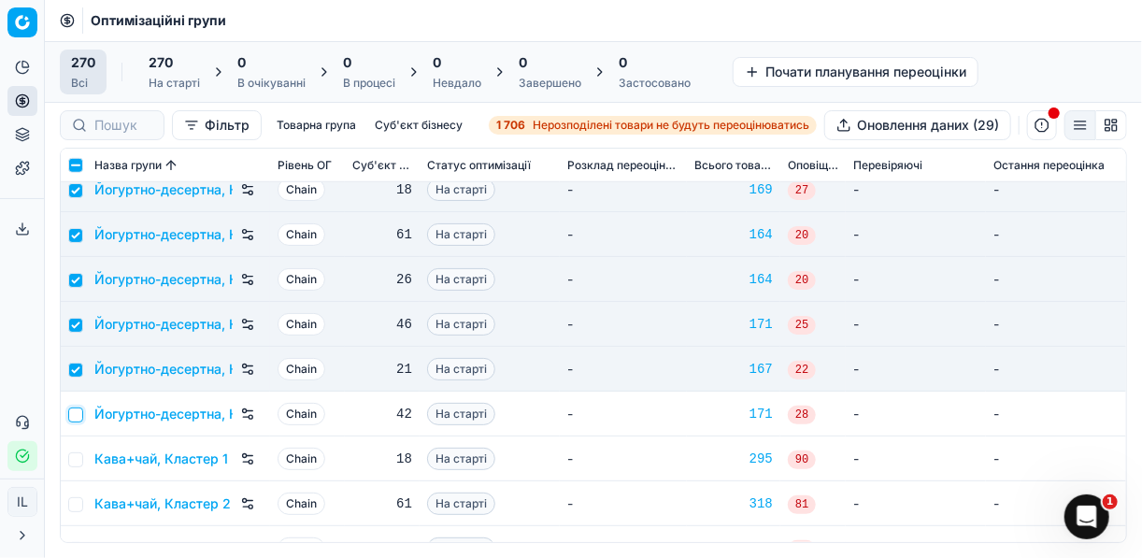
click at [79, 410] on input "checkbox" at bounding box center [75, 415] width 15 height 15
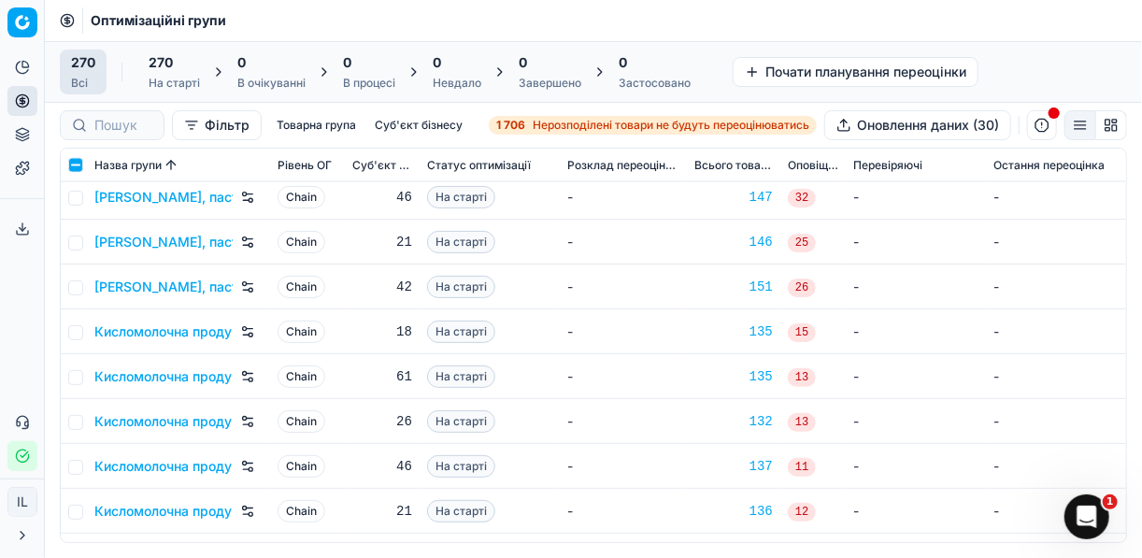
scroll to position [4187, 0]
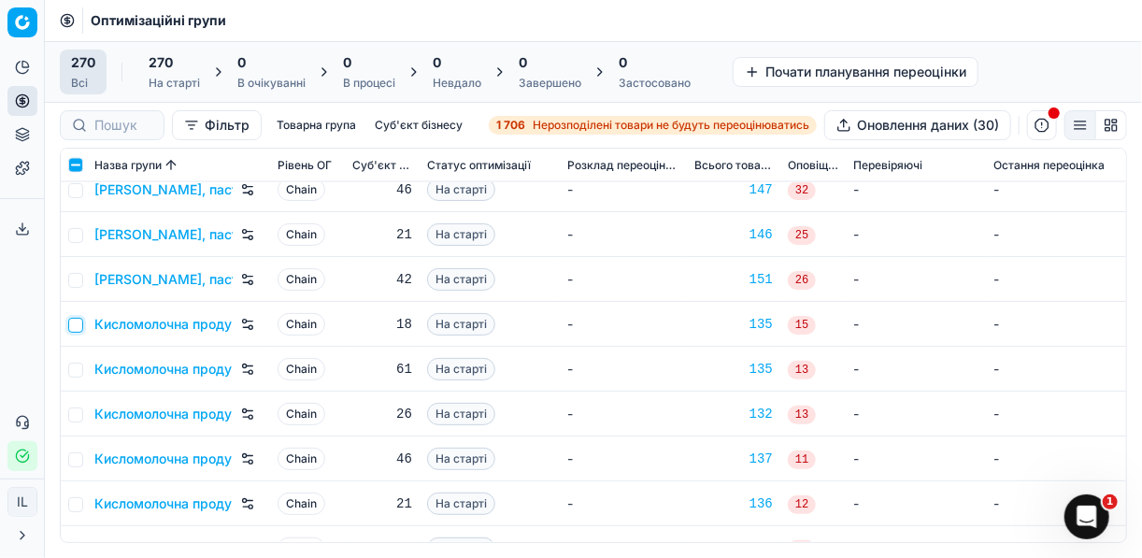
click at [75, 326] on input "checkbox" at bounding box center [75, 325] width 15 height 15
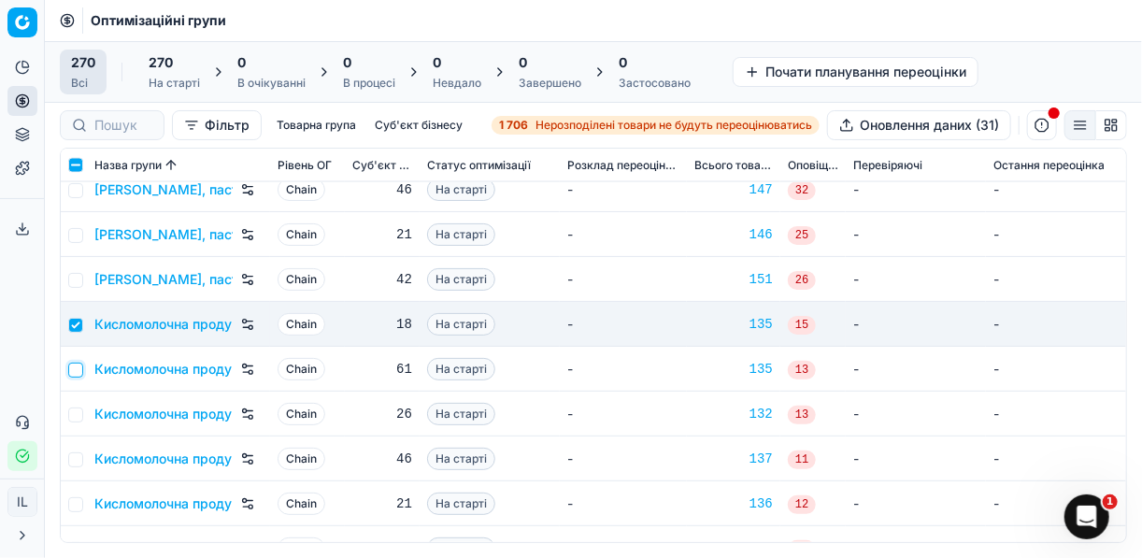
click at [76, 367] on input "checkbox" at bounding box center [75, 370] width 15 height 15
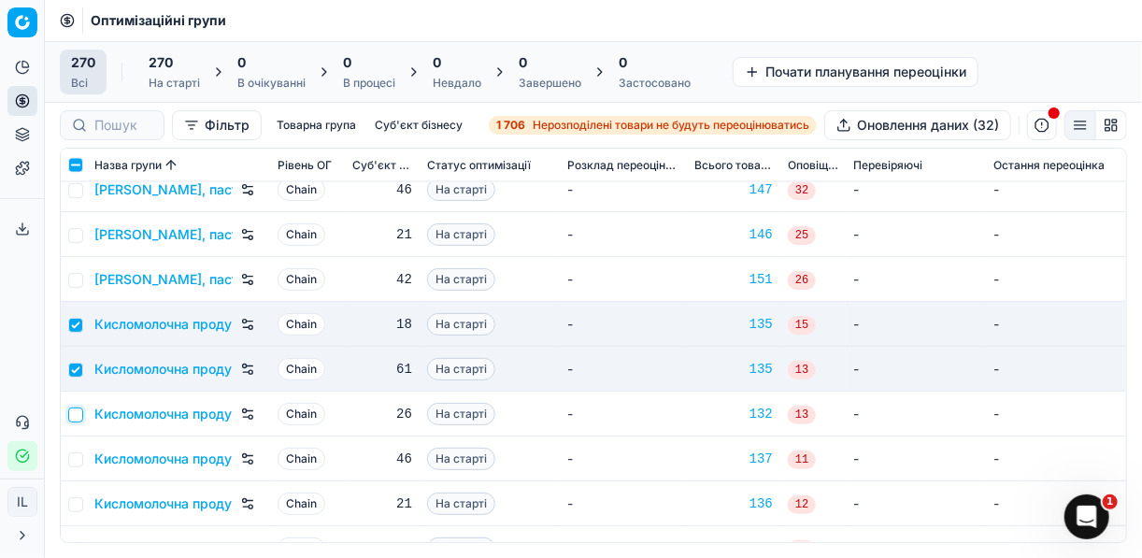
click at [78, 418] on input "checkbox" at bounding box center [75, 415] width 15 height 15
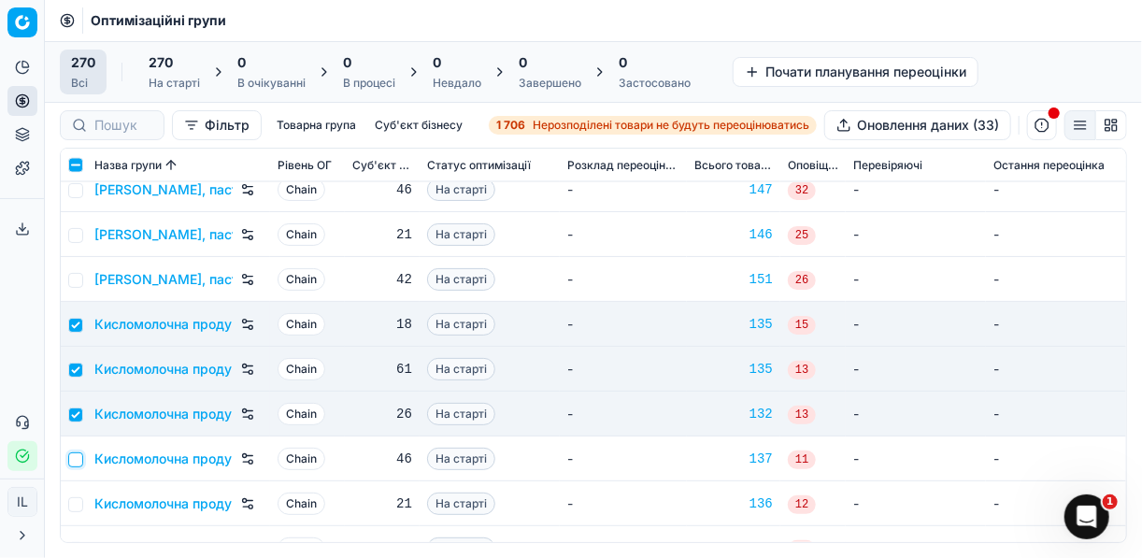
click at [78, 455] on input "checkbox" at bounding box center [75, 459] width 15 height 15
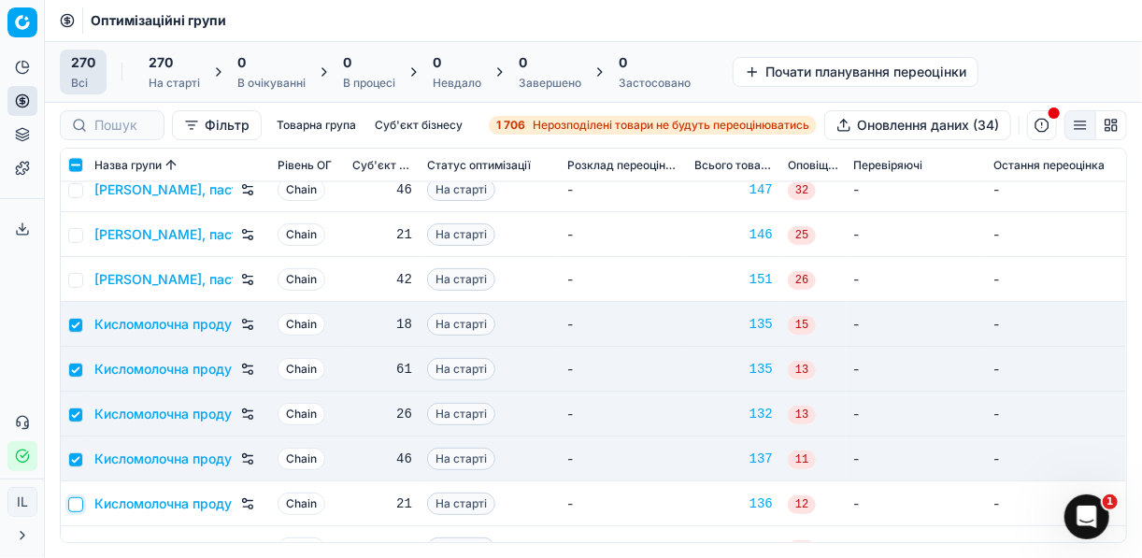
click at [77, 497] on input "checkbox" at bounding box center [75, 504] width 15 height 15
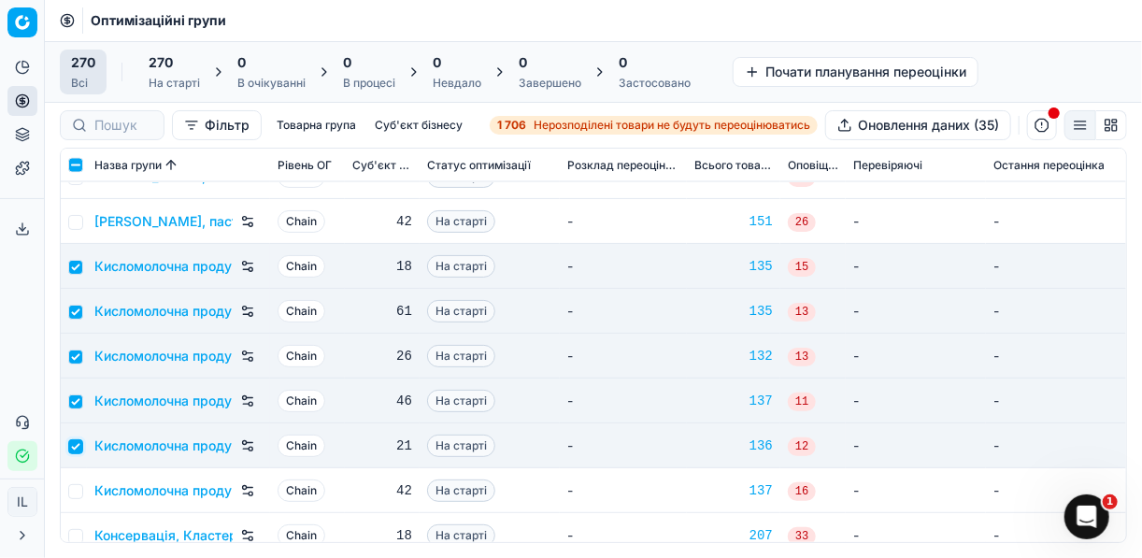
scroll to position [4262, 0]
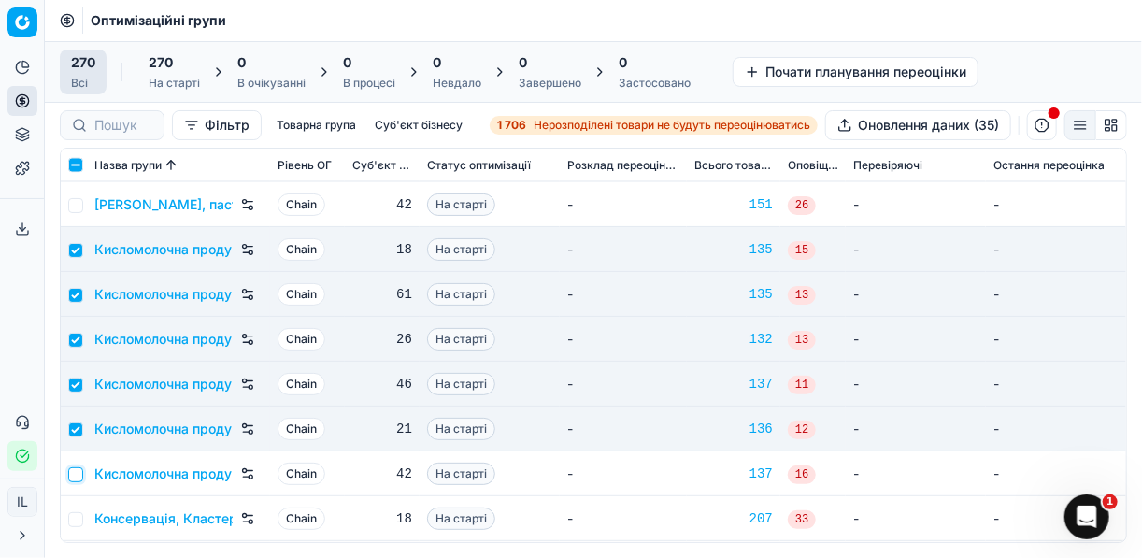
click at [76, 474] on input "checkbox" at bounding box center [75, 474] width 15 height 15
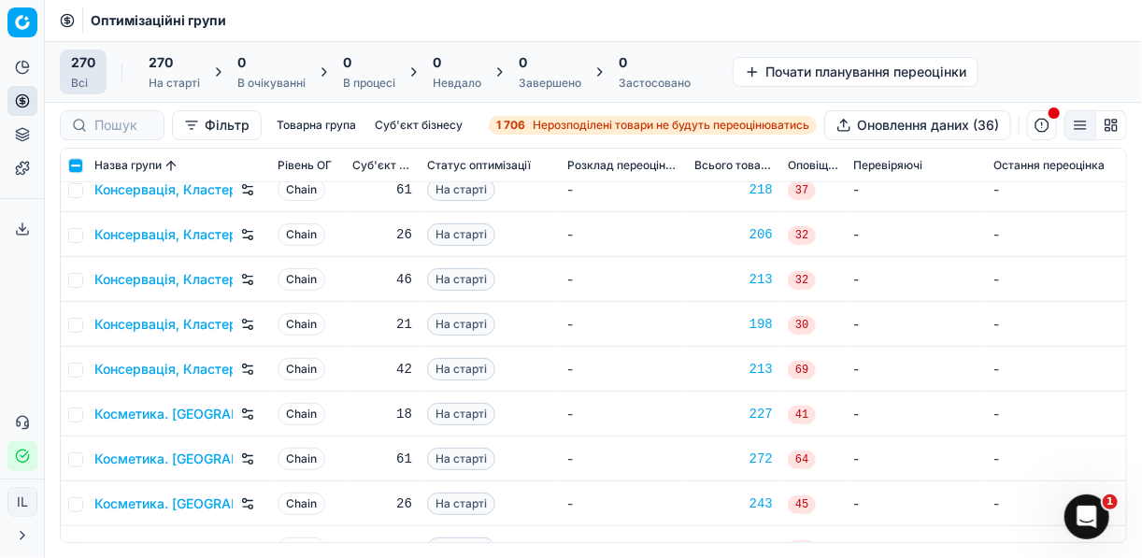
scroll to position [4711, 0]
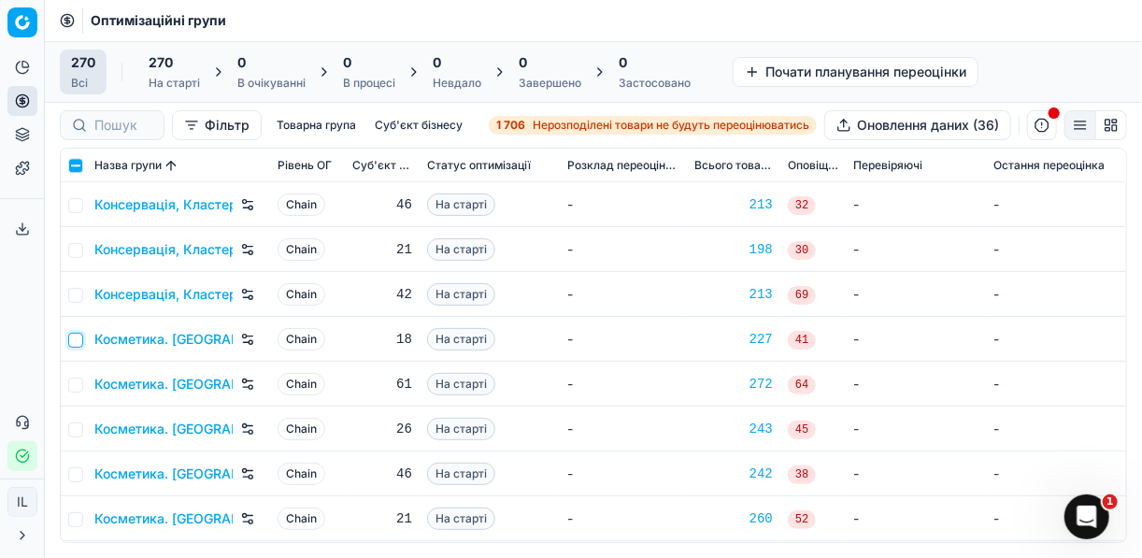
click at [80, 336] on input "checkbox" at bounding box center [75, 340] width 15 height 15
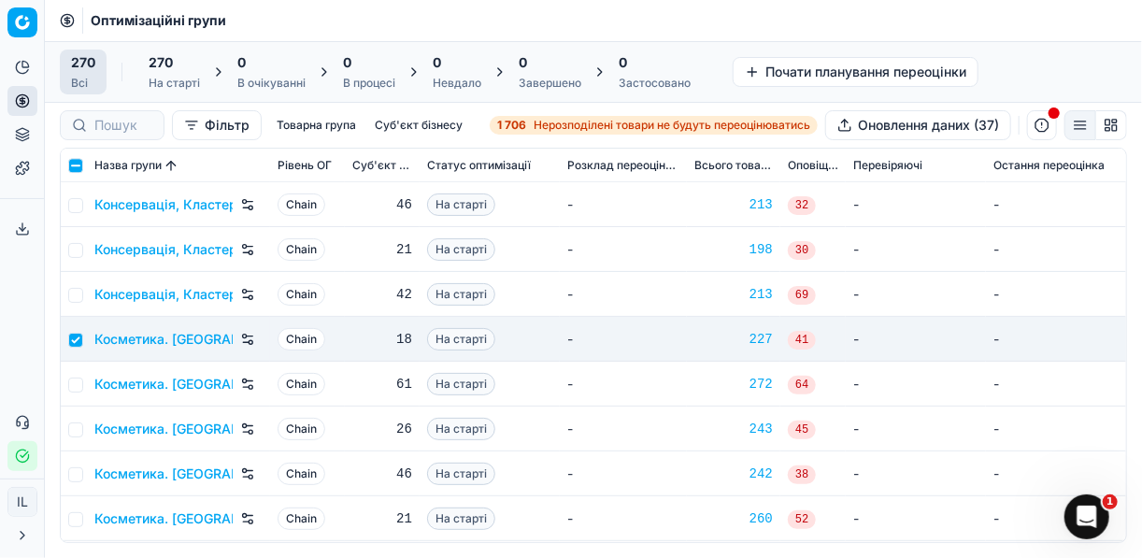
click at [77, 375] on td at bounding box center [74, 384] width 26 height 45
click at [78, 388] on input "checkbox" at bounding box center [75, 385] width 15 height 15
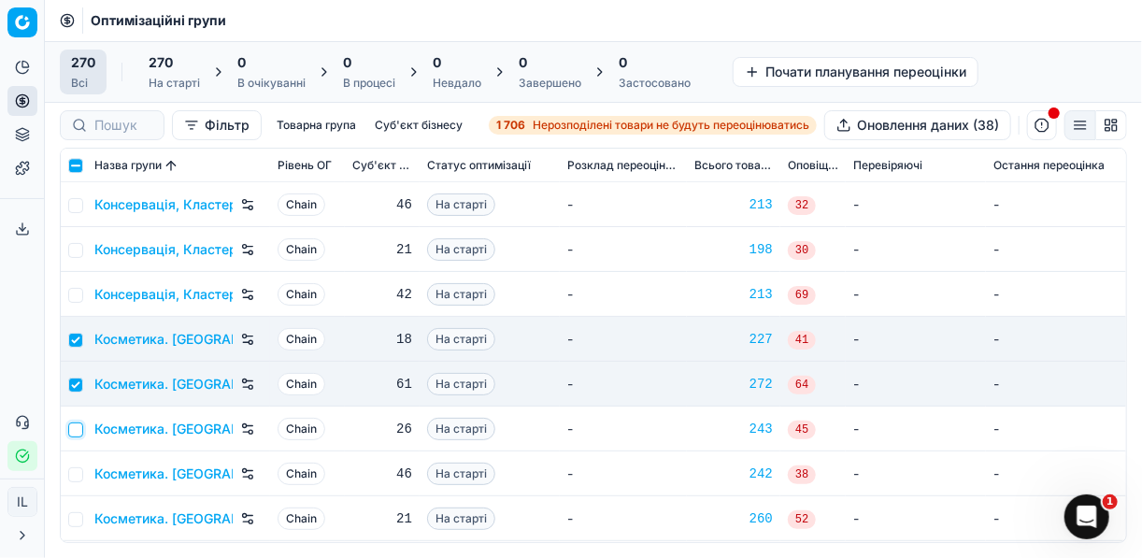
click at [73, 431] on input "checkbox" at bounding box center [75, 429] width 15 height 15
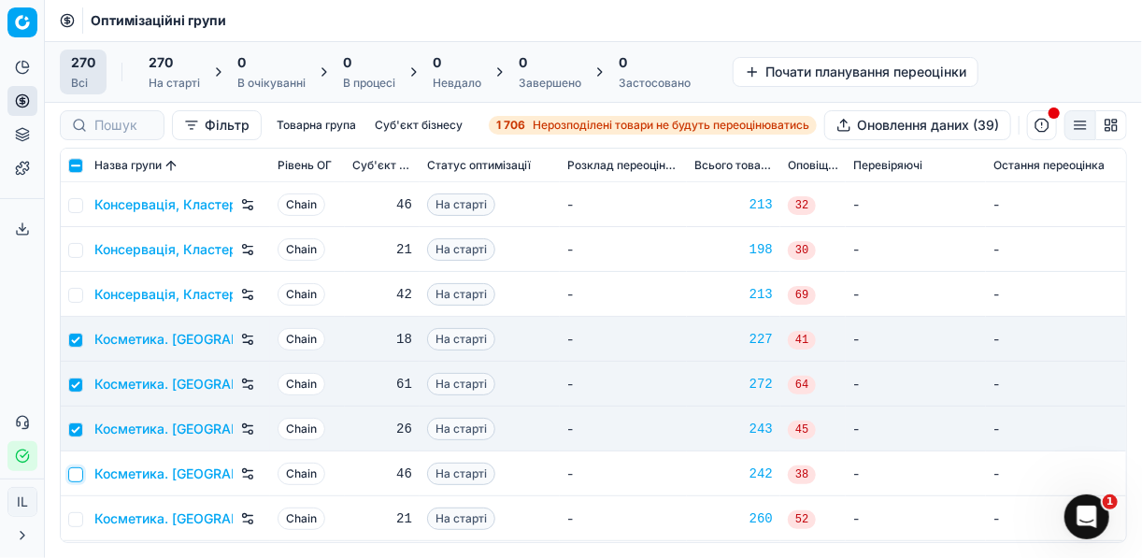
click at [78, 467] on input "checkbox" at bounding box center [75, 474] width 15 height 15
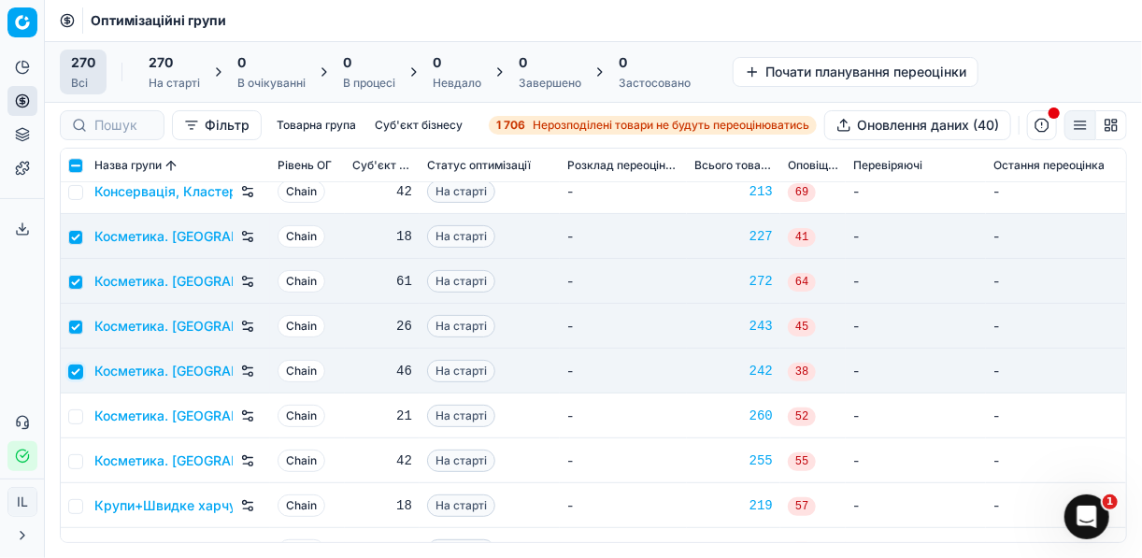
scroll to position [4860, 0]
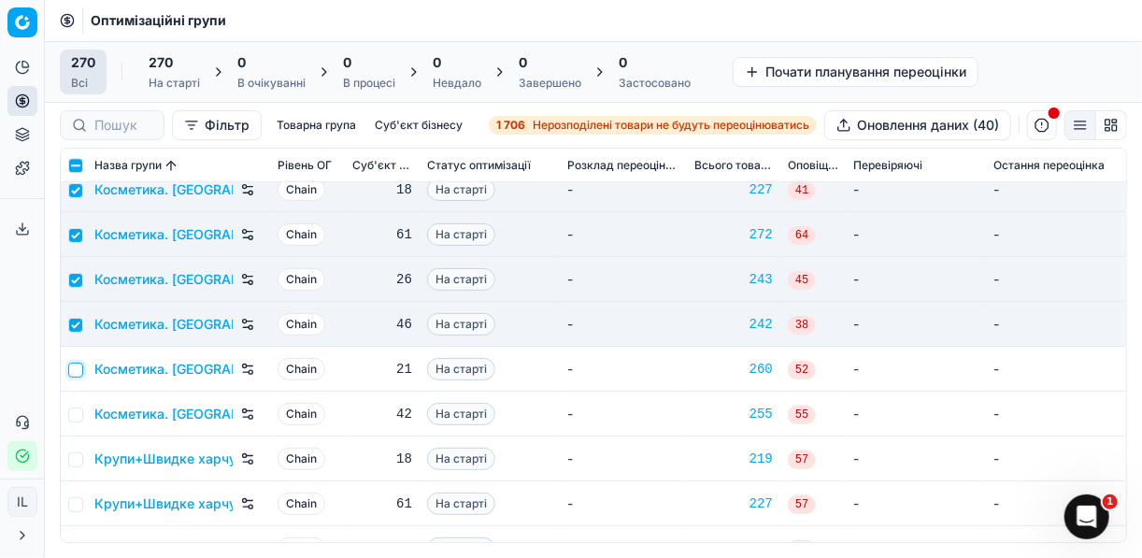
drag, startPoint x: 77, startPoint y: 369, endPoint x: 76, endPoint y: 382, distance: 13.1
click at [76, 370] on input "checkbox" at bounding box center [75, 370] width 15 height 15
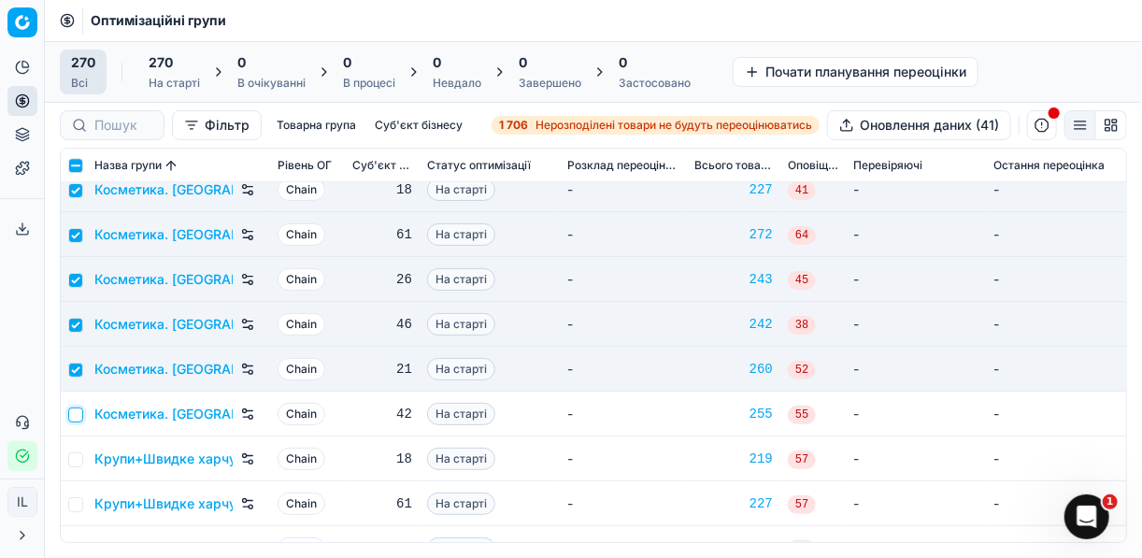
click at [76, 408] on input "checkbox" at bounding box center [75, 415] width 15 height 15
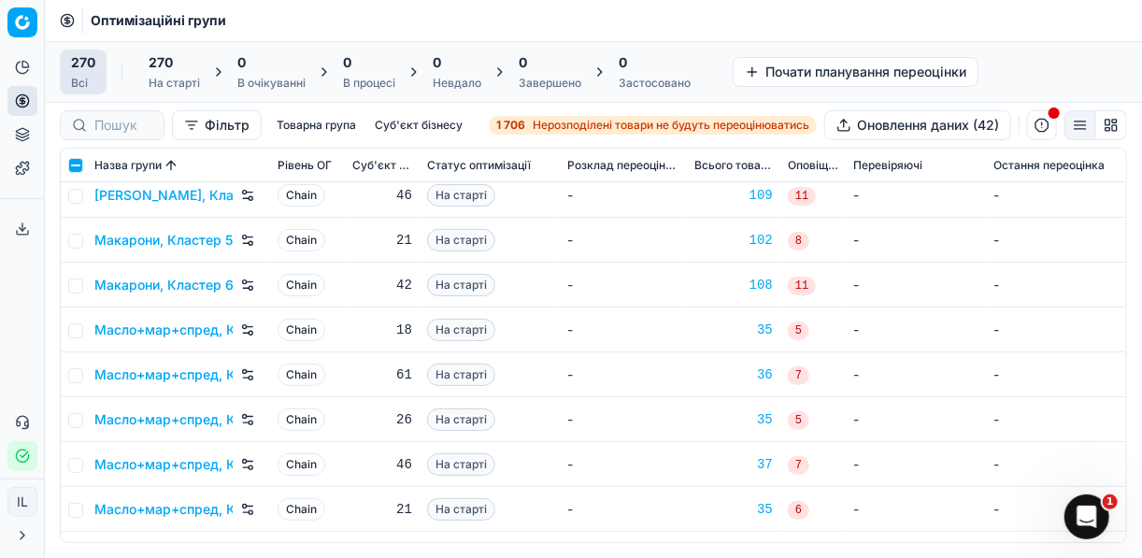
scroll to position [5832, 0]
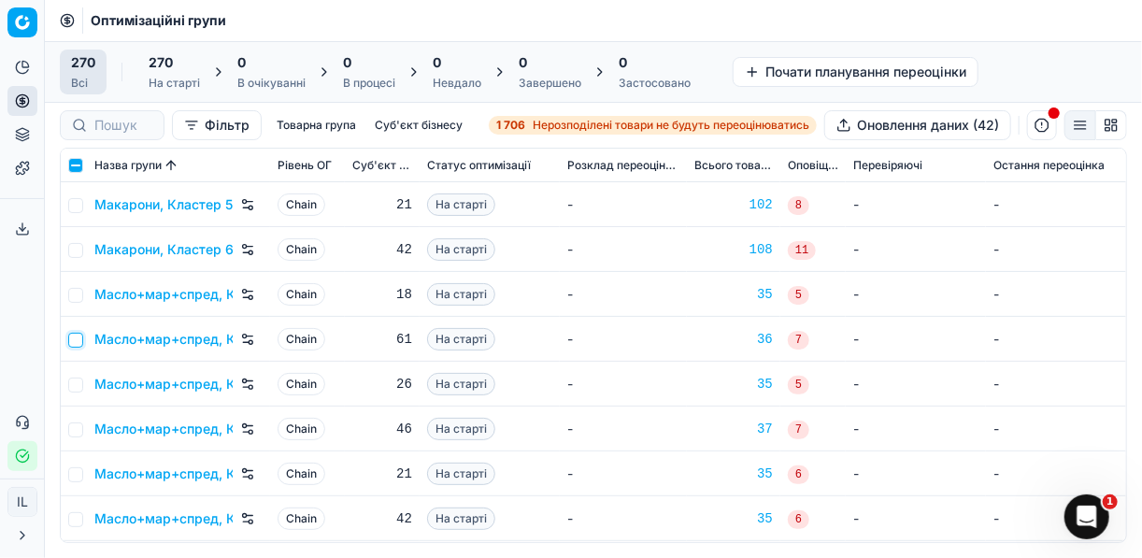
click at [75, 334] on input "checkbox" at bounding box center [75, 340] width 15 height 15
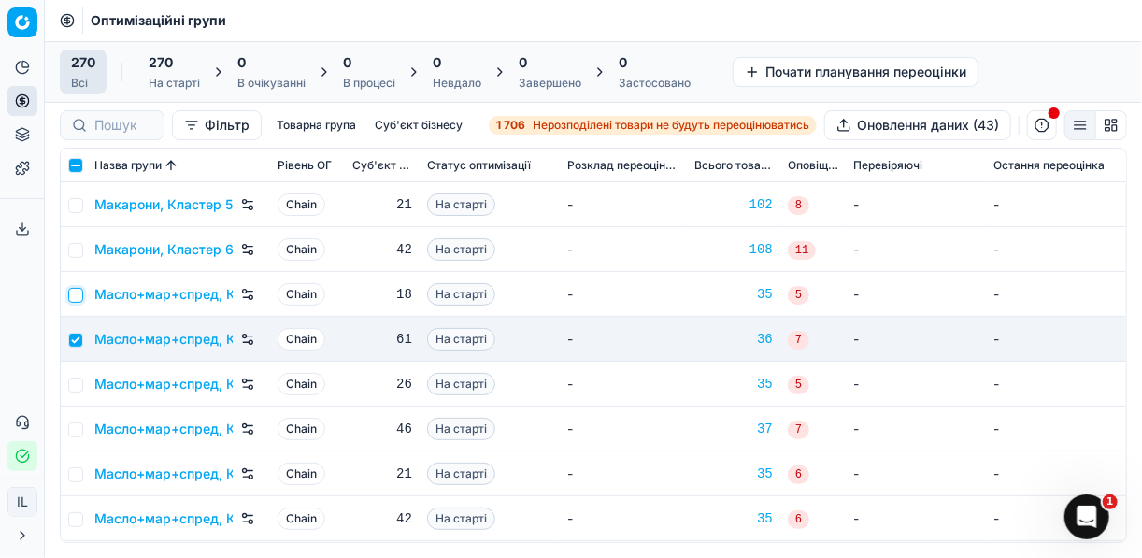
click at [77, 293] on input "checkbox" at bounding box center [75, 295] width 15 height 15
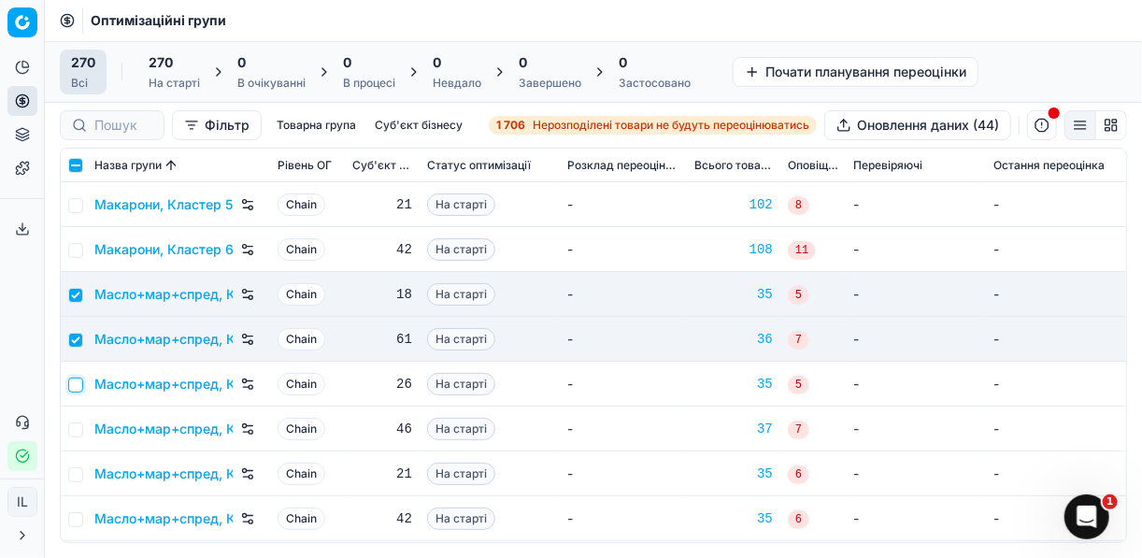
click at [79, 386] on input "checkbox" at bounding box center [75, 385] width 15 height 15
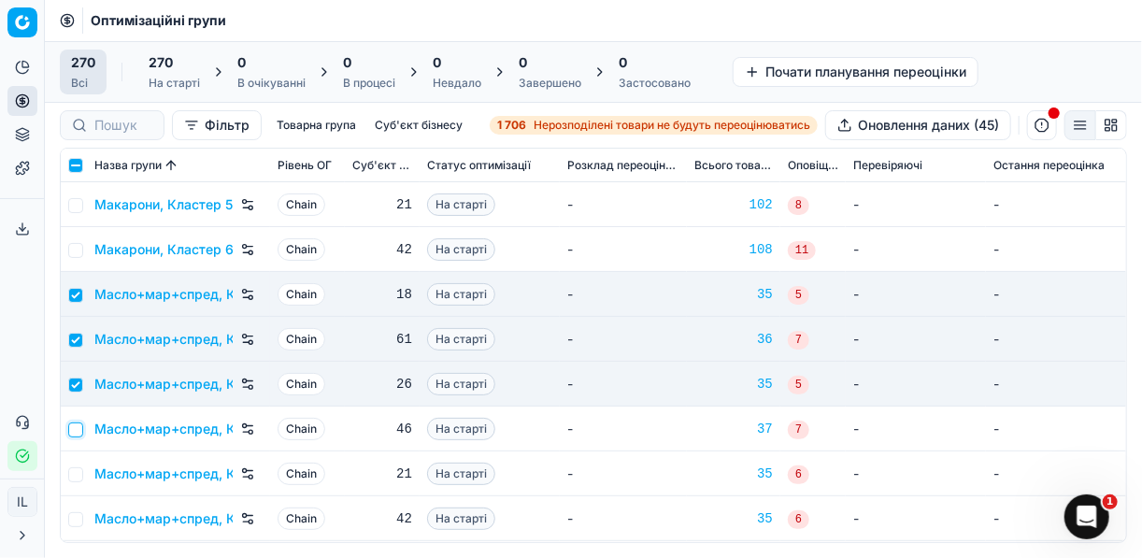
drag, startPoint x: 76, startPoint y: 431, endPoint x: 76, endPoint y: 454, distance: 23.4
click at [76, 432] on input "checkbox" at bounding box center [75, 429] width 15 height 15
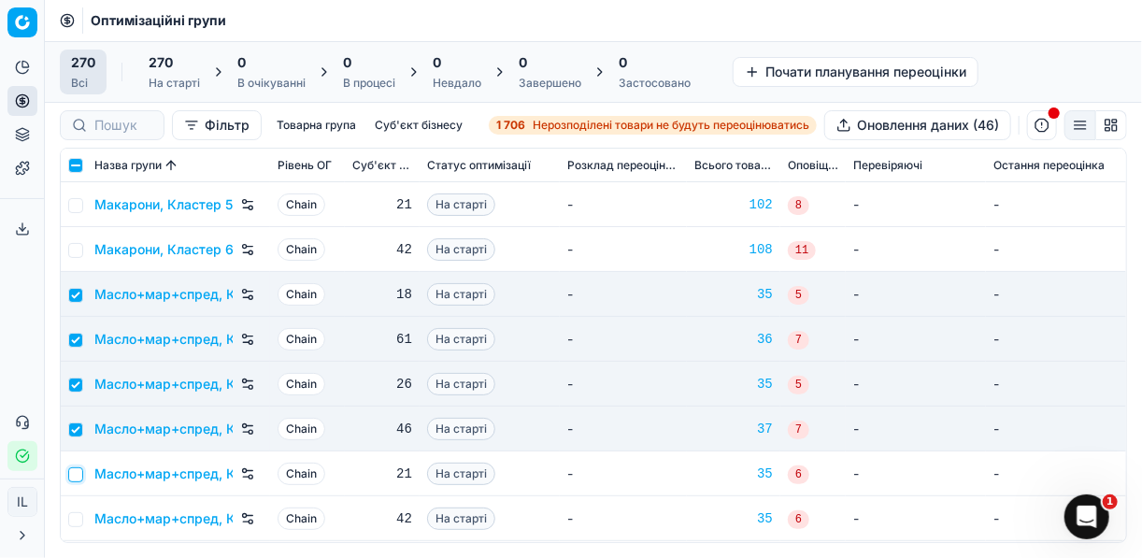
click at [78, 479] on input "checkbox" at bounding box center [75, 474] width 15 height 15
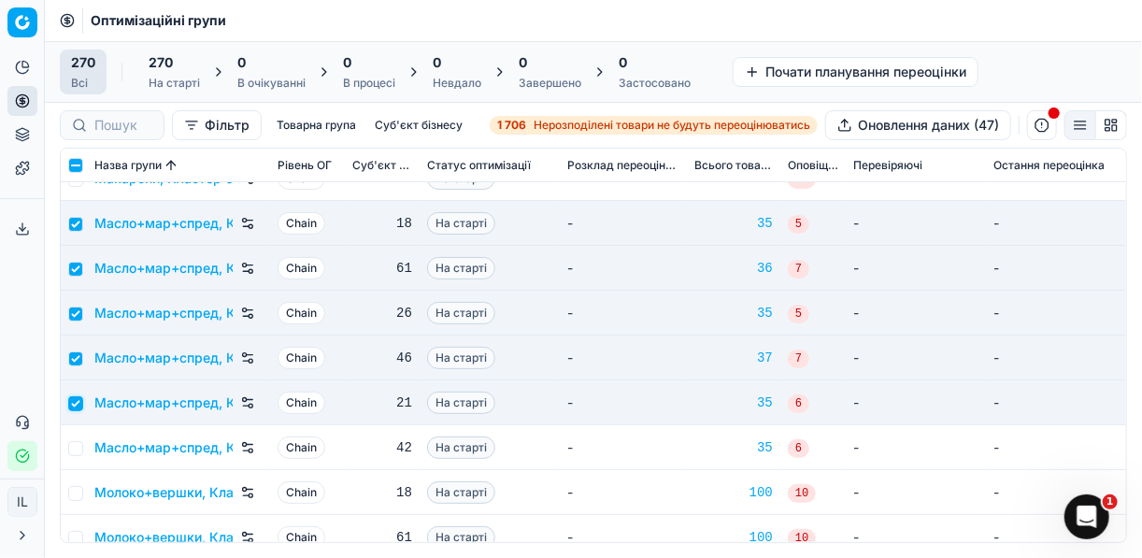
scroll to position [5907, 0]
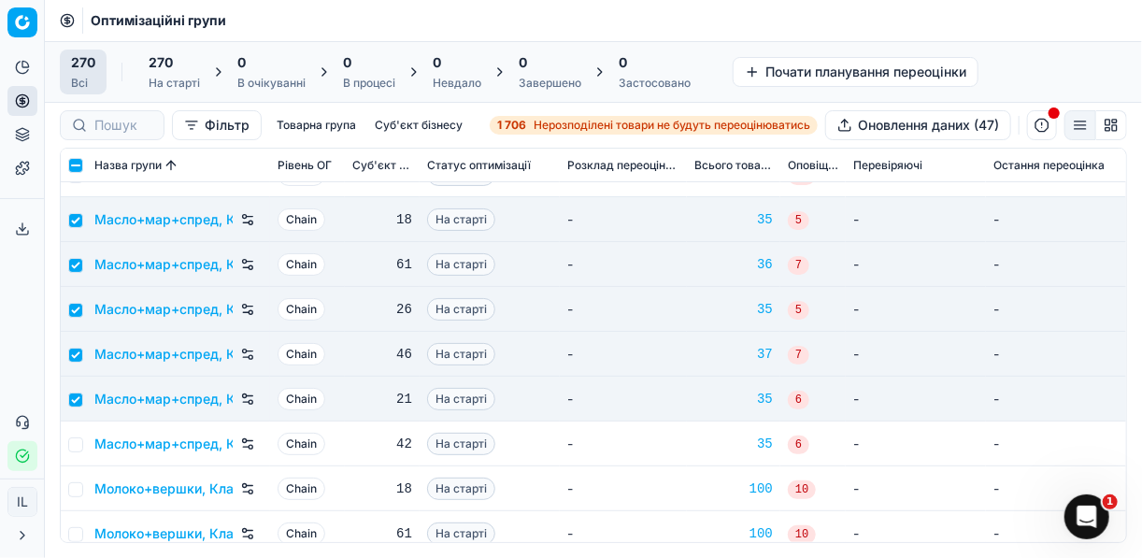
click at [82, 450] on td at bounding box center [74, 444] width 26 height 45
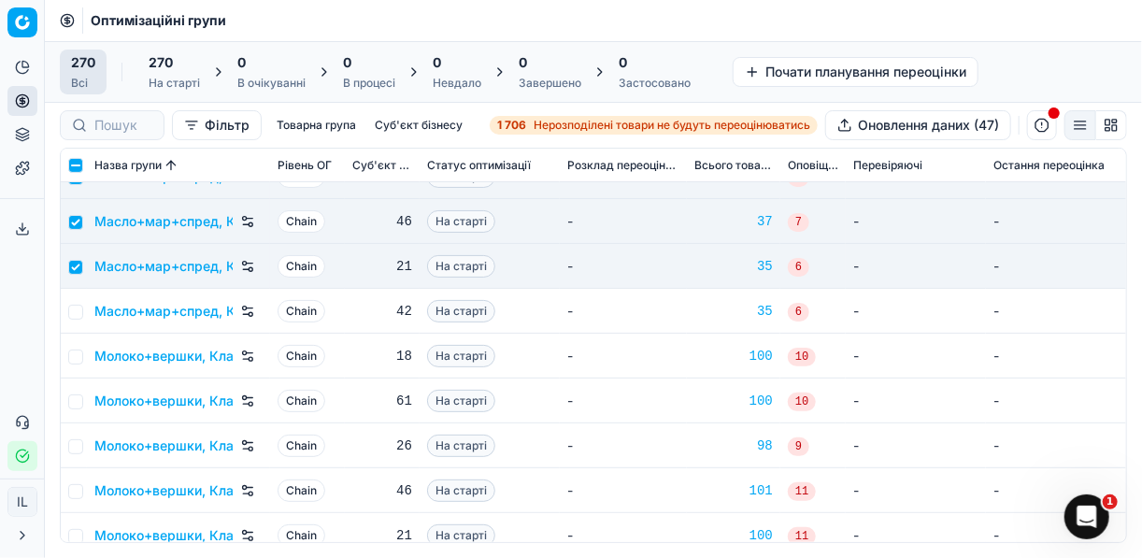
scroll to position [6057, 0]
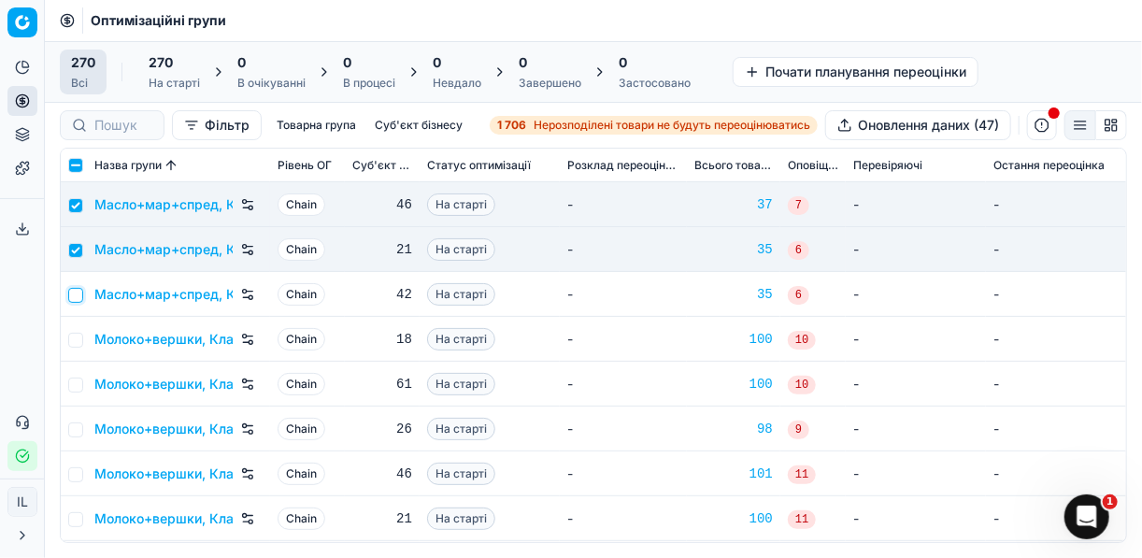
click at [77, 295] on input "checkbox" at bounding box center [75, 295] width 15 height 15
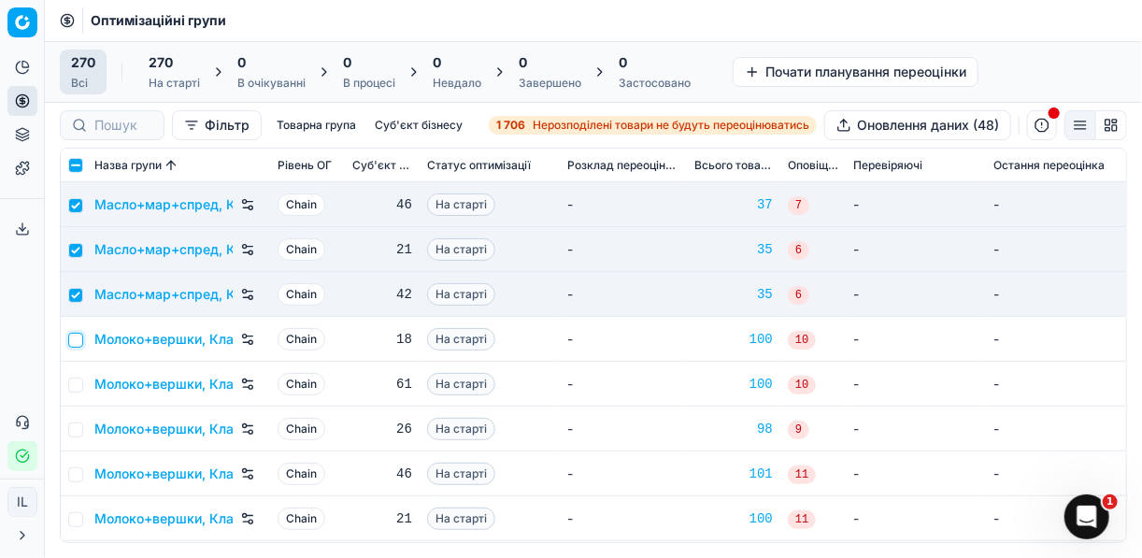
drag, startPoint x: 79, startPoint y: 335, endPoint x: 76, endPoint y: 353, distance: 18.9
click at [79, 336] on input "checkbox" at bounding box center [75, 340] width 15 height 15
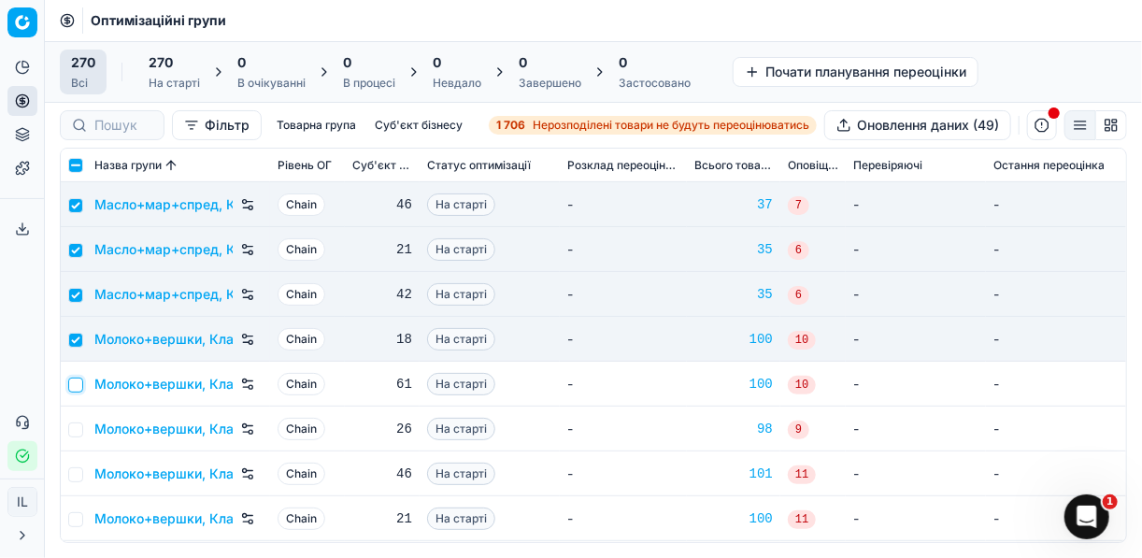
click at [76, 379] on input "checkbox" at bounding box center [75, 385] width 15 height 15
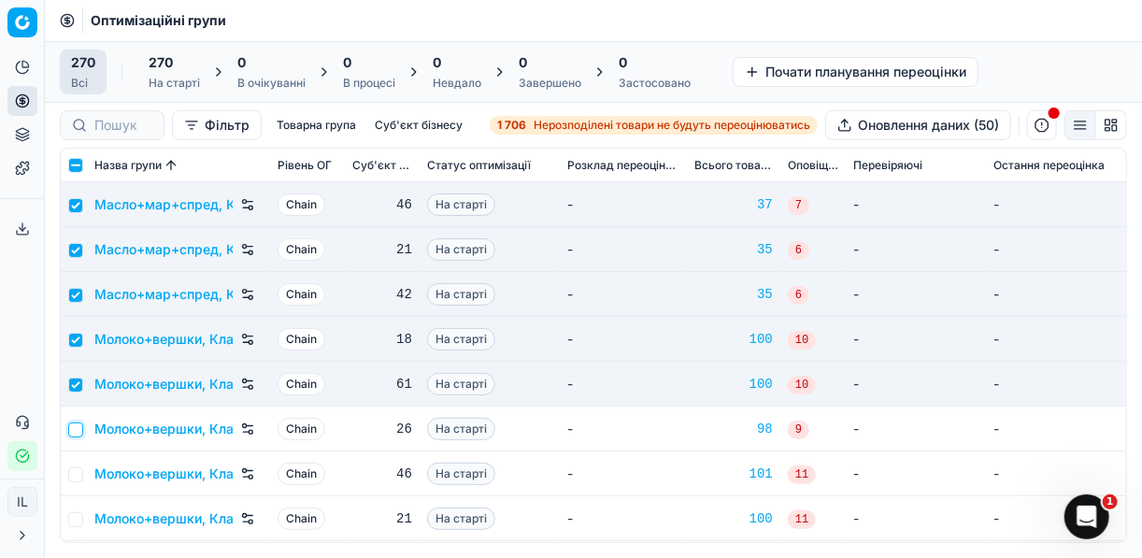
click at [75, 427] on input "checkbox" at bounding box center [75, 429] width 15 height 15
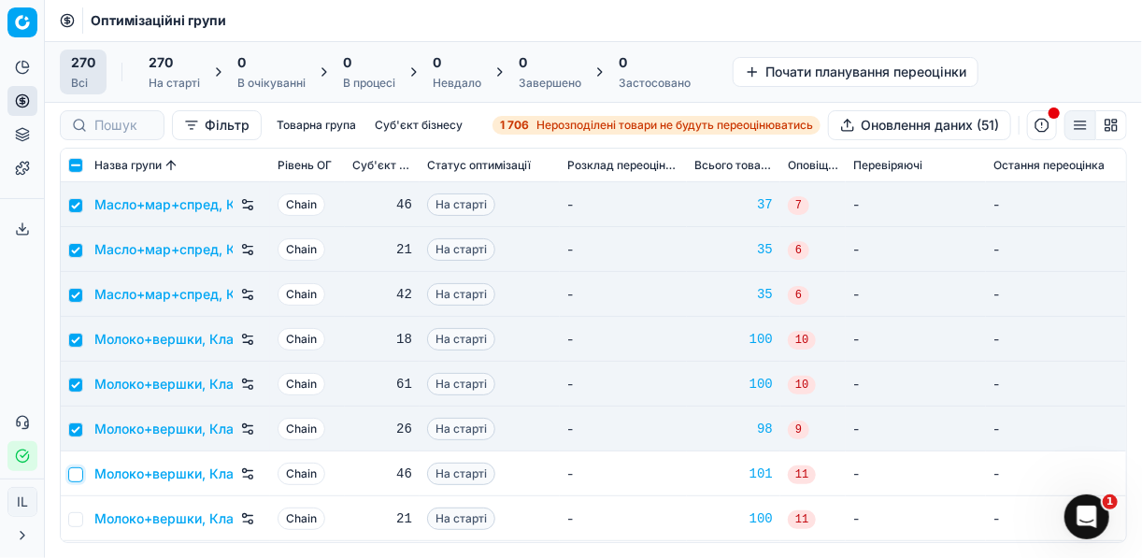
click at [79, 473] on input "checkbox" at bounding box center [75, 474] width 15 height 15
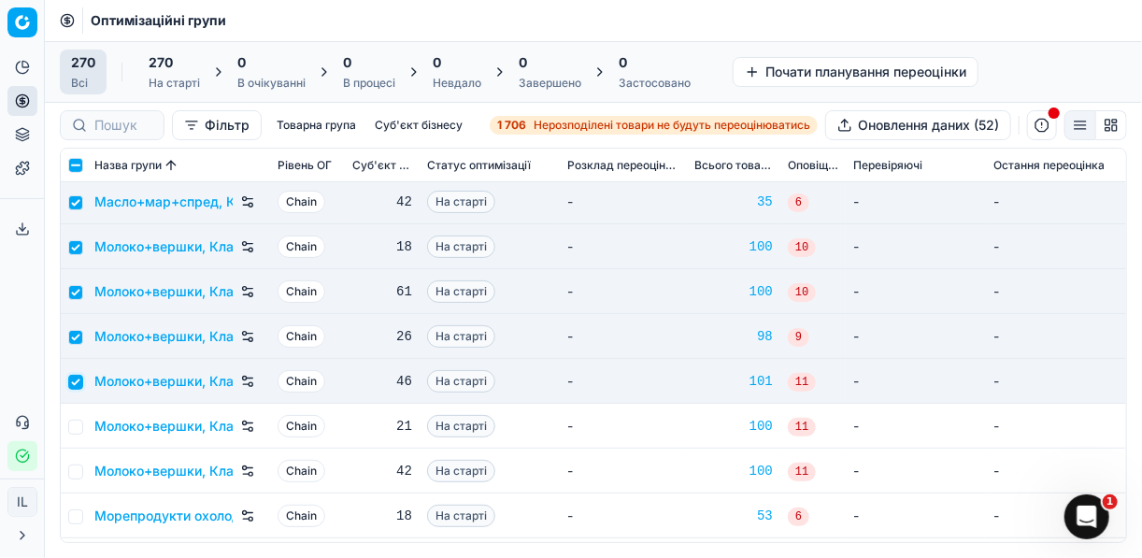
scroll to position [6206, 0]
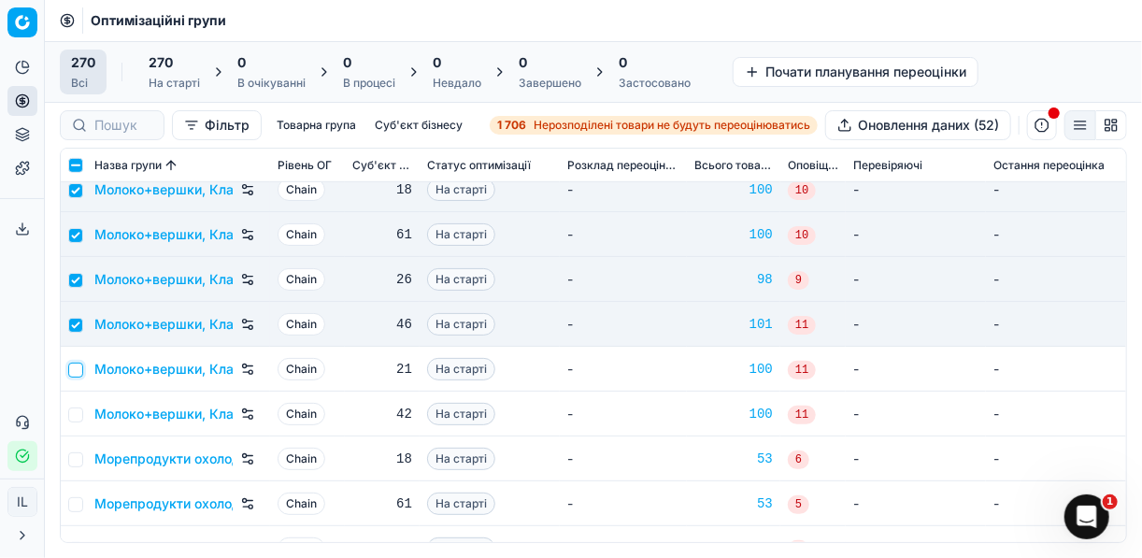
click at [77, 367] on input "checkbox" at bounding box center [75, 370] width 15 height 15
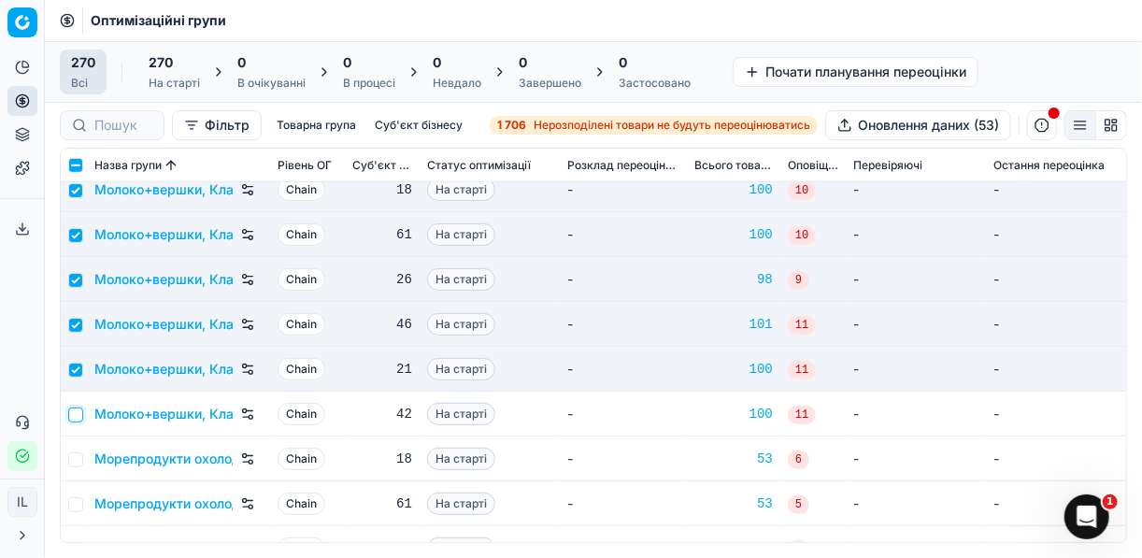
click at [73, 409] on input "checkbox" at bounding box center [75, 415] width 15 height 15
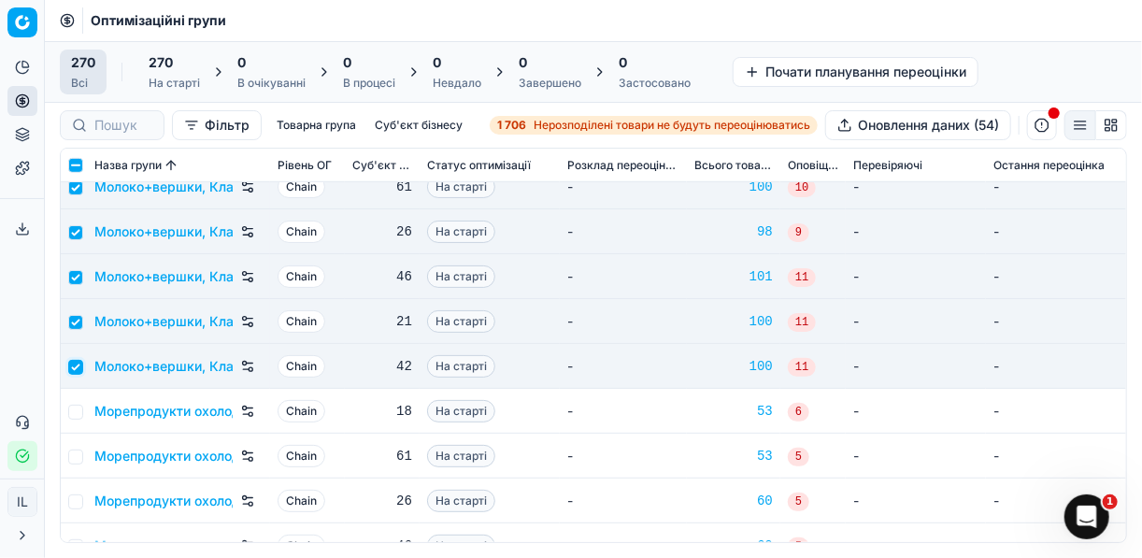
scroll to position [6281, 0]
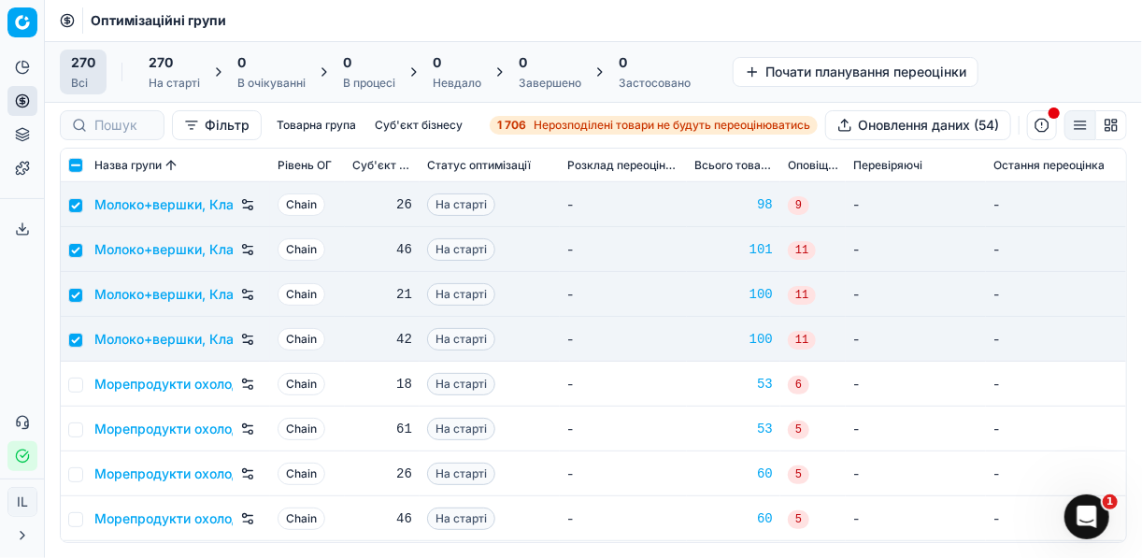
click at [82, 383] on td at bounding box center [74, 384] width 26 height 45
drag, startPoint x: 82, startPoint y: 383, endPoint x: 74, endPoint y: 388, distance: 9.6
click at [71, 381] on input "checkbox" at bounding box center [75, 385] width 15 height 15
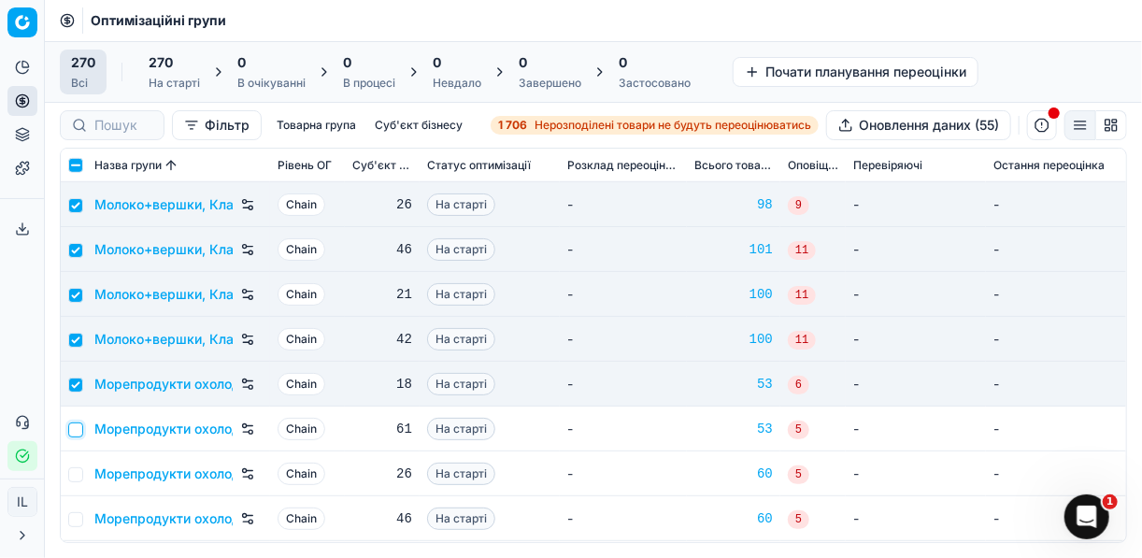
click at [82, 433] on input "checkbox" at bounding box center [75, 429] width 15 height 15
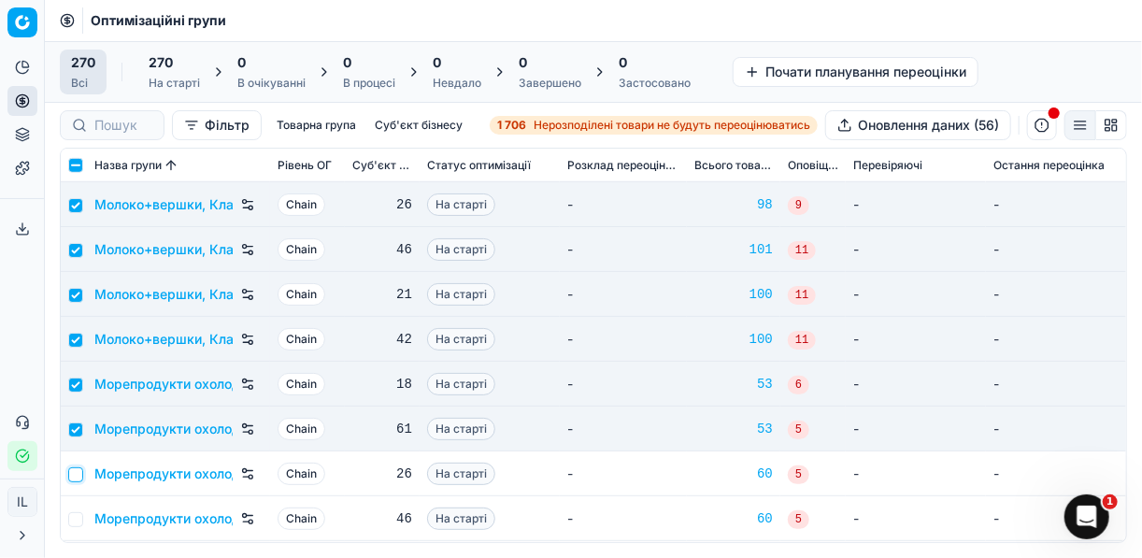
click at [78, 475] on input "checkbox" at bounding box center [75, 474] width 15 height 15
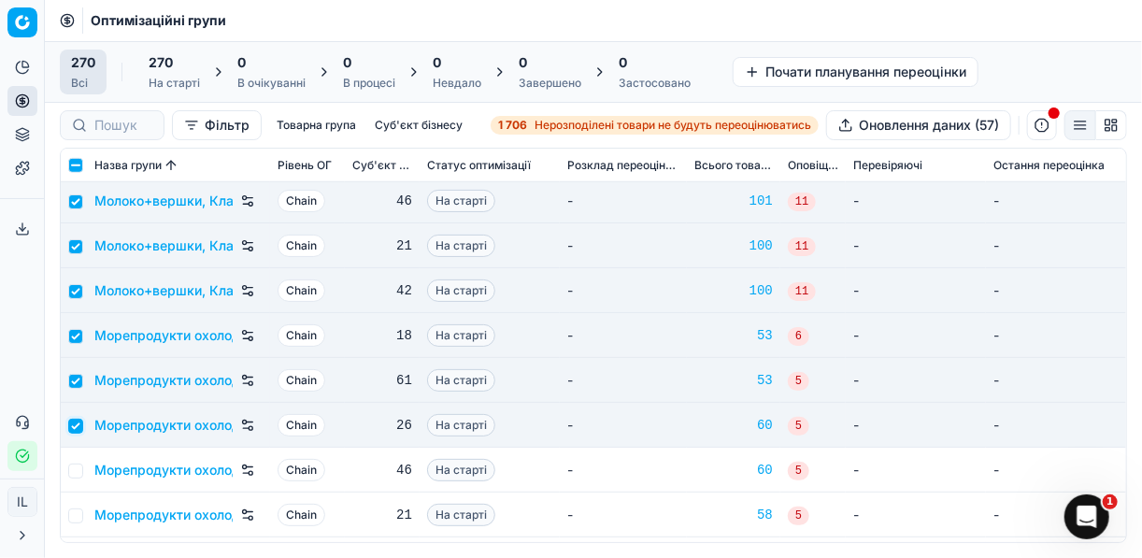
scroll to position [6356, 0]
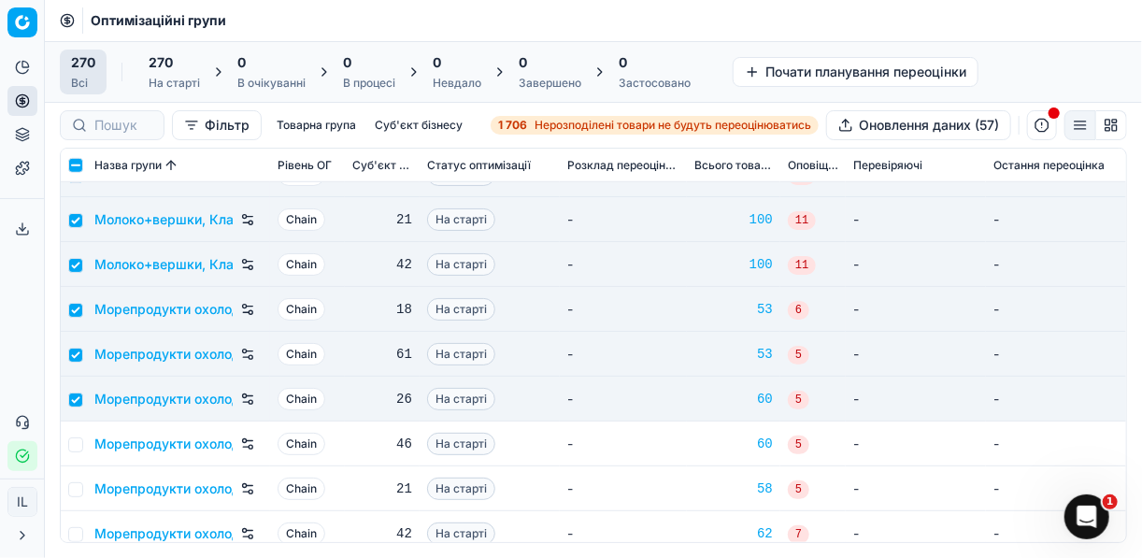
click at [82, 441] on td at bounding box center [74, 444] width 26 height 45
click at [79, 441] on input "checkbox" at bounding box center [75, 444] width 15 height 15
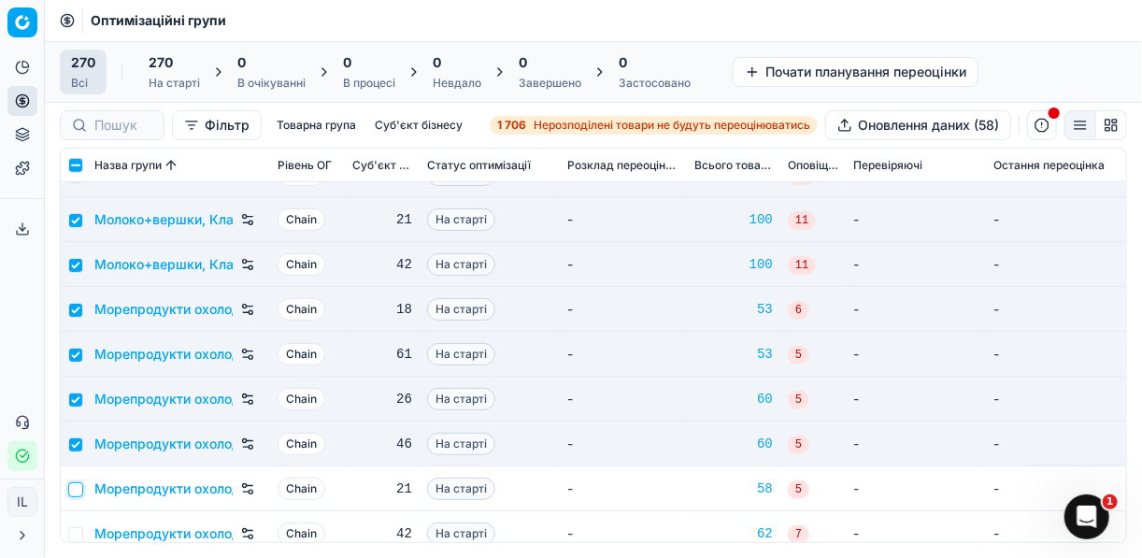
click at [75, 489] on input "checkbox" at bounding box center [75, 489] width 15 height 15
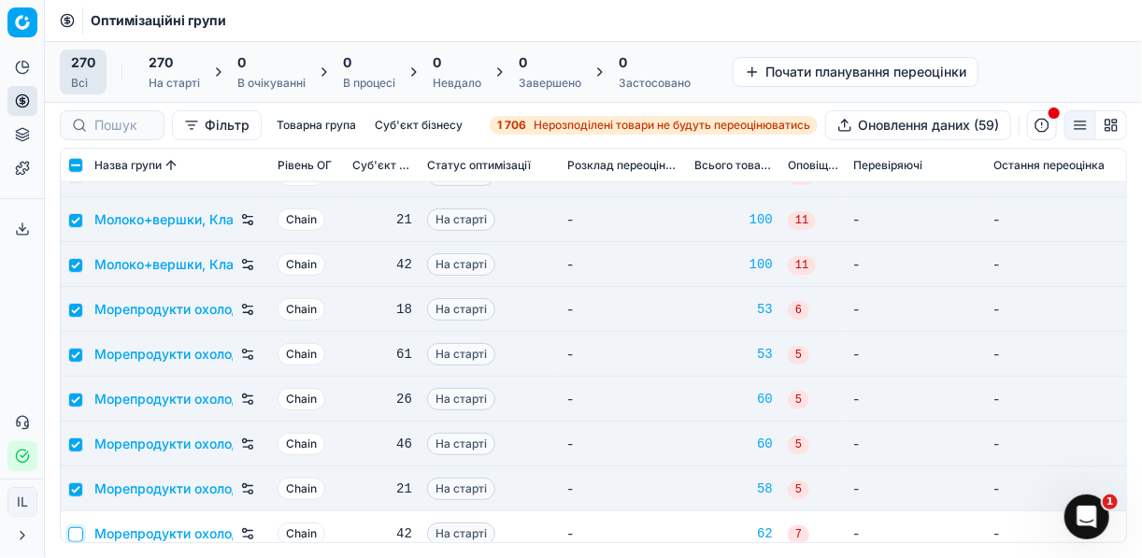
click at [79, 530] on input "checkbox" at bounding box center [75, 534] width 15 height 15
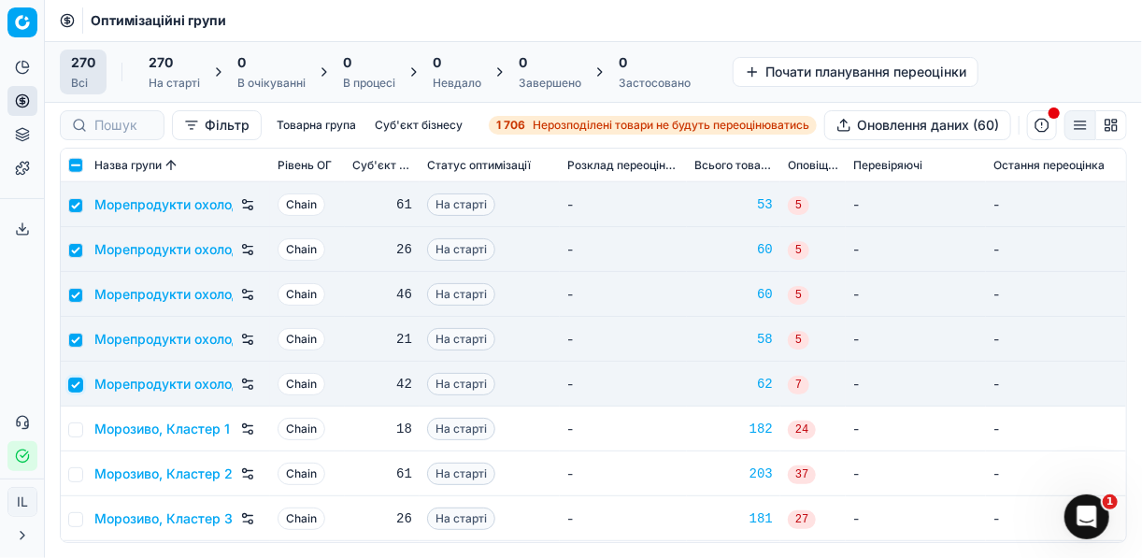
scroll to position [6580, 0]
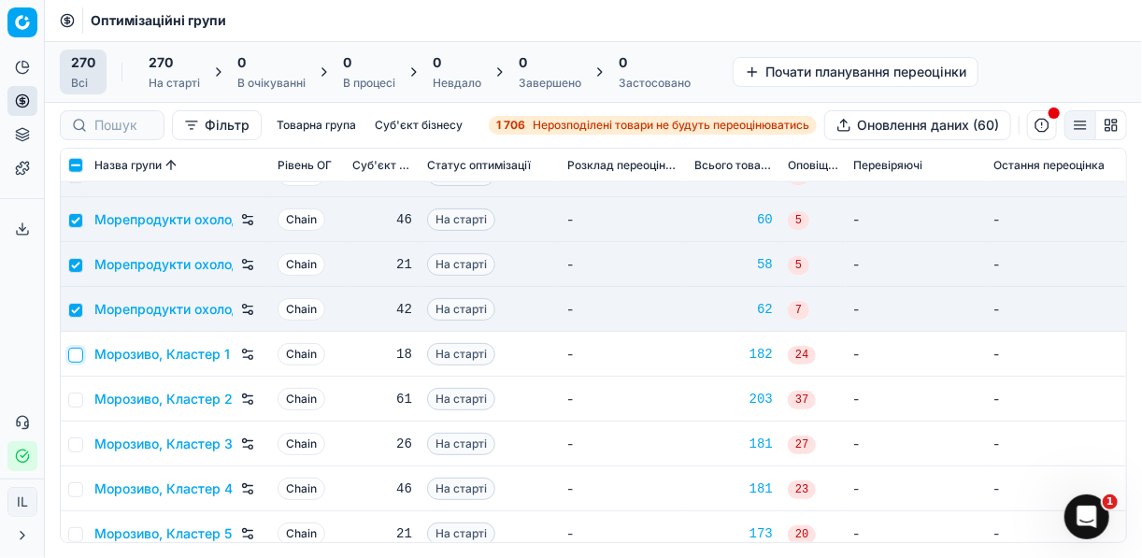
click at [77, 355] on input "checkbox" at bounding box center [75, 355] width 15 height 15
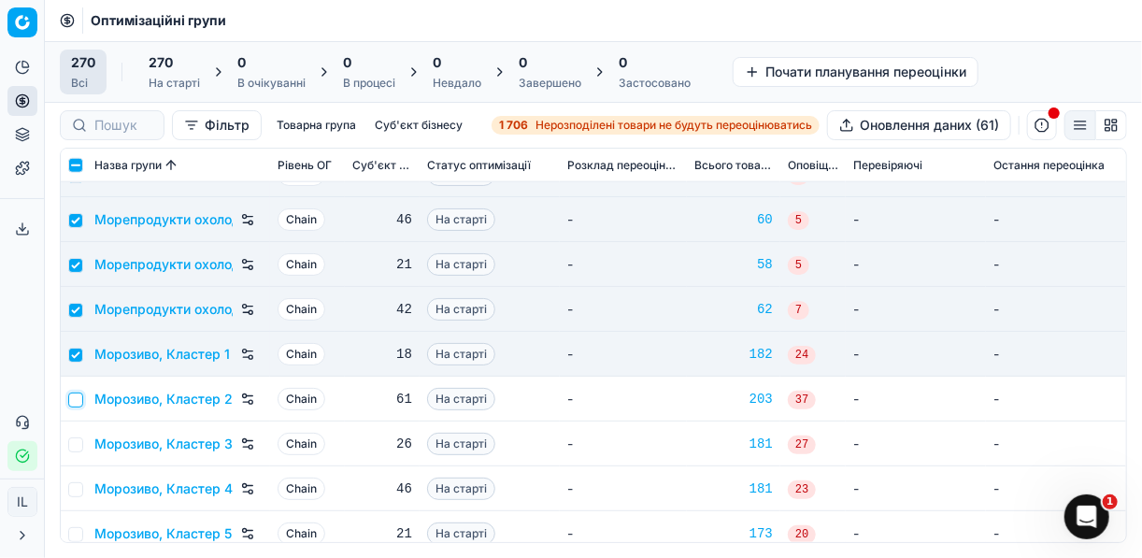
click at [76, 396] on input "checkbox" at bounding box center [75, 400] width 15 height 15
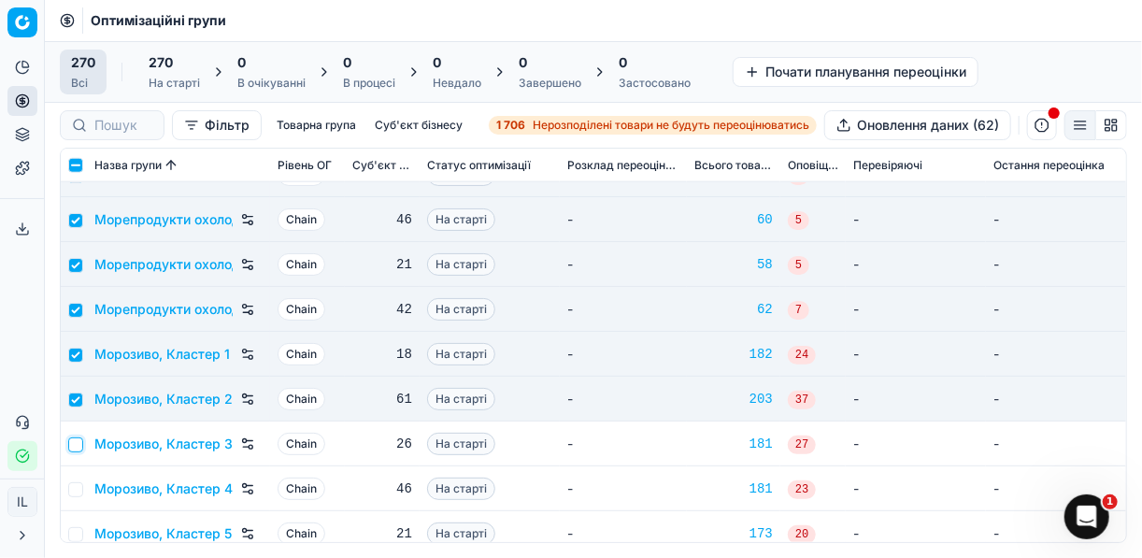
click at [80, 441] on input "checkbox" at bounding box center [75, 444] width 15 height 15
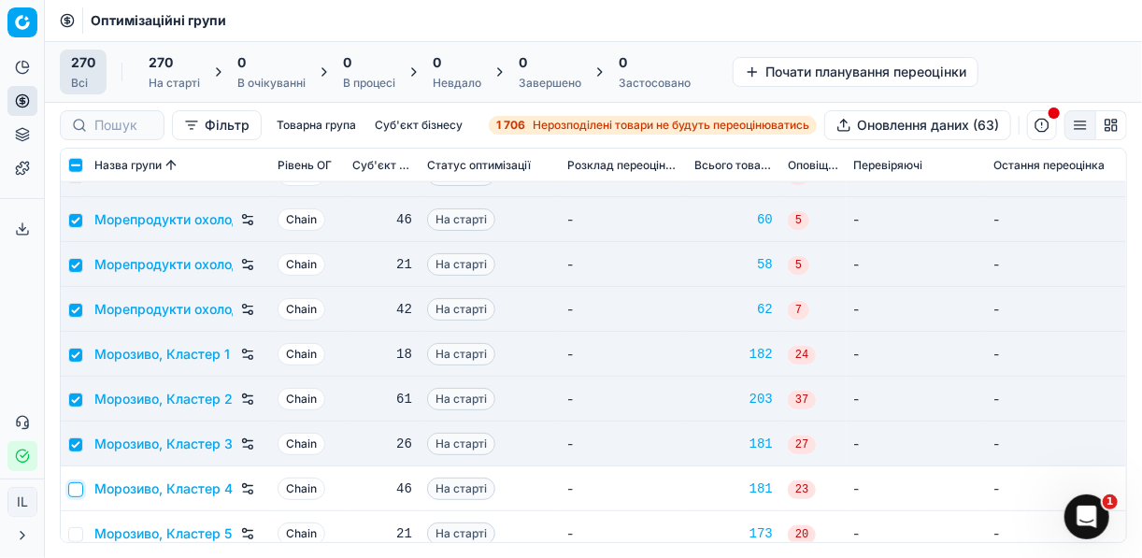
click at [77, 482] on input "checkbox" at bounding box center [75, 489] width 15 height 15
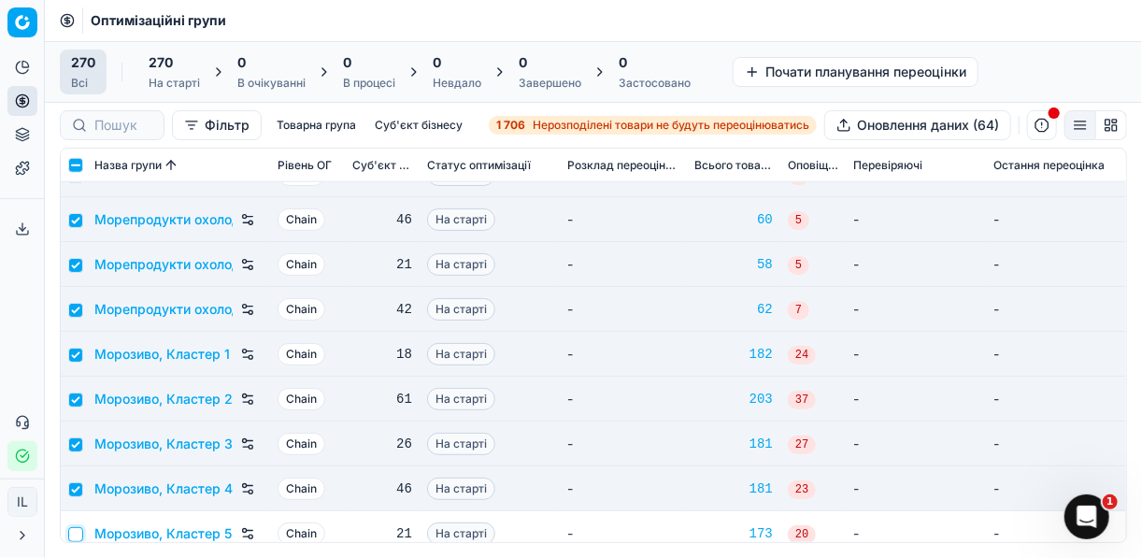
click at [75, 528] on input "checkbox" at bounding box center [75, 534] width 15 height 15
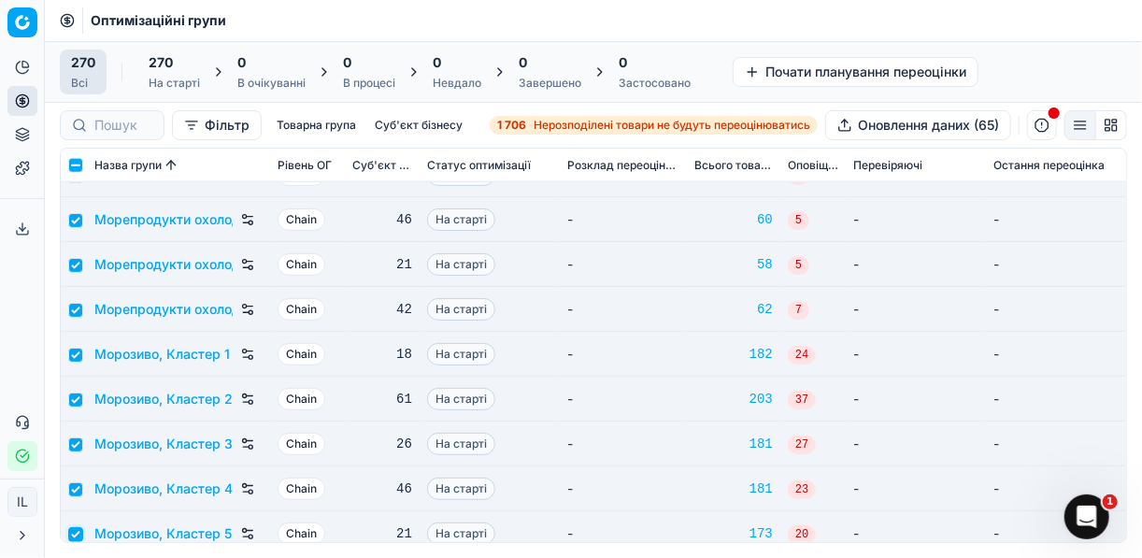
scroll to position [6655, 0]
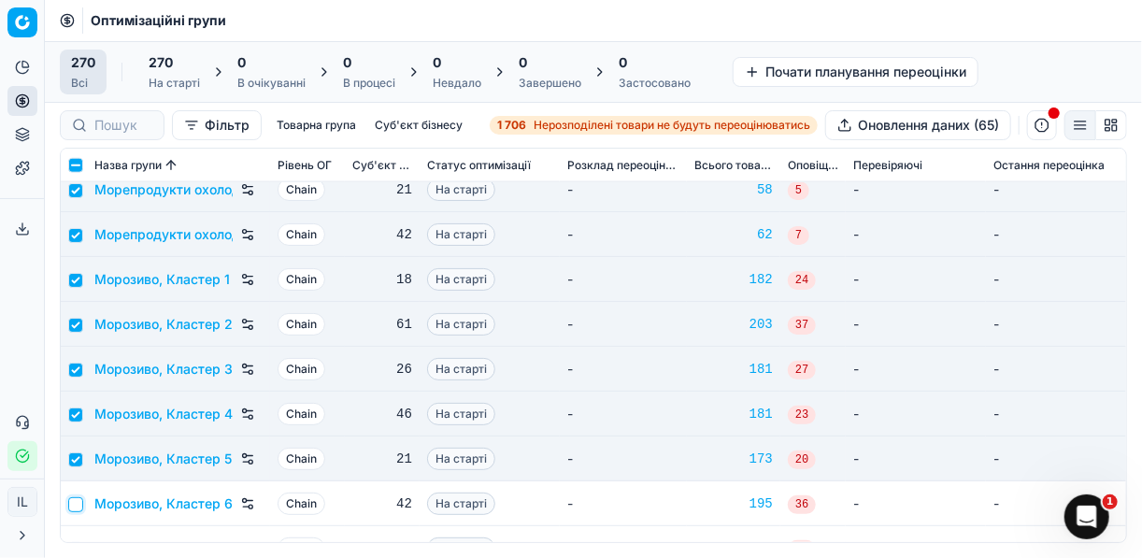
click at [73, 501] on input "checkbox" at bounding box center [75, 504] width 15 height 15
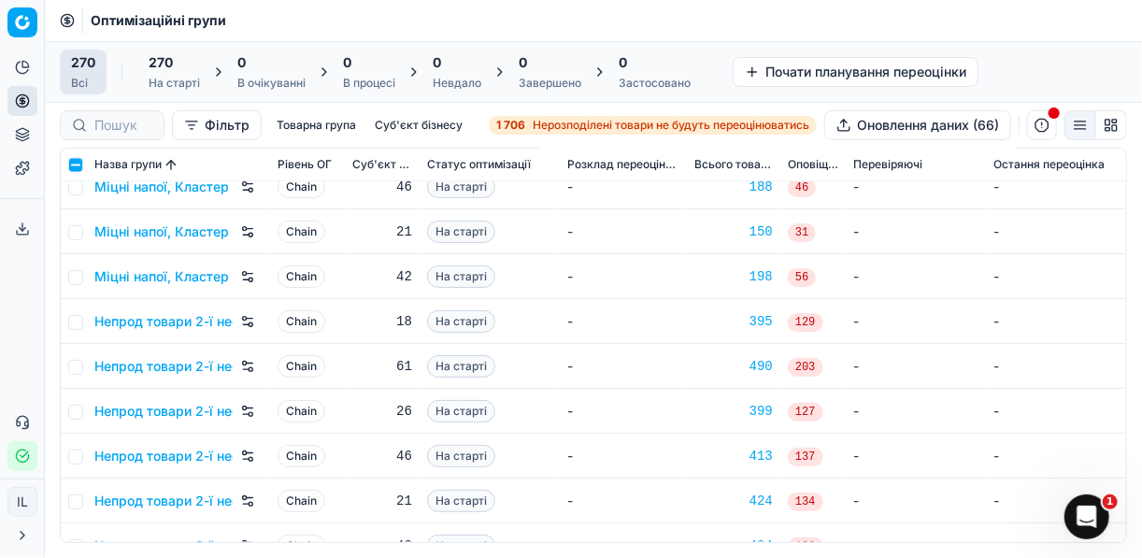
scroll to position [7178, 0]
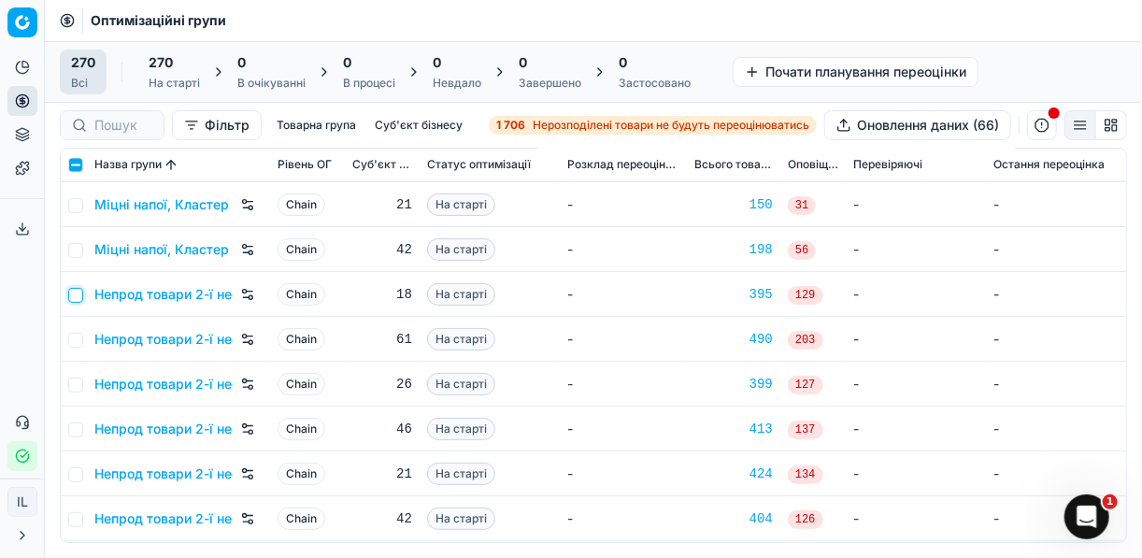
click at [78, 290] on input "checkbox" at bounding box center [75, 295] width 15 height 15
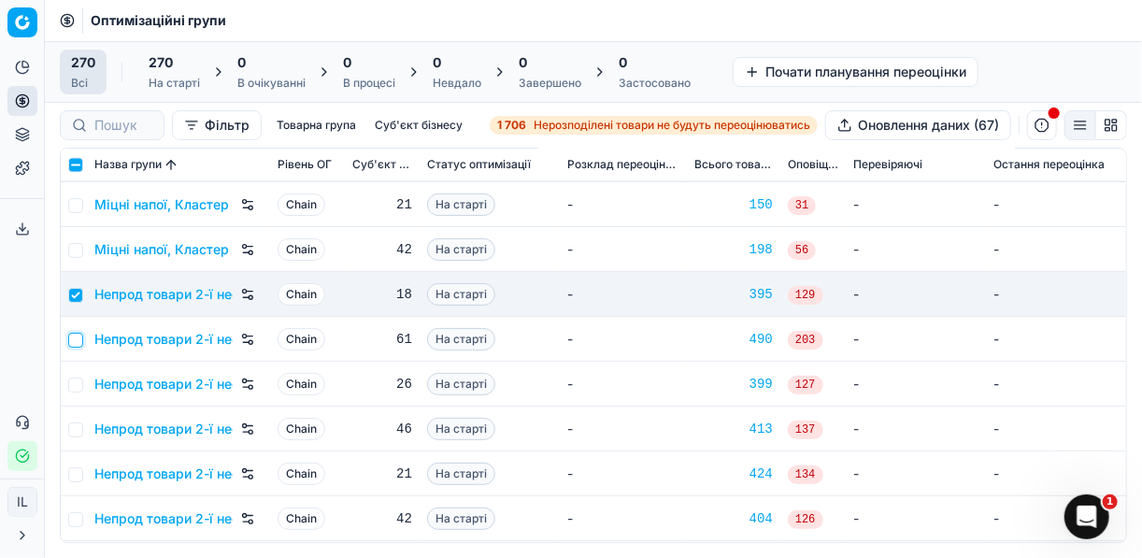
click at [79, 336] on input "checkbox" at bounding box center [75, 340] width 15 height 15
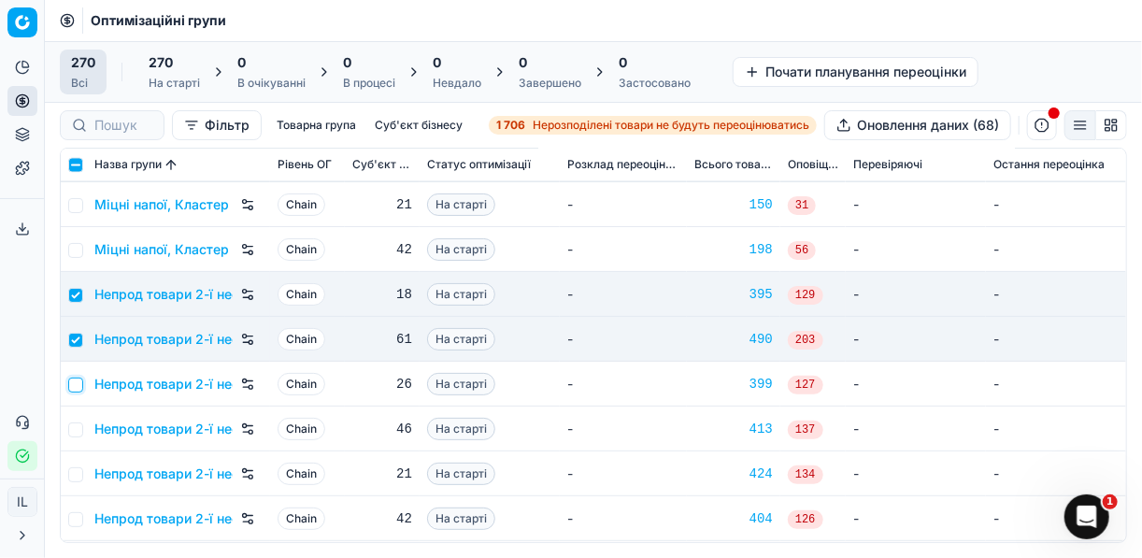
drag, startPoint x: 74, startPoint y: 378, endPoint x: 75, endPoint y: 393, distance: 15.0
click at [75, 379] on input "checkbox" at bounding box center [75, 385] width 15 height 15
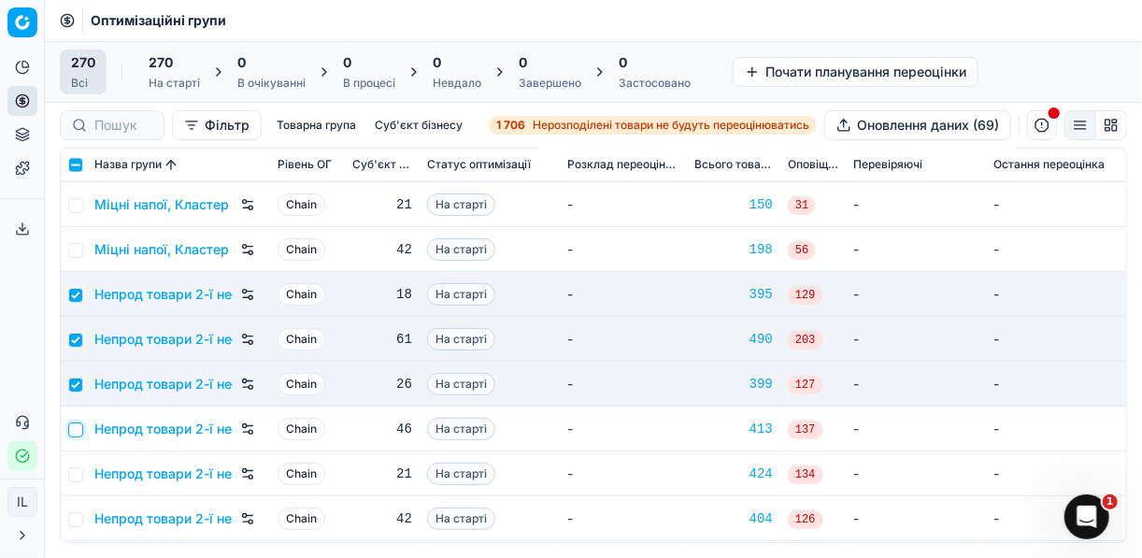
click at [73, 428] on input "checkbox" at bounding box center [75, 429] width 15 height 15
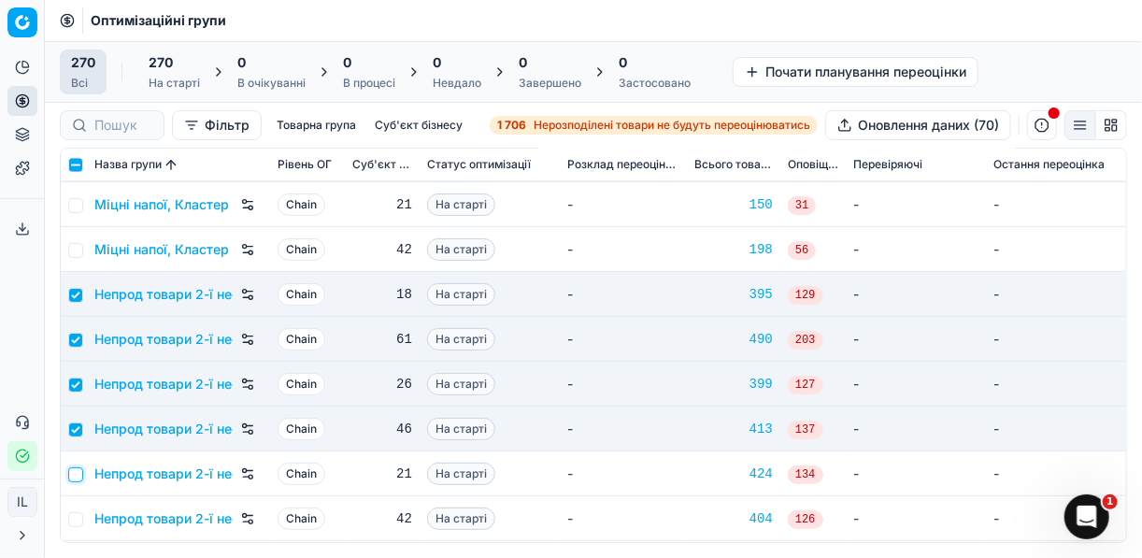
click at [75, 476] on input "checkbox" at bounding box center [75, 474] width 15 height 15
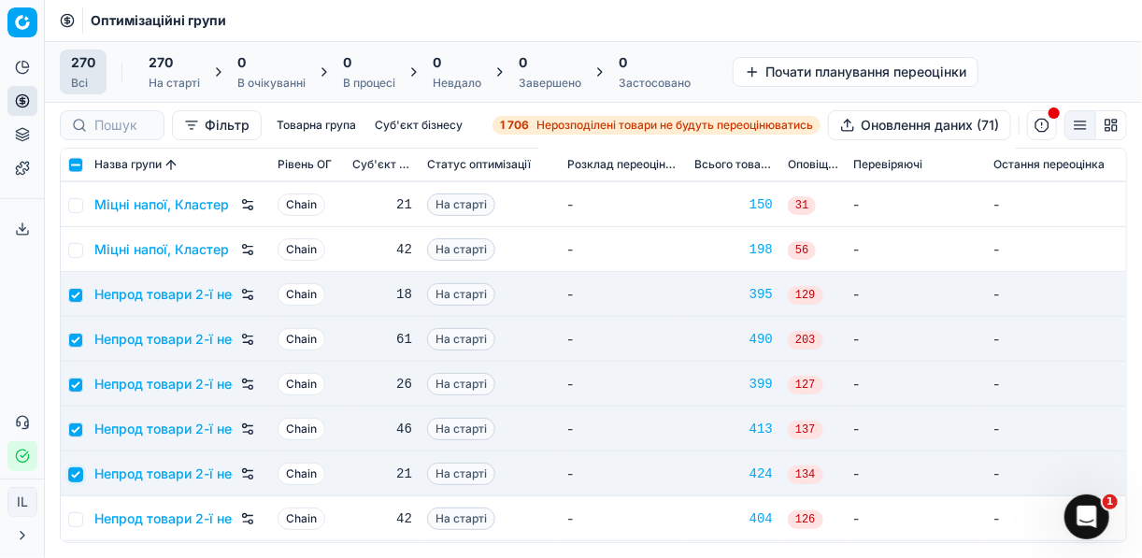
scroll to position [7328, 0]
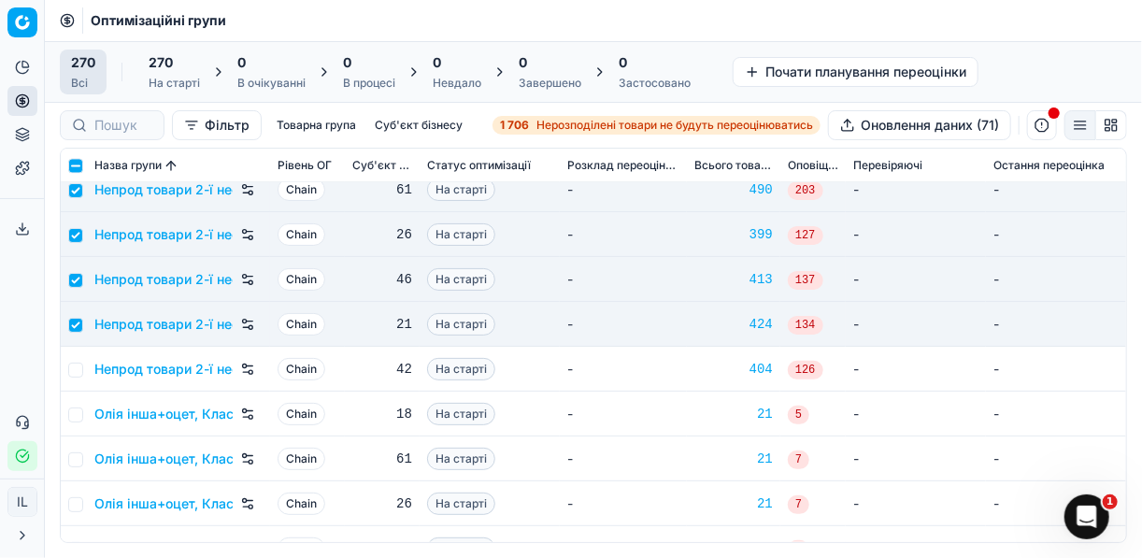
click at [74, 376] on td at bounding box center [74, 369] width 26 height 45
click at [74, 367] on input "checkbox" at bounding box center [75, 370] width 15 height 15
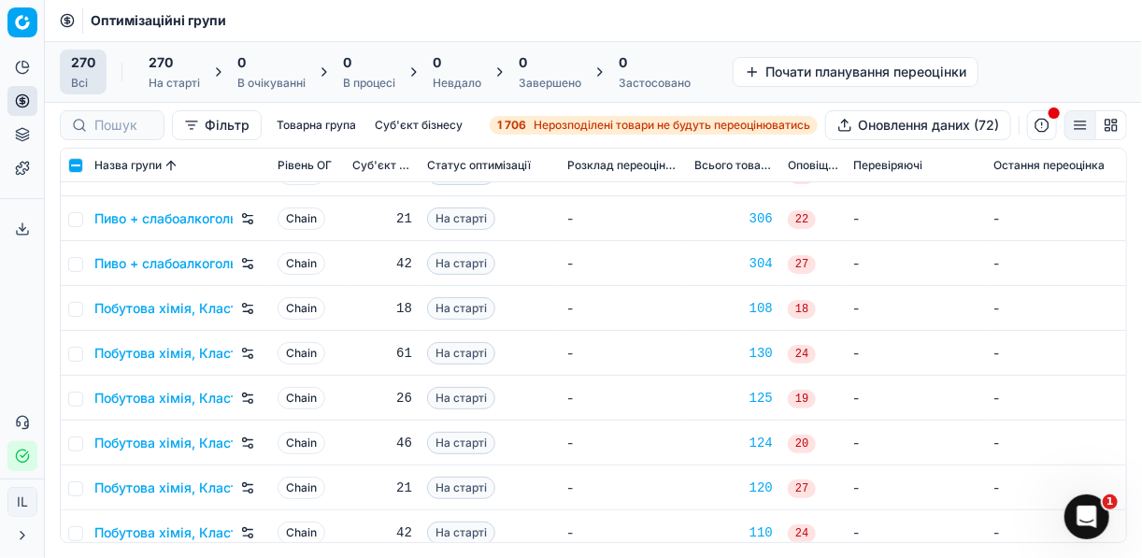
scroll to position [8300, 0]
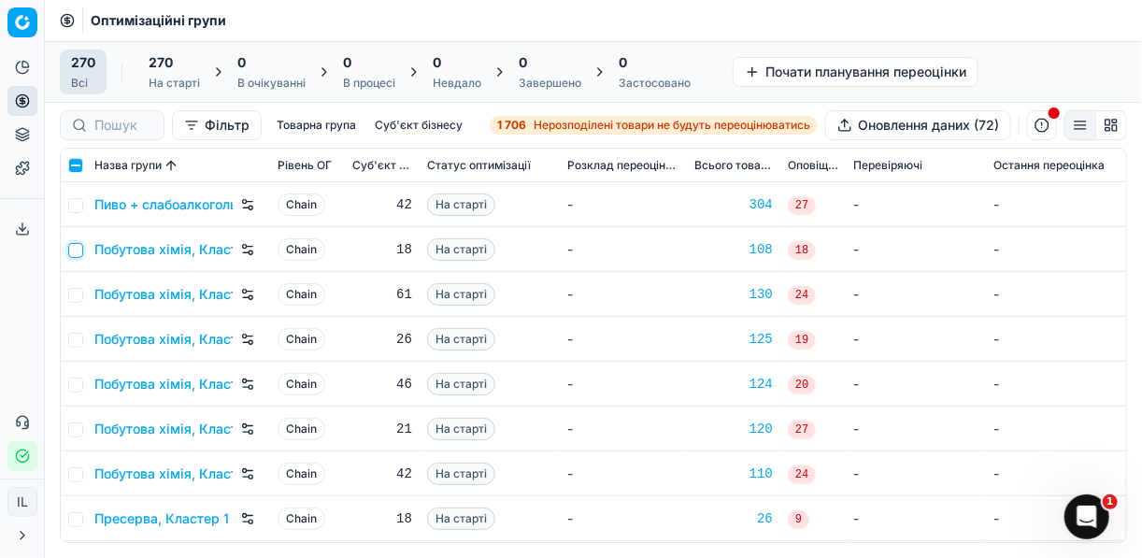
click at [76, 247] on input "checkbox" at bounding box center [75, 250] width 15 height 15
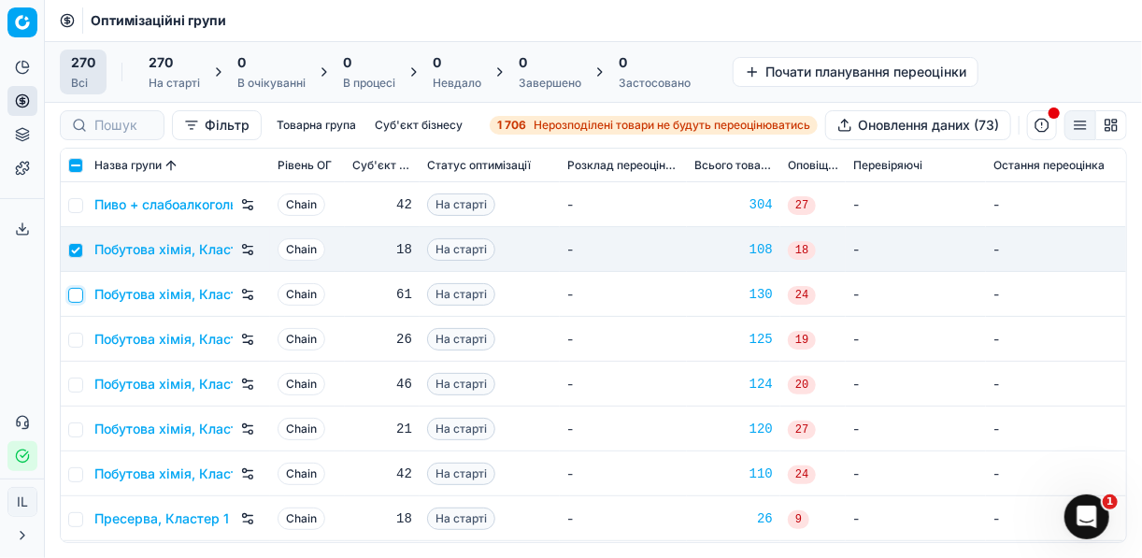
click at [72, 293] on input "checkbox" at bounding box center [75, 295] width 15 height 15
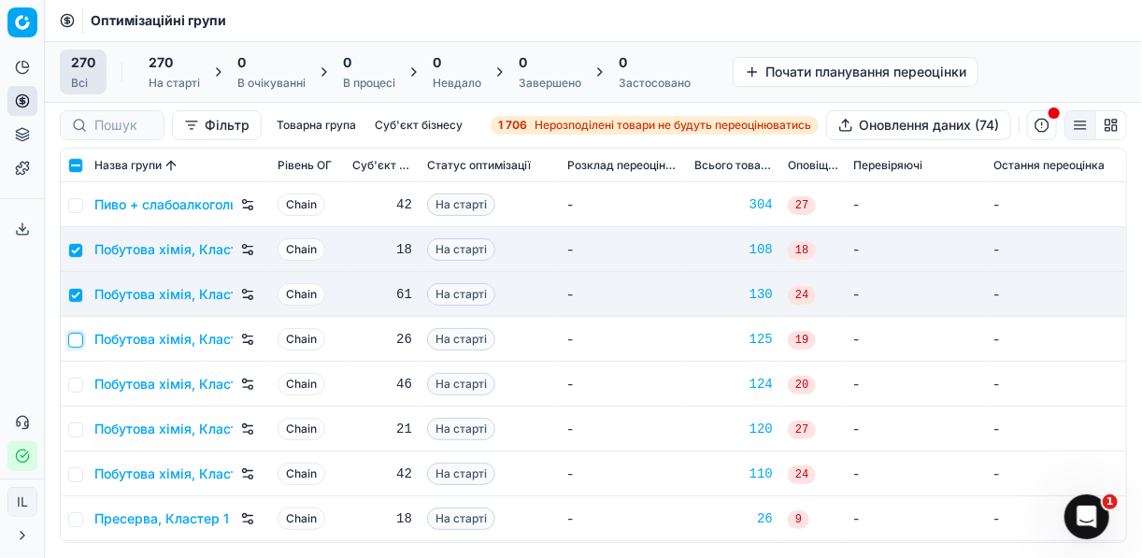
click at [75, 334] on input "checkbox" at bounding box center [75, 340] width 15 height 15
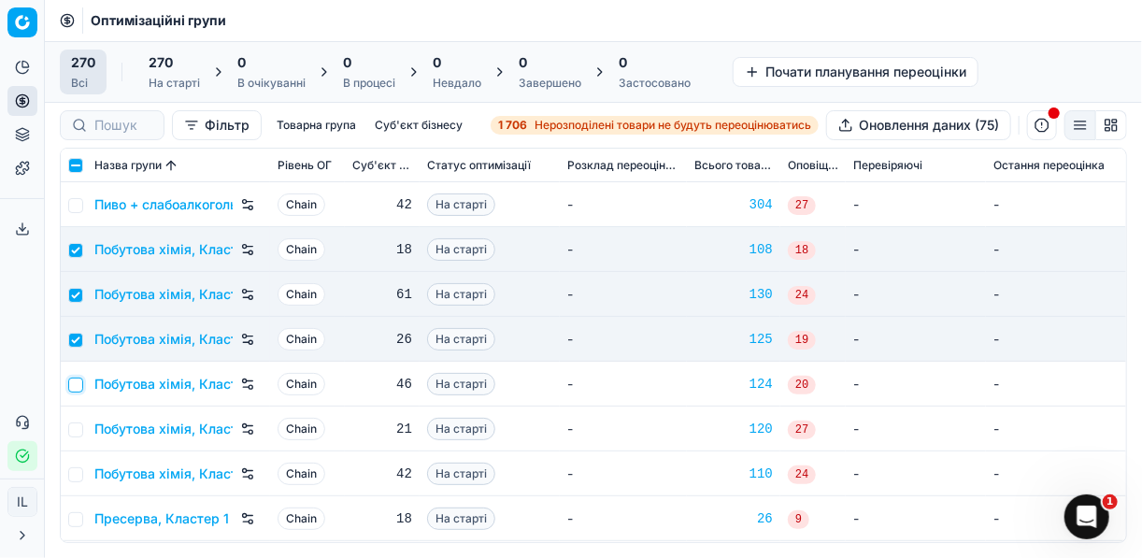
click at [75, 384] on input "checkbox" at bounding box center [75, 385] width 15 height 15
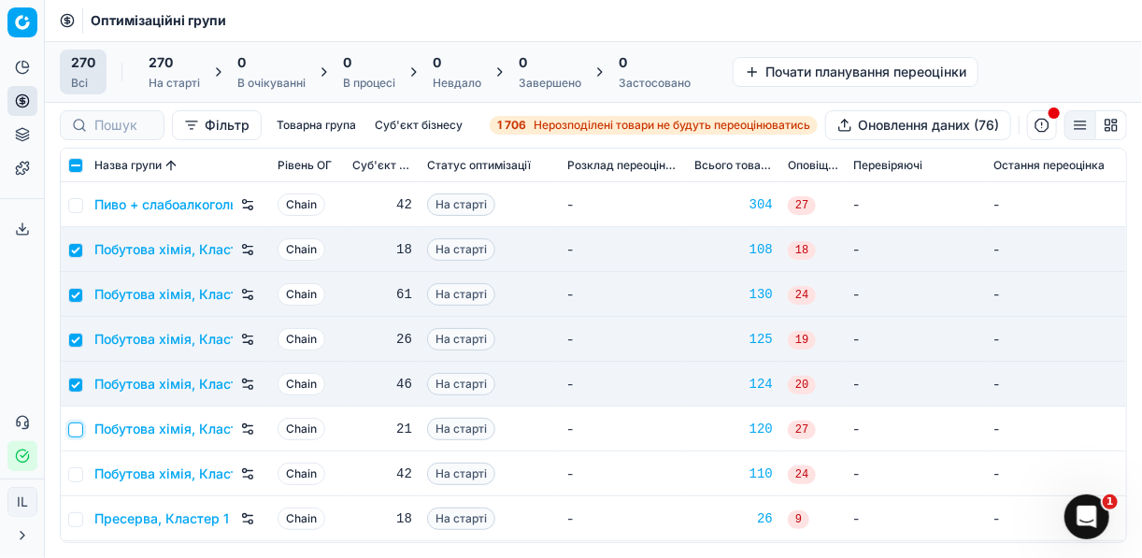
click at [78, 428] on input "checkbox" at bounding box center [75, 429] width 15 height 15
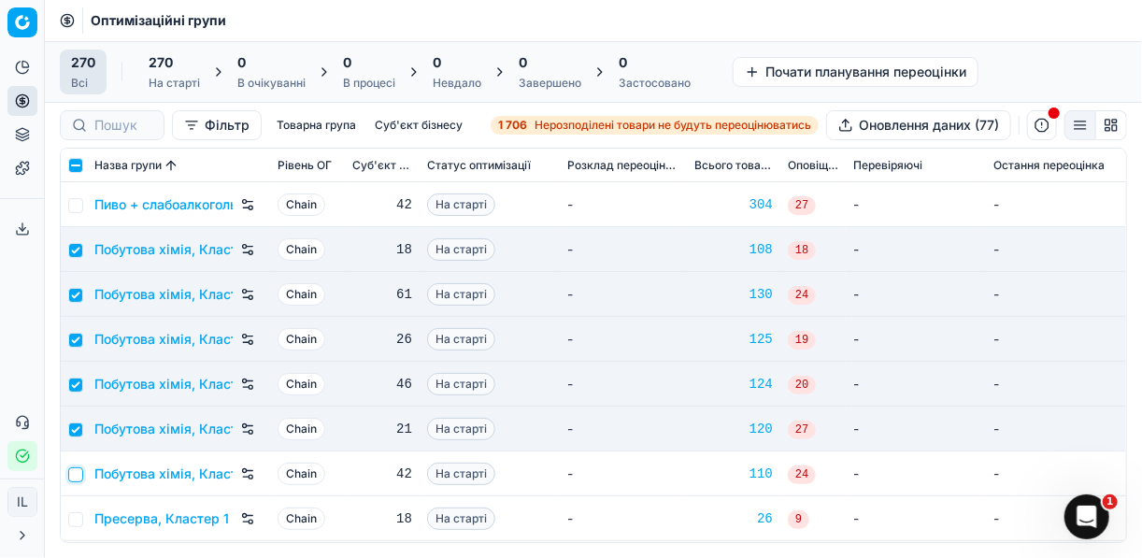
click at [72, 479] on input "checkbox" at bounding box center [75, 474] width 15 height 15
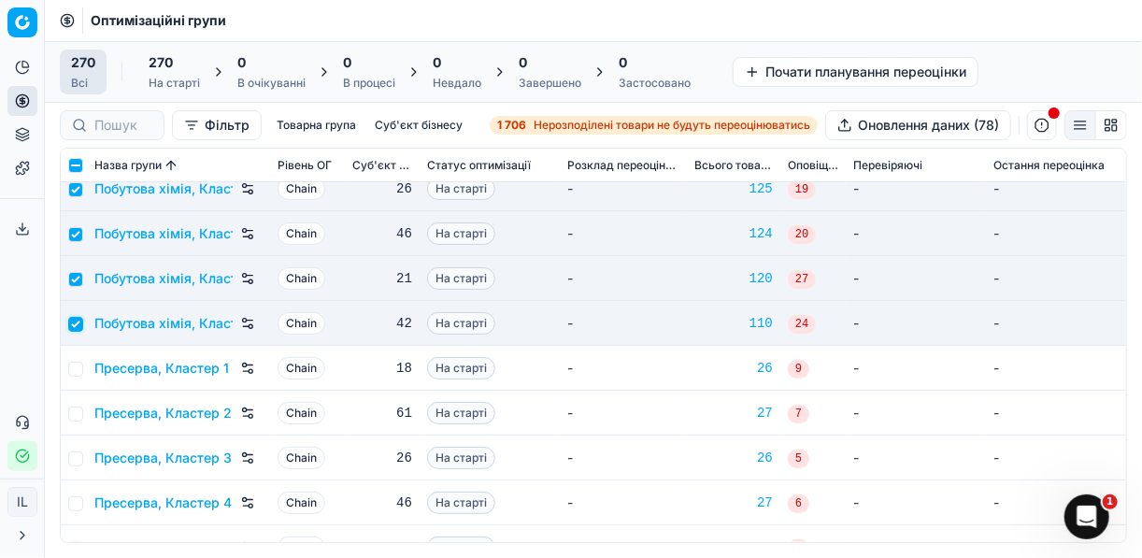
scroll to position [8524, 0]
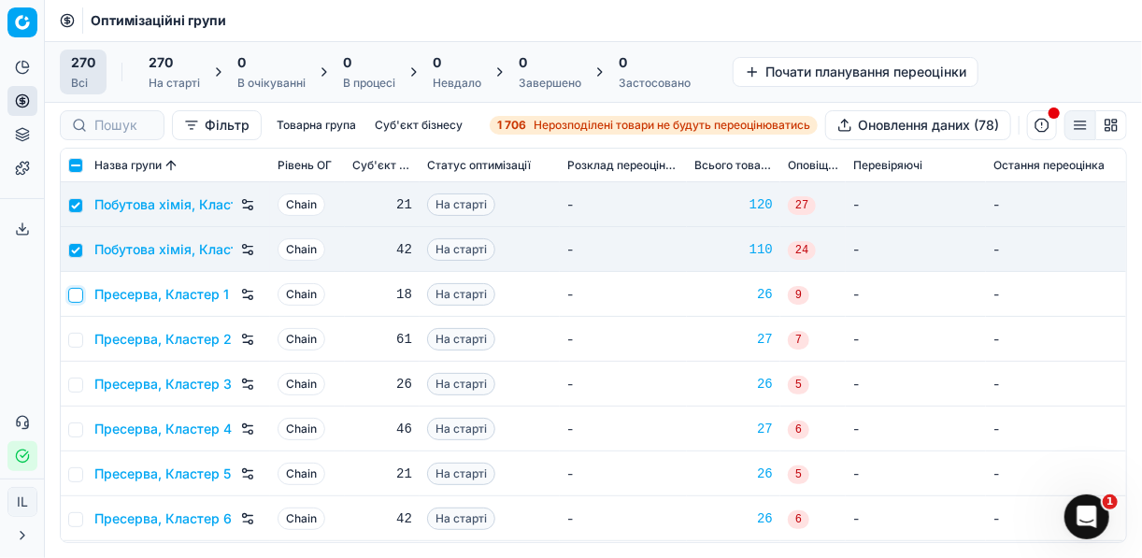
click at [76, 297] on input "checkbox" at bounding box center [75, 295] width 15 height 15
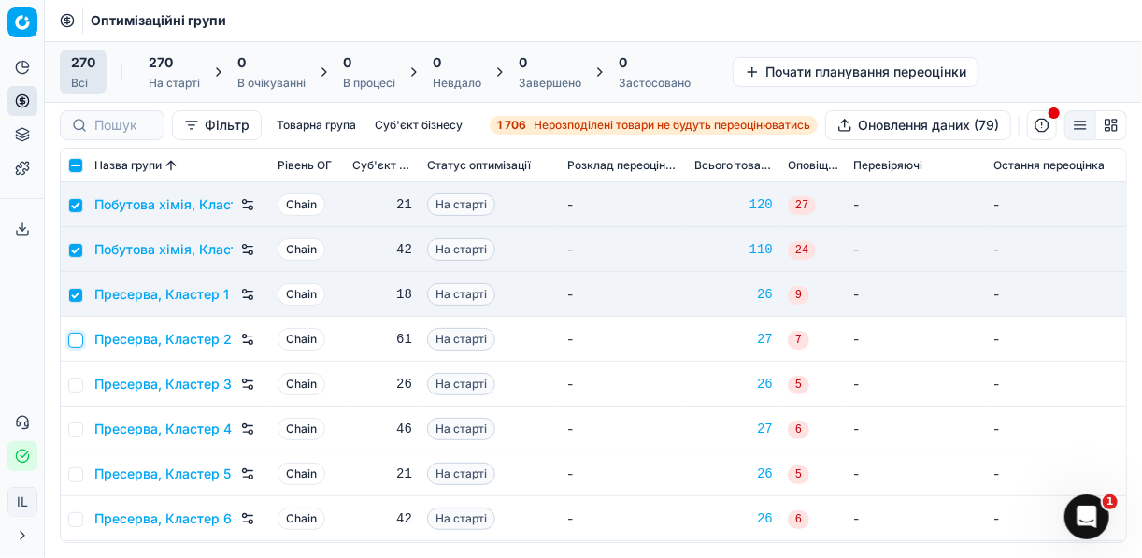
click at [71, 339] on input "checkbox" at bounding box center [75, 340] width 15 height 15
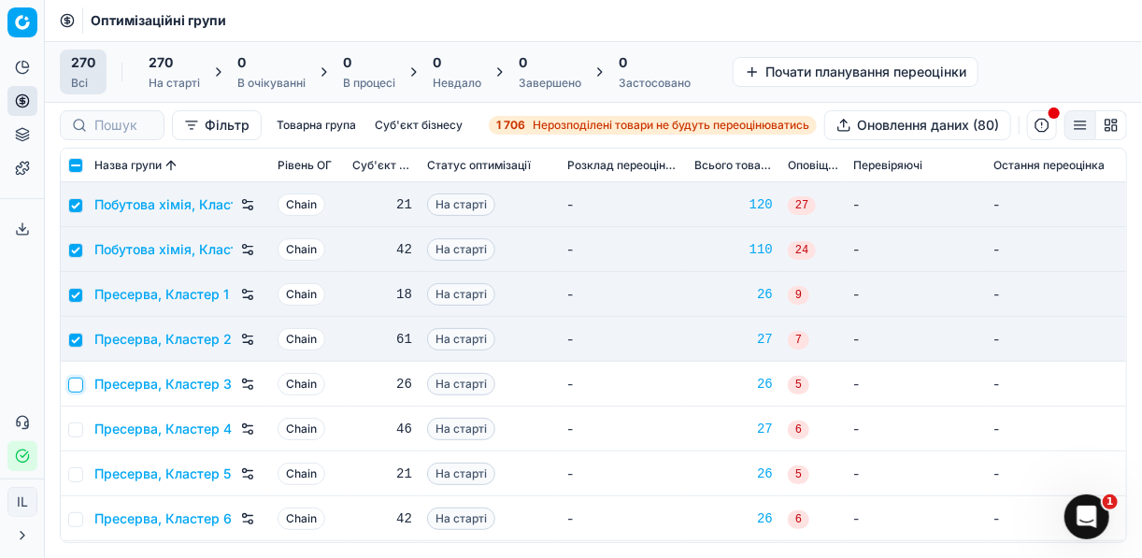
click at [73, 382] on input "checkbox" at bounding box center [75, 385] width 15 height 15
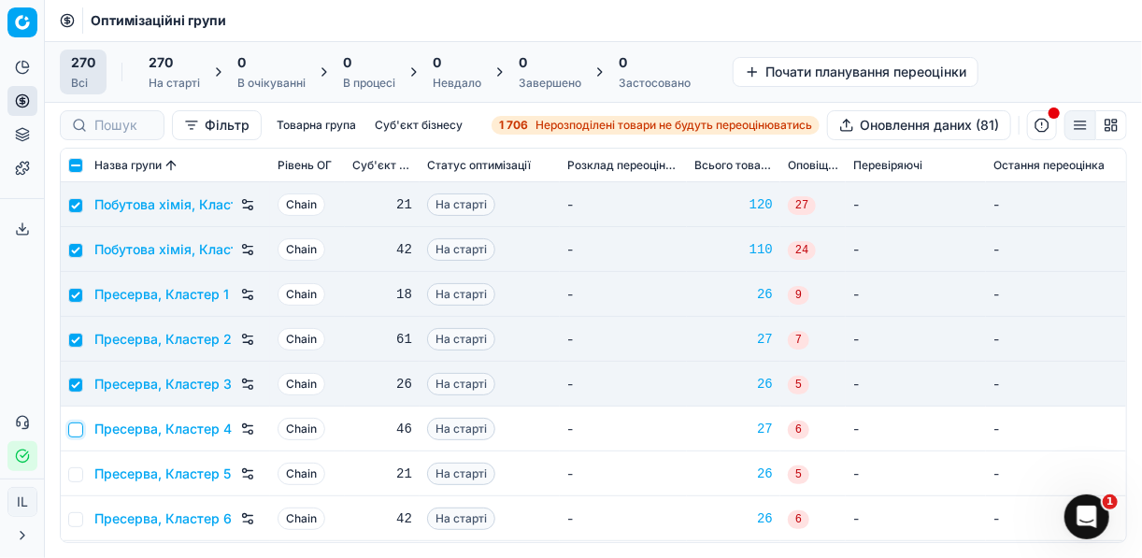
click at [74, 427] on input "checkbox" at bounding box center [75, 429] width 15 height 15
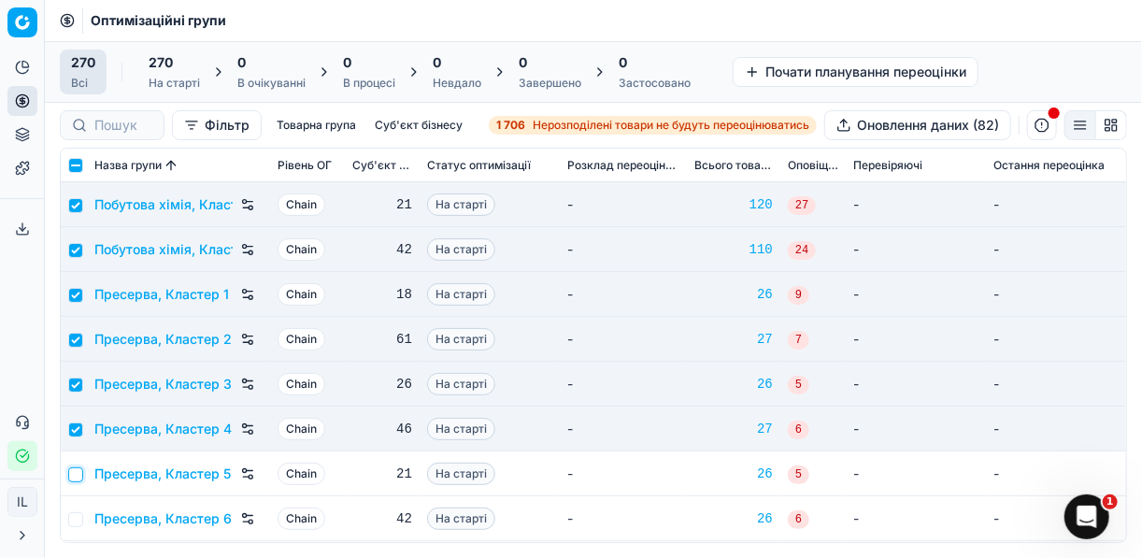
drag, startPoint x: 76, startPoint y: 471, endPoint x: 88, endPoint y: 488, distance: 20.8
click at [76, 471] on input "checkbox" at bounding box center [75, 474] width 15 height 15
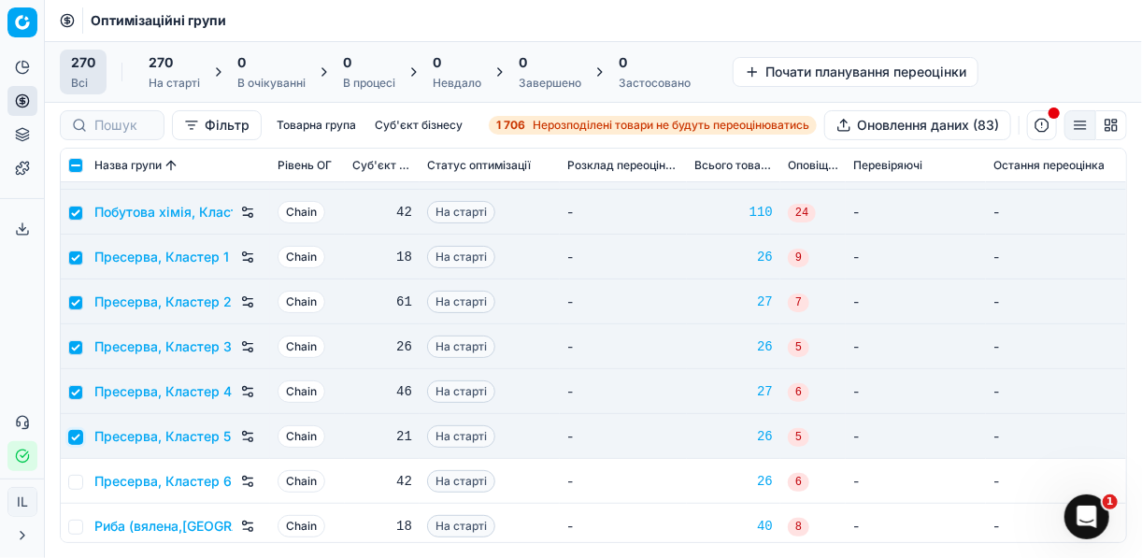
scroll to position [8674, 0]
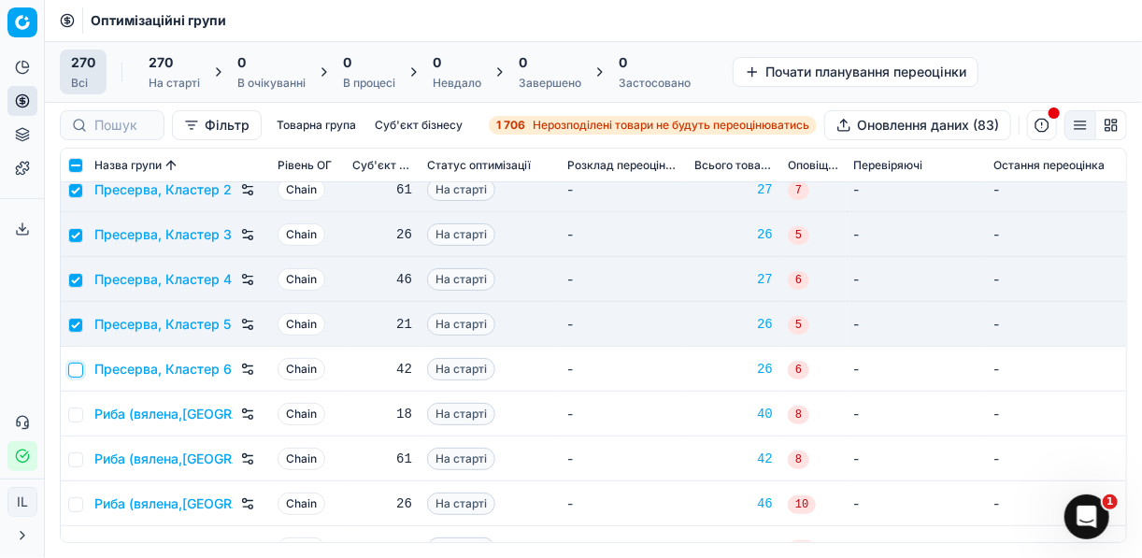
click at [75, 373] on input "checkbox" at bounding box center [75, 370] width 15 height 15
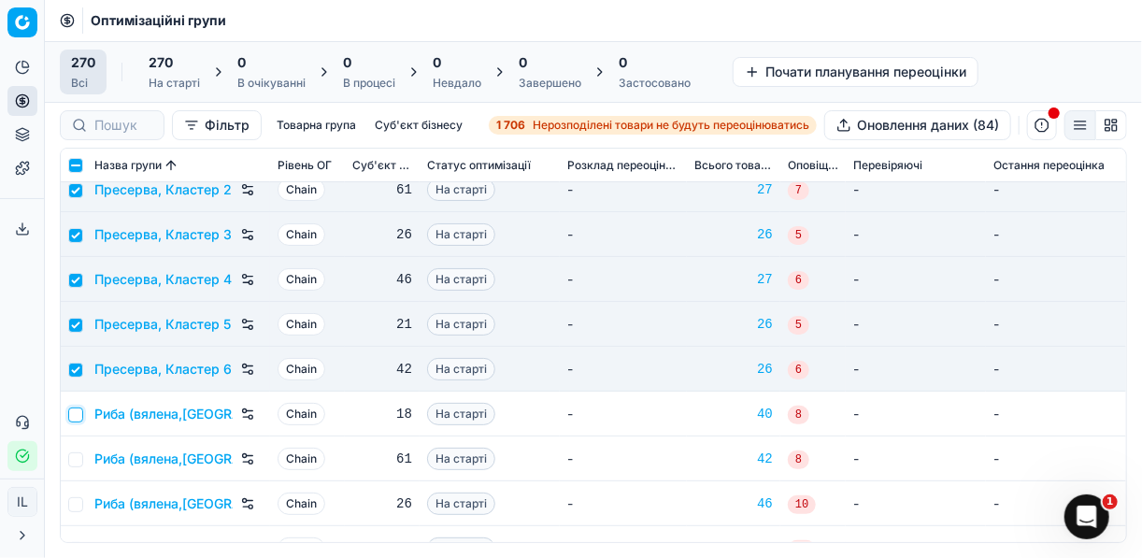
click at [75, 414] on input "checkbox" at bounding box center [75, 415] width 15 height 15
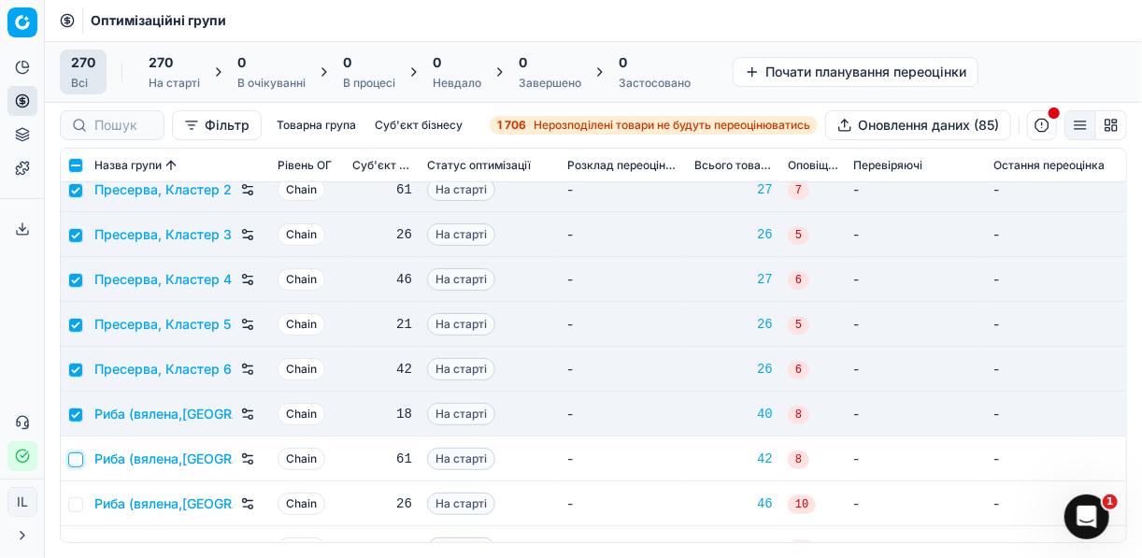
click at [73, 456] on input "checkbox" at bounding box center [75, 459] width 15 height 15
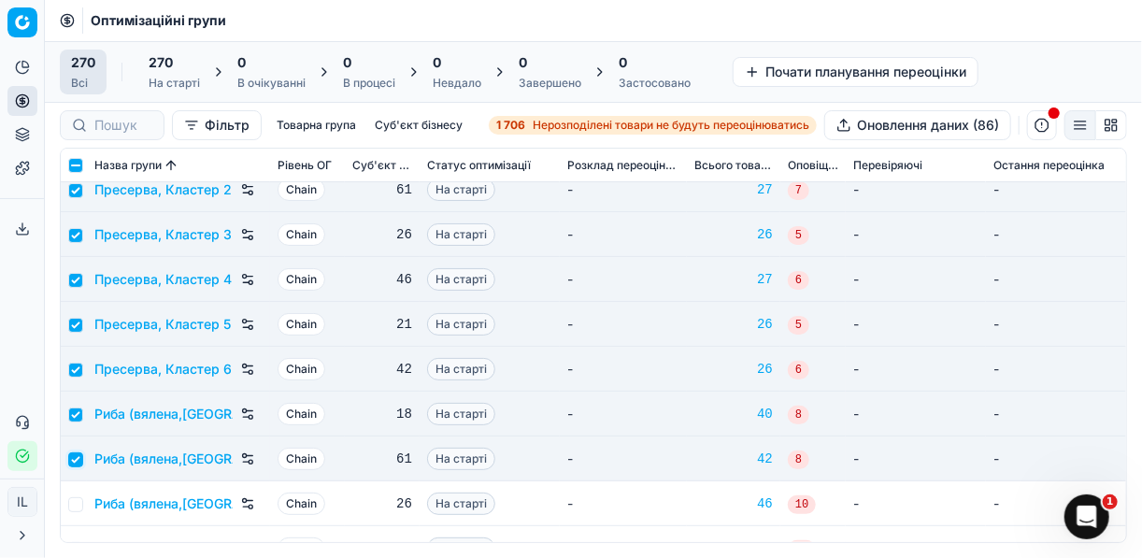
scroll to position [8748, 0]
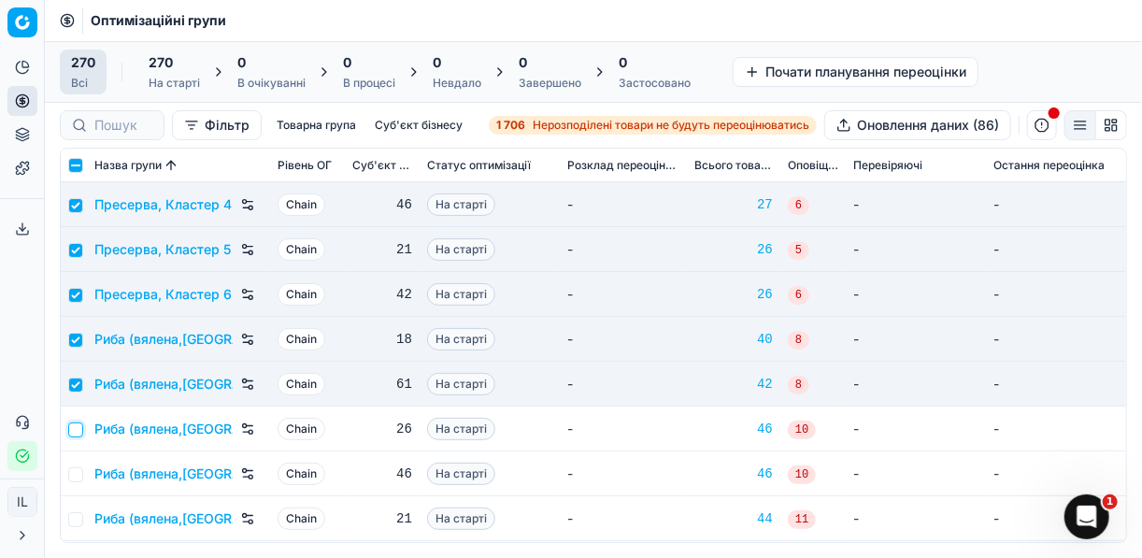
click at [78, 426] on input "checkbox" at bounding box center [75, 429] width 15 height 15
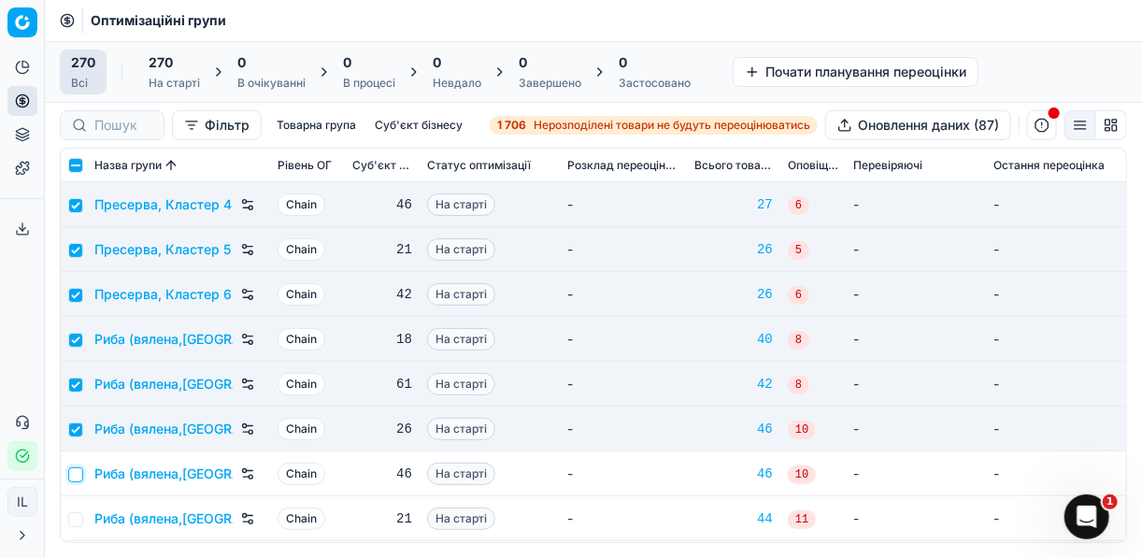
click at [79, 478] on input "checkbox" at bounding box center [75, 474] width 15 height 15
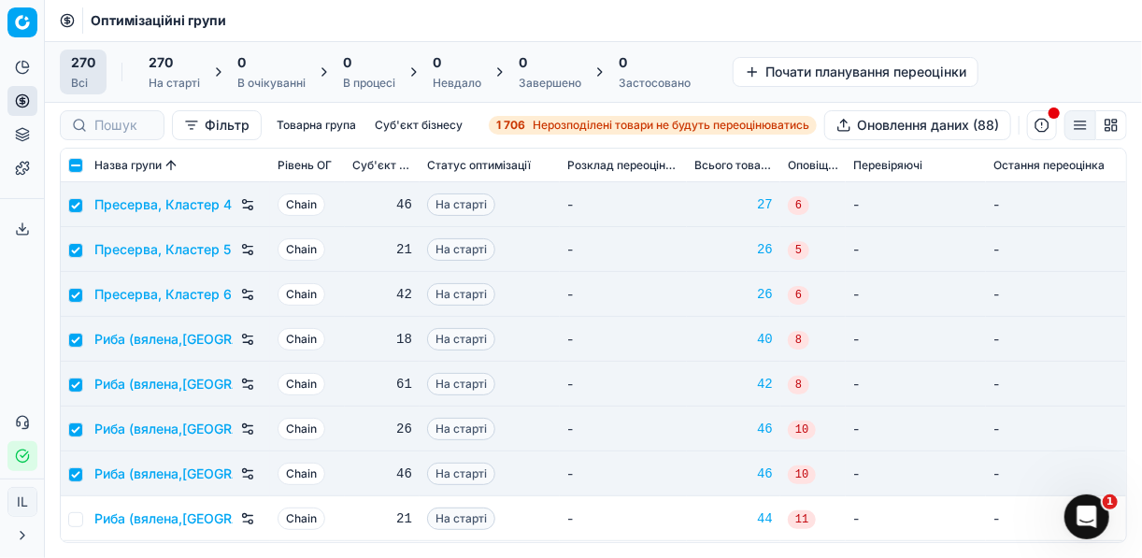
click at [85, 516] on td at bounding box center [74, 518] width 26 height 45
click at [79, 517] on input "checkbox" at bounding box center [75, 519] width 15 height 15
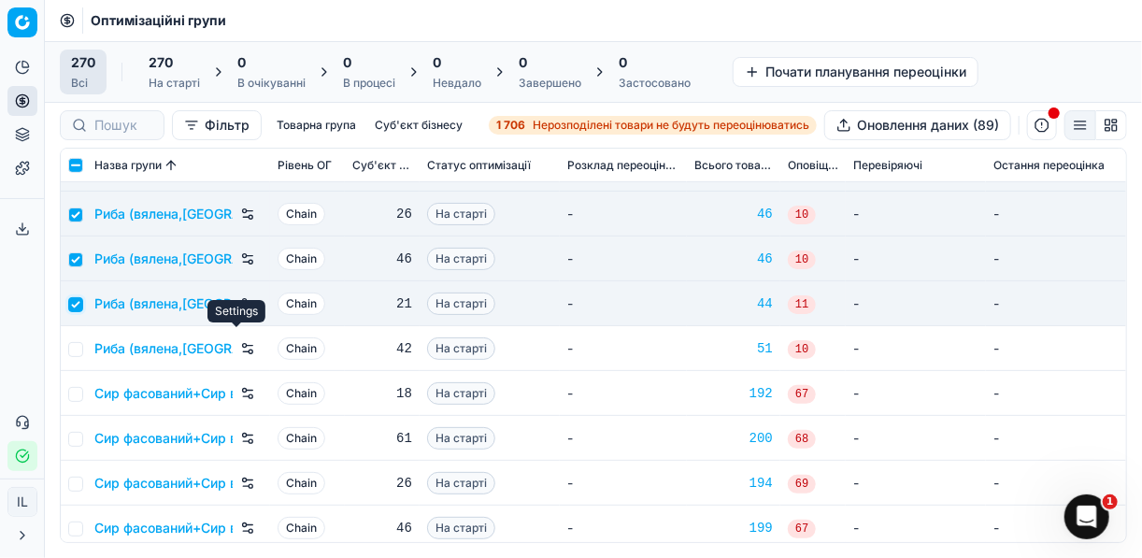
scroll to position [8973, 0]
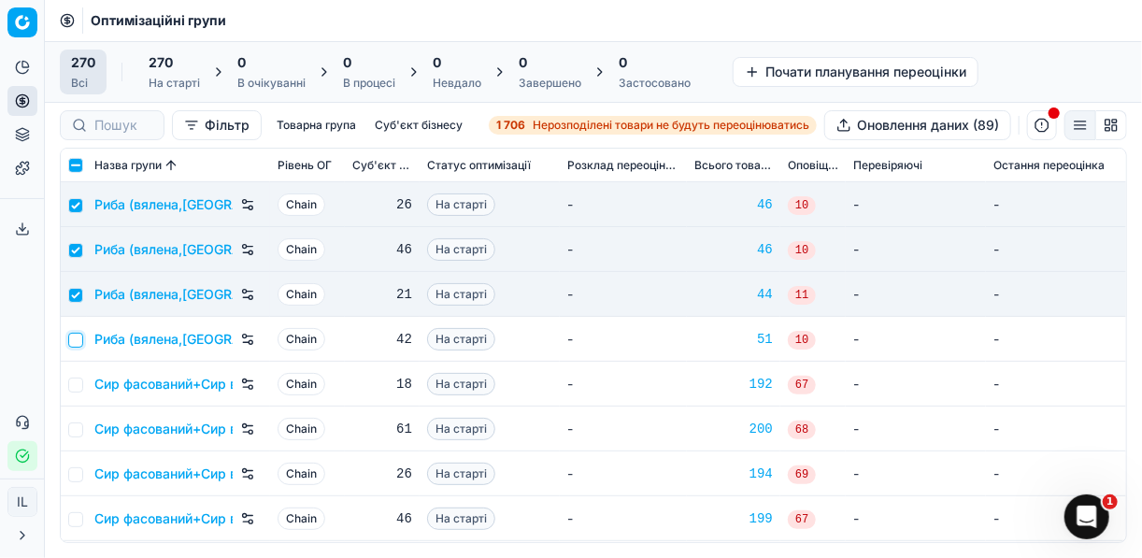
click at [81, 339] on input "checkbox" at bounding box center [75, 340] width 15 height 15
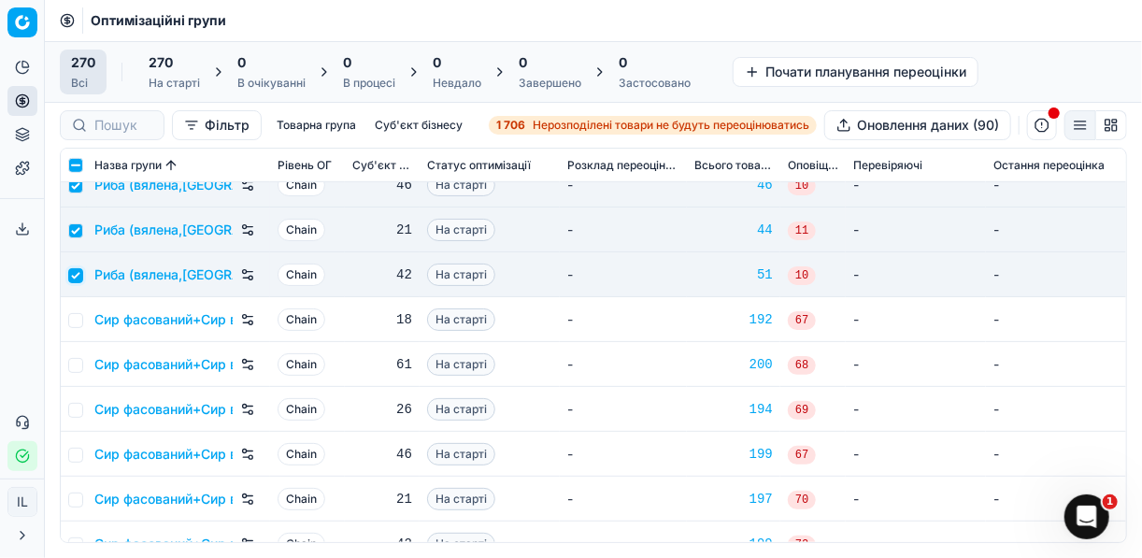
scroll to position [9122, 0]
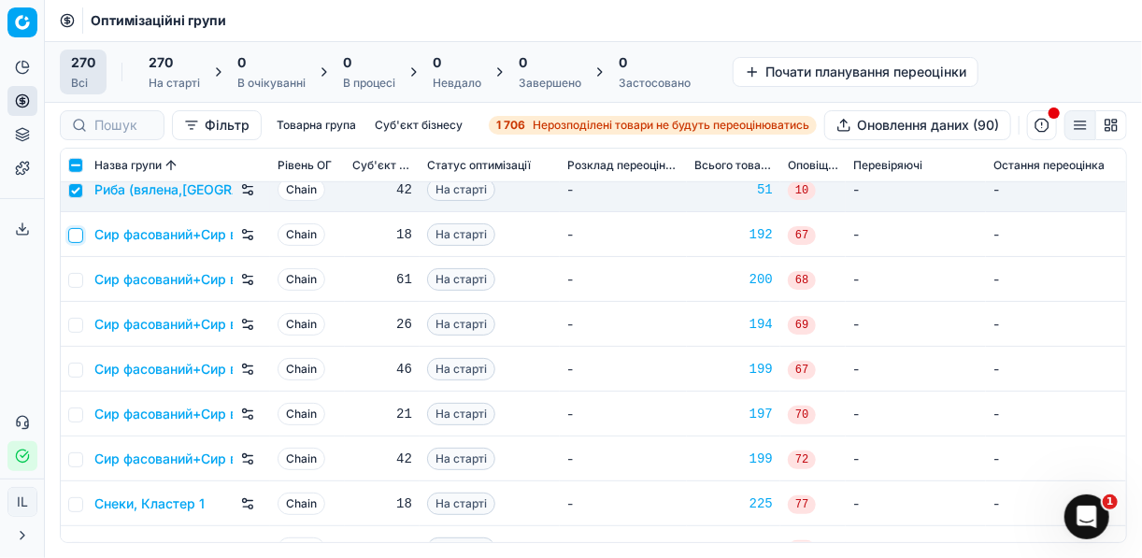
drag, startPoint x: 76, startPoint y: 233, endPoint x: 78, endPoint y: 273, distance: 40.2
click at [76, 236] on input "checkbox" at bounding box center [75, 235] width 15 height 15
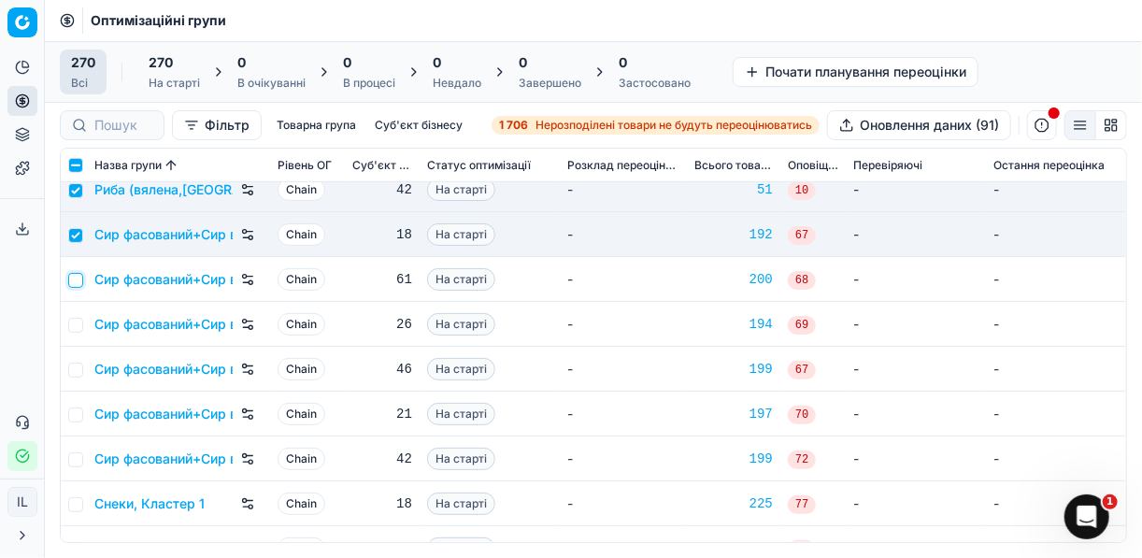
click at [77, 281] on input "checkbox" at bounding box center [75, 280] width 15 height 15
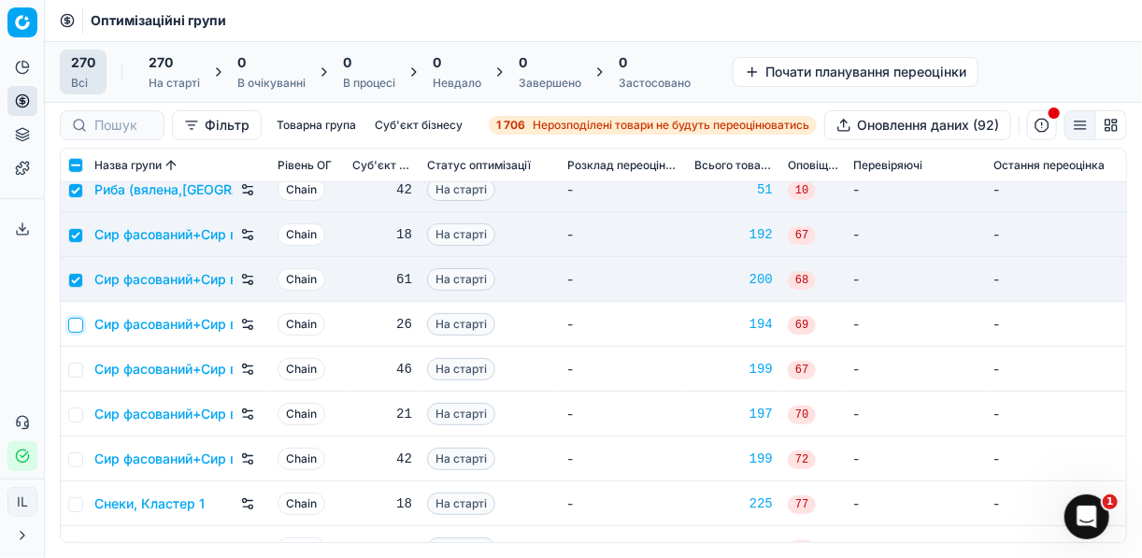
drag, startPoint x: 78, startPoint y: 322, endPoint x: 77, endPoint y: 333, distance: 11.3
click at [76, 322] on input "checkbox" at bounding box center [75, 325] width 15 height 15
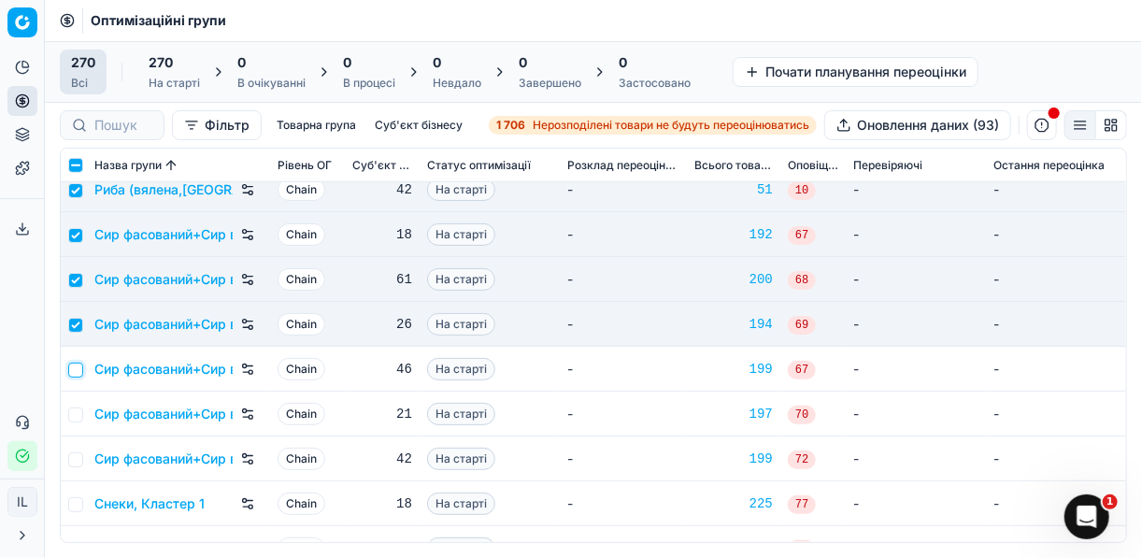
click at [75, 369] on input "checkbox" at bounding box center [75, 370] width 15 height 15
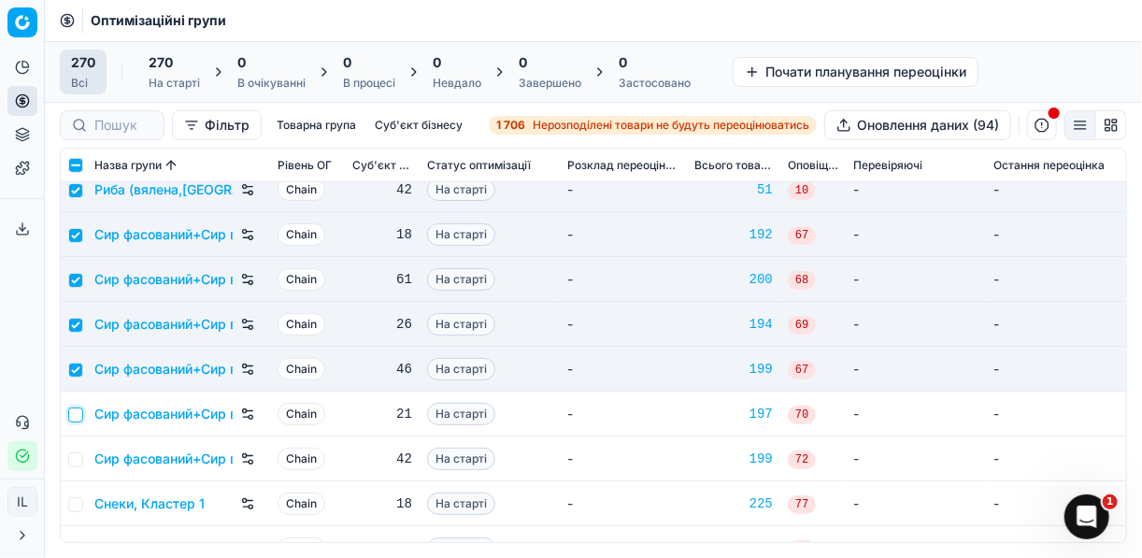
click at [69, 411] on input "checkbox" at bounding box center [75, 415] width 15 height 15
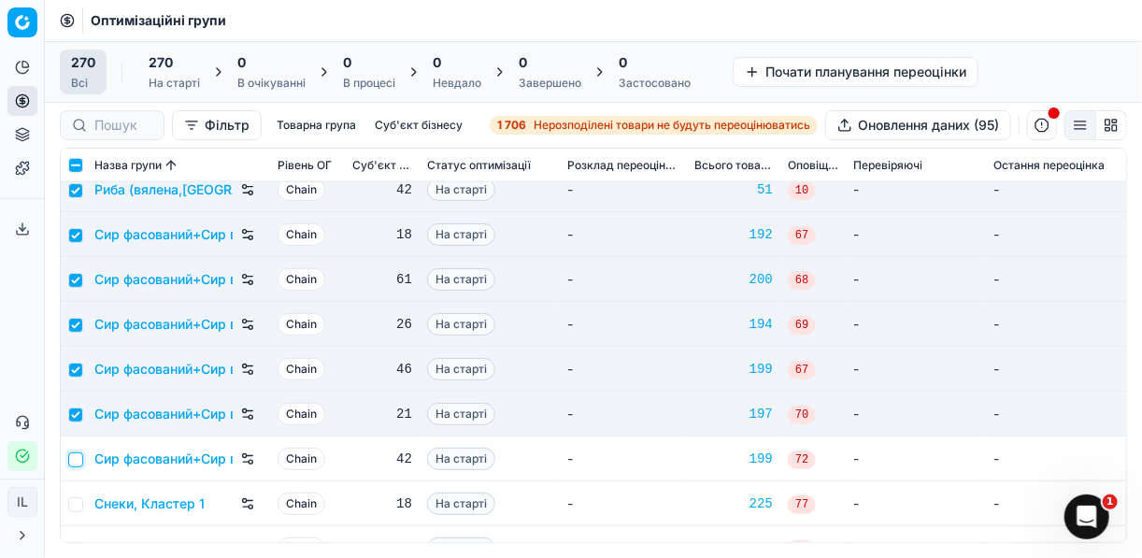
drag, startPoint x: 79, startPoint y: 465, endPoint x: 78, endPoint y: 477, distance: 12.3
click at [79, 465] on td at bounding box center [74, 458] width 26 height 45
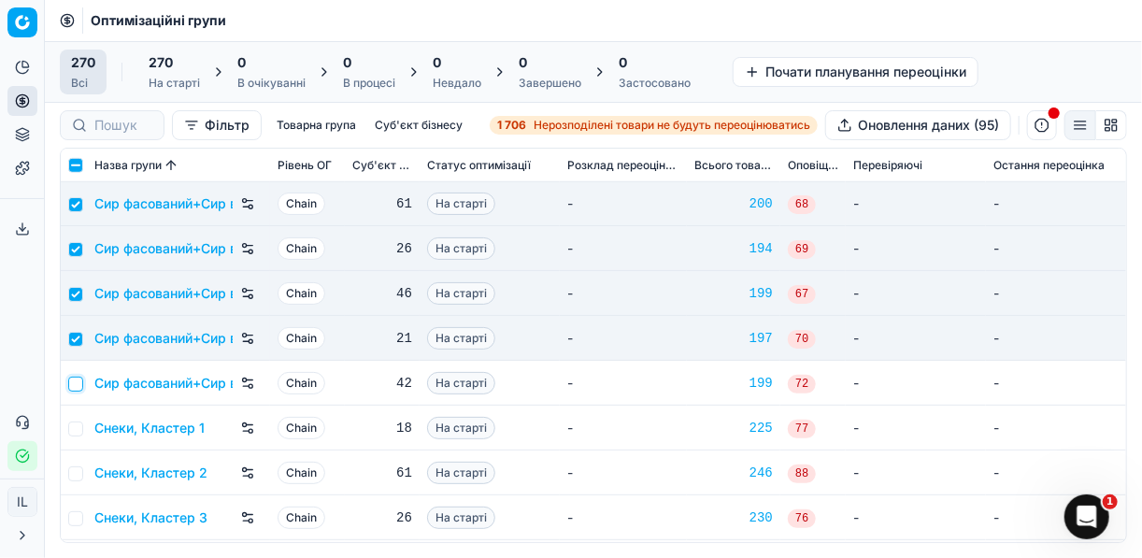
scroll to position [9272, 0]
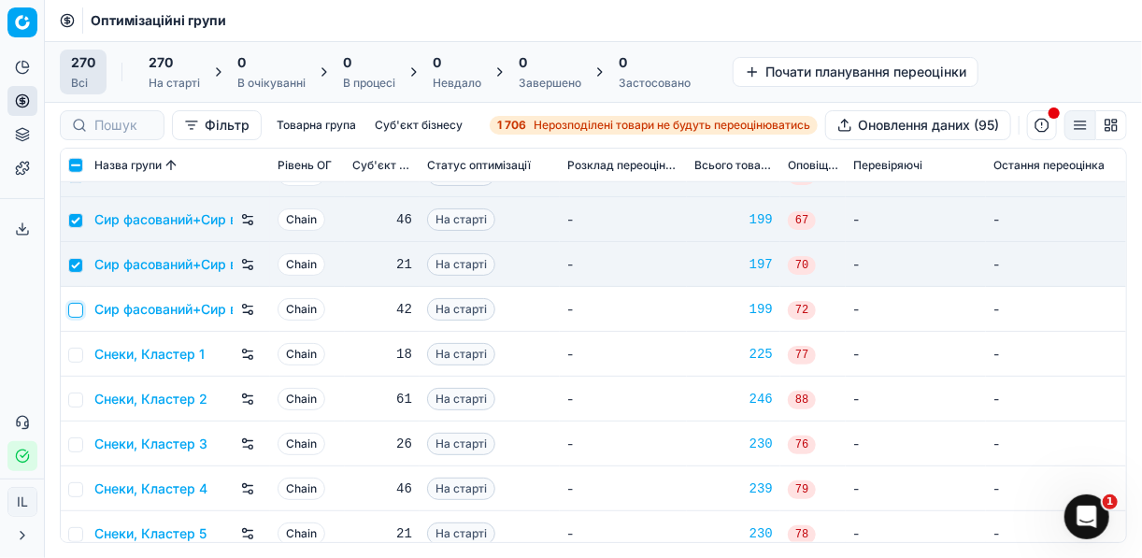
click at [79, 305] on input "checkbox" at bounding box center [75, 310] width 15 height 15
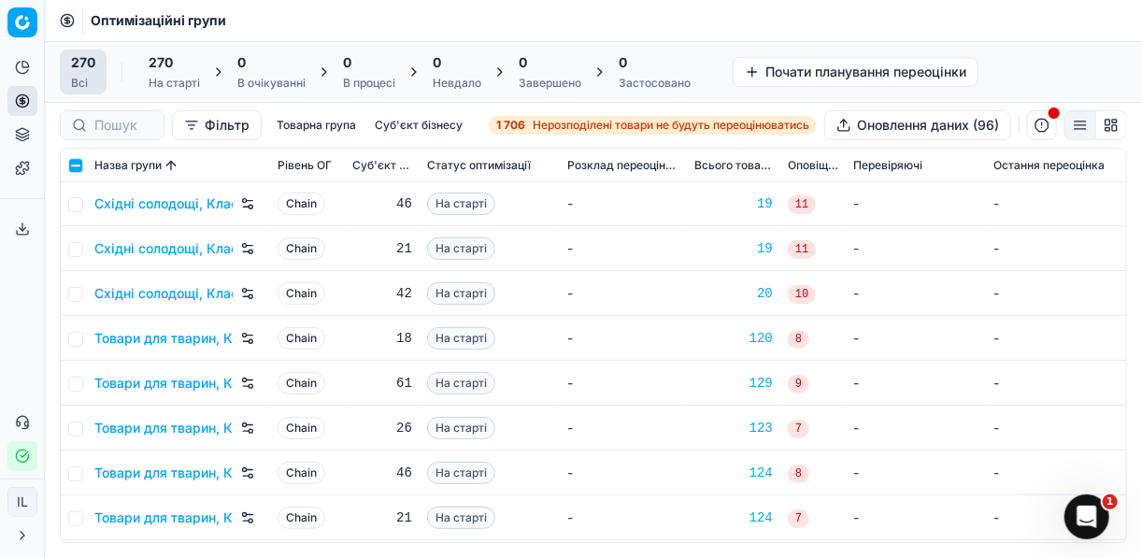
scroll to position [10917, 0]
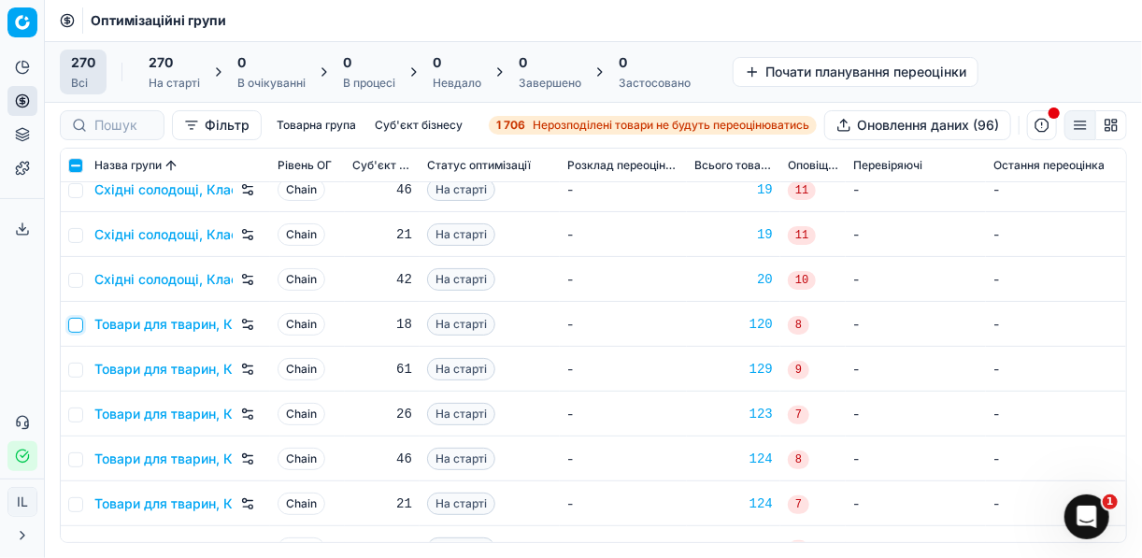
click at [73, 322] on input "checkbox" at bounding box center [75, 325] width 15 height 15
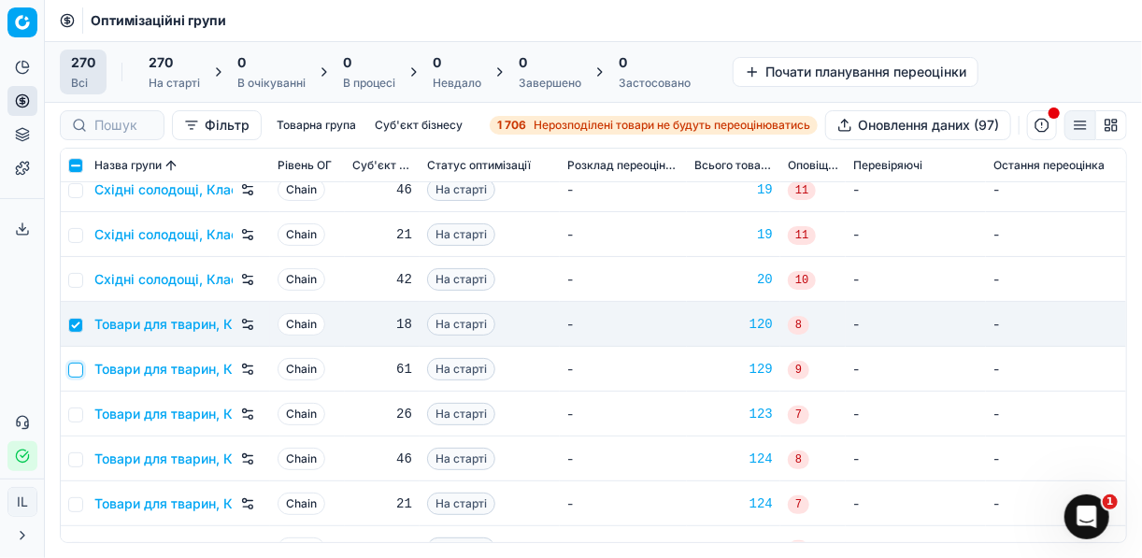
click at [75, 371] on input "checkbox" at bounding box center [75, 370] width 15 height 15
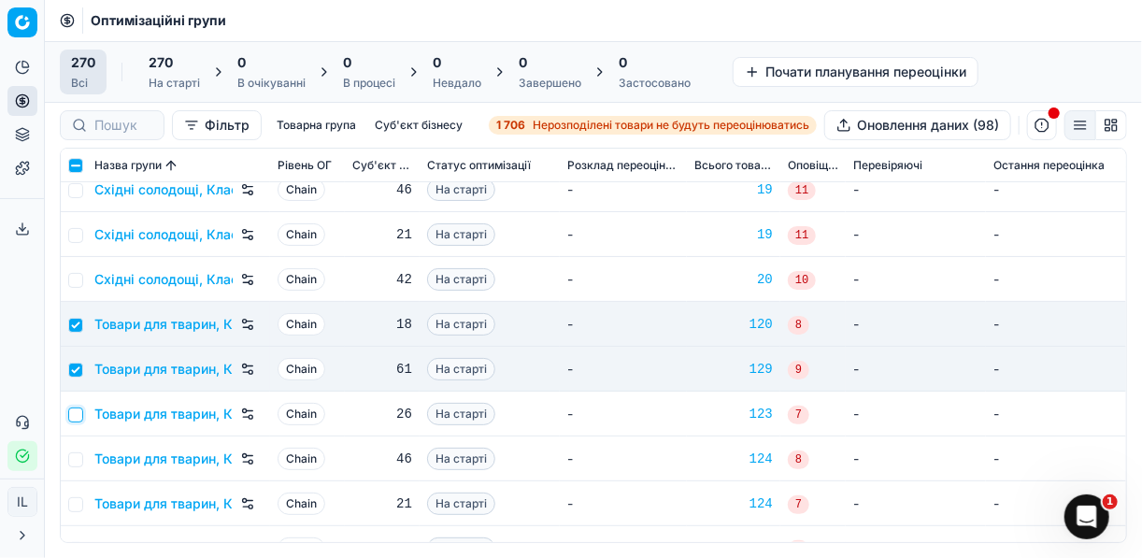
click at [76, 414] on input "checkbox" at bounding box center [75, 415] width 15 height 15
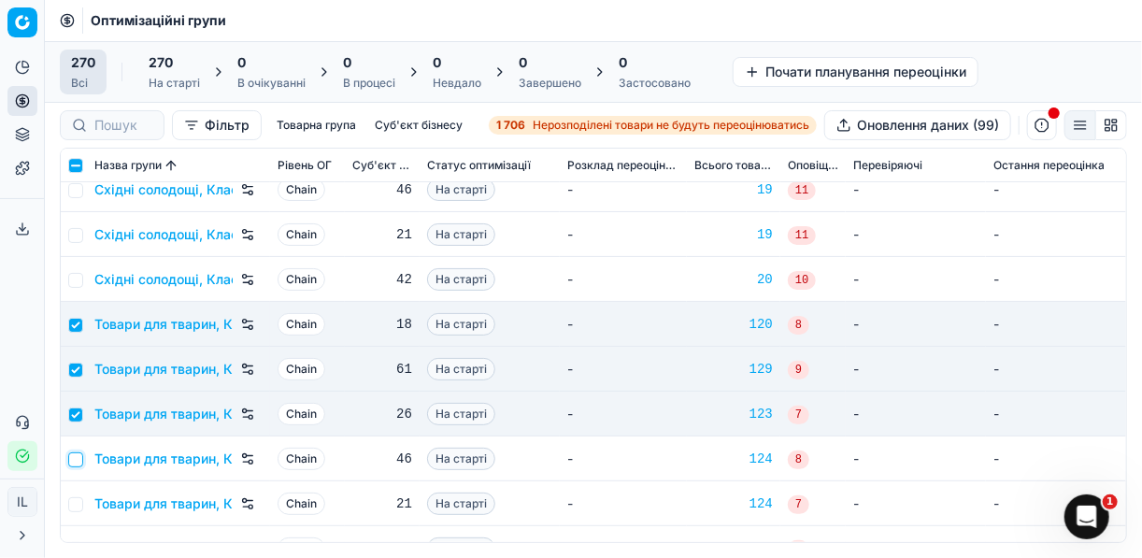
click at [78, 462] on input "checkbox" at bounding box center [75, 459] width 15 height 15
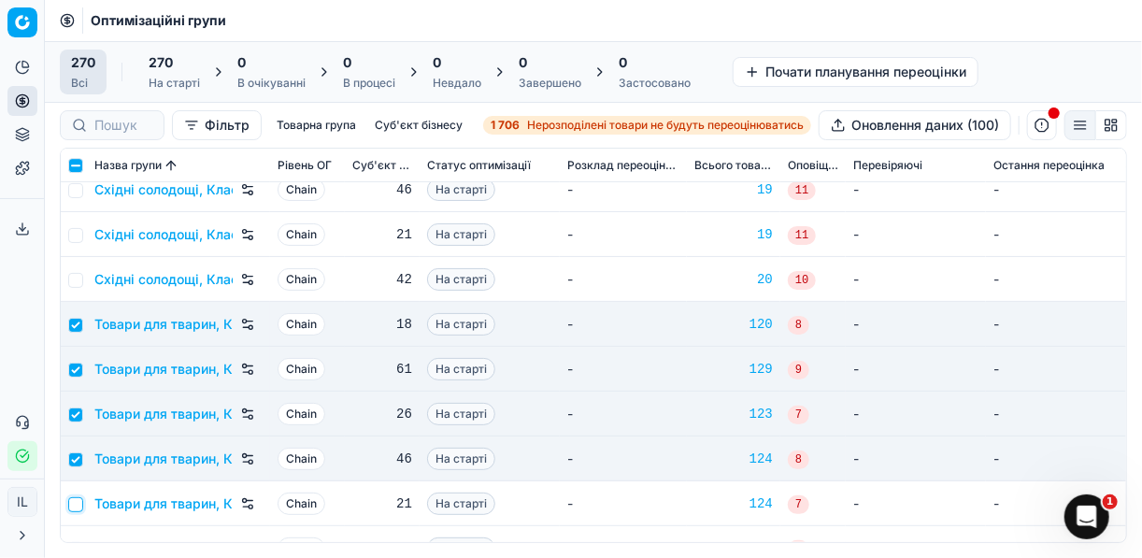
click at [79, 499] on input "checkbox" at bounding box center [75, 504] width 15 height 15
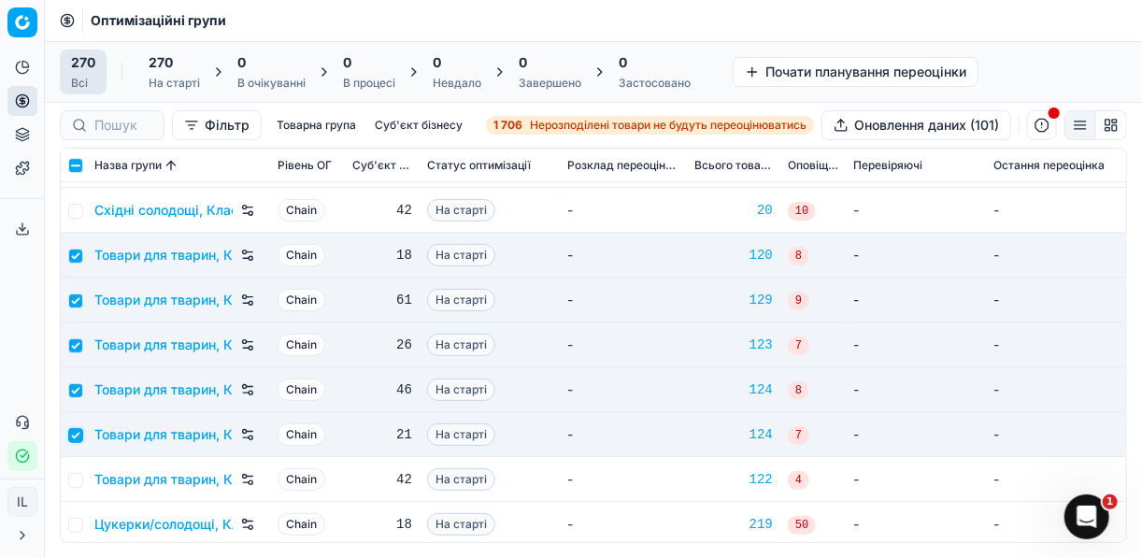
scroll to position [11066, 0]
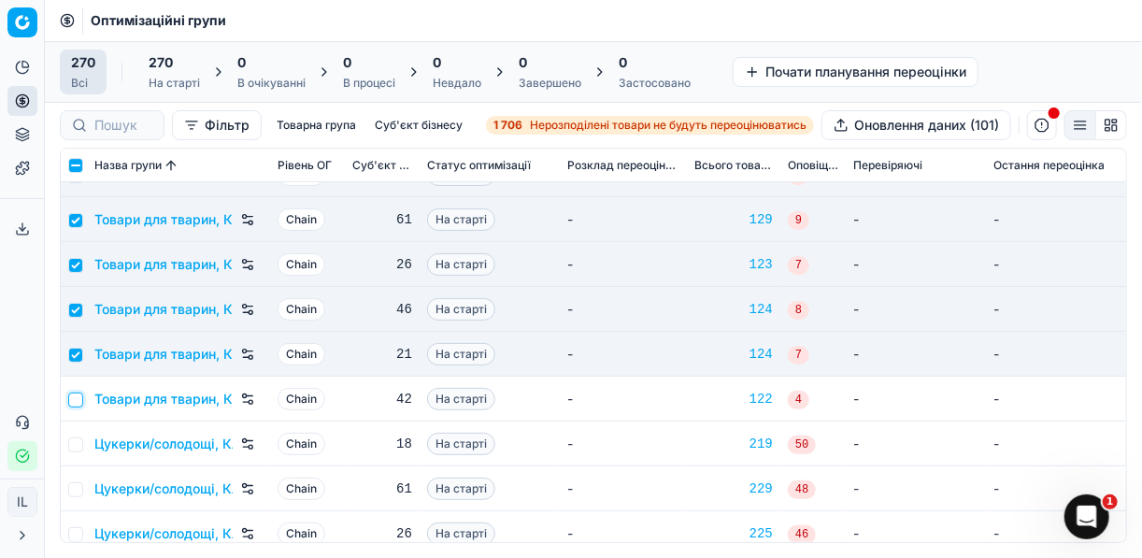
click at [75, 401] on input "checkbox" at bounding box center [75, 400] width 15 height 15
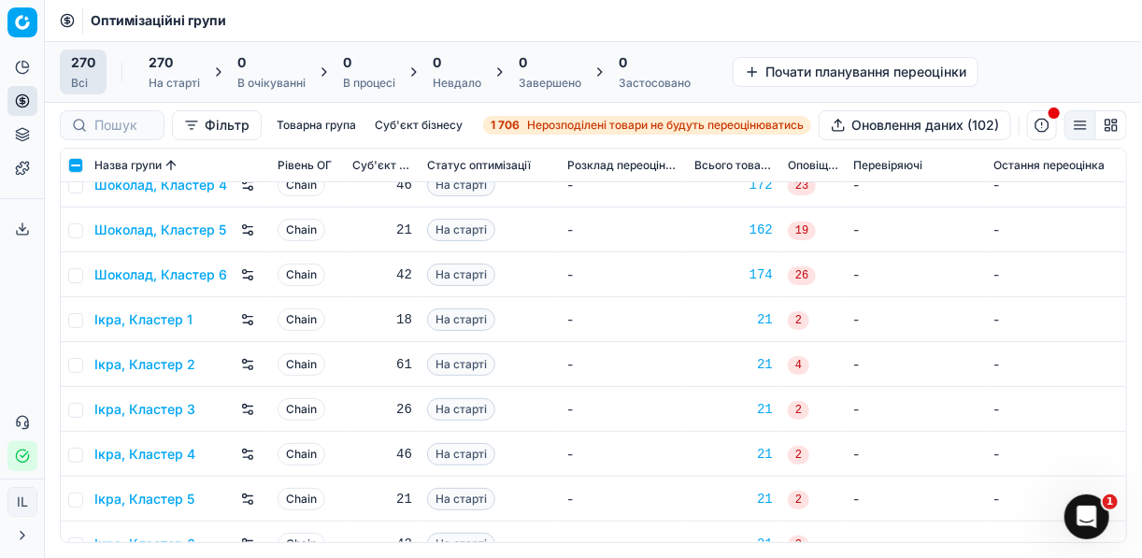
scroll to position [11739, 0]
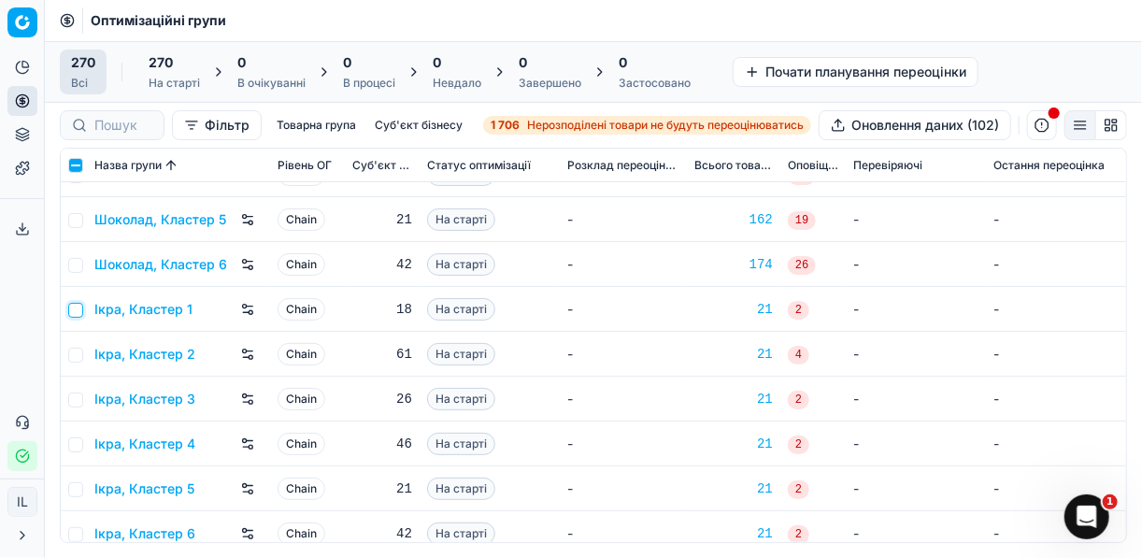
click at [81, 311] on input "checkbox" at bounding box center [75, 310] width 15 height 15
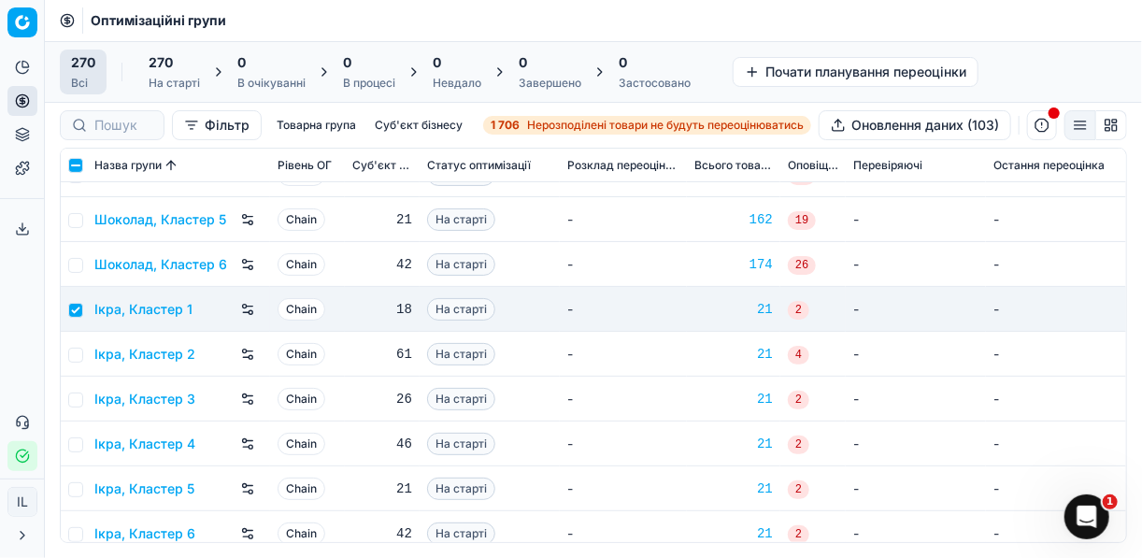
click at [82, 347] on td at bounding box center [74, 354] width 26 height 45
click at [78, 352] on input "checkbox" at bounding box center [75, 355] width 15 height 15
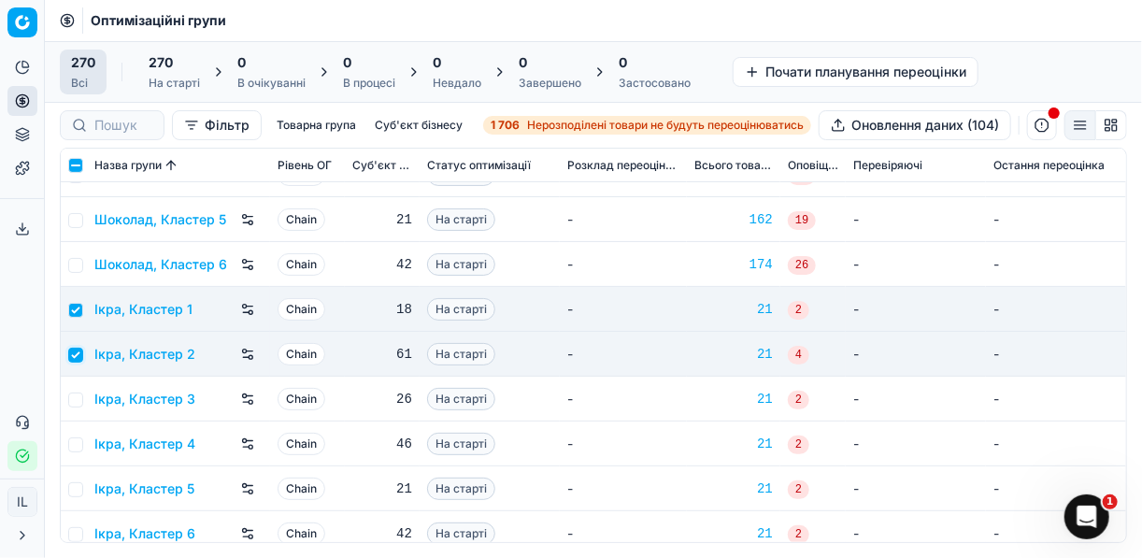
scroll to position [11751, 0]
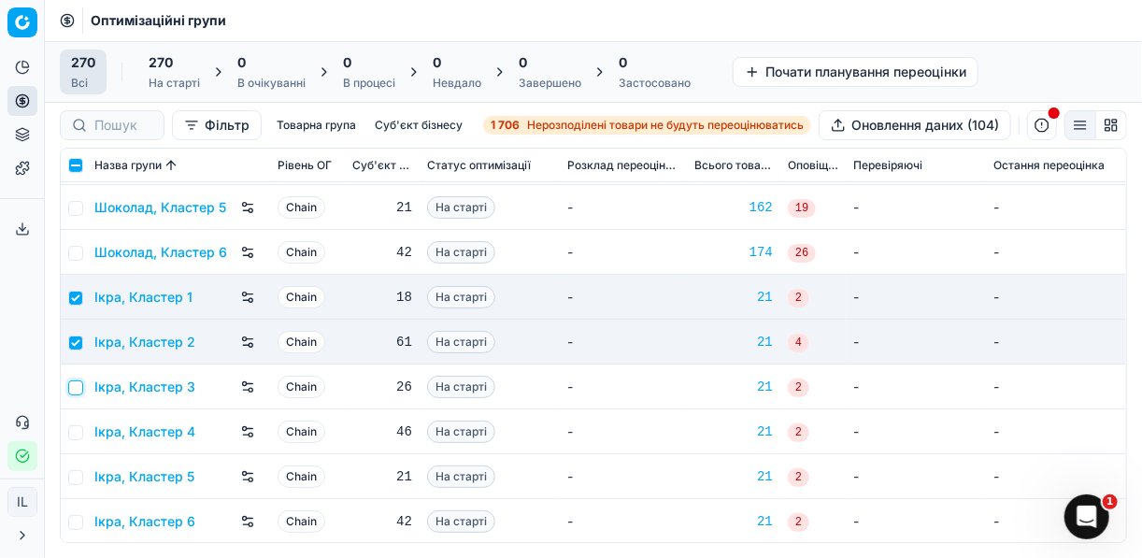
click at [76, 384] on input "checkbox" at bounding box center [75, 387] width 15 height 15
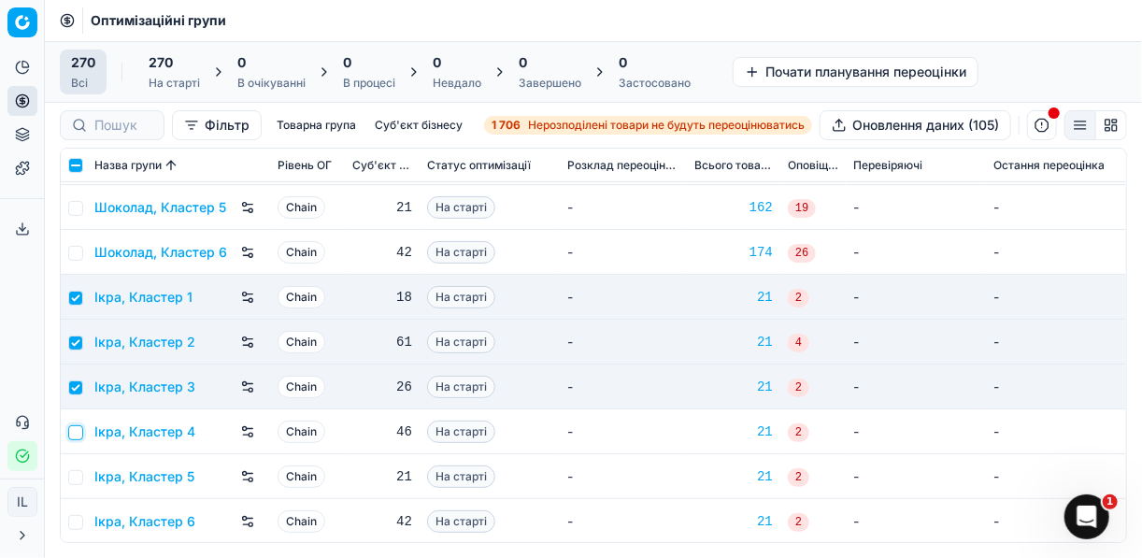
click at [73, 432] on input "checkbox" at bounding box center [75, 432] width 15 height 15
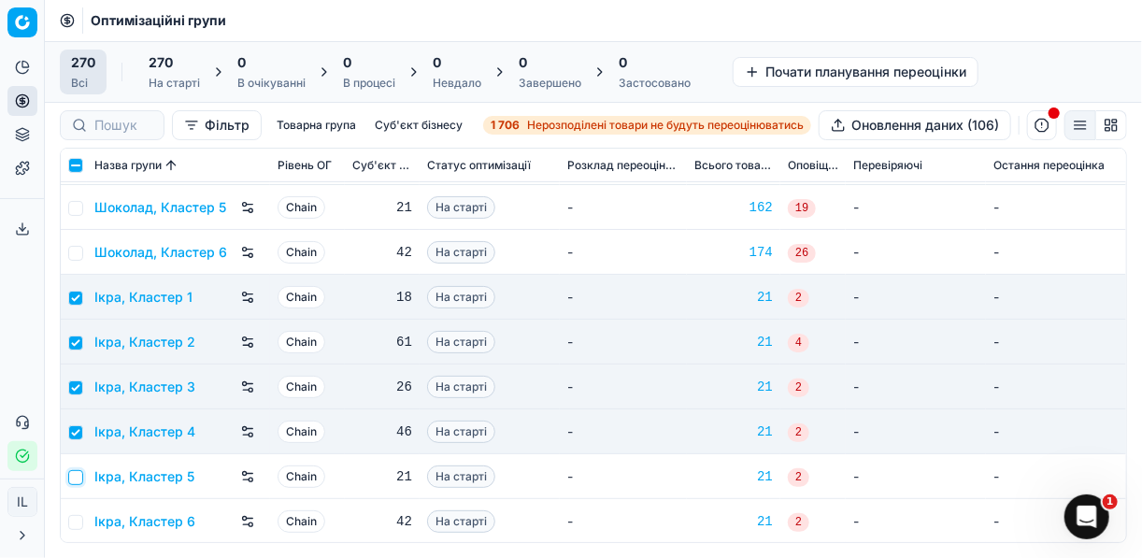
click at [79, 480] on input "checkbox" at bounding box center [75, 477] width 15 height 15
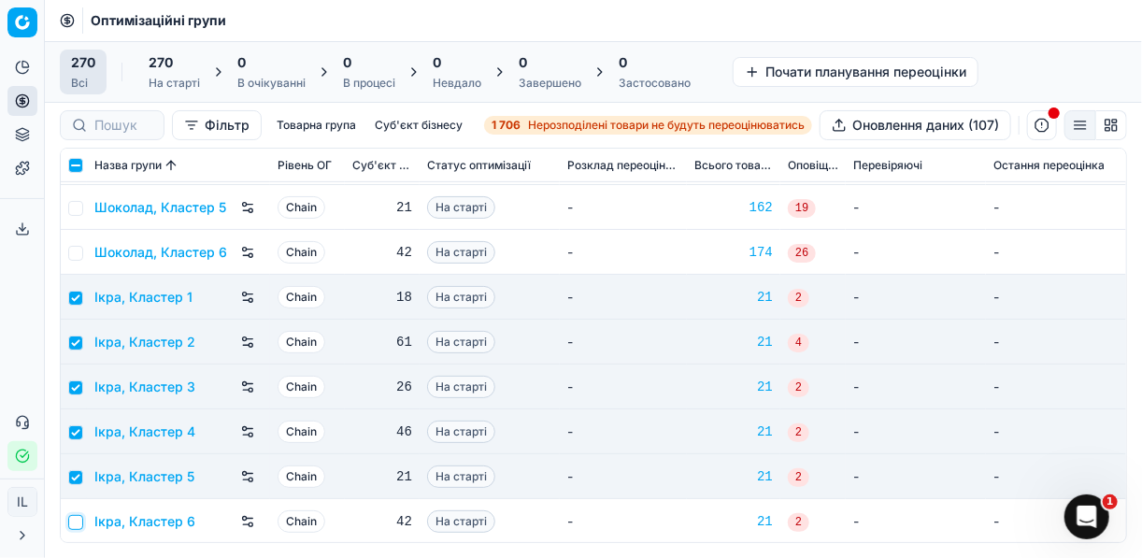
click at [77, 520] on input "checkbox" at bounding box center [75, 522] width 15 height 15
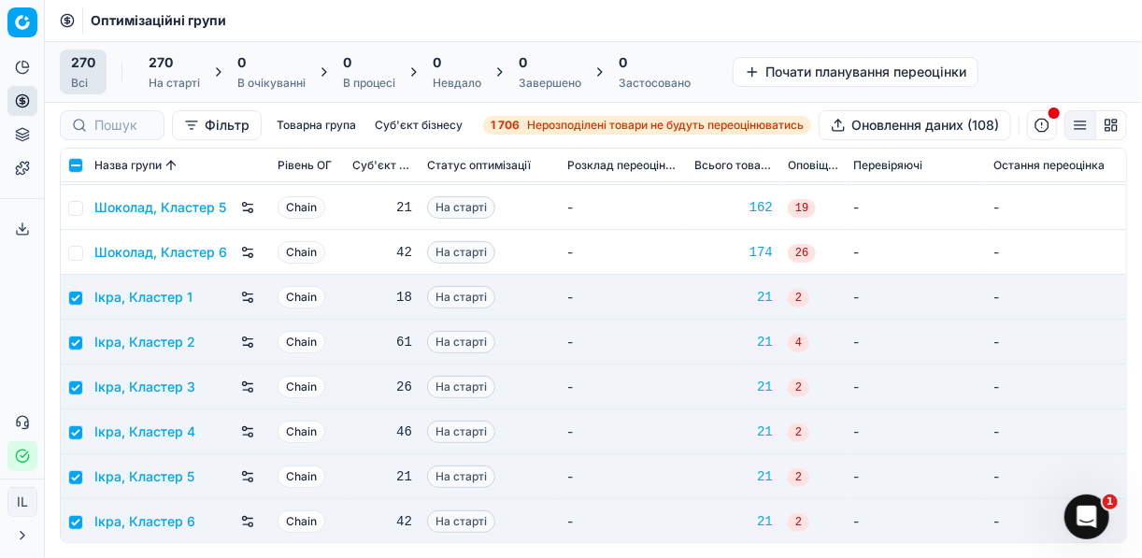
click at [190, 72] on div "270 На старті" at bounding box center [174, 71] width 51 height 37
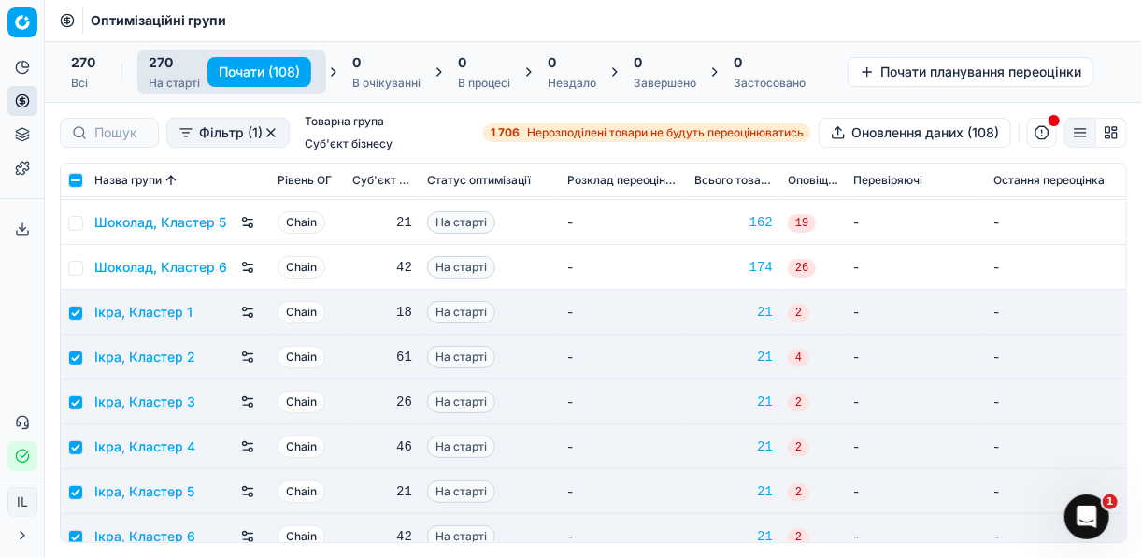
click at [257, 64] on button "Почати (108)" at bounding box center [259, 72] width 104 height 30
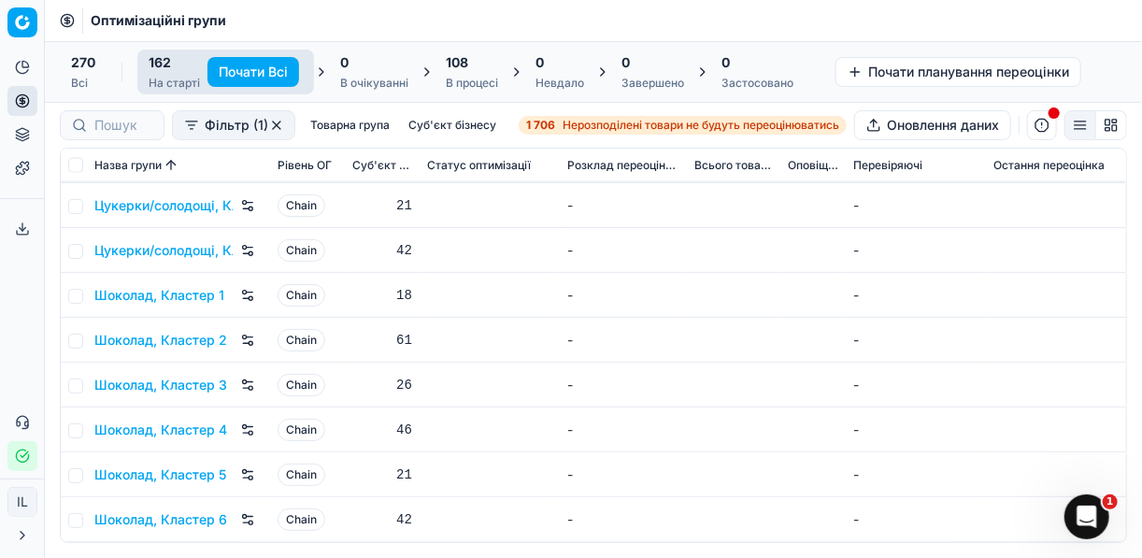
scroll to position [6906, 0]
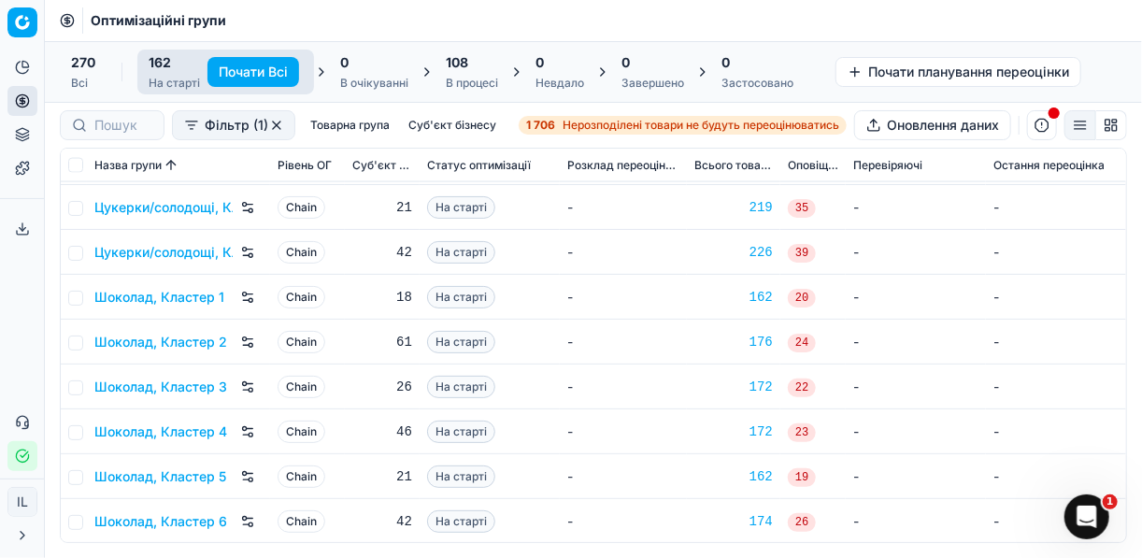
click at [468, 64] on span "108" at bounding box center [457, 62] width 22 height 19
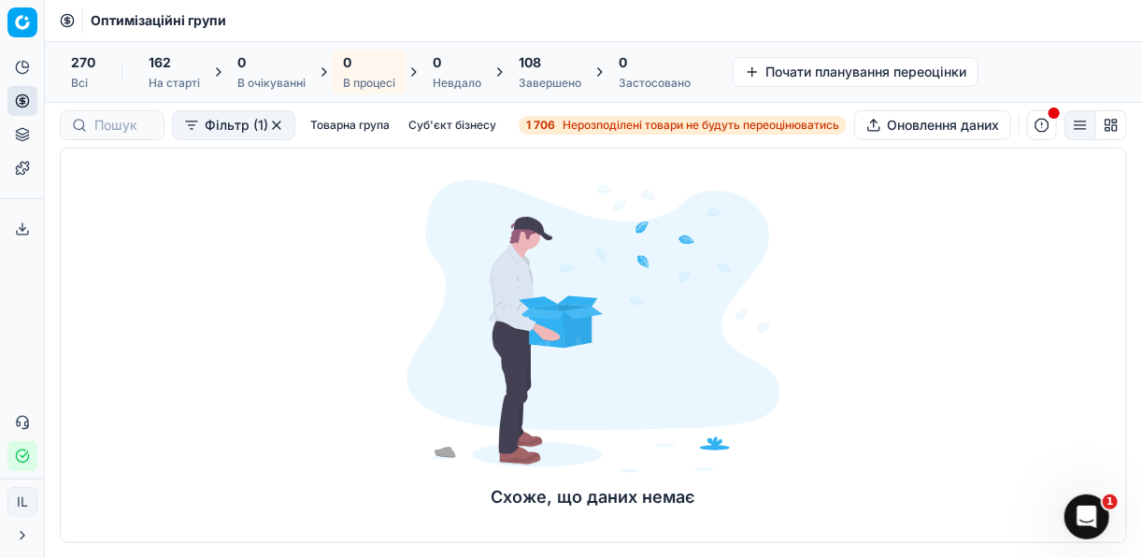
click at [533, 67] on span "108" at bounding box center [530, 62] width 22 height 19
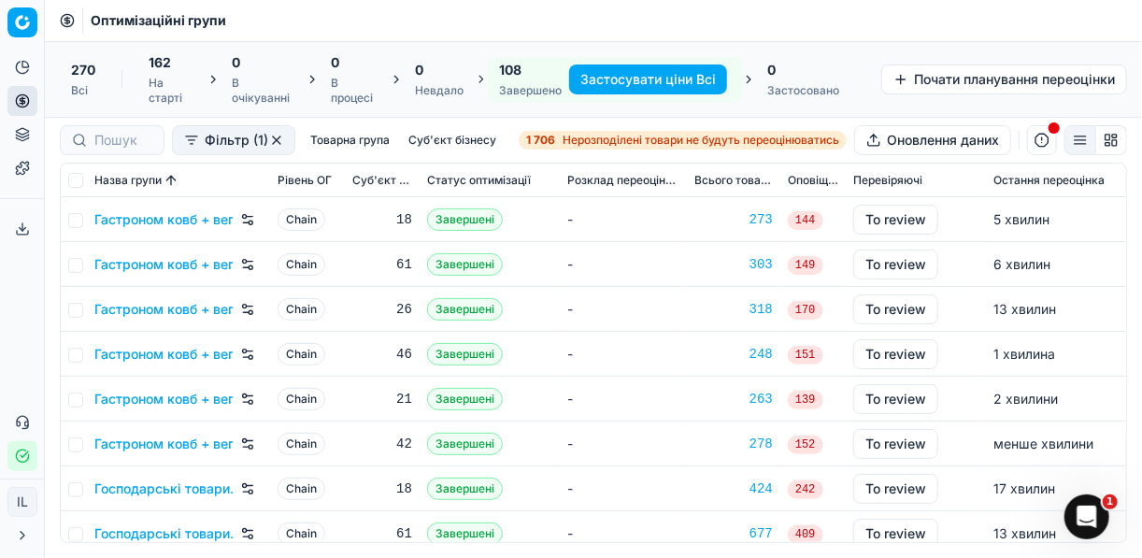
click at [608, 79] on button "Застосувати ціни Всі" at bounding box center [648, 79] width 158 height 30
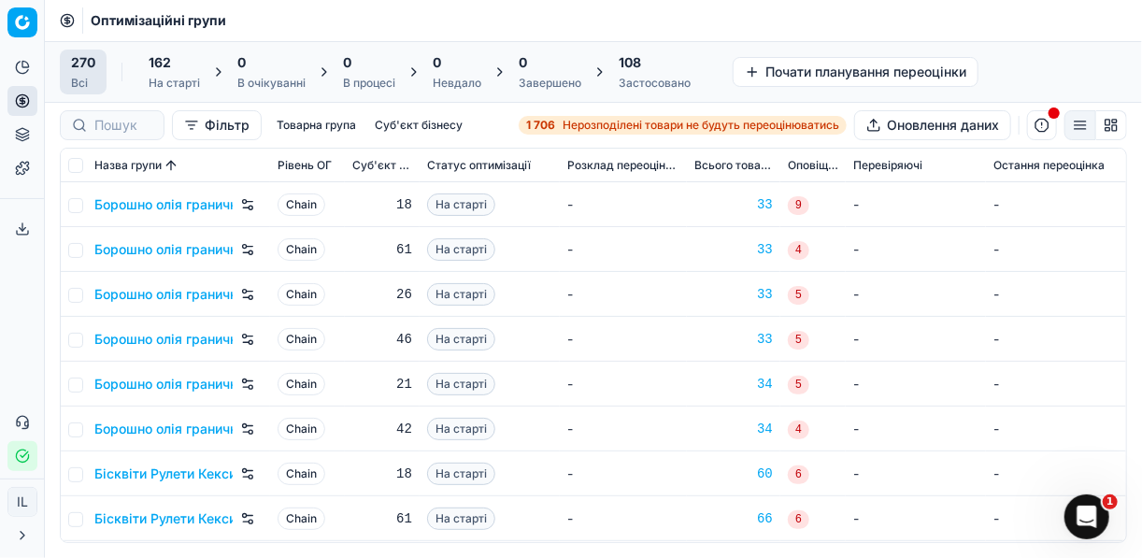
click at [651, 73] on div "108 Застосовано" at bounding box center [655, 71] width 72 height 37
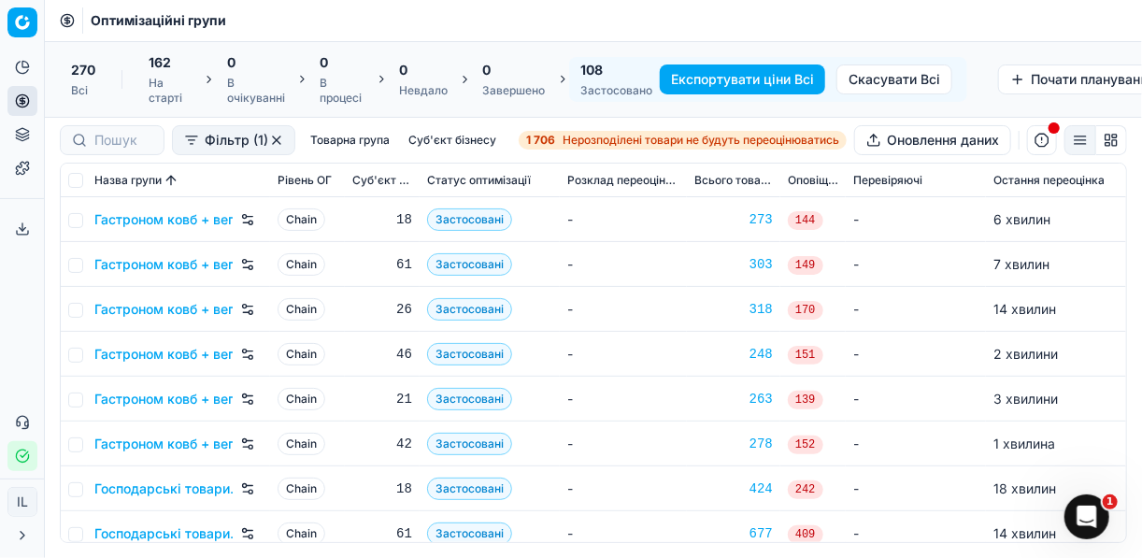
click at [714, 79] on button "Експортувати ціни Всі" at bounding box center [742, 79] width 165 height 30
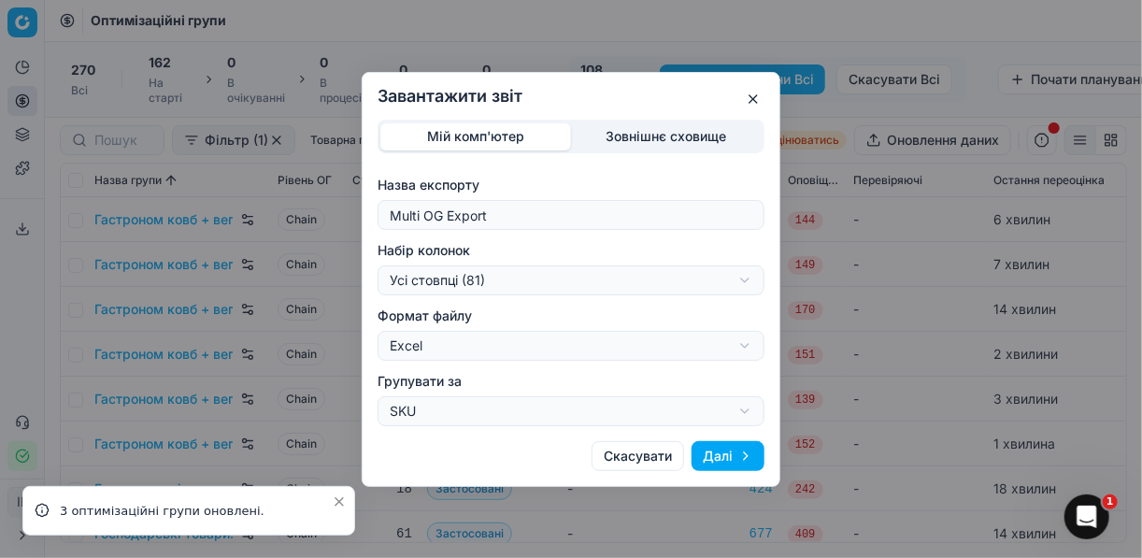
click at [752, 277] on div "Завантажити звіт Мій комп'ютер Зовнішнє сховище Назва експорту Multi OG Export …" at bounding box center [571, 279] width 1142 height 558
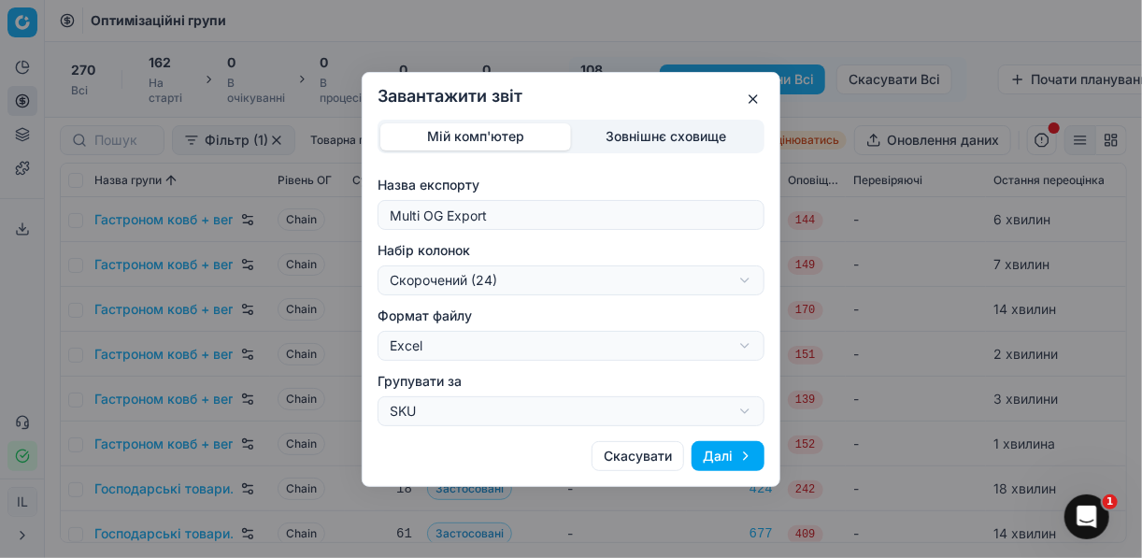
click at [737, 455] on button "Далі" at bounding box center [728, 456] width 73 height 30
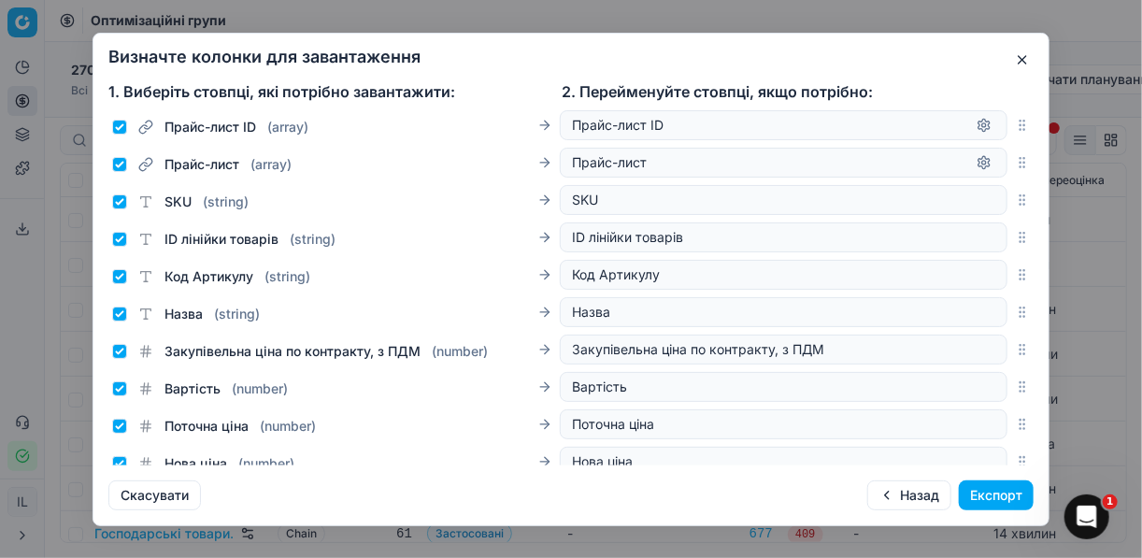
click at [985, 498] on button "Експорт" at bounding box center [996, 495] width 75 height 30
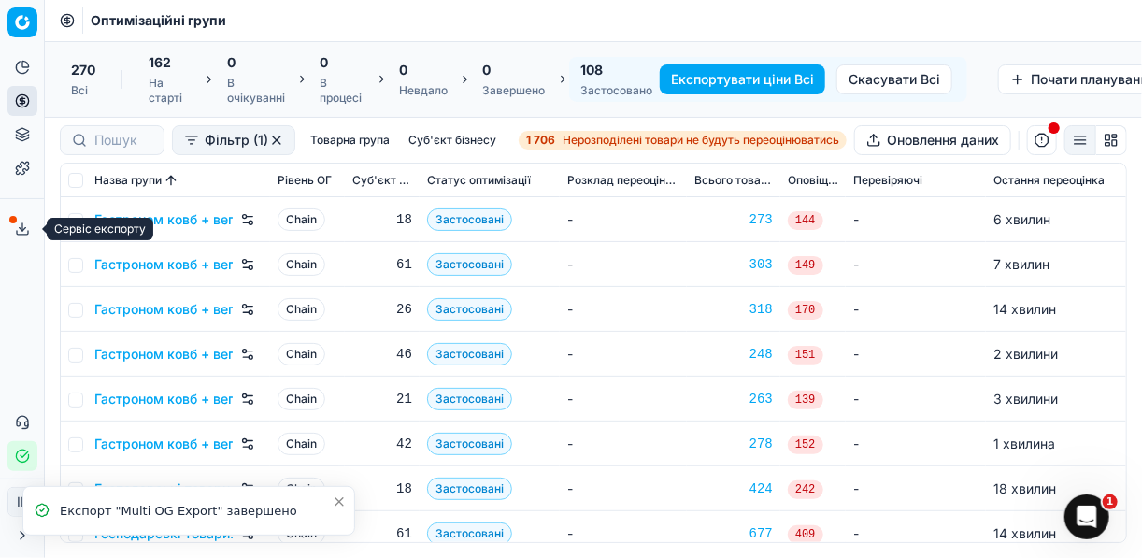
click at [18, 229] on icon at bounding box center [22, 229] width 15 height 15
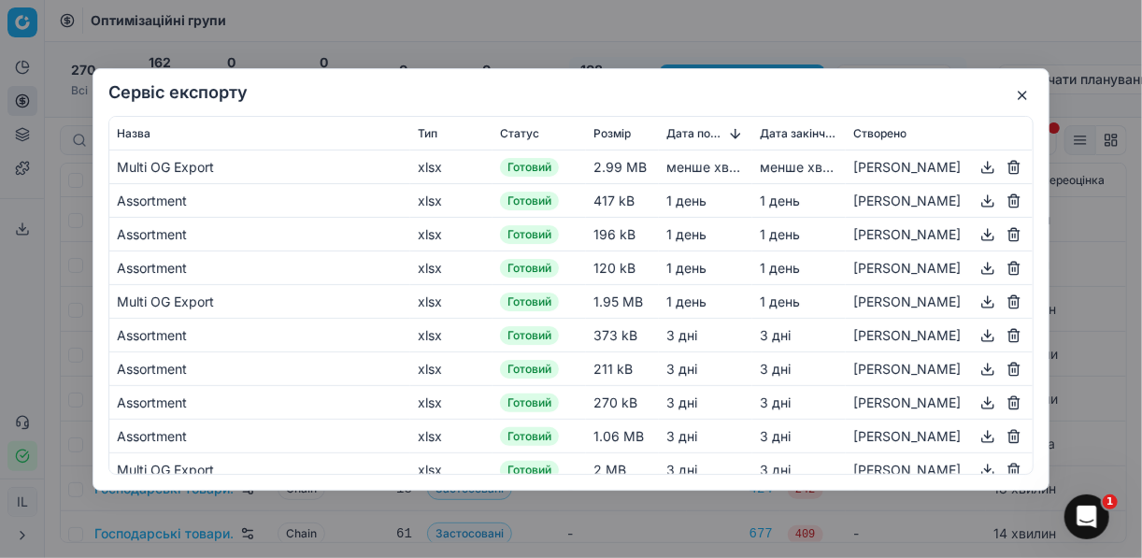
click at [977, 162] on button "button" at bounding box center [988, 166] width 22 height 22
click at [1024, 98] on button "button" at bounding box center [1022, 95] width 22 height 22
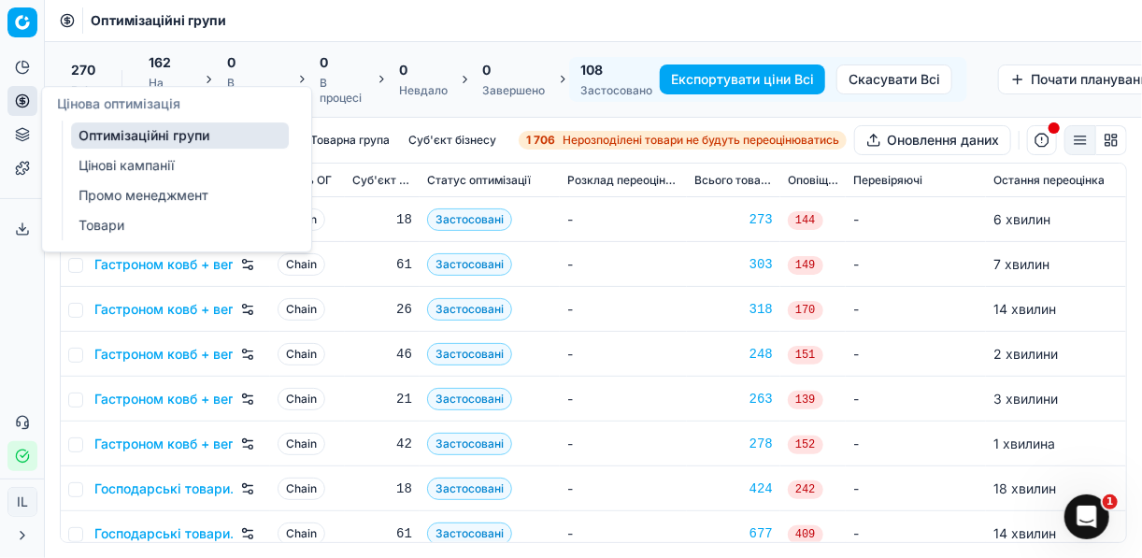
click at [26, 102] on icon at bounding box center [22, 100] width 15 height 15
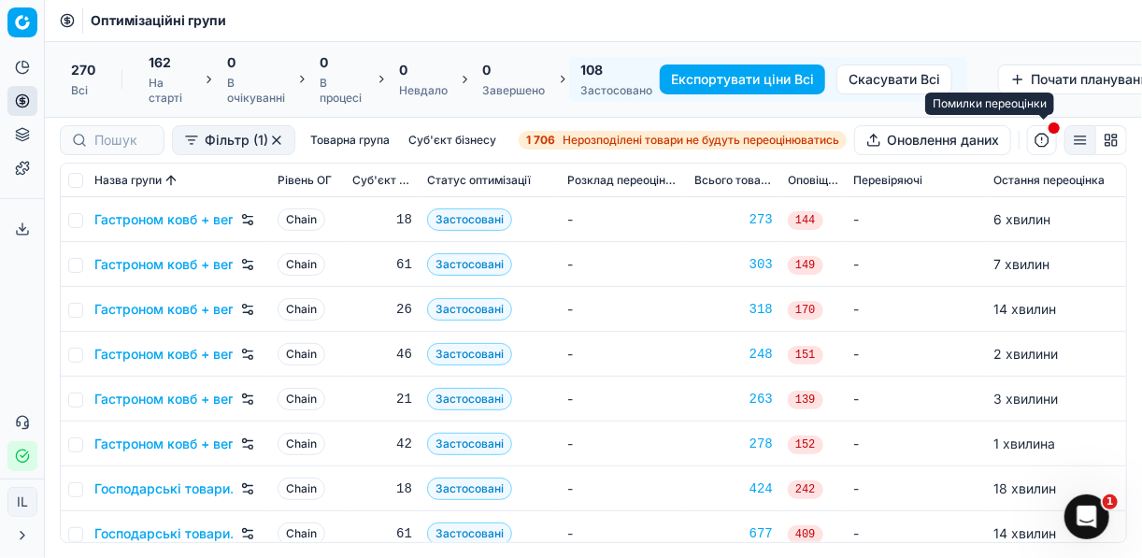
click at [1045, 143] on button "button" at bounding box center [1042, 140] width 30 height 30
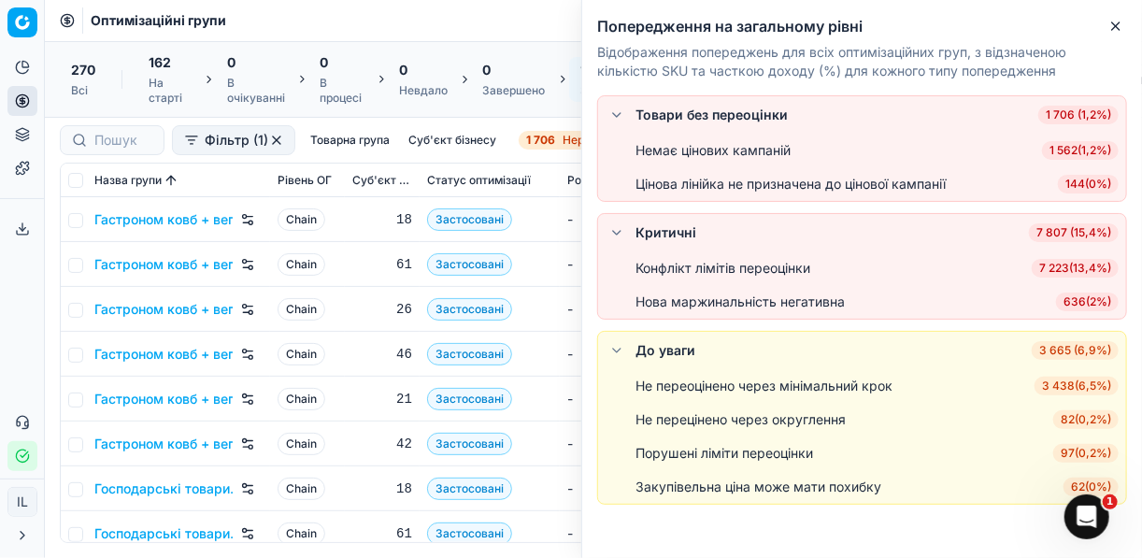
click at [1066, 265] on span "7 223 ( 13,4% )" at bounding box center [1075, 268] width 87 height 19
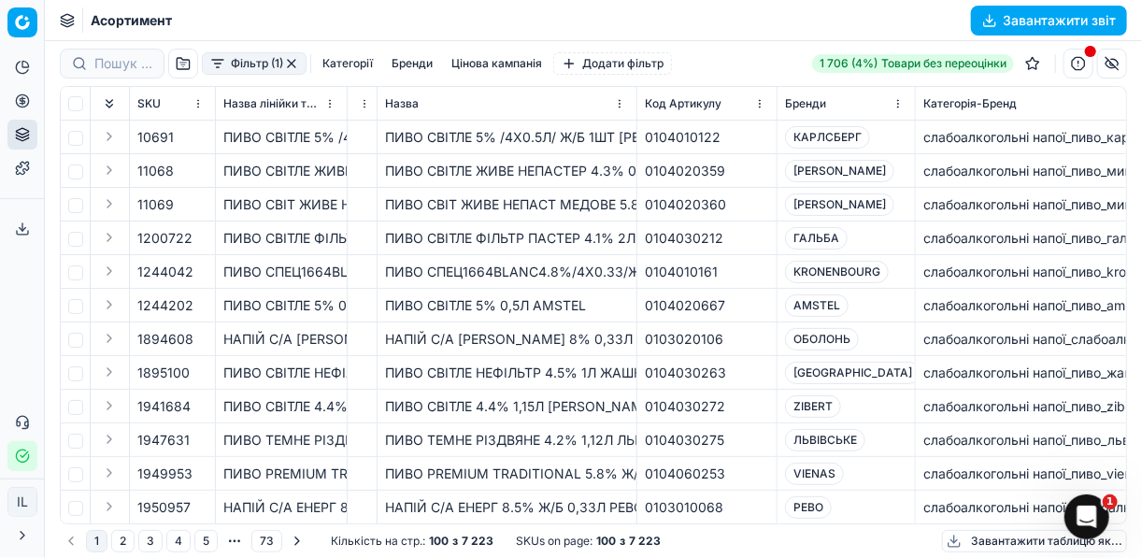
click at [357, 65] on button "Категорії" at bounding box center [347, 63] width 65 height 22
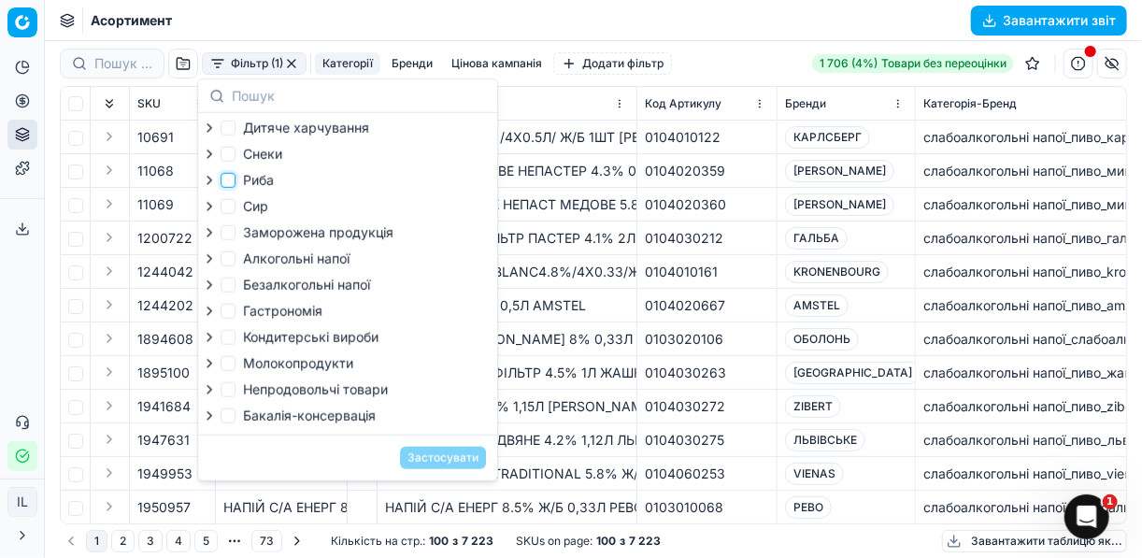
click at [230, 179] on input "Риба" at bounding box center [228, 180] width 15 height 15
click at [232, 238] on input "Заморожена продукція" at bounding box center [228, 232] width 15 height 15
click at [222, 309] on label "Гастрономія" at bounding box center [272, 311] width 102 height 19
click at [222, 309] on input "Гастрономія" at bounding box center [228, 311] width 15 height 15
click at [431, 464] on button "Застосувати" at bounding box center [443, 458] width 86 height 22
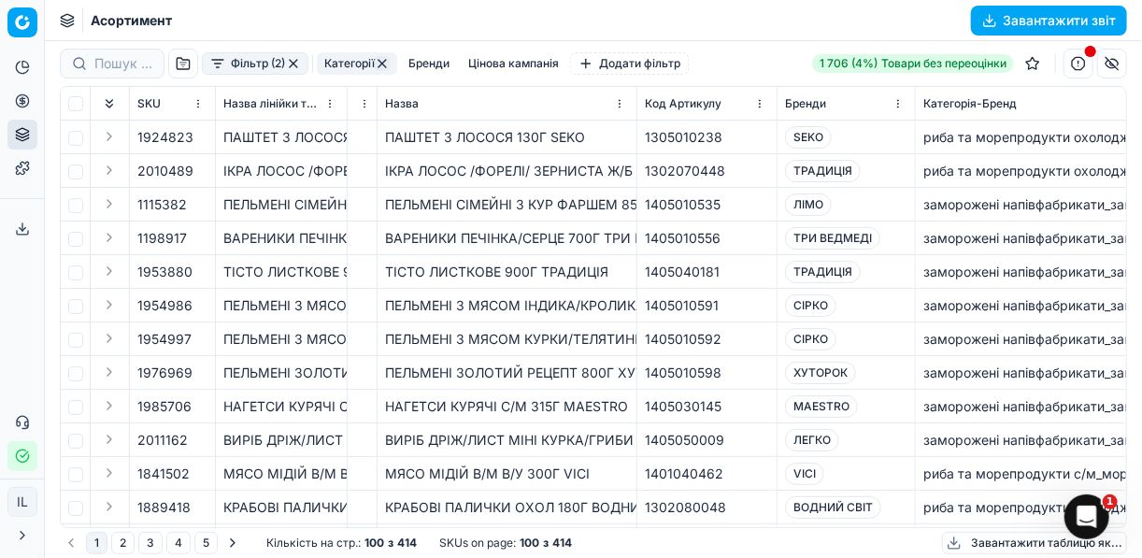
click at [991, 14] on button "Завантажити звіт" at bounding box center [1049, 21] width 156 height 30
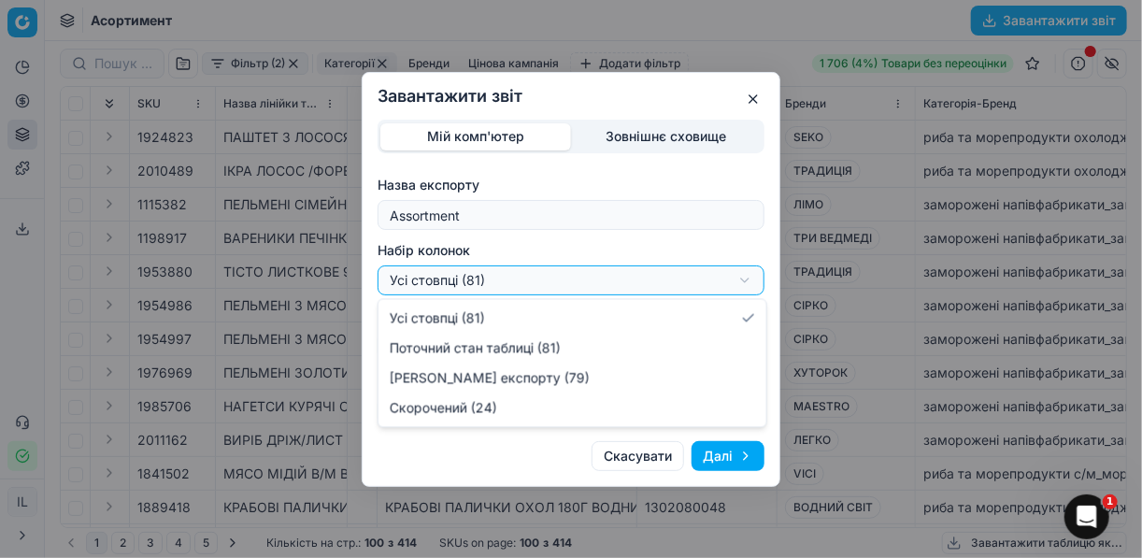
click at [752, 279] on div "Завантажити звіт Мій комп'ютер Зовнішнє сховище Назва експорту Assortment Набір…" at bounding box center [571, 279] width 1142 height 558
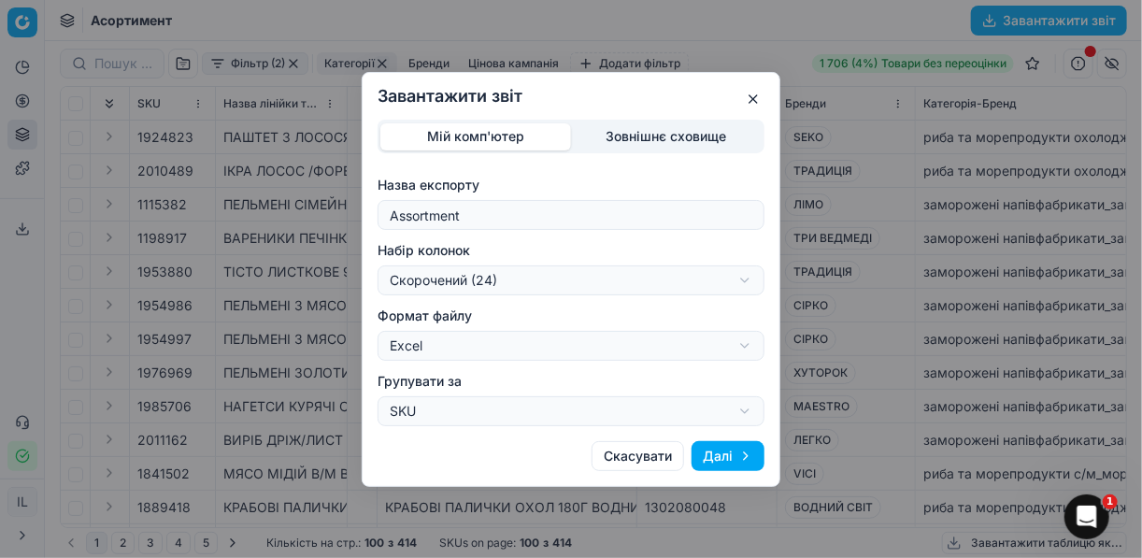
click at [711, 460] on button "Далі" at bounding box center [728, 456] width 73 height 30
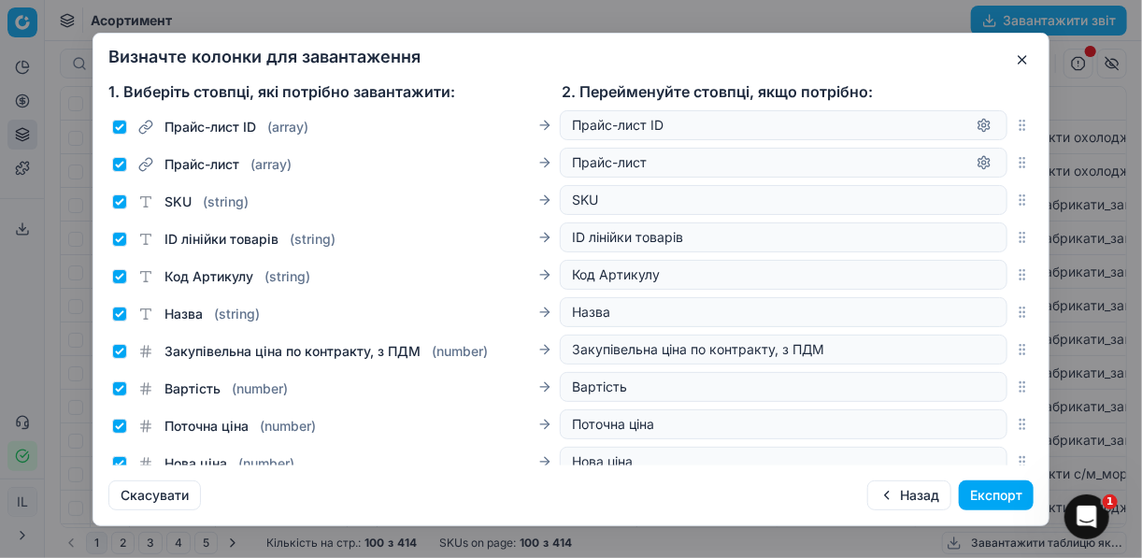
click at [979, 492] on button "Експорт" at bounding box center [996, 495] width 75 height 30
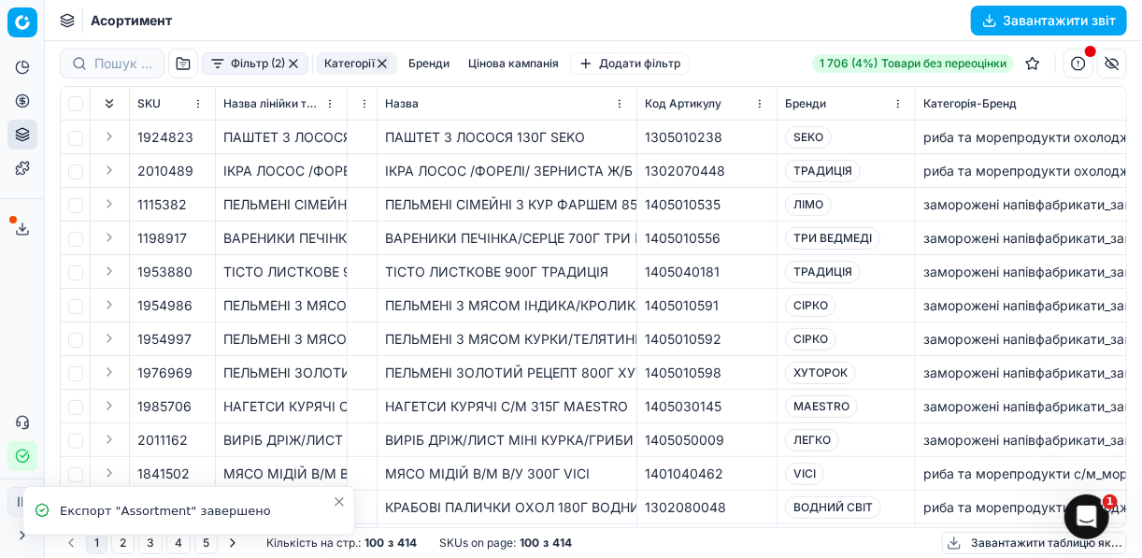
click at [24, 225] on icon at bounding box center [22, 229] width 15 height 15
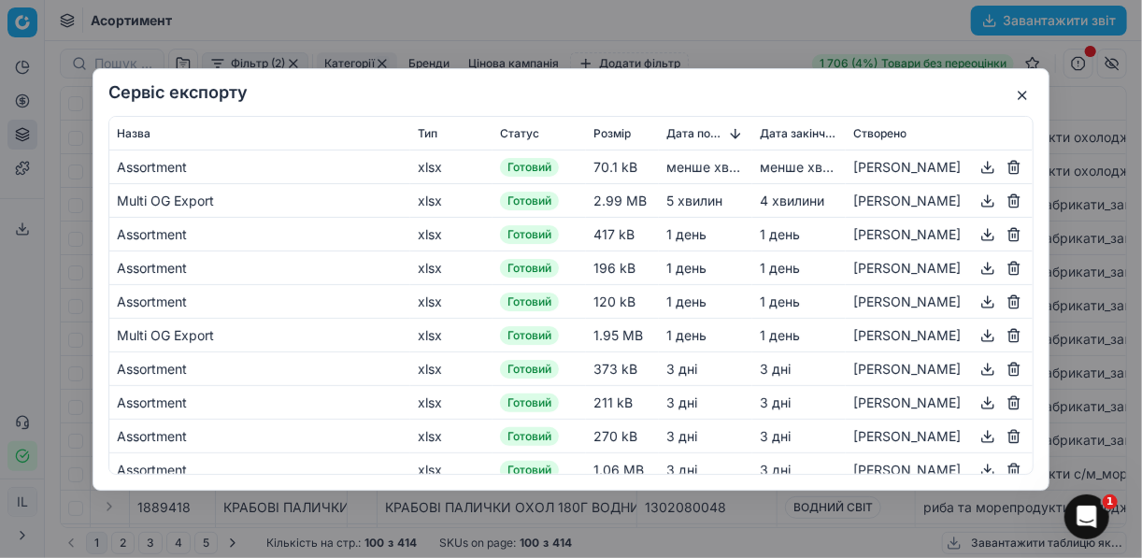
click at [977, 164] on button "button" at bounding box center [988, 166] width 22 height 22
drag, startPoint x: 774, startPoint y: 25, endPoint x: 752, endPoint y: 36, distance: 24.2
click at [774, 25] on div "Сервіс експорту Назва Тип Статус Розмір Дата початку Дата закінчення Створено A…" at bounding box center [571, 279] width 1142 height 558
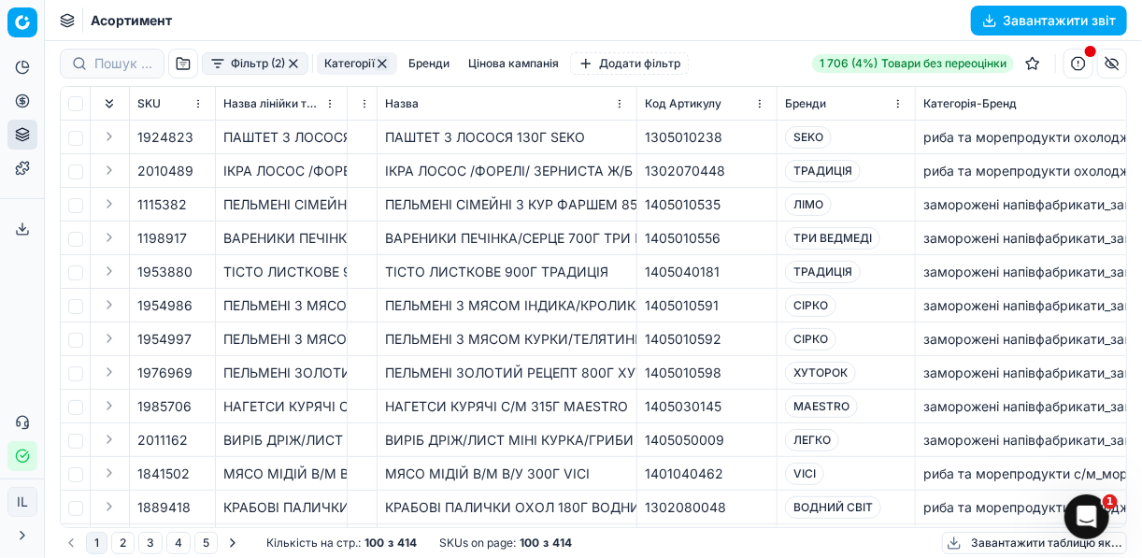
click at [291, 61] on button "button" at bounding box center [293, 63] width 15 height 15
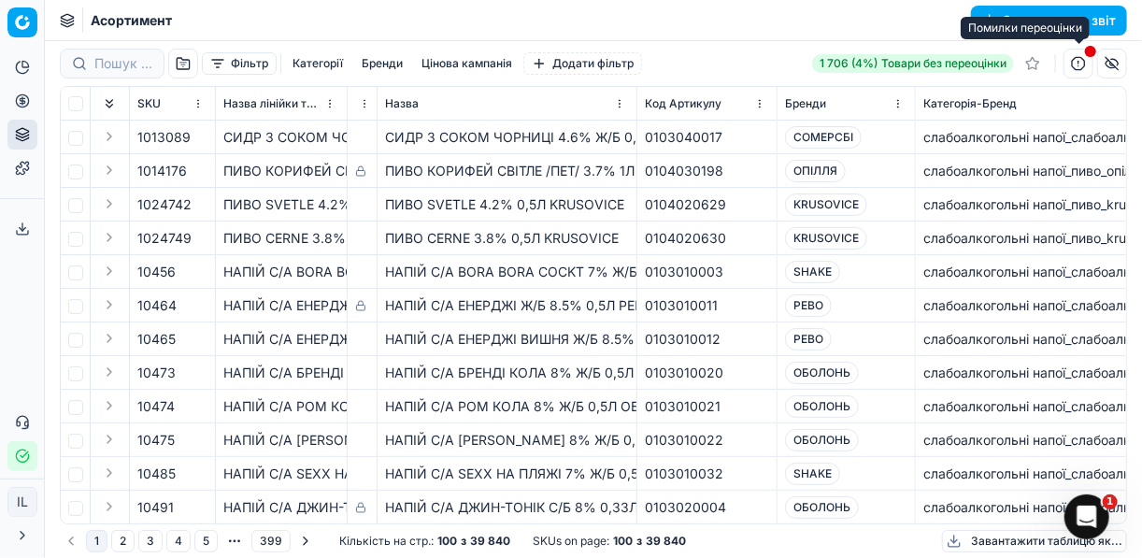
click at [1073, 63] on button "button" at bounding box center [1079, 64] width 30 height 30
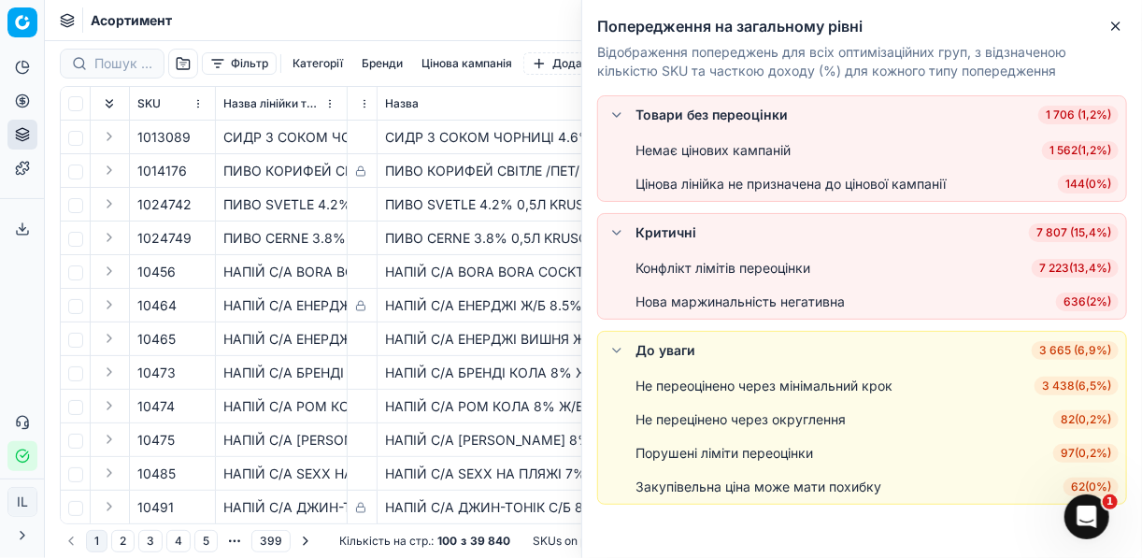
click at [1086, 266] on span "7 223 ( 13,4% )" at bounding box center [1075, 268] width 87 height 19
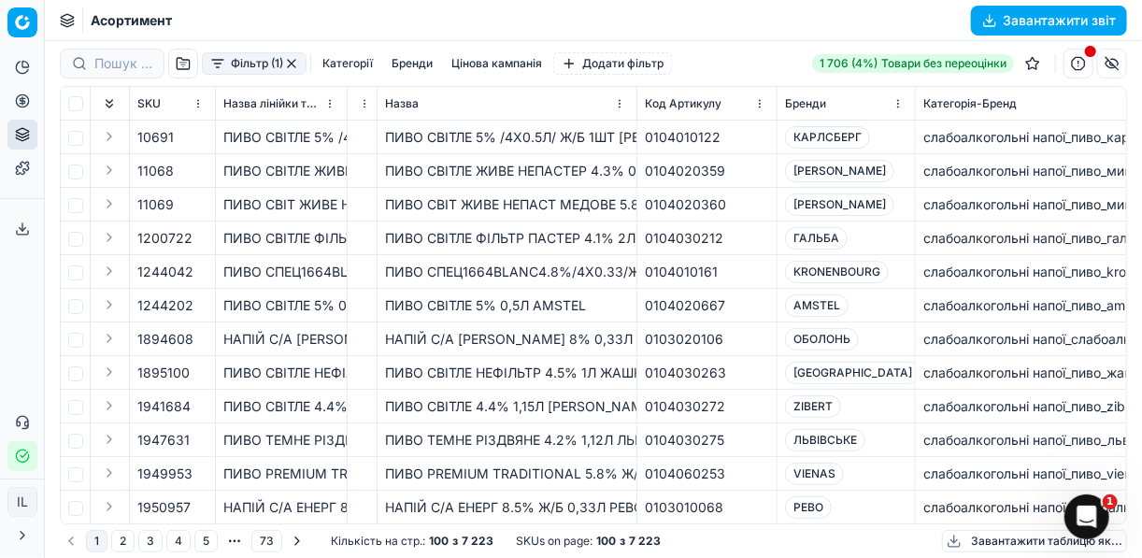
click at [345, 64] on button "Категорії" at bounding box center [347, 63] width 65 height 22
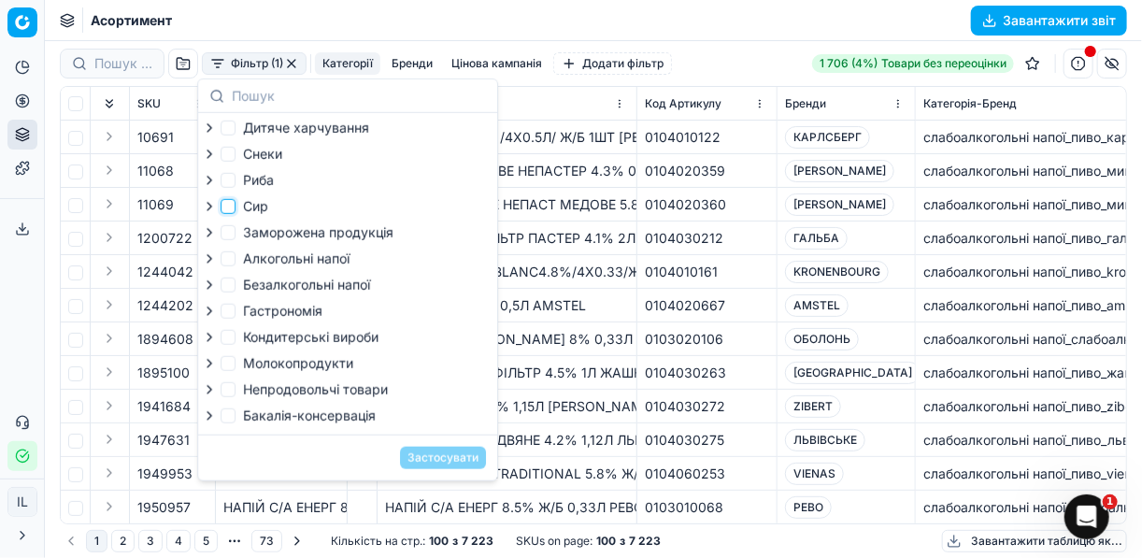
click at [234, 207] on input "Сир" at bounding box center [228, 206] width 15 height 15
click at [227, 366] on input "Молокопродукти" at bounding box center [228, 363] width 15 height 15
click at [440, 465] on button "Застосувати" at bounding box center [443, 458] width 86 height 22
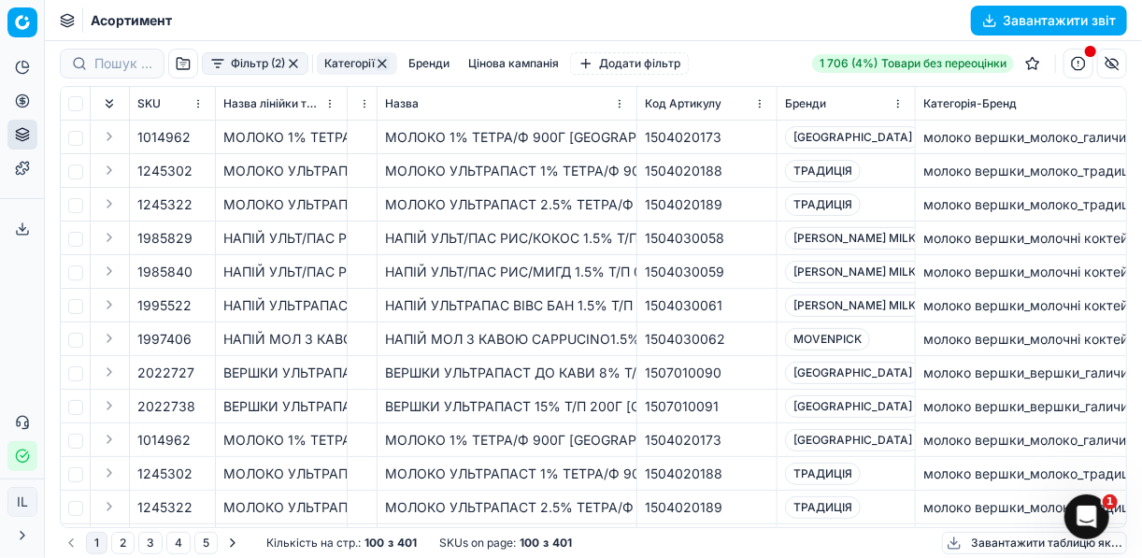
click at [985, 19] on button "Завантажити звіт" at bounding box center [1049, 21] width 156 height 30
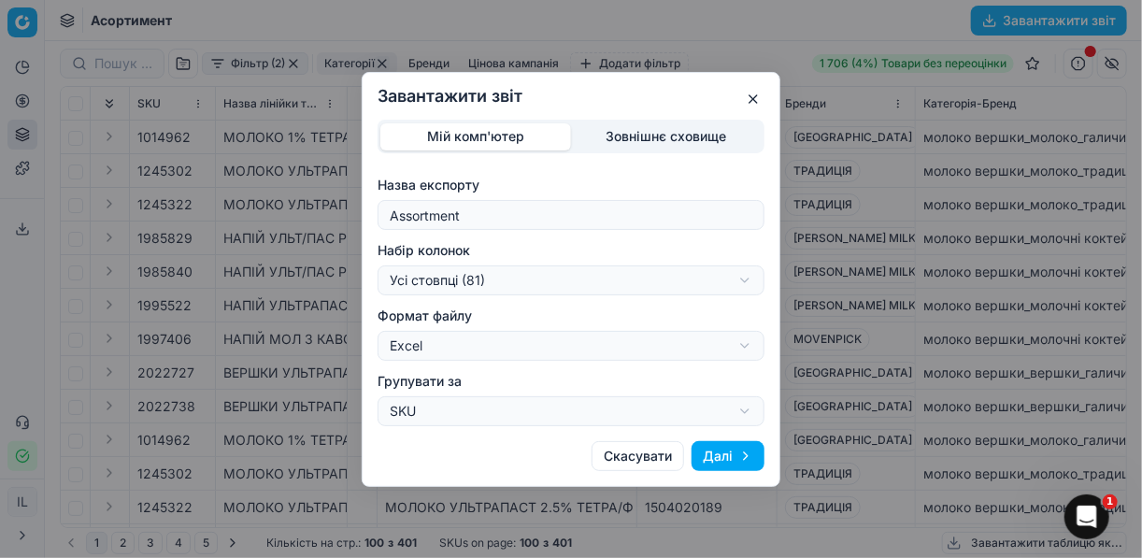
click at [744, 282] on div "Завантажити звіт Мій комп'ютер Зовнішнє сховище Назва експорту Assortment Набір…" at bounding box center [571, 279] width 1142 height 558
click at [711, 450] on button "Далі" at bounding box center [728, 456] width 73 height 30
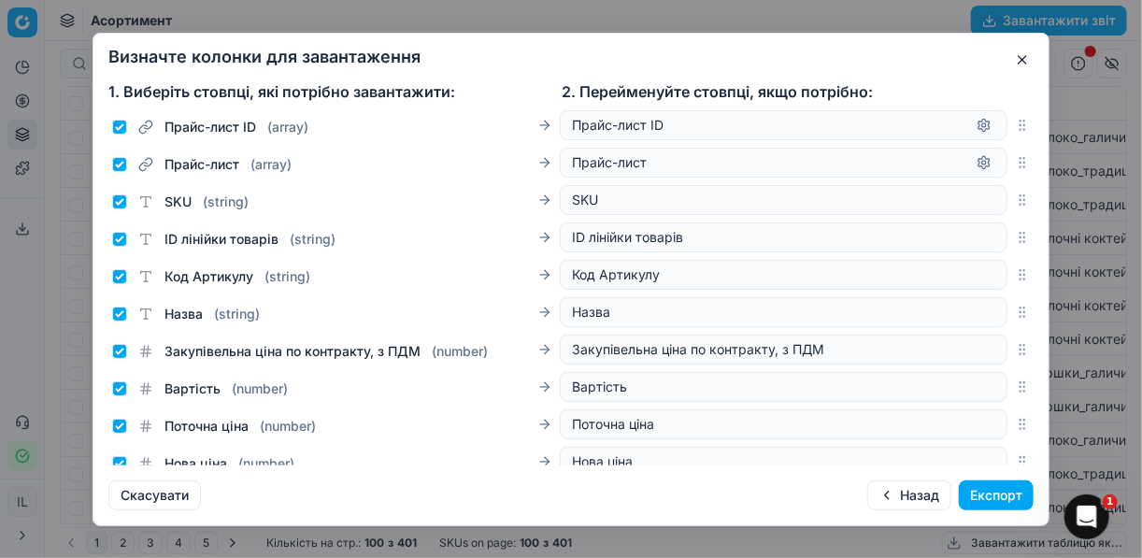
click at [976, 501] on button "Експорт" at bounding box center [996, 495] width 75 height 30
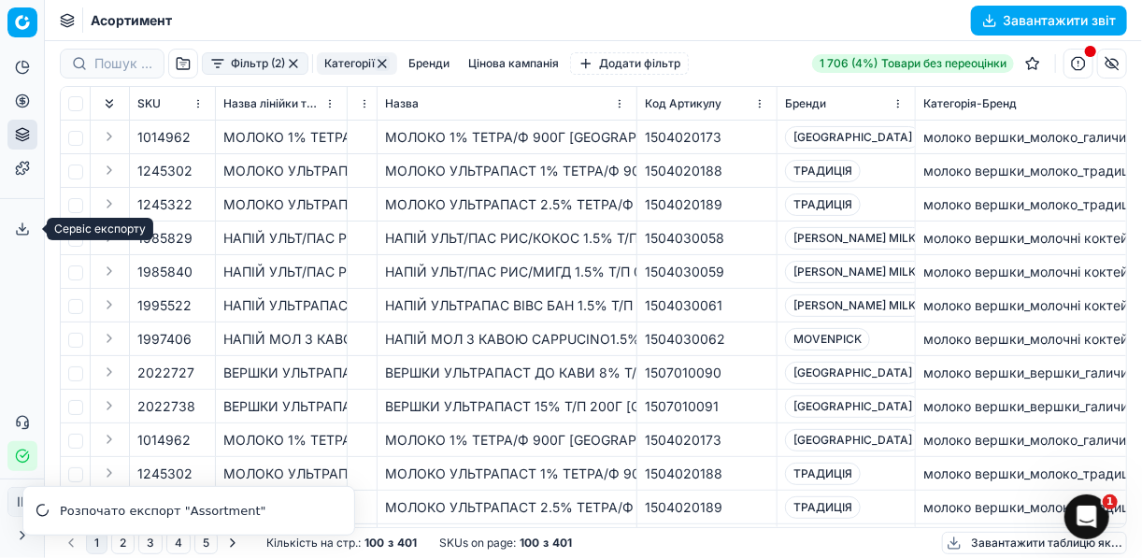
click at [23, 224] on icon at bounding box center [22, 229] width 15 height 15
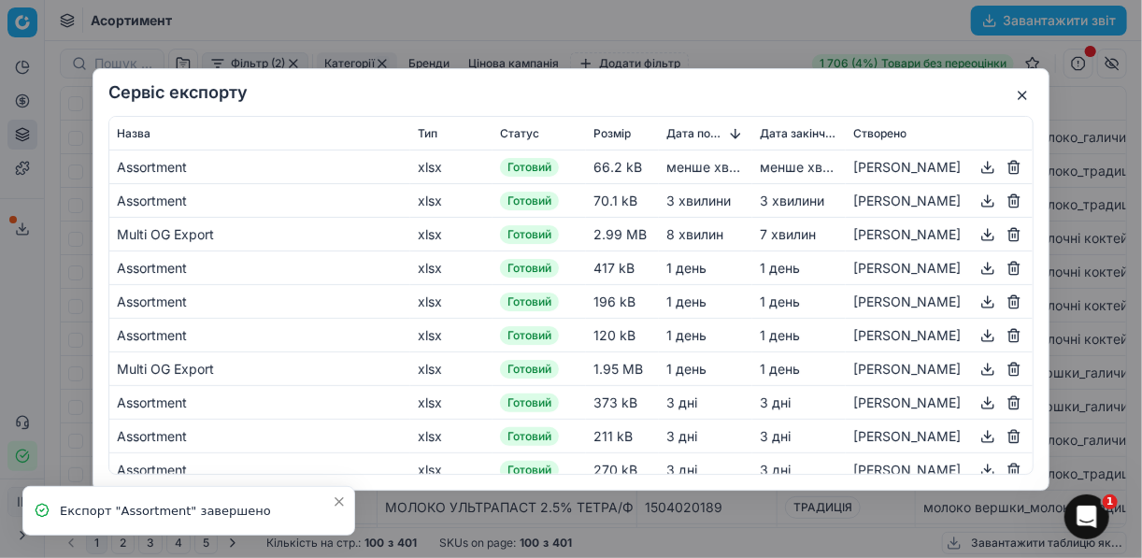
click at [980, 164] on button "button" at bounding box center [988, 166] width 22 height 22
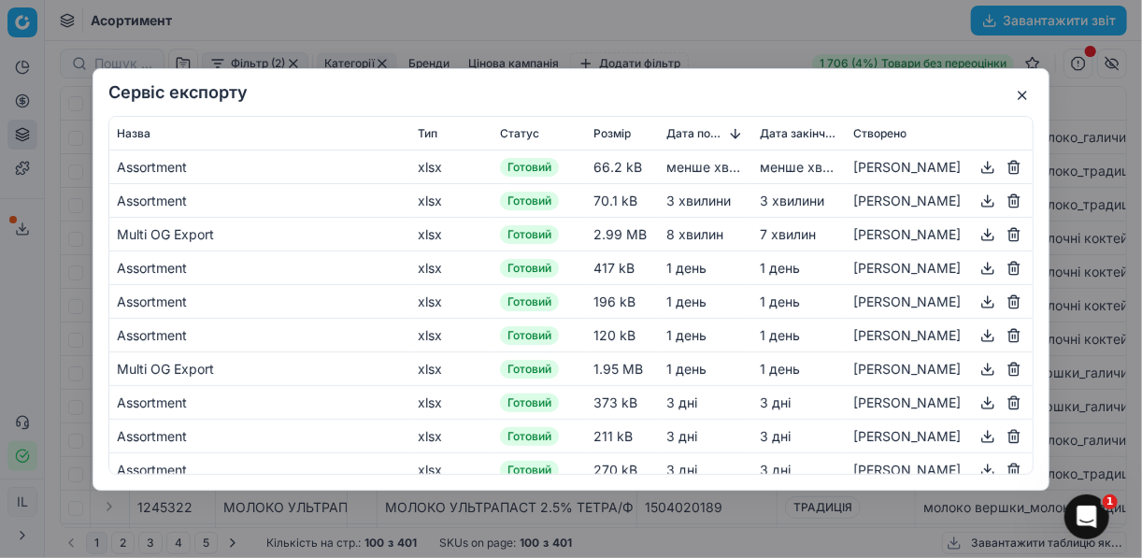
drag, startPoint x: 722, startPoint y: 40, endPoint x: 766, endPoint y: 37, distance: 44.0
click at [722, 40] on div "Сервіс експорту Назва Тип Статус Розмір Дата початку Дата закінчення Створено A…" at bounding box center [571, 279] width 1142 height 558
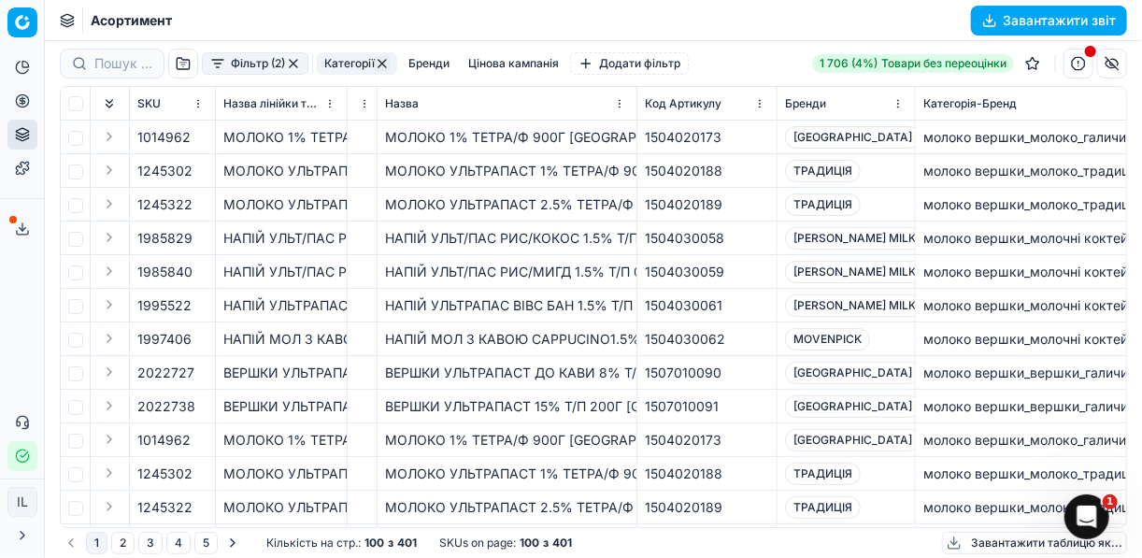
click at [297, 64] on button "button" at bounding box center [293, 63] width 15 height 15
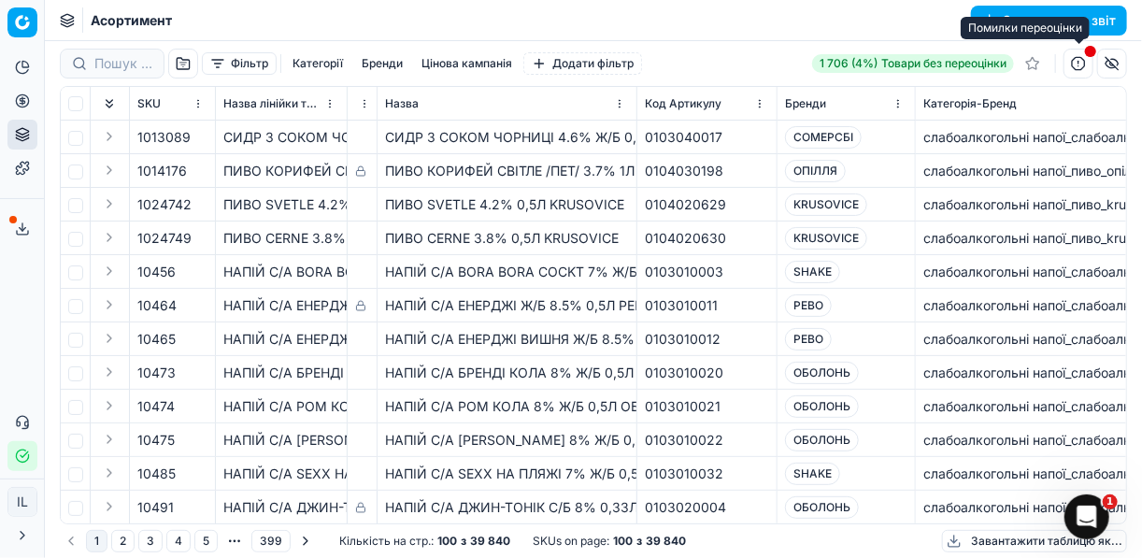
click at [1078, 64] on button "button" at bounding box center [1079, 64] width 30 height 30
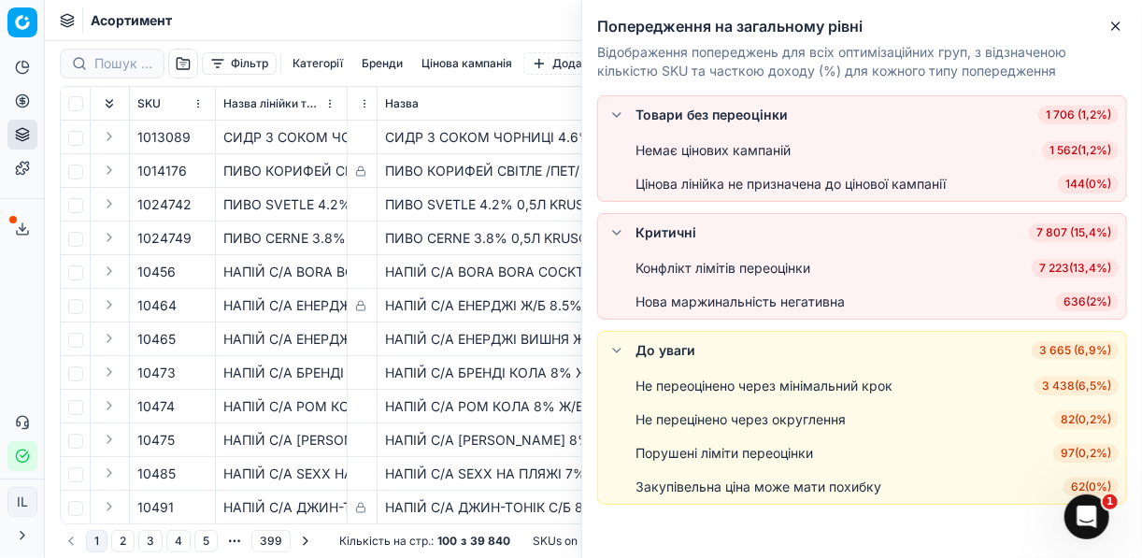
click at [1085, 266] on span "7 223 ( 13,4% )" at bounding box center [1075, 268] width 87 height 19
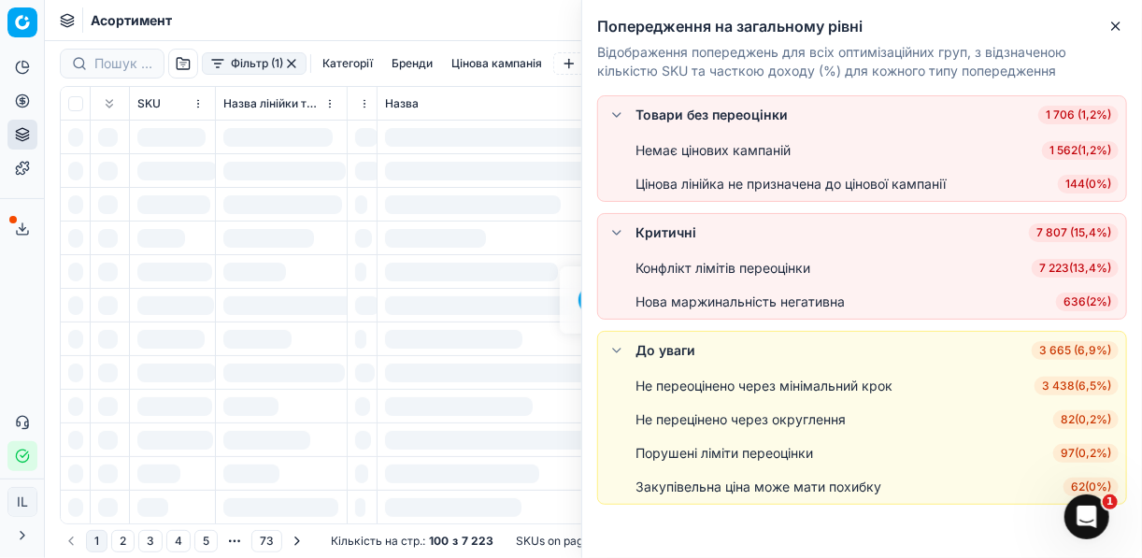
click at [1085, 266] on div "Конфлікт лімітів переоцінки 7 223 ( 13,4% )" at bounding box center [877, 268] width 483 height 19
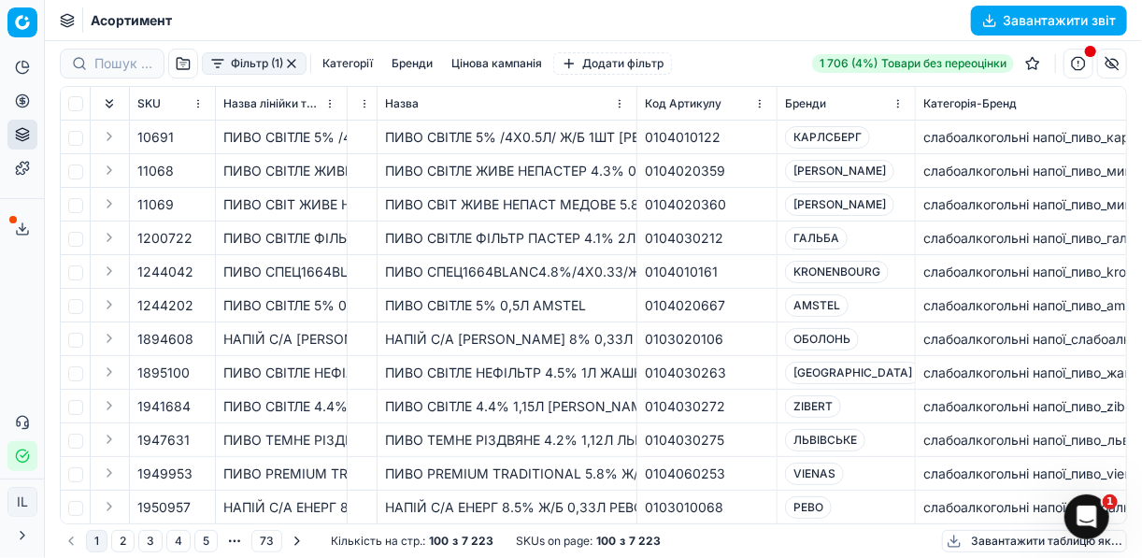
click at [350, 64] on button "Категорії" at bounding box center [347, 63] width 65 height 22
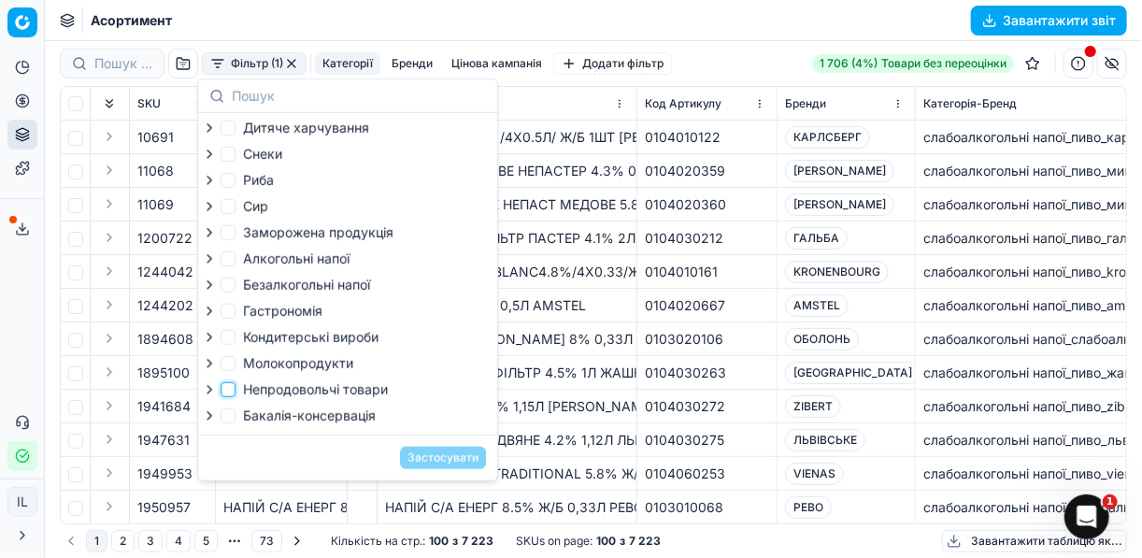
click at [231, 397] on input "Непродовольчі товари" at bounding box center [228, 389] width 15 height 15
click at [436, 469] on button "Застосувати" at bounding box center [443, 458] width 86 height 22
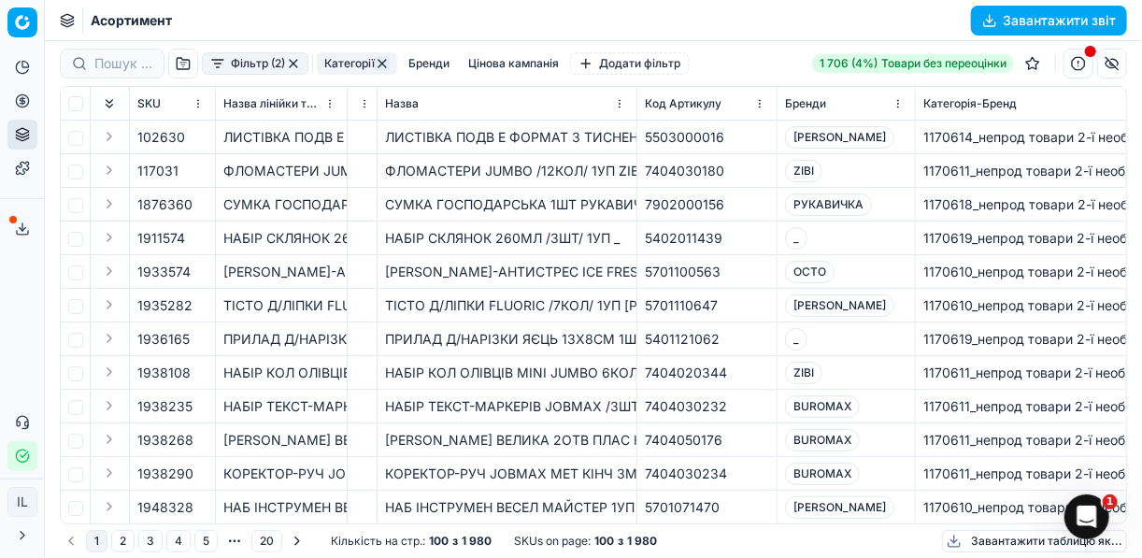
click at [991, 19] on button "Завантажити звіт" at bounding box center [1049, 21] width 156 height 30
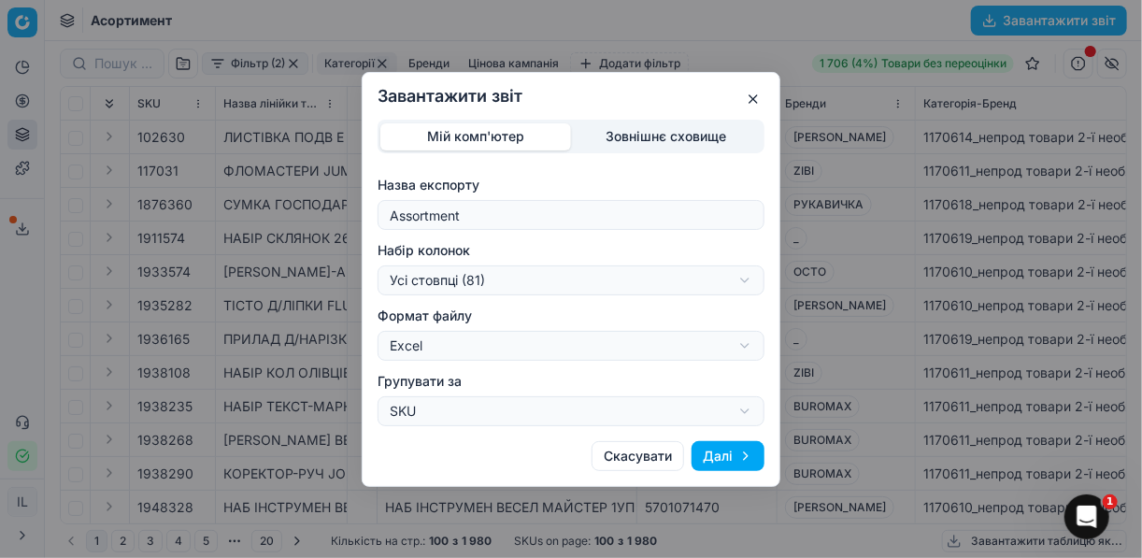
click at [751, 281] on div "Завантажити звіт Мій комп'ютер Зовнішнє сховище Назва експорту Assortment Набір…" at bounding box center [571, 279] width 1142 height 558
click at [704, 454] on button "Далі" at bounding box center [728, 456] width 73 height 30
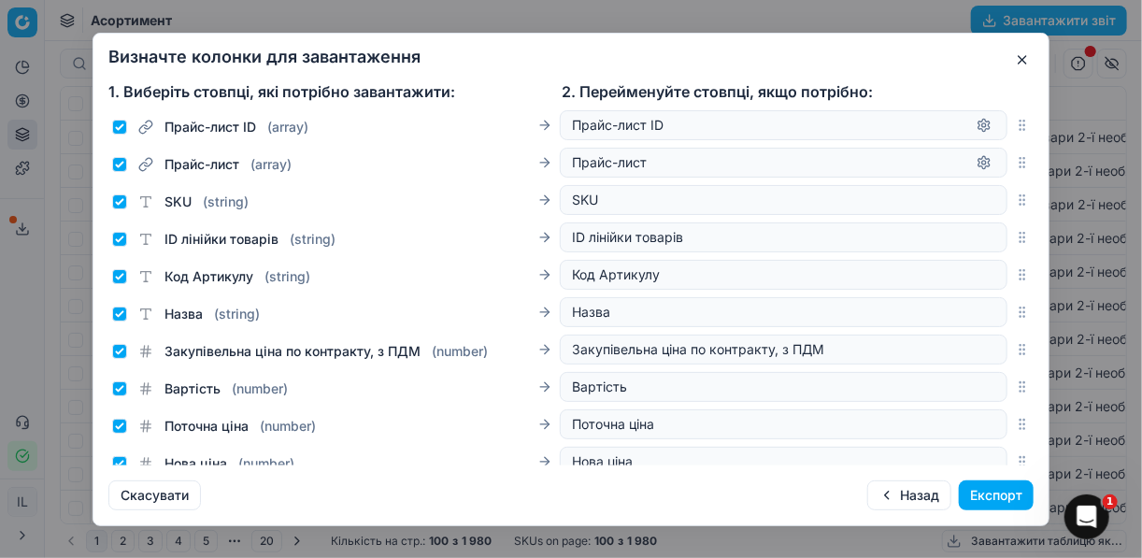
click at [980, 500] on button "Експорт" at bounding box center [996, 495] width 75 height 30
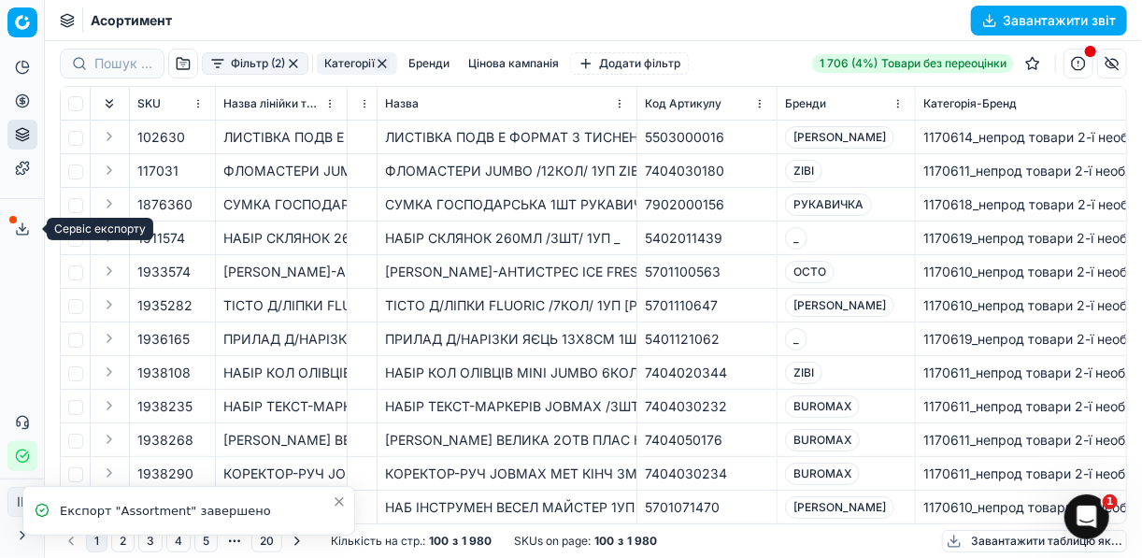
click at [23, 228] on icon at bounding box center [22, 229] width 15 height 15
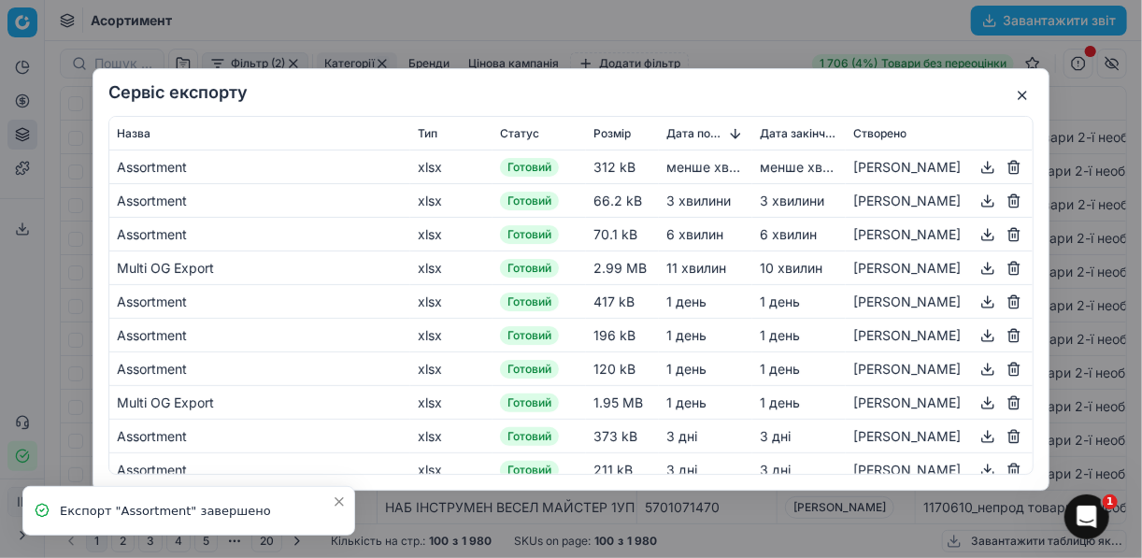
click at [977, 168] on button "button" at bounding box center [988, 166] width 22 height 22
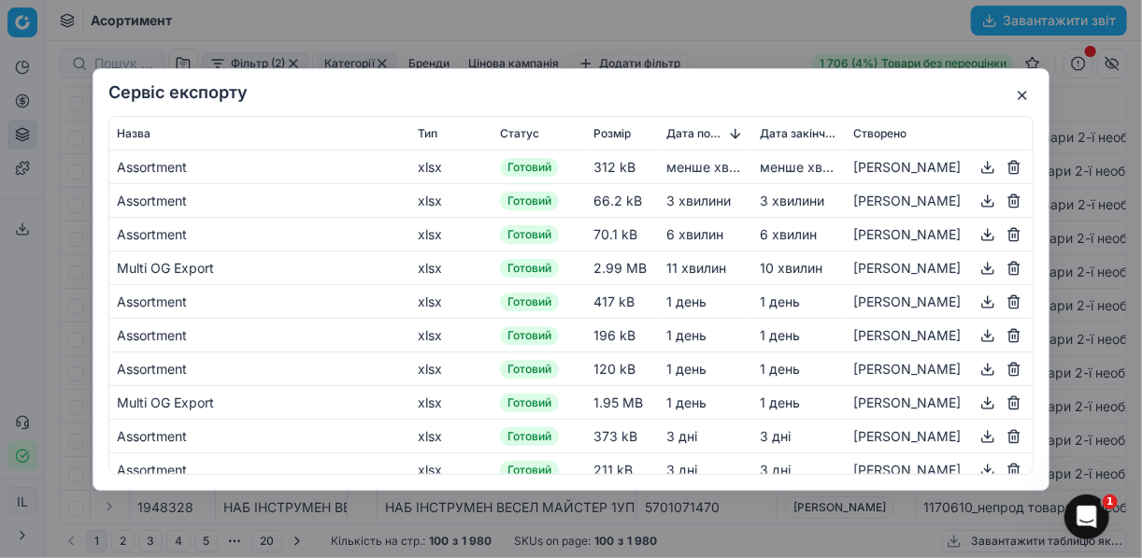
click at [746, 44] on div "Сервіс експорту Назва Тип Статус Розмір Дата початку Дата закінчення Створено A…" at bounding box center [571, 279] width 1142 height 558
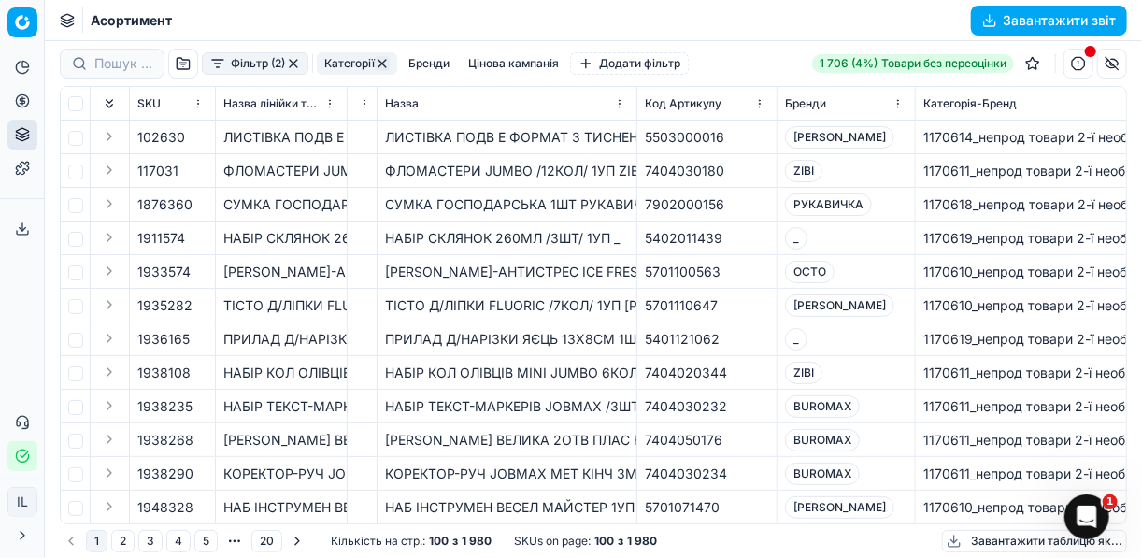
click at [291, 64] on button "button" at bounding box center [293, 63] width 15 height 15
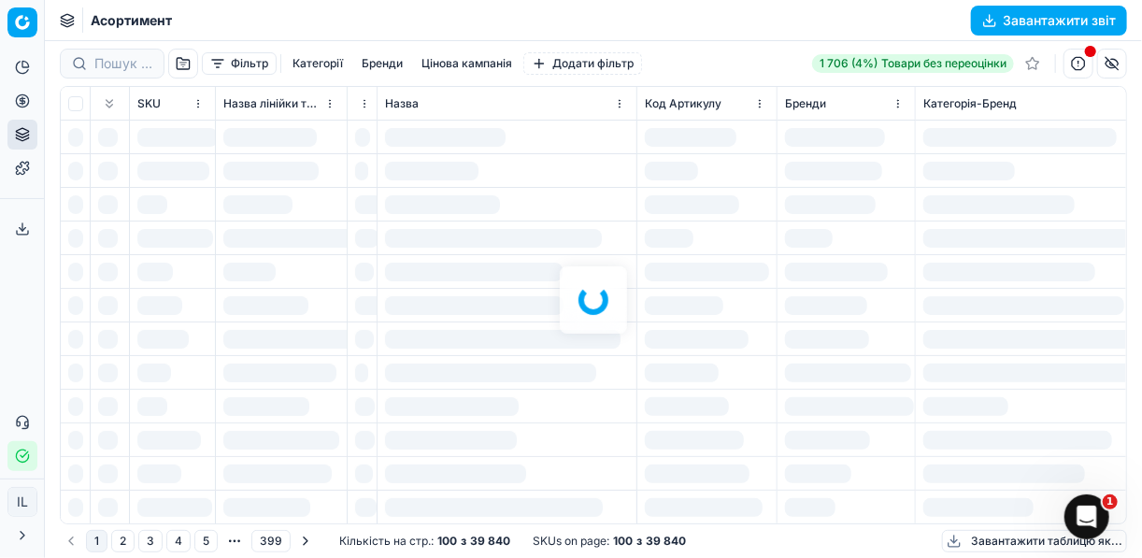
click at [1080, 66] on div at bounding box center [593, 299] width 1097 height 517
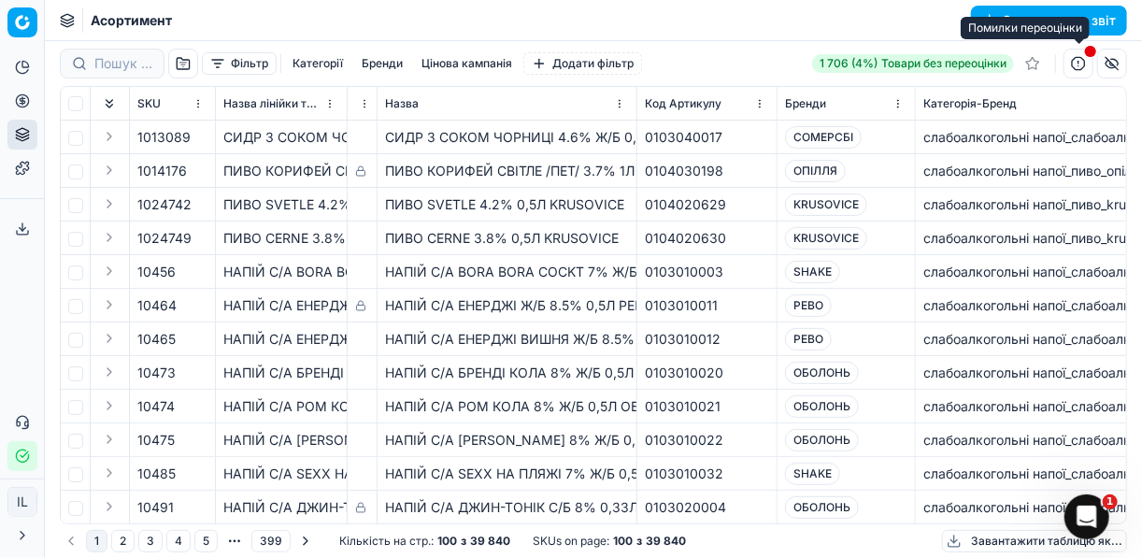
click at [1075, 64] on button "button" at bounding box center [1079, 64] width 30 height 30
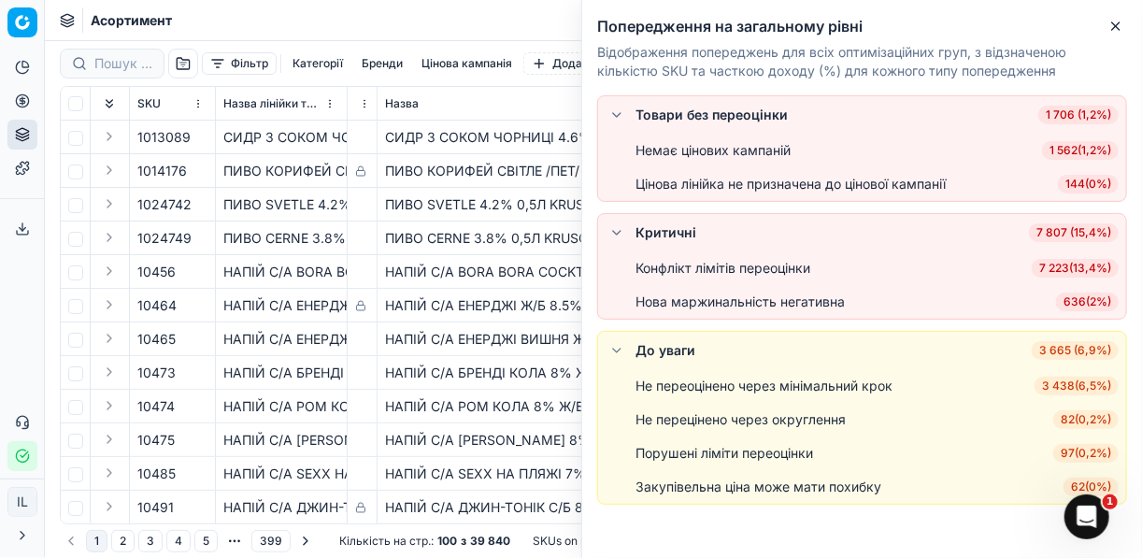
click at [1075, 302] on span "636 ( 2% )" at bounding box center [1087, 302] width 63 height 19
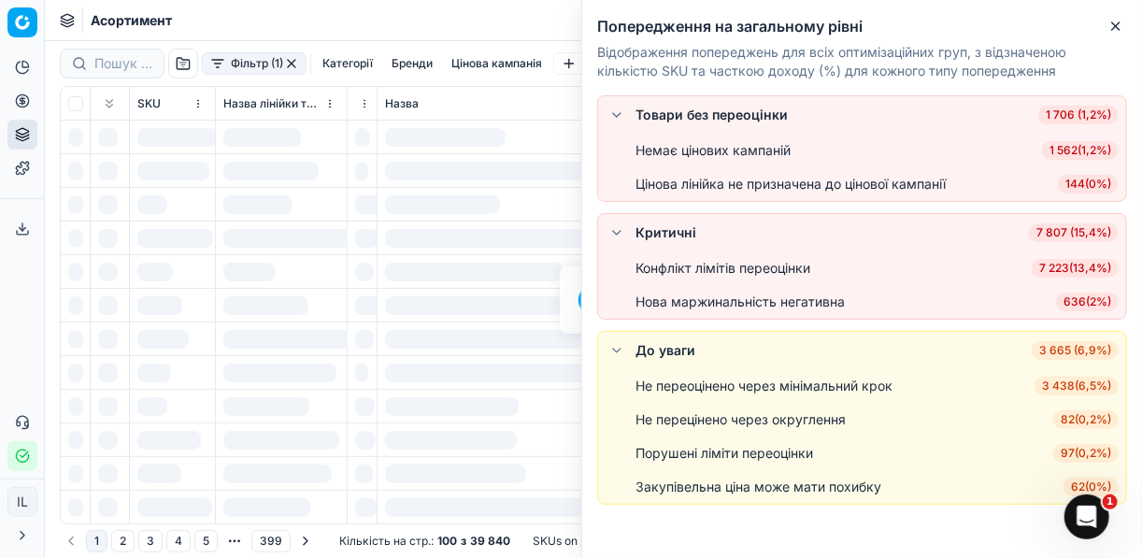
click at [1078, 302] on div "Нова маржинальність негативна 636 ( 2% )" at bounding box center [877, 302] width 483 height 19
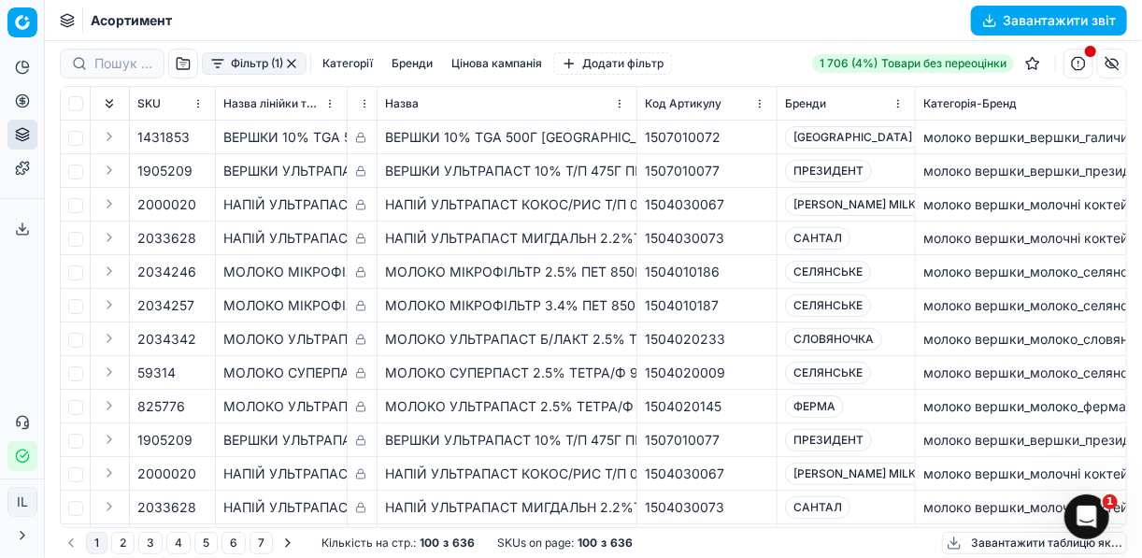
click at [980, 20] on button "Завантажити звіт" at bounding box center [1049, 21] width 156 height 30
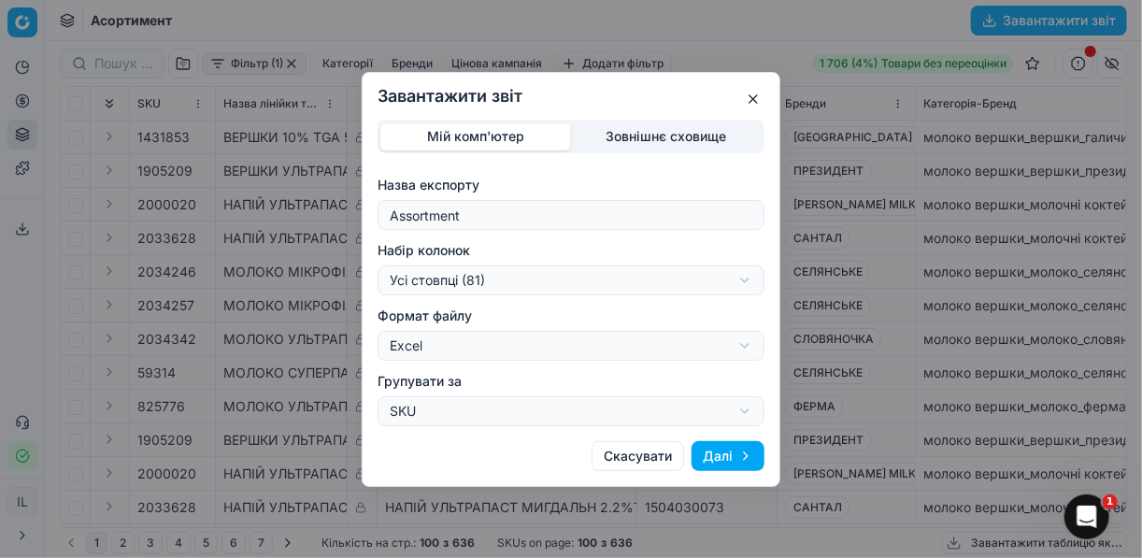
click at [739, 456] on button "Далі" at bounding box center [728, 456] width 73 height 30
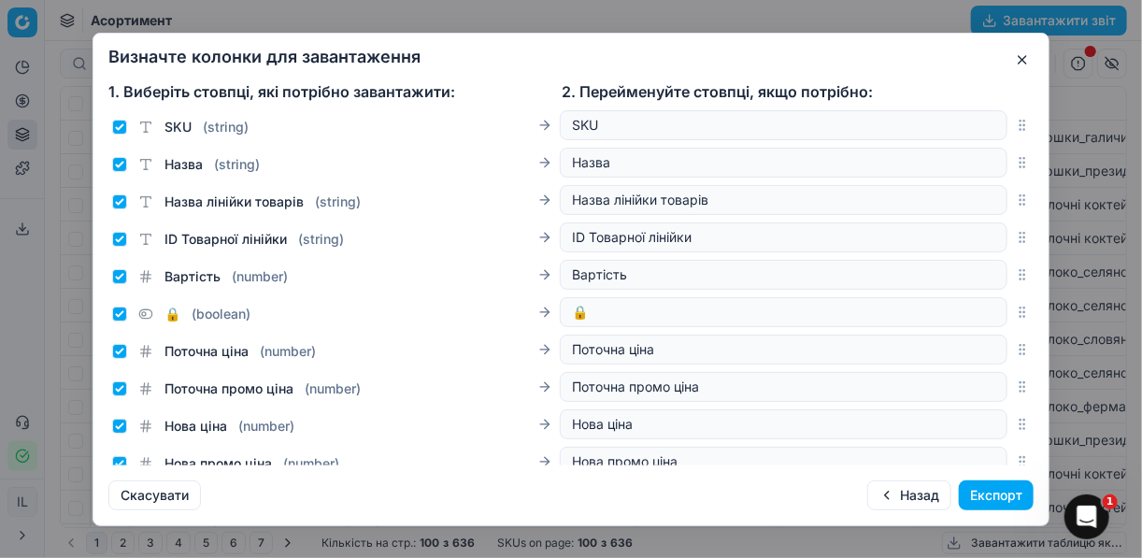
click at [980, 497] on button "Експорт" at bounding box center [996, 495] width 75 height 30
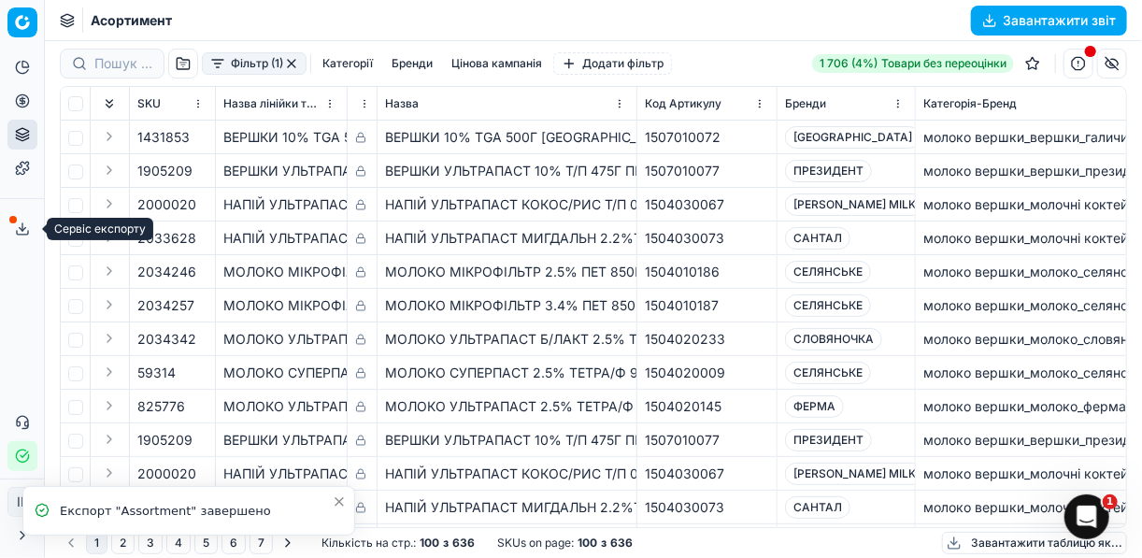
click at [29, 224] on icon at bounding box center [22, 229] width 15 height 15
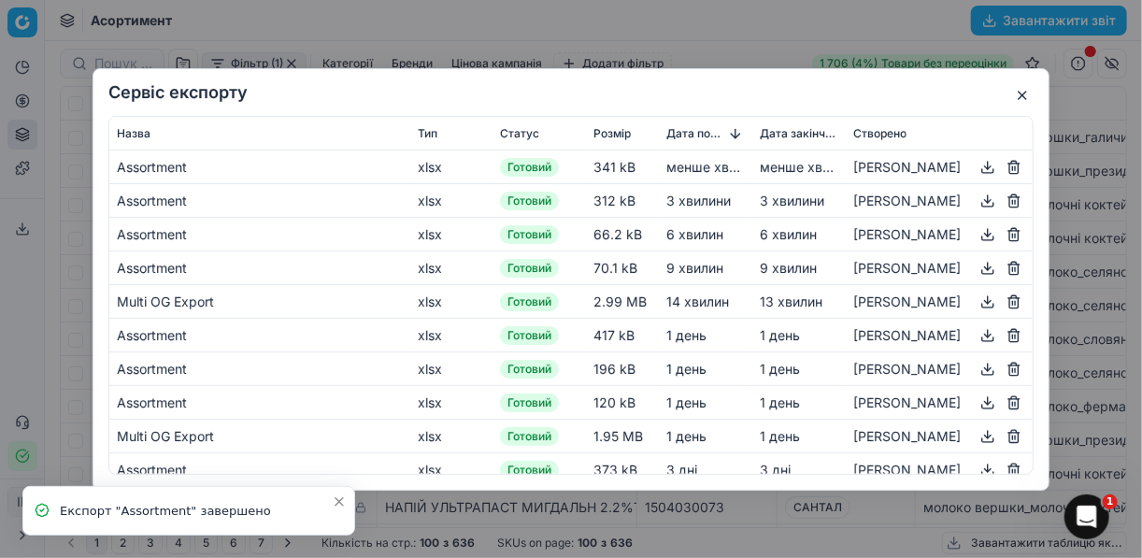
click at [980, 164] on button "button" at bounding box center [988, 166] width 22 height 22
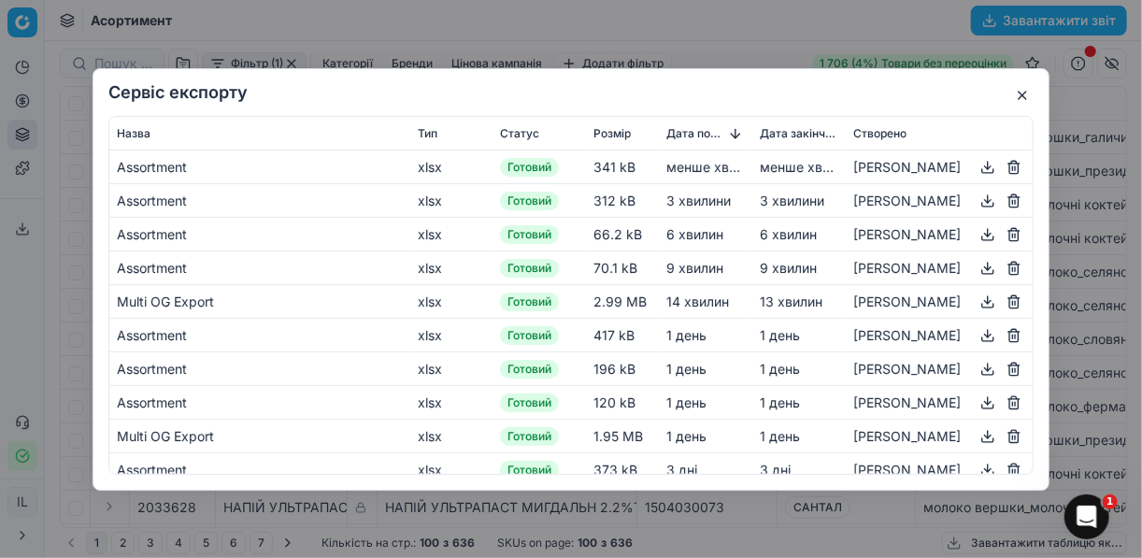
click at [760, 36] on div "Сервіс експорту Назва Тип Статус Розмір Дата початку Дата закінчення Створено A…" at bounding box center [571, 279] width 1142 height 558
